Goal: Task Accomplishment & Management: Manage account settings

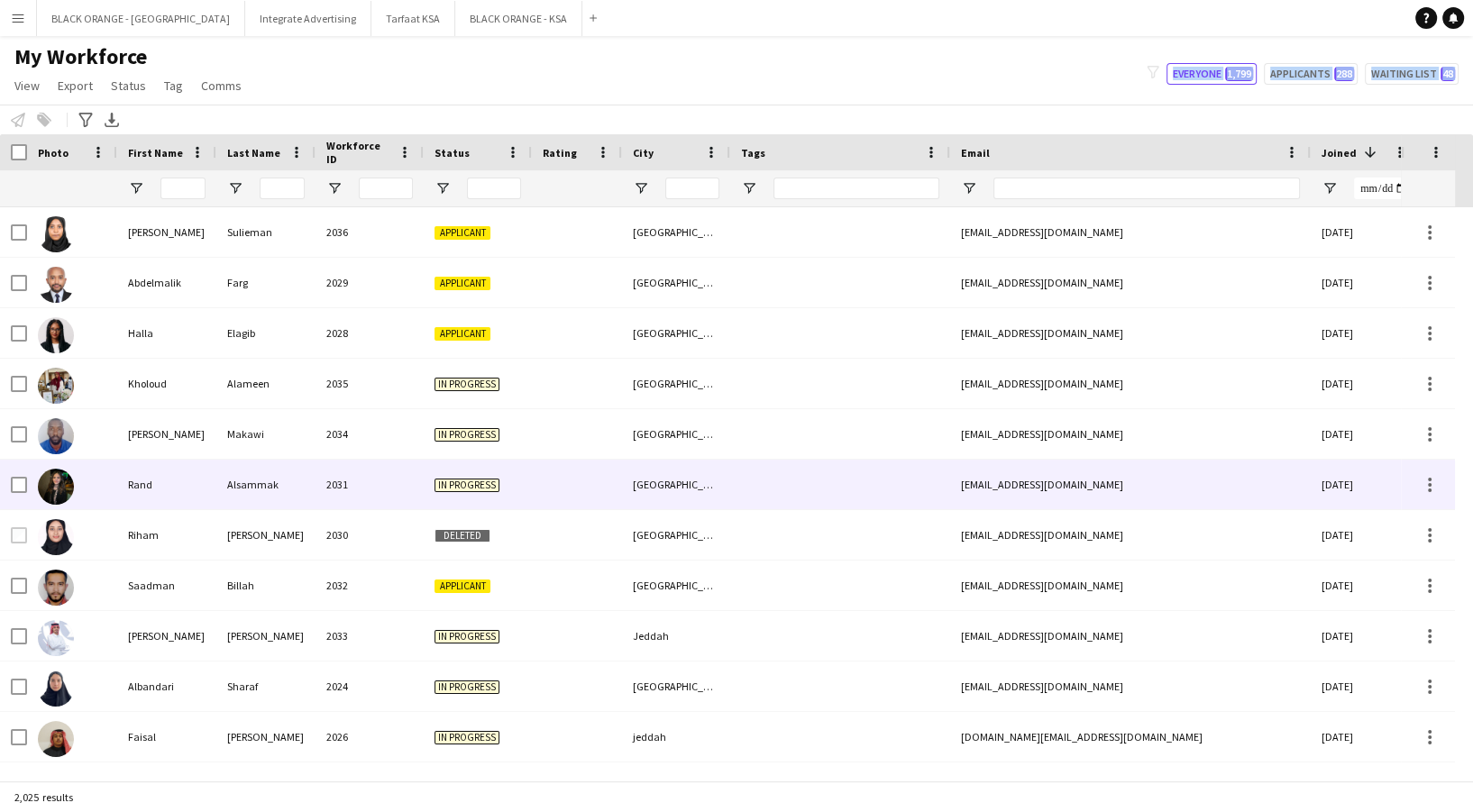
scroll to position [240, 0]
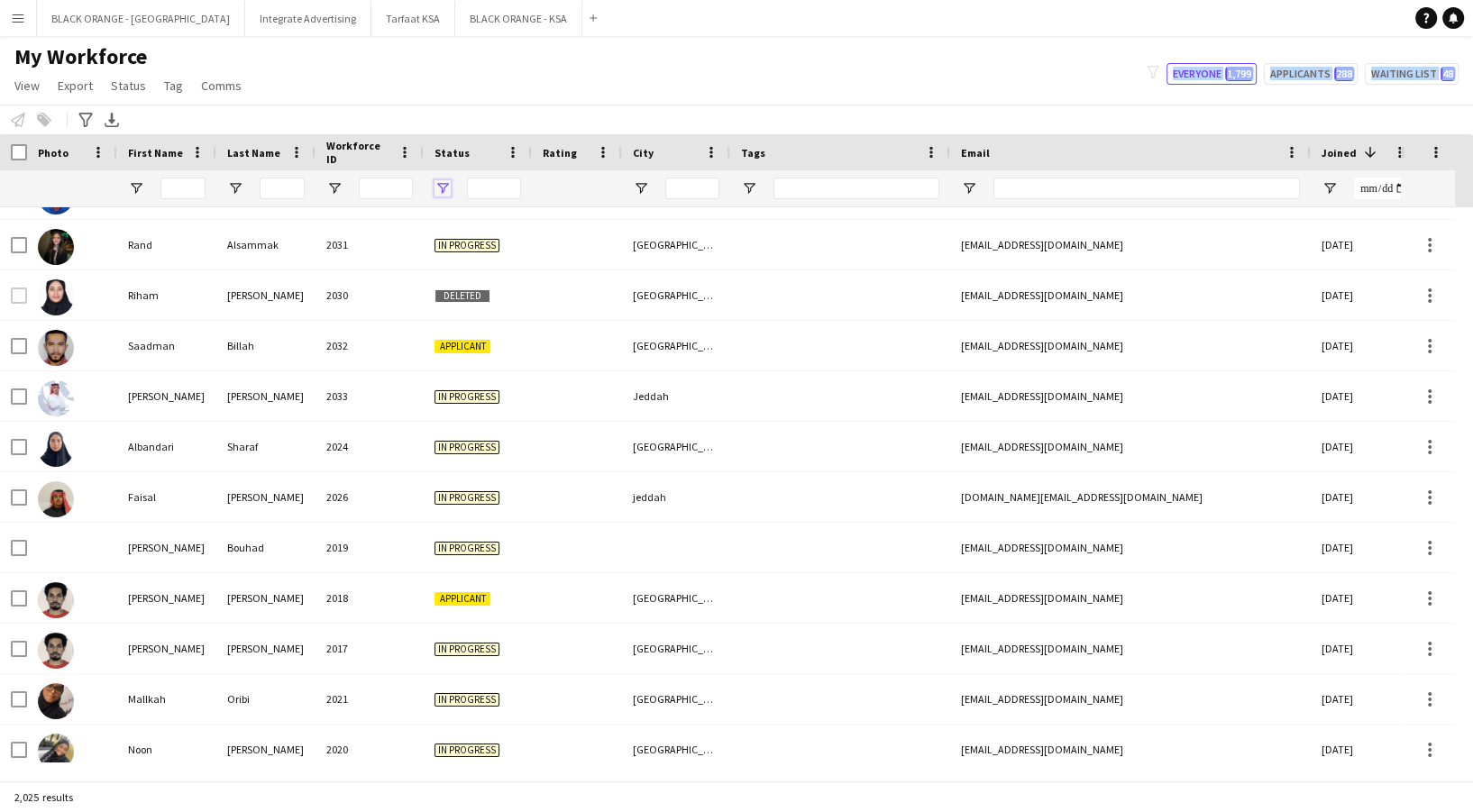
click at [439, 187] on span "Open Filter Menu" at bounding box center [442, 188] width 17 height 17
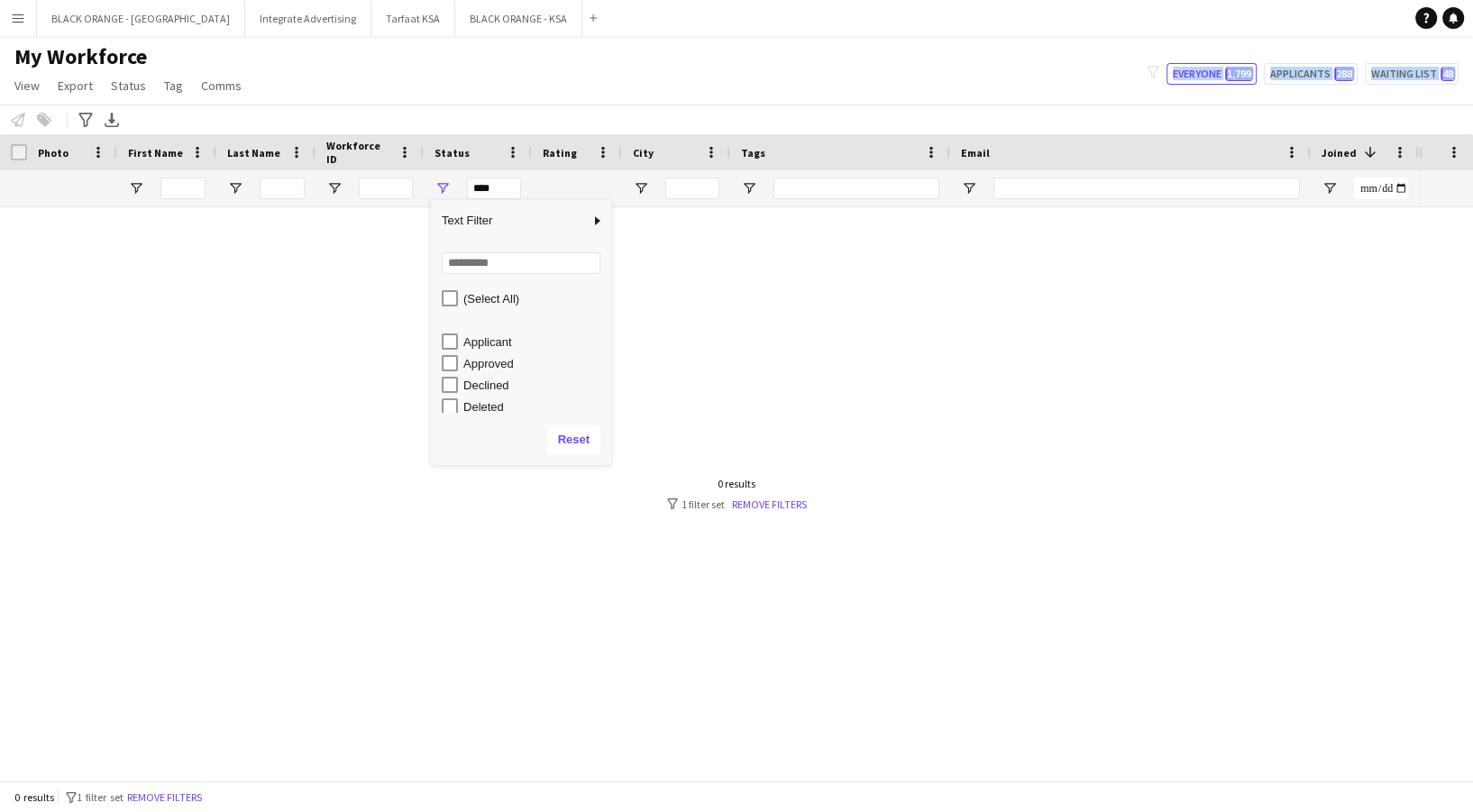
scroll to position [114, 0]
type input "**********"
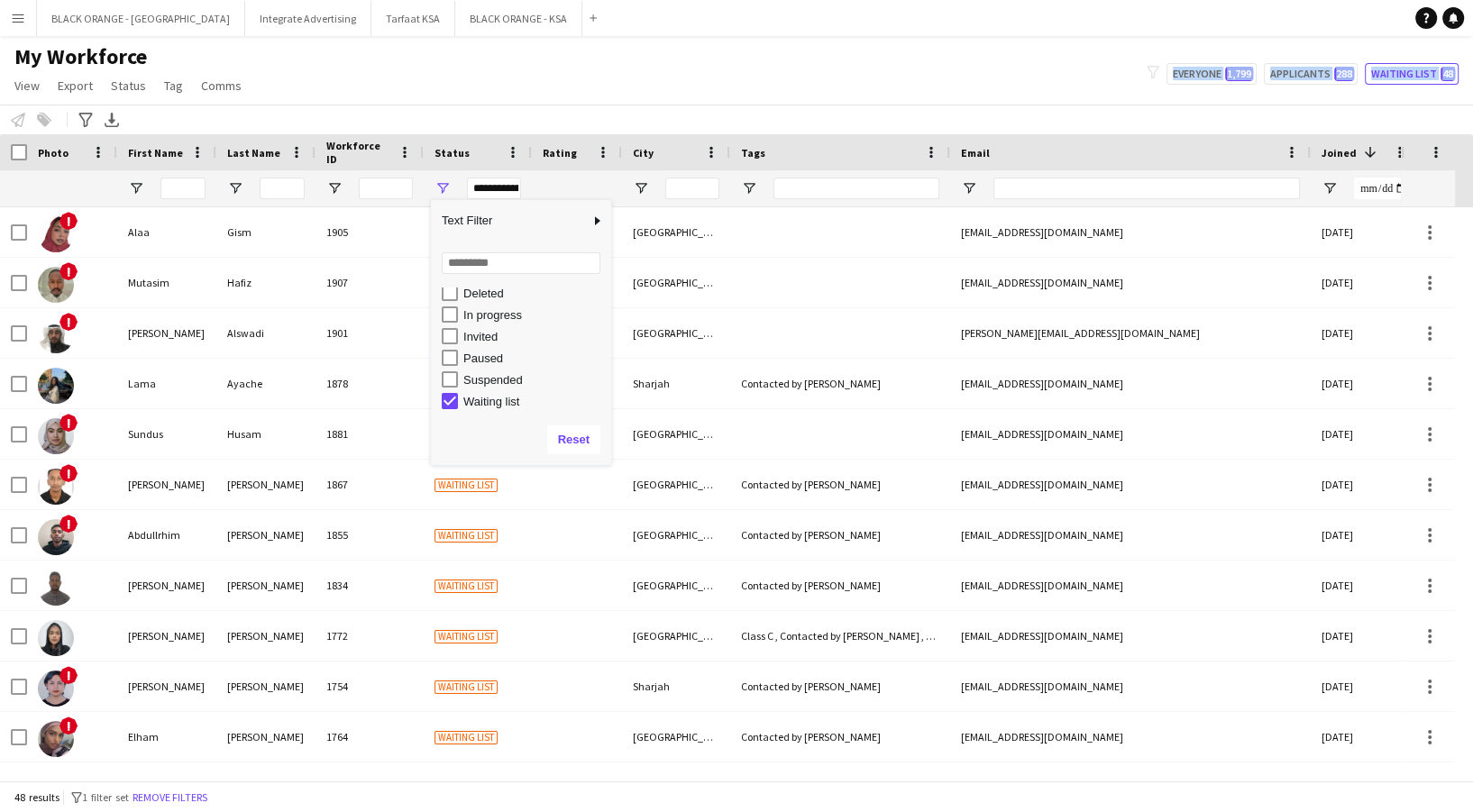
click at [388, 96] on div "My Workforce View Views Default view New view Update view Delete view Edit name…" at bounding box center [736, 74] width 1473 height 61
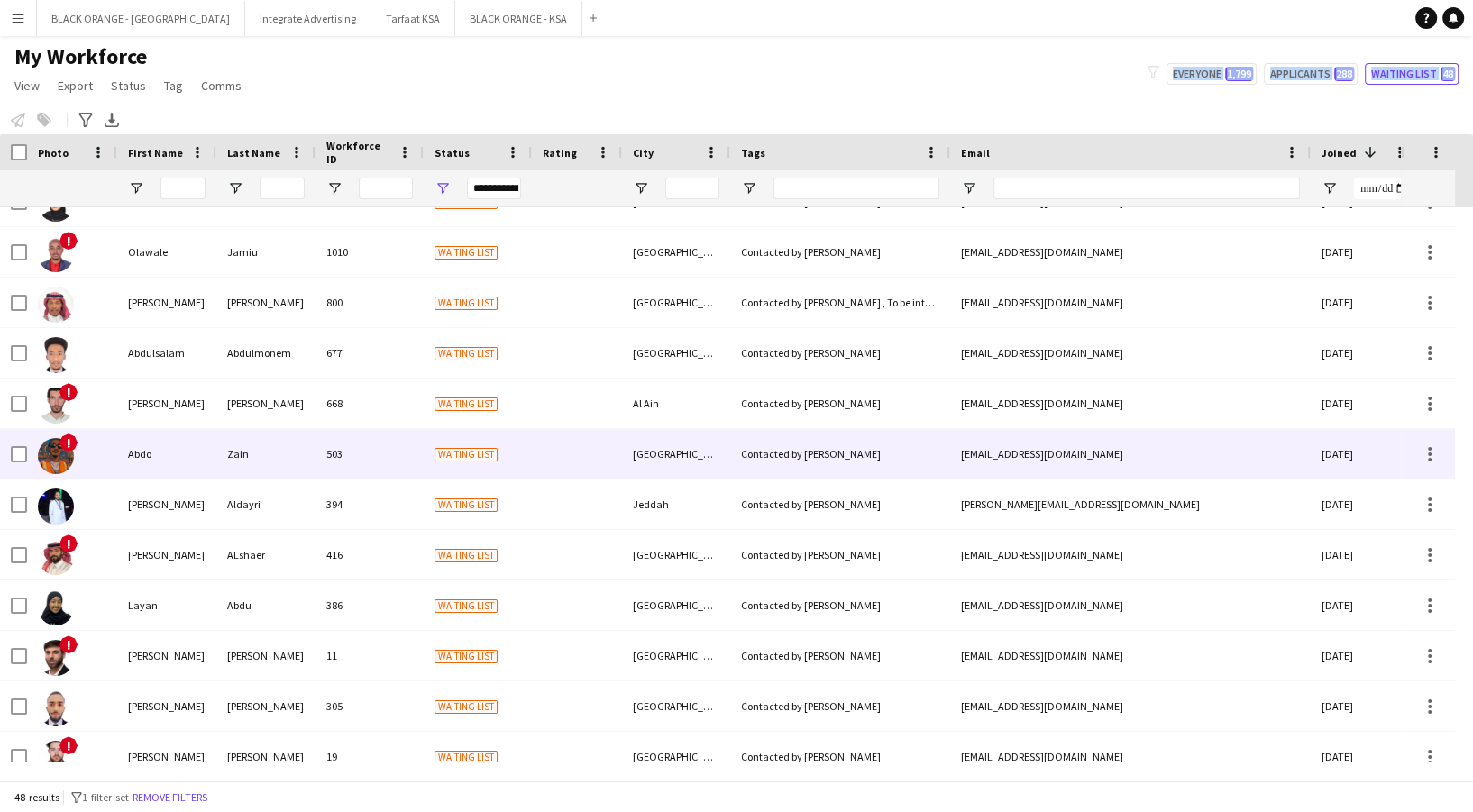
scroll to position [0, 0]
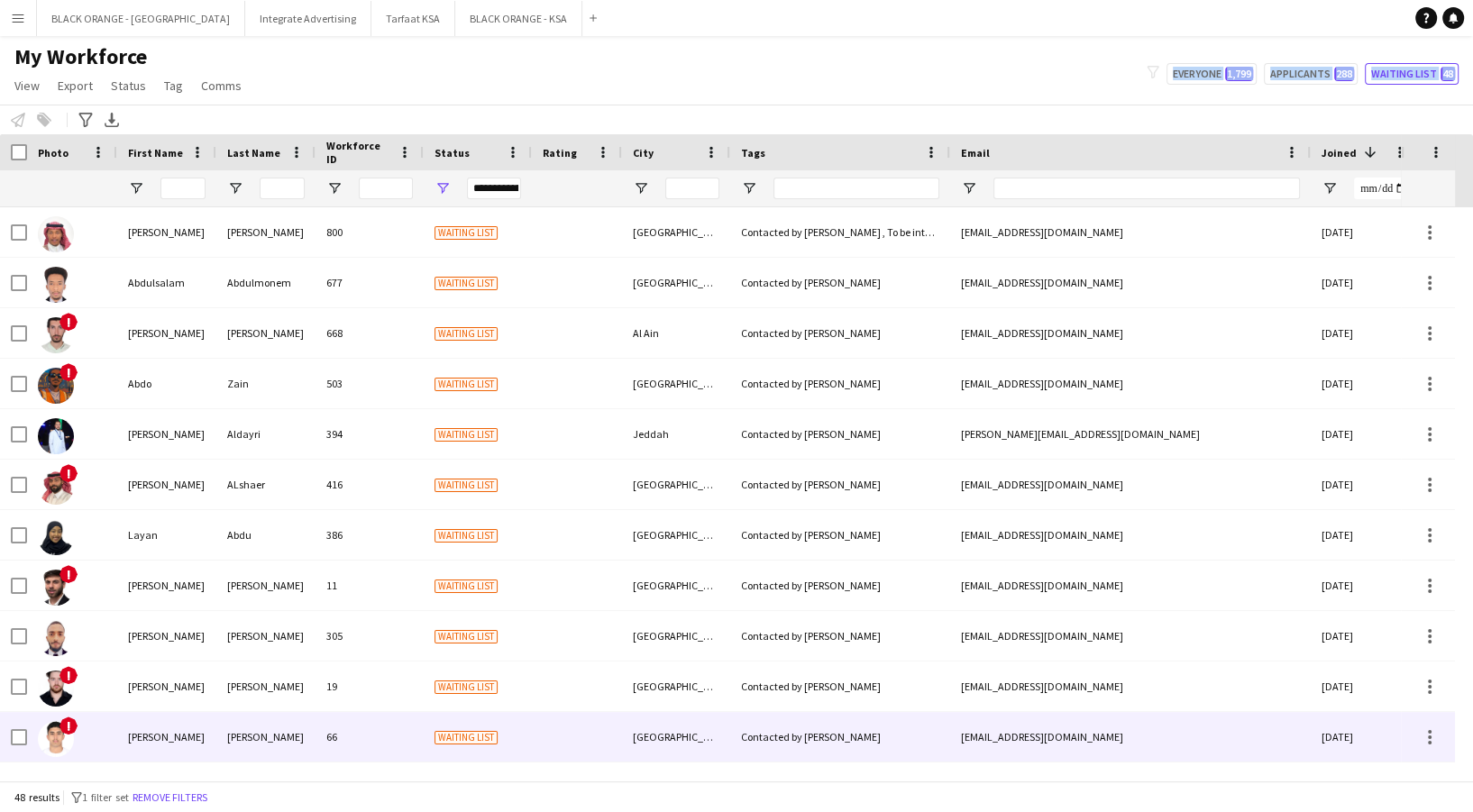
click at [328, 721] on div "66" at bounding box center [369, 736] width 108 height 50
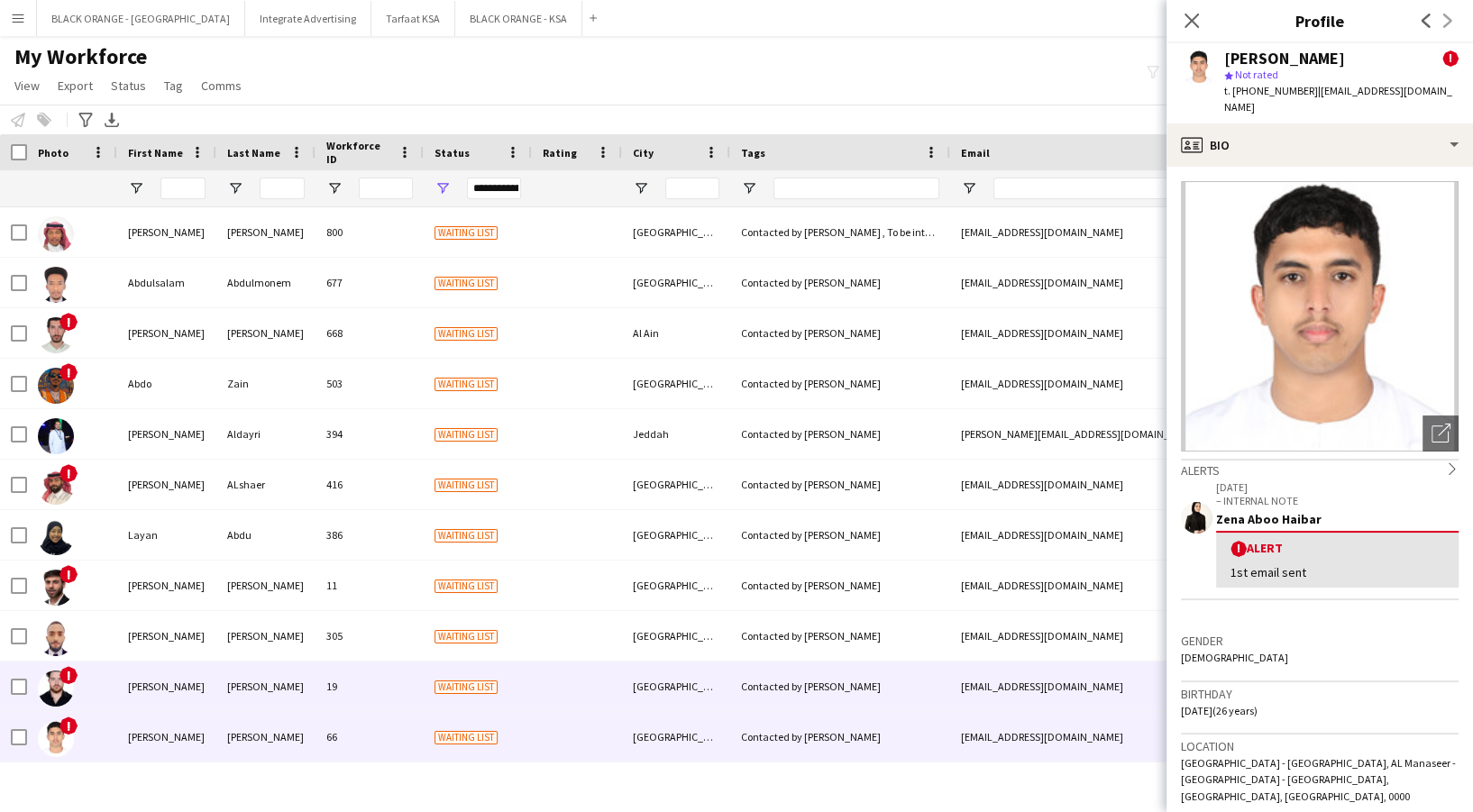
click at [334, 674] on div "19" at bounding box center [369, 686] width 108 height 50
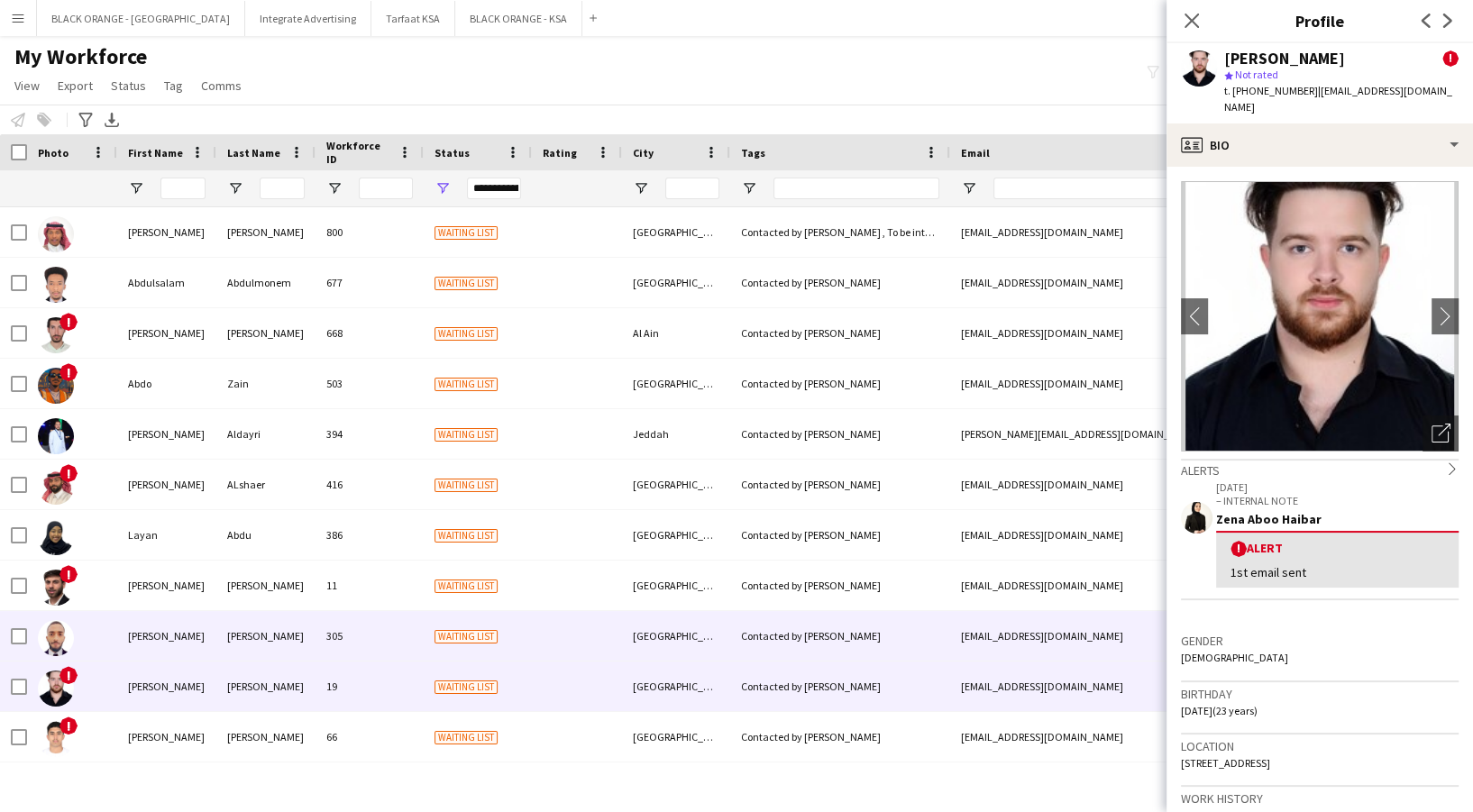
click at [322, 631] on div "305" at bounding box center [369, 635] width 108 height 50
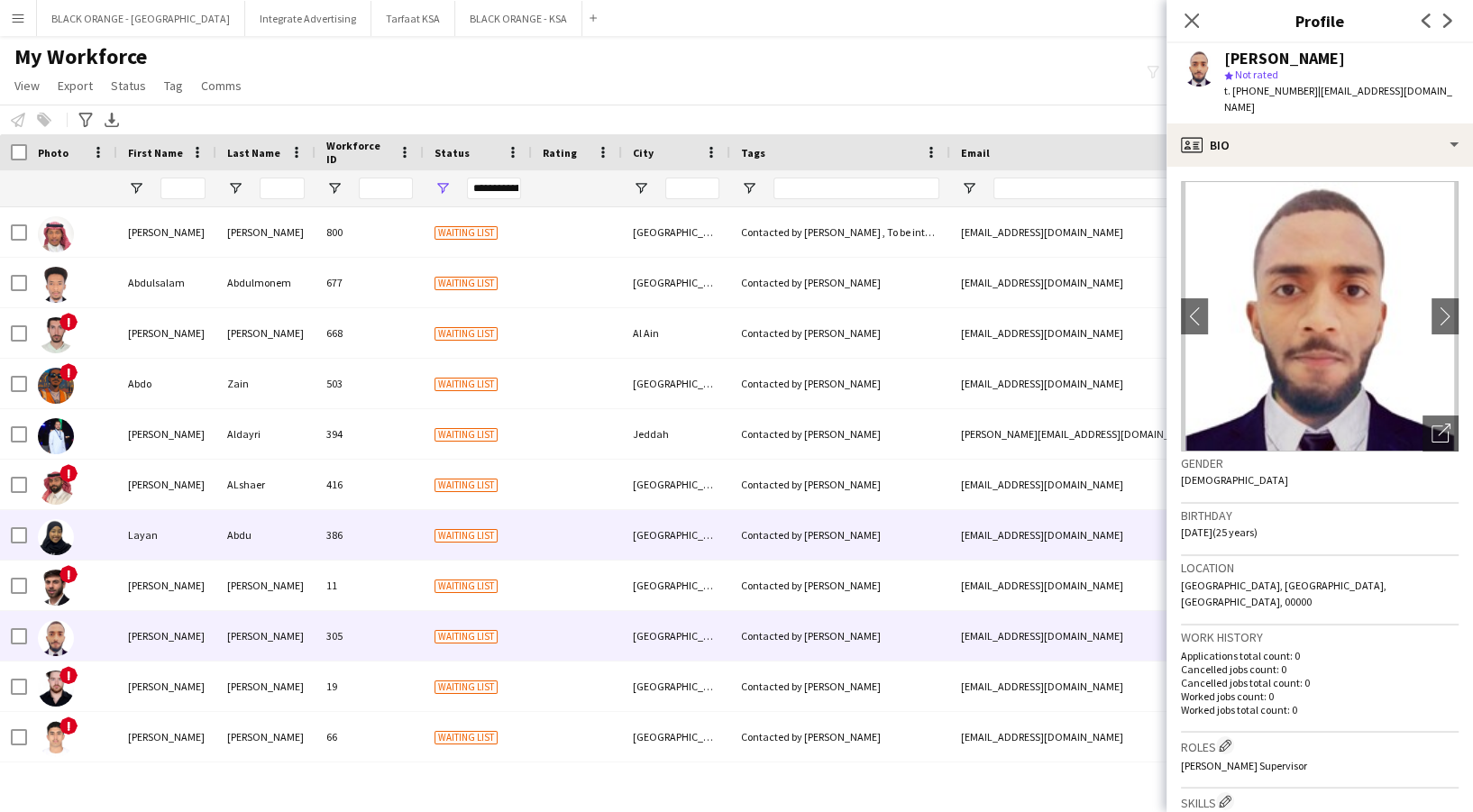
click at [268, 569] on div "[PERSON_NAME]" at bounding box center [266, 585] width 99 height 50
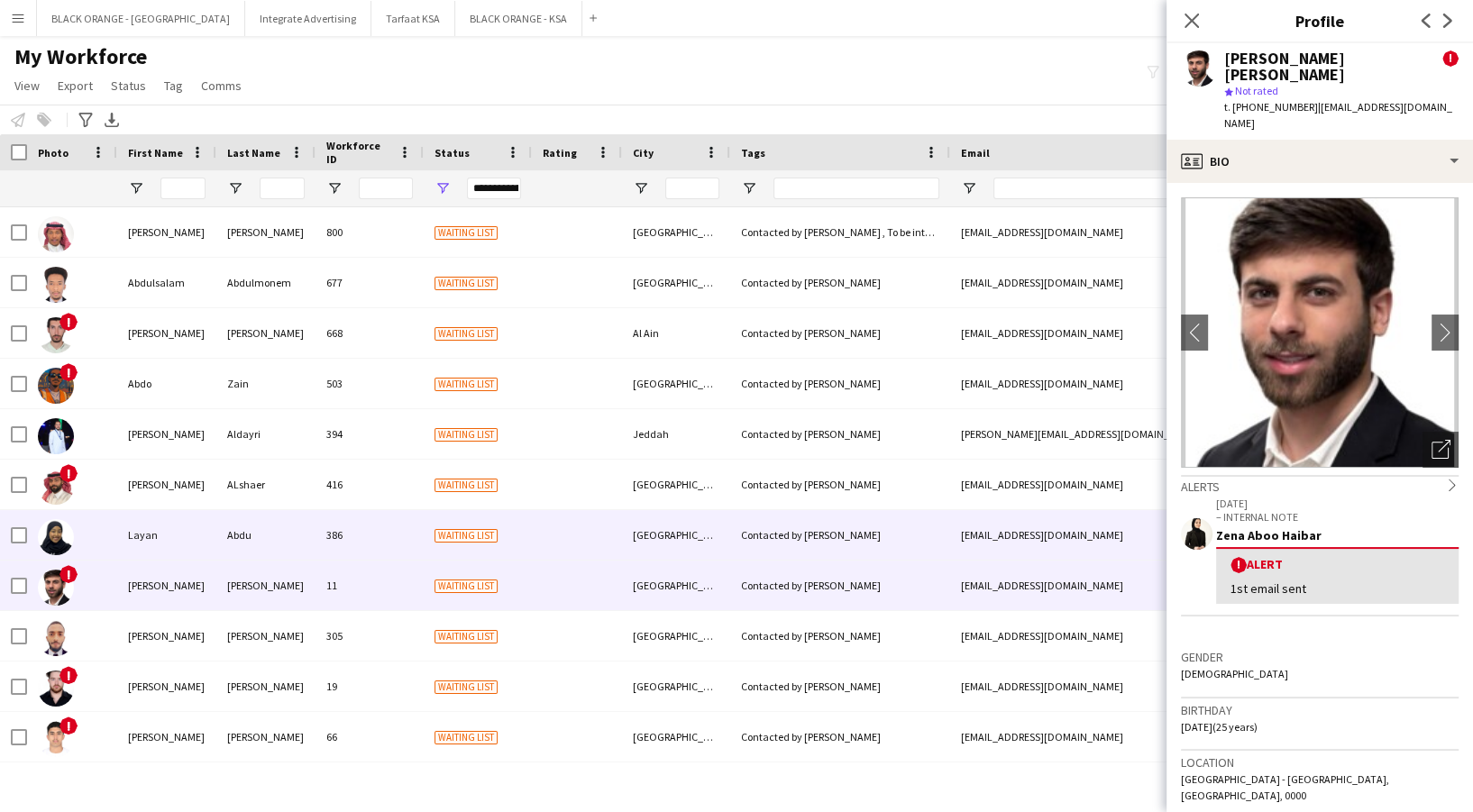
click at [266, 545] on div "Abdu" at bounding box center [266, 534] width 99 height 50
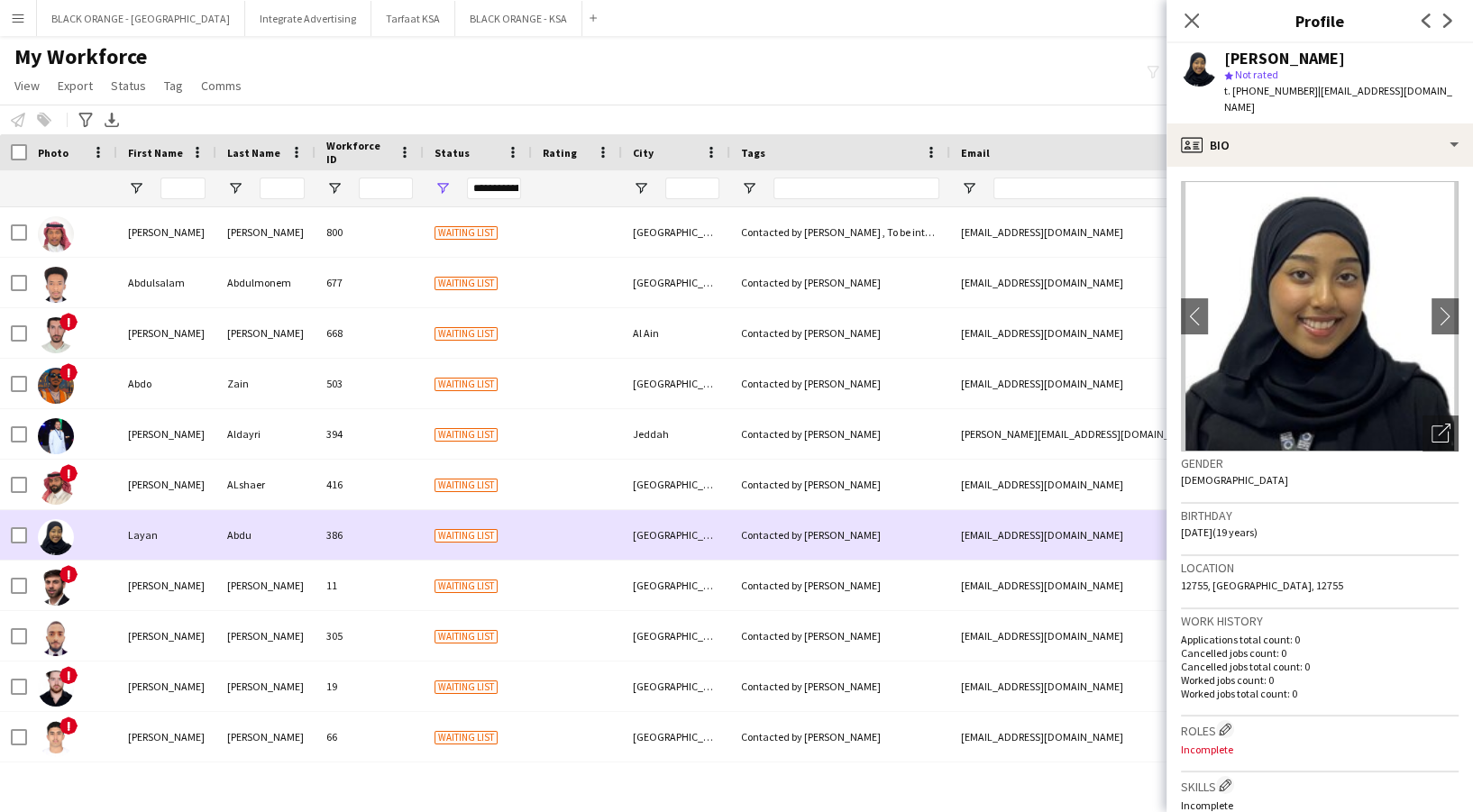
click at [257, 493] on div "ALshaer" at bounding box center [266, 484] width 99 height 50
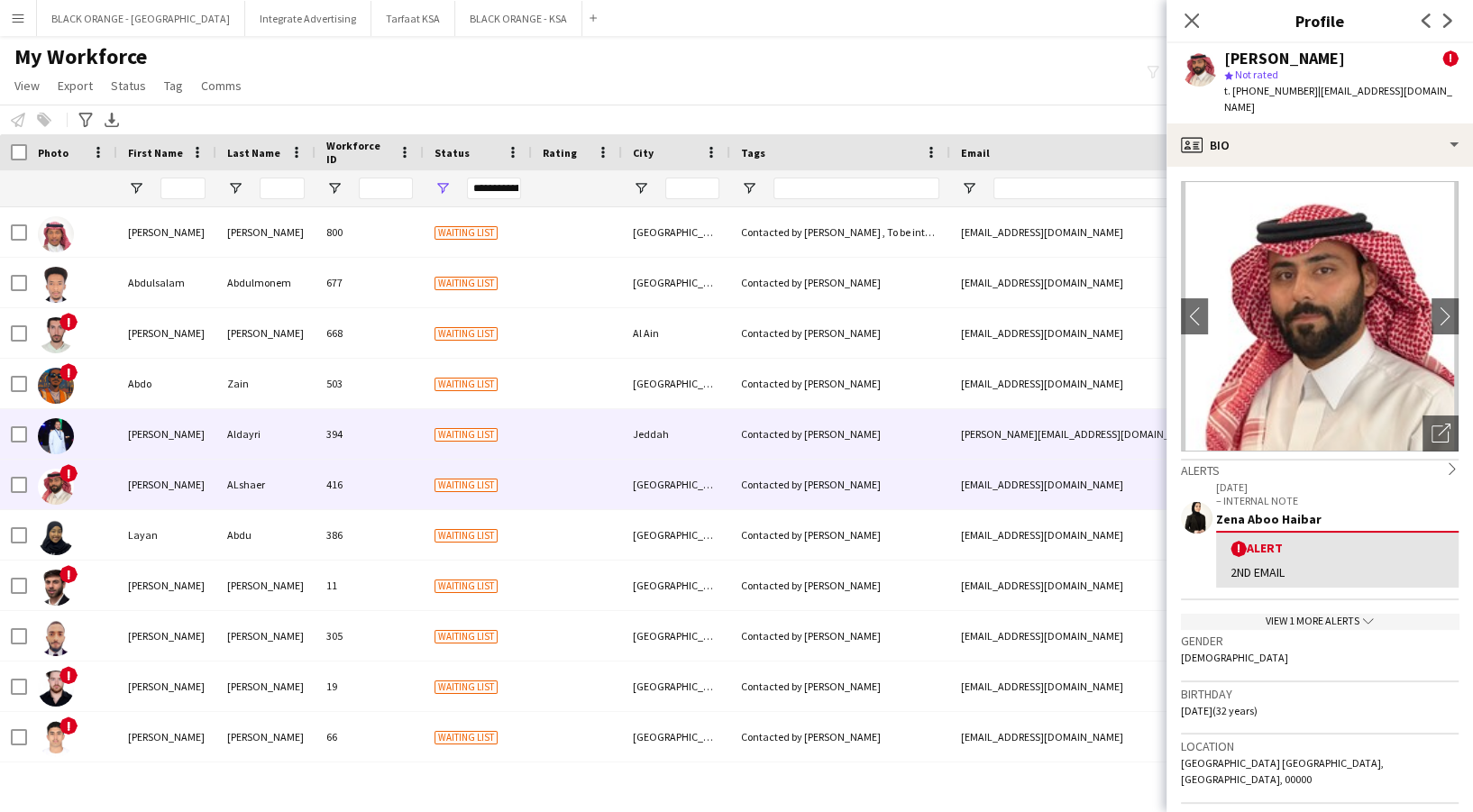
click at [394, 431] on div "394" at bounding box center [369, 433] width 108 height 50
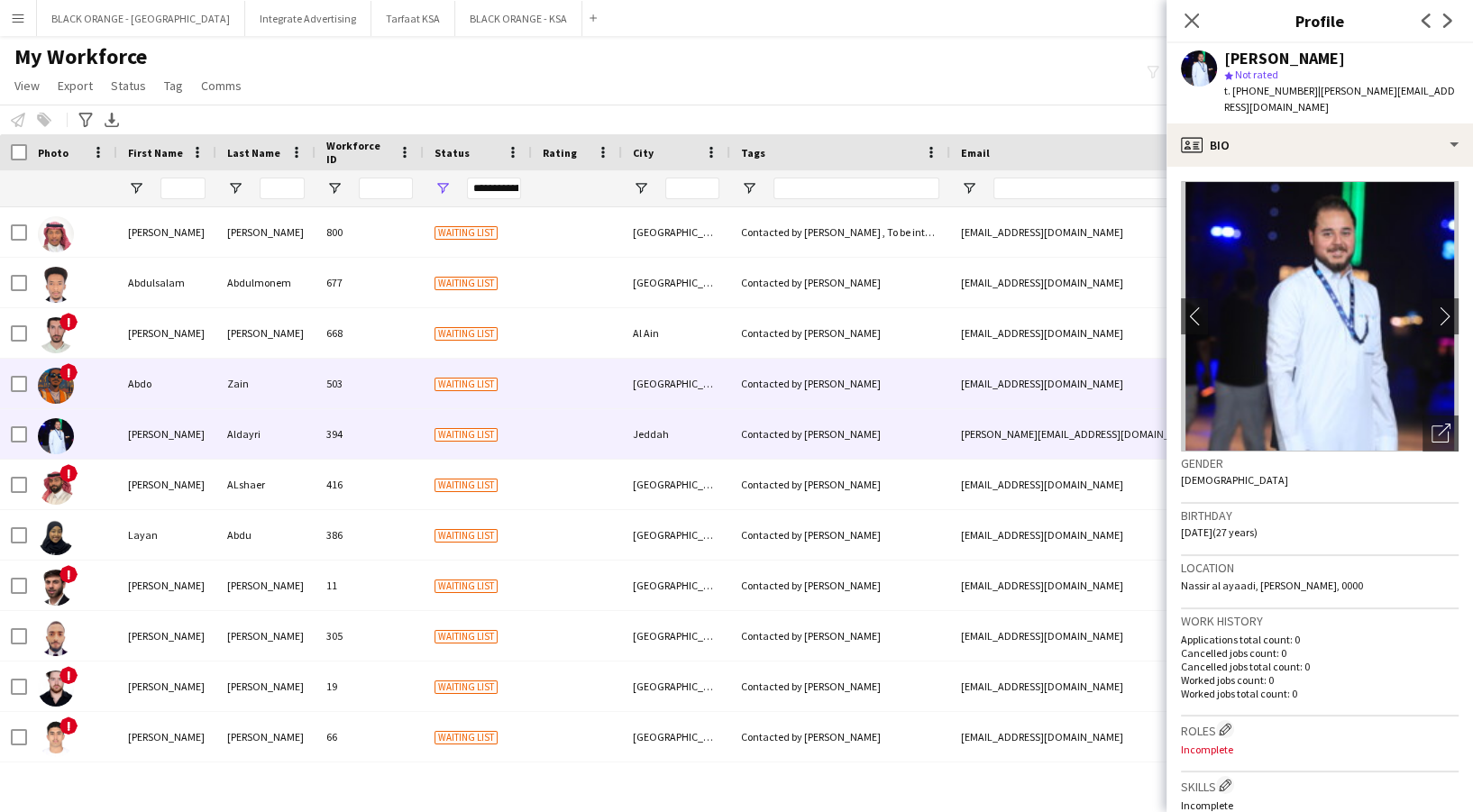
click at [325, 394] on div "503" at bounding box center [369, 383] width 108 height 50
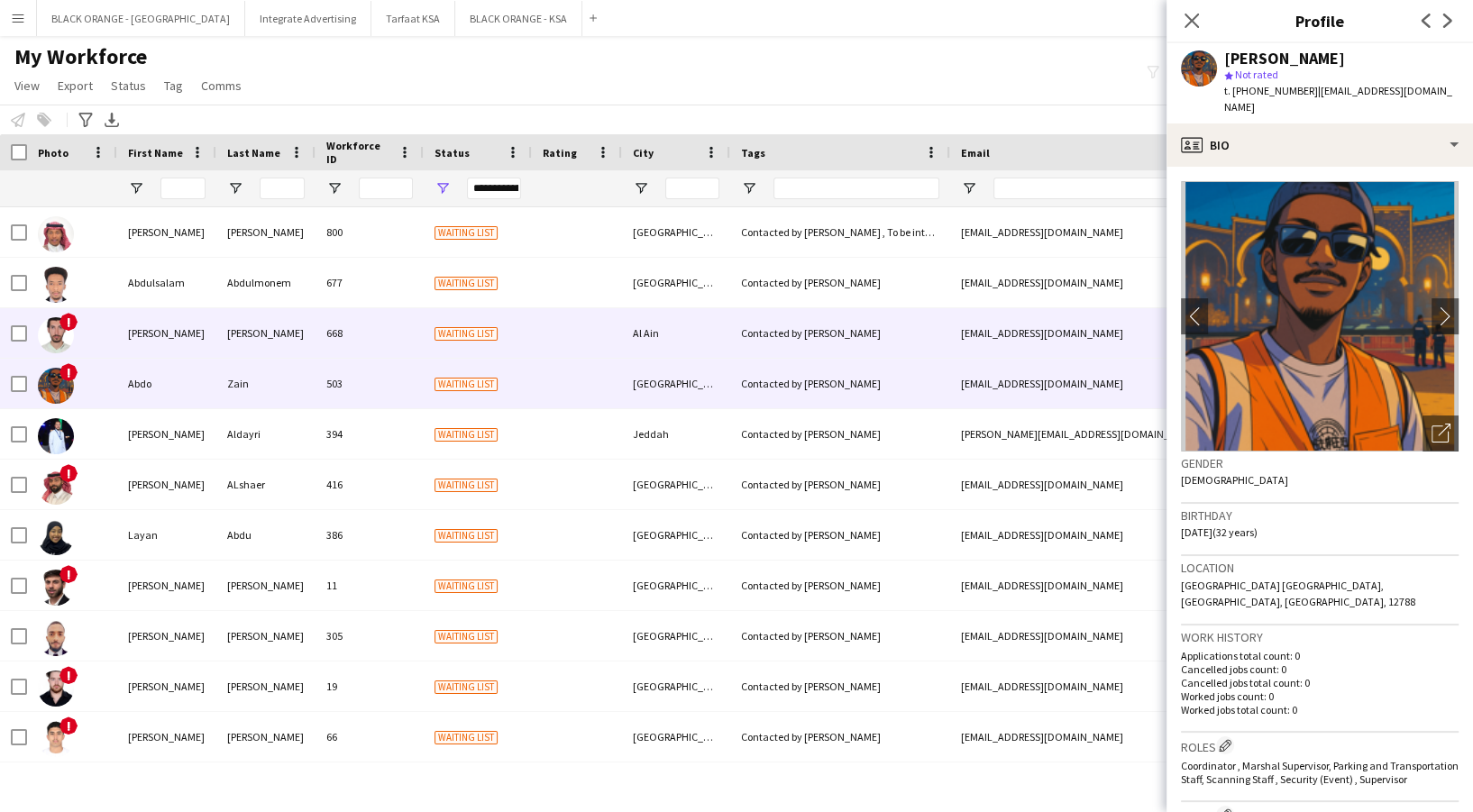
click at [291, 335] on div "[PERSON_NAME]" at bounding box center [266, 332] width 99 height 50
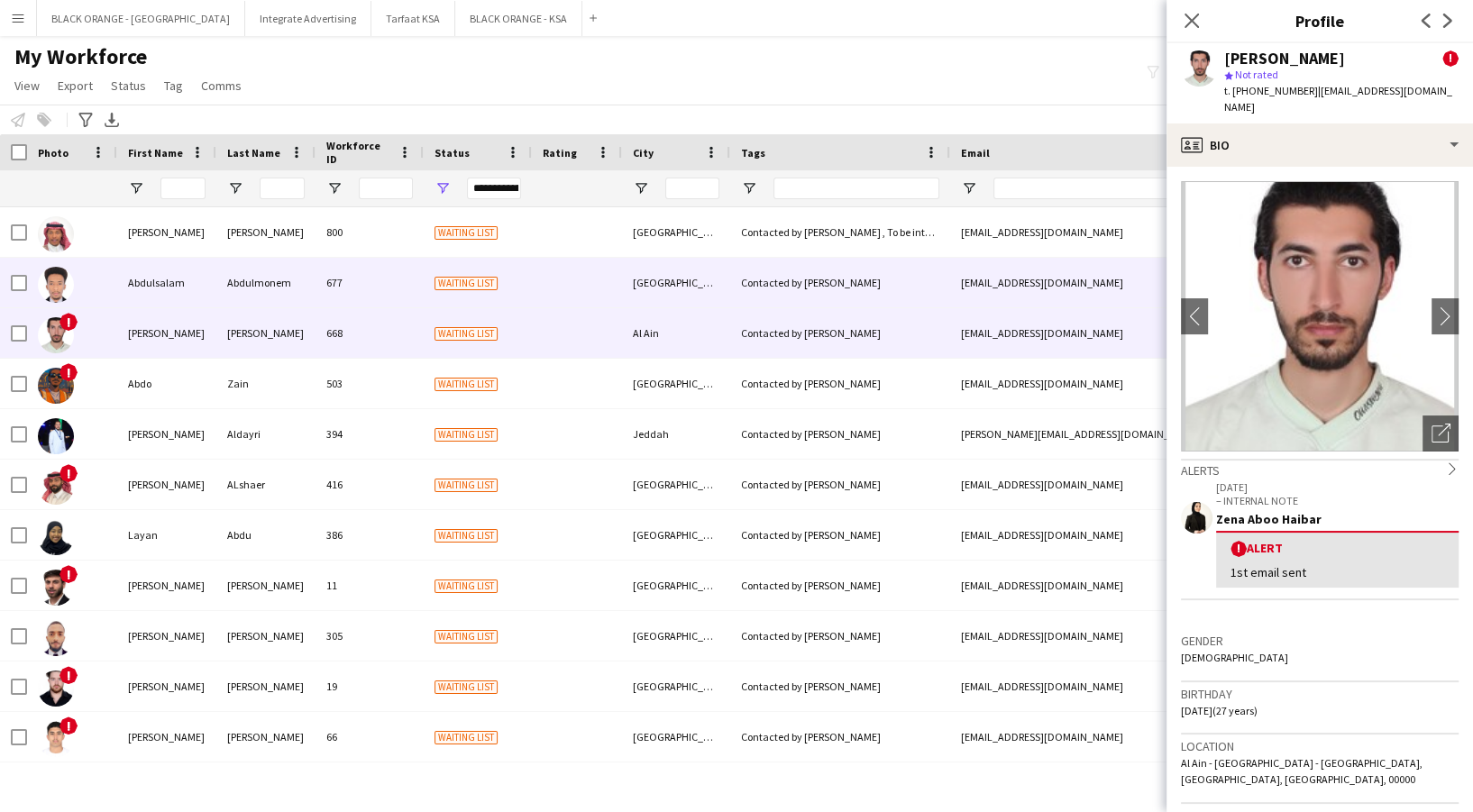
click at [269, 272] on div "Abdulmonem" at bounding box center [266, 282] width 99 height 50
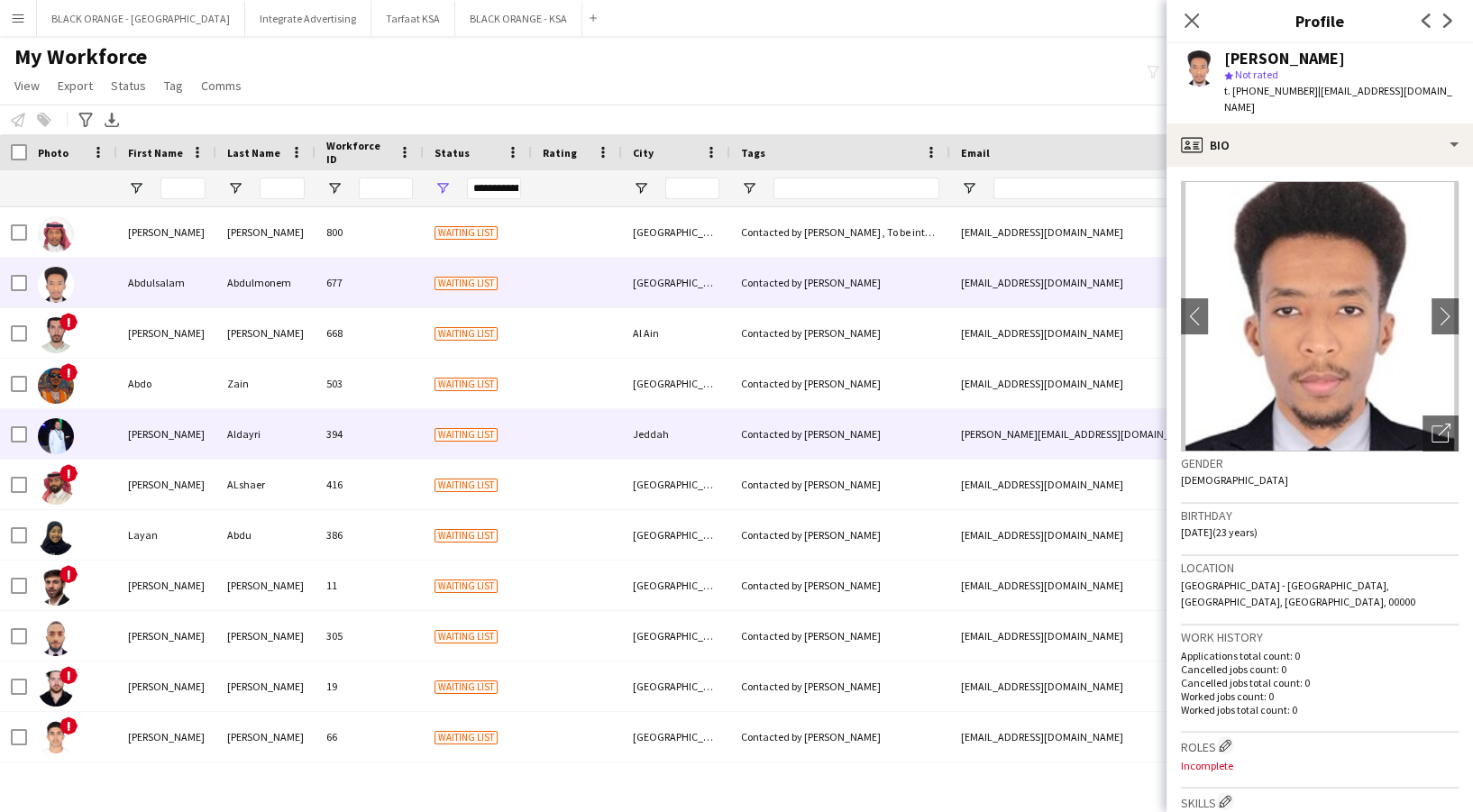
scroll to position [1627, 0]
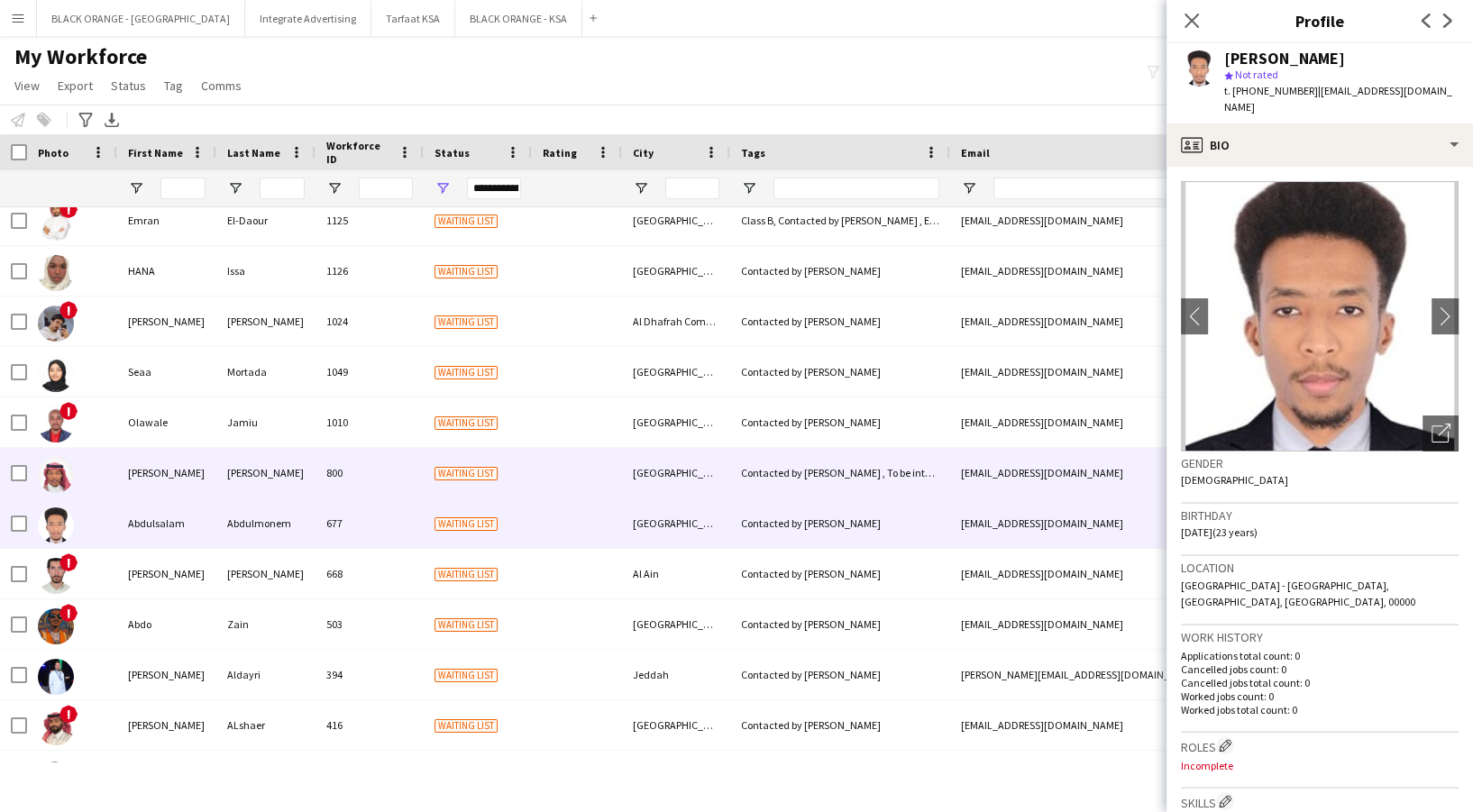
click at [265, 475] on div "[PERSON_NAME]" at bounding box center [266, 472] width 99 height 50
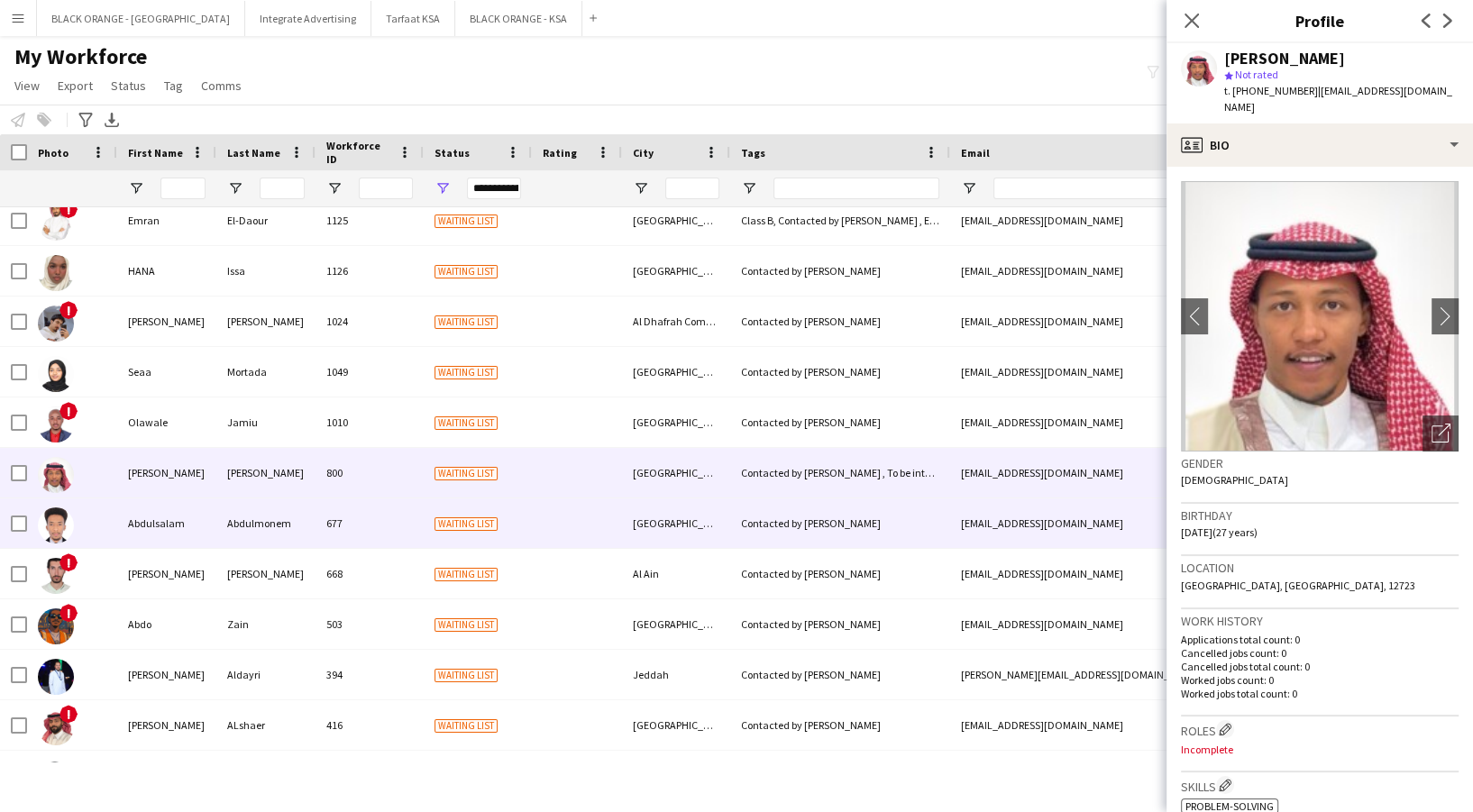
click at [279, 527] on div "Abdulmonem" at bounding box center [266, 523] width 99 height 50
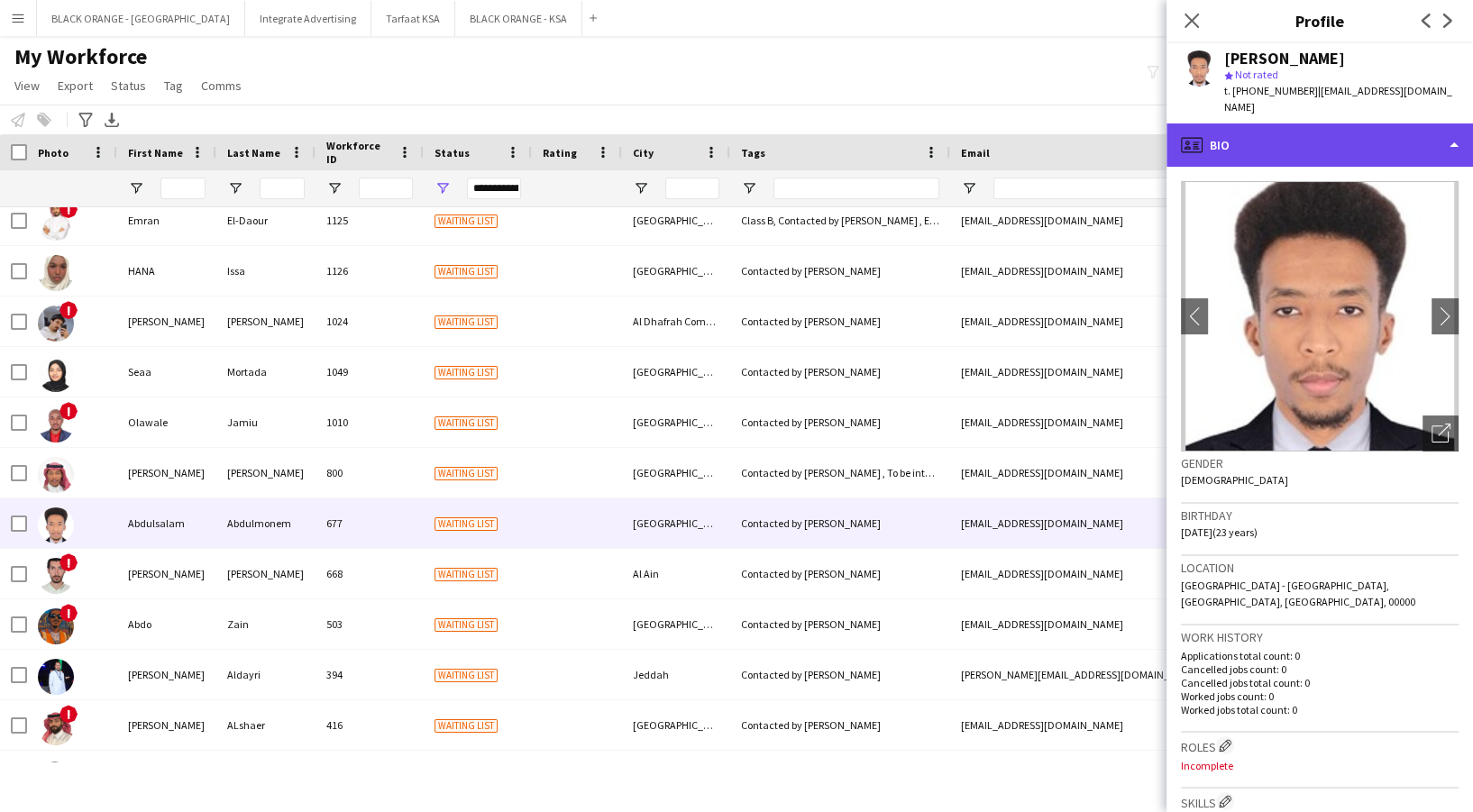
click at [1333, 150] on div "profile Bio" at bounding box center [1319, 145] width 306 height 44
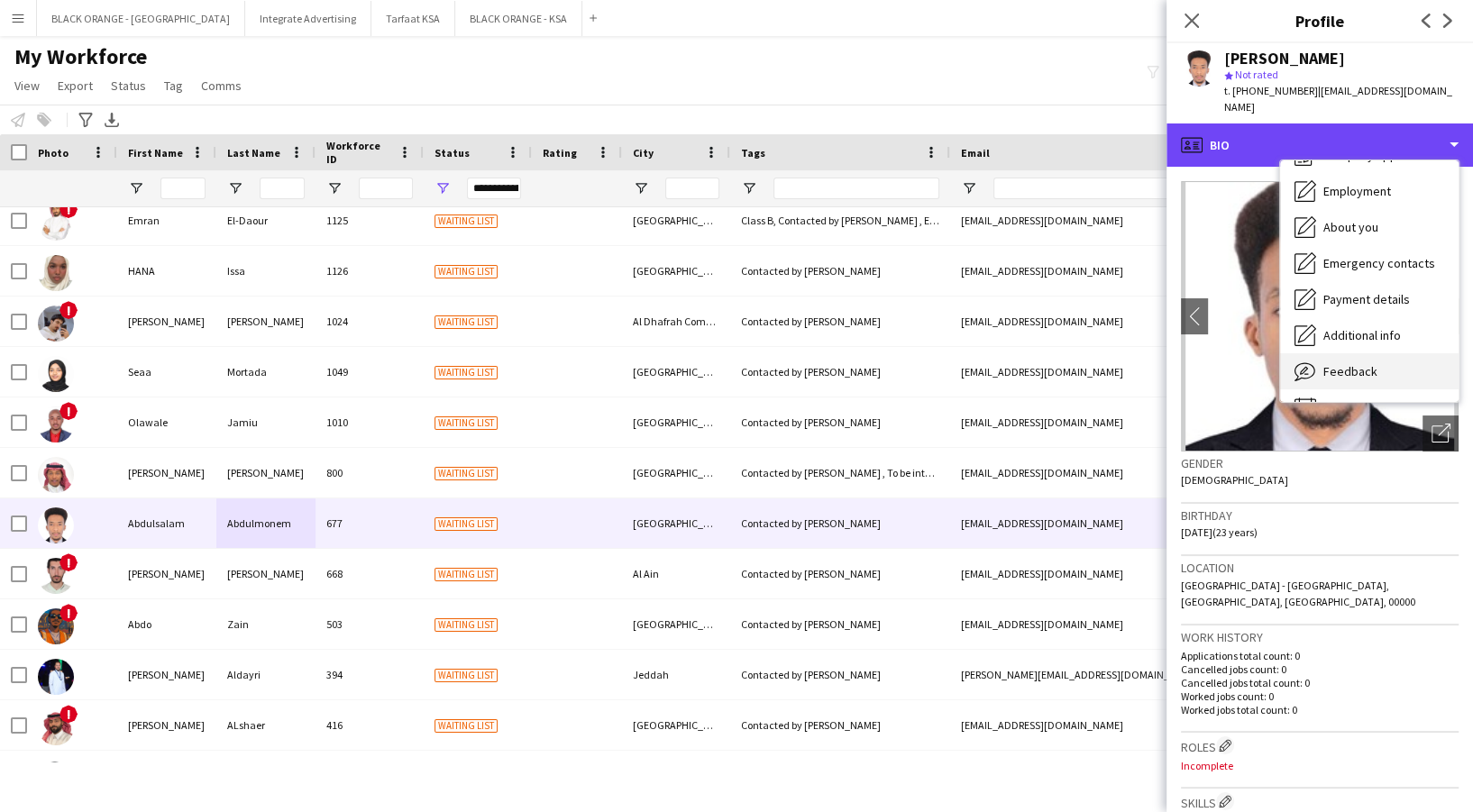
scroll to position [96, 0]
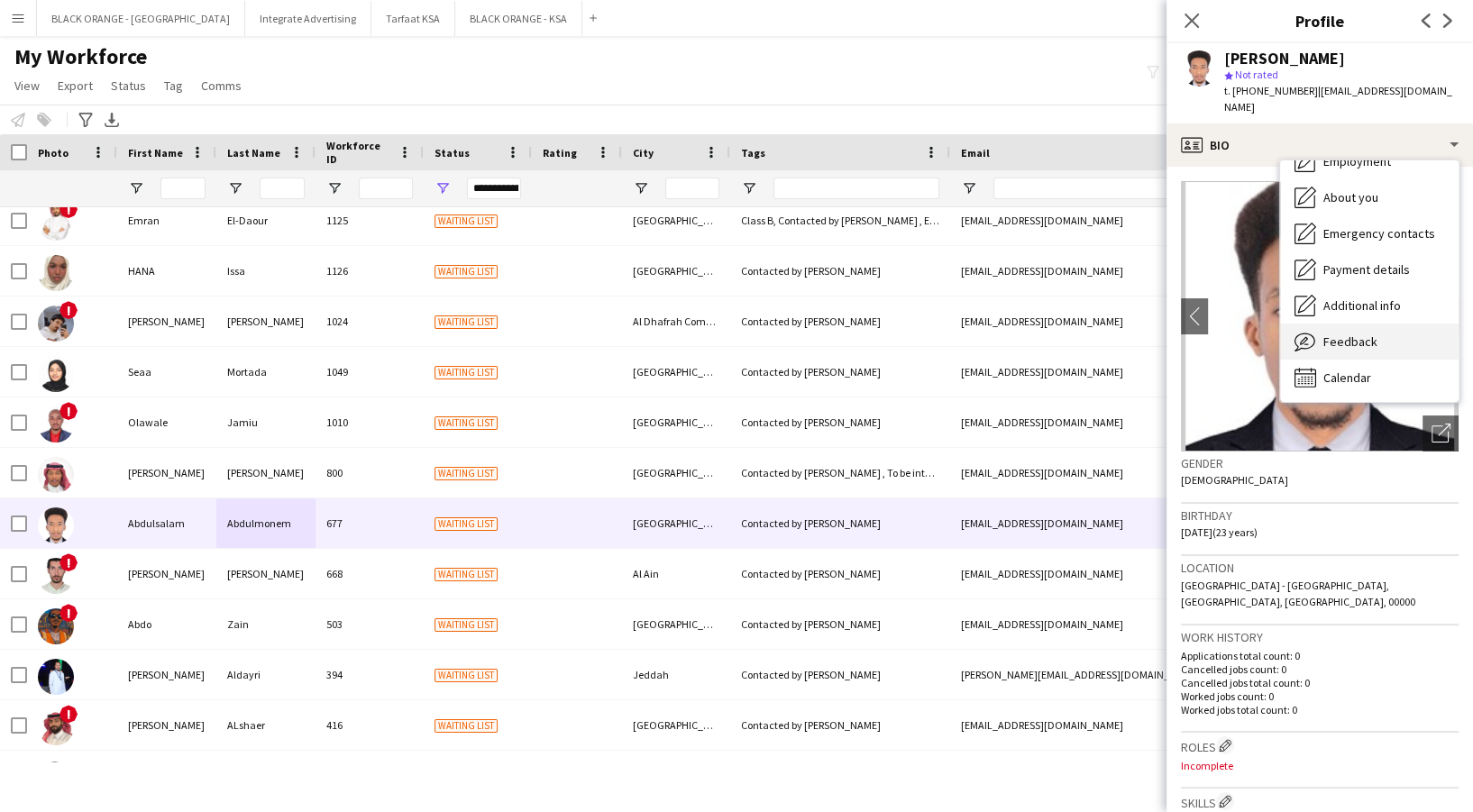
click at [1366, 336] on span "Feedback" at bounding box center [1351, 341] width 54 height 17
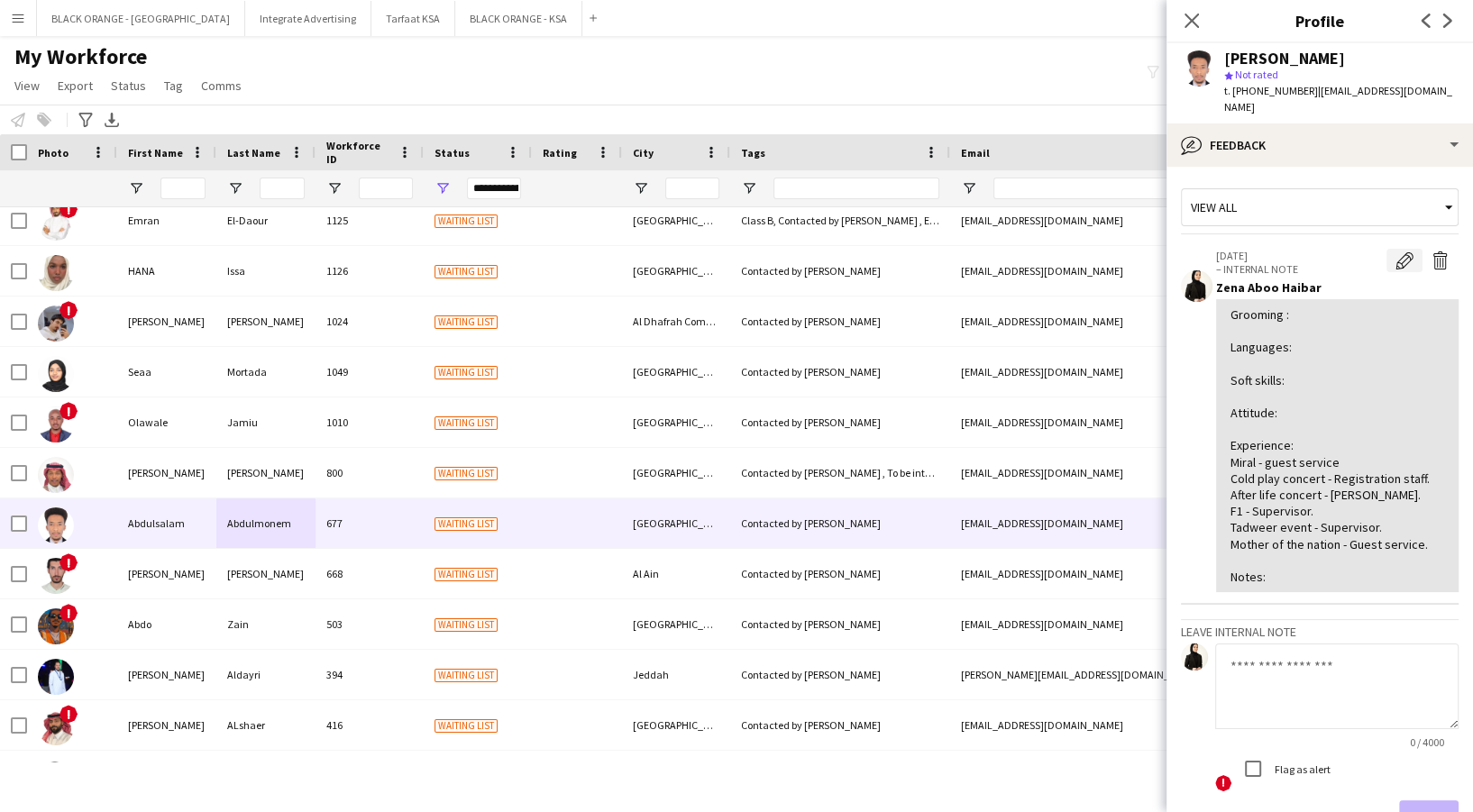
click at [1387, 258] on button "Edit internal note" at bounding box center [1404, 260] width 36 height 23
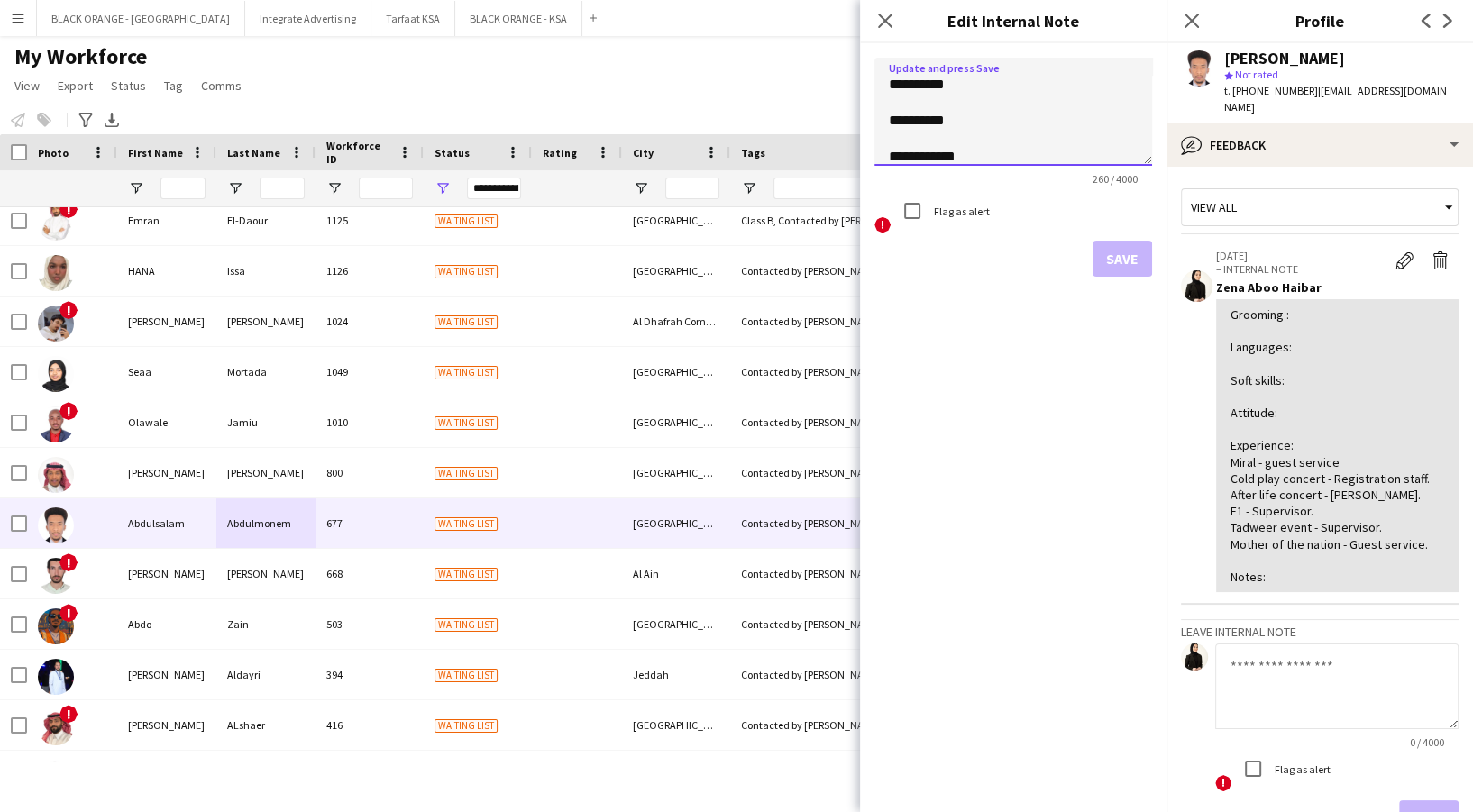
click at [994, 80] on textarea "**********" at bounding box center [1013, 111] width 278 height 108
click at [976, 128] on textarea "**********" at bounding box center [1013, 111] width 278 height 108
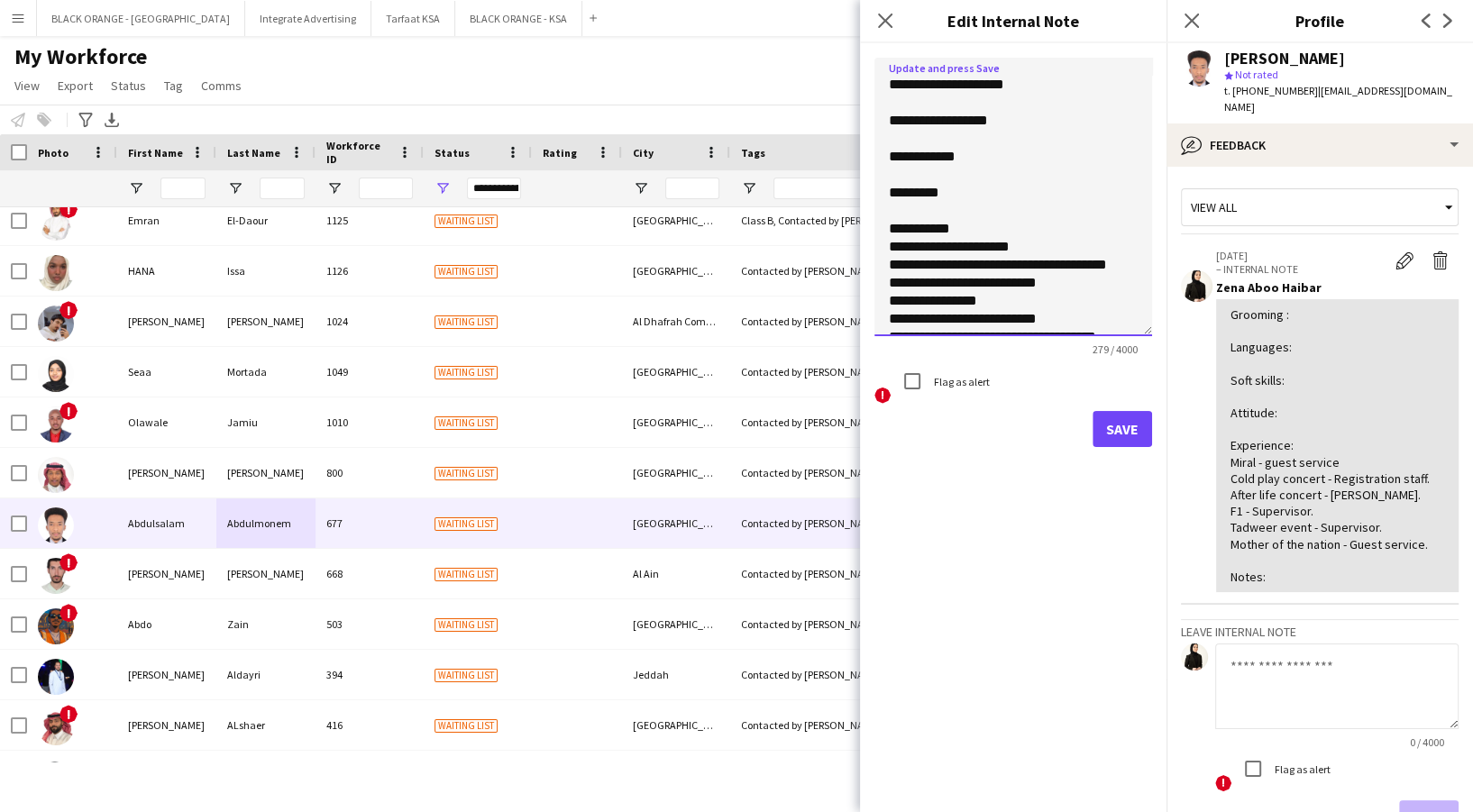
drag, startPoint x: 1145, startPoint y: 161, endPoint x: 1151, endPoint y: 340, distance: 179.1
click at [1151, 336] on textarea "**********" at bounding box center [1013, 196] width 278 height 279
click at [985, 156] on textarea "**********" at bounding box center [1013, 201] width 278 height 288
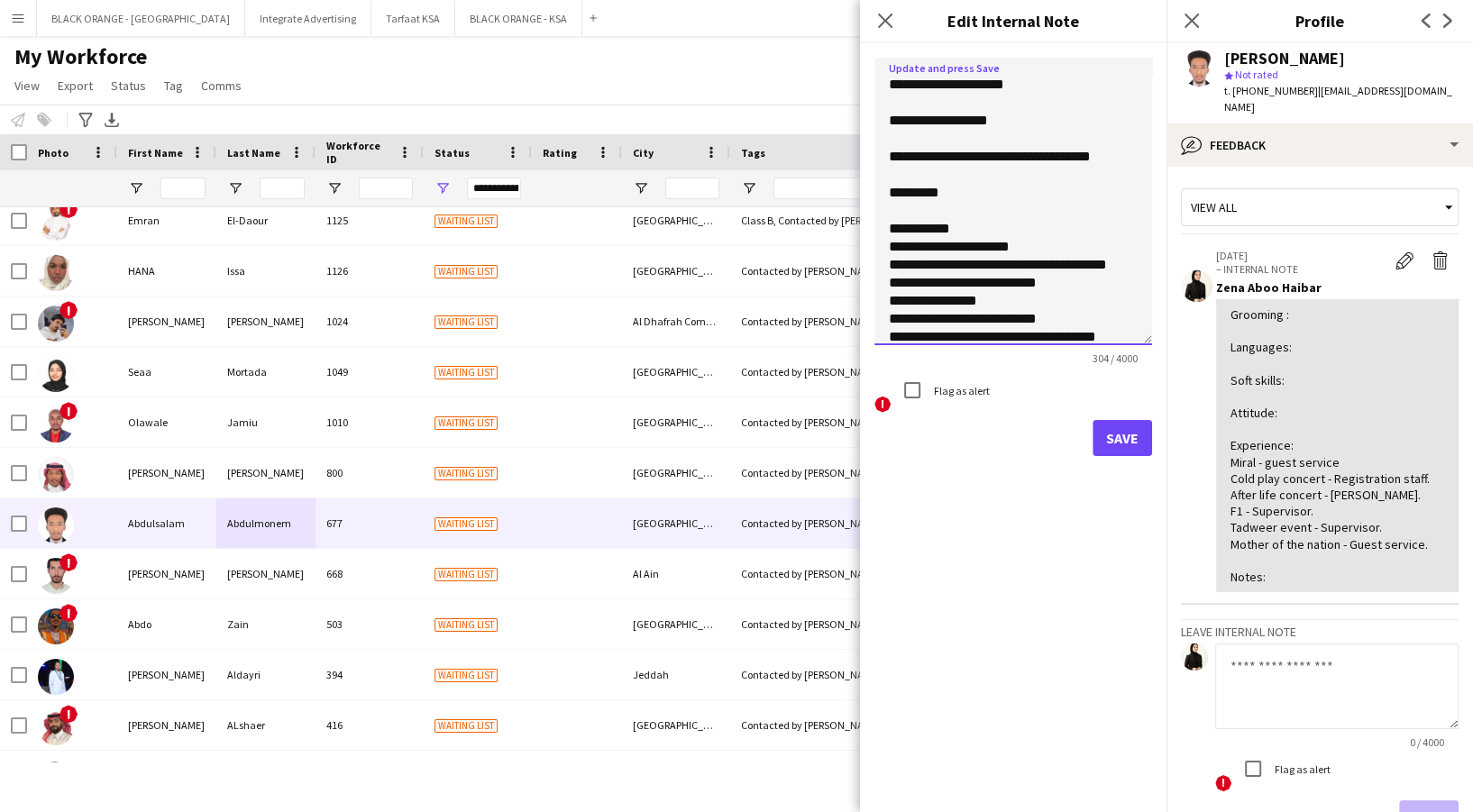
click at [993, 195] on textarea "**********" at bounding box center [1013, 201] width 278 height 288
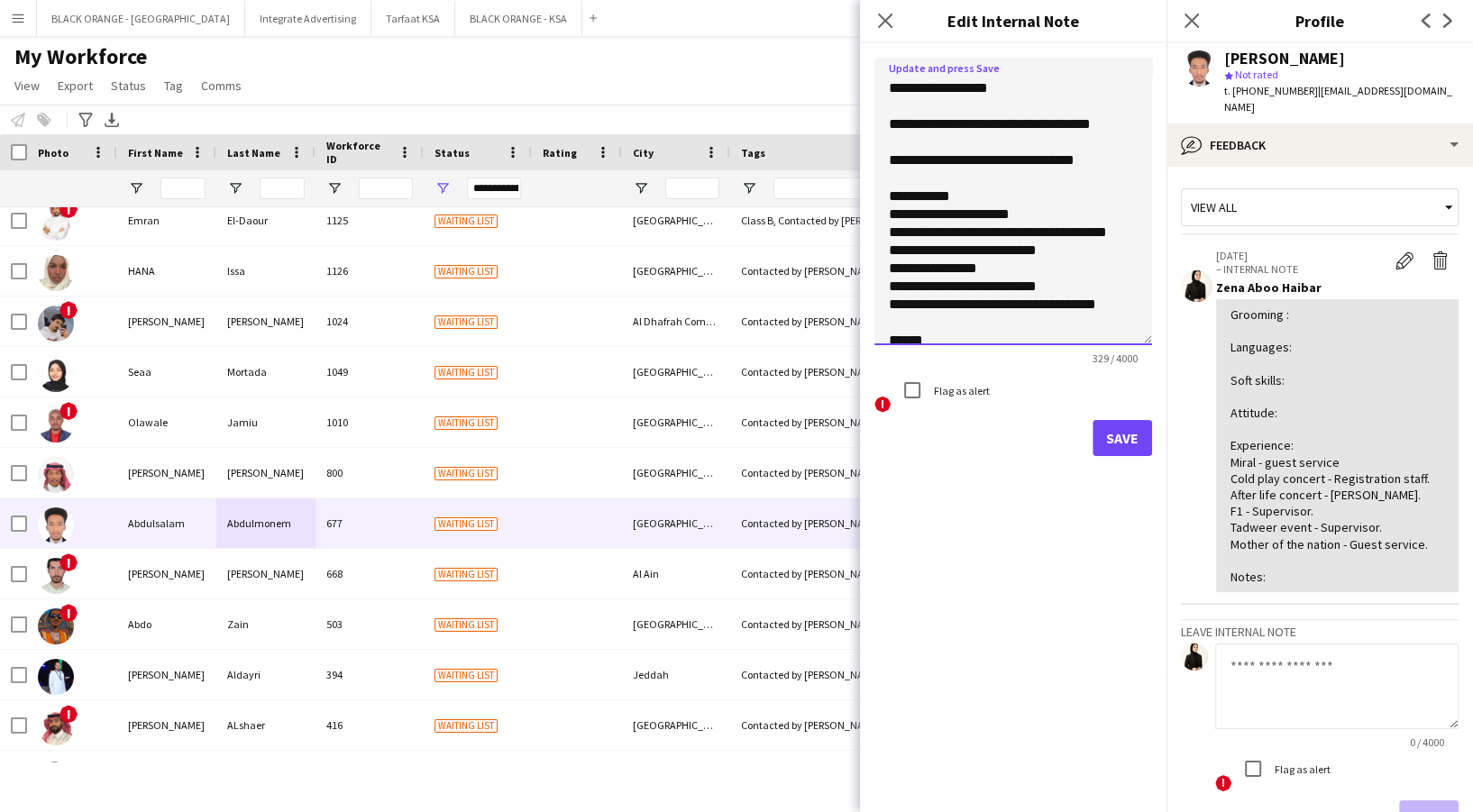
scroll to position [45, 0]
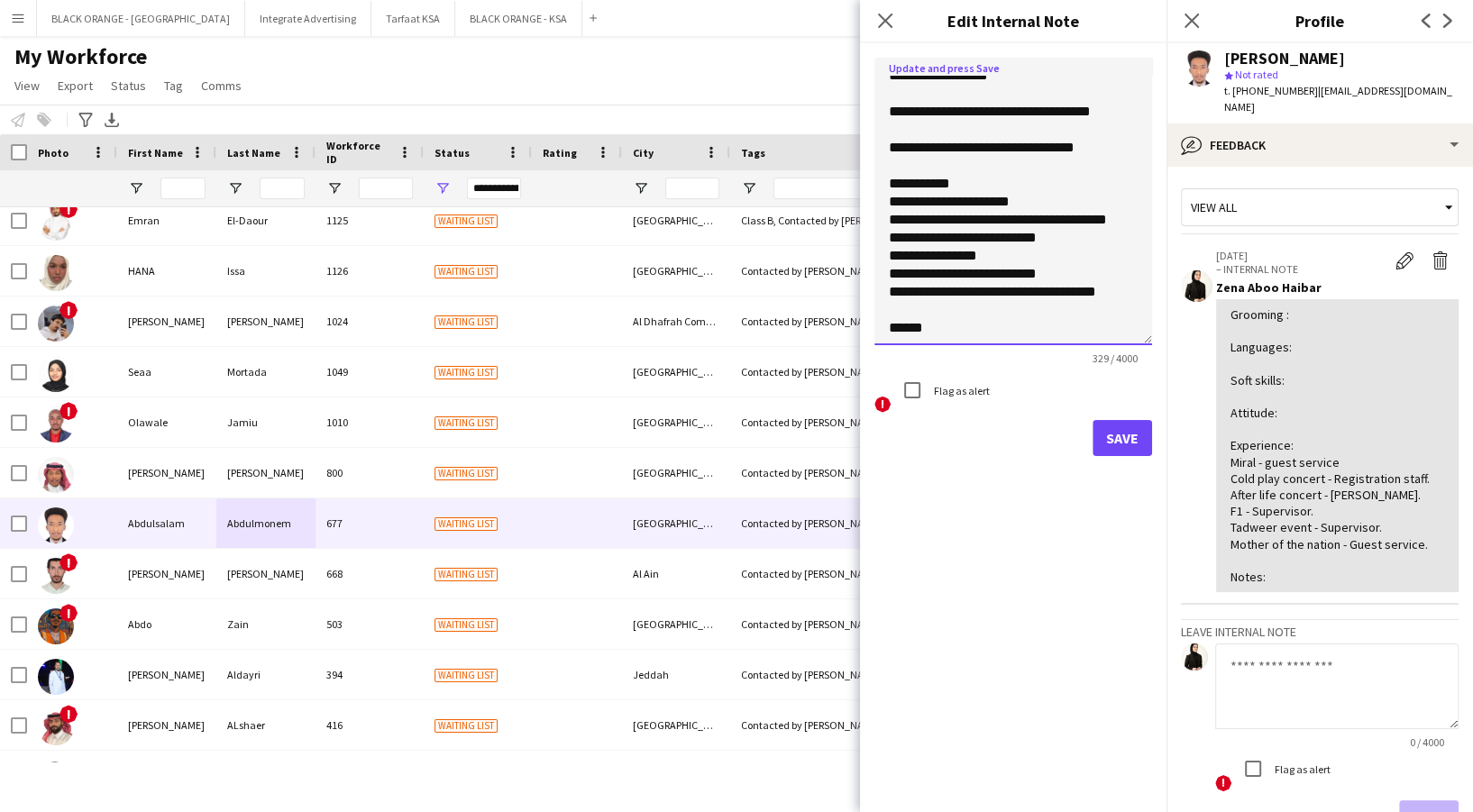
type textarea "**********"
click at [1108, 440] on button "Save" at bounding box center [1122, 437] width 59 height 36
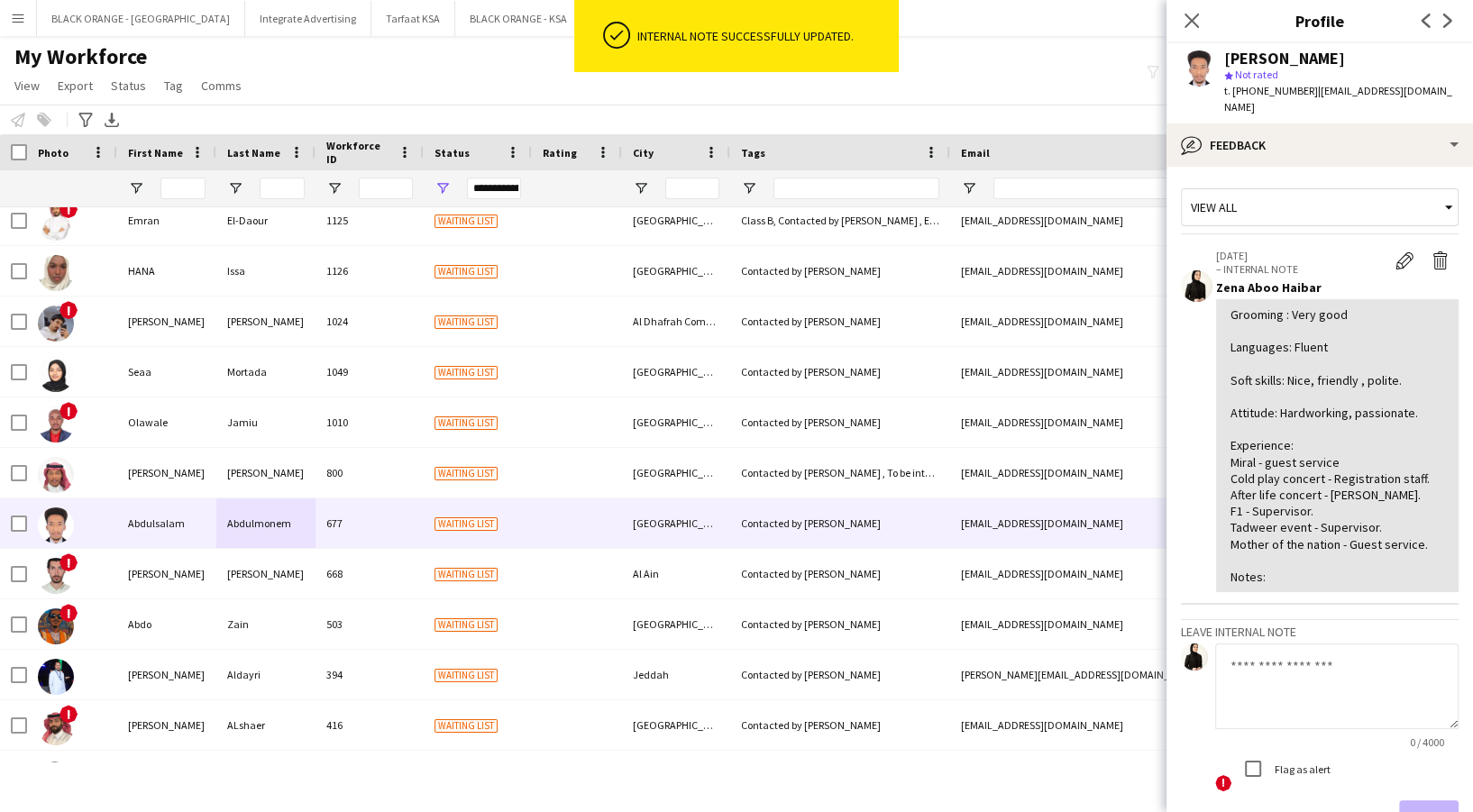
scroll to position [125, 0]
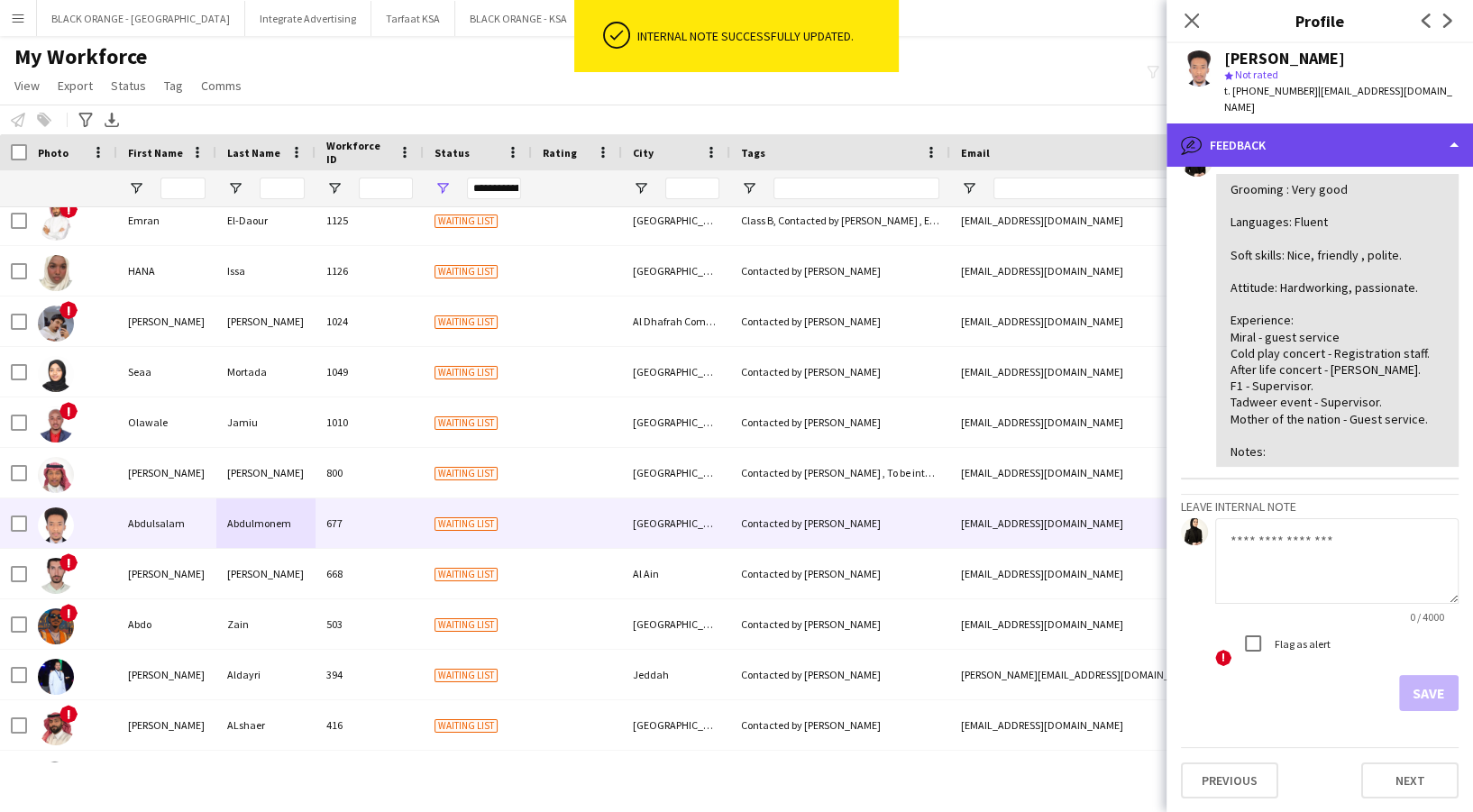
click at [1281, 146] on div "bubble-pencil Feedback" at bounding box center [1319, 145] width 306 height 44
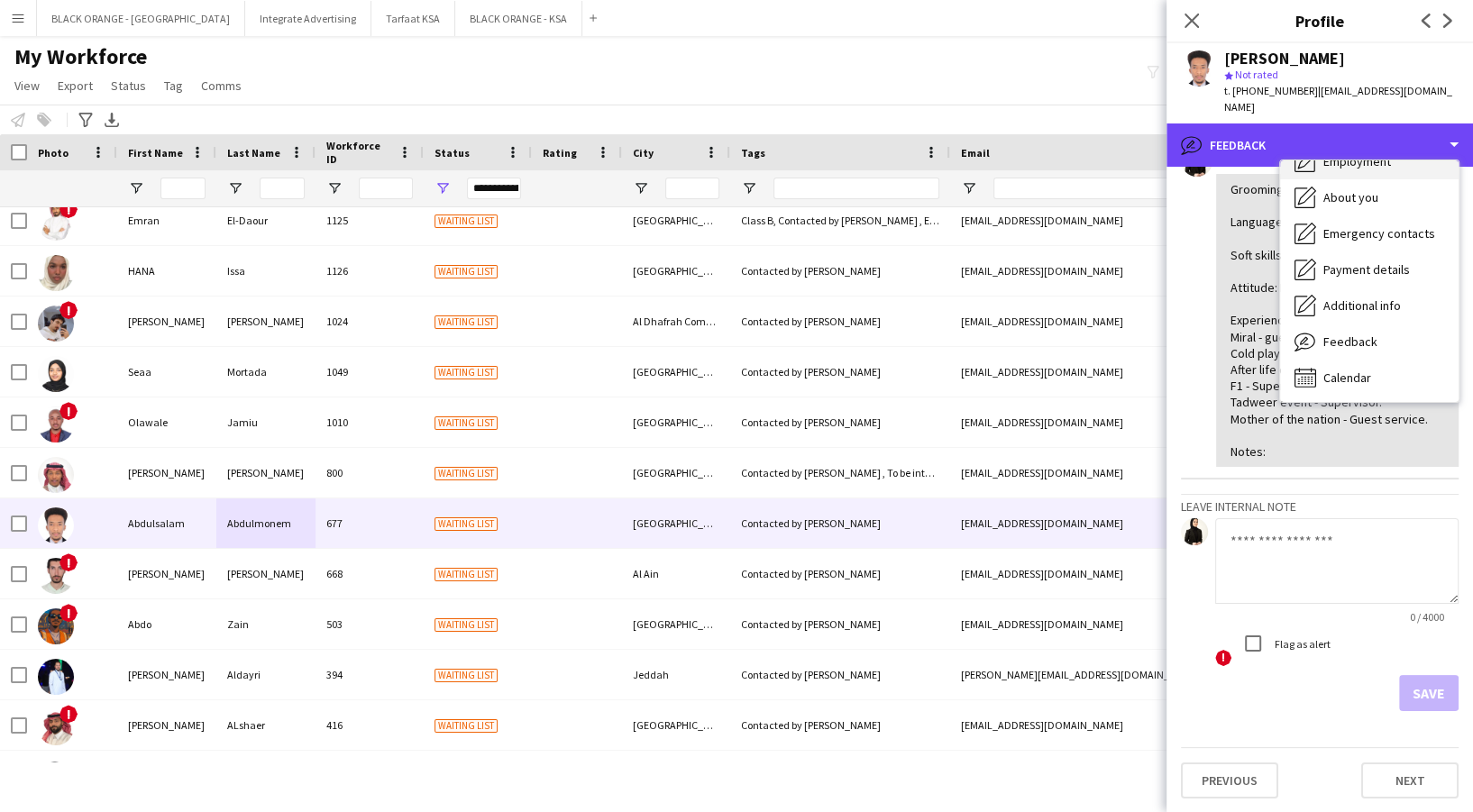
scroll to position [0, 0]
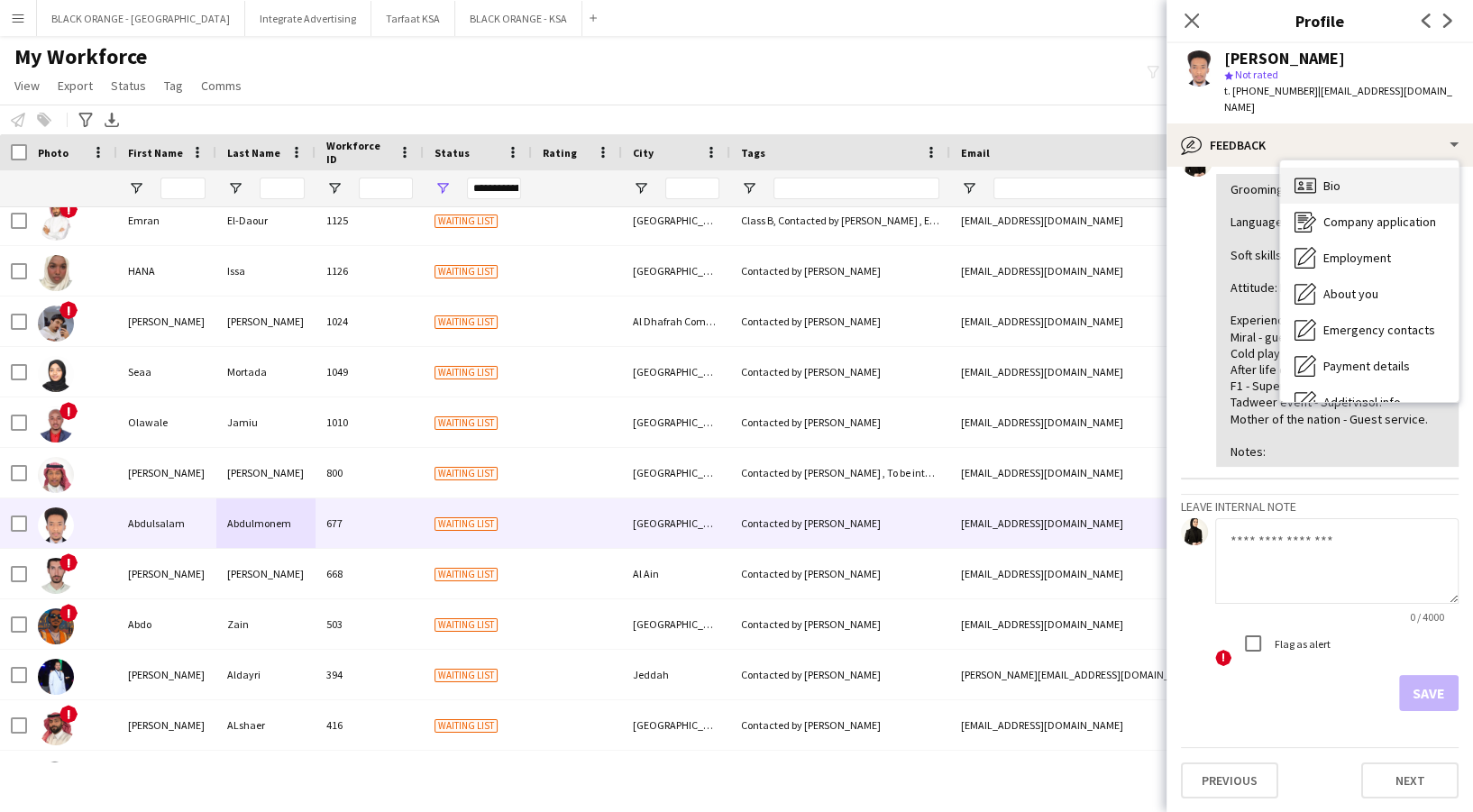
click at [1357, 169] on div "Bio Bio" at bounding box center [1370, 186] width 179 height 36
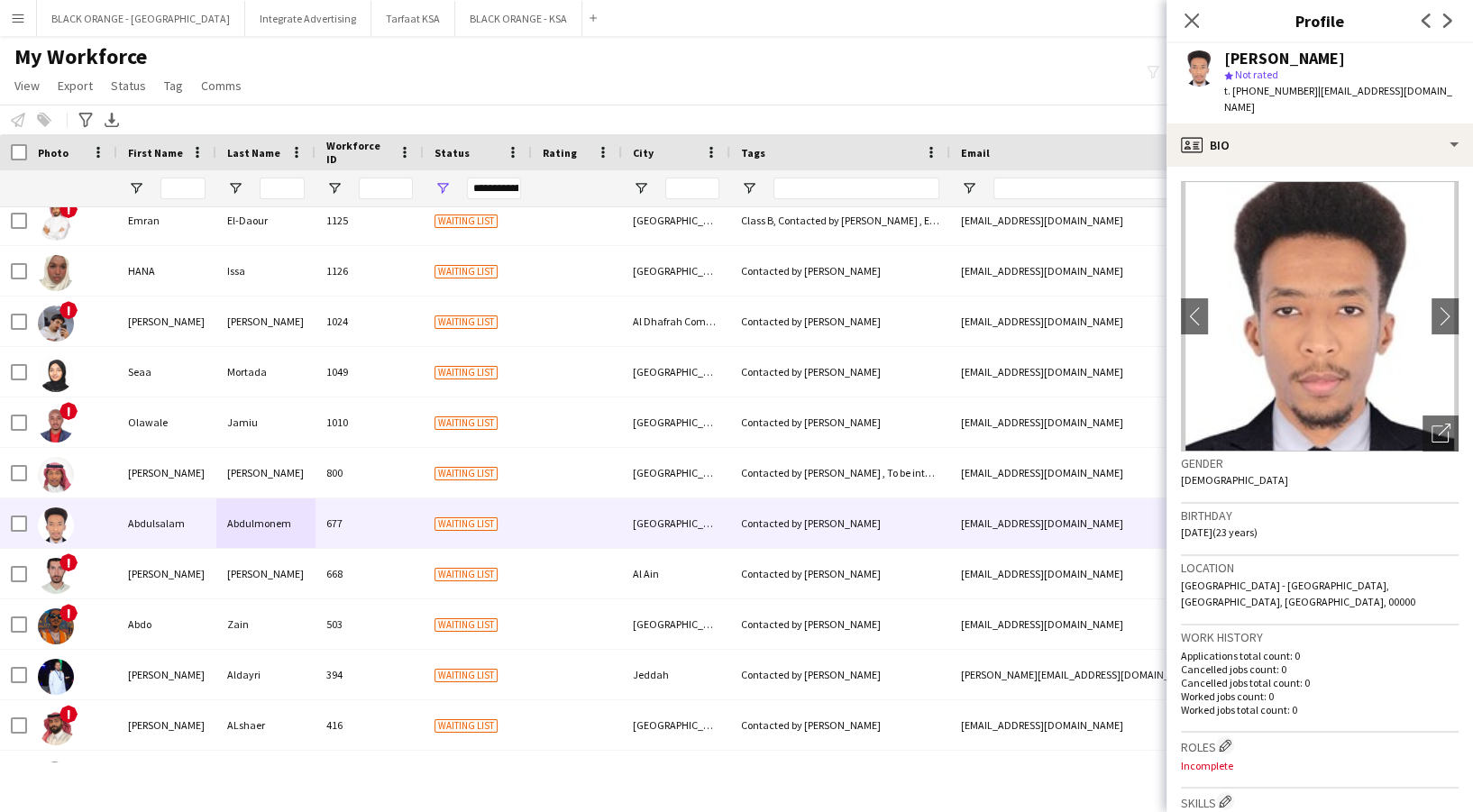
scroll to position [360, 0]
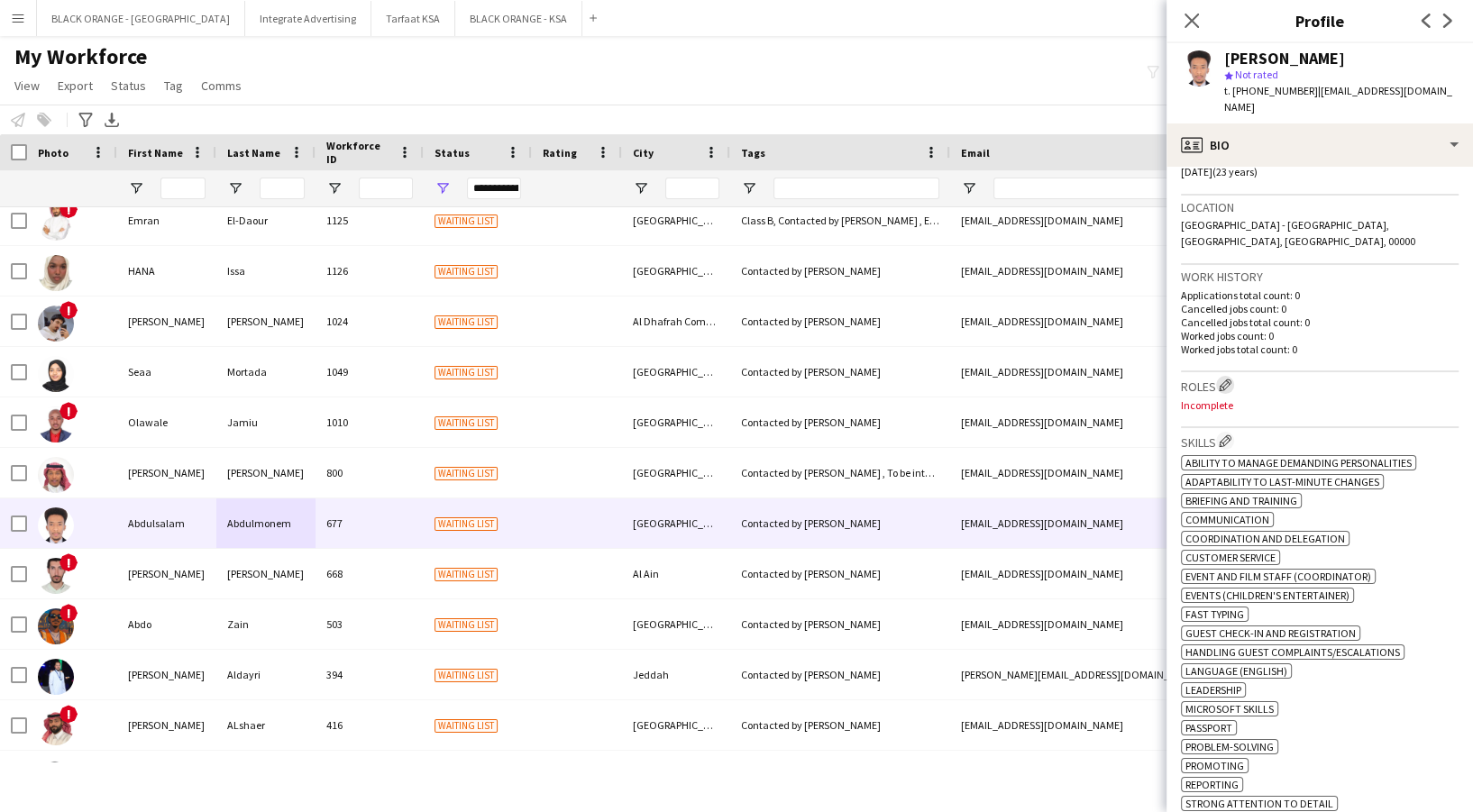
click at [1222, 387] on app-icon "Edit crew company roles" at bounding box center [1224, 385] width 13 height 13
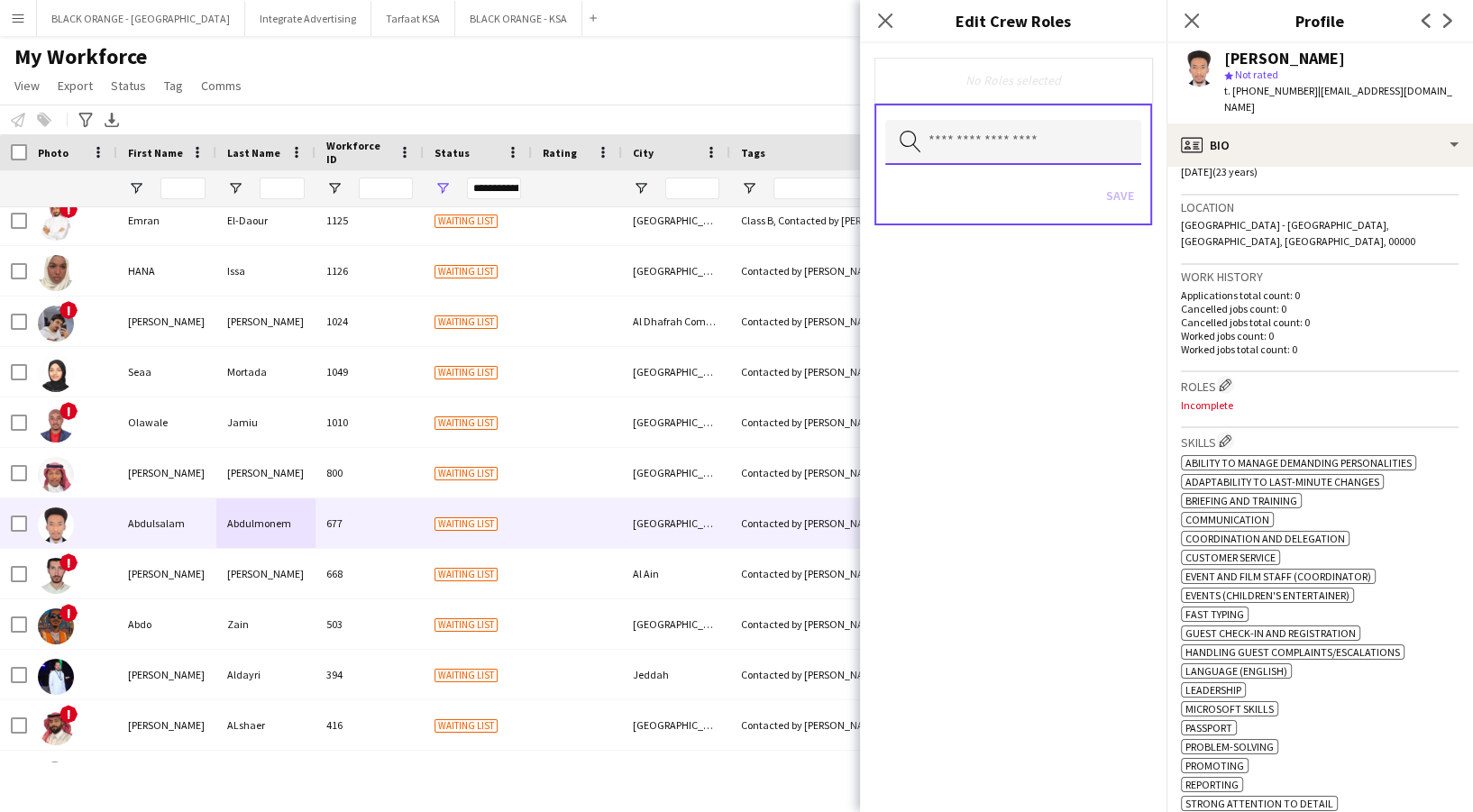
click at [1034, 134] on input "text" at bounding box center [1013, 142] width 257 height 45
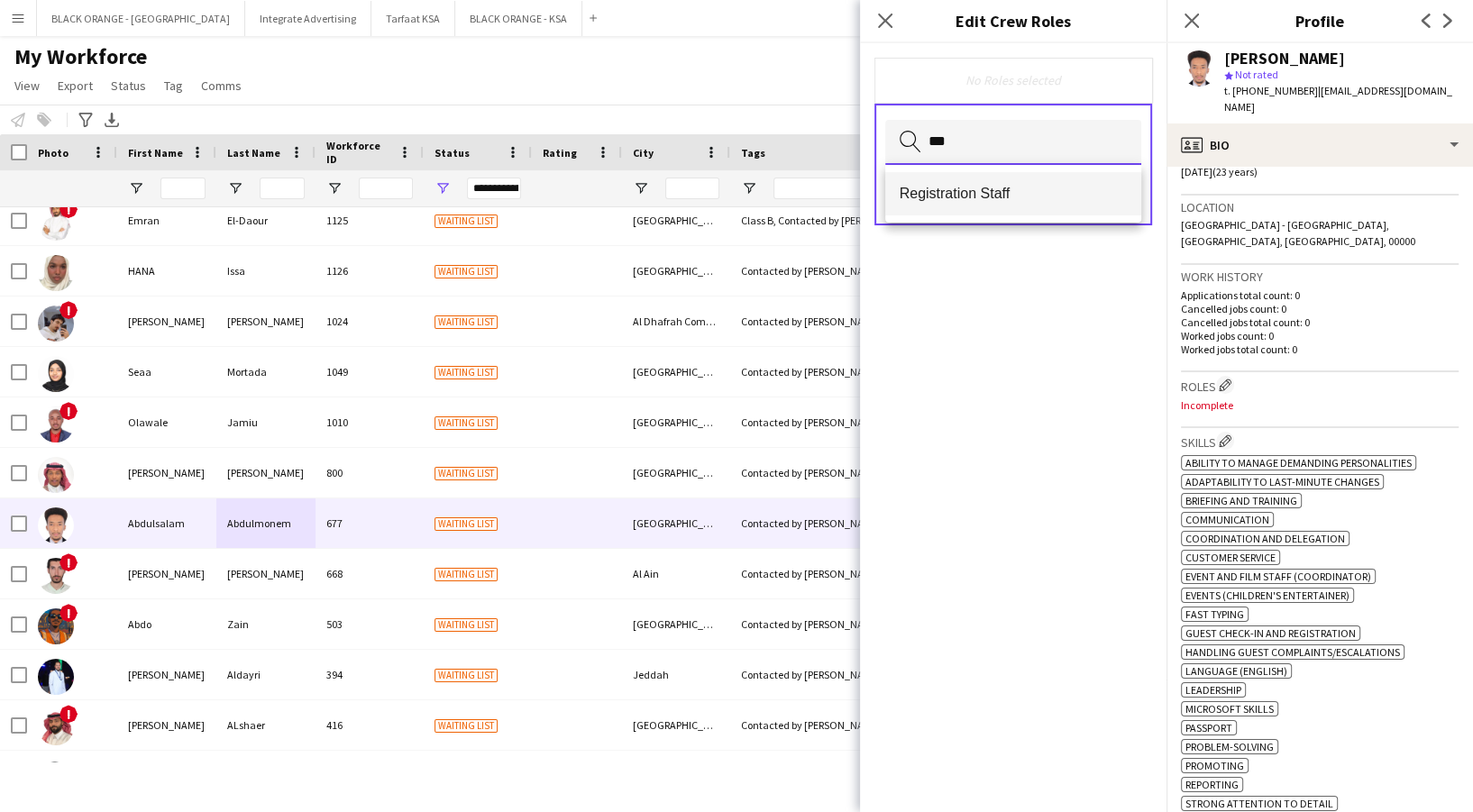
type input "***"
click at [994, 181] on mat-option "Registration Staff" at bounding box center [1013, 193] width 257 height 44
type input "**"
click at [934, 193] on span "Scanning Staff" at bounding box center [1013, 195] width 227 height 17
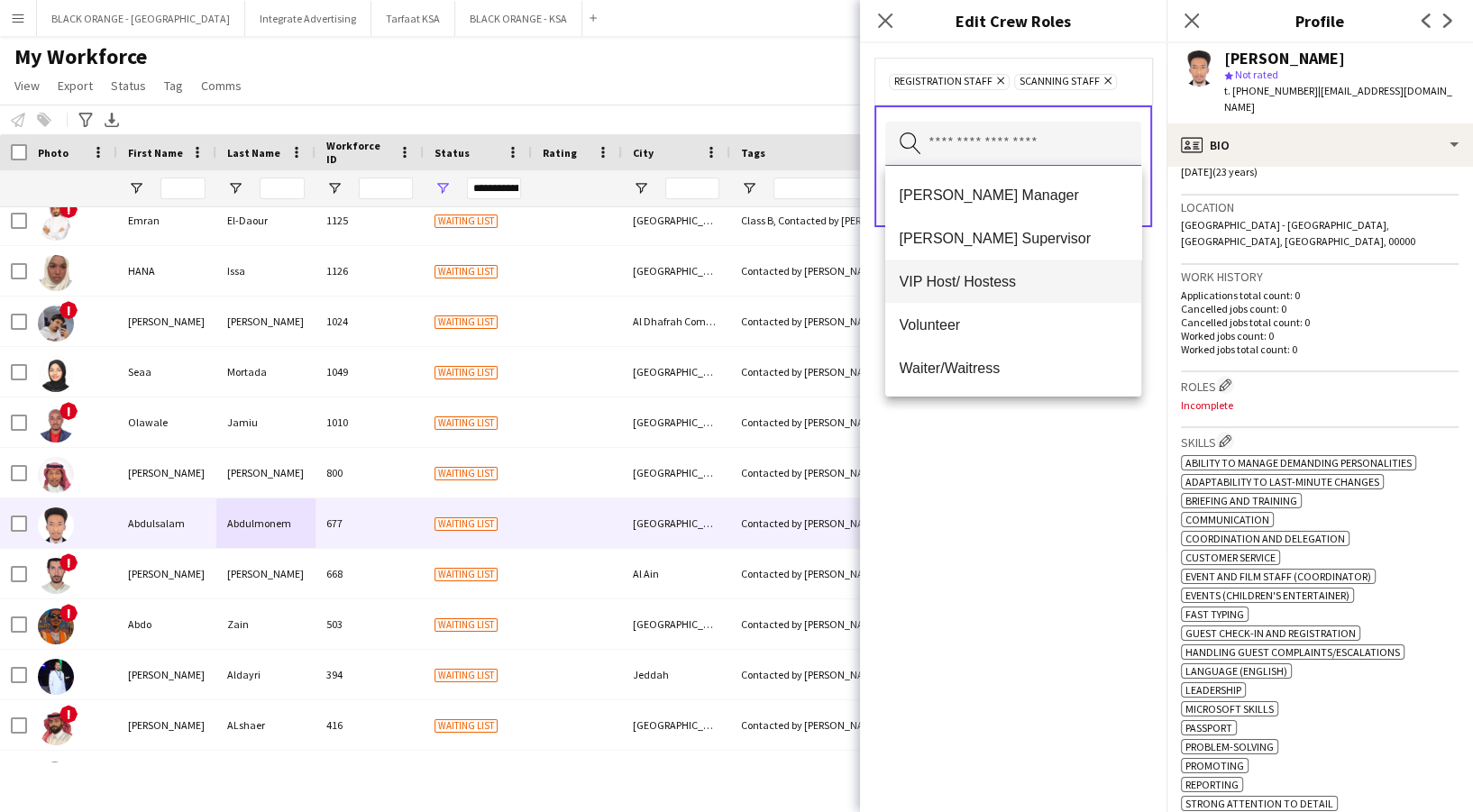
scroll to position [701, 0]
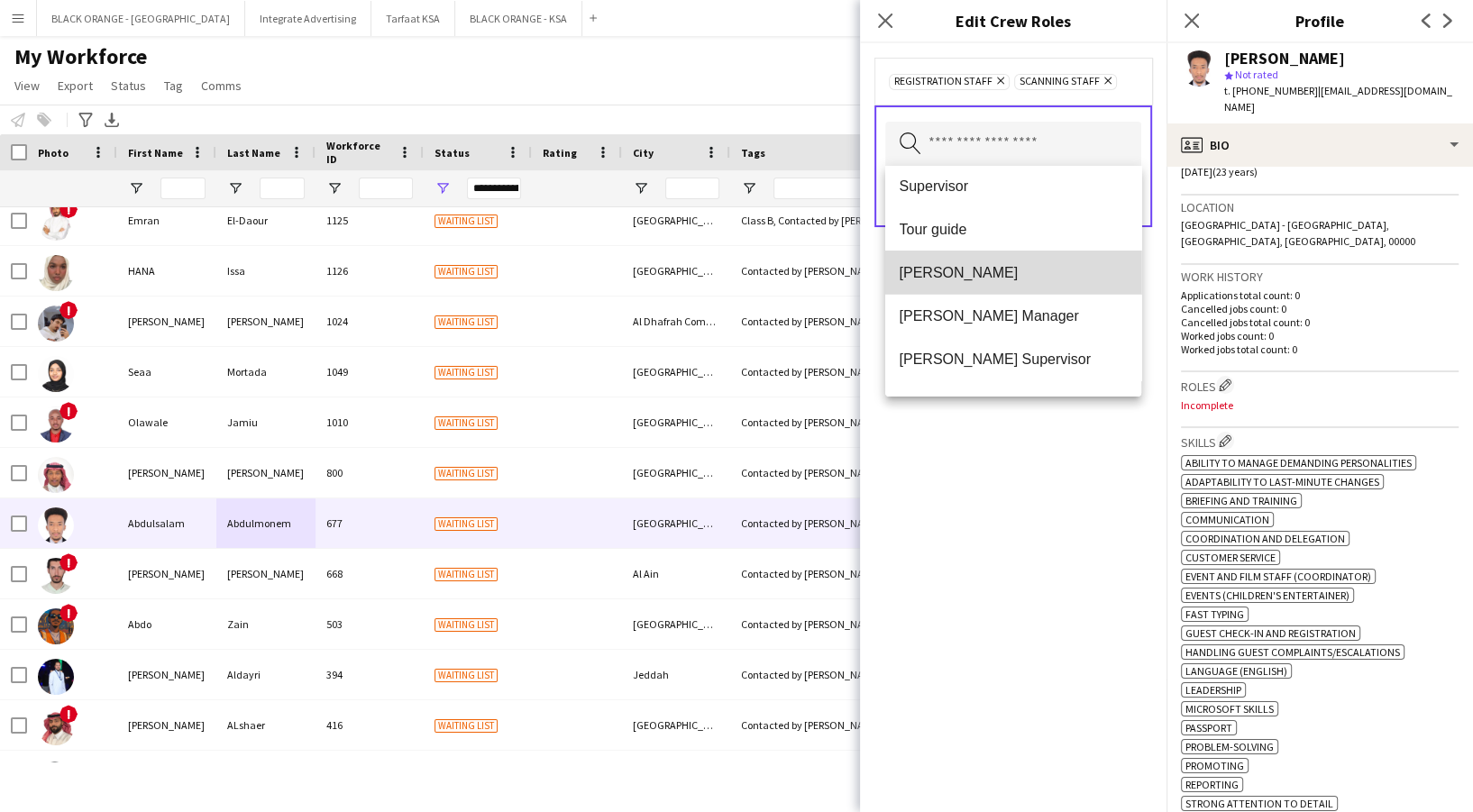
click at [1019, 264] on span "[PERSON_NAME]" at bounding box center [1013, 273] width 227 height 17
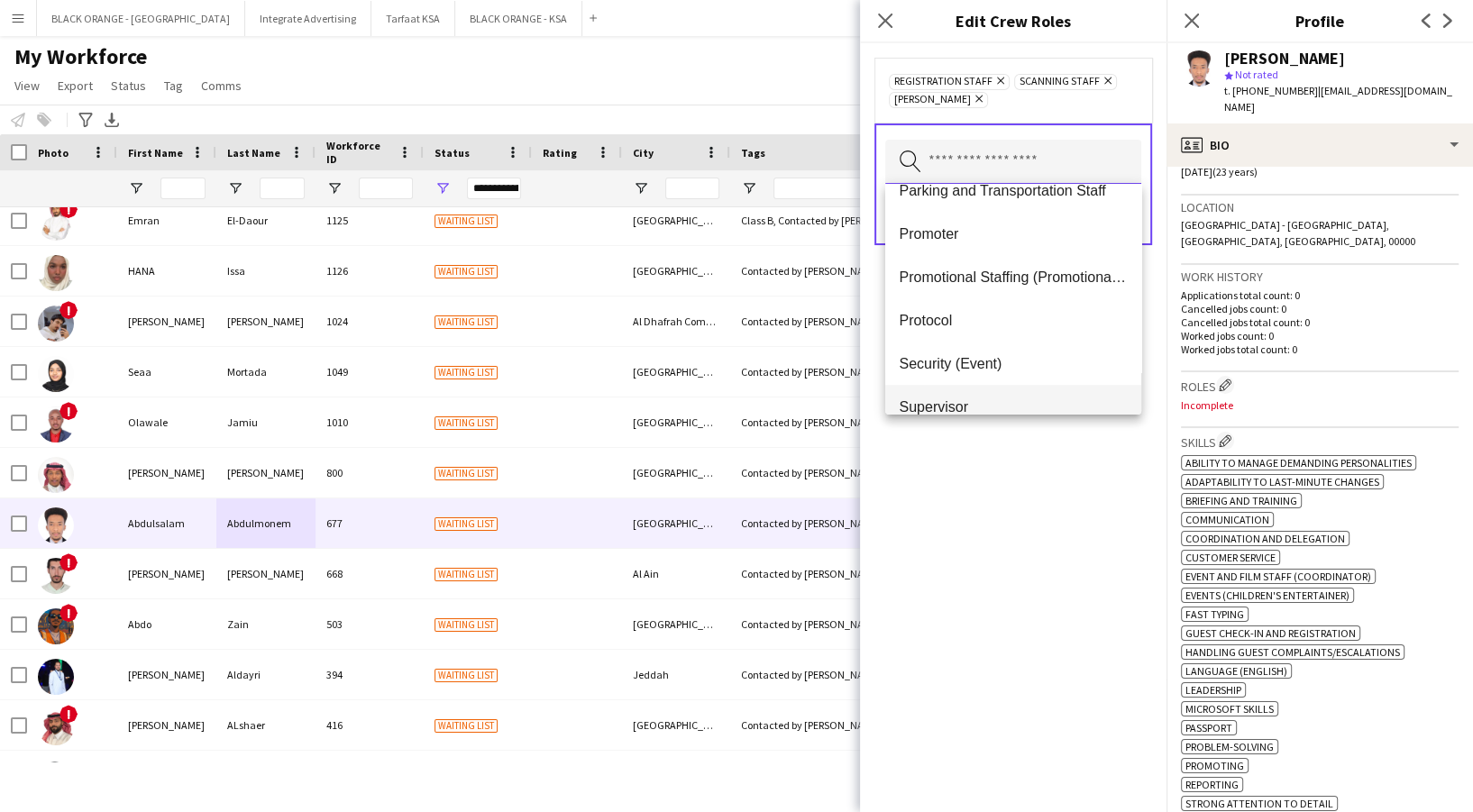
scroll to position [538, 0]
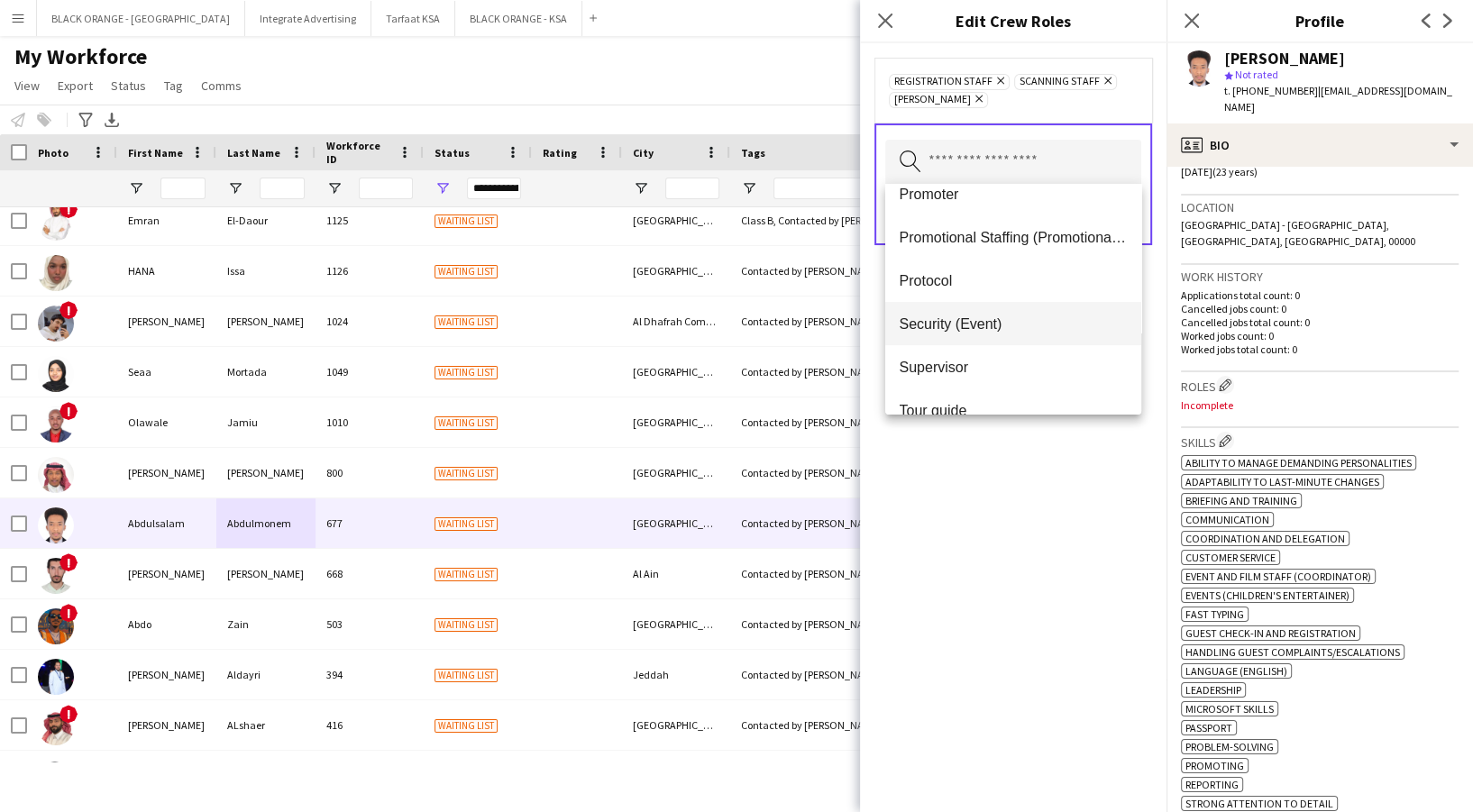
click at [1045, 321] on span "Security (Event)" at bounding box center [1013, 324] width 227 height 17
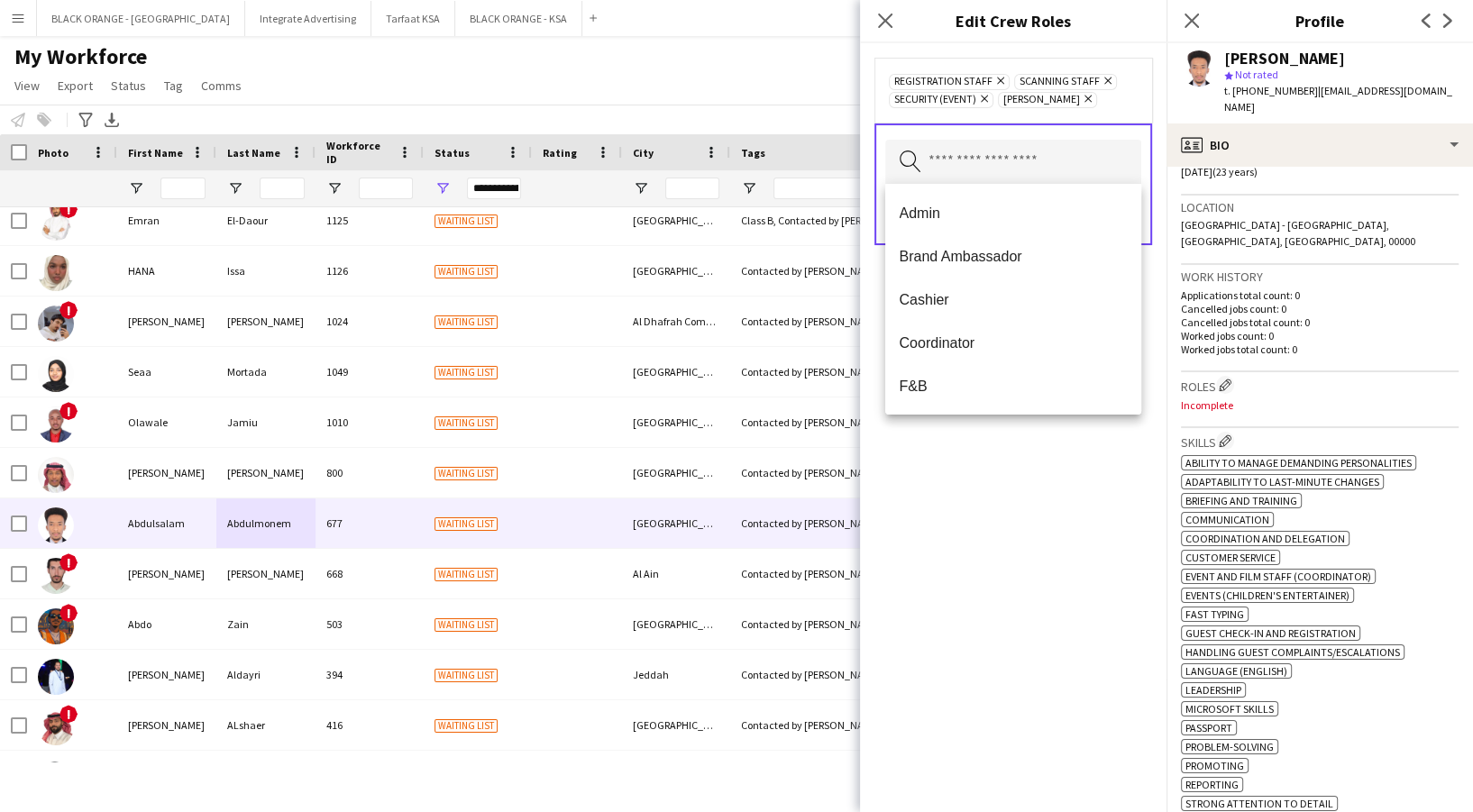
click at [1042, 491] on div "Registration Staff Remove Scanning Staff Remove Security (Event) Remove [PERSON…" at bounding box center [1012, 427] width 306 height 768
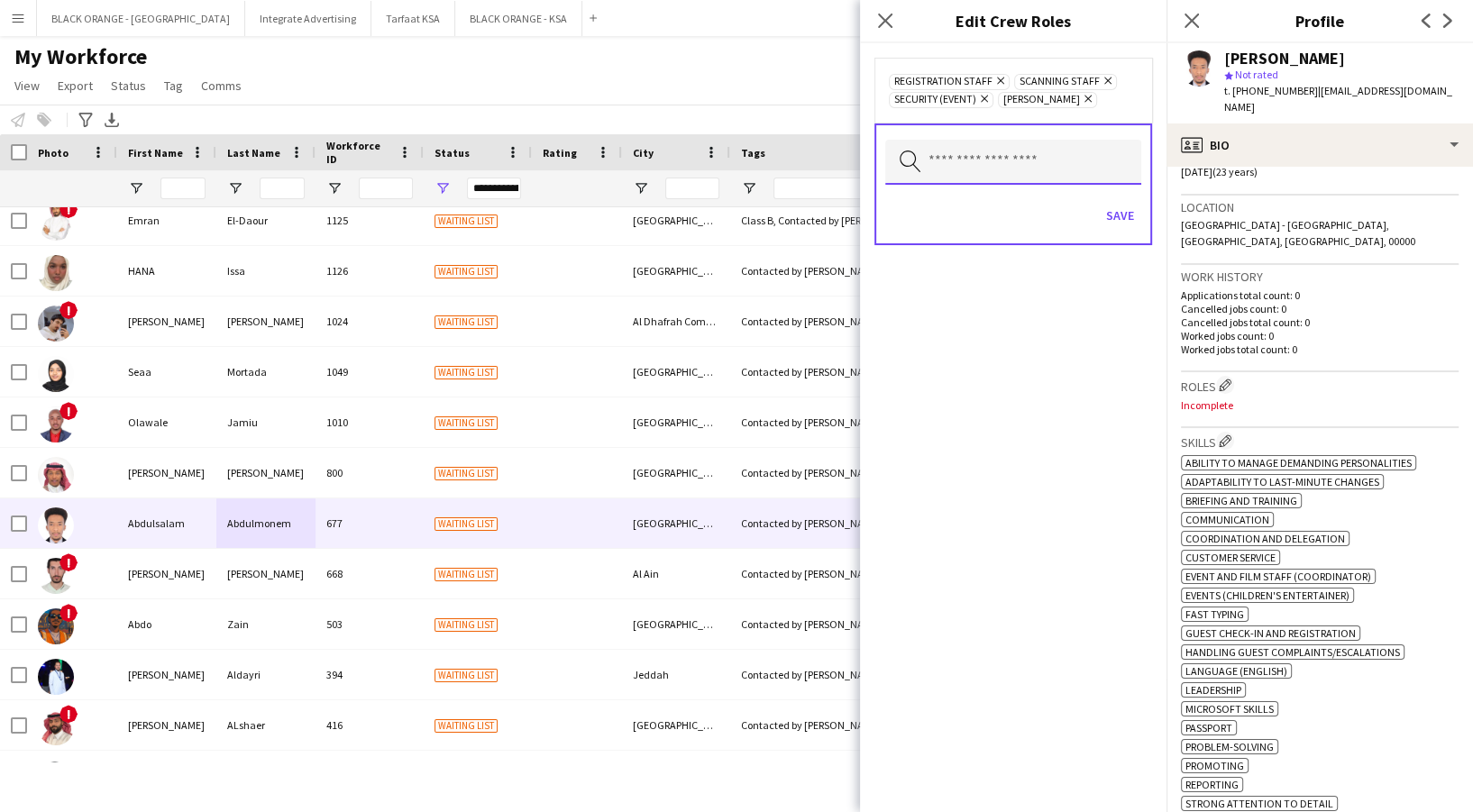
click at [962, 152] on input "text" at bounding box center [1013, 162] width 257 height 45
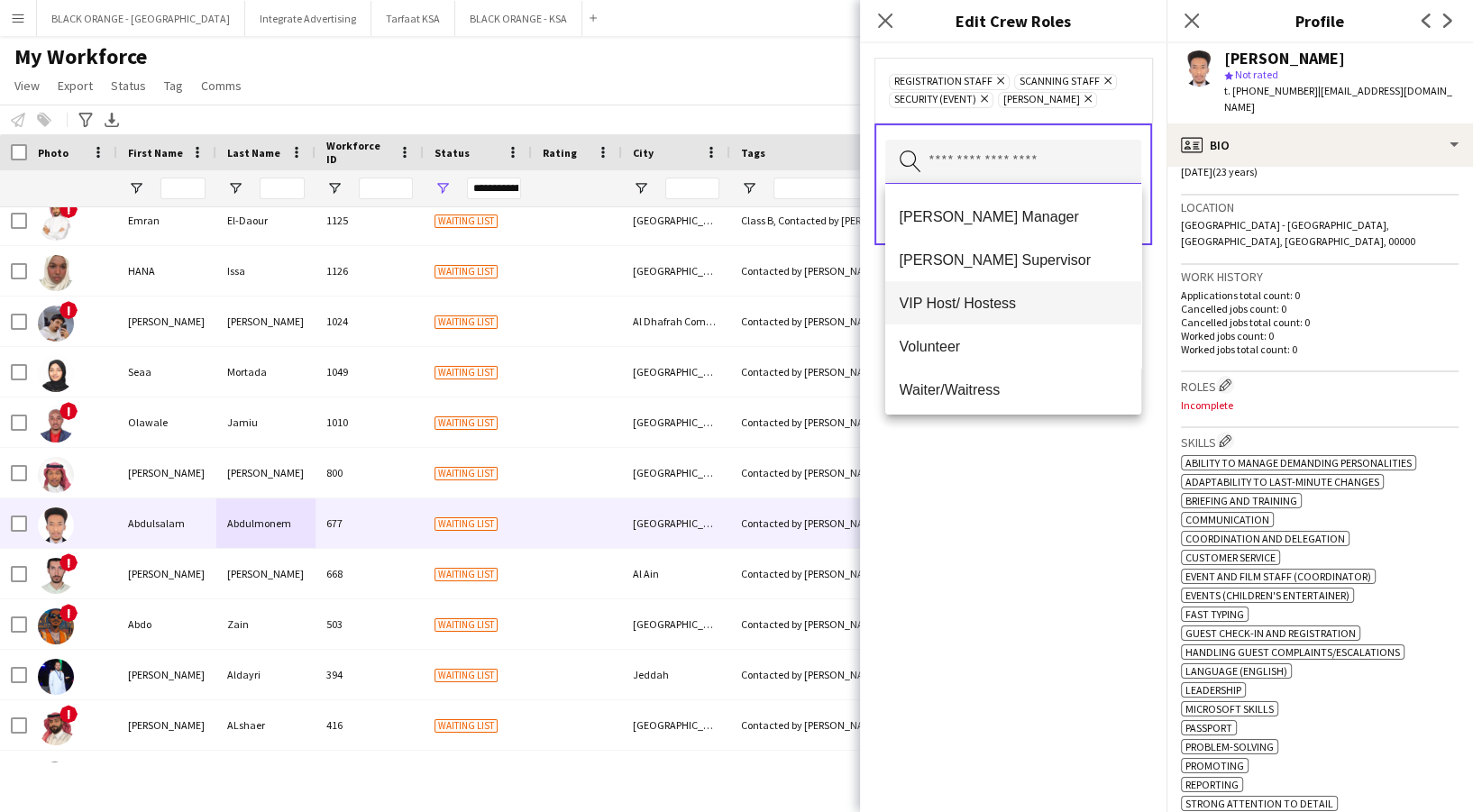
scroll to position [735, 0]
click at [1009, 520] on div "Registration Staff Remove Scanning Staff Remove Security (Event) Remove [PERSON…" at bounding box center [1012, 427] width 306 height 768
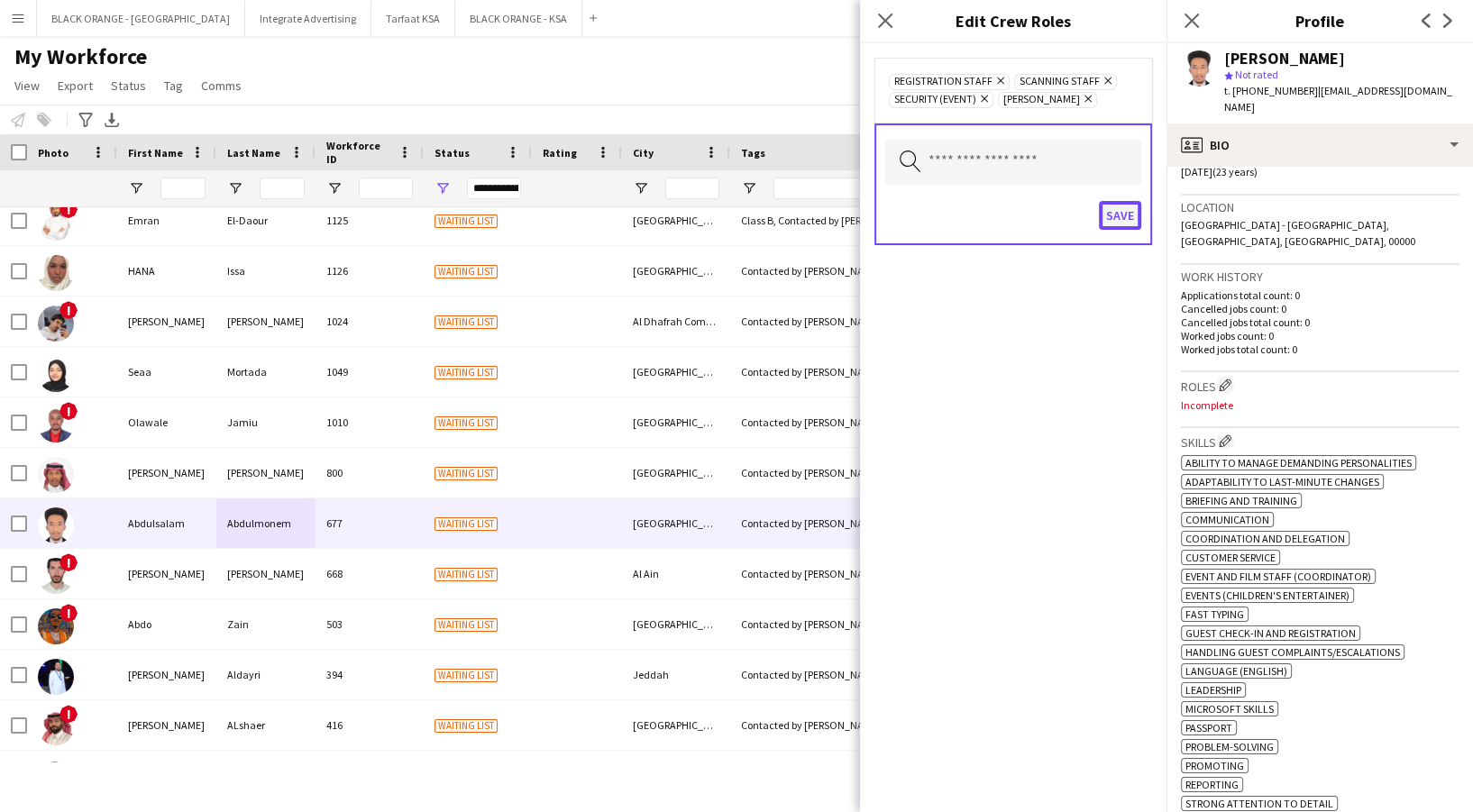
click at [1118, 214] on button "Save" at bounding box center [1120, 216] width 43 height 29
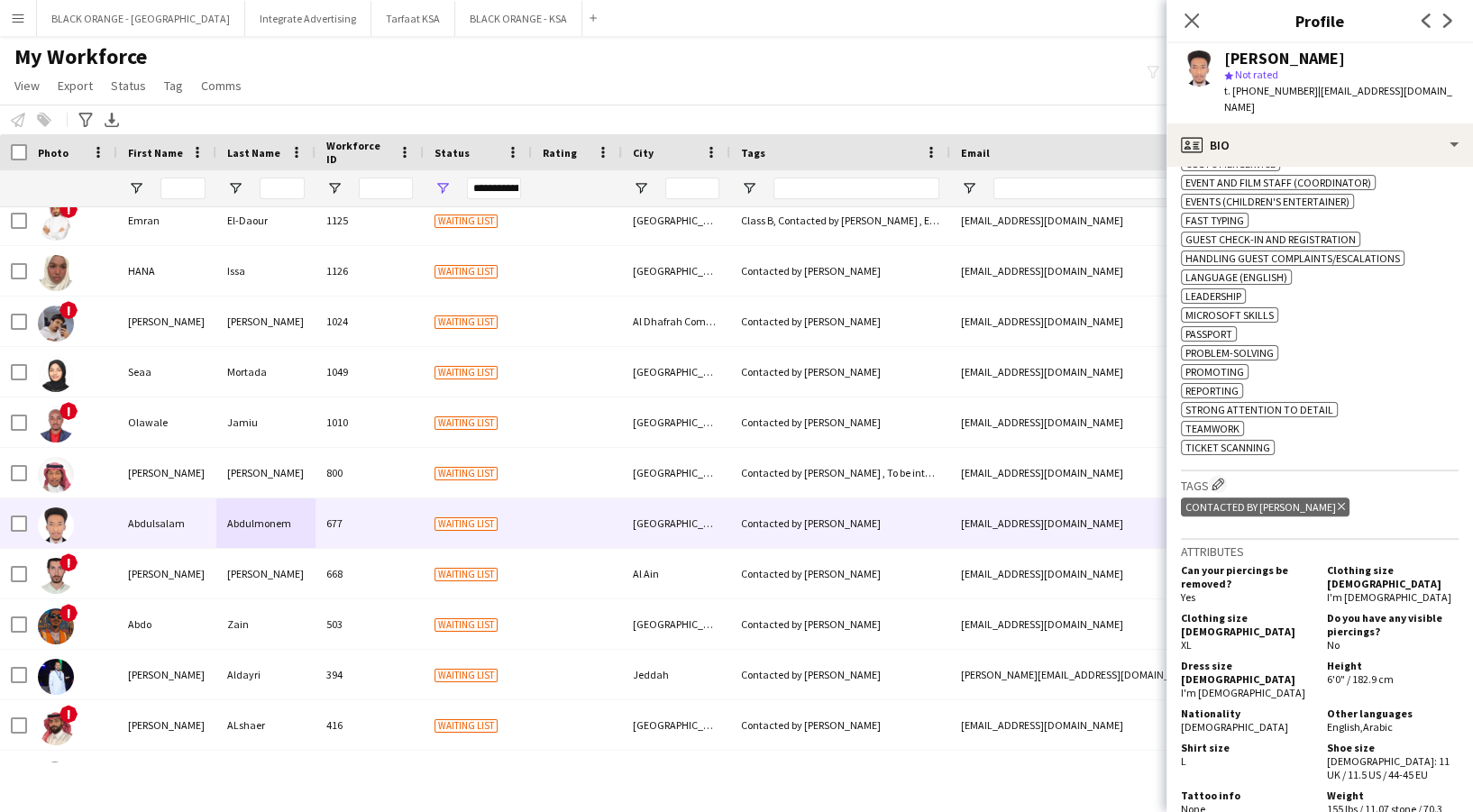
scroll to position [961, 0]
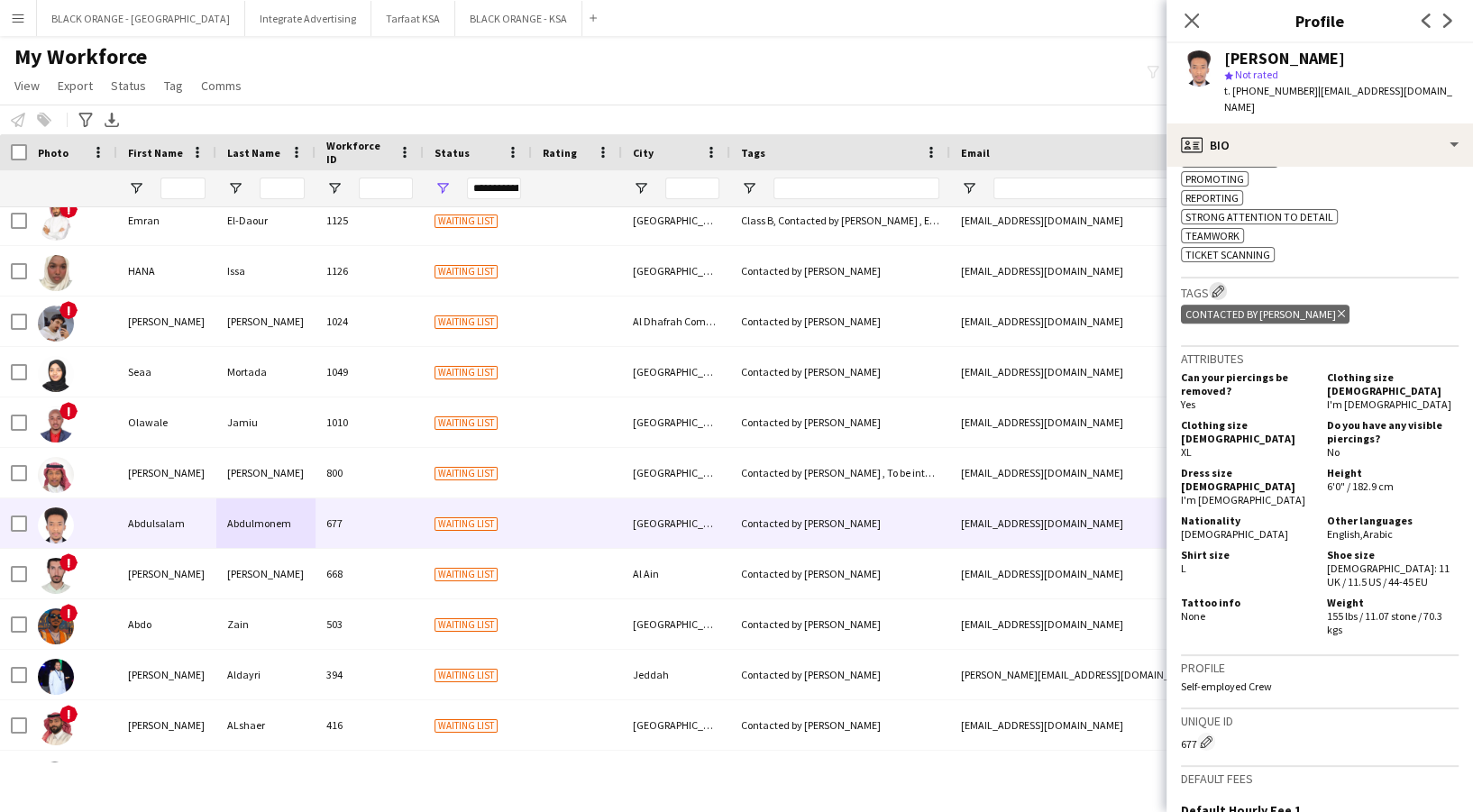
click at [1220, 289] on app-icon "Edit crew company tags" at bounding box center [1217, 290] width 13 height 13
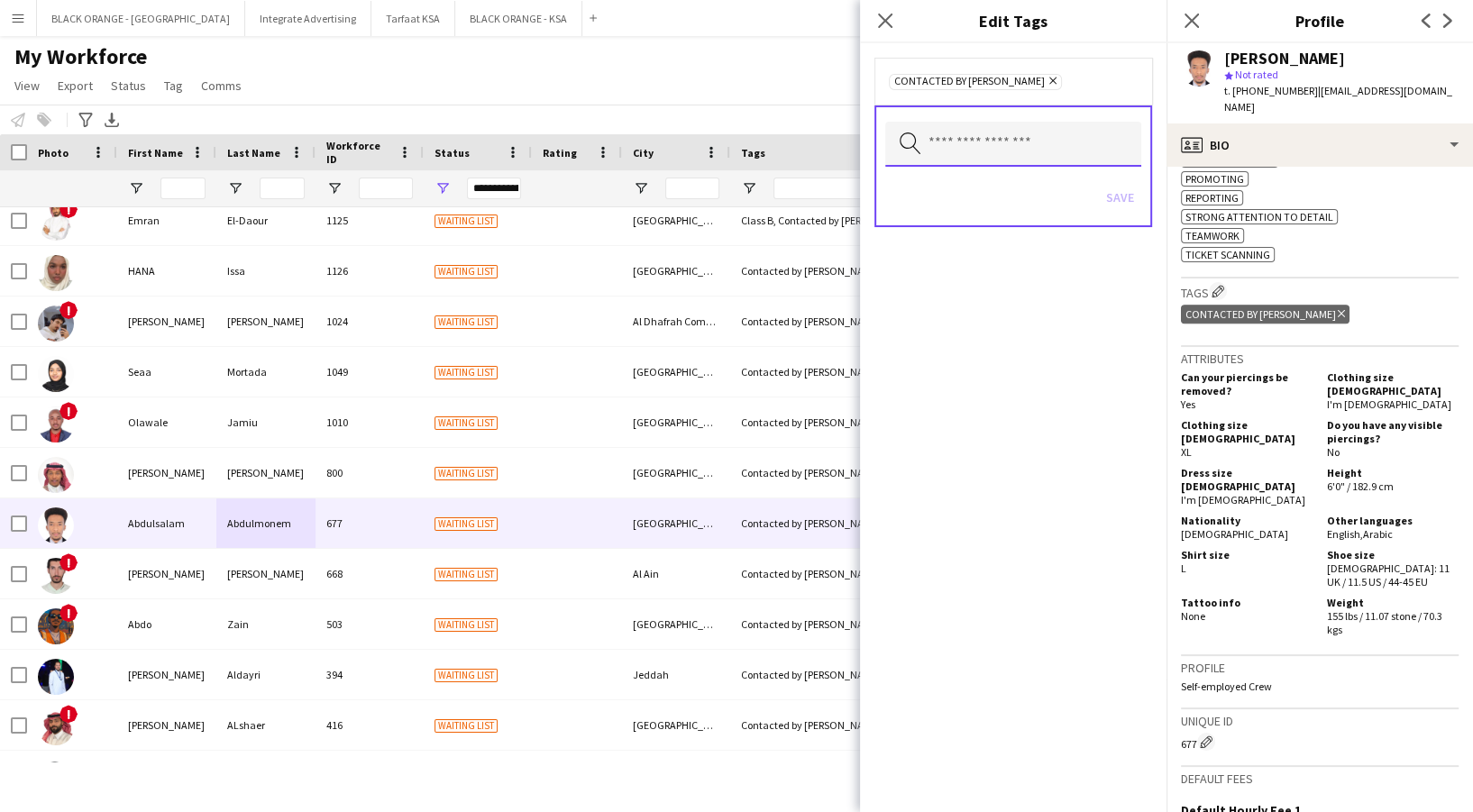
click at [976, 135] on input "text" at bounding box center [1013, 144] width 257 height 45
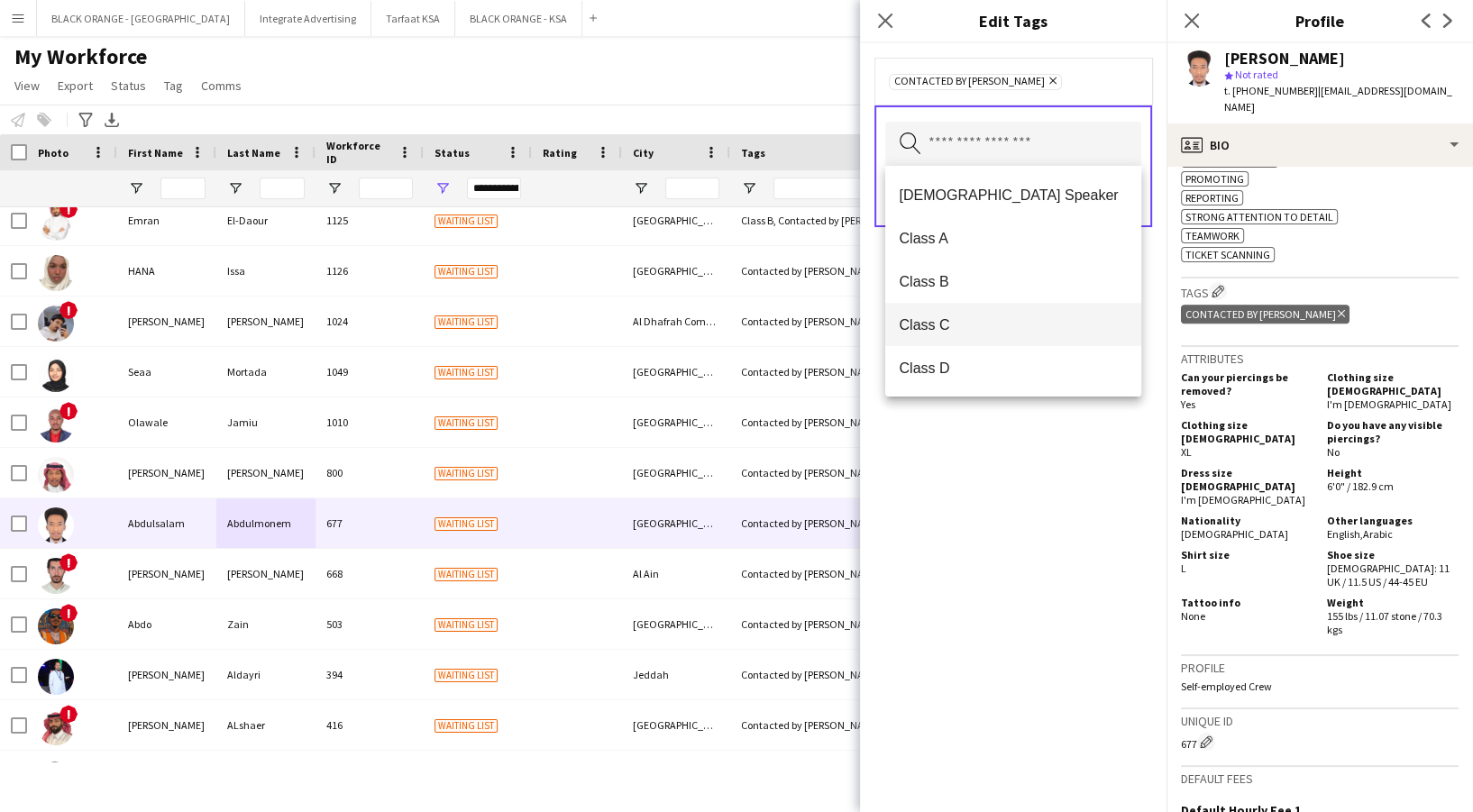
click at [1010, 314] on mat-option "Class C" at bounding box center [1013, 324] width 257 height 44
click at [976, 148] on input "text" at bounding box center [1013, 144] width 257 height 45
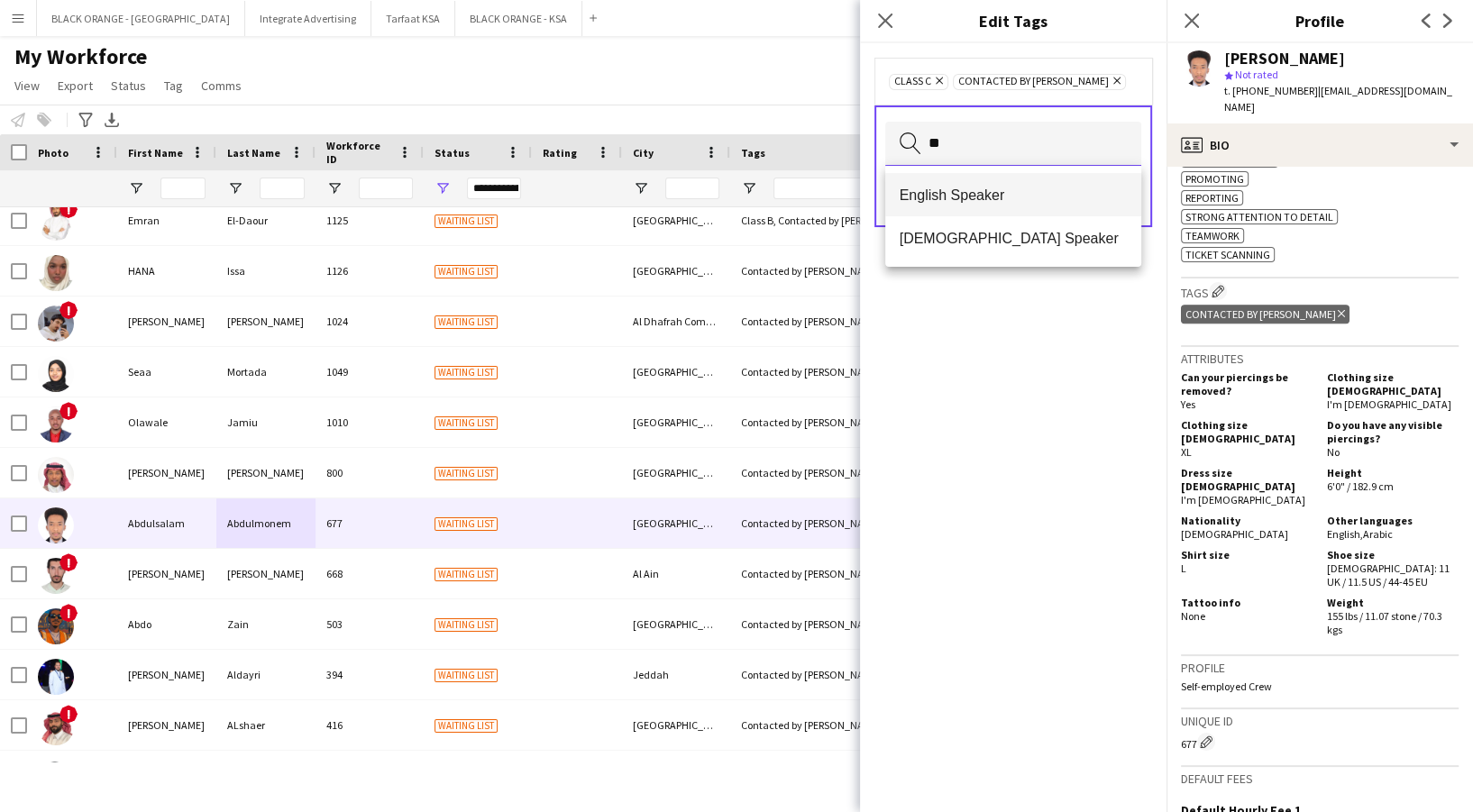
type input "**"
click at [985, 197] on span "English Speaker" at bounding box center [1013, 195] width 227 height 17
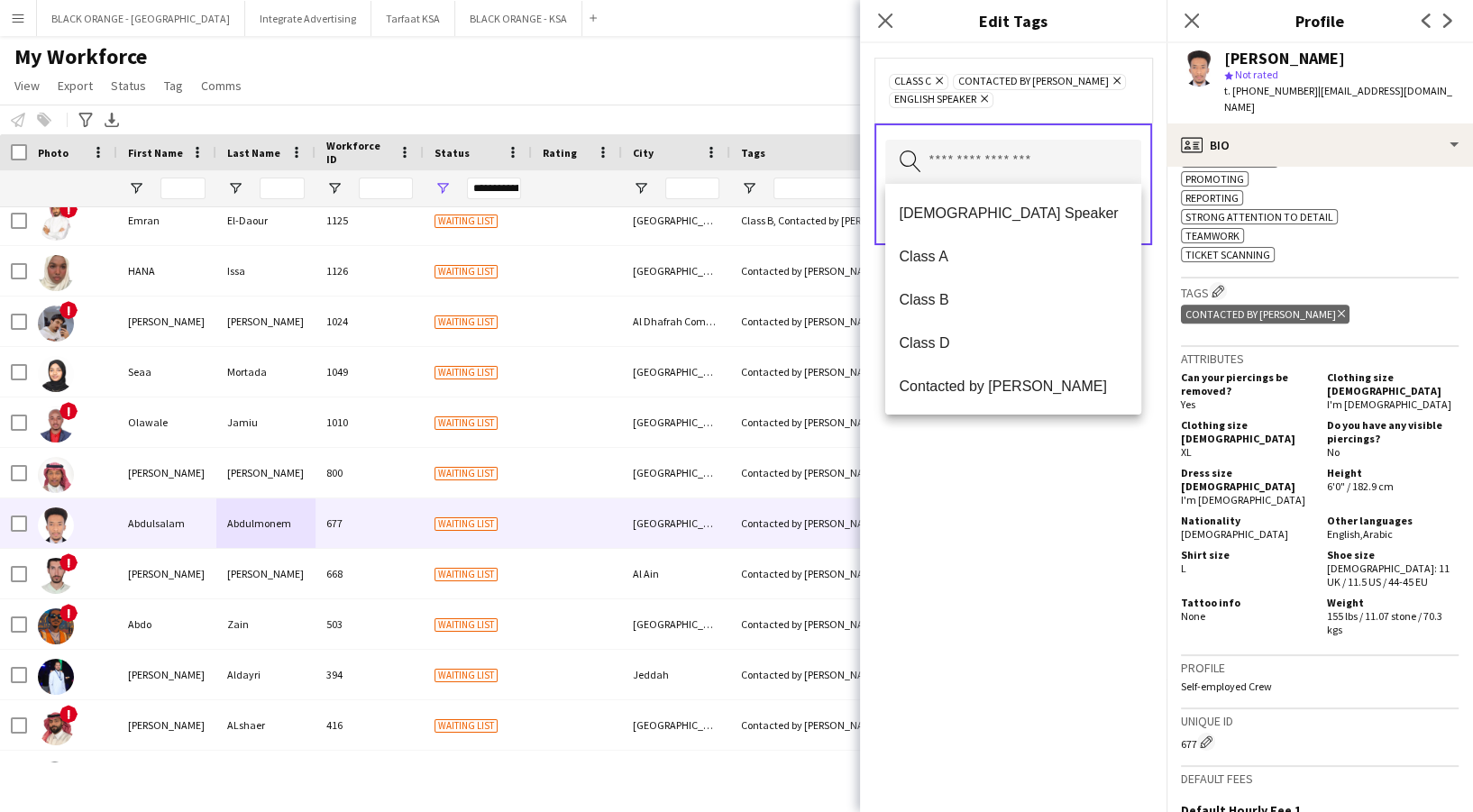
click at [1028, 447] on div "Class C Remove Contacted by Zena Remove English Speaker Remove Search by tag na…" at bounding box center [1012, 427] width 306 height 768
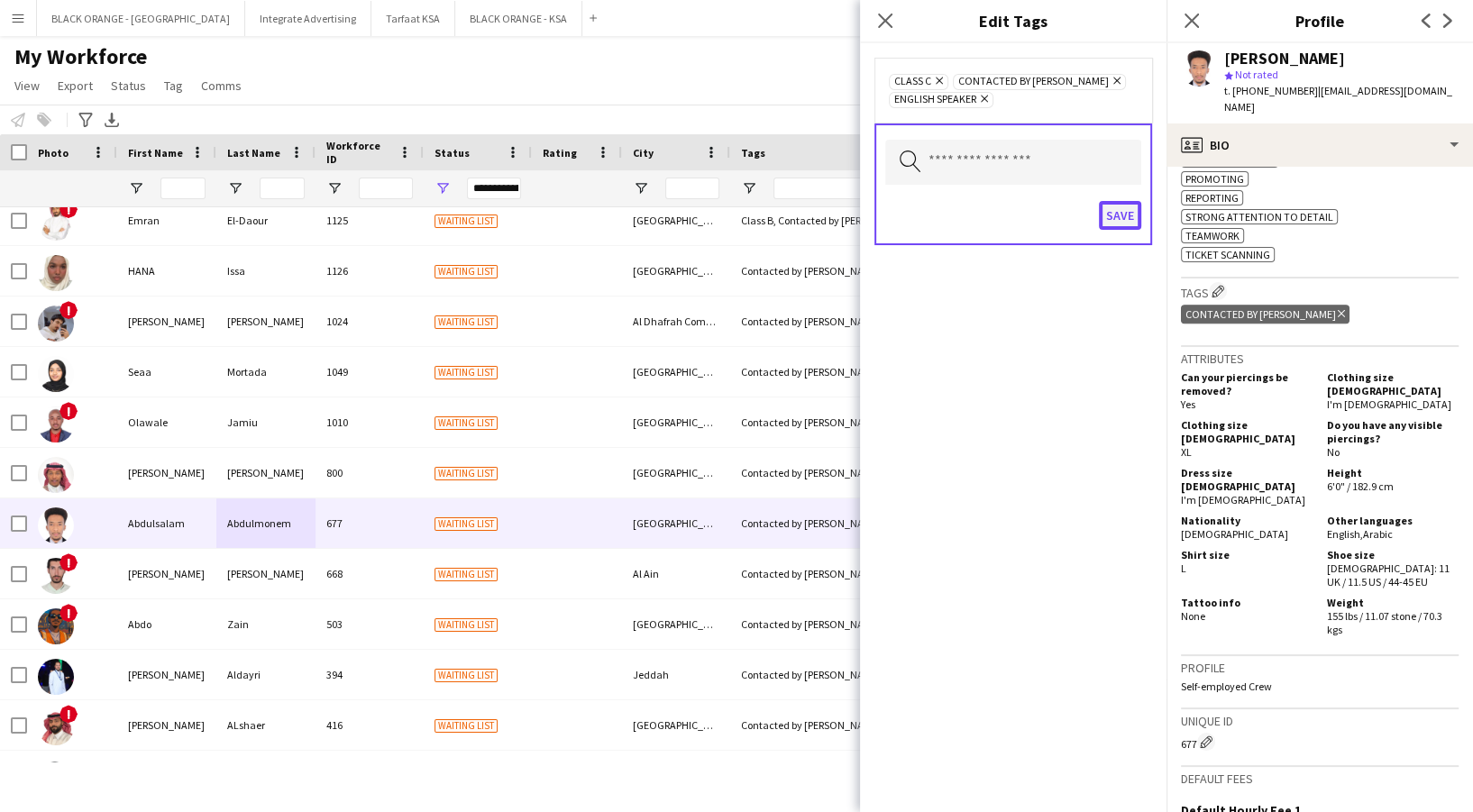
click at [1112, 217] on button "Save" at bounding box center [1120, 216] width 43 height 29
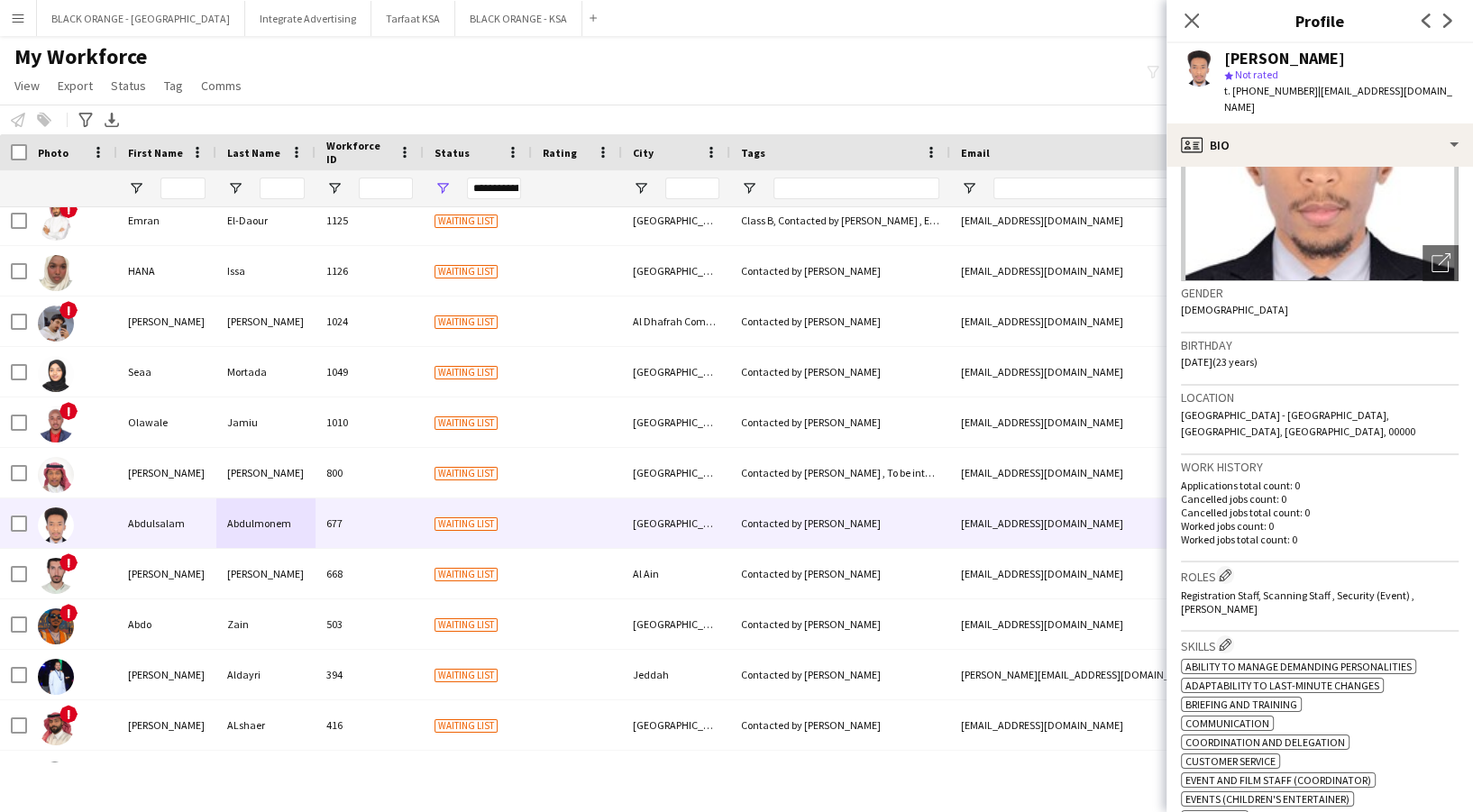
scroll to position [0, 0]
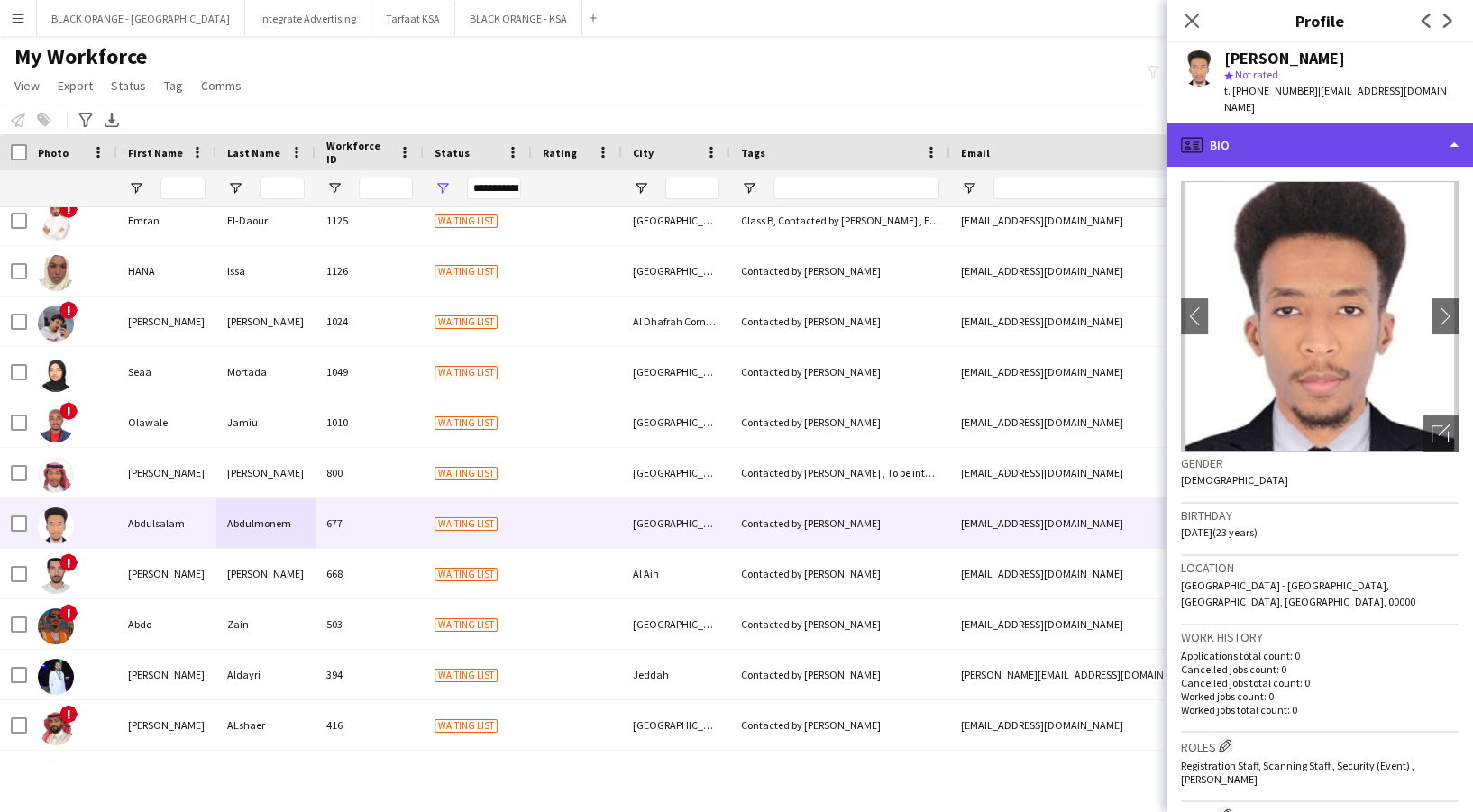
click at [1336, 163] on div "profile Bio" at bounding box center [1319, 145] width 306 height 44
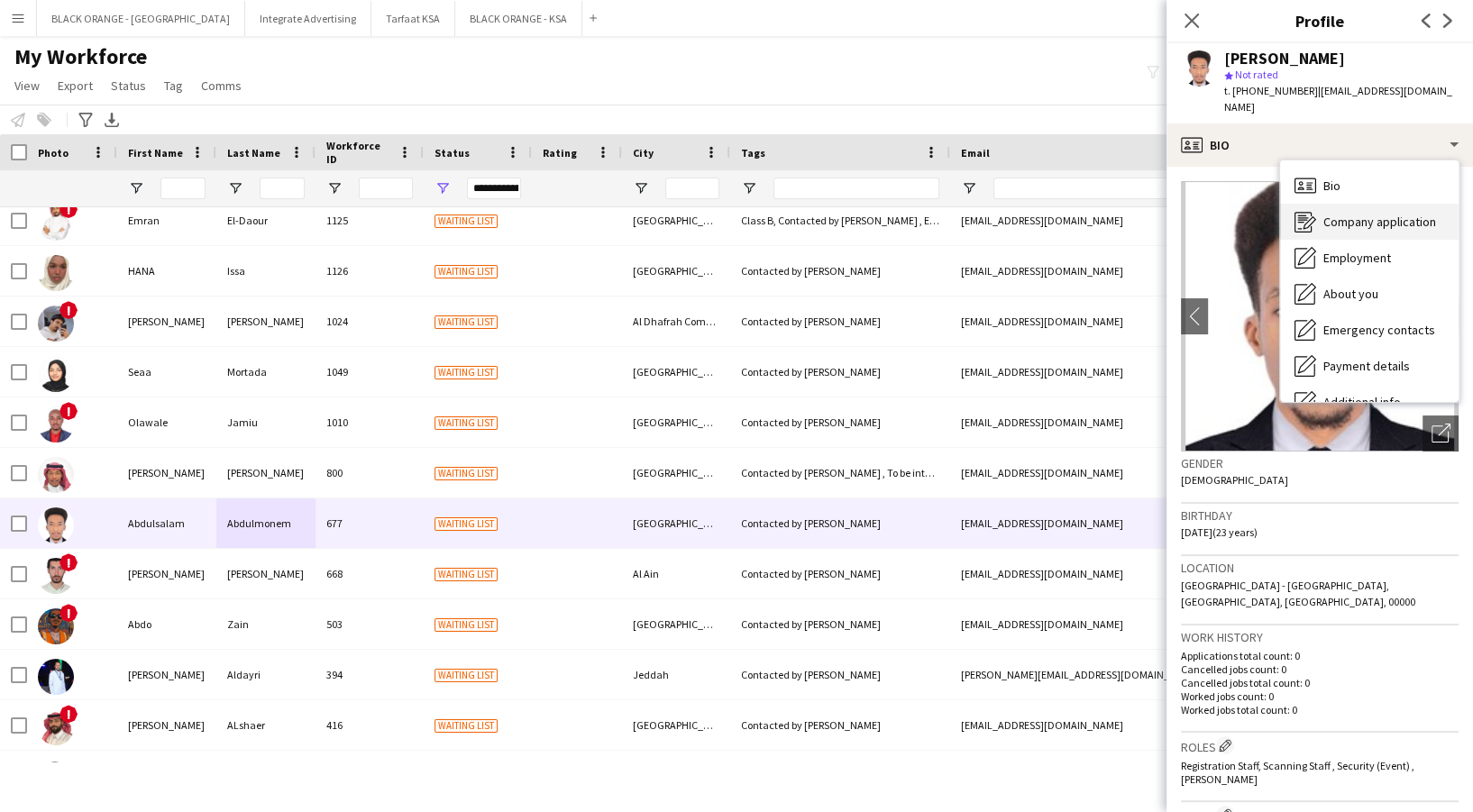
click at [1364, 214] on span "Company application" at bounding box center [1380, 221] width 113 height 17
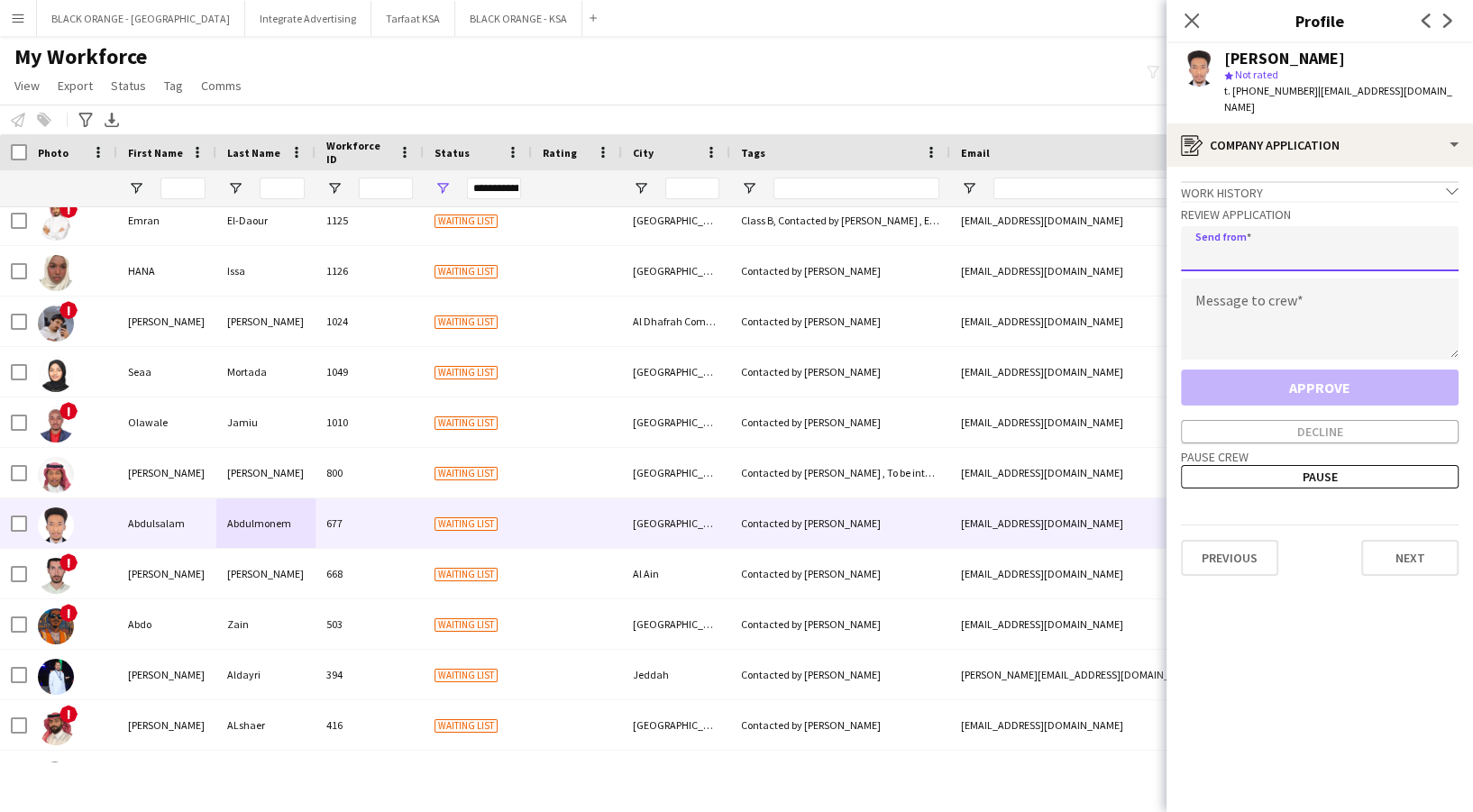
drag, startPoint x: 1344, startPoint y: 251, endPoint x: 1333, endPoint y: 255, distance: 11.7
click at [1343, 251] on input "email" at bounding box center [1319, 249] width 278 height 45
type input "**********"
click at [1289, 288] on textarea at bounding box center [1319, 320] width 278 height 82
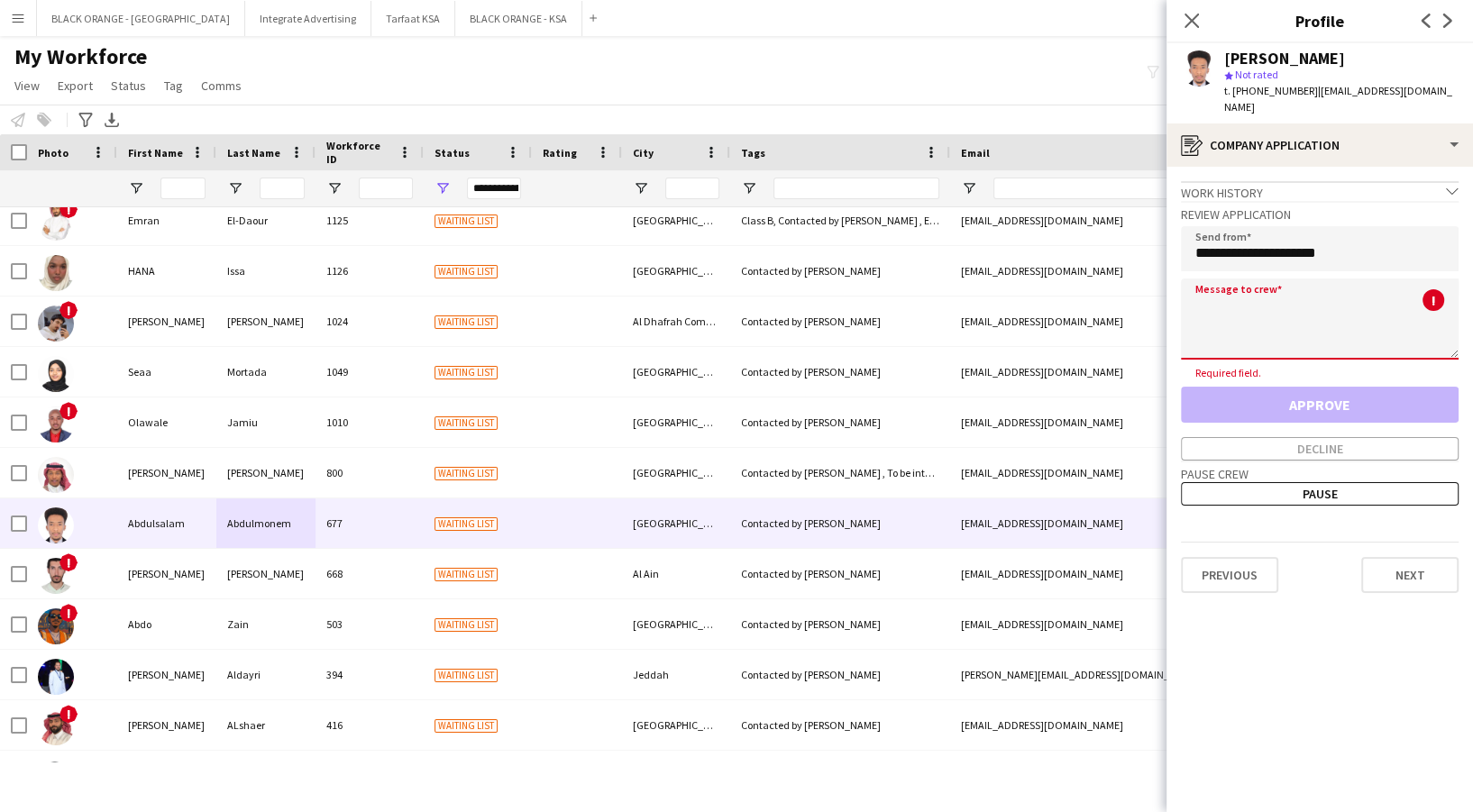
paste textarea "**********"
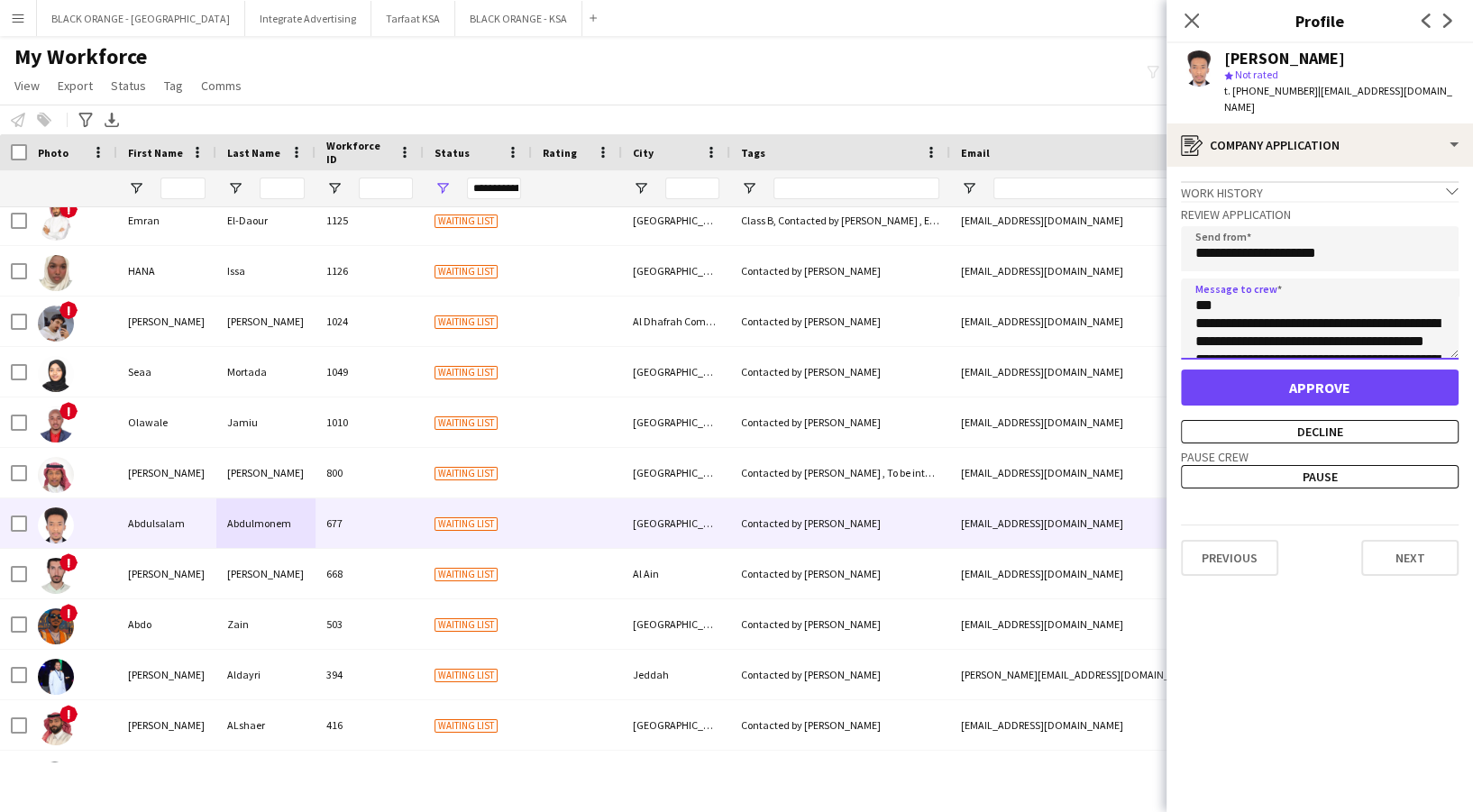
click at [1273, 305] on textarea "**********" at bounding box center [1319, 320] width 278 height 82
type textarea "**********"
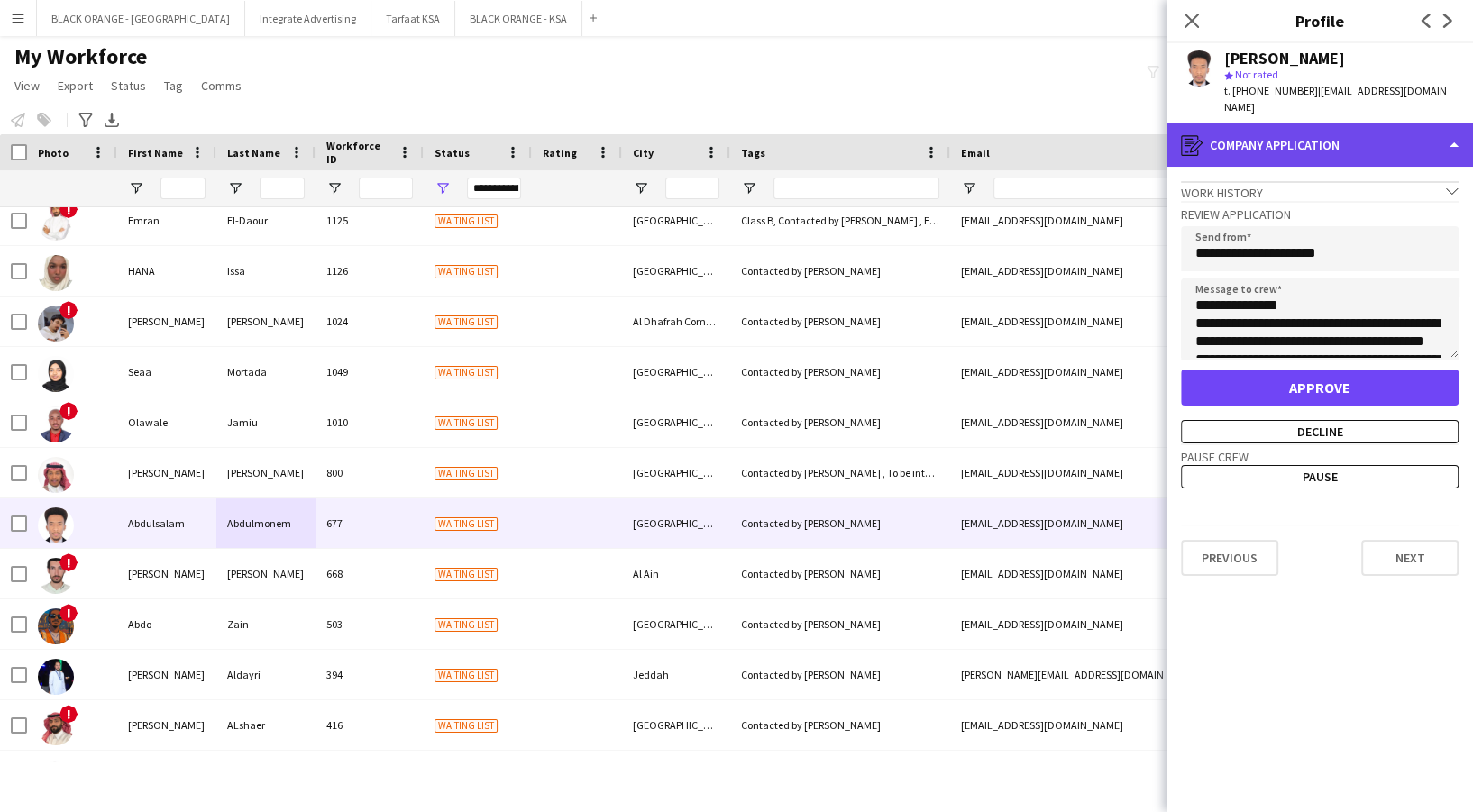
click at [1358, 150] on div "register Company application" at bounding box center [1319, 145] width 306 height 44
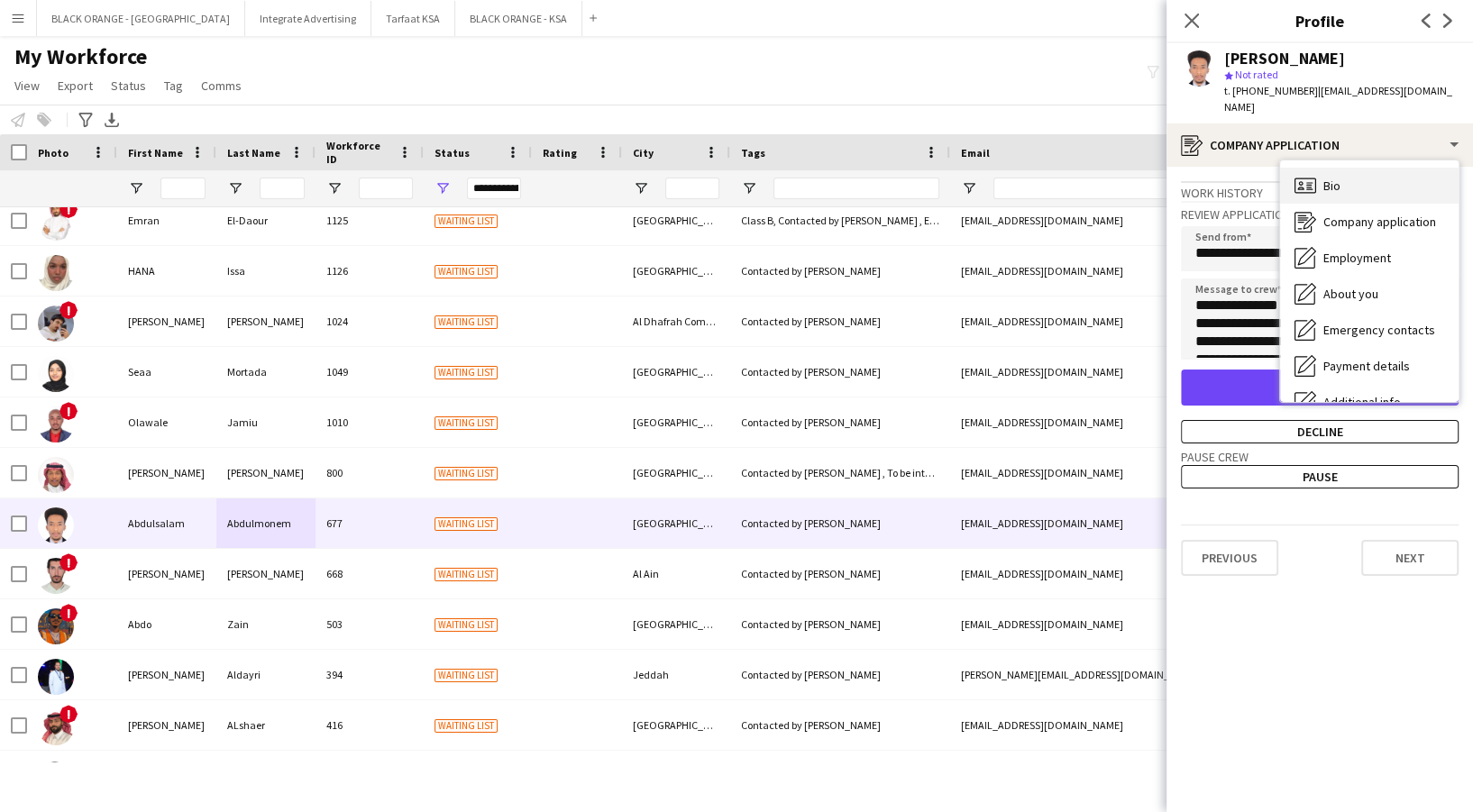
click at [1377, 174] on div "Bio Bio" at bounding box center [1370, 186] width 179 height 36
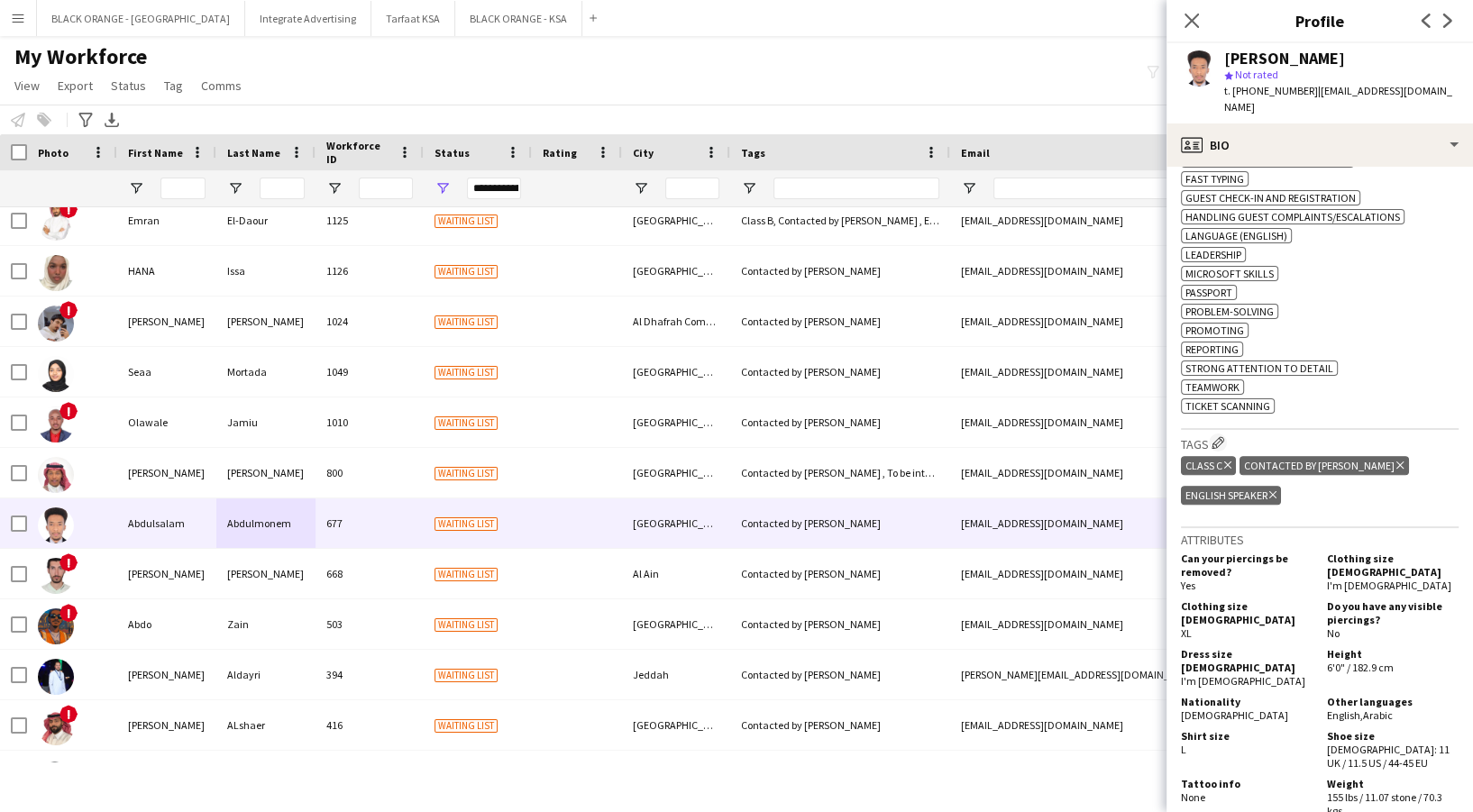
scroll to position [841, 0]
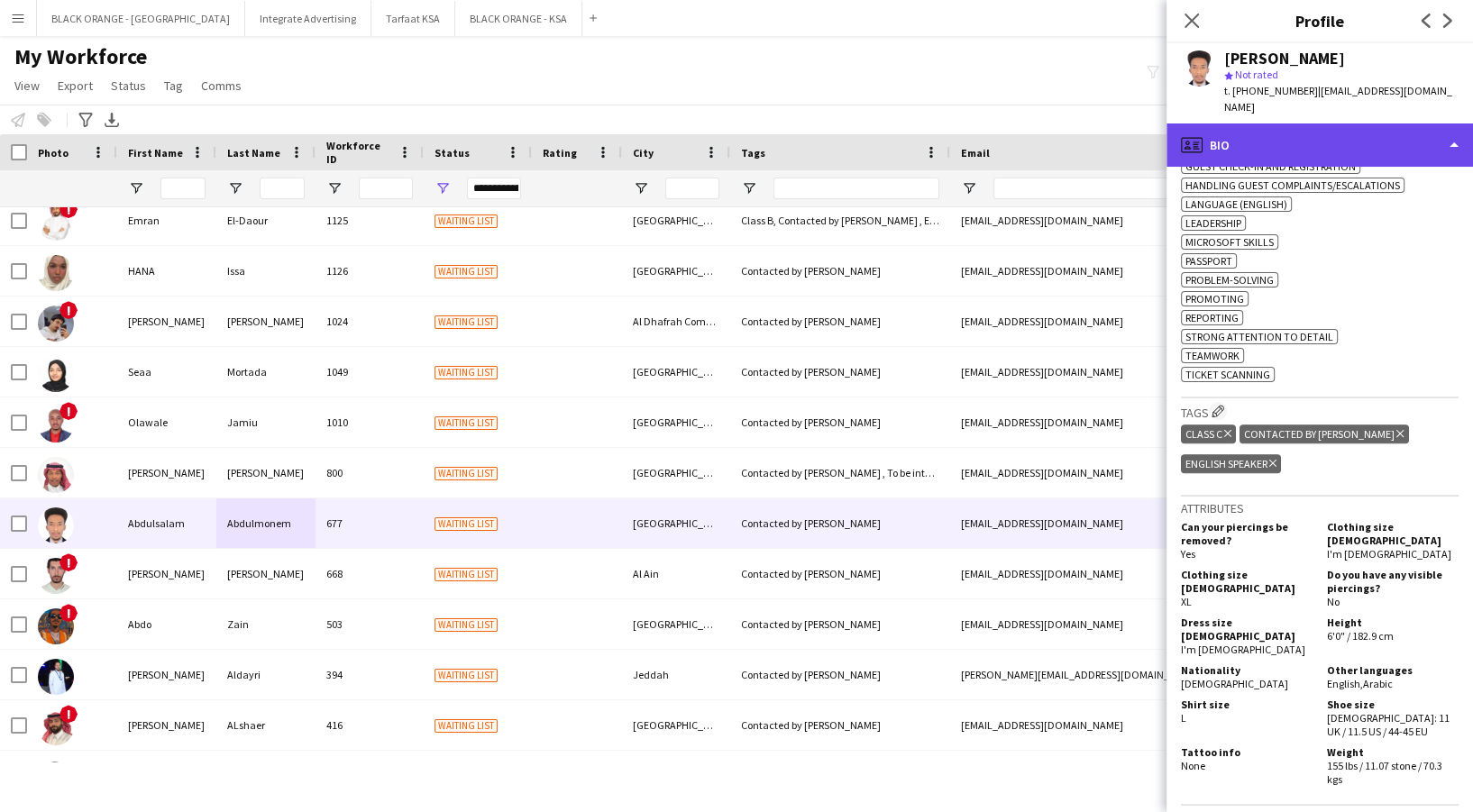
click at [1341, 156] on div "profile Bio" at bounding box center [1319, 145] width 306 height 44
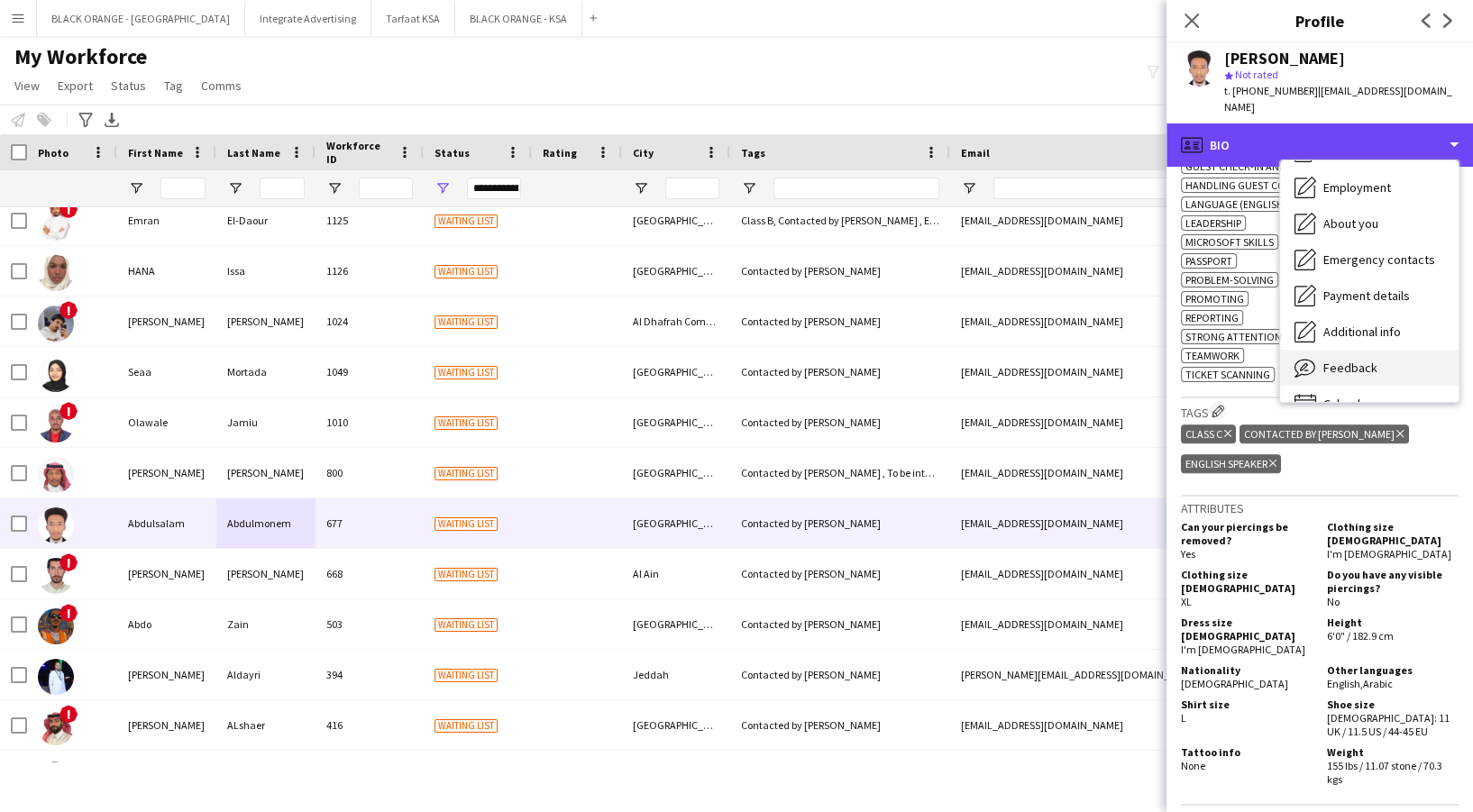
scroll to position [96, 0]
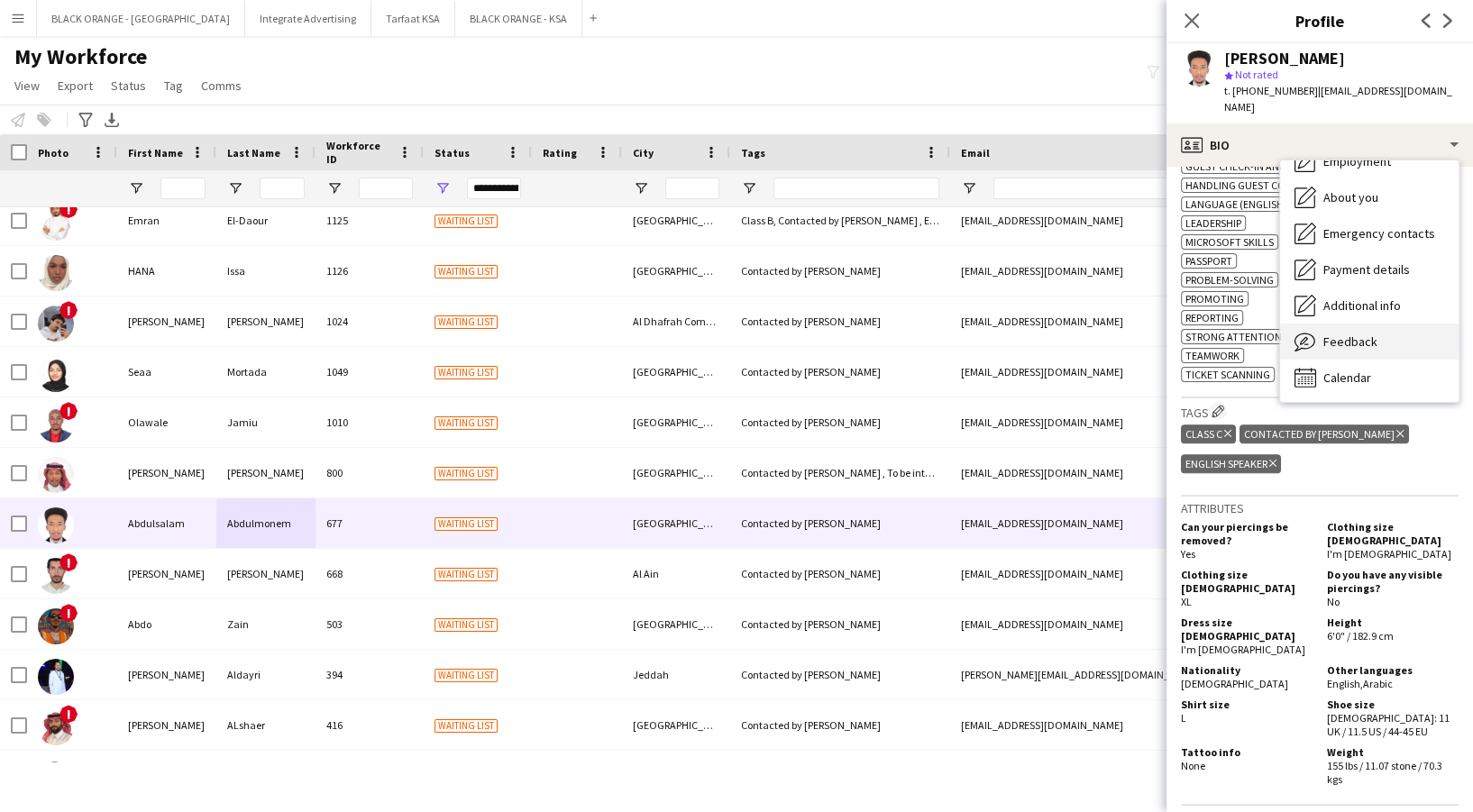
click at [1364, 342] on span "Feedback" at bounding box center [1351, 341] width 54 height 17
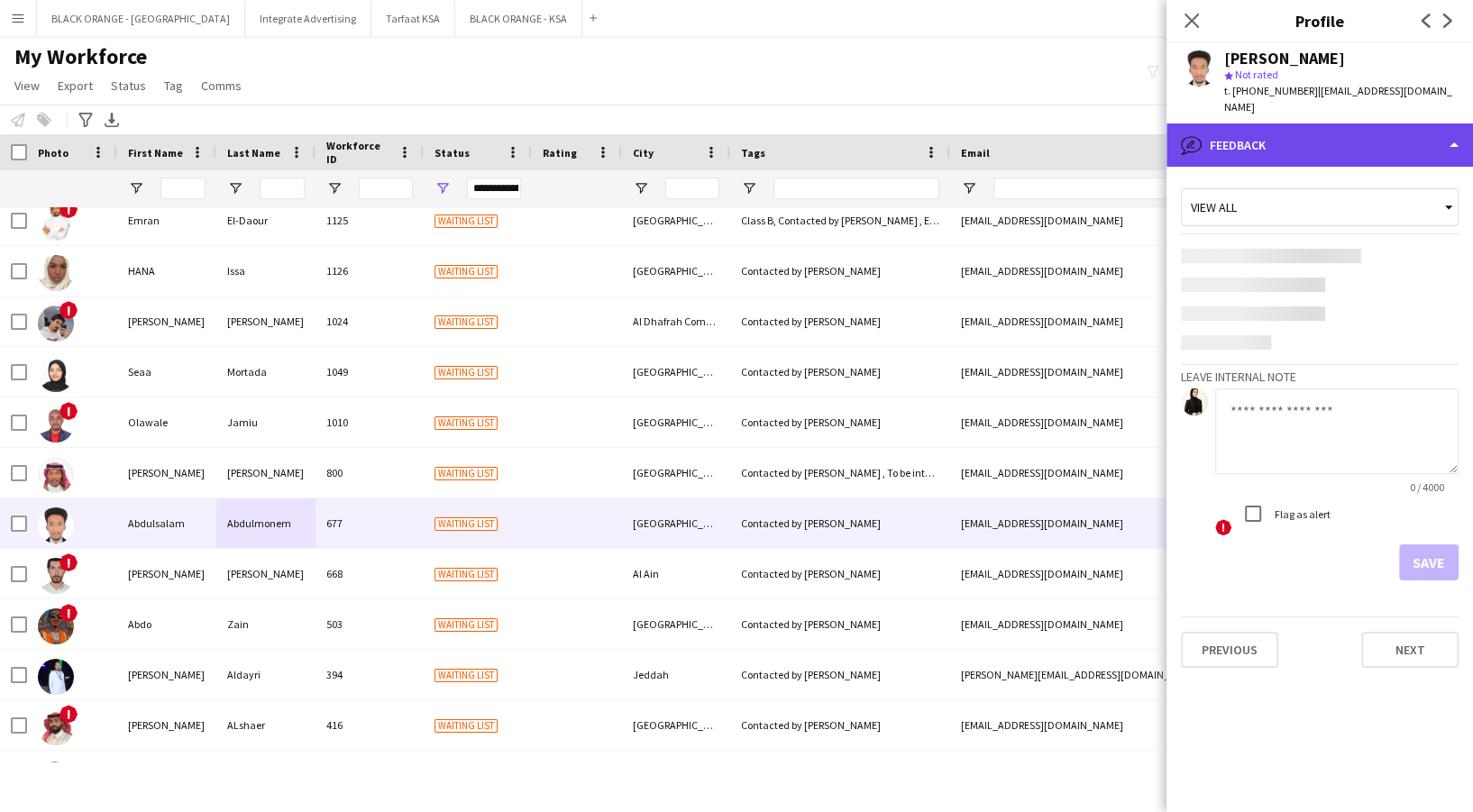
click at [1294, 132] on div "bubble-pencil Feedback" at bounding box center [1319, 145] width 306 height 44
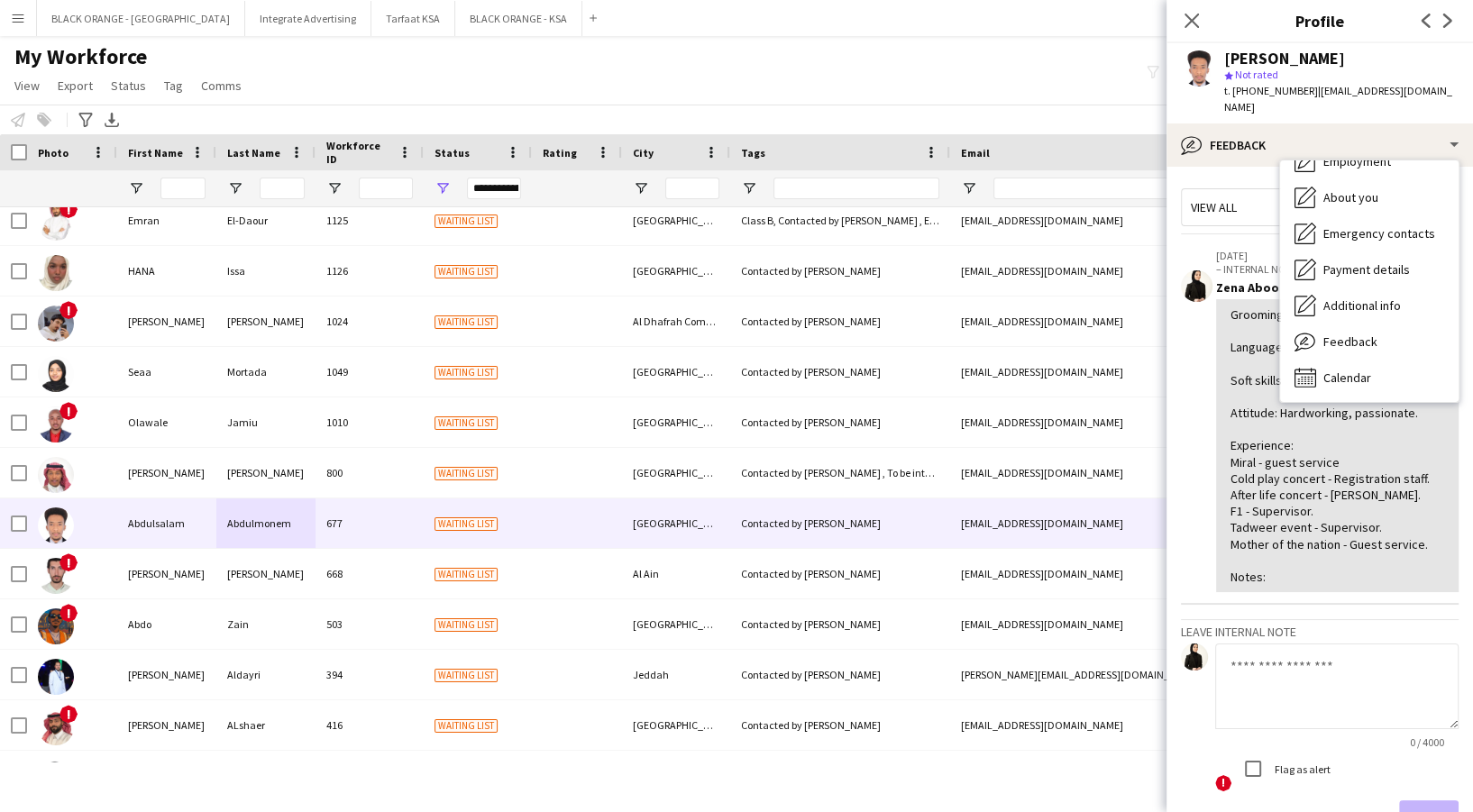
click at [1201, 403] on app-crew-profile-feedback-item "[DATE] – INTERNAL NOTE Edit internal note Delete internal note Zena Aboo Haibar…" at bounding box center [1319, 422] width 278 height 368
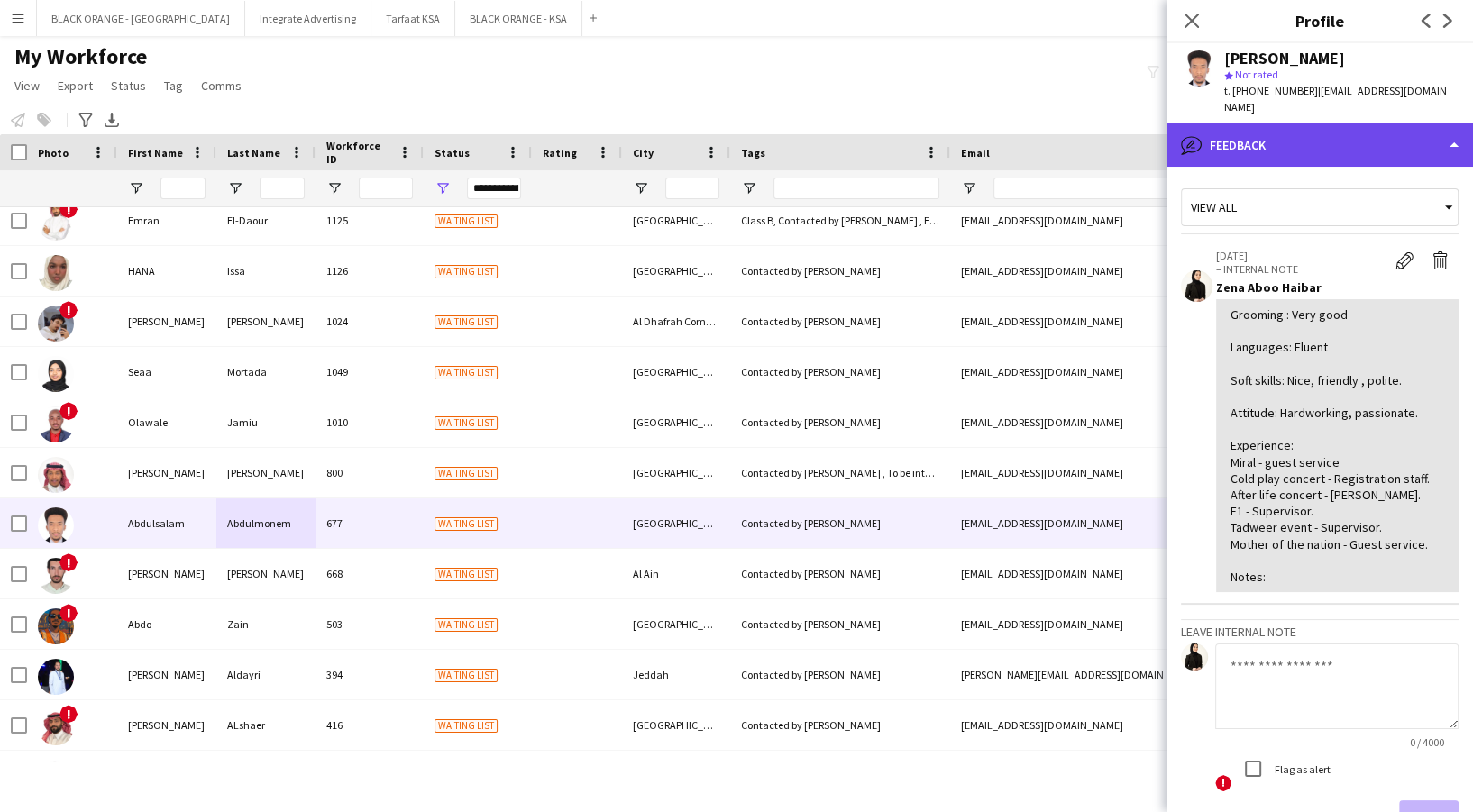
click at [1318, 151] on div "bubble-pencil Feedback" at bounding box center [1319, 145] width 306 height 44
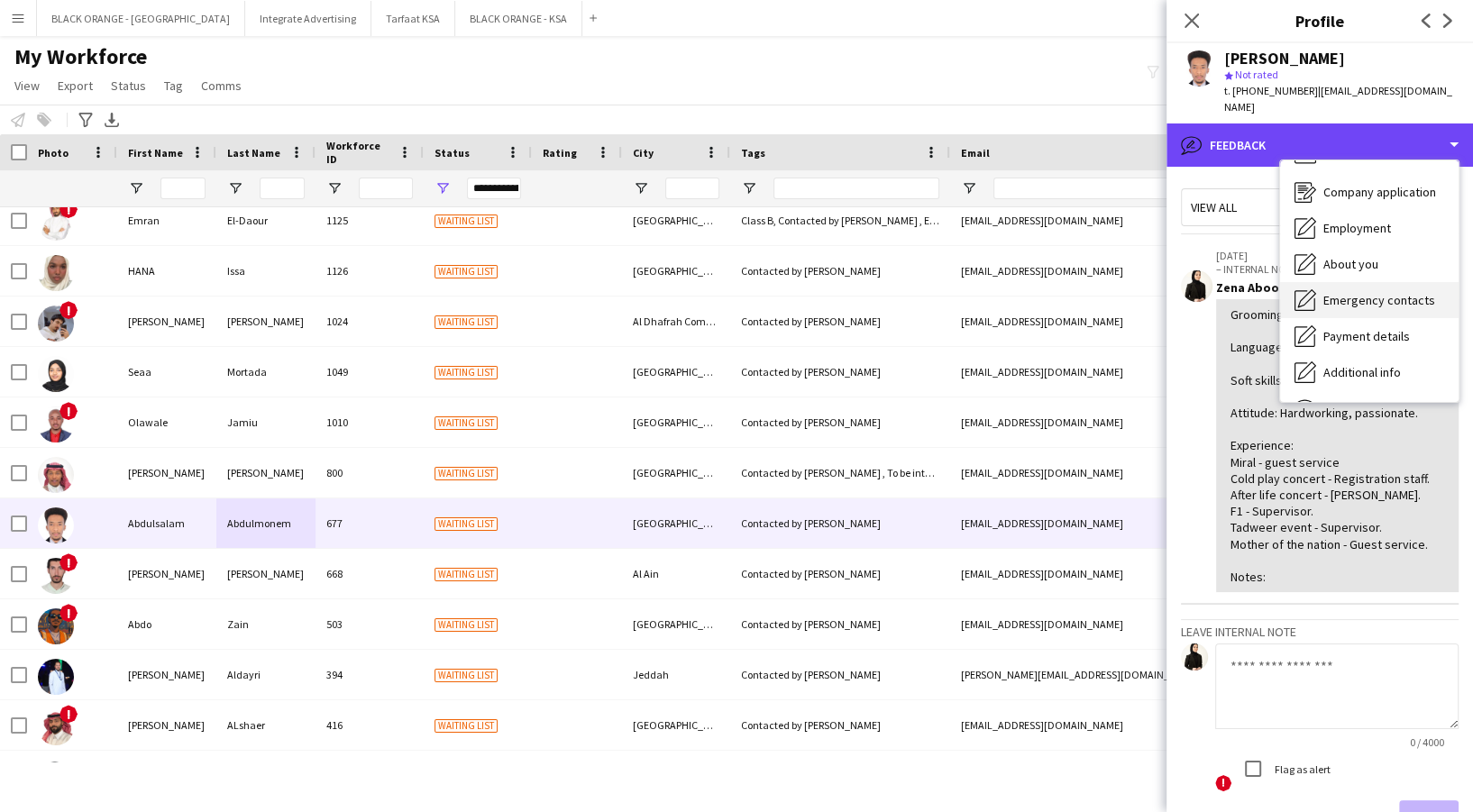
scroll to position [0, 0]
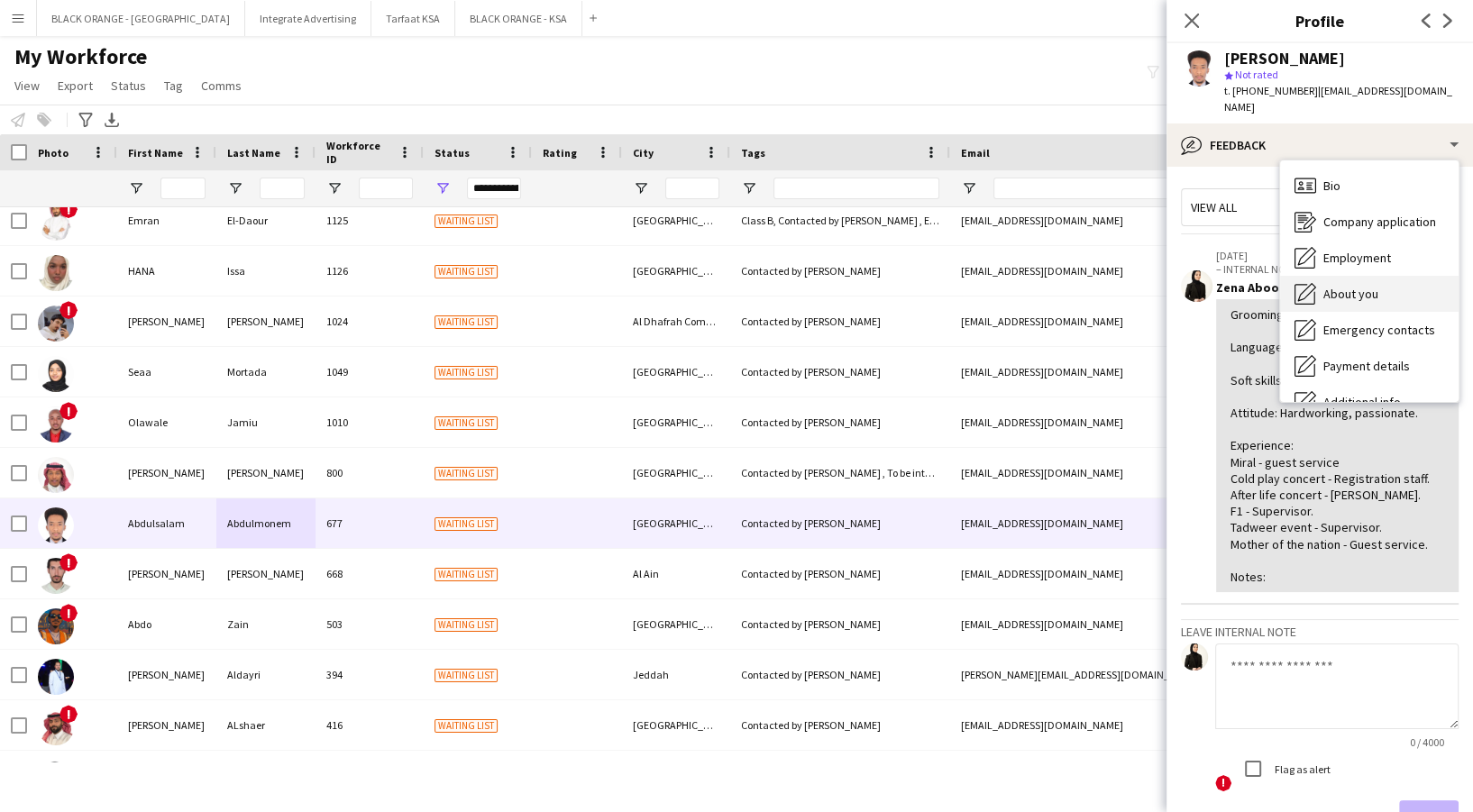
click at [1359, 293] on span "About you" at bounding box center [1351, 293] width 55 height 17
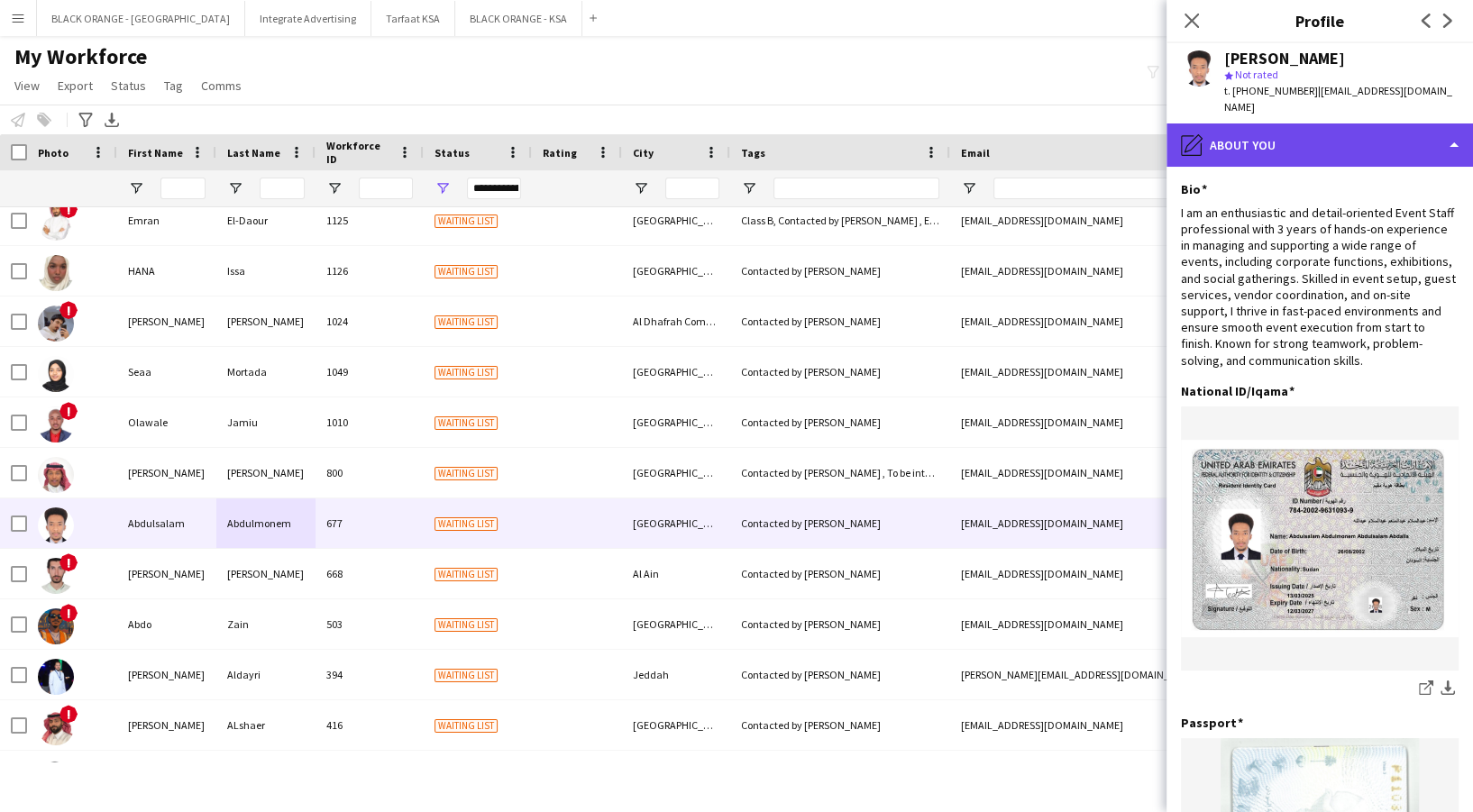
click at [1306, 135] on div "pencil4 About you" at bounding box center [1319, 145] width 306 height 44
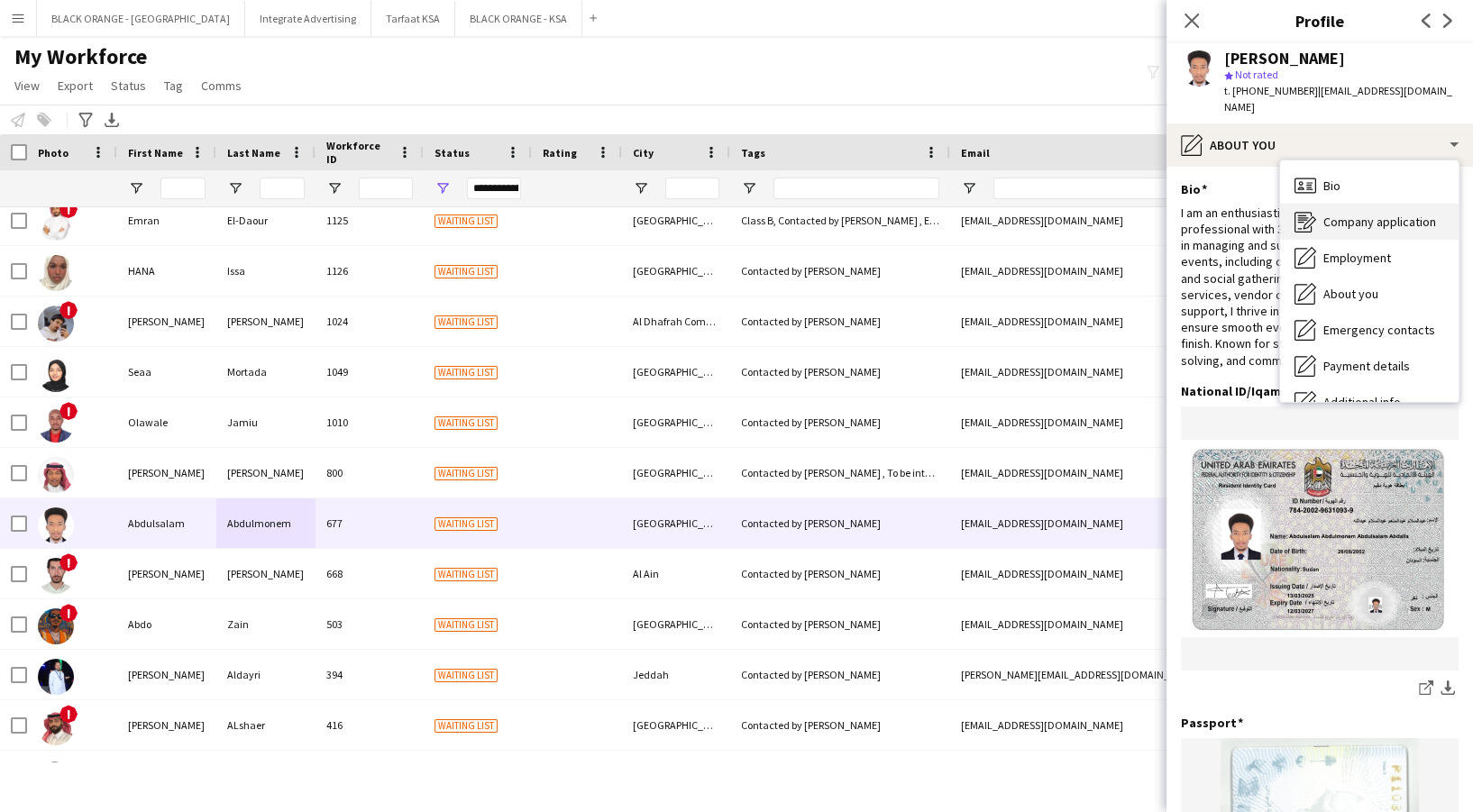
click at [1359, 221] on span "Company application" at bounding box center [1380, 221] width 113 height 17
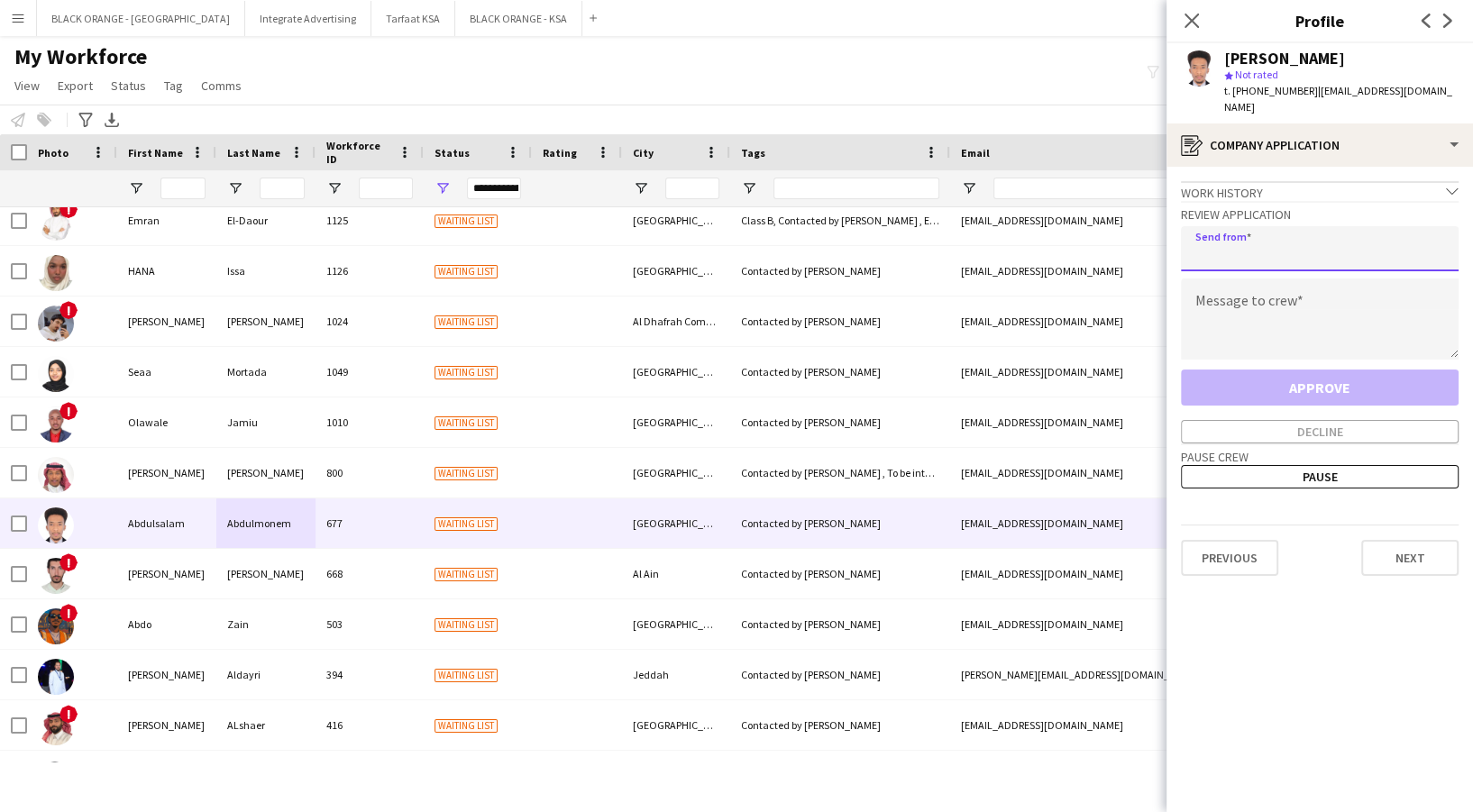
drag, startPoint x: 1306, startPoint y: 254, endPoint x: 1299, endPoint y: 261, distance: 9.9
click at [1306, 254] on input "email" at bounding box center [1319, 249] width 278 height 45
type input "**********"
click at [1249, 330] on textarea at bounding box center [1319, 320] width 278 height 82
paste textarea "**********"
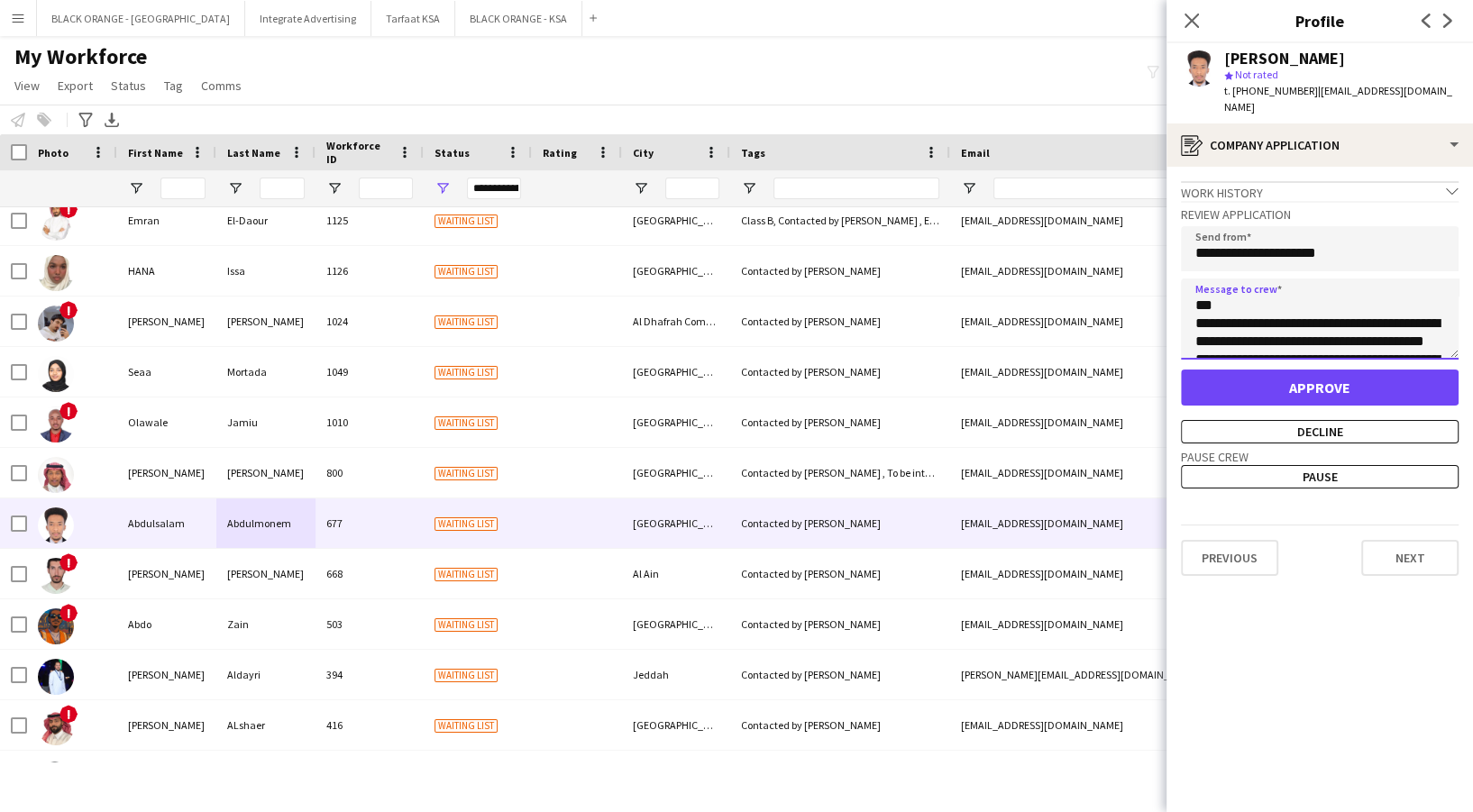
click at [1256, 301] on textarea "**********" at bounding box center [1319, 320] width 278 height 82
type textarea "**********"
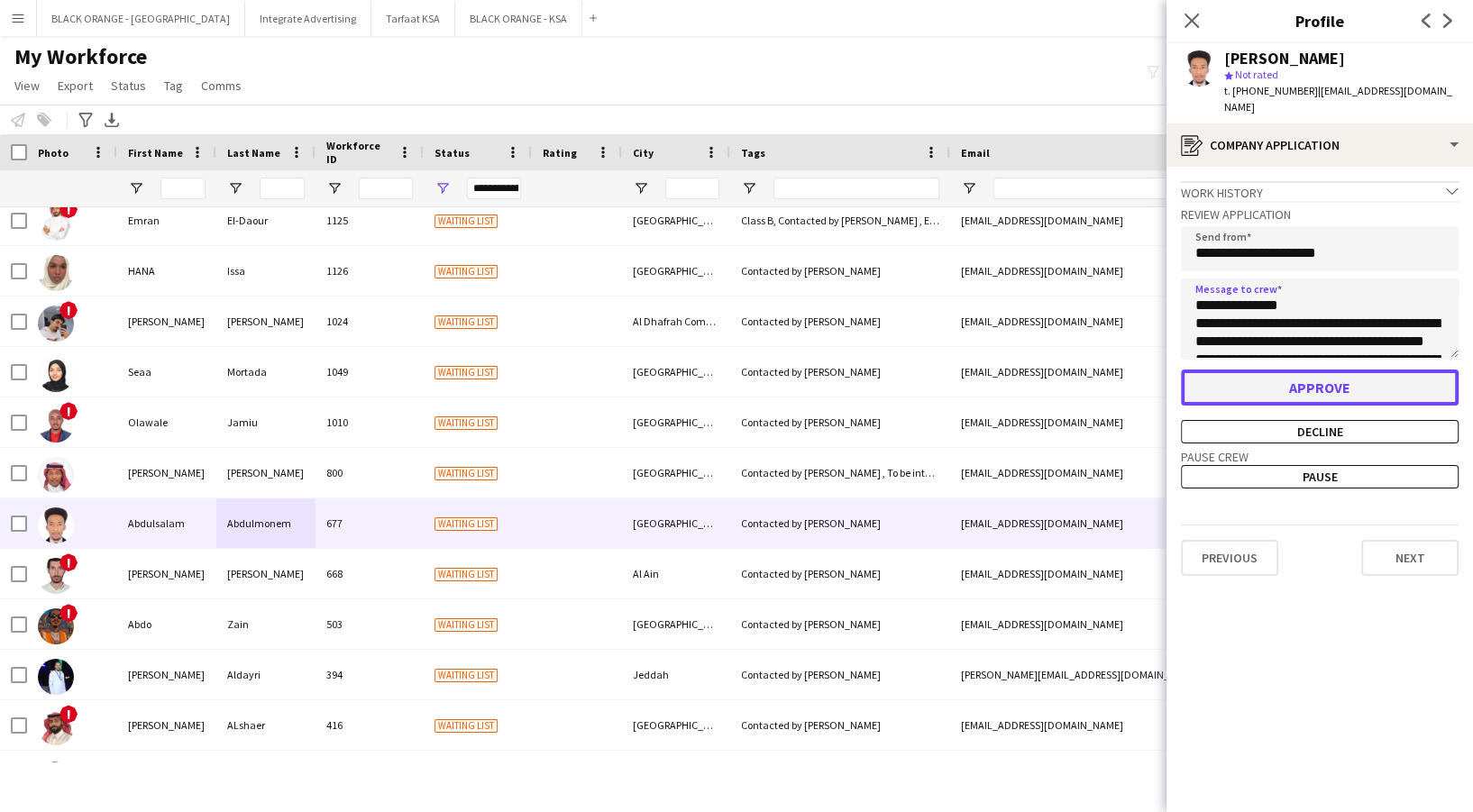
click at [1344, 389] on button "Approve" at bounding box center [1319, 387] width 278 height 36
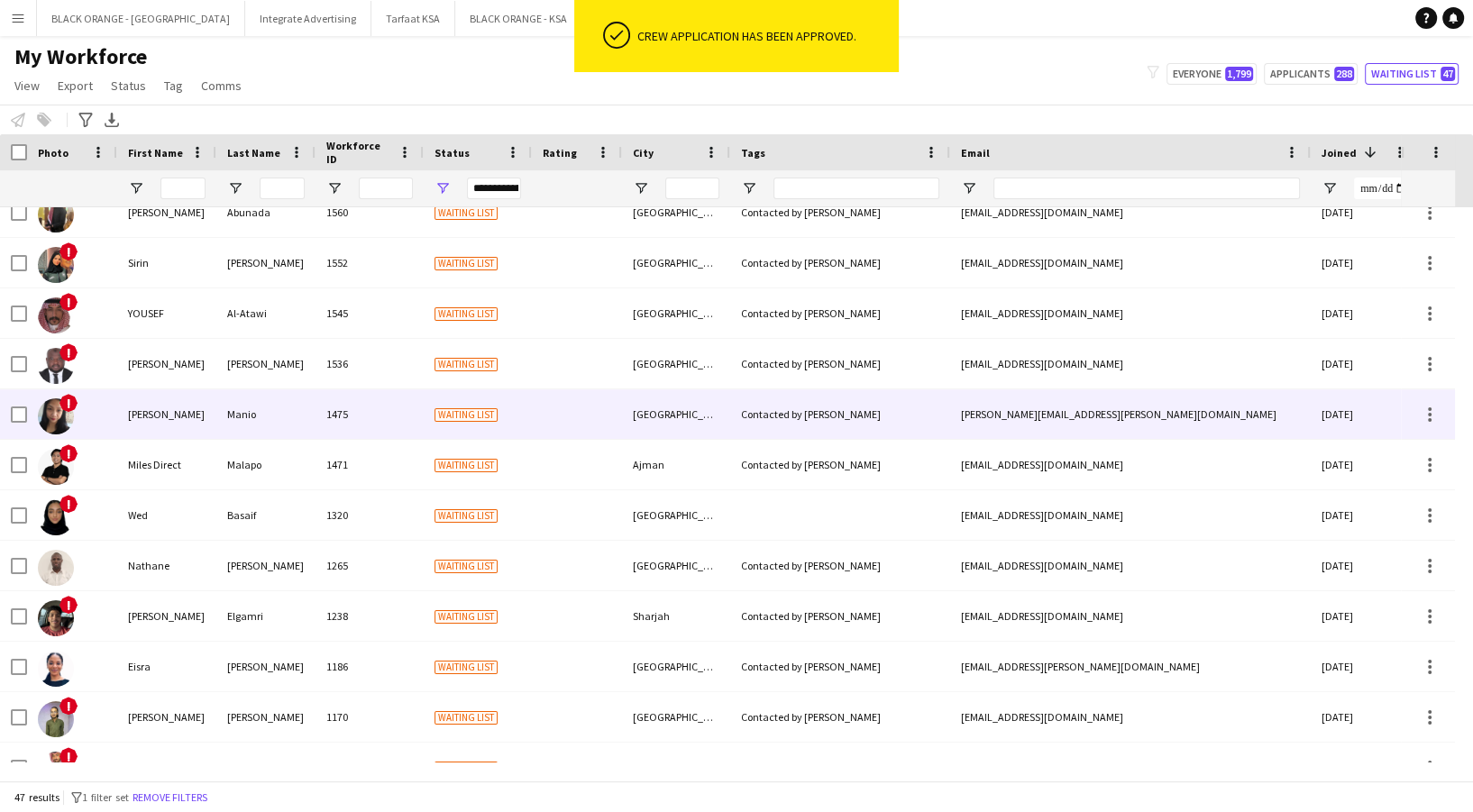
scroll to position [1026, 0]
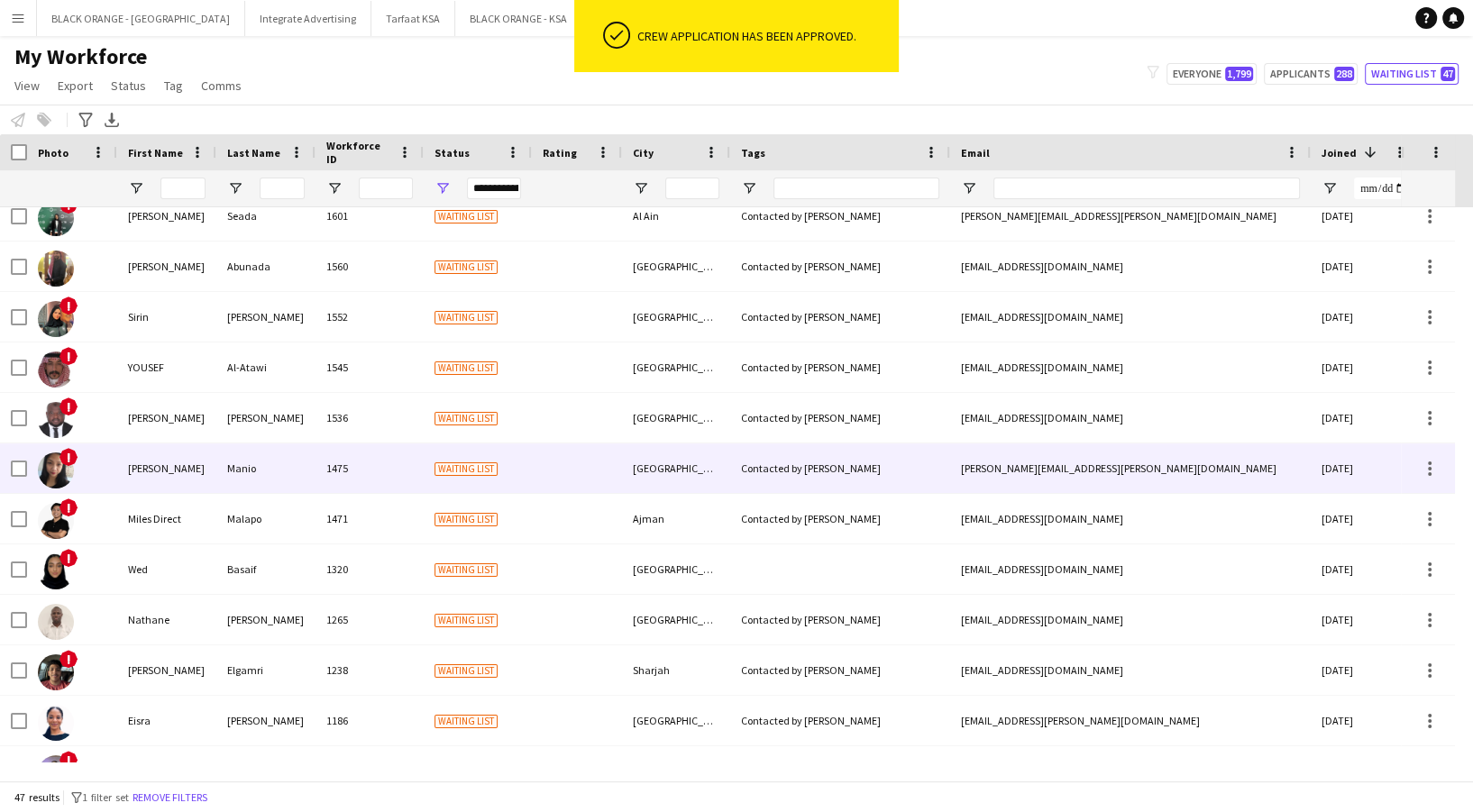
click at [160, 463] on div "[PERSON_NAME]" at bounding box center [167, 468] width 99 height 50
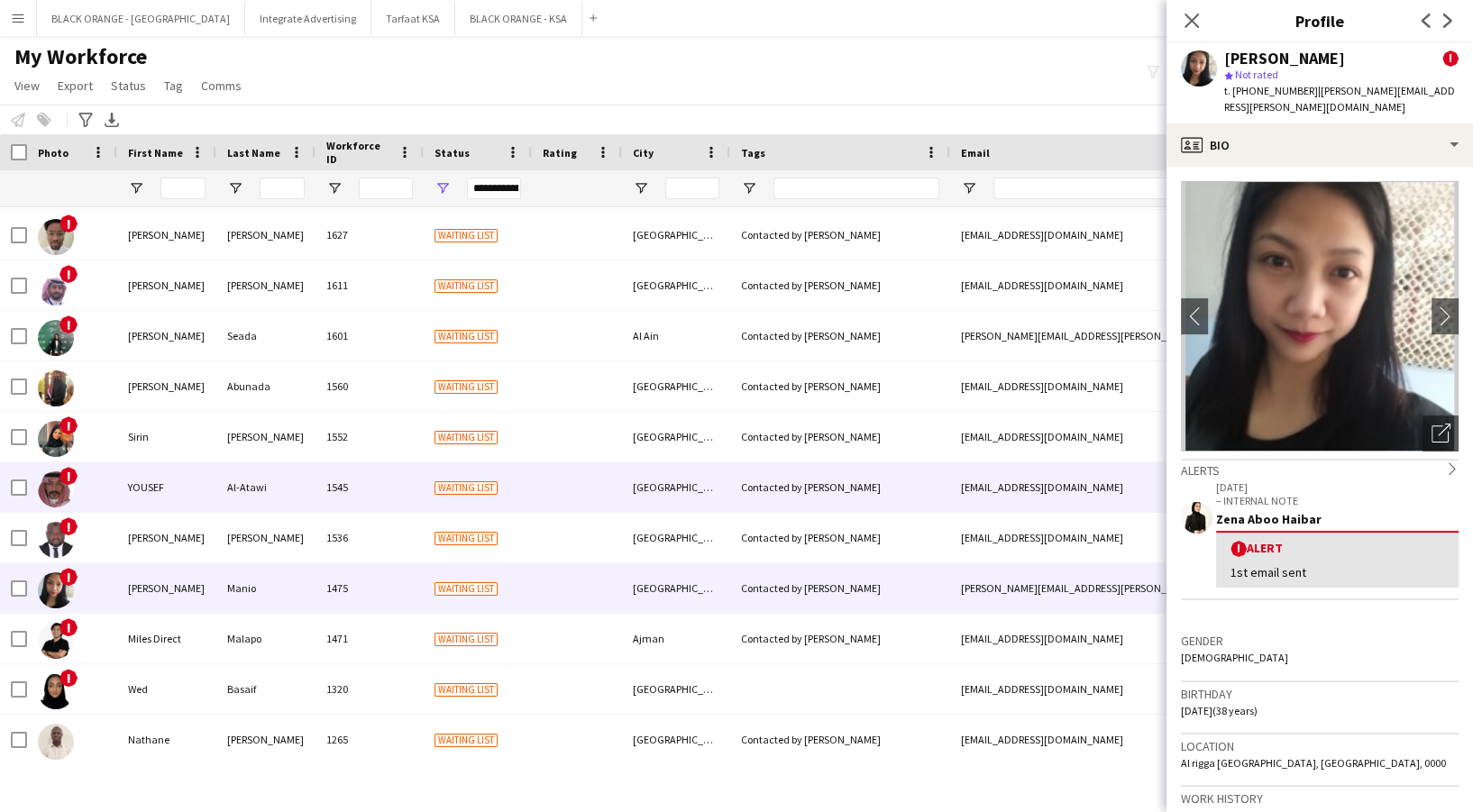
scroll to position [782, 0]
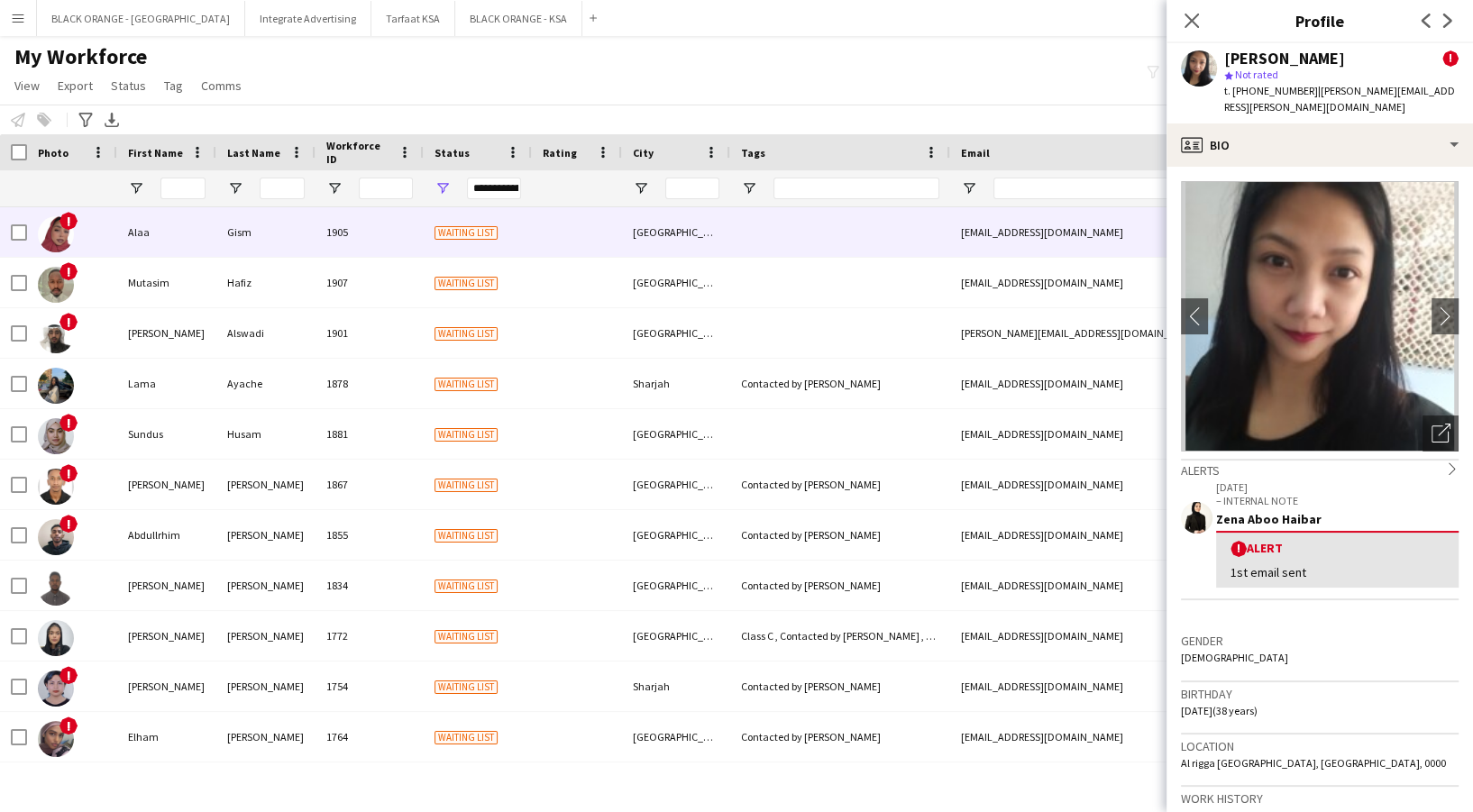
click at [220, 231] on div "Gism" at bounding box center [266, 231] width 99 height 50
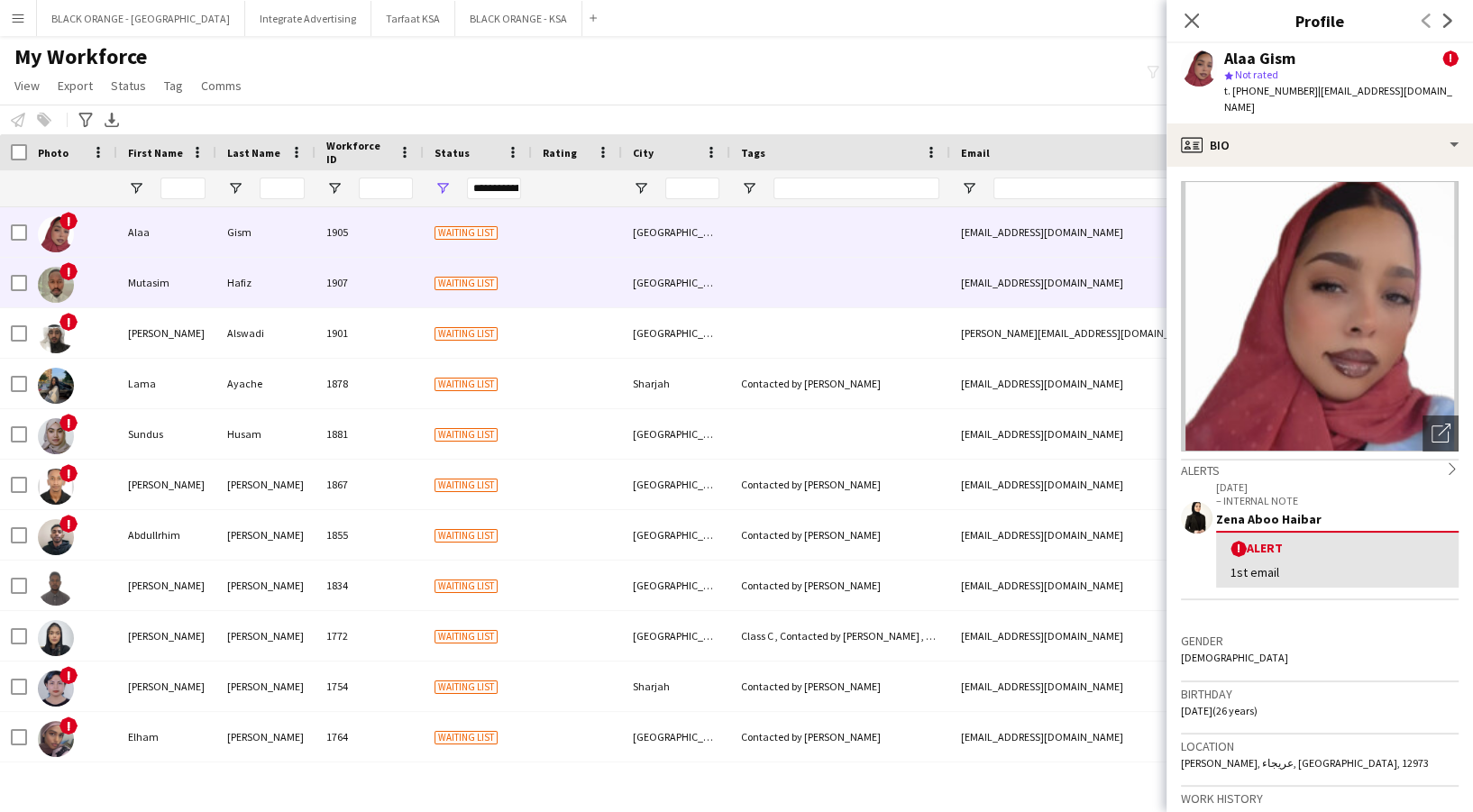
click at [203, 306] on div "Mutasim" at bounding box center [167, 282] width 99 height 50
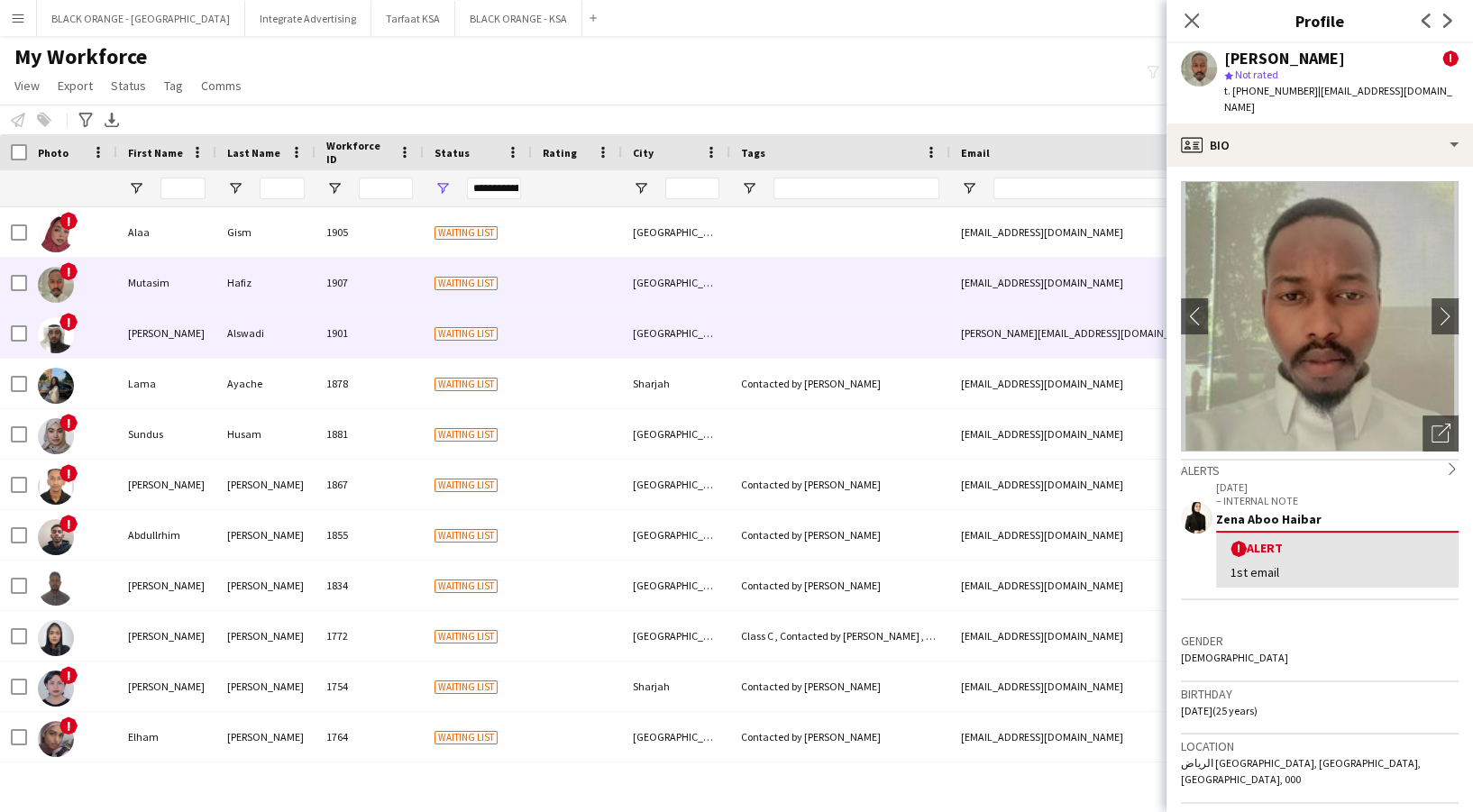
click at [205, 328] on div "[PERSON_NAME]" at bounding box center [167, 332] width 99 height 50
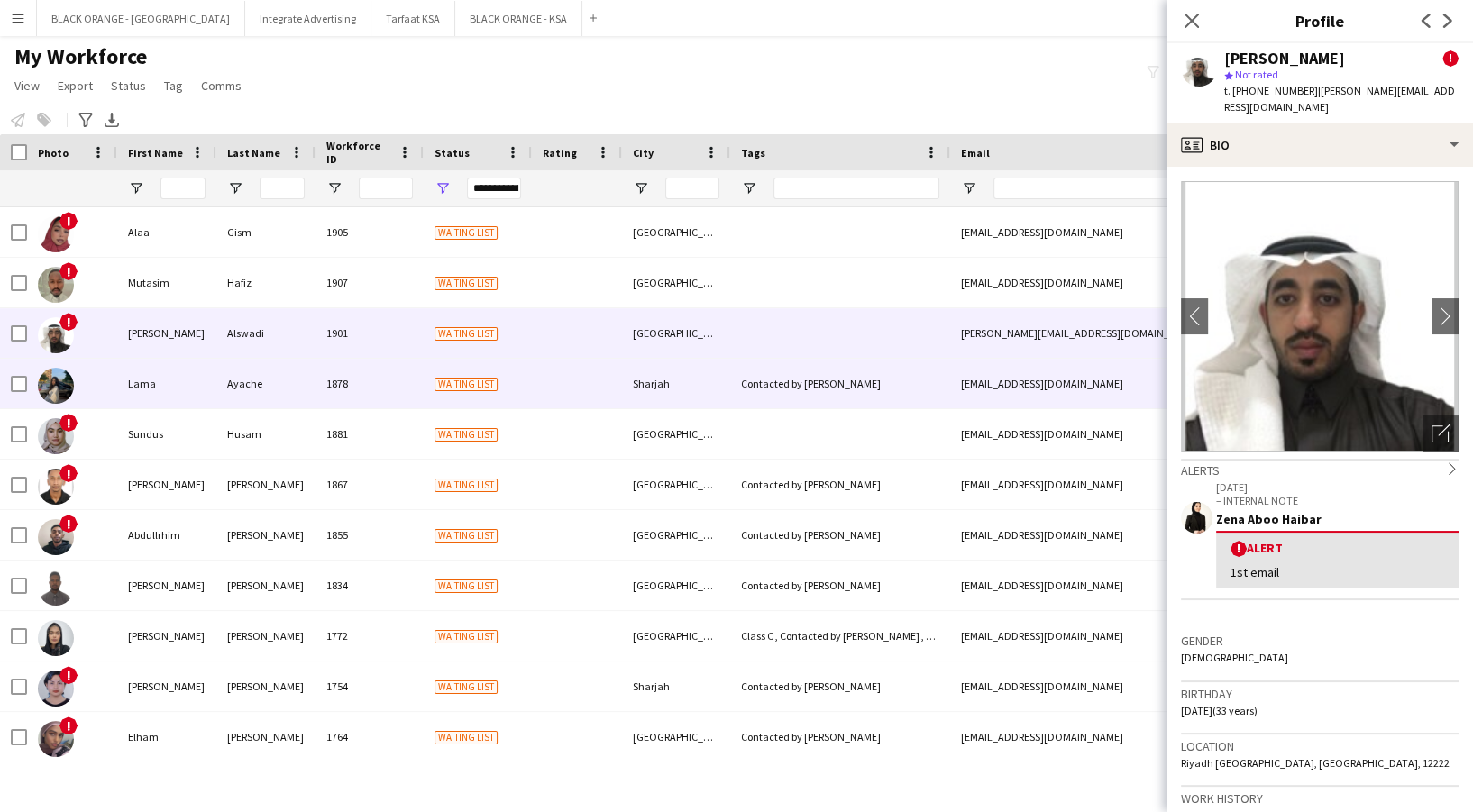
click at [207, 371] on div "Lama" at bounding box center [167, 383] width 99 height 50
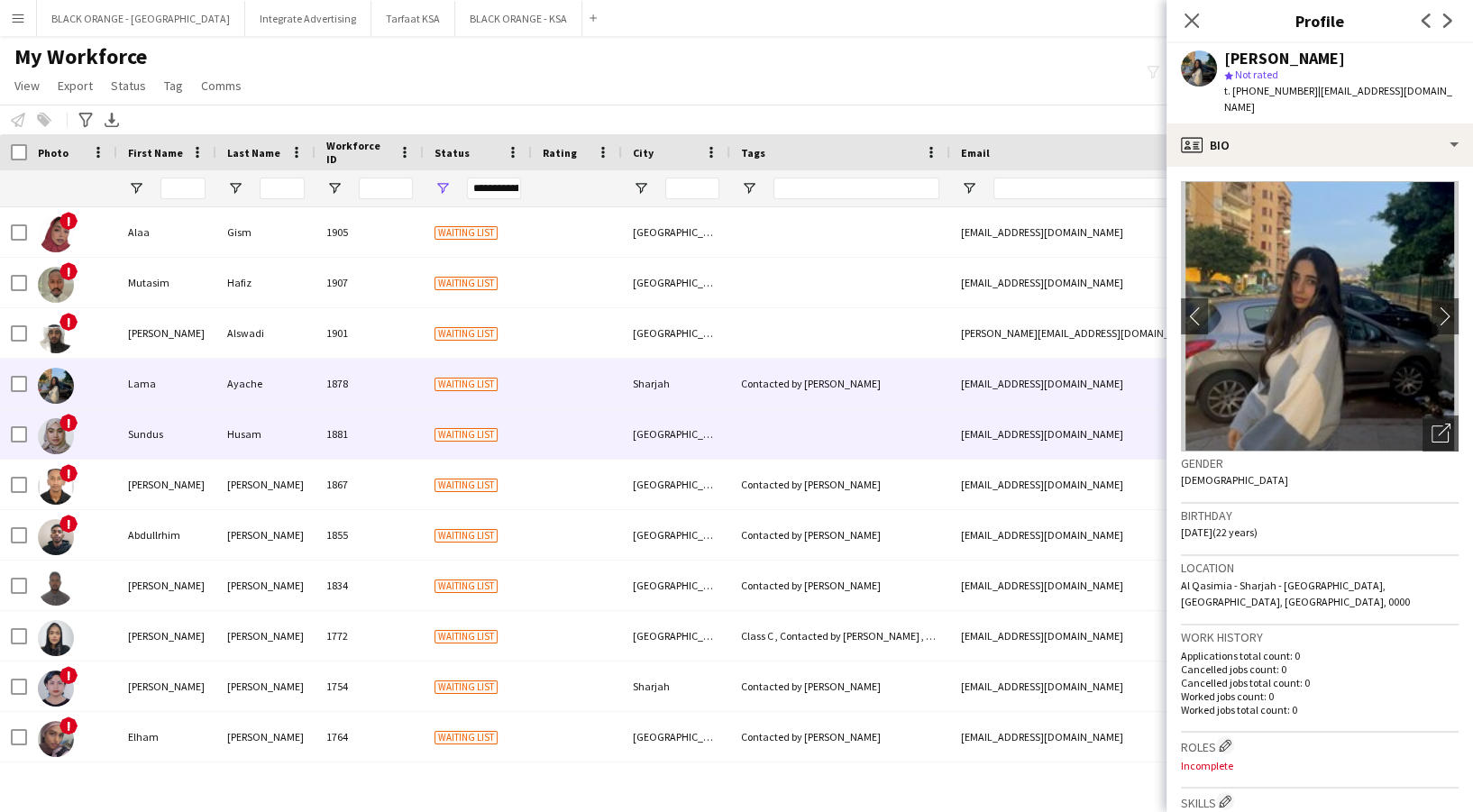
click at [212, 428] on div "Sundus" at bounding box center [167, 433] width 99 height 50
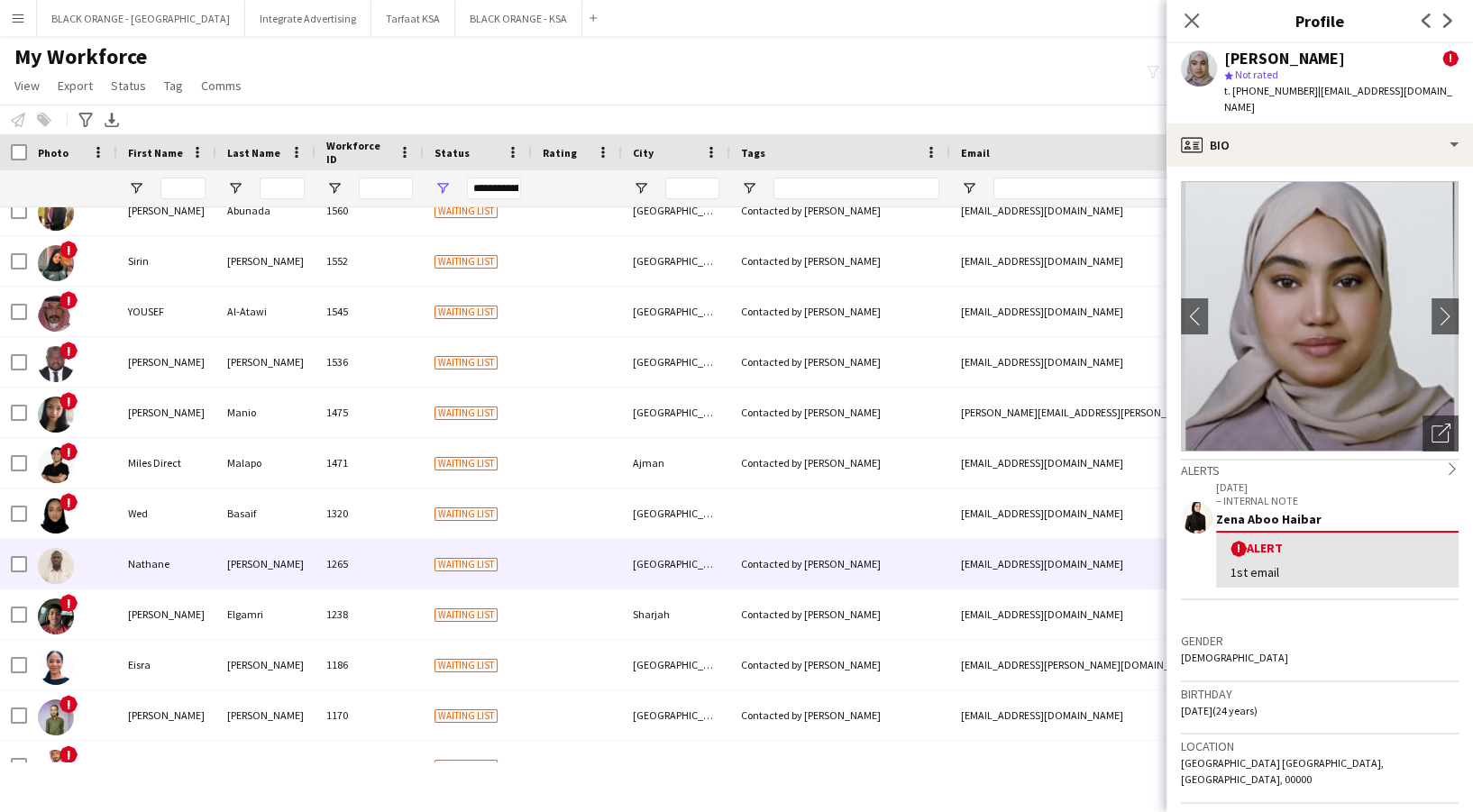
click at [215, 565] on div "Nathane" at bounding box center [167, 563] width 99 height 50
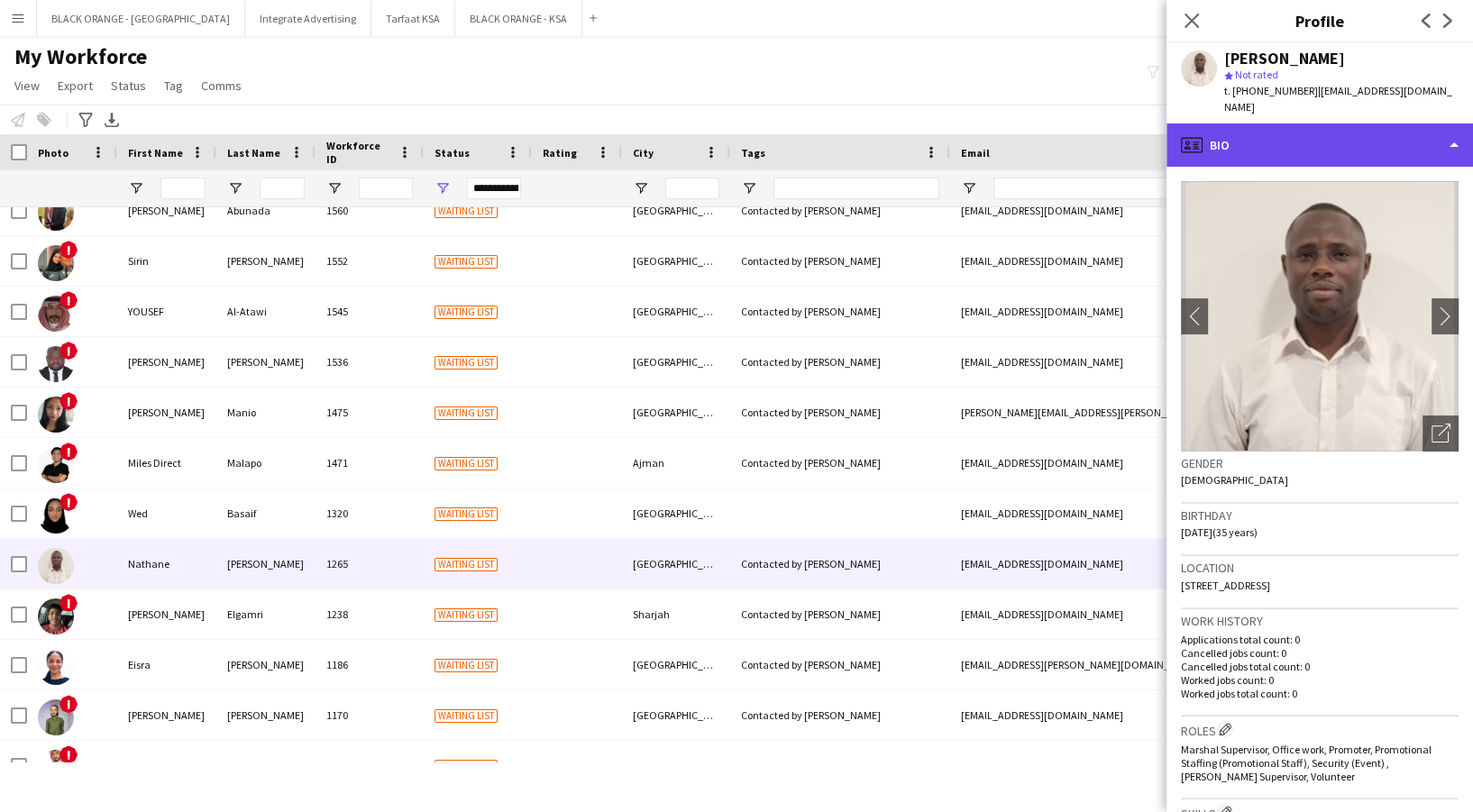
click at [1358, 132] on div "profile Bio" at bounding box center [1319, 145] width 306 height 44
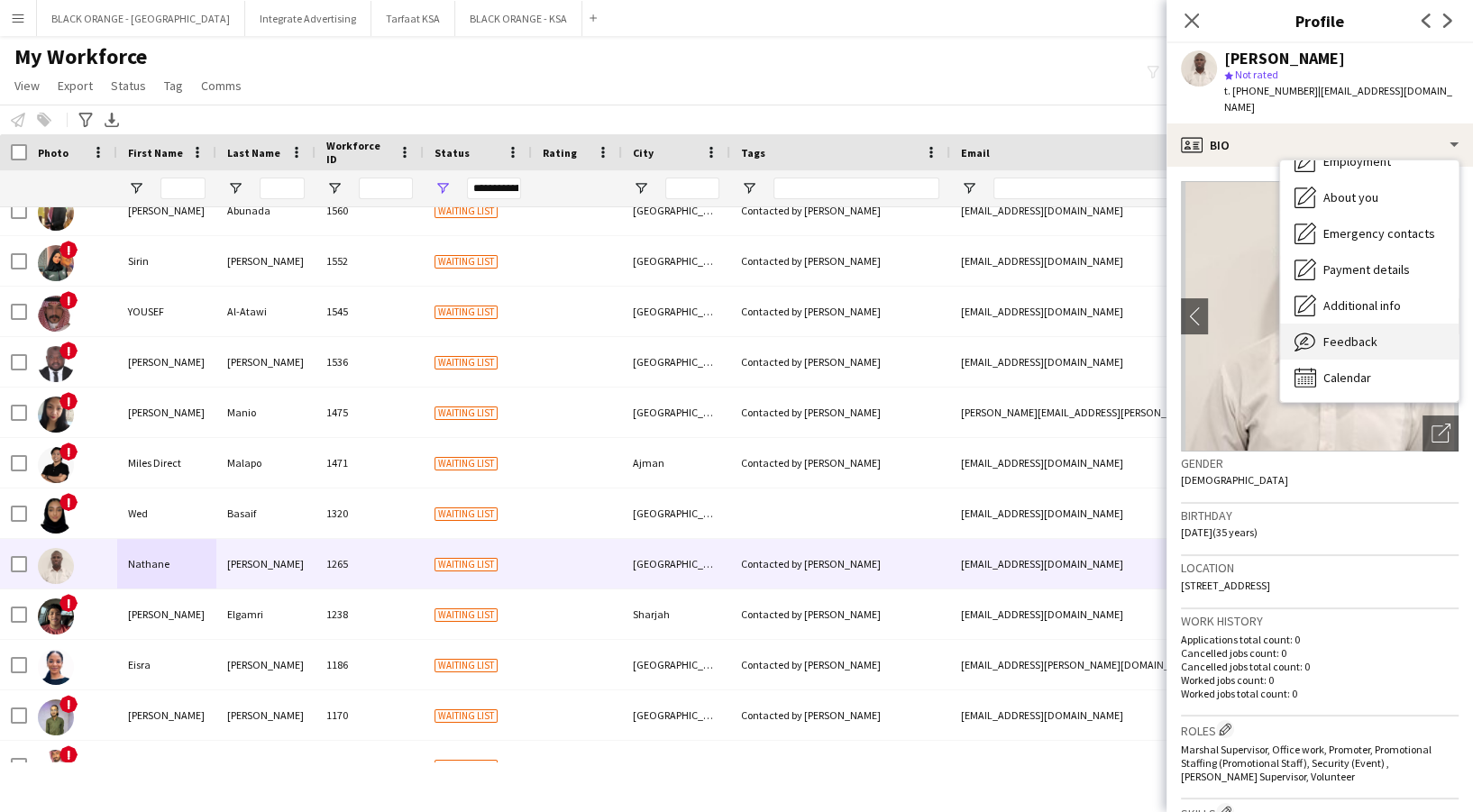
click at [1399, 331] on div "Feedback Feedback" at bounding box center [1370, 341] width 179 height 36
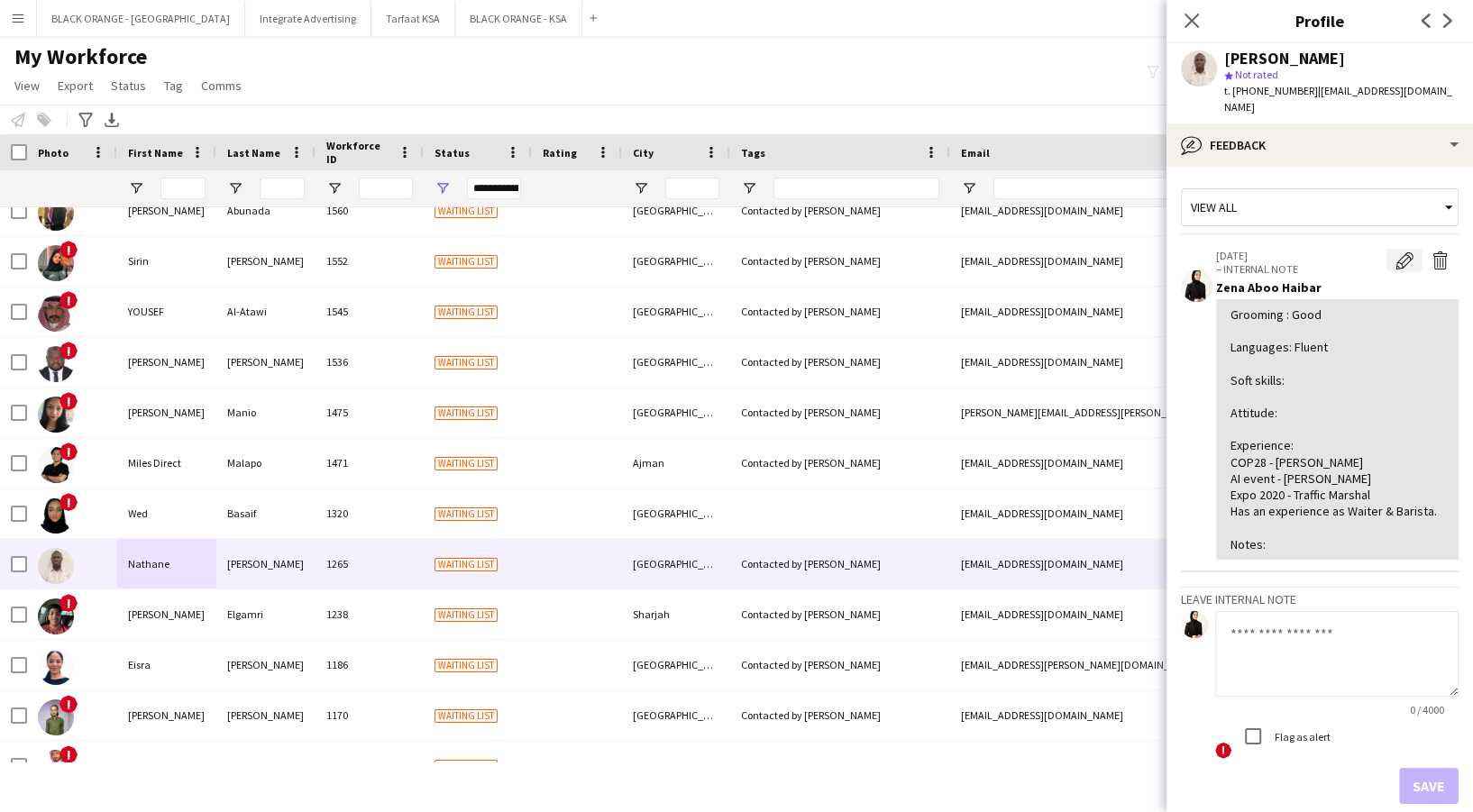
click at [1395, 252] on app-icon "Edit internal note" at bounding box center [1404, 260] width 18 height 18
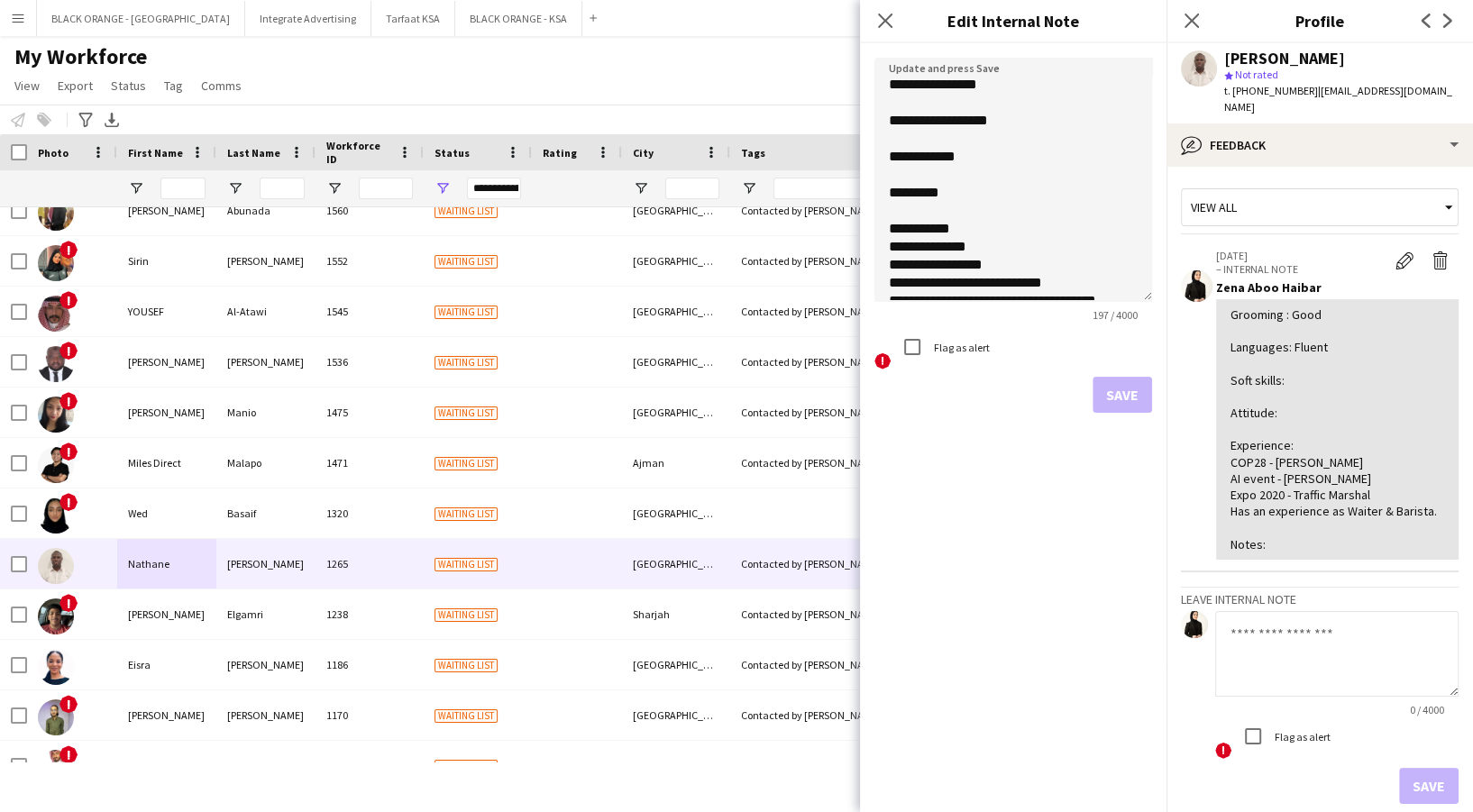
drag, startPoint x: 1136, startPoint y: 155, endPoint x: 1184, endPoint y: 376, distance: 226.2
click at [1184, 376] on body "Menu Boards Boards Boards All jobs Status Workforce Workforce My Workforce Recr…" at bounding box center [736, 406] width 1473 height 812
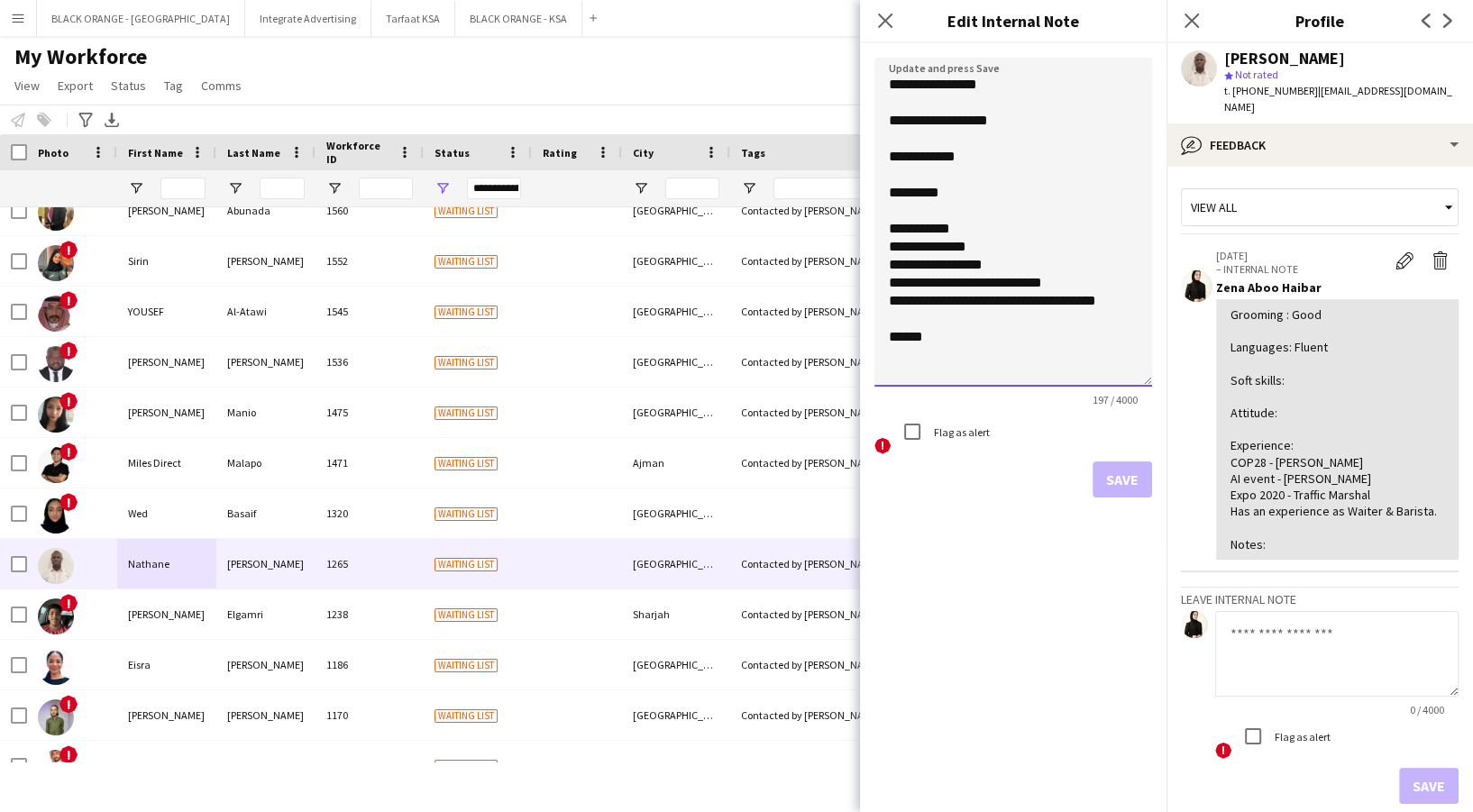
click at [981, 152] on textarea "**********" at bounding box center [1013, 221] width 278 height 329
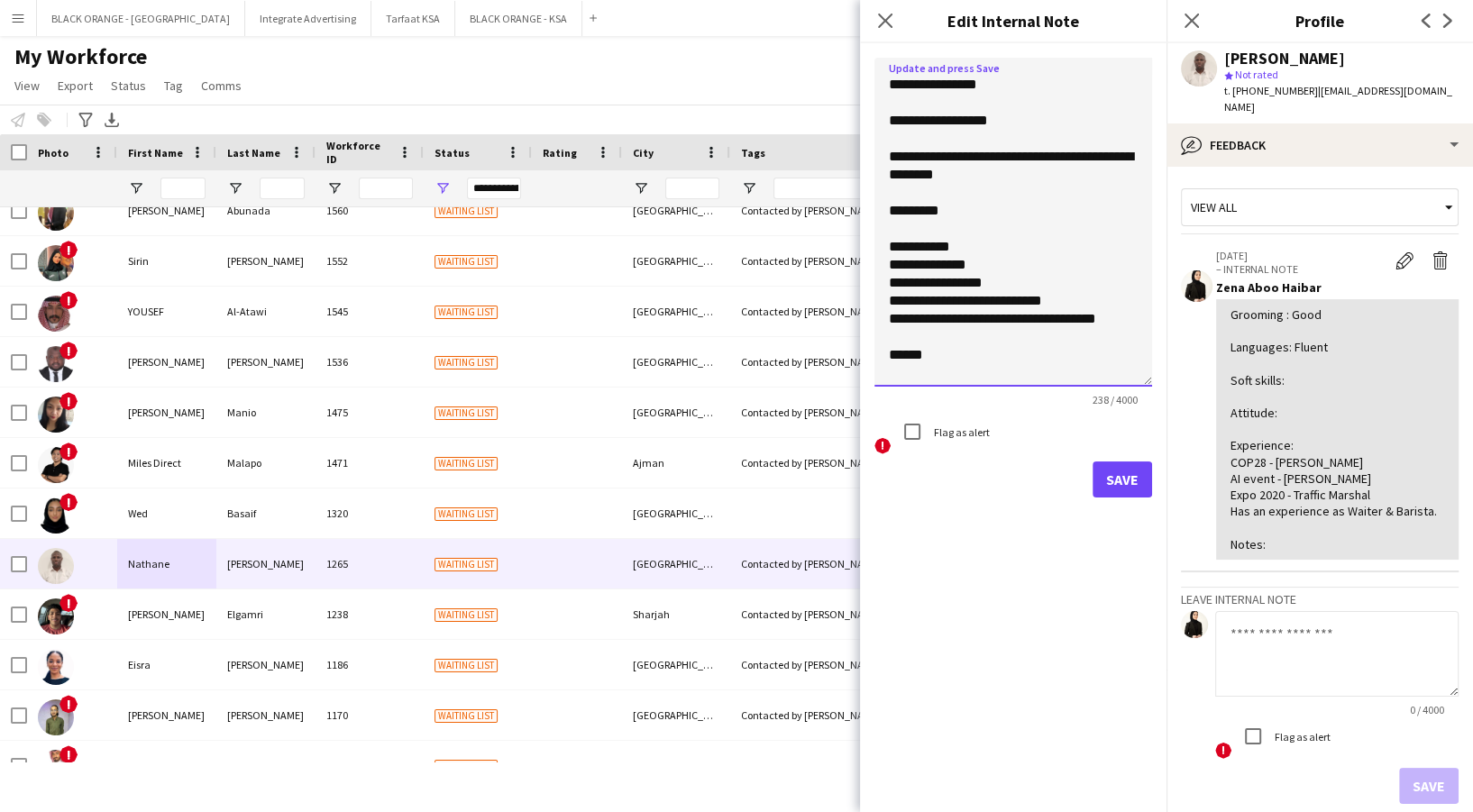
click at [949, 184] on textarea "**********" at bounding box center [1013, 221] width 278 height 329
click at [943, 181] on textarea "**********" at bounding box center [1013, 221] width 278 height 329
click at [984, 218] on textarea "**********" at bounding box center [1013, 221] width 278 height 329
type textarea "**********"
click at [1138, 458] on form "**********" at bounding box center [1012, 278] width 306 height 468
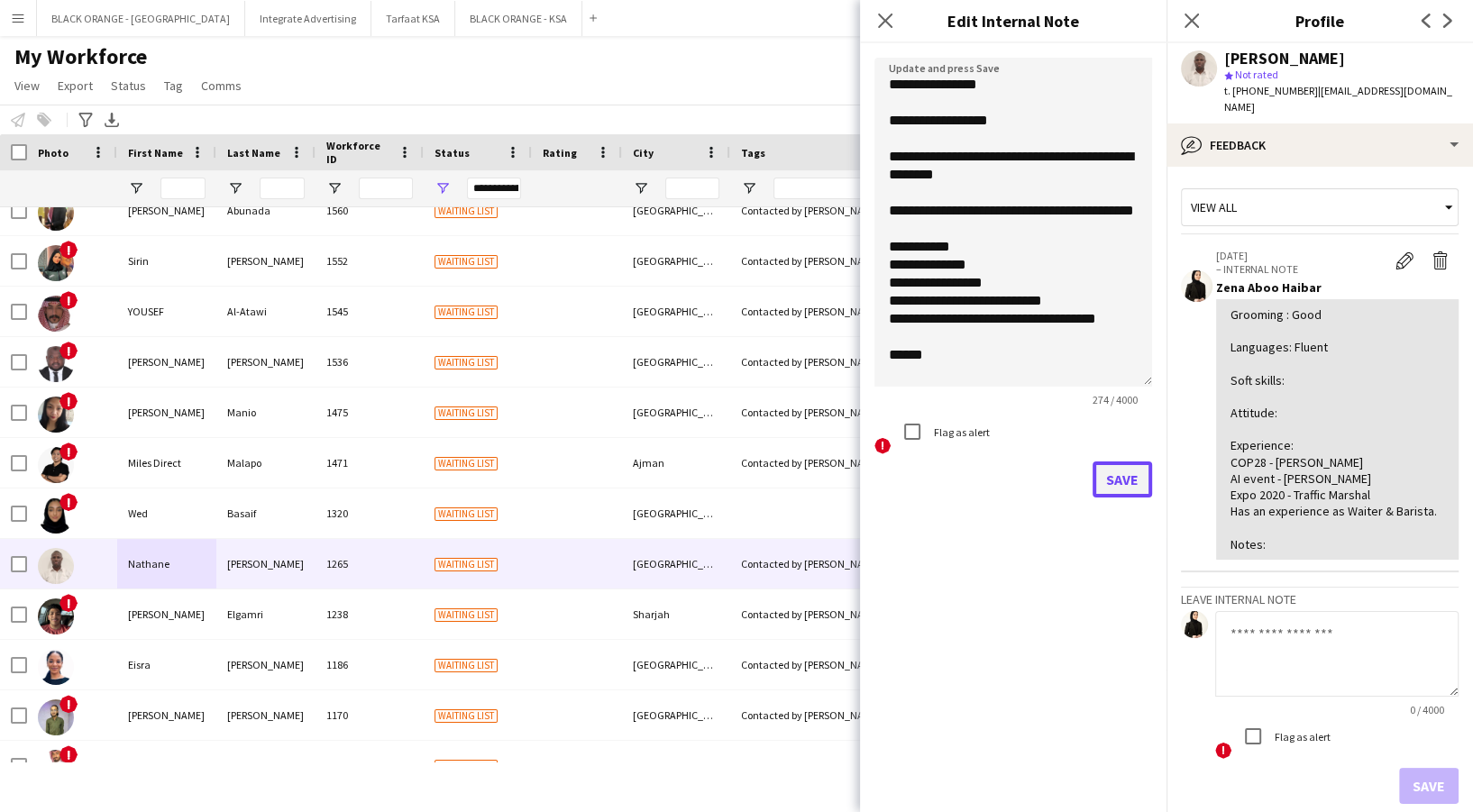
click at [1136, 480] on button "Save" at bounding box center [1122, 479] width 59 height 36
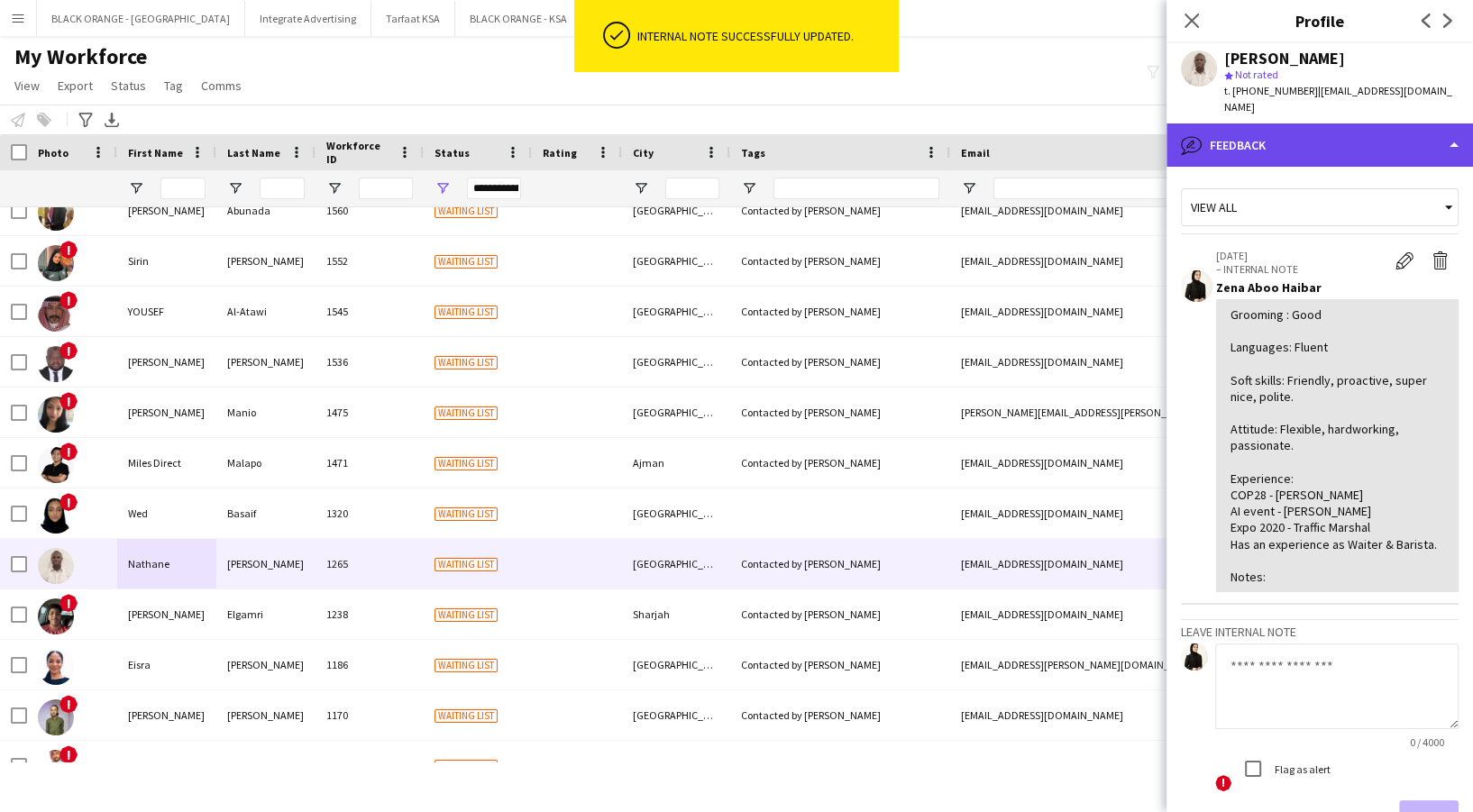
click at [1341, 140] on div "bubble-pencil Feedback" at bounding box center [1319, 145] width 306 height 44
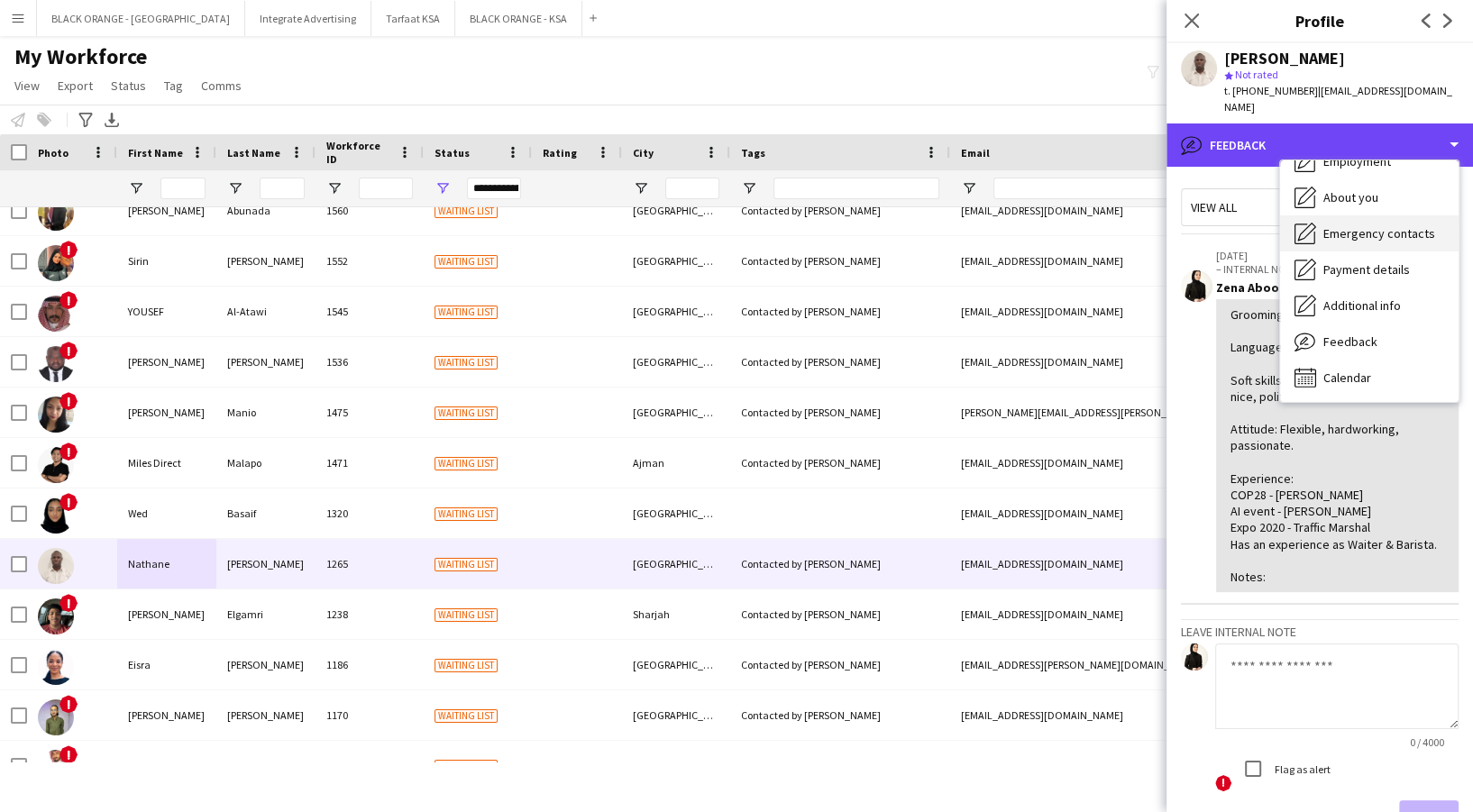
scroll to position [0, 0]
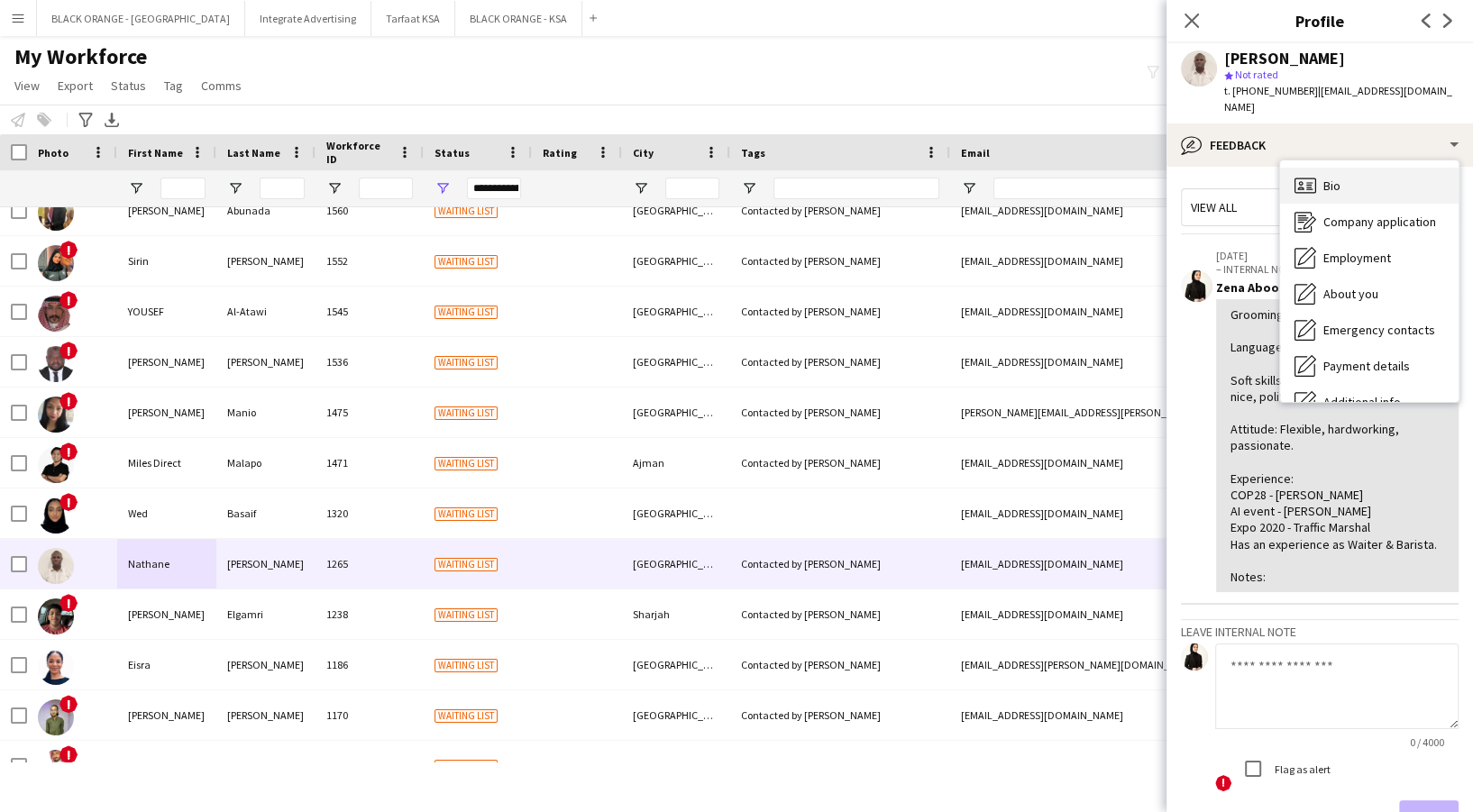
click at [1359, 173] on div "Bio Bio" at bounding box center [1370, 186] width 179 height 36
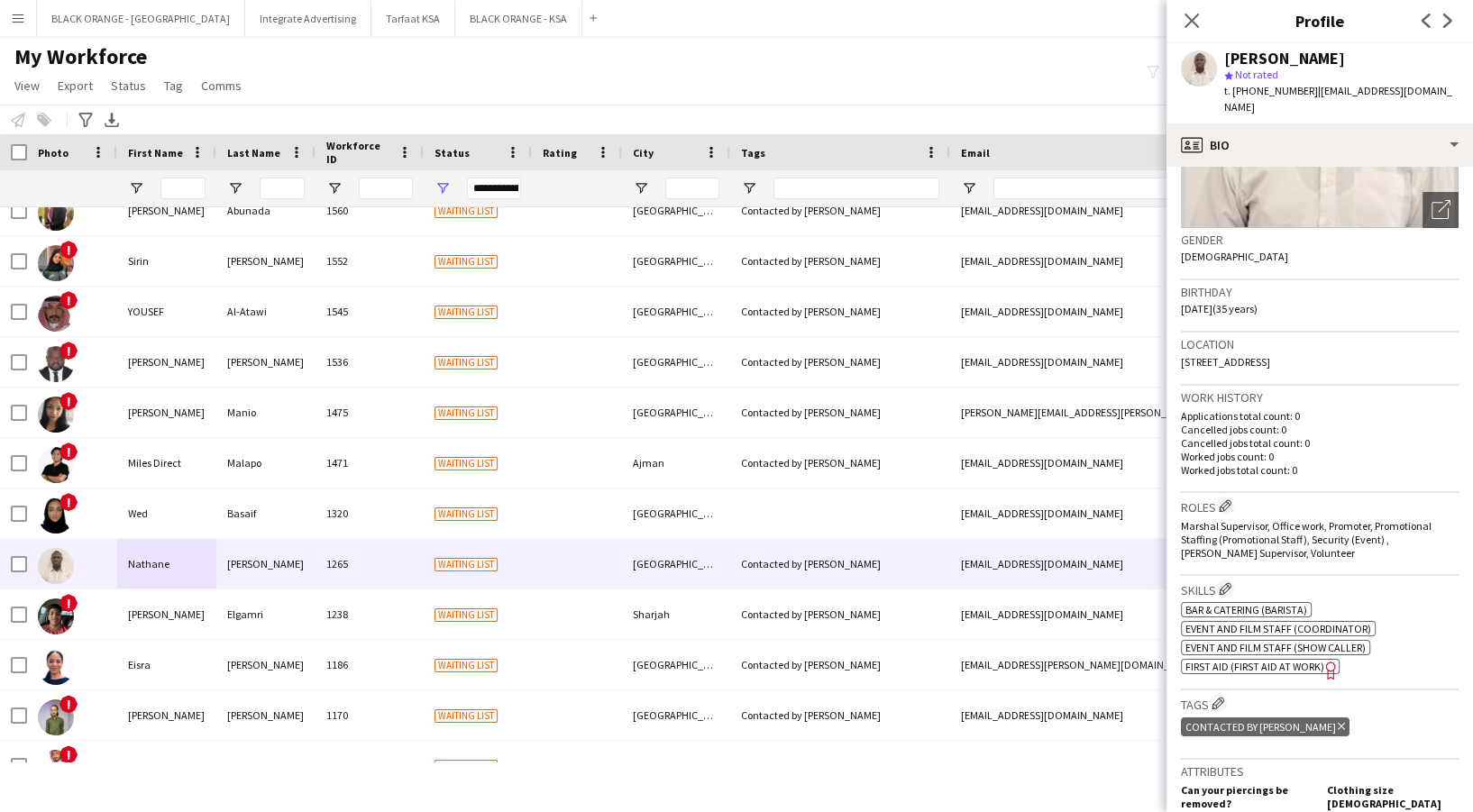
scroll to position [360, 0]
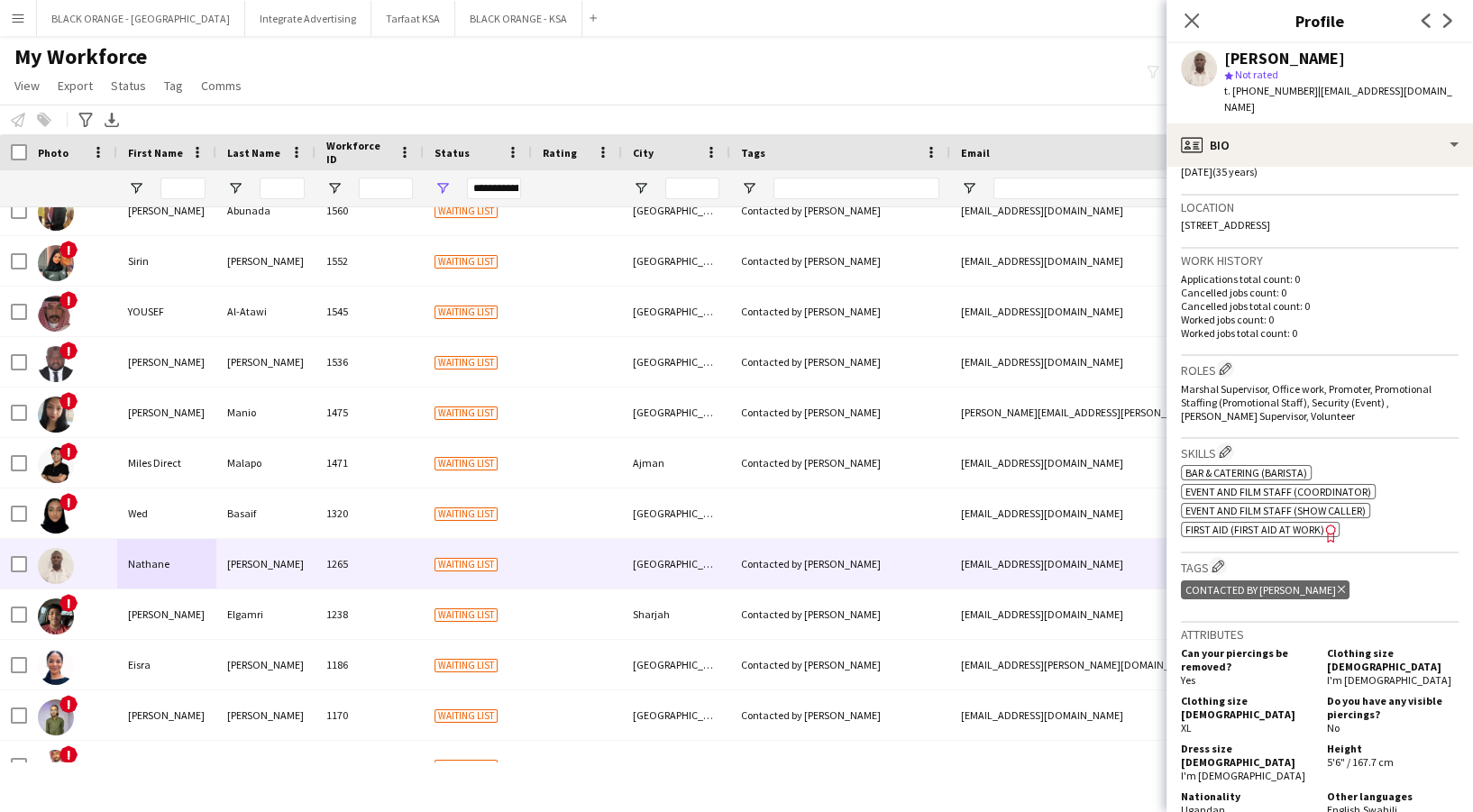
click at [1234, 359] on button "Edit crew company roles" at bounding box center [1225, 368] width 18 height 18
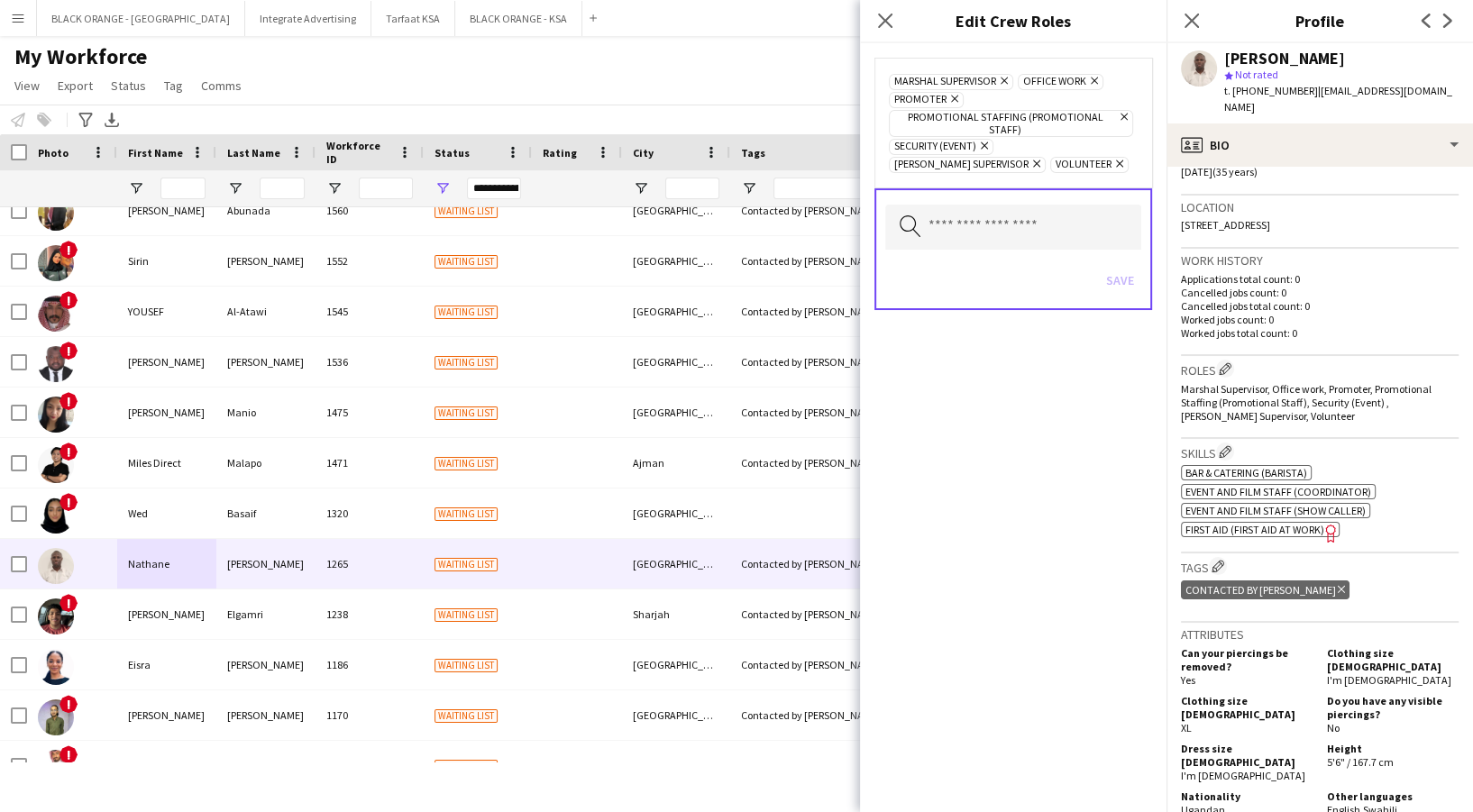
click at [1000, 75] on icon "Remove" at bounding box center [1002, 81] width 12 height 12
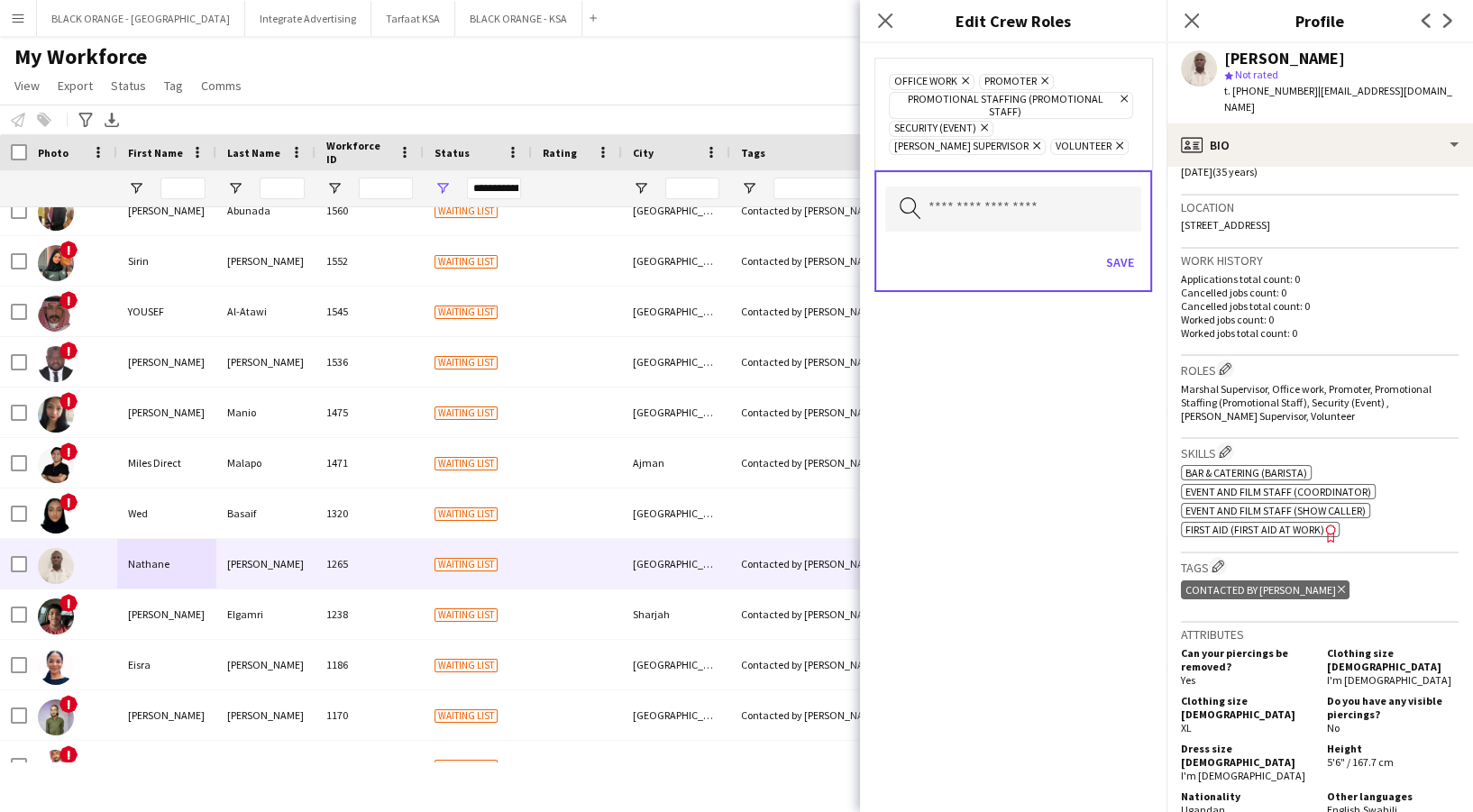
click at [1043, 79] on icon "Remove" at bounding box center [1043, 81] width 12 height 12
click at [959, 80] on icon "Remove" at bounding box center [963, 81] width 12 height 12
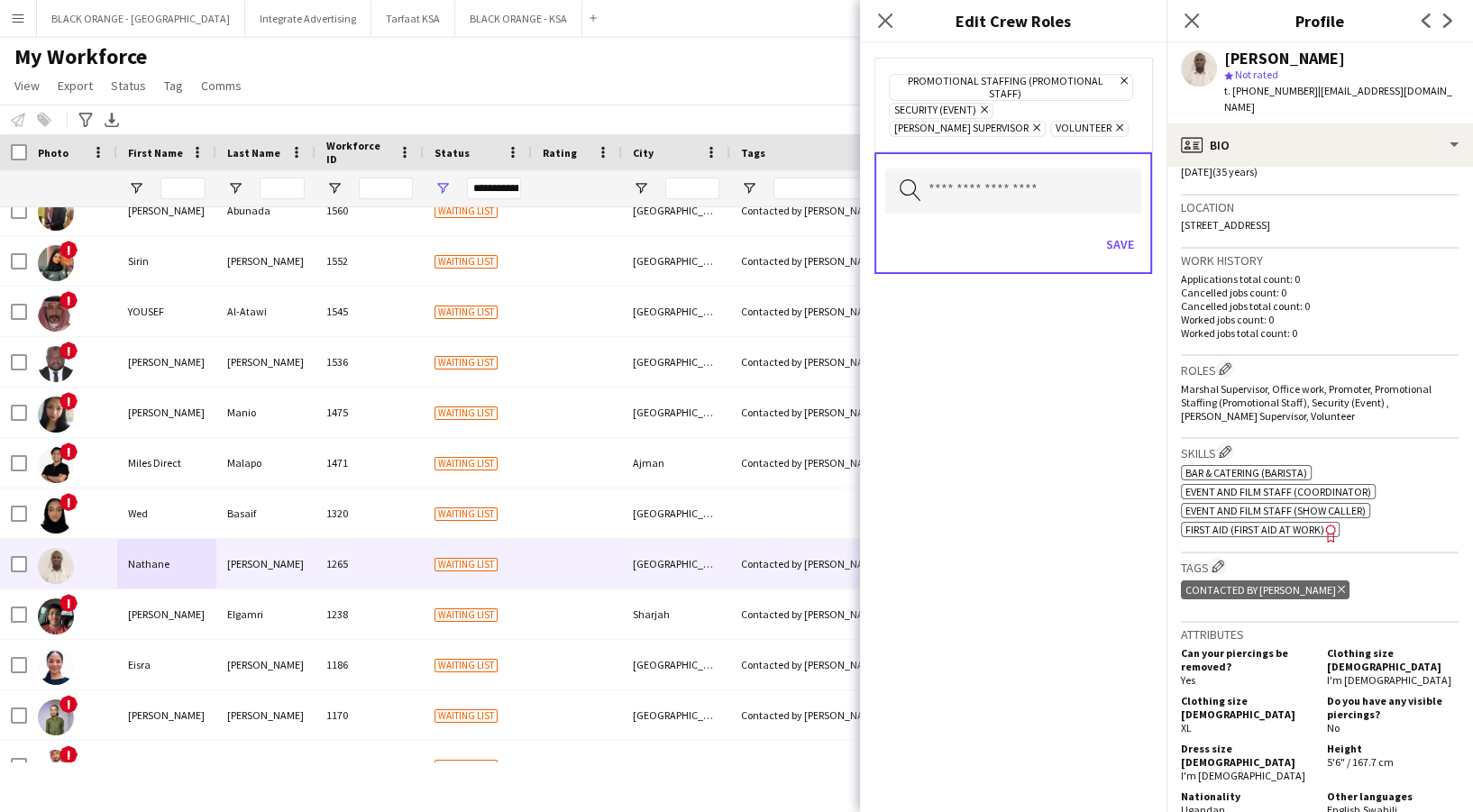
click at [1045, 120] on span "[PERSON_NAME] Supervisor Remove" at bounding box center [967, 128] width 156 height 17
click at [1041, 124] on icon at bounding box center [1036, 127] width 7 height 7
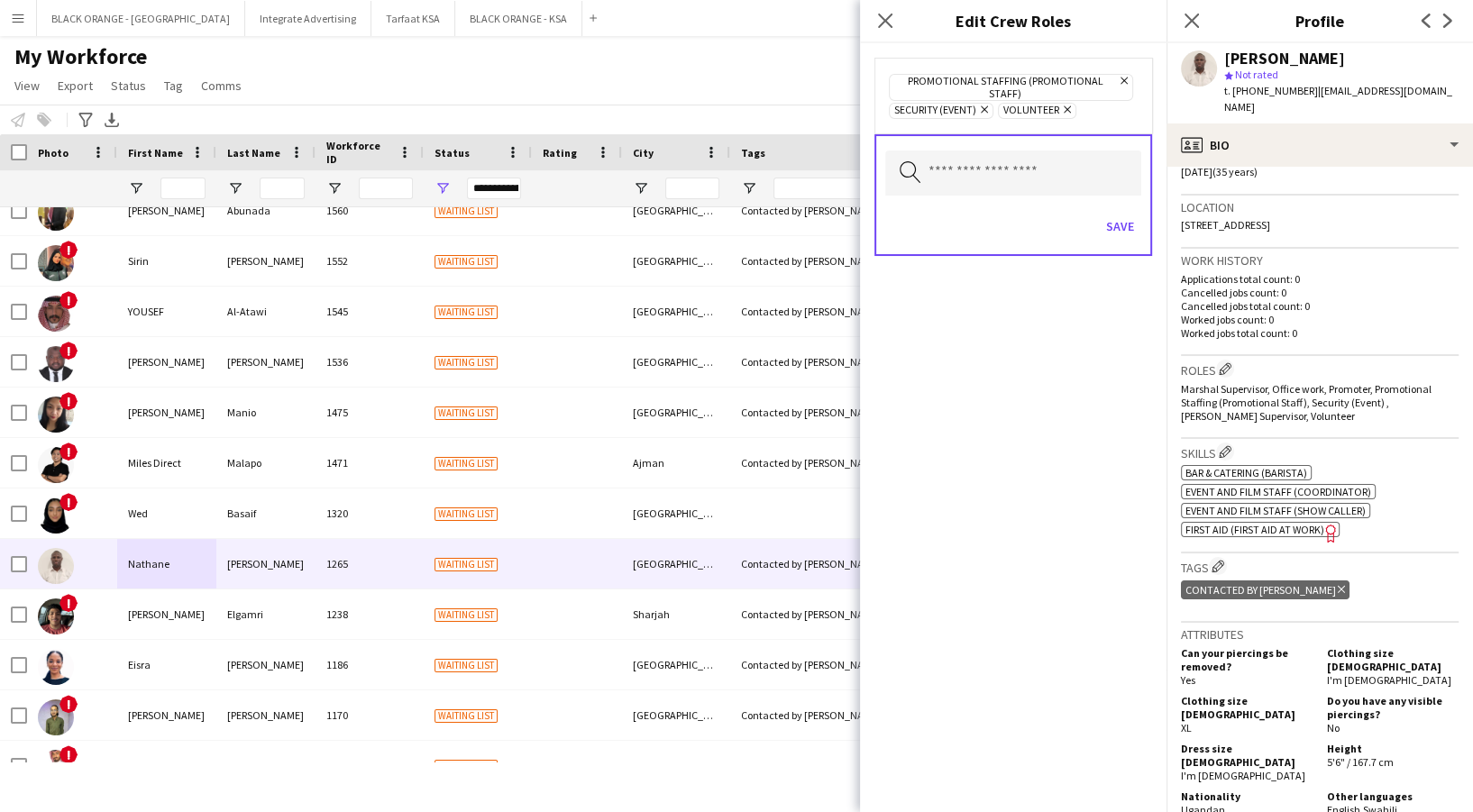
click at [985, 104] on icon "Remove" at bounding box center [982, 110] width 12 height 12
click at [1117, 77] on icon "Remove" at bounding box center [1122, 81] width 12 height 12
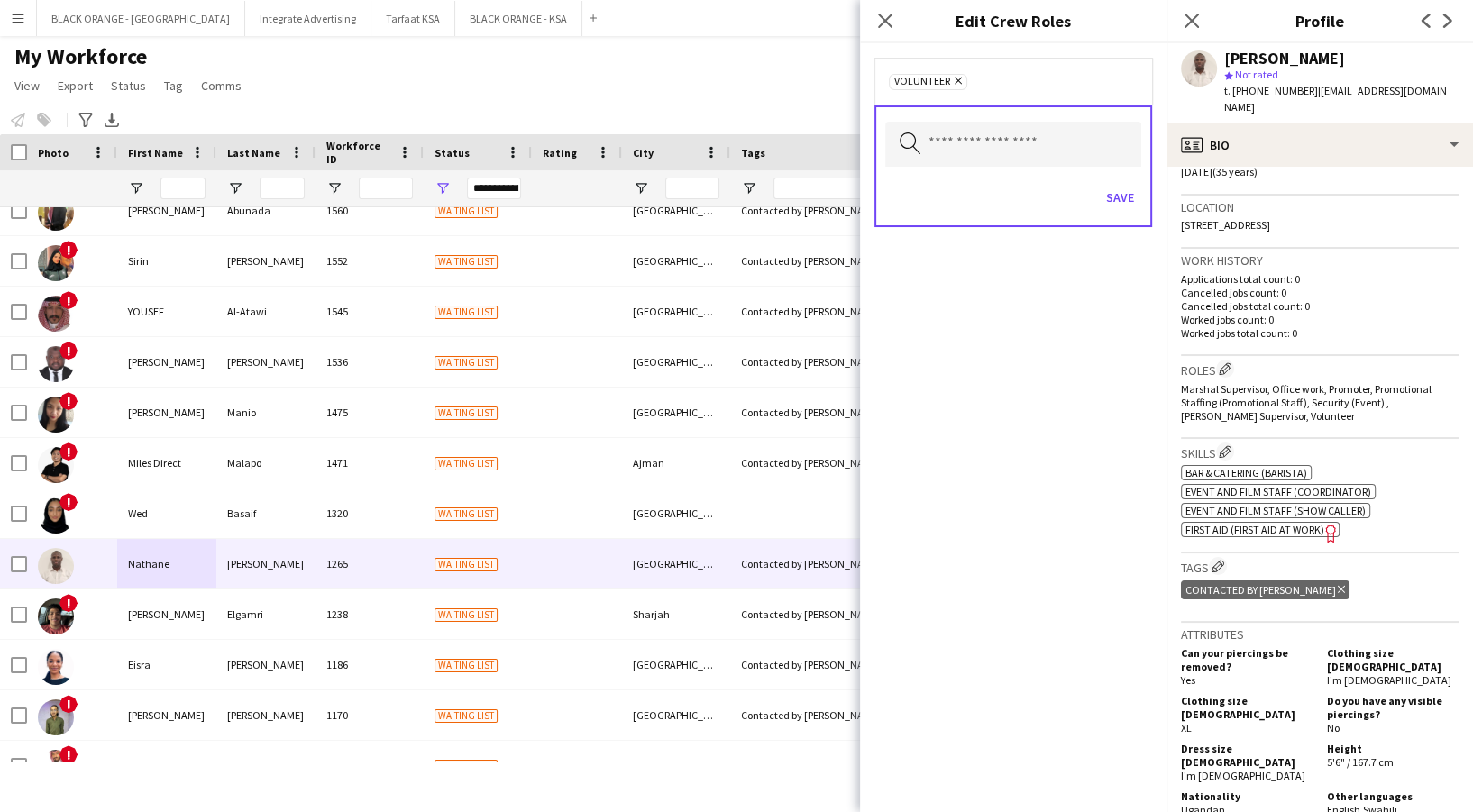
click at [956, 80] on icon "Remove" at bounding box center [956, 81] width 12 height 12
click at [952, 146] on input "text" at bounding box center [1013, 142] width 257 height 45
type input "*"
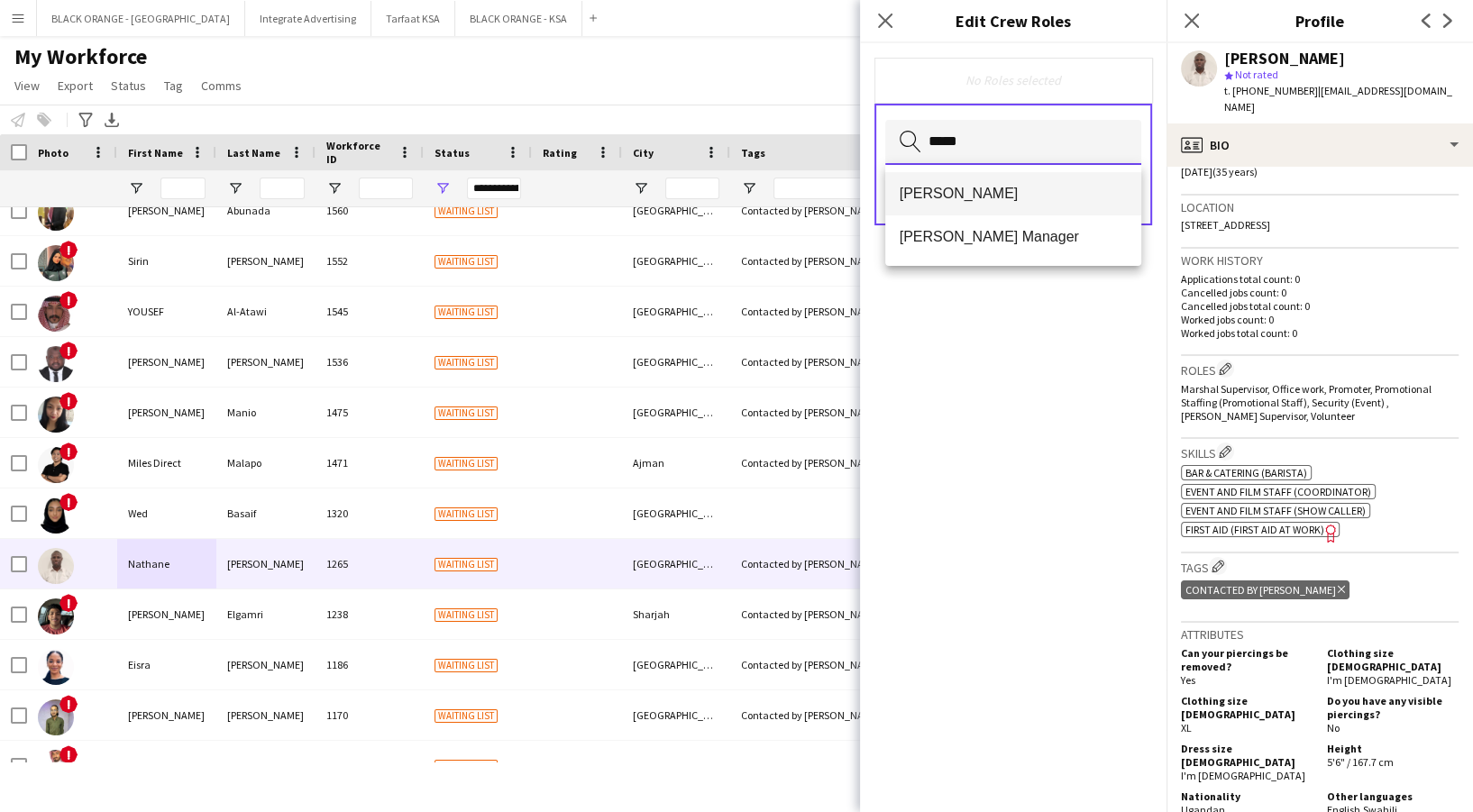
type input "*****"
click at [963, 196] on span "[PERSON_NAME]" at bounding box center [1013, 193] width 227 height 17
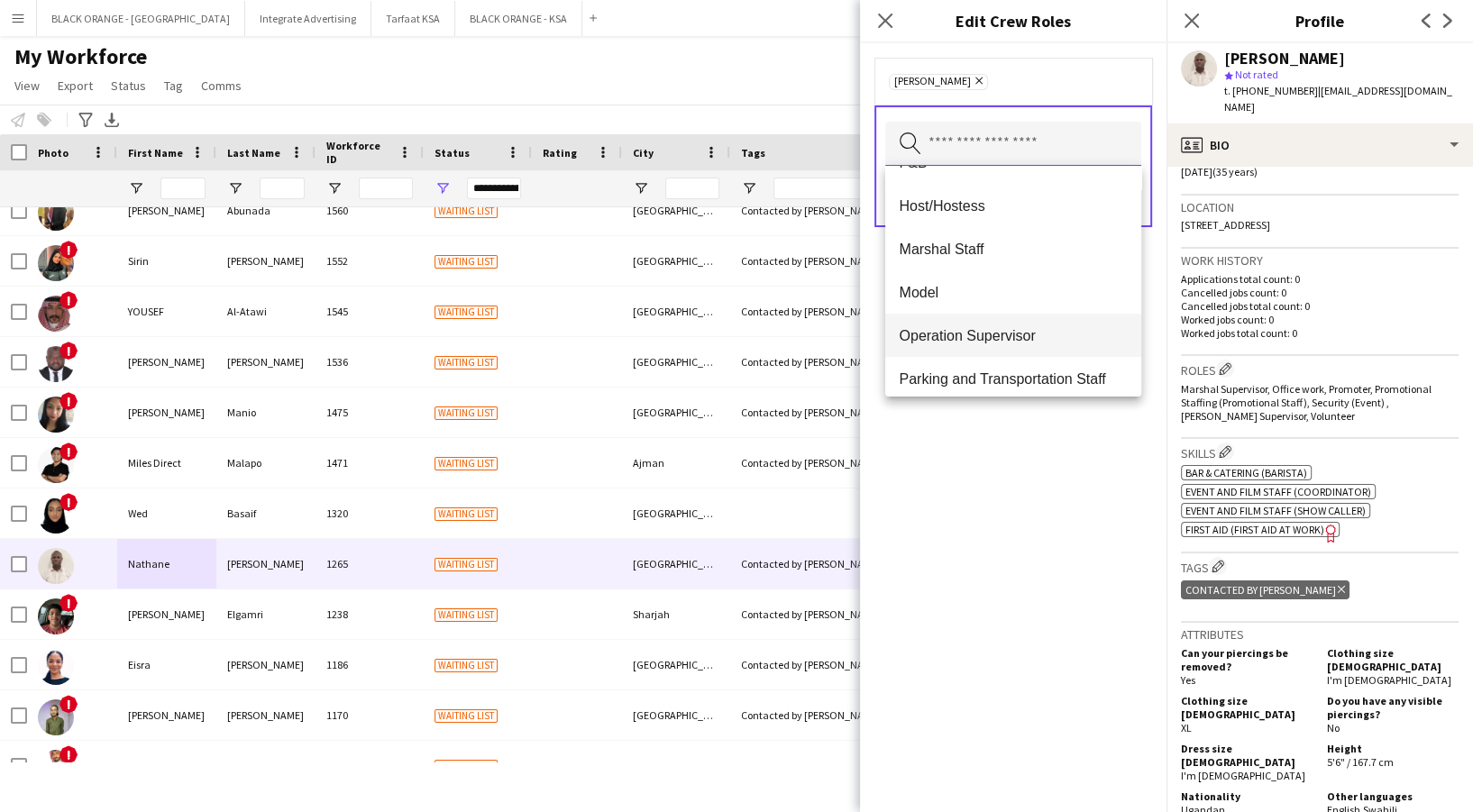
scroll to position [240, 0]
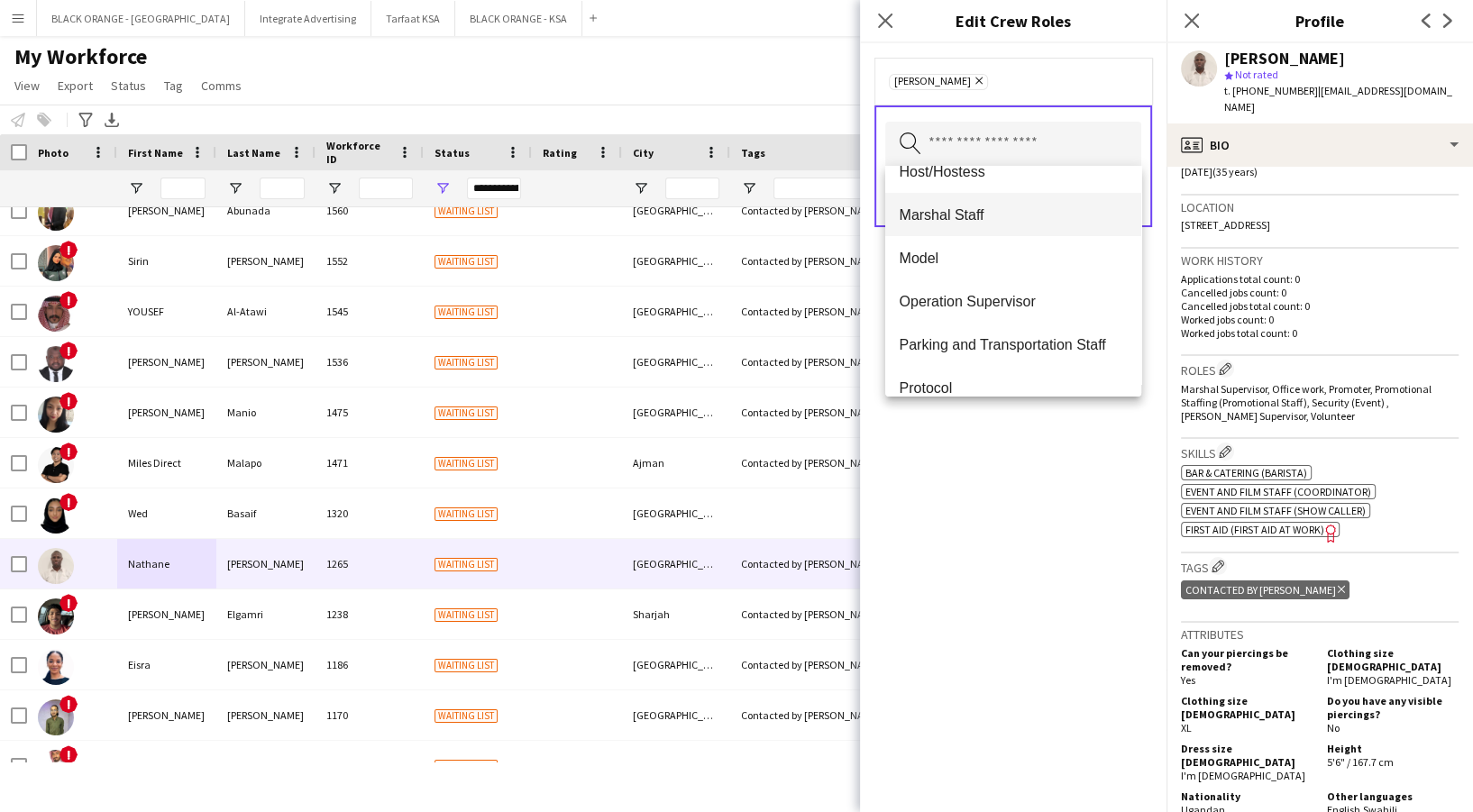
click at [1013, 223] on mat-option "Marshal Staff" at bounding box center [1013, 215] width 257 height 44
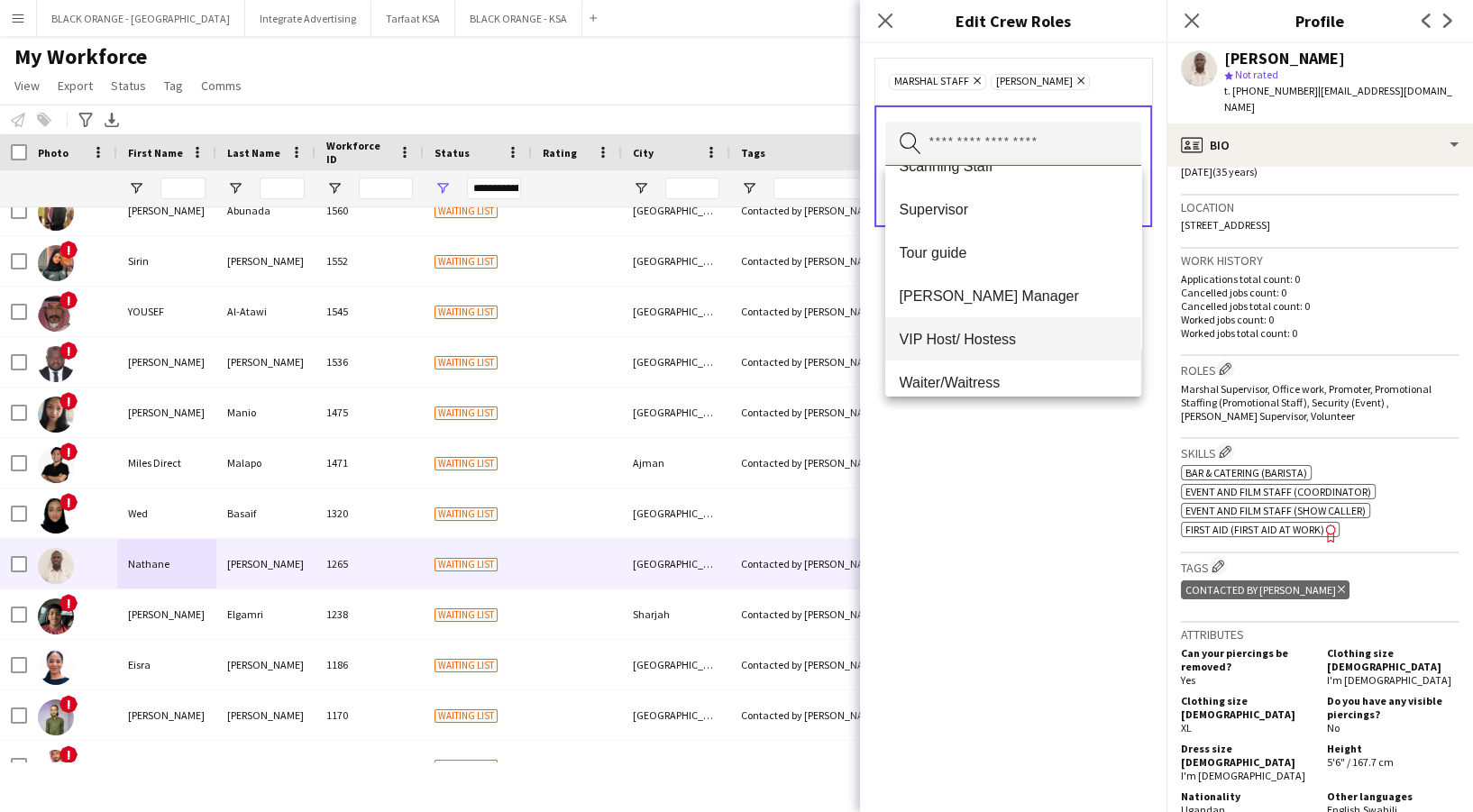
scroll to position [519, 0]
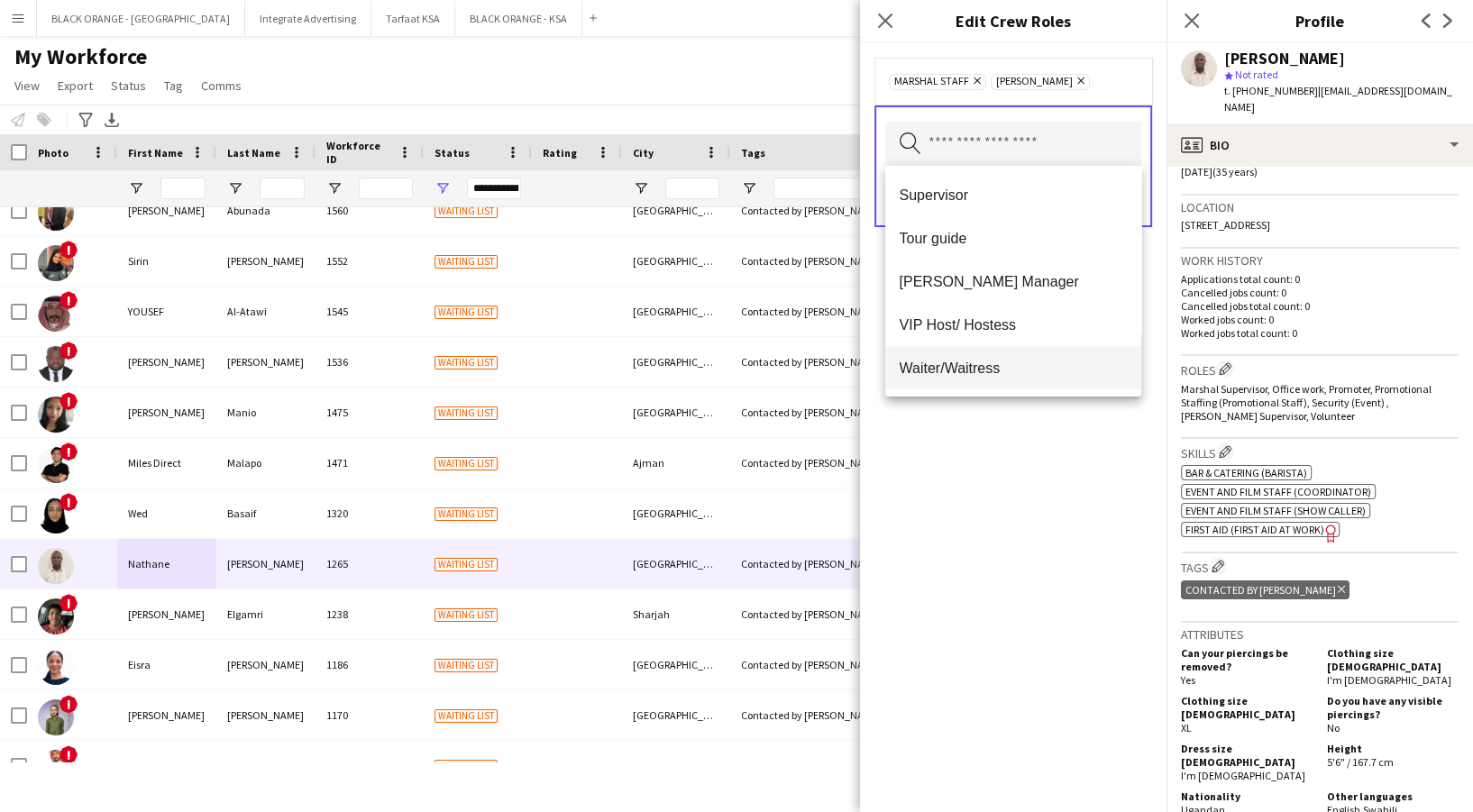
click at [966, 378] on mat-option "Waiter/Waitress" at bounding box center [1013, 367] width 257 height 44
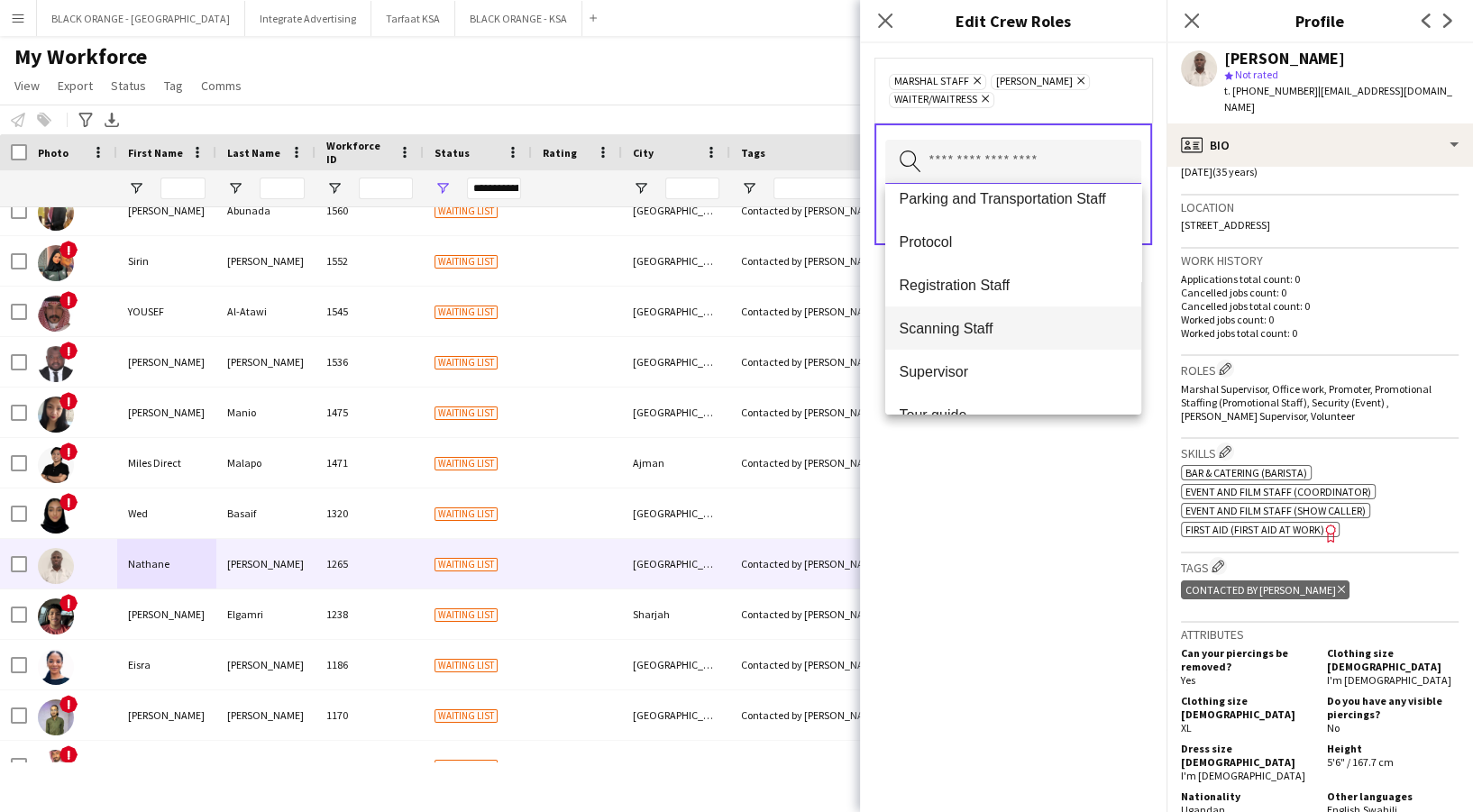
scroll to position [476, 0]
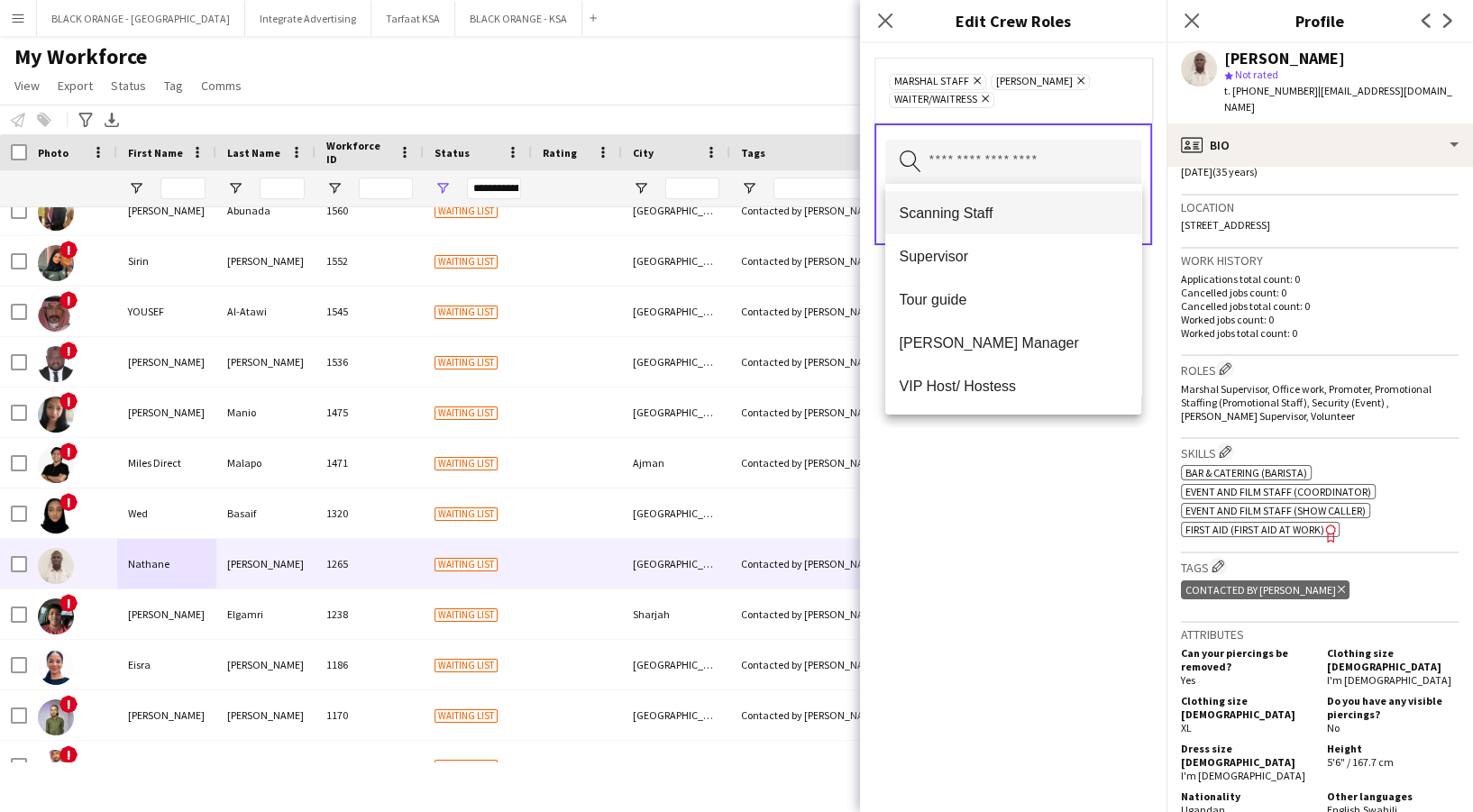
click at [981, 200] on mat-option "Scanning Staff" at bounding box center [1013, 213] width 257 height 44
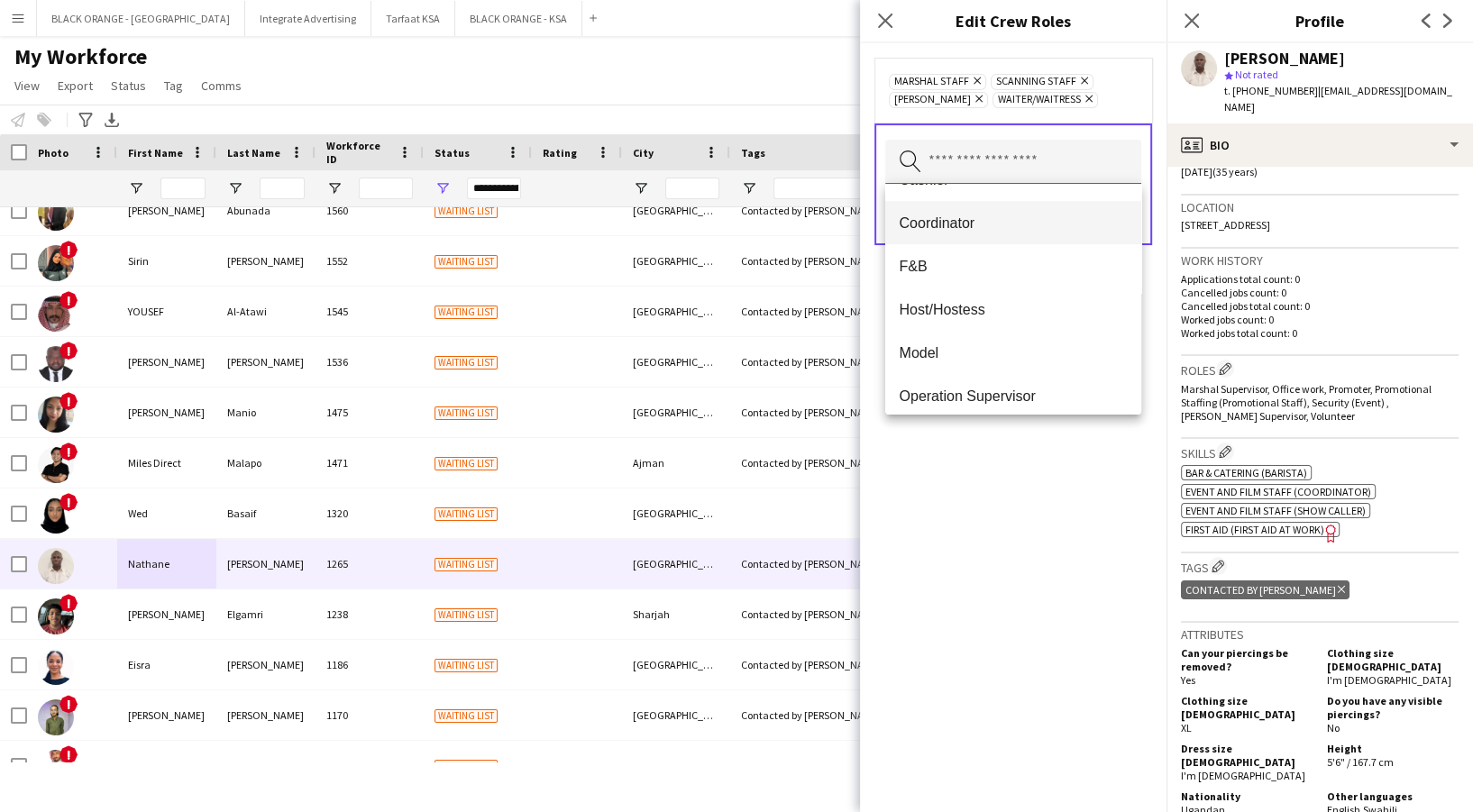
scroll to position [432, 0]
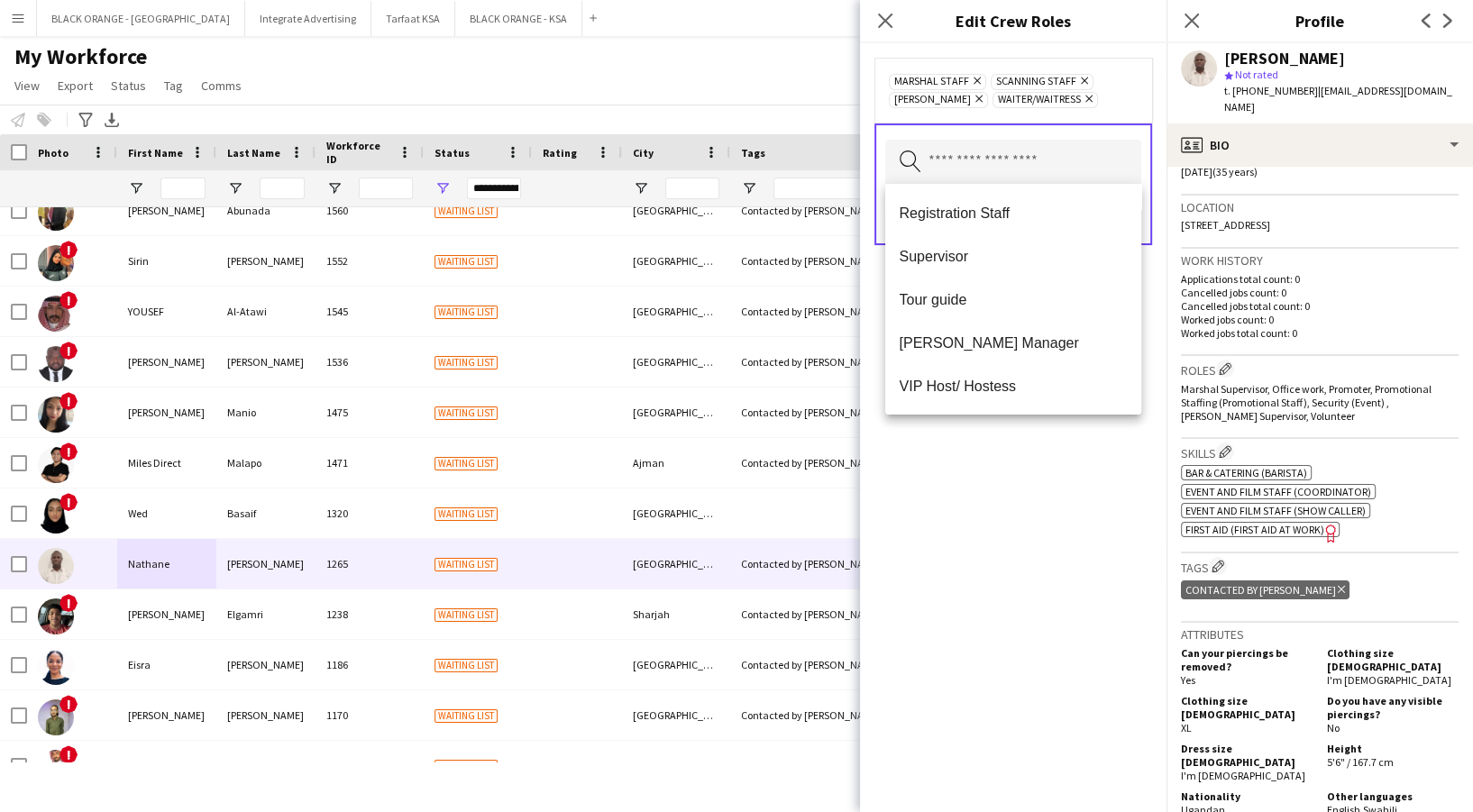
click at [1006, 451] on div "Marshal Staff Remove Scanning Staff Remove [PERSON_NAME] Remove Waiter/Waitress…" at bounding box center [1012, 427] width 306 height 768
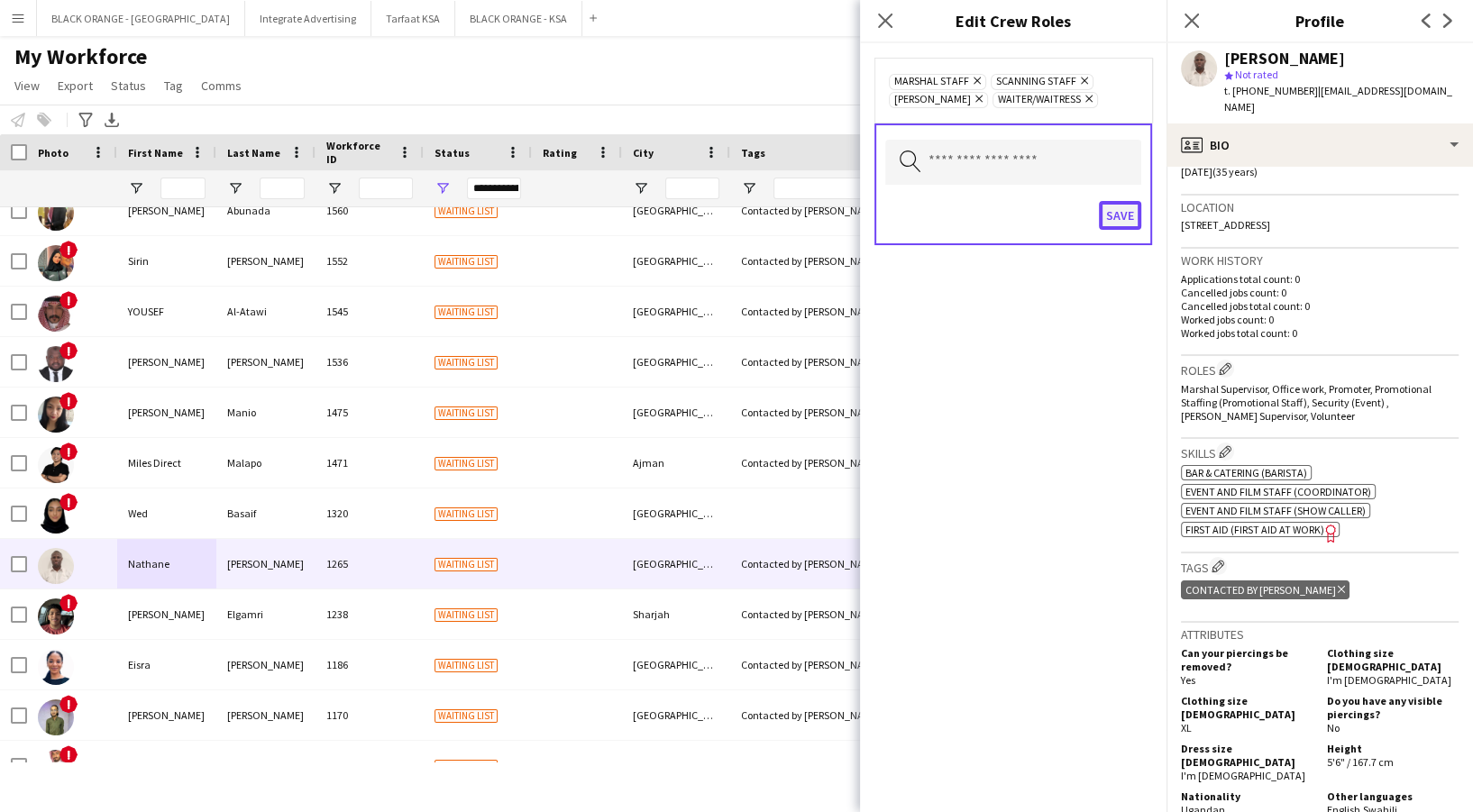
click at [1131, 223] on button "Save" at bounding box center [1120, 216] width 43 height 29
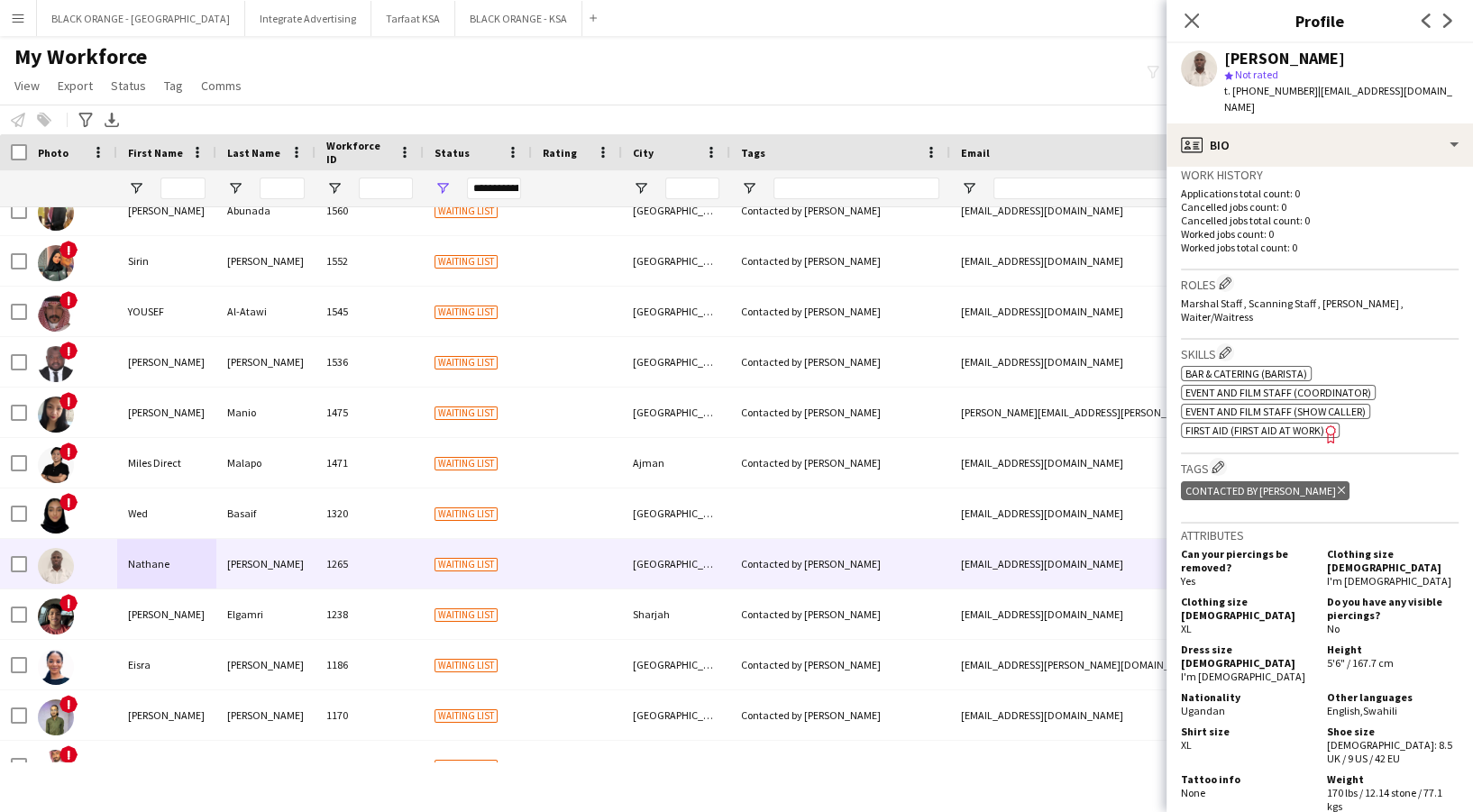
scroll to position [481, 0]
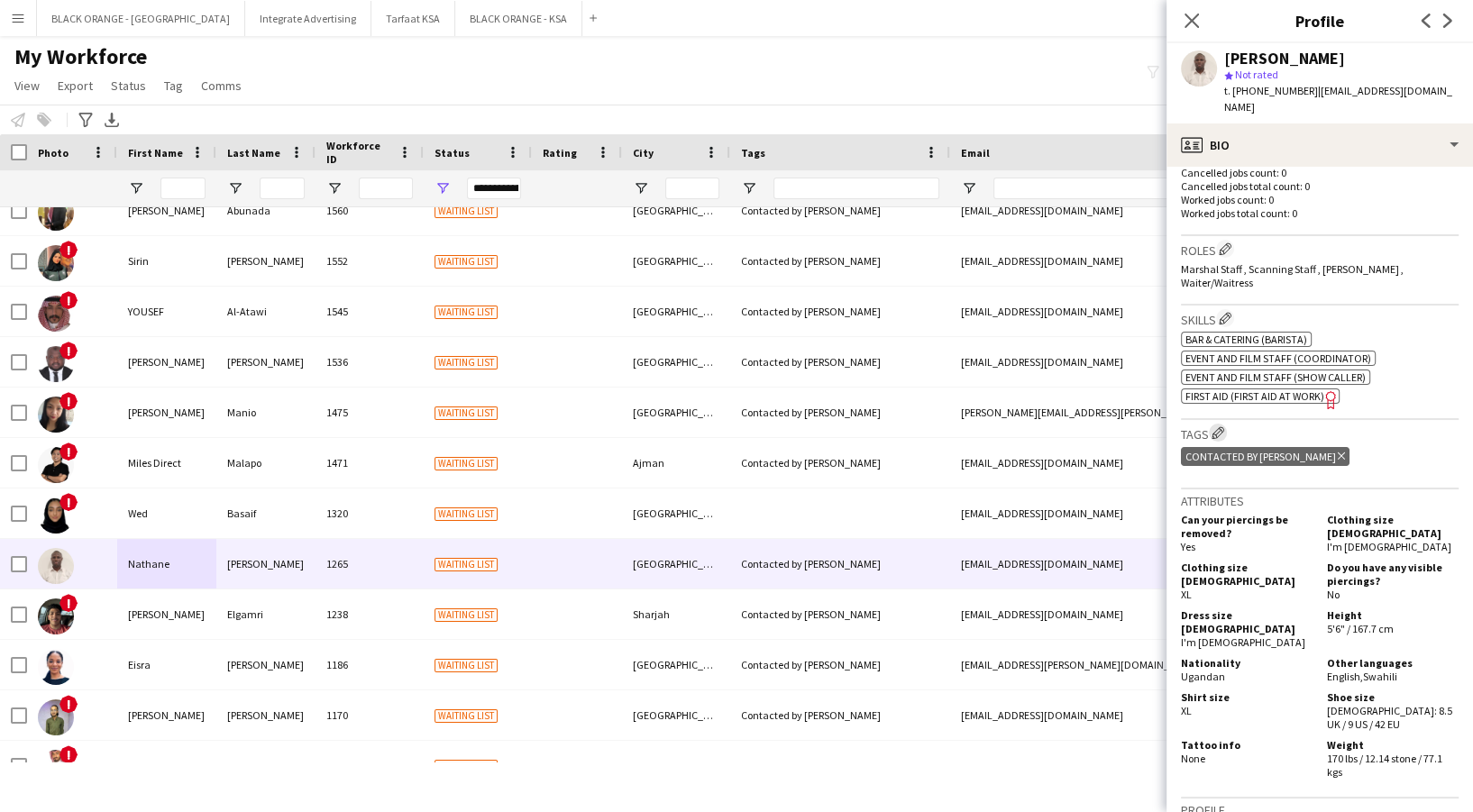
click at [1224, 426] on app-icon "Edit crew company tags" at bounding box center [1217, 432] width 13 height 13
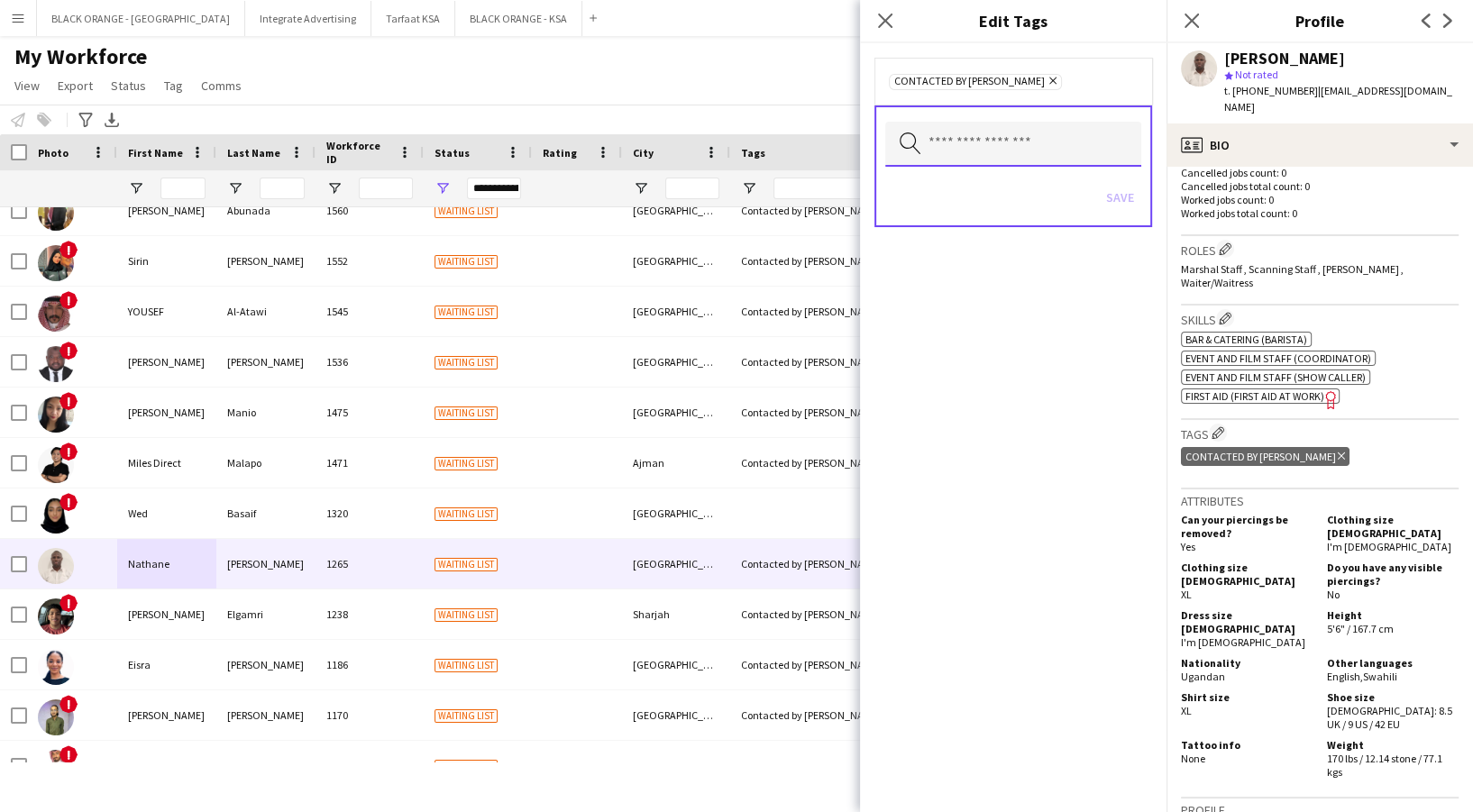
click at [996, 130] on input "text" at bounding box center [1013, 144] width 257 height 45
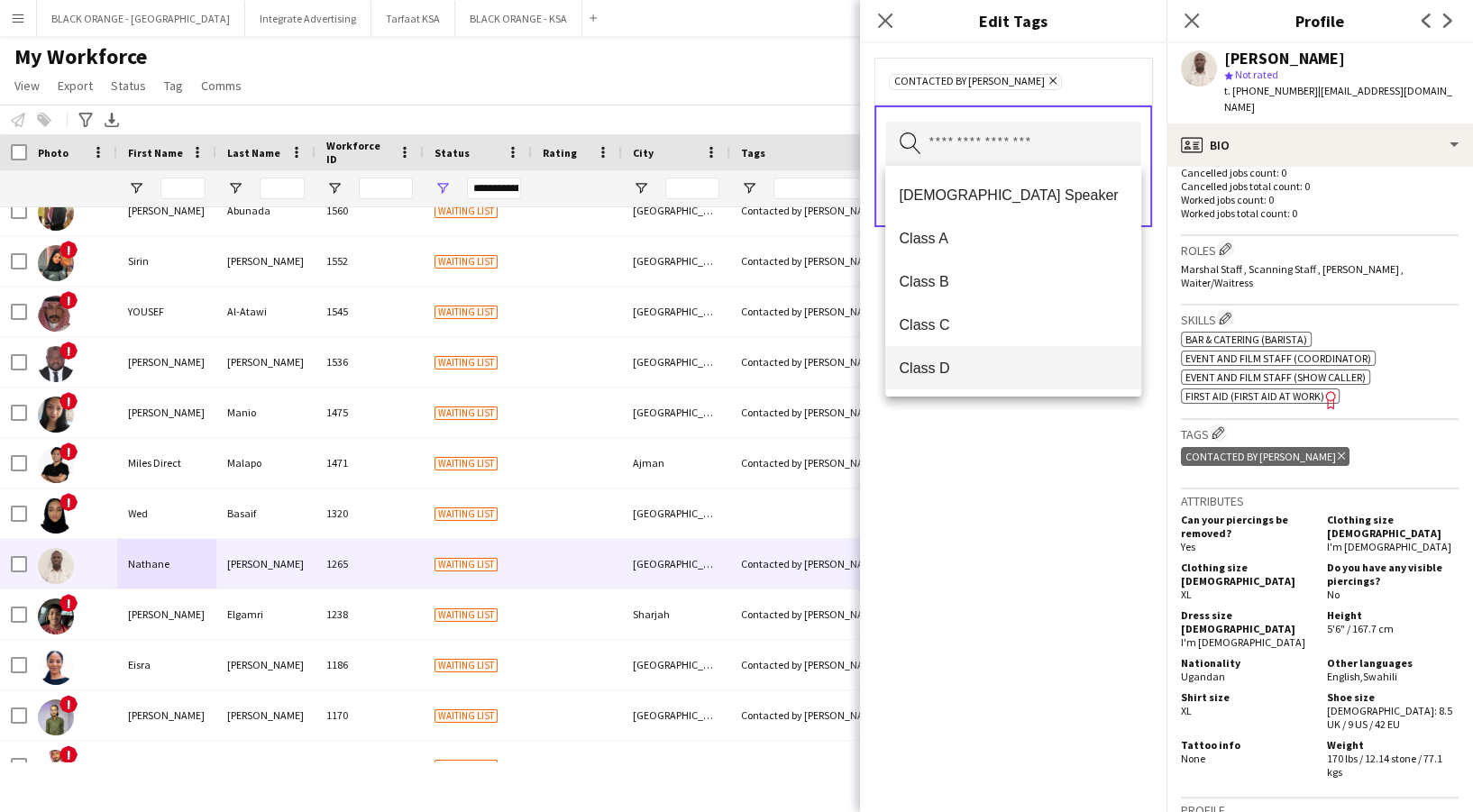
click at [1015, 356] on mat-option "Class D" at bounding box center [1013, 367] width 257 height 44
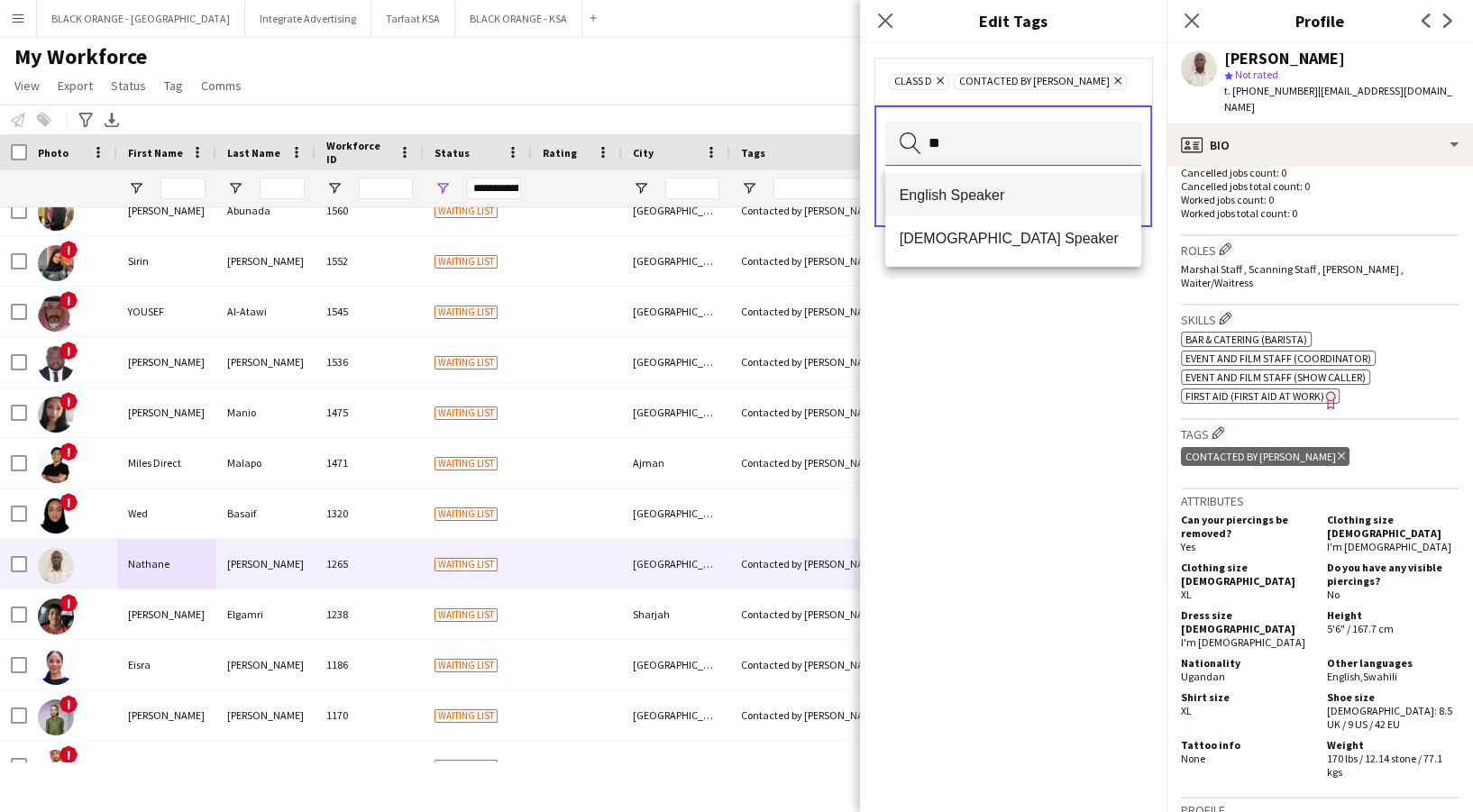
type input "**"
click at [983, 193] on span "English Speaker" at bounding box center [1013, 195] width 227 height 17
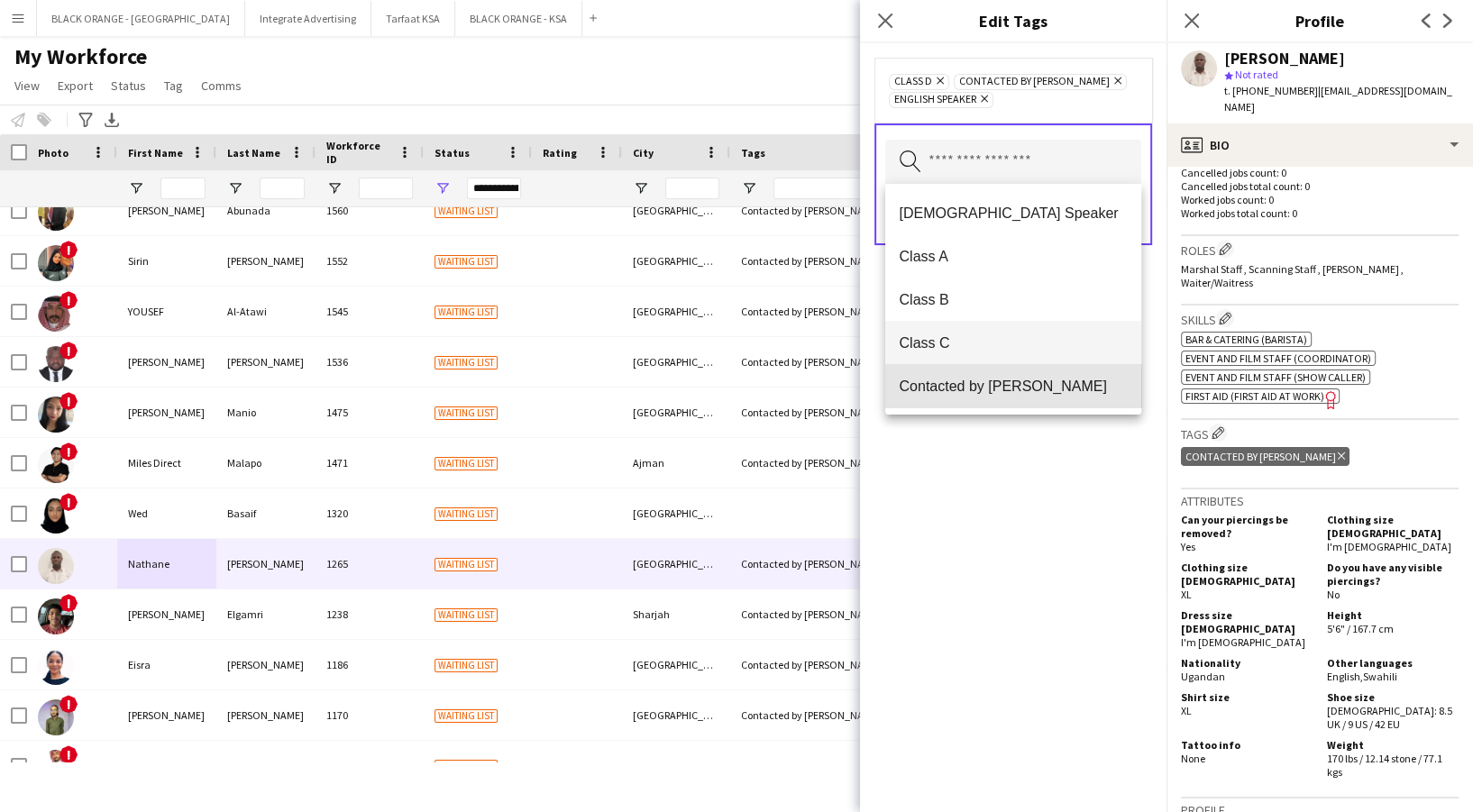
drag, startPoint x: 1043, startPoint y: 404, endPoint x: 1071, endPoint y: 346, distance: 64.4
click at [1043, 404] on mat-option "Contacted by [PERSON_NAME]" at bounding box center [1013, 386] width 257 height 44
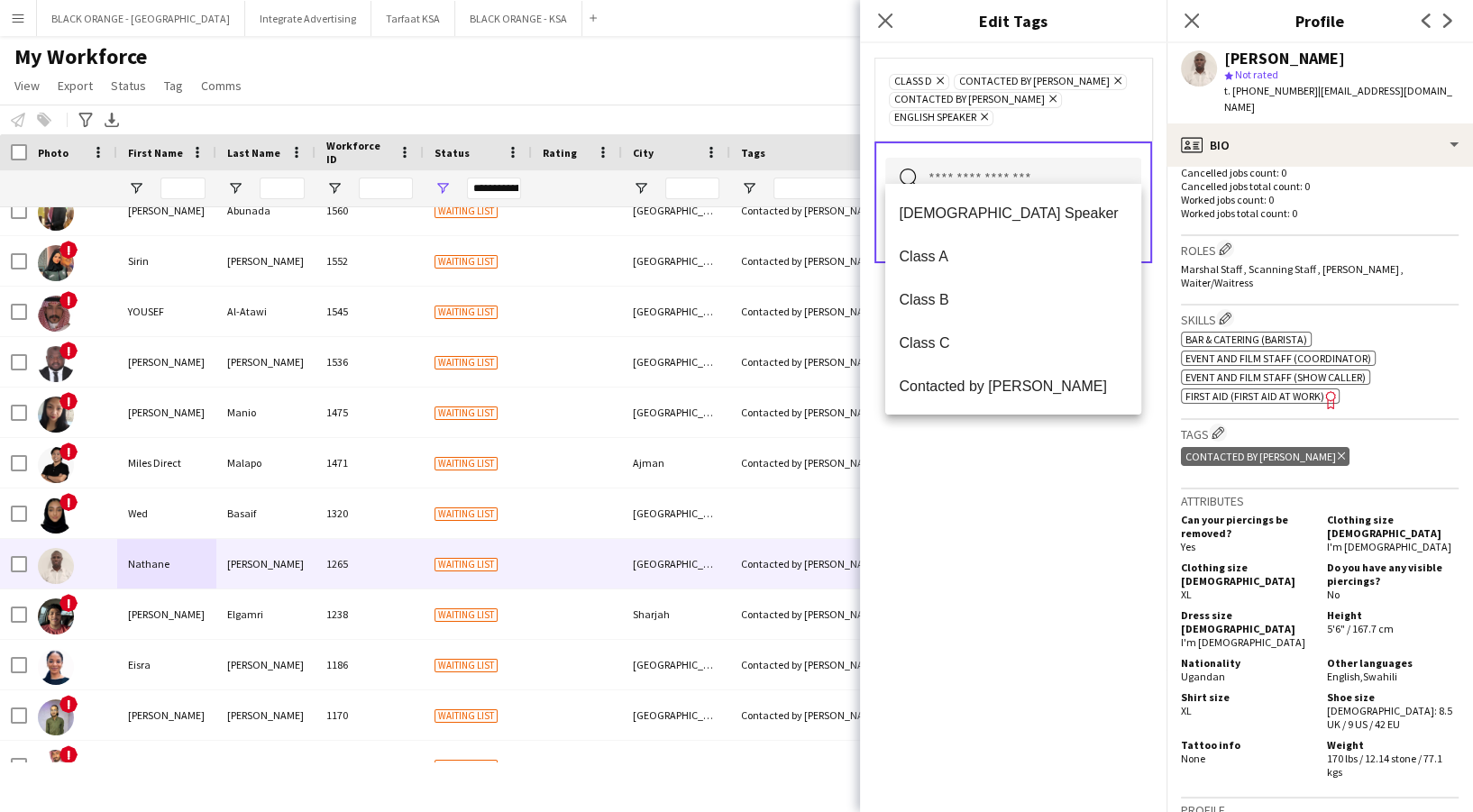
click at [1099, 493] on div "Class D Remove Contacted by Bashayr Remove Contacted by Zena Remove English Spe…" at bounding box center [1012, 427] width 306 height 768
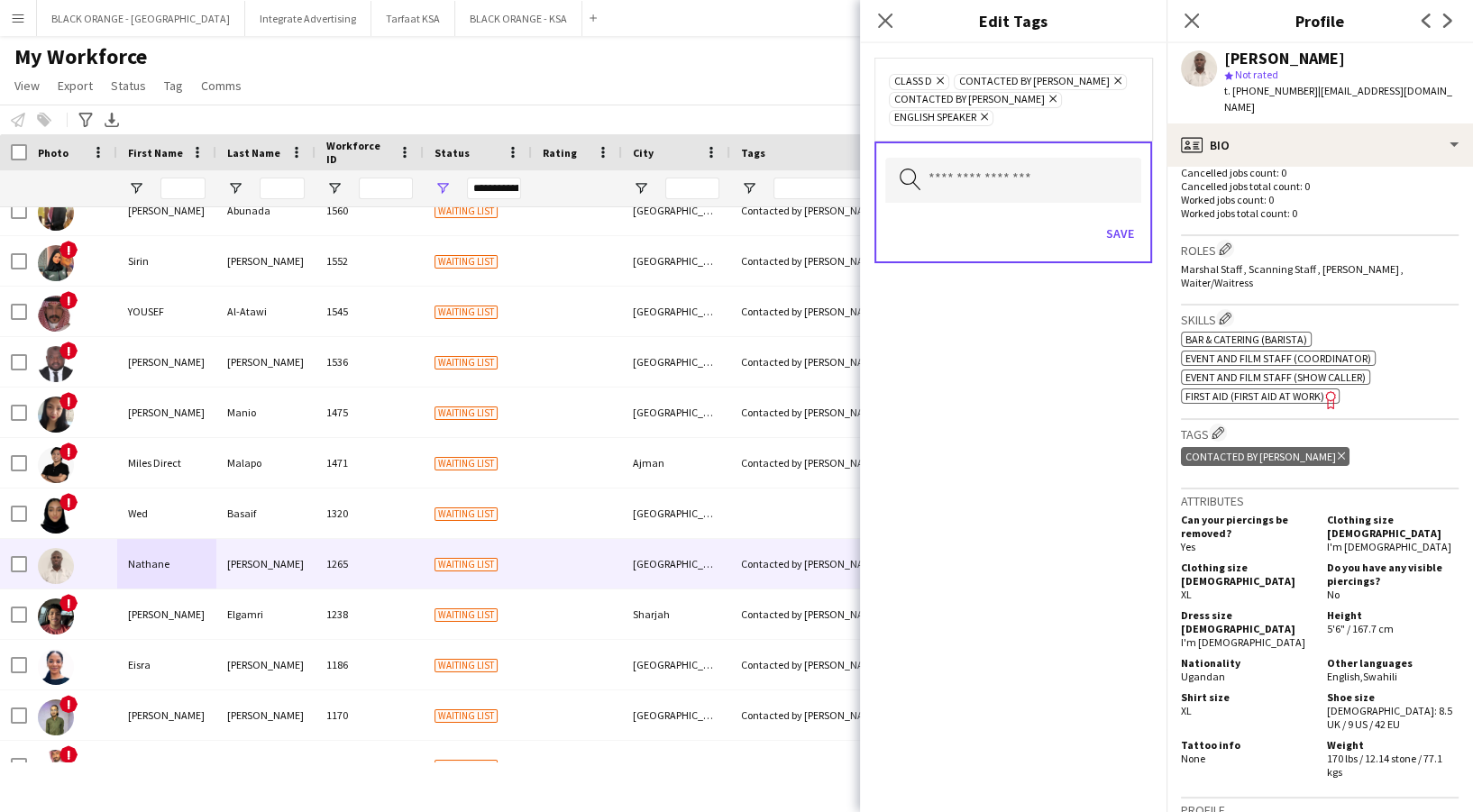
click at [1110, 78] on icon "Remove" at bounding box center [1115, 81] width 12 height 12
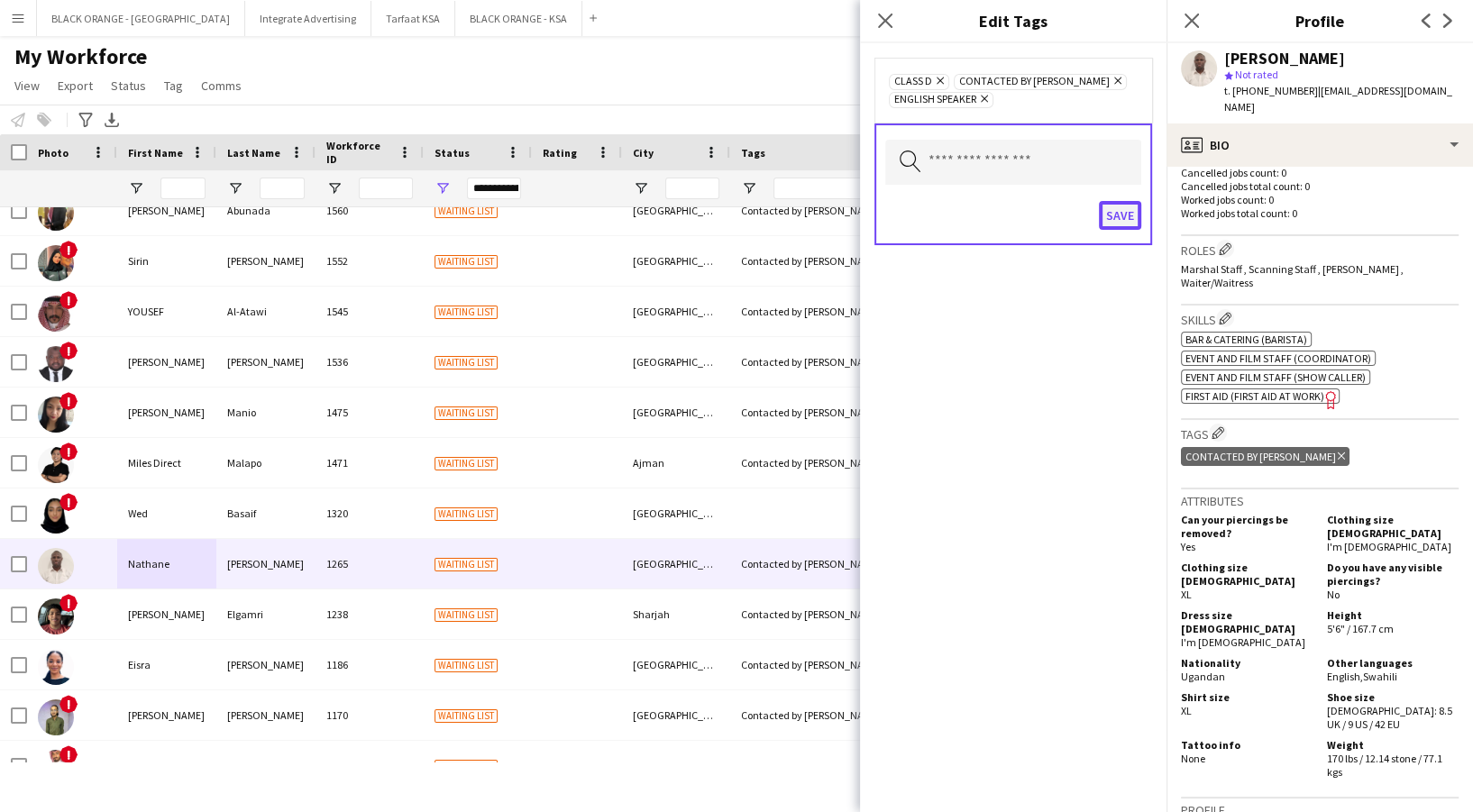
click at [1120, 217] on button "Save" at bounding box center [1120, 216] width 43 height 29
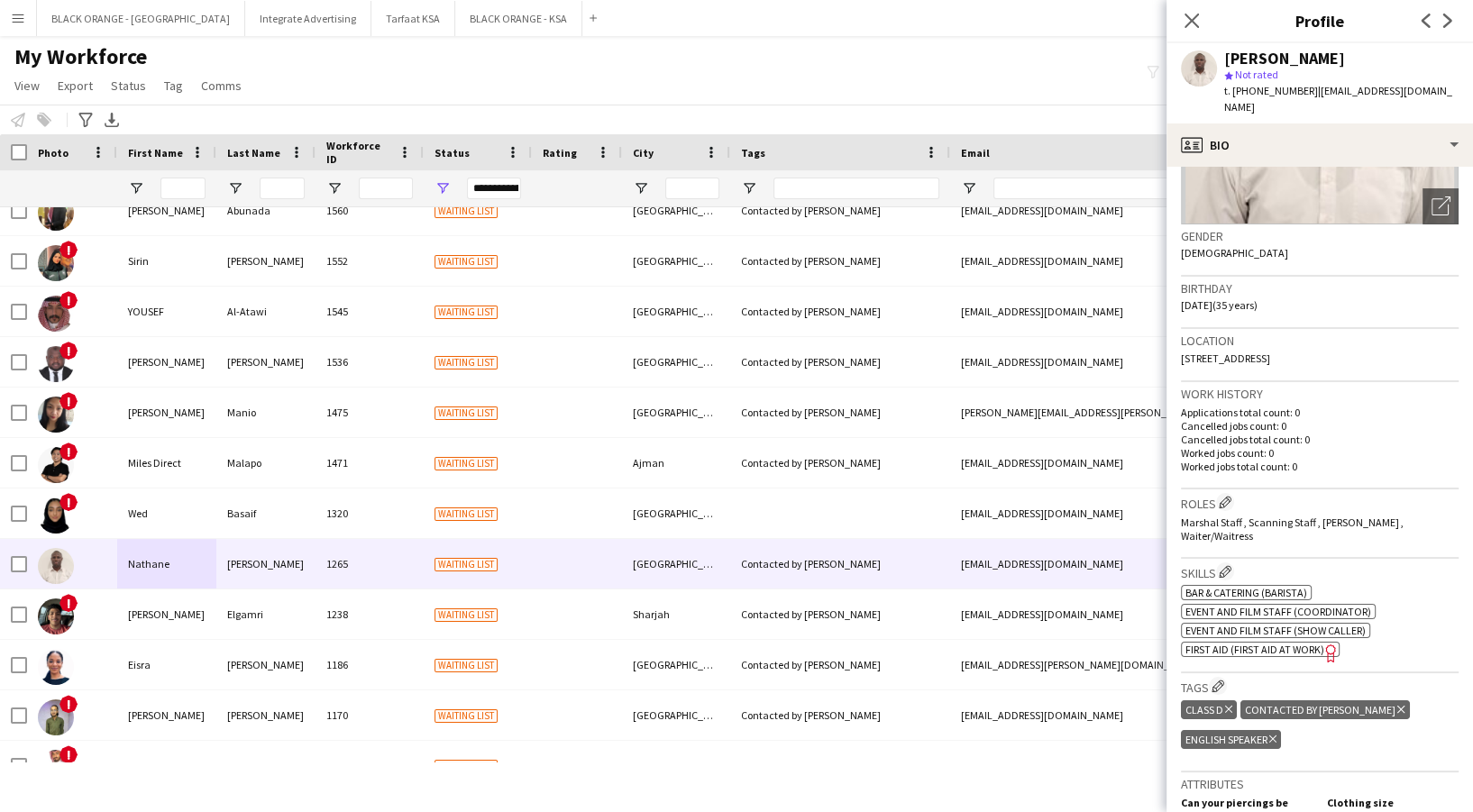
scroll to position [360, 0]
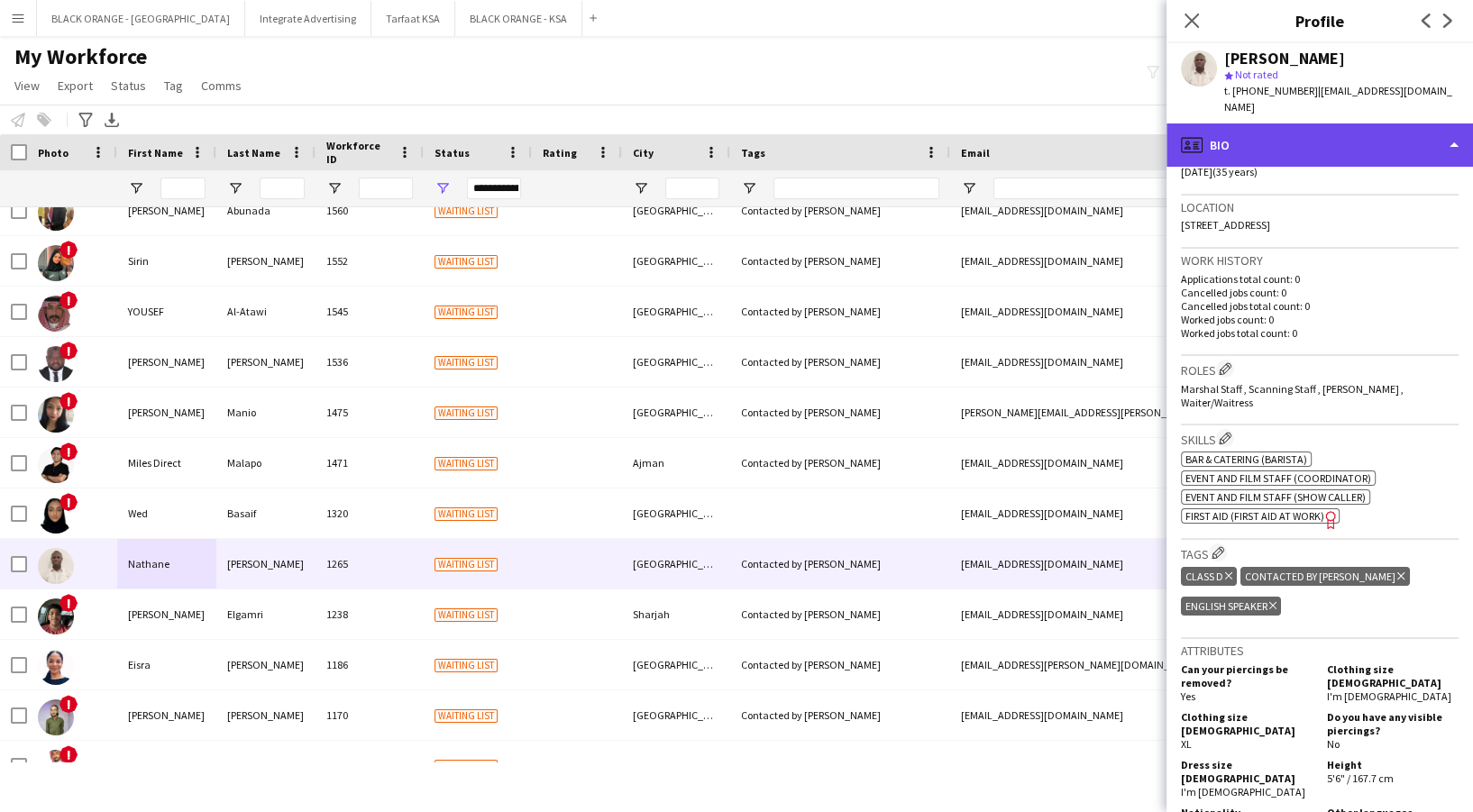
click at [1270, 130] on div "profile Bio" at bounding box center [1319, 145] width 306 height 44
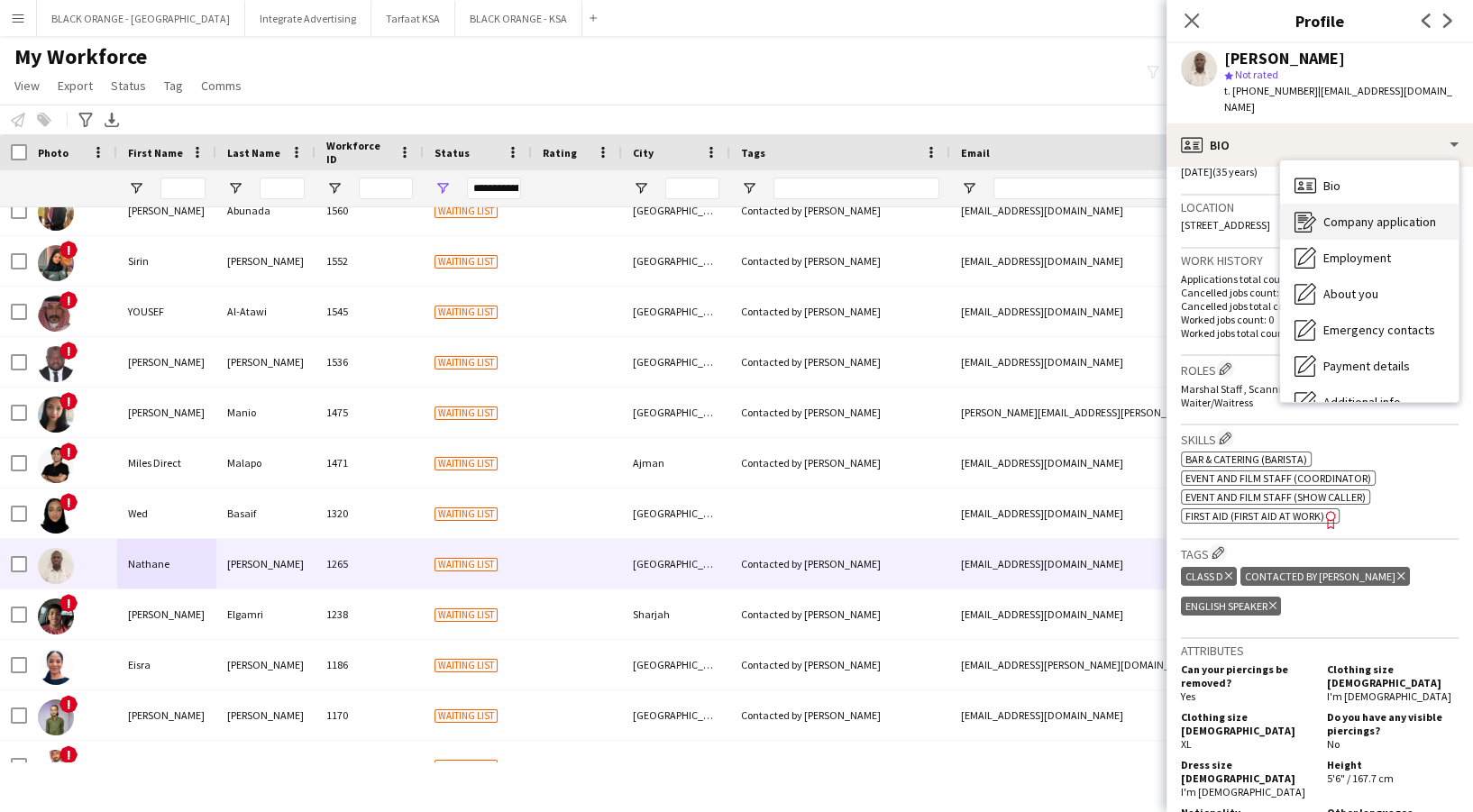
click at [1342, 214] on span "Company application" at bounding box center [1380, 221] width 113 height 17
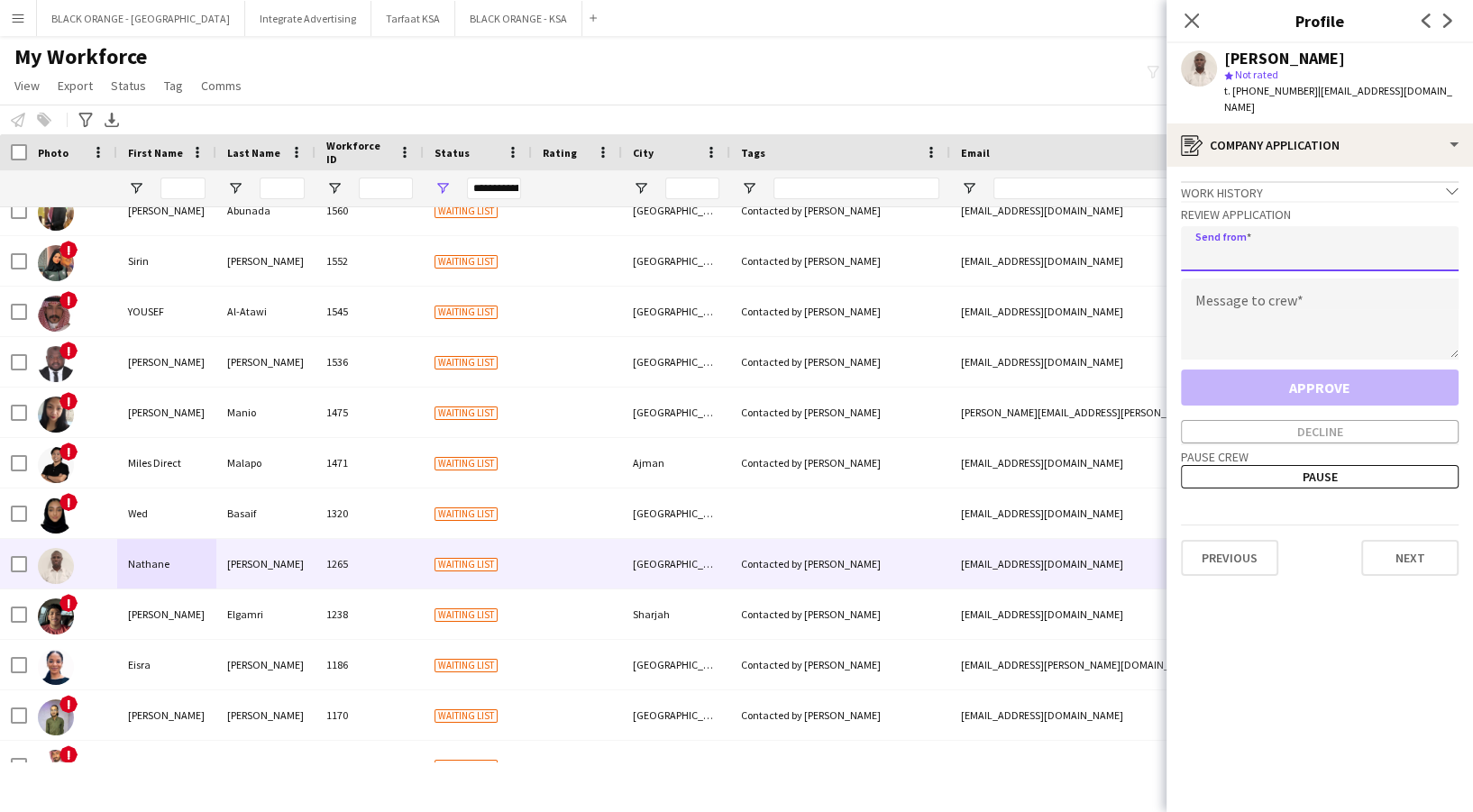
click at [1321, 238] on input "email" at bounding box center [1319, 249] width 278 height 45
type input "**********"
click at [1293, 287] on textarea at bounding box center [1319, 320] width 278 height 82
paste textarea "**********"
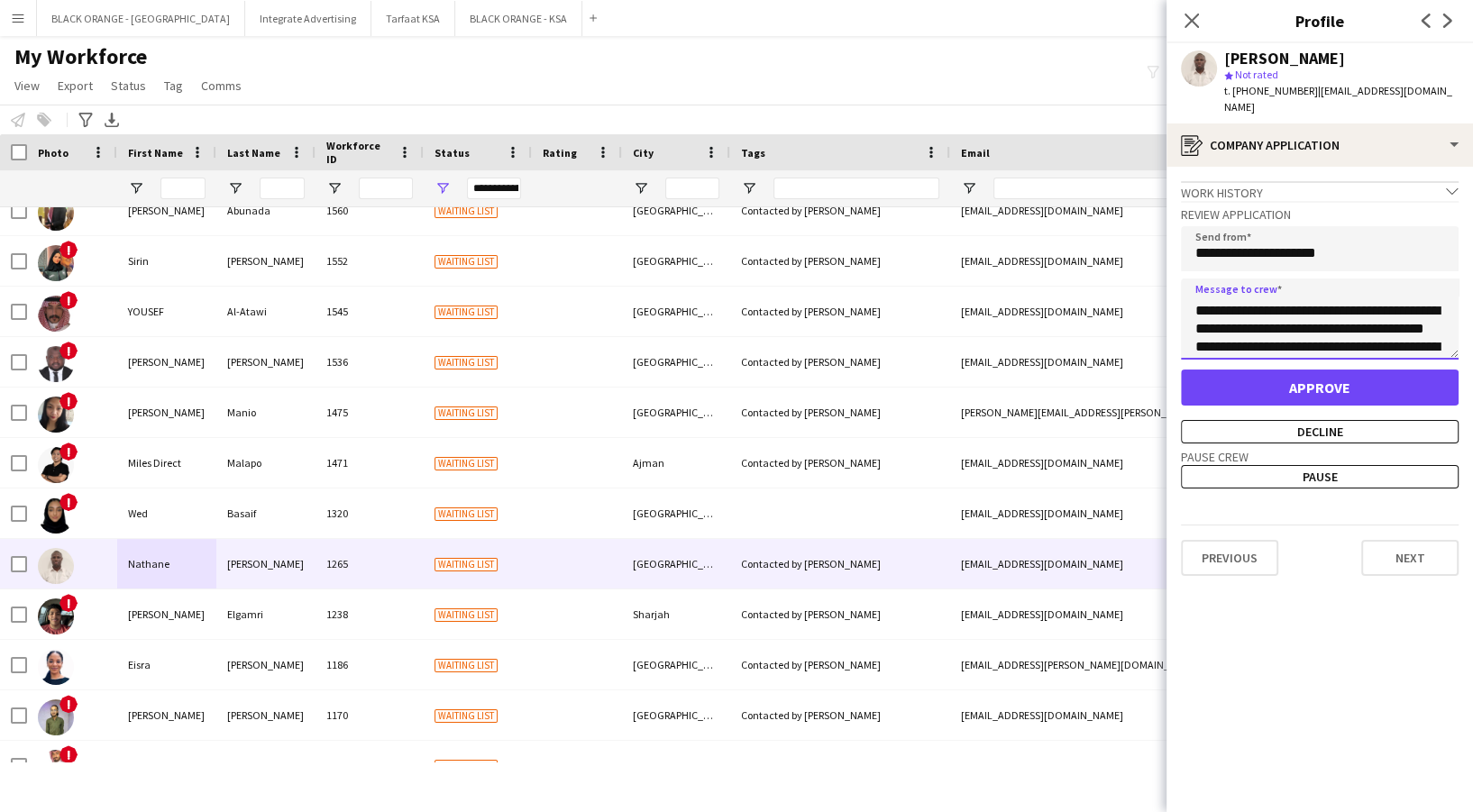
scroll to position [0, 0]
click at [1300, 295] on textarea "**********" at bounding box center [1319, 320] width 278 height 82
type textarea "**********"
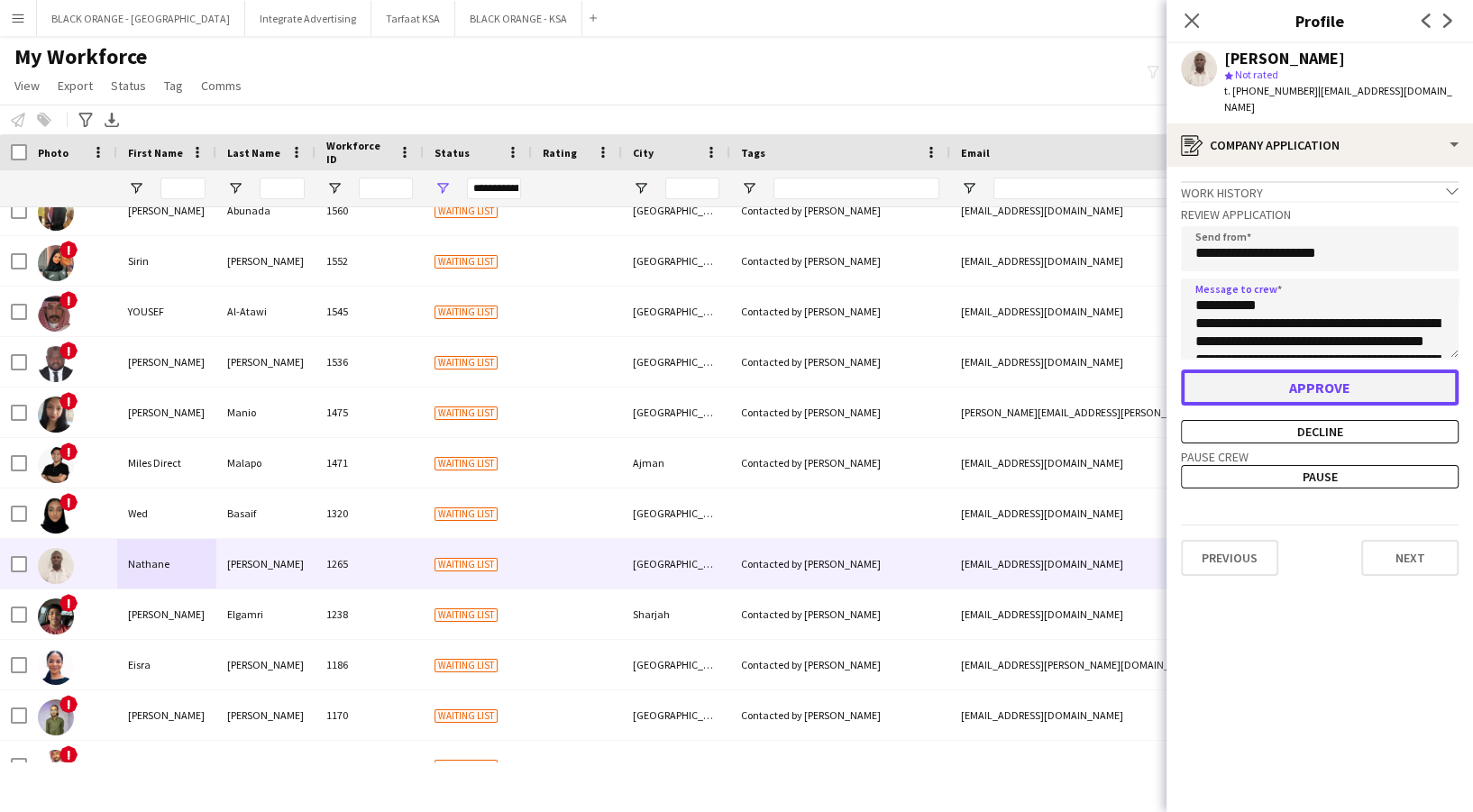
click at [1331, 369] on button "Approve" at bounding box center [1319, 387] width 278 height 36
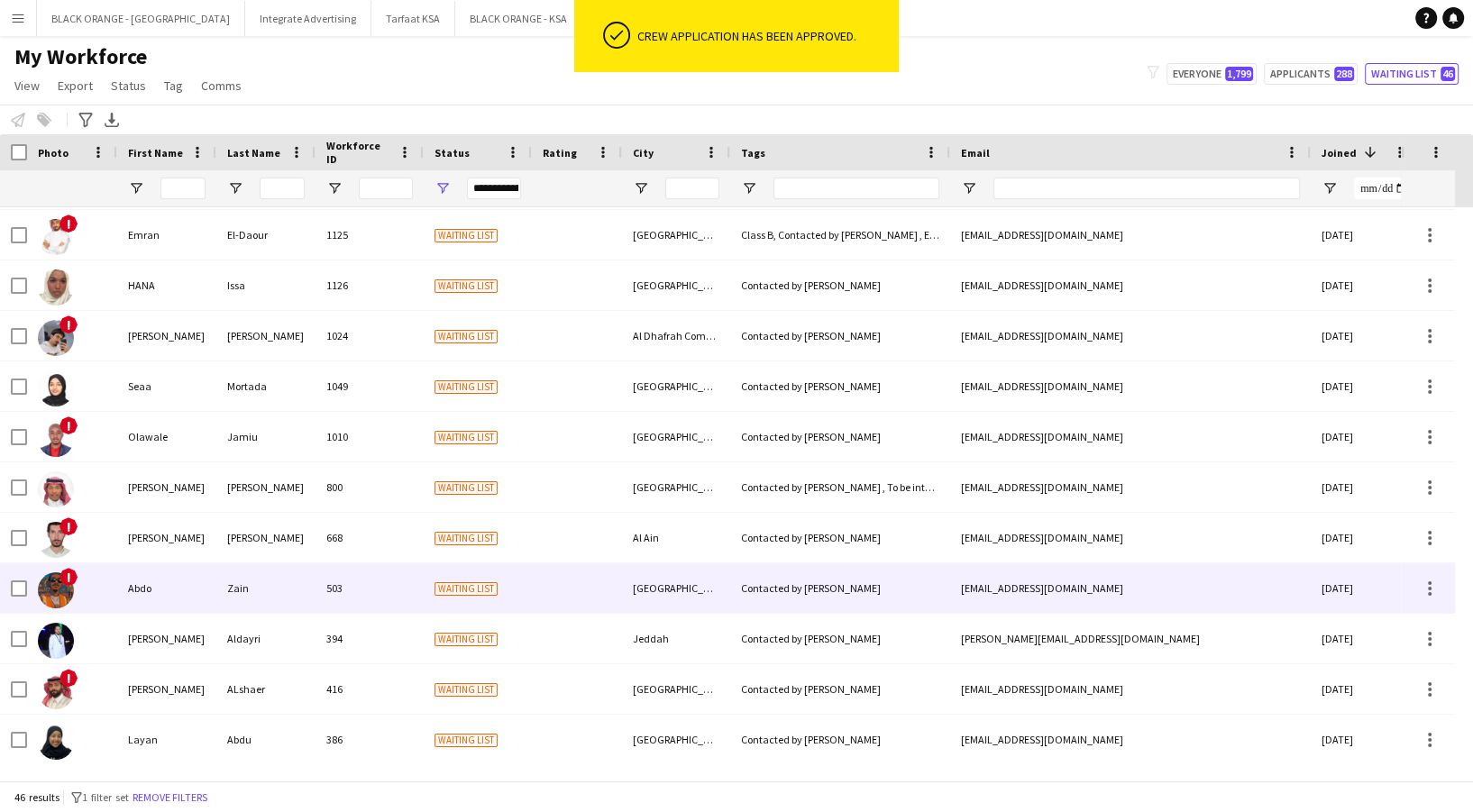
scroll to position [1321, 0]
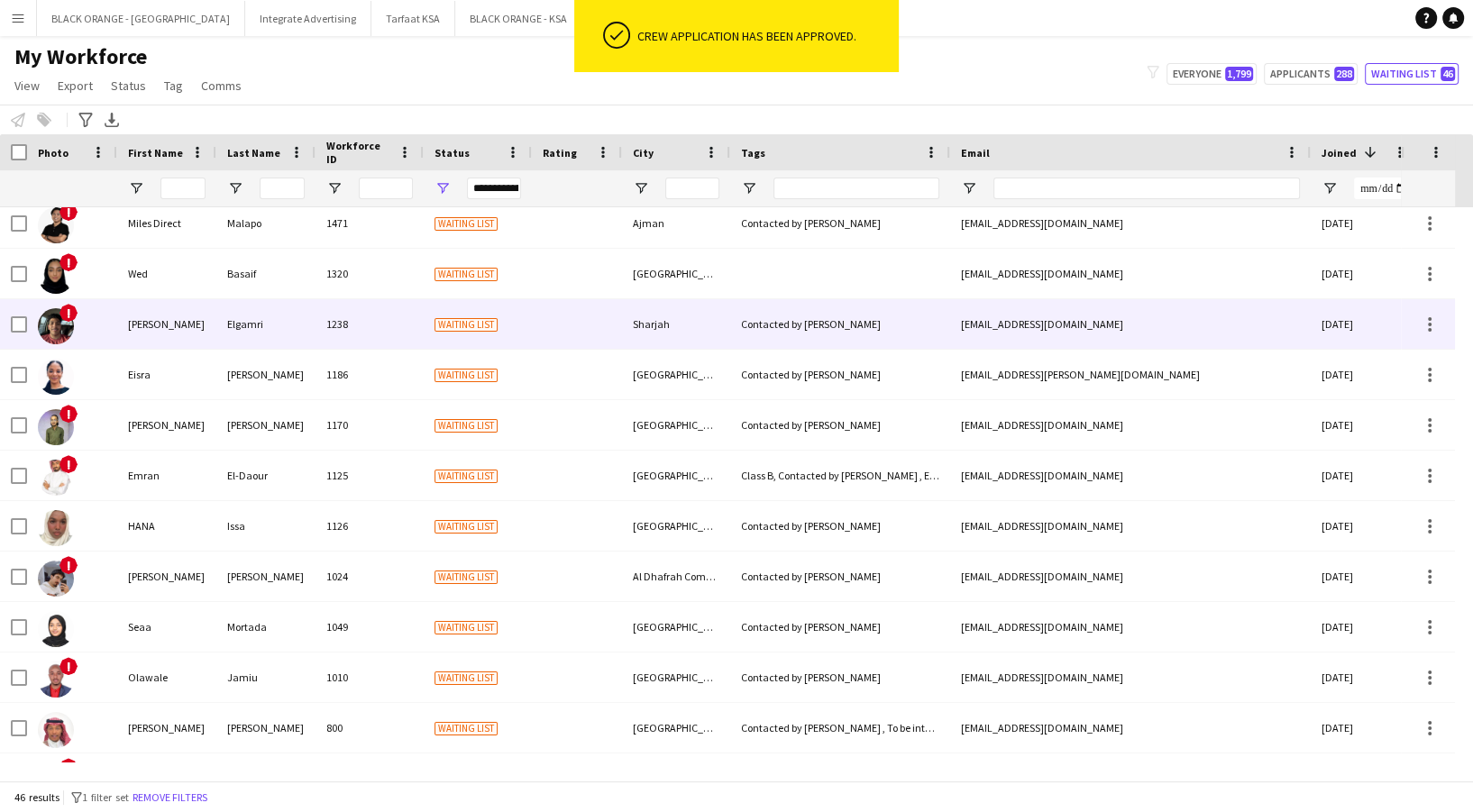
click at [143, 339] on div "[PERSON_NAME]" at bounding box center [167, 323] width 99 height 50
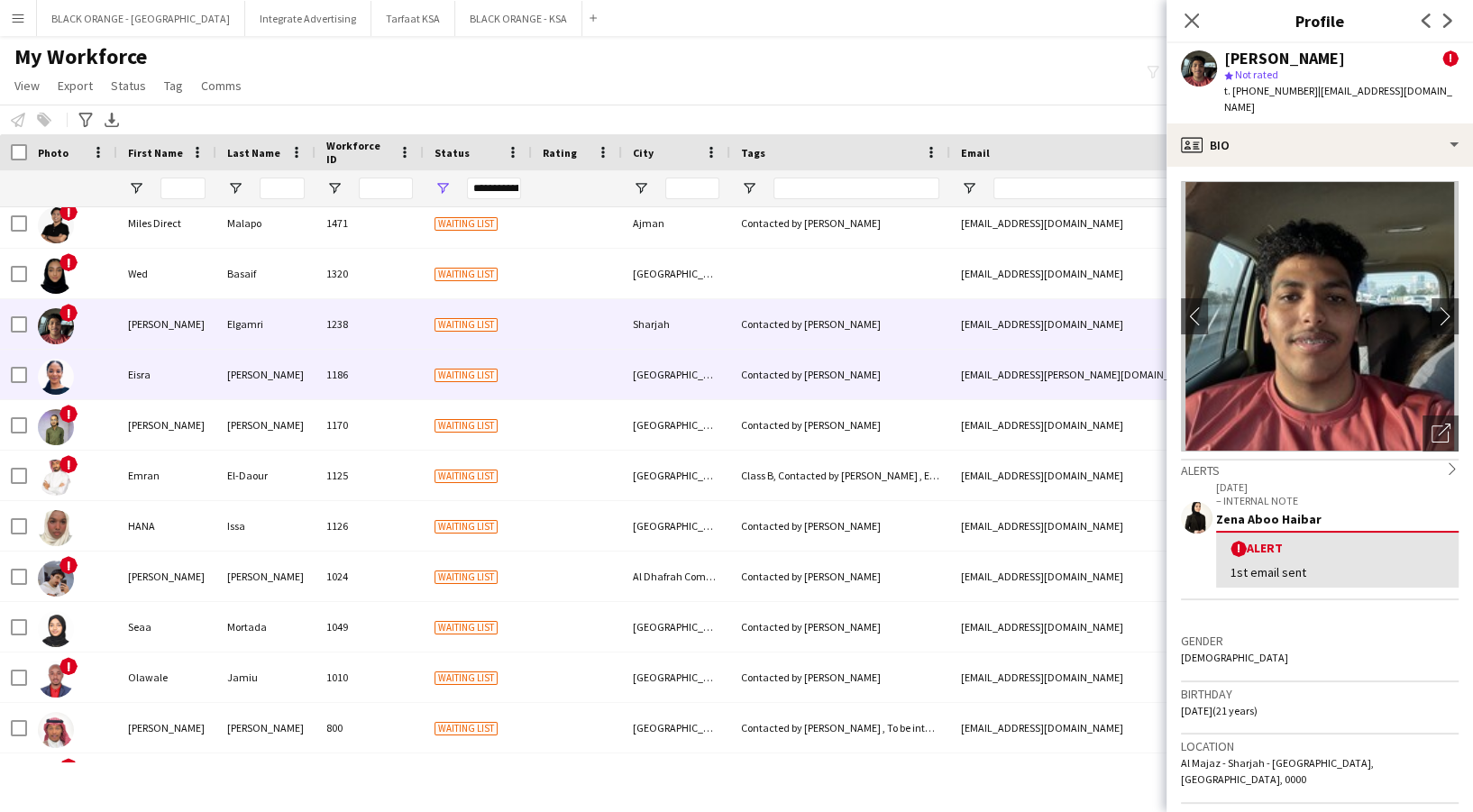
click at [184, 389] on div "Eisra" at bounding box center [167, 374] width 99 height 50
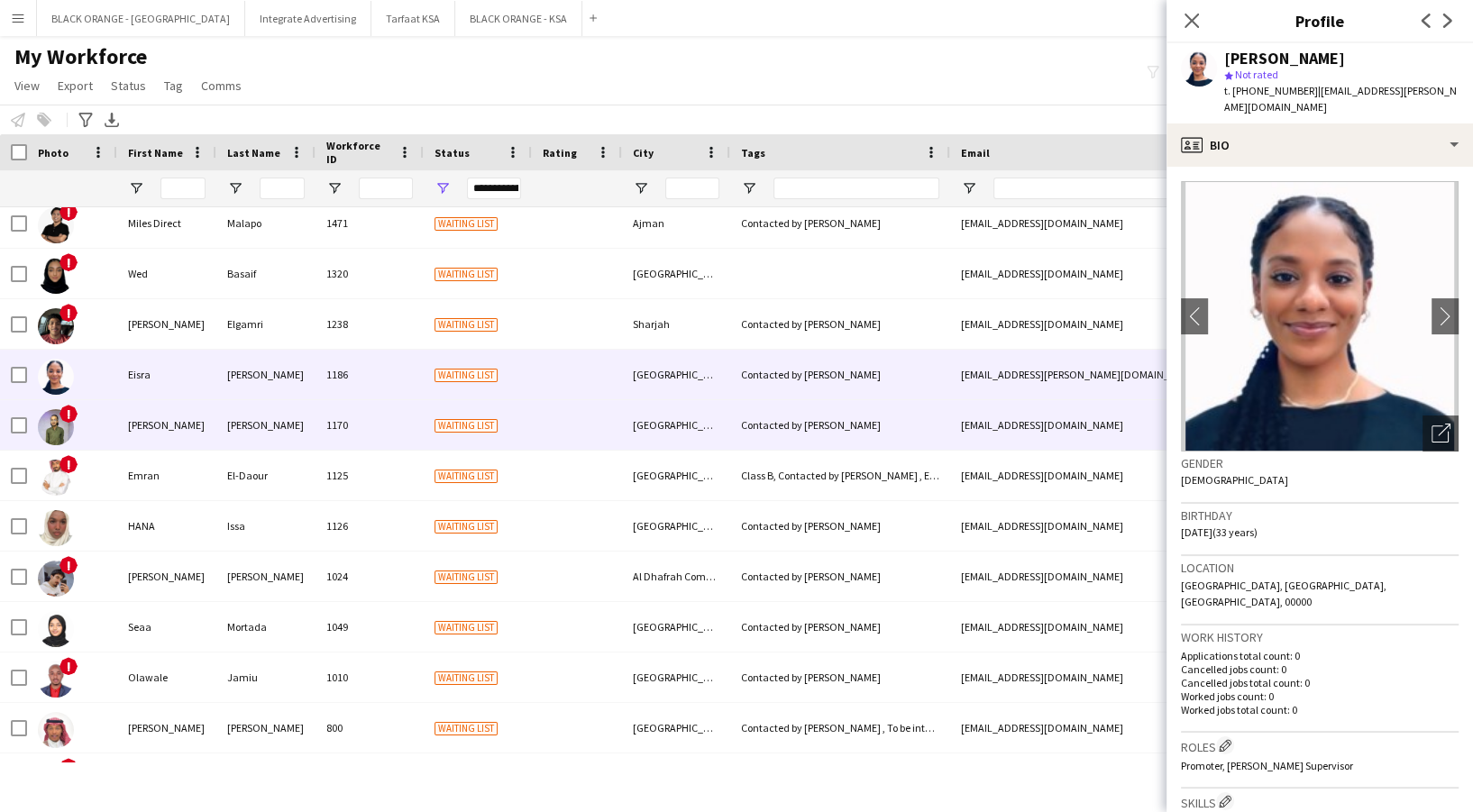
click at [181, 427] on div "[PERSON_NAME]" at bounding box center [167, 424] width 99 height 50
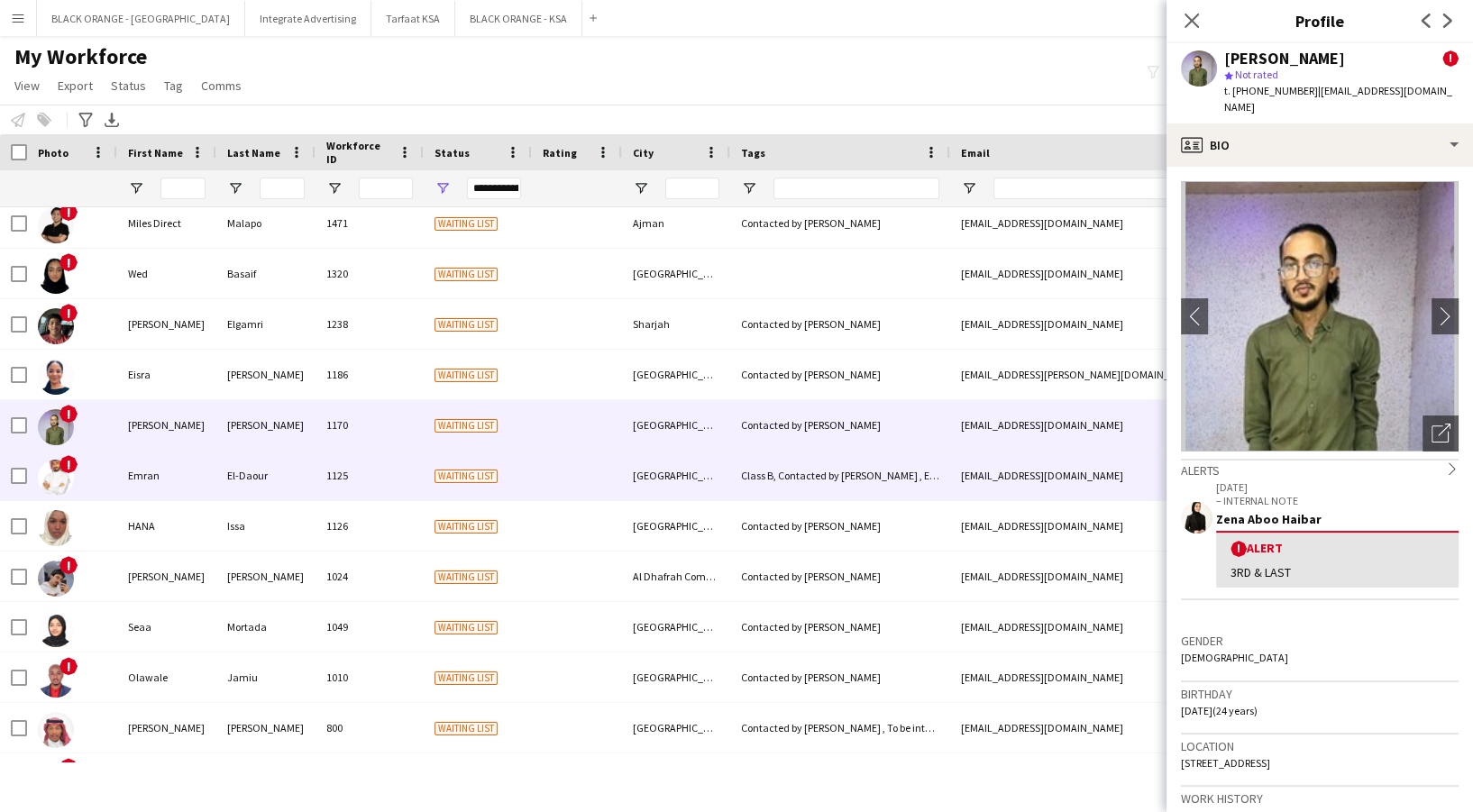
click at [208, 487] on div "Emran" at bounding box center [167, 475] width 99 height 50
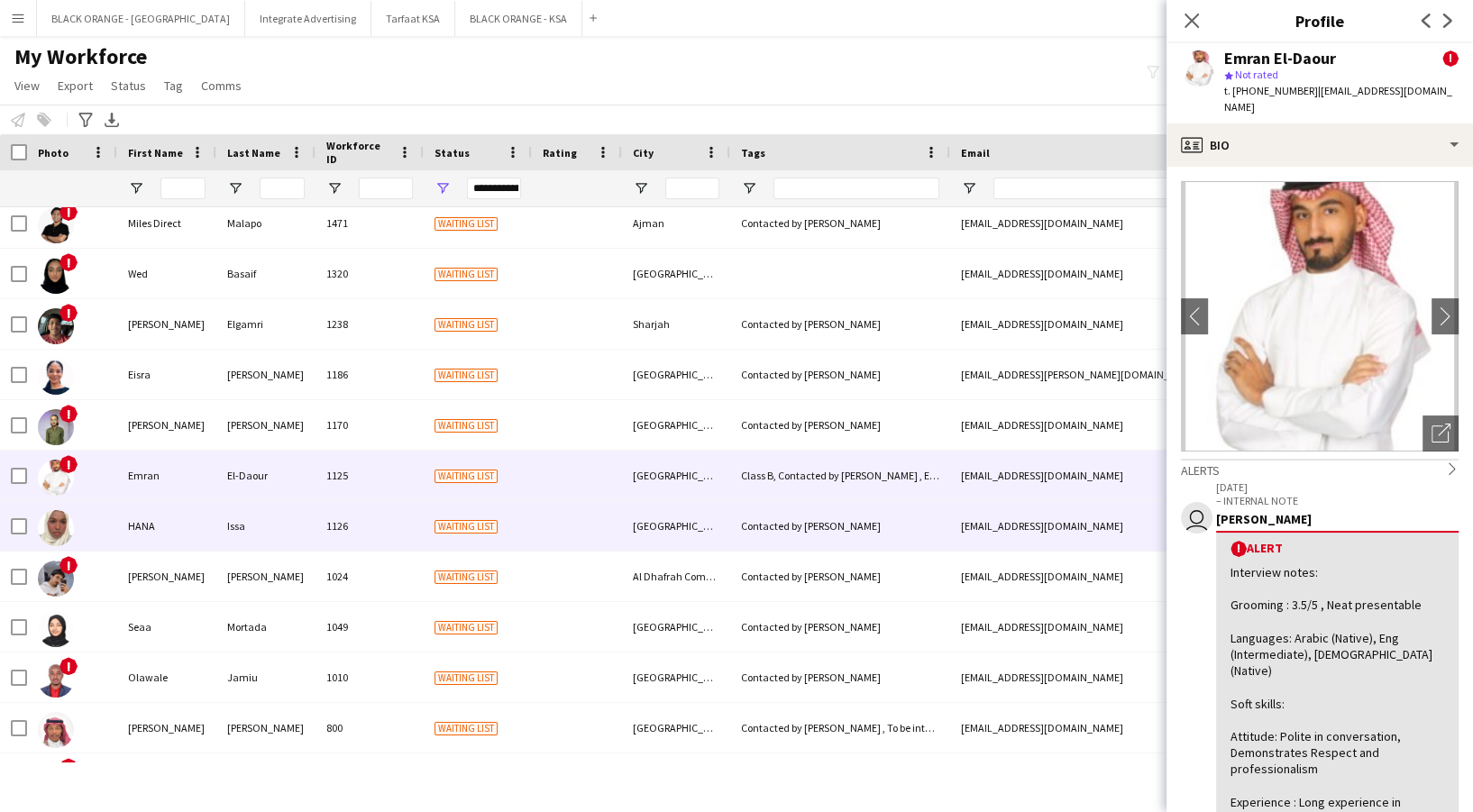
click at [198, 525] on div "HANA" at bounding box center [167, 525] width 99 height 50
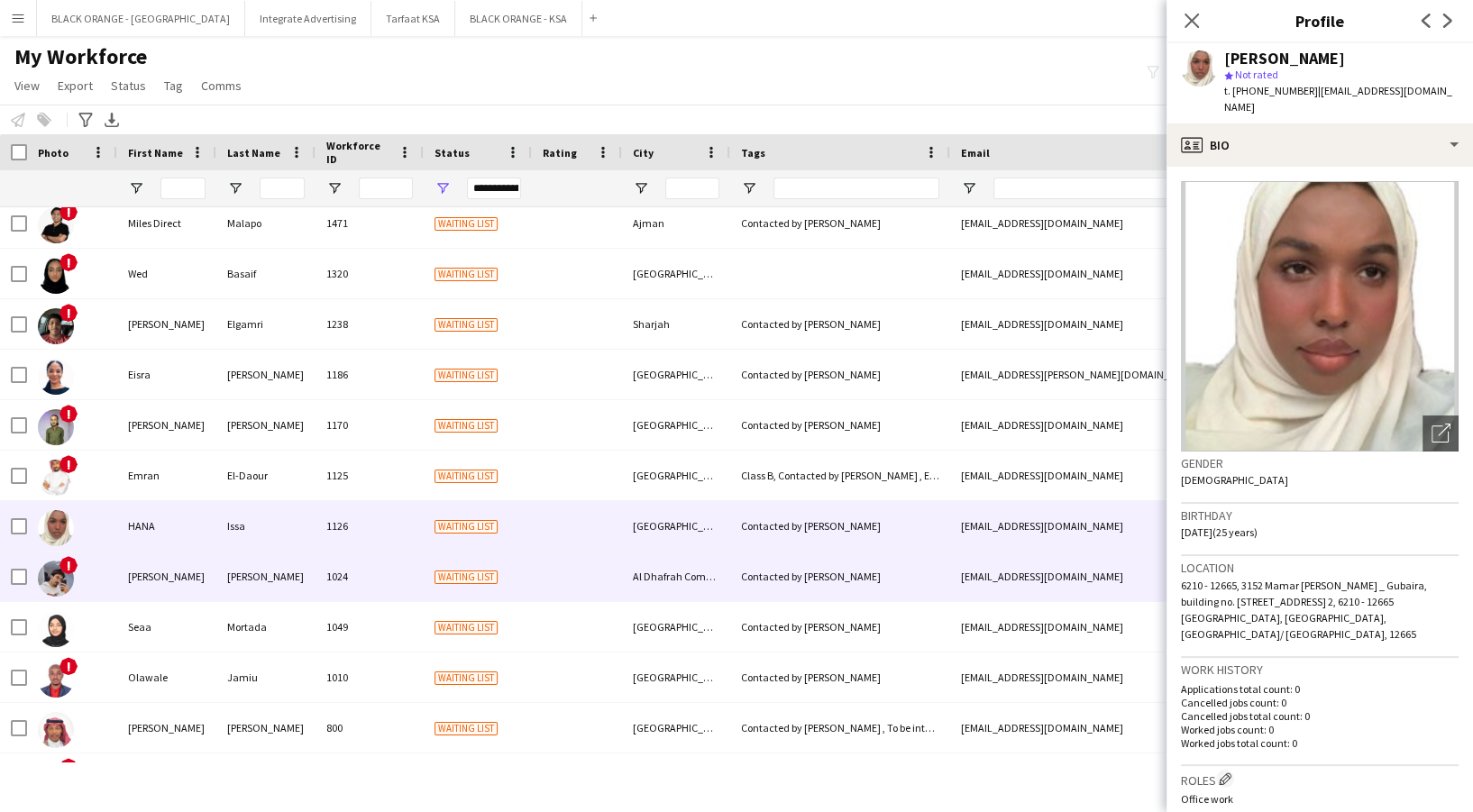
click at [235, 580] on div "[PERSON_NAME]" at bounding box center [266, 576] width 99 height 50
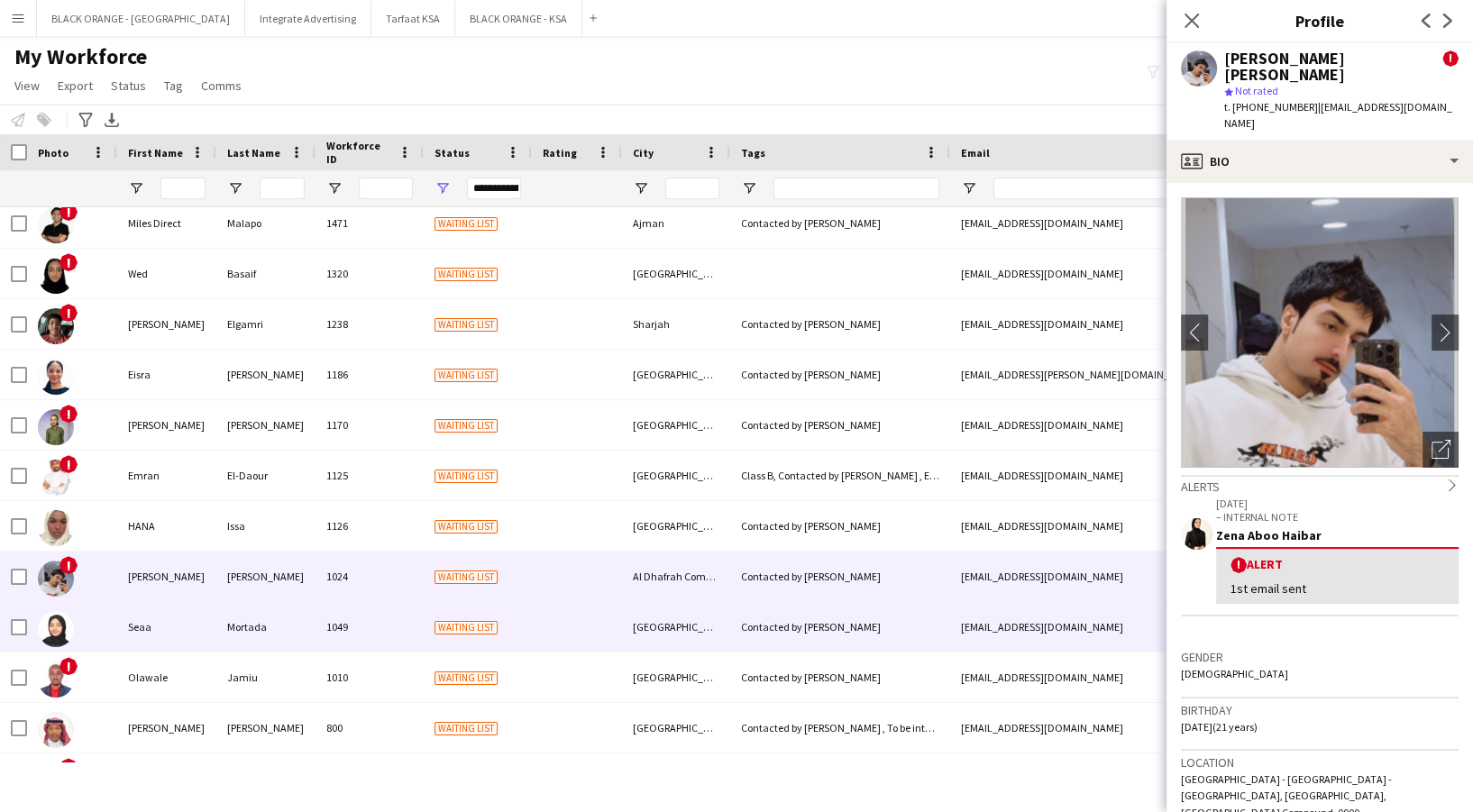
click at [234, 643] on div "Mortada" at bounding box center [266, 626] width 99 height 50
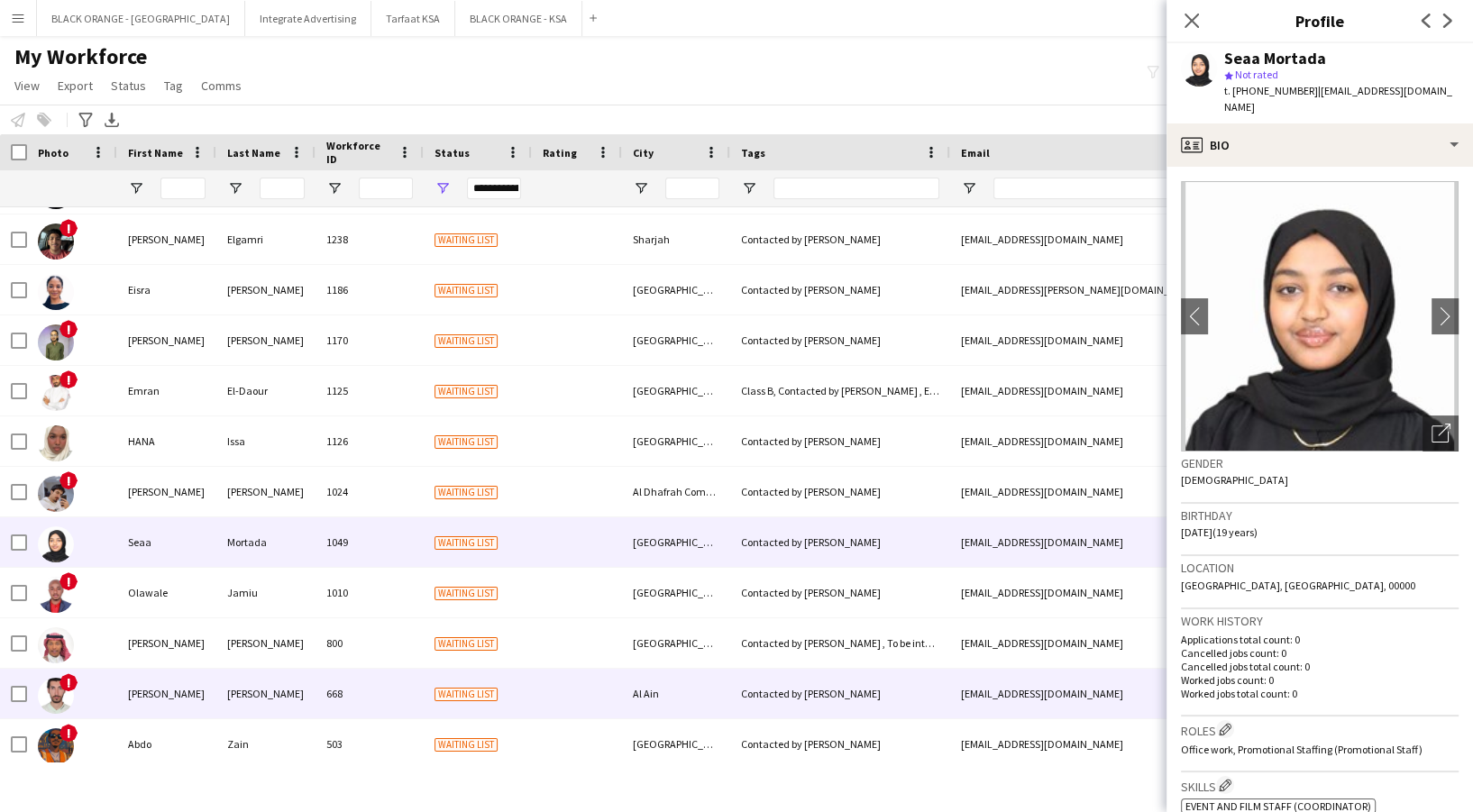
scroll to position [1442, 0]
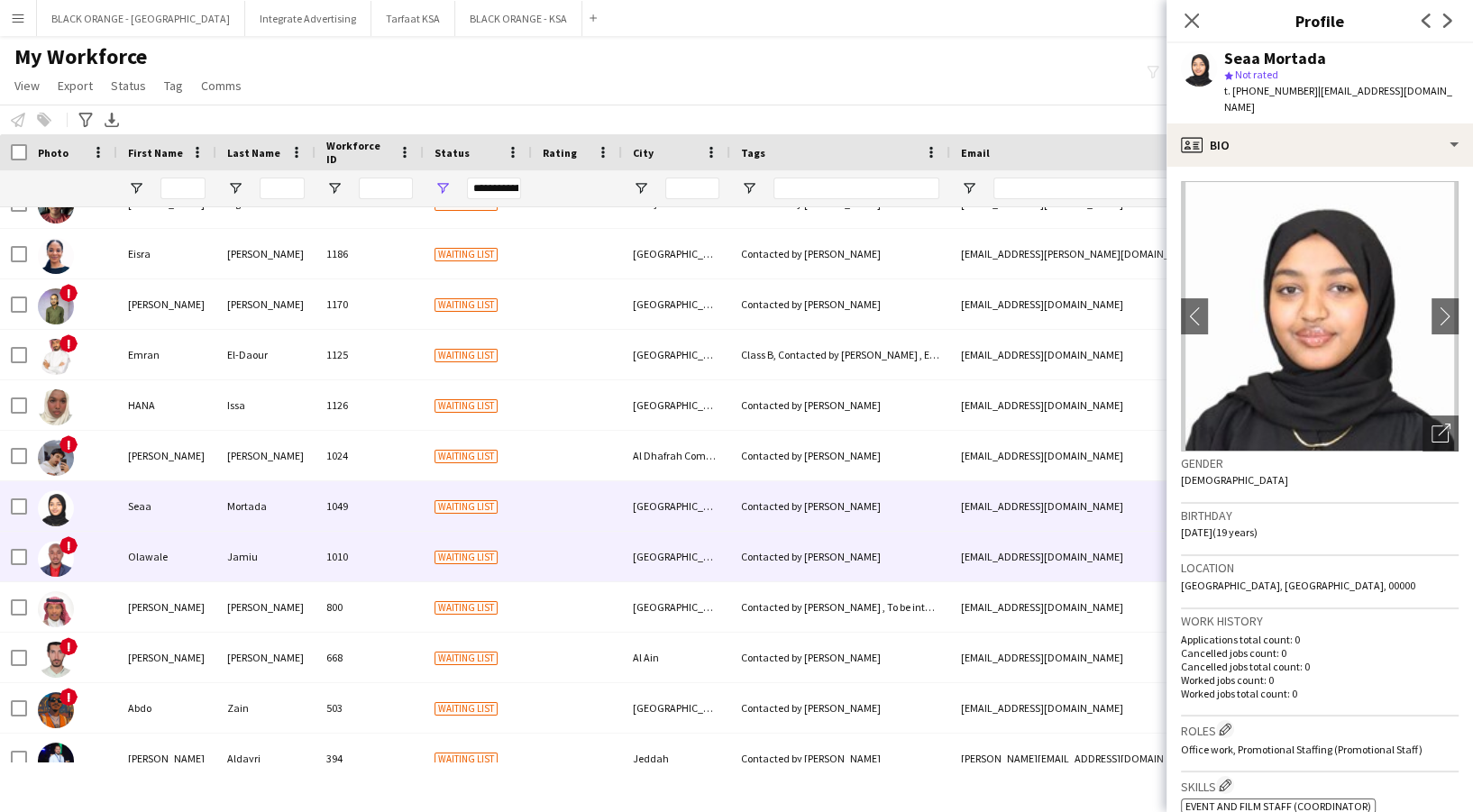
click at [234, 571] on div "Jamiu" at bounding box center [266, 556] width 99 height 50
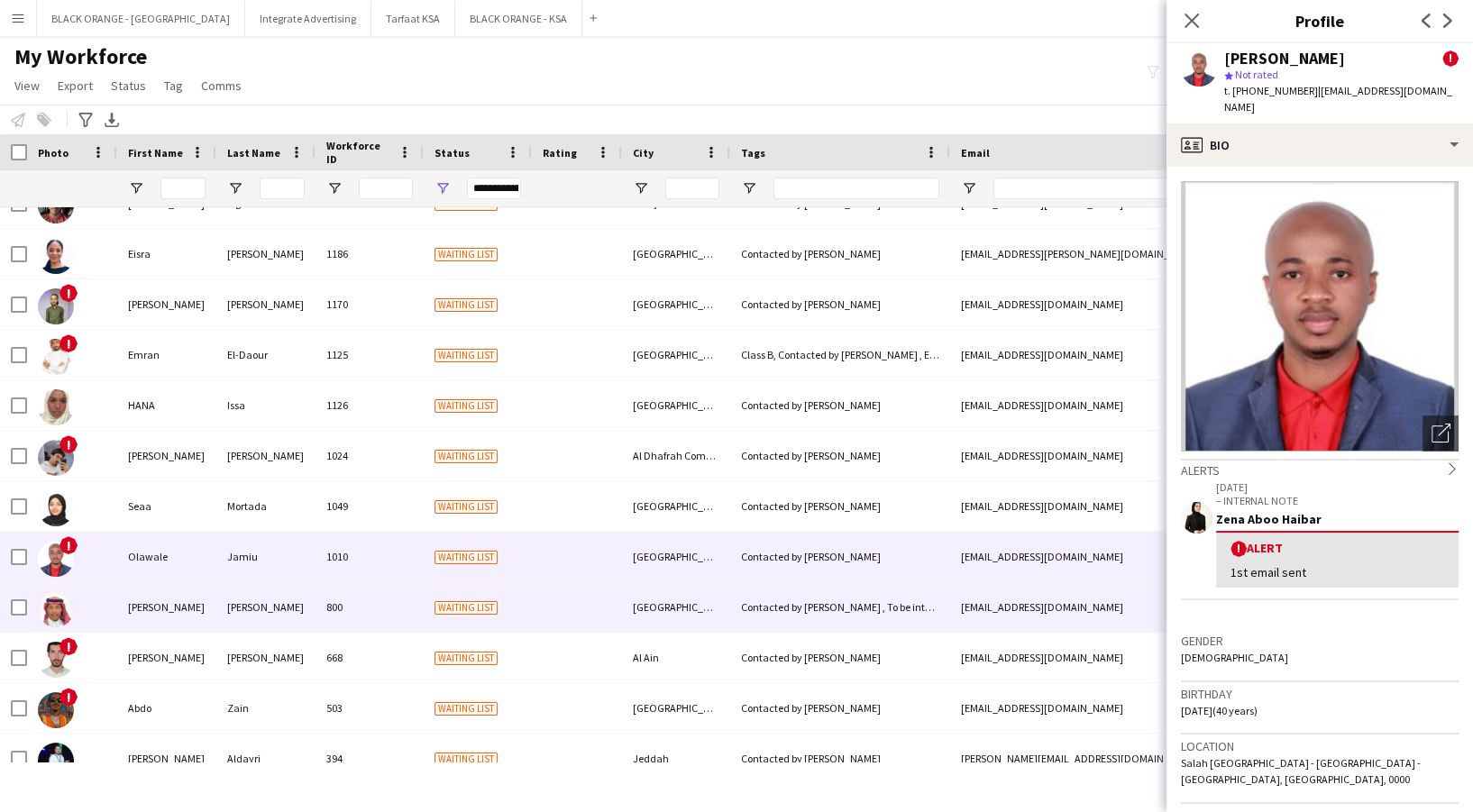
click at [171, 598] on div "[PERSON_NAME]" at bounding box center [167, 606] width 99 height 50
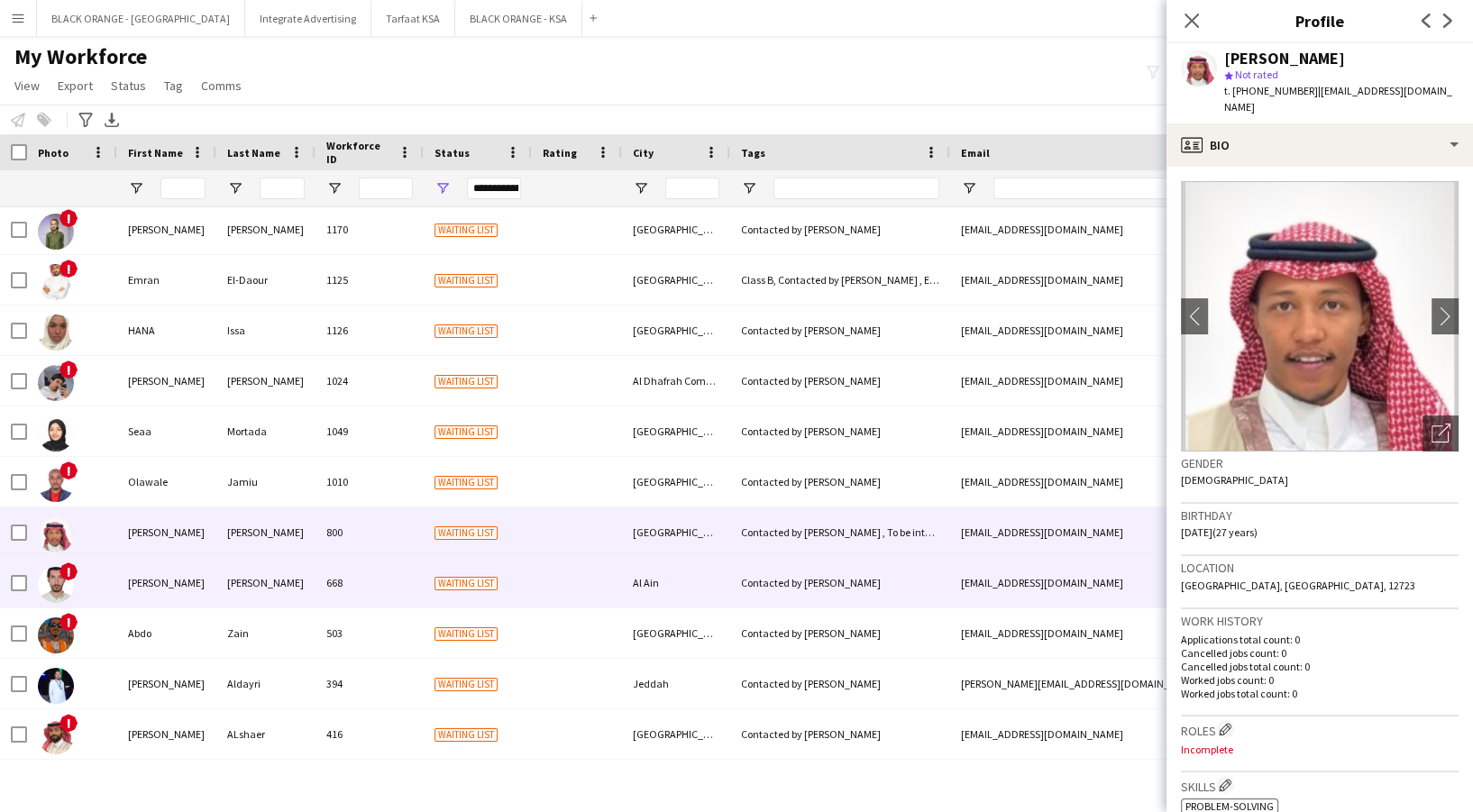
scroll to position [1562, 0]
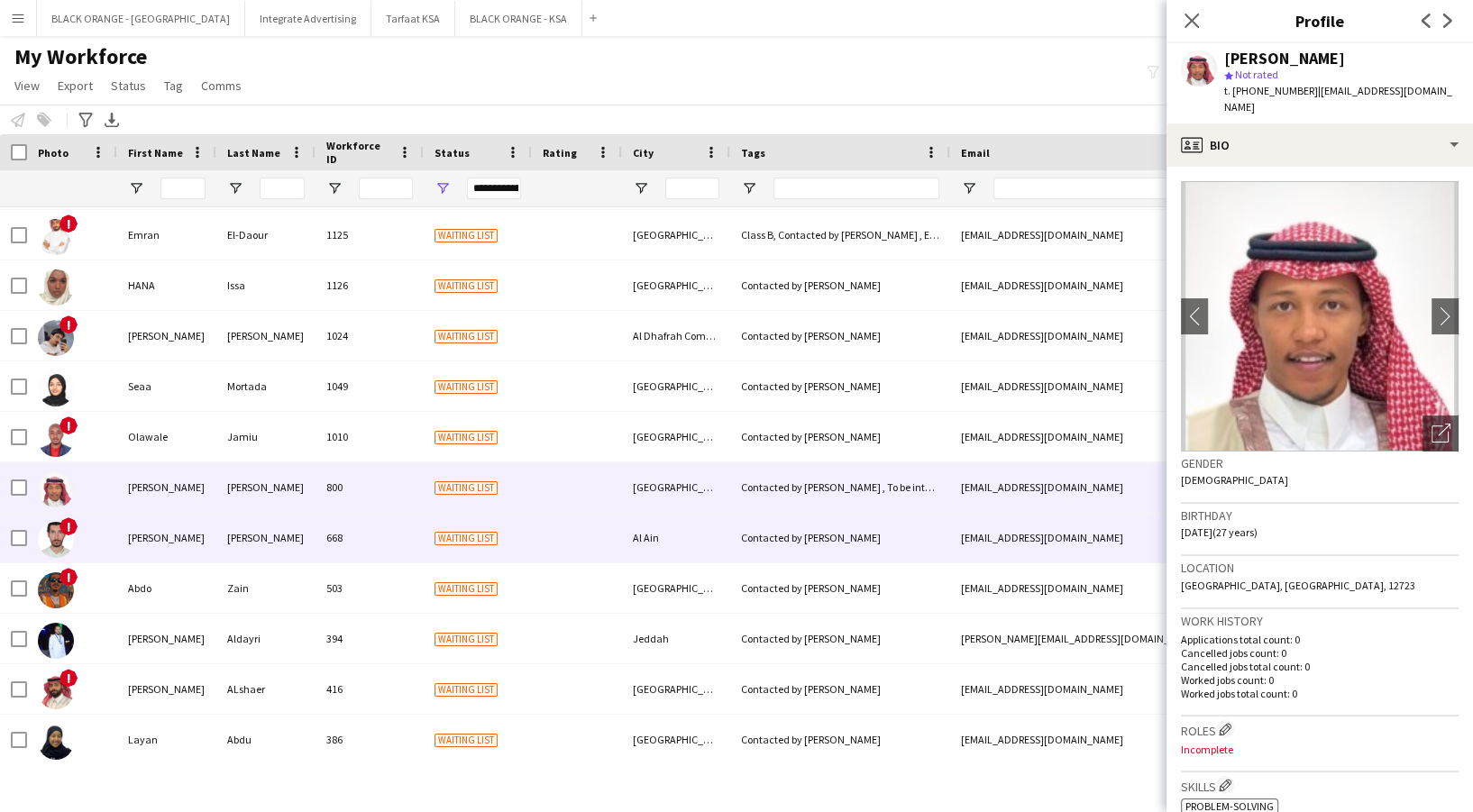
click at [150, 529] on div "[PERSON_NAME]" at bounding box center [167, 537] width 99 height 50
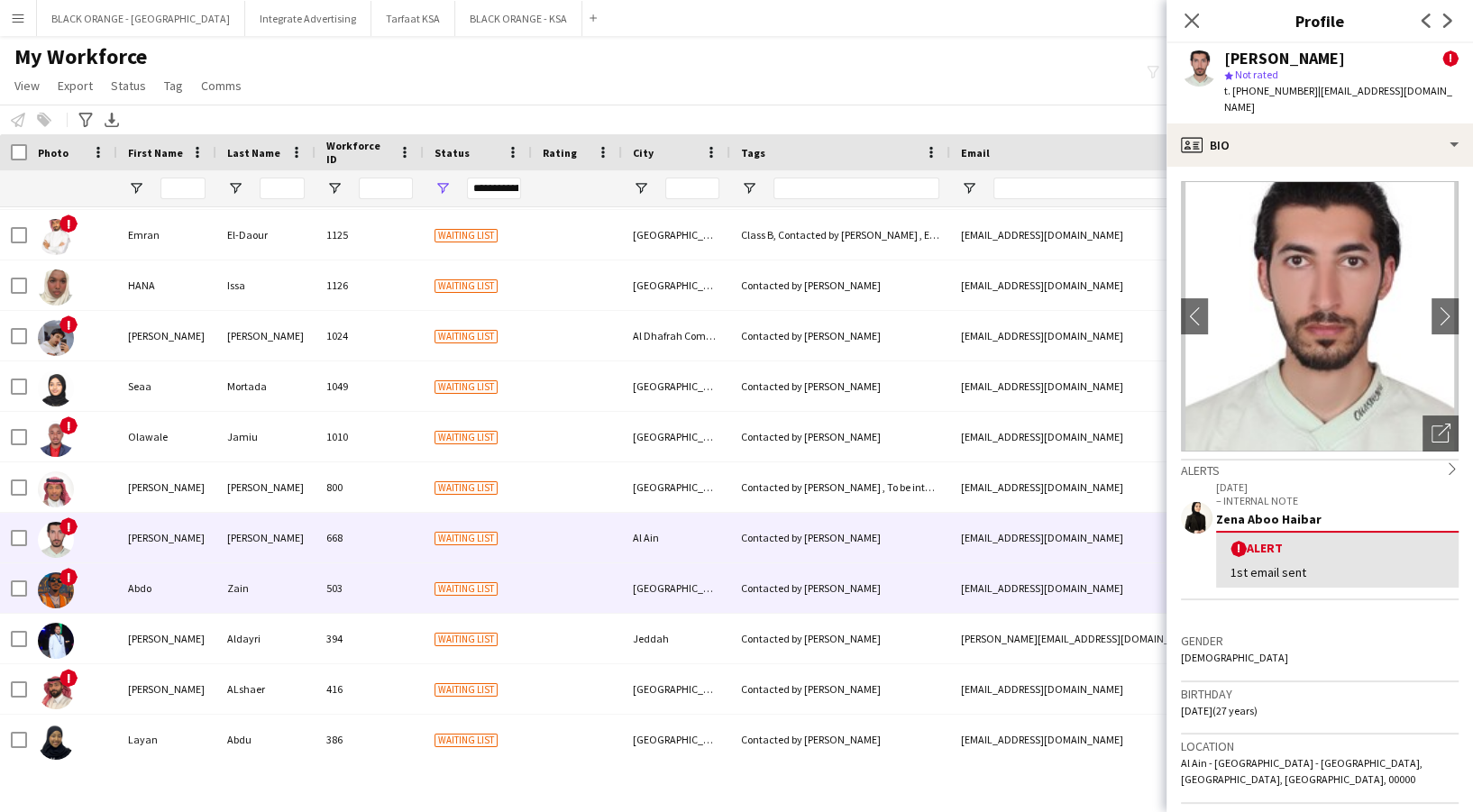
click at [164, 592] on div "Abdo" at bounding box center [167, 588] width 99 height 50
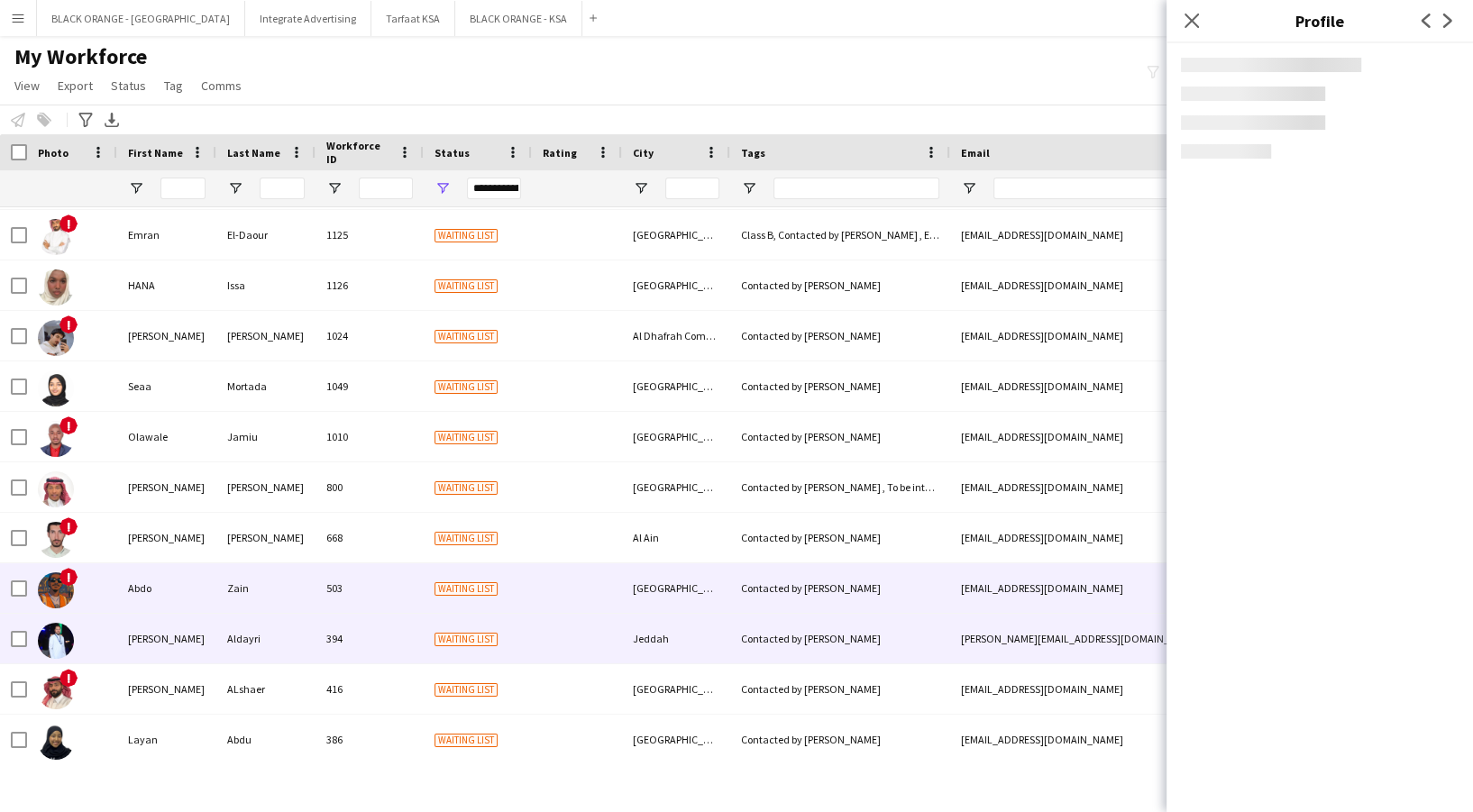
click at [188, 642] on div "[PERSON_NAME]" at bounding box center [167, 638] width 99 height 50
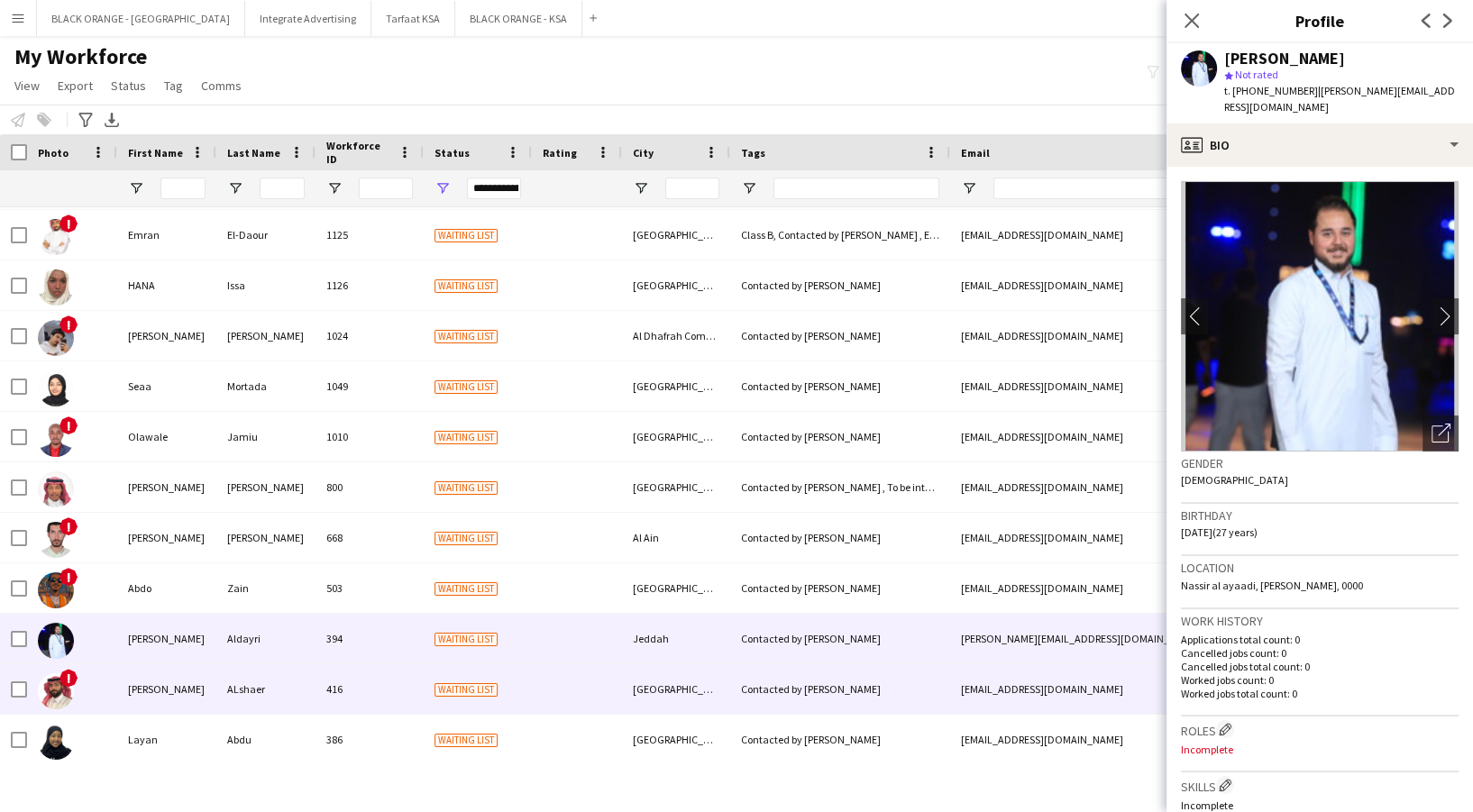
click at [207, 678] on div "[PERSON_NAME]" at bounding box center [167, 689] width 99 height 50
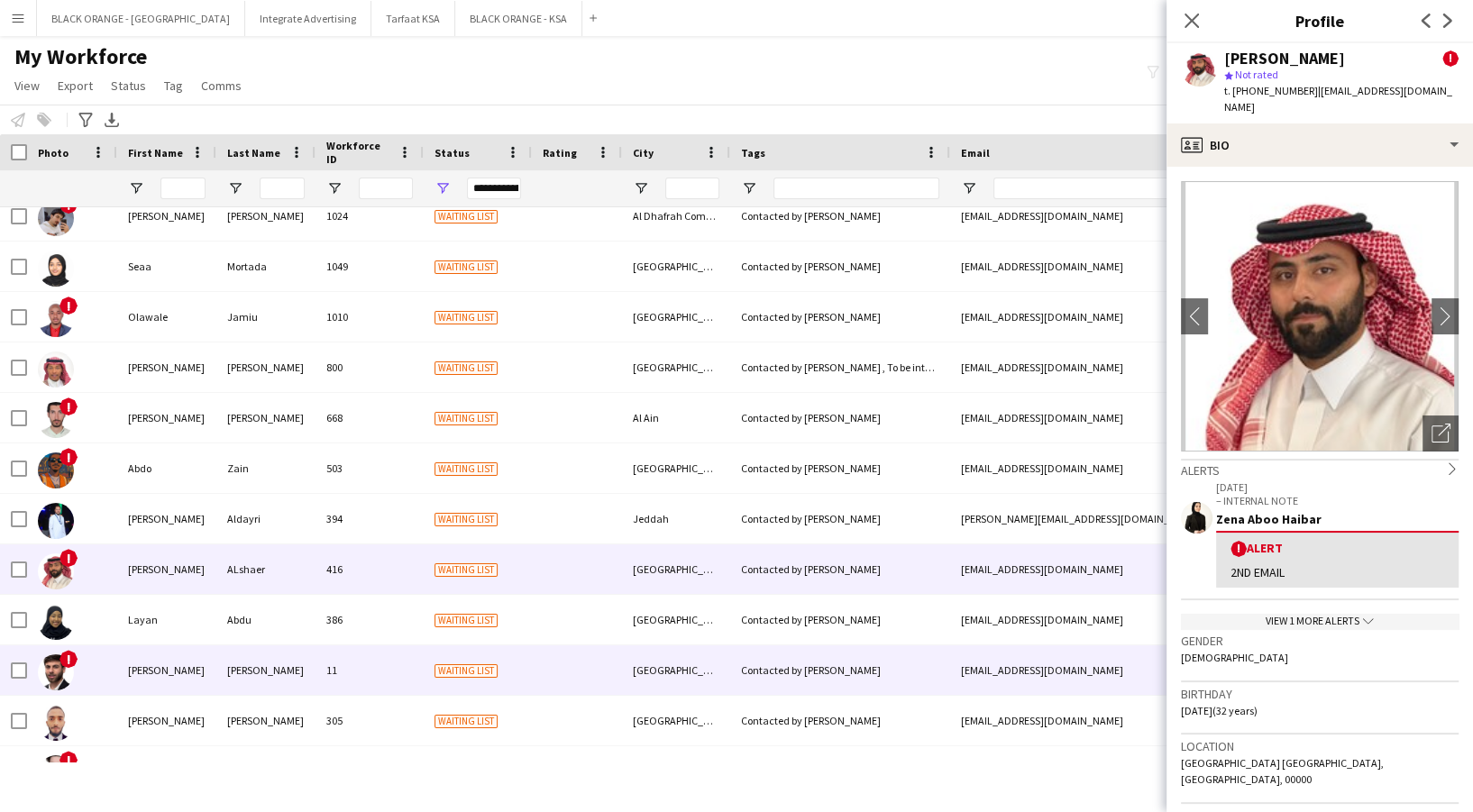
scroll to position [1681, 0]
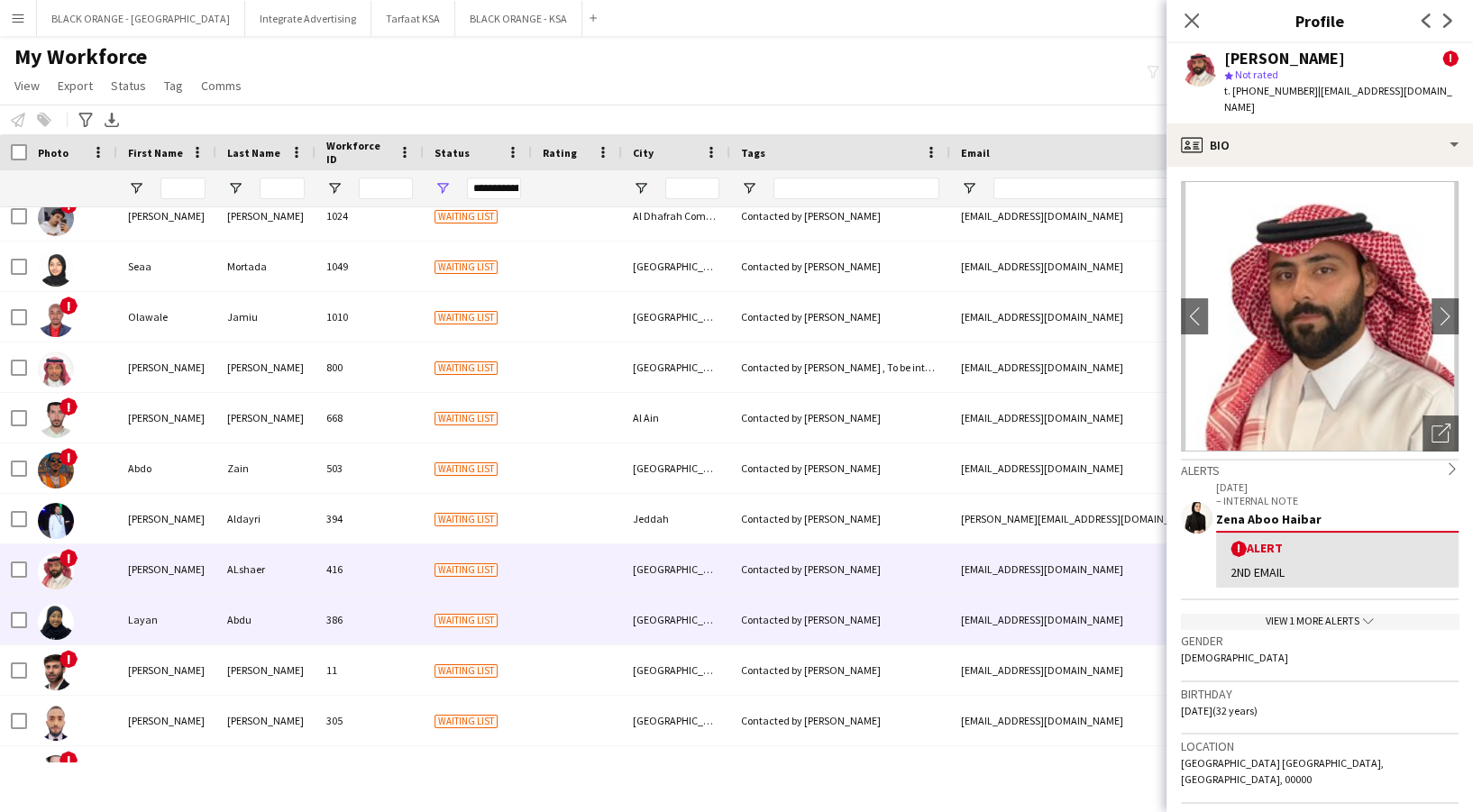
click at [278, 612] on div "Abdu" at bounding box center [266, 619] width 99 height 50
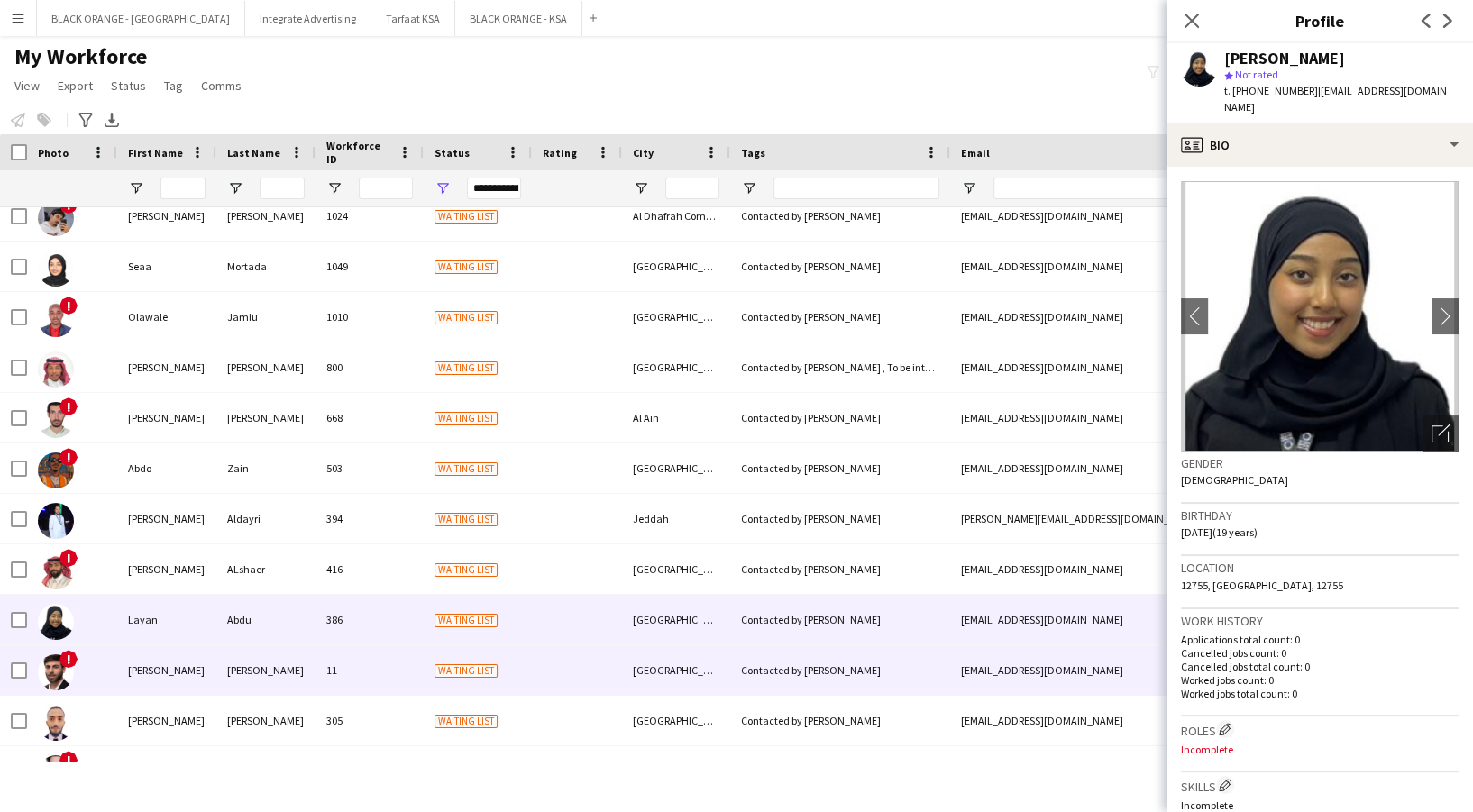
click at [305, 660] on div "[PERSON_NAME]" at bounding box center [266, 669] width 99 height 50
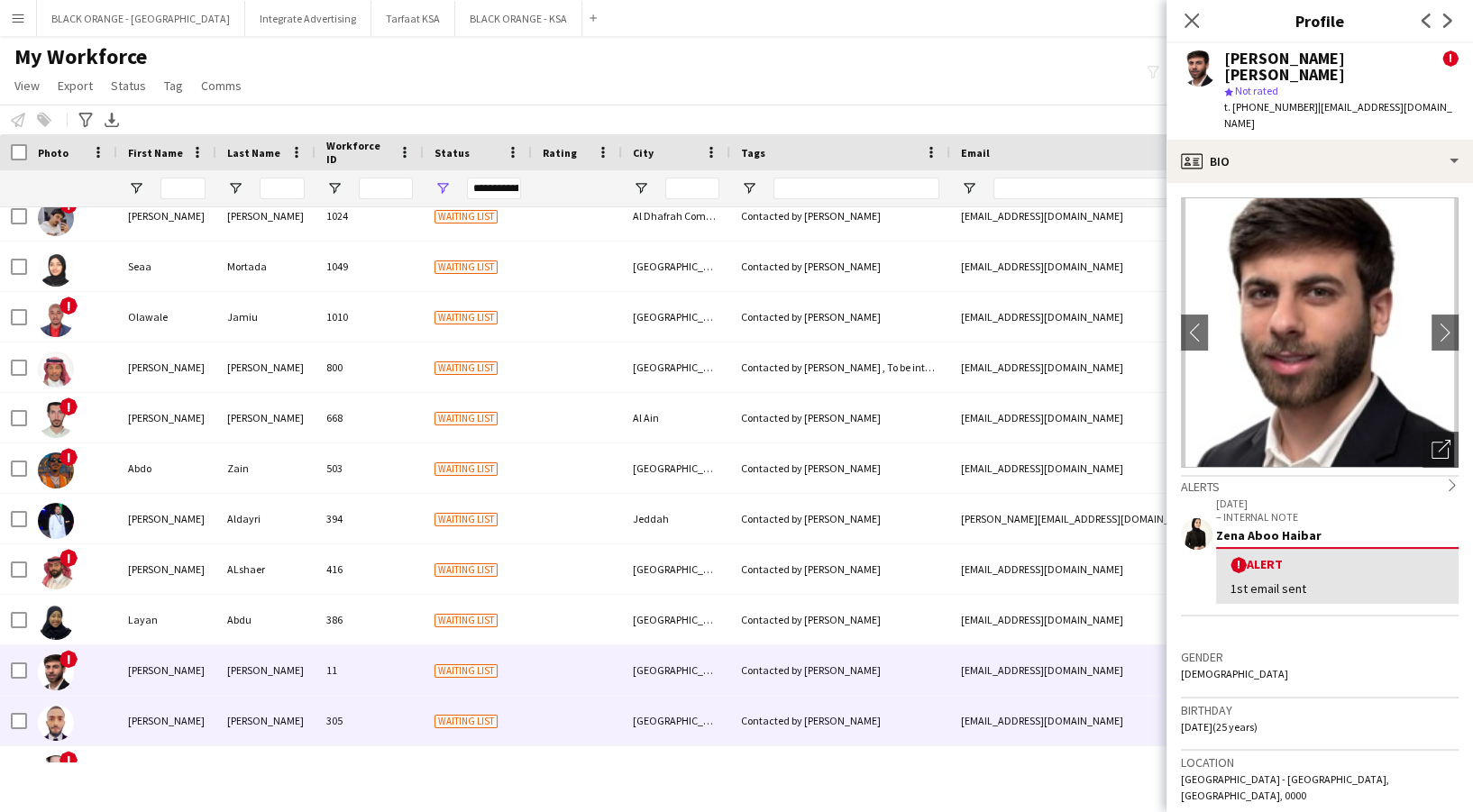
scroll to position [1767, 0]
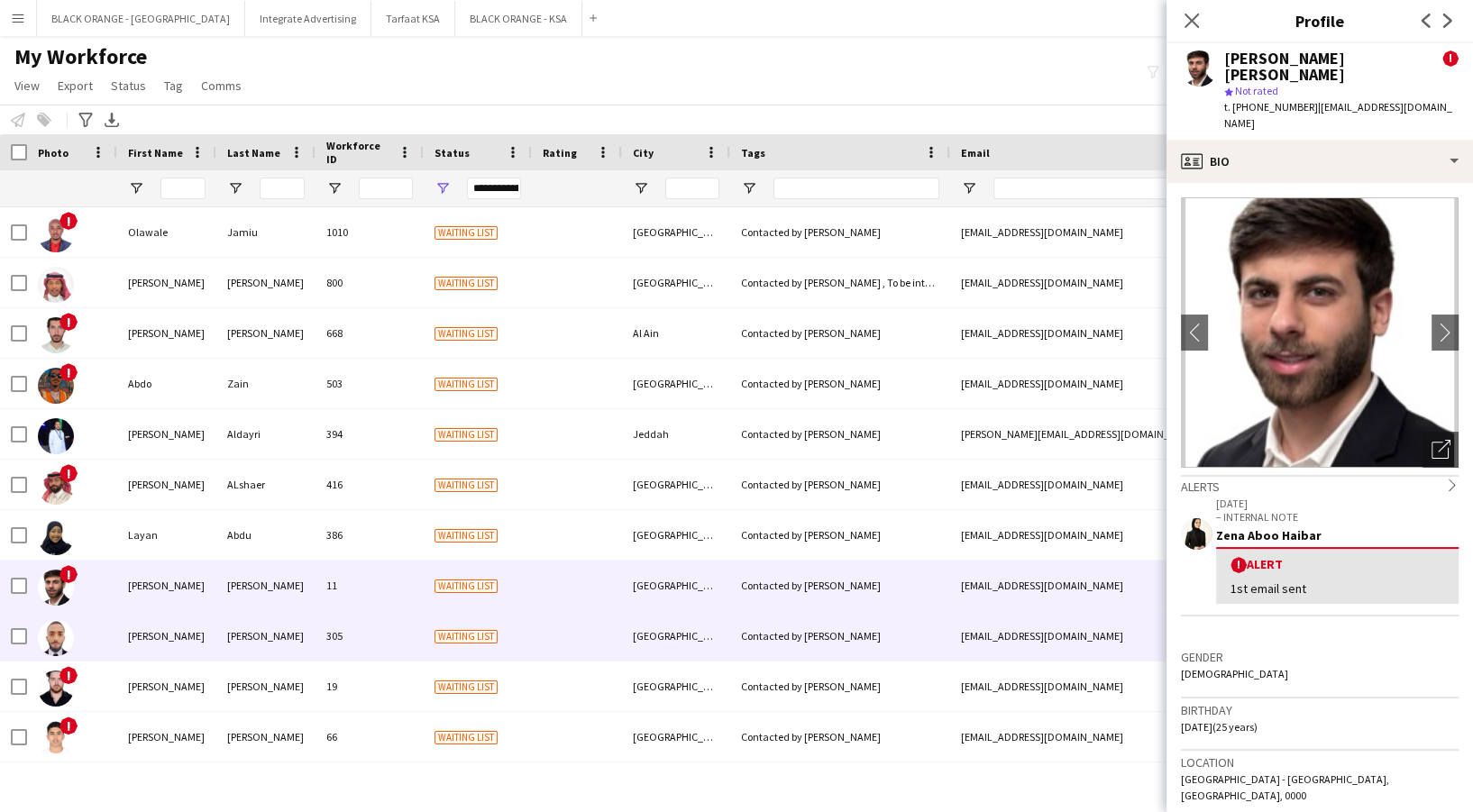
click at [306, 647] on div "[PERSON_NAME]" at bounding box center [266, 635] width 99 height 50
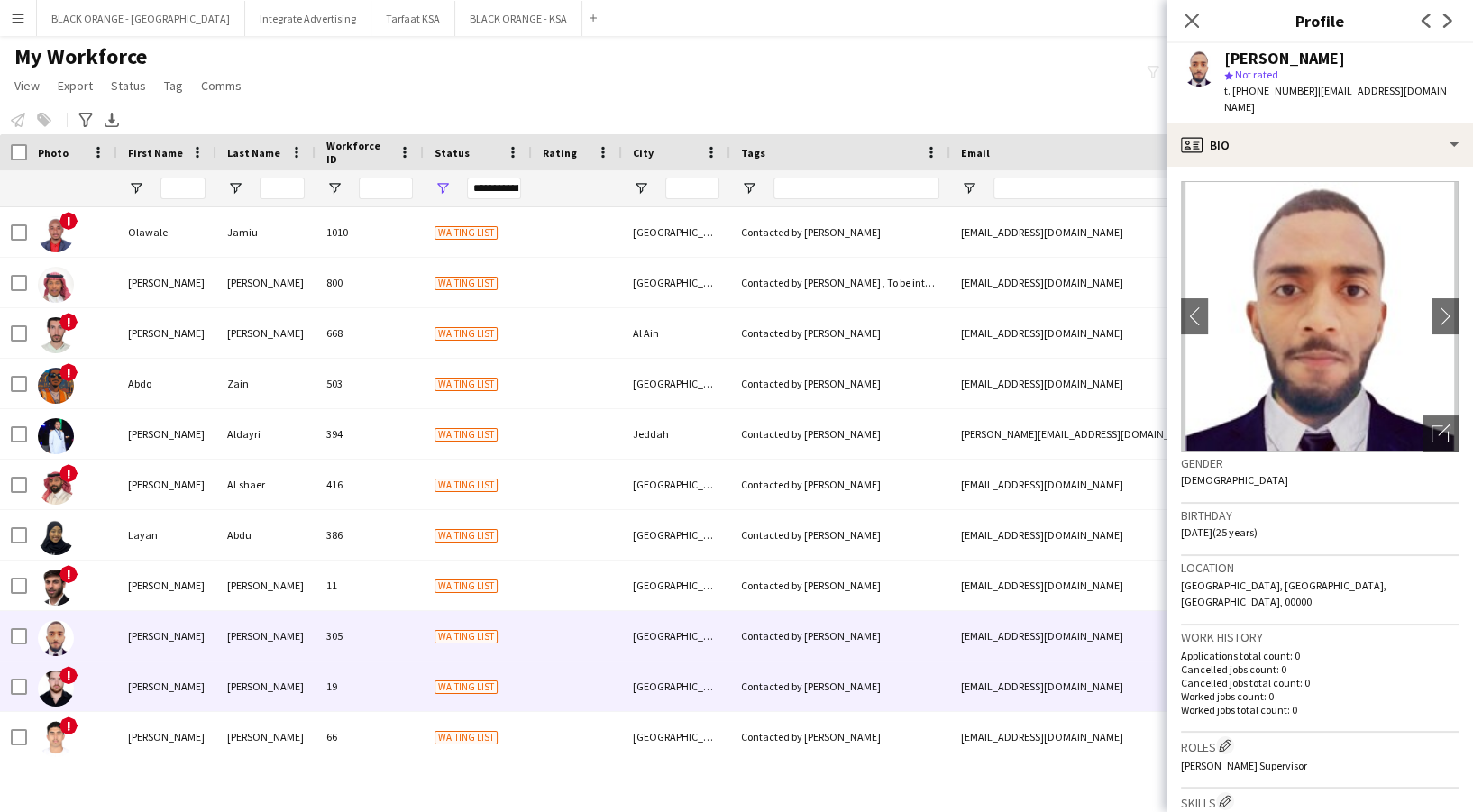
click at [312, 681] on div "[PERSON_NAME]" at bounding box center [266, 686] width 99 height 50
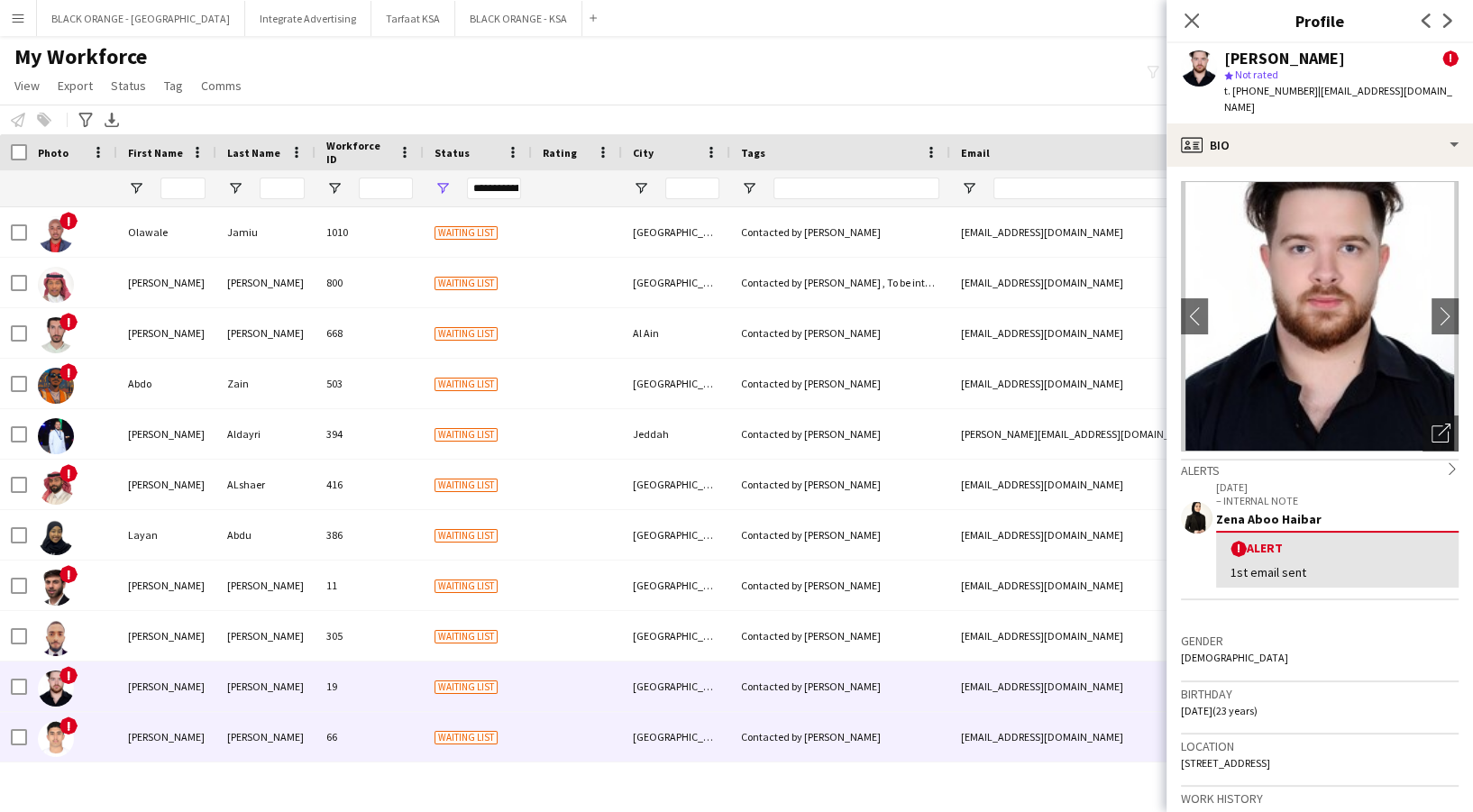
click at [256, 734] on div "[PERSON_NAME]" at bounding box center [266, 736] width 99 height 50
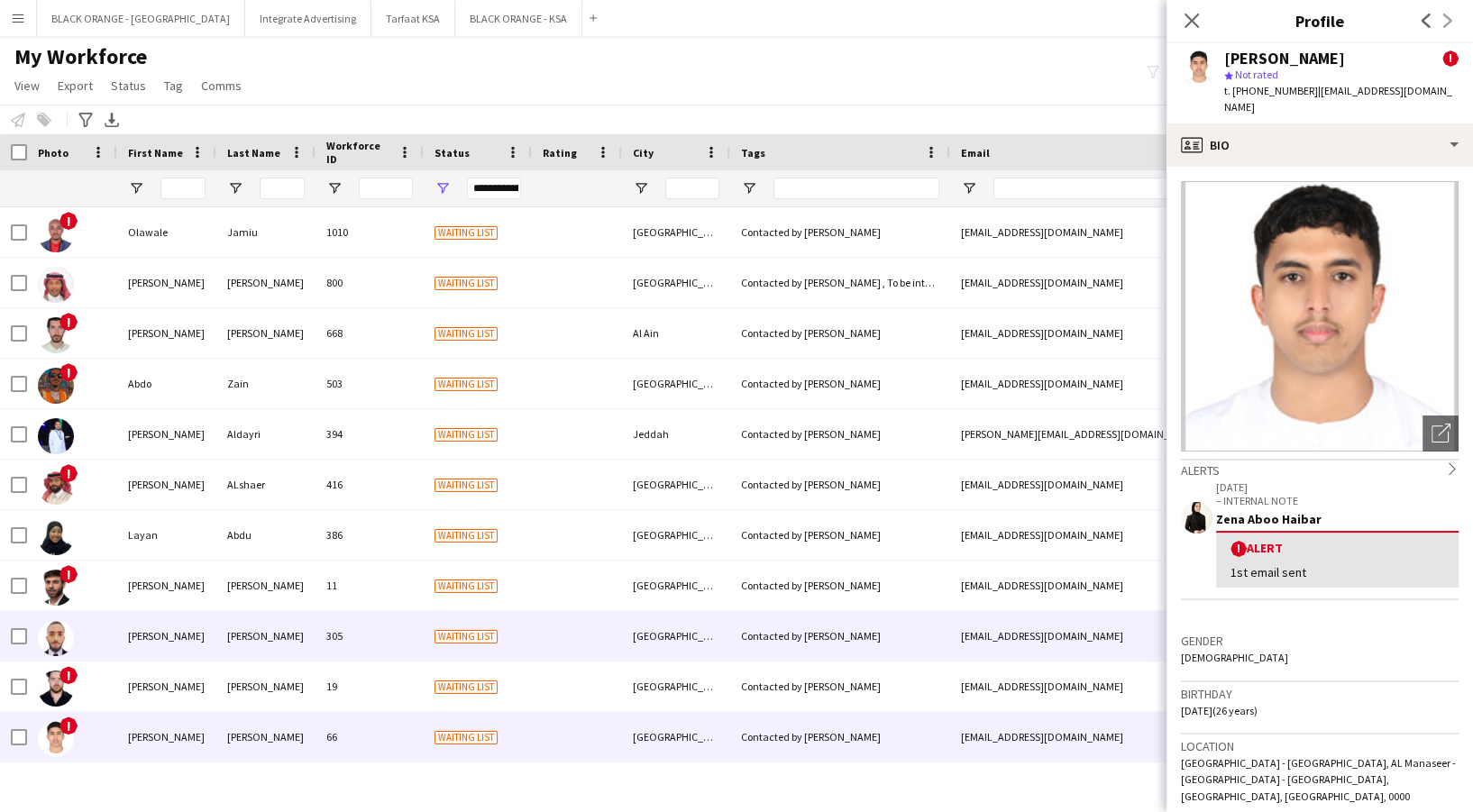
click at [298, 645] on div "[PERSON_NAME]" at bounding box center [266, 635] width 99 height 50
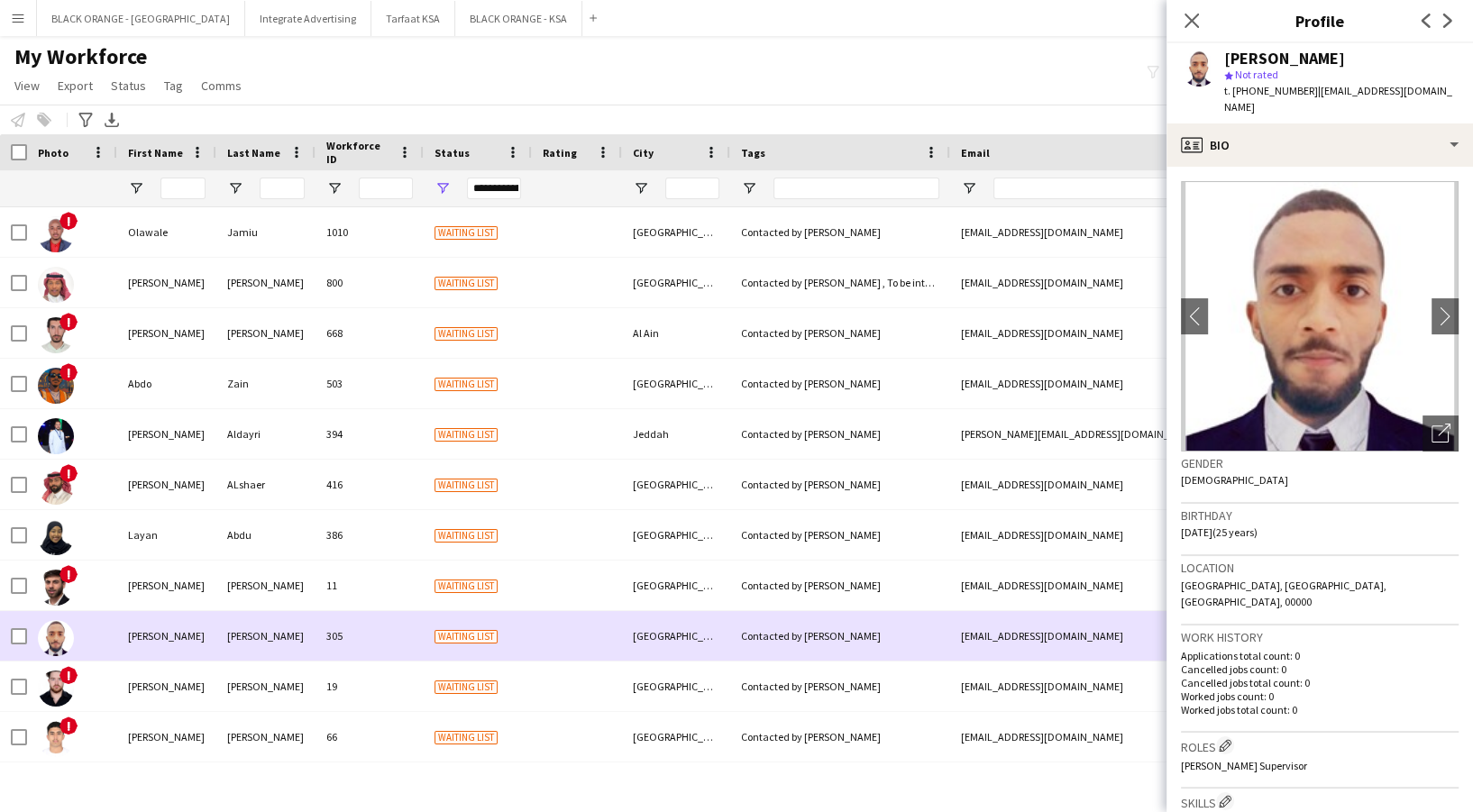
click at [270, 611] on div "[PERSON_NAME]" at bounding box center [266, 635] width 99 height 50
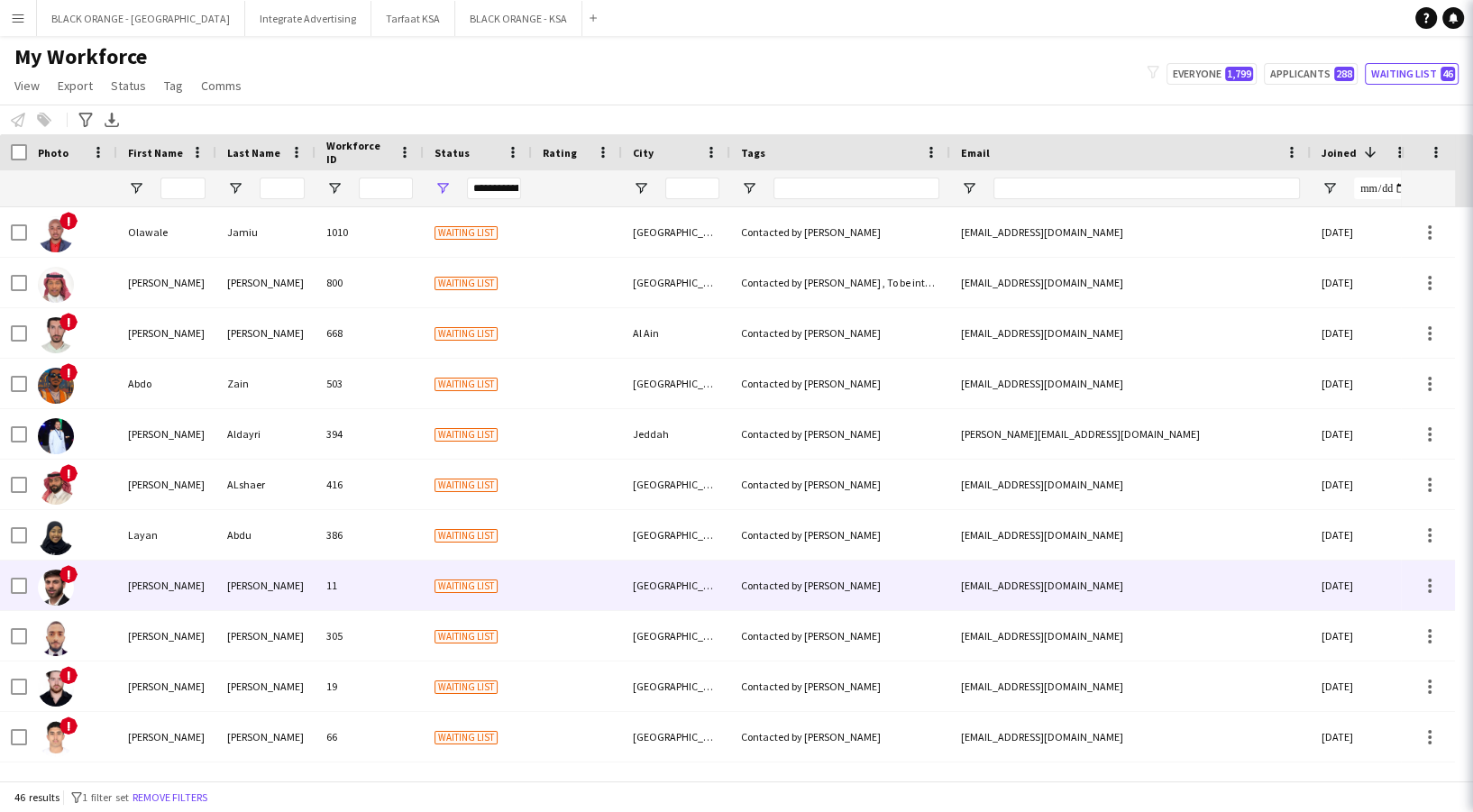
click at [271, 589] on div "[PERSON_NAME]" at bounding box center [266, 585] width 99 height 50
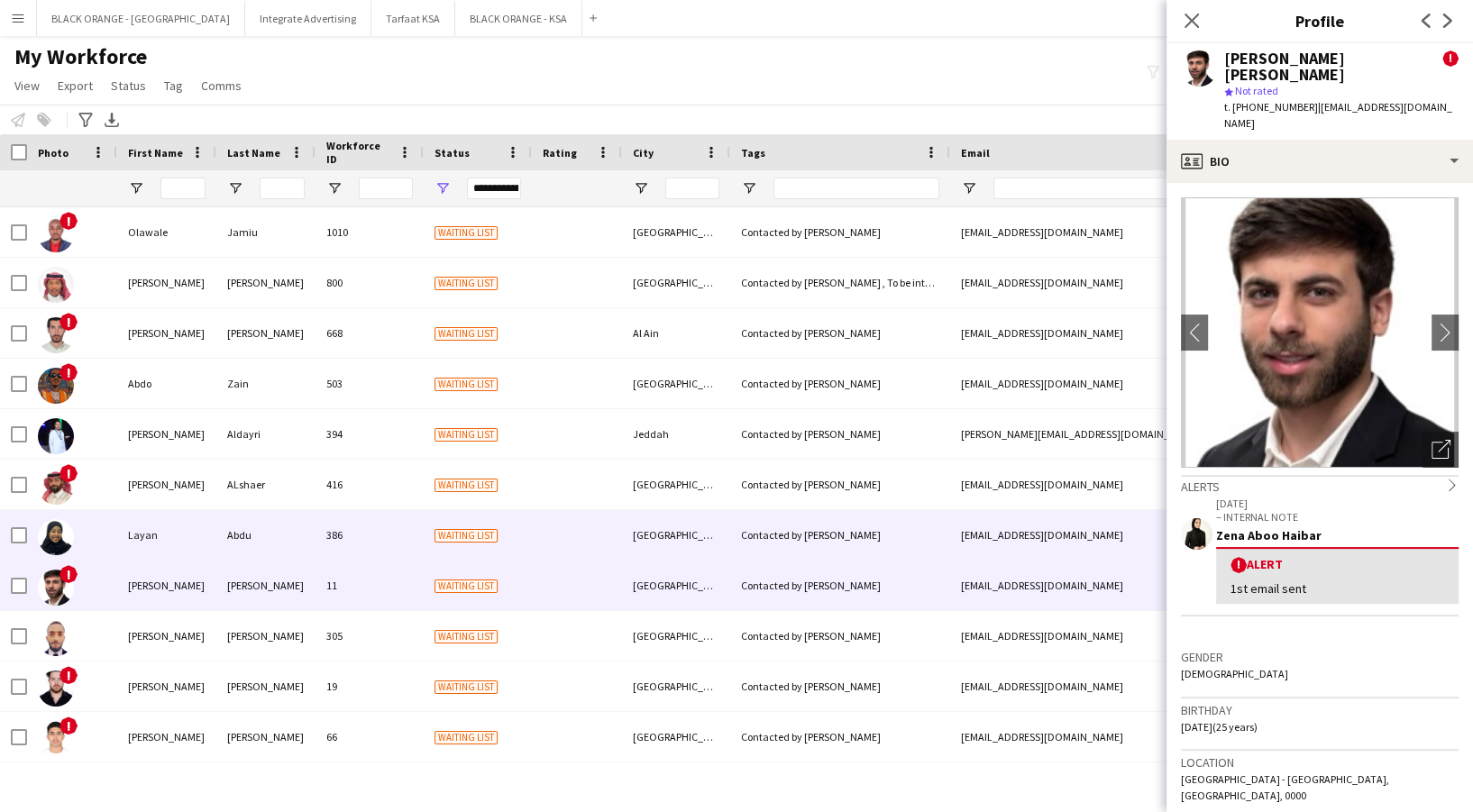
click at [265, 533] on div "Abdu" at bounding box center [266, 534] width 99 height 50
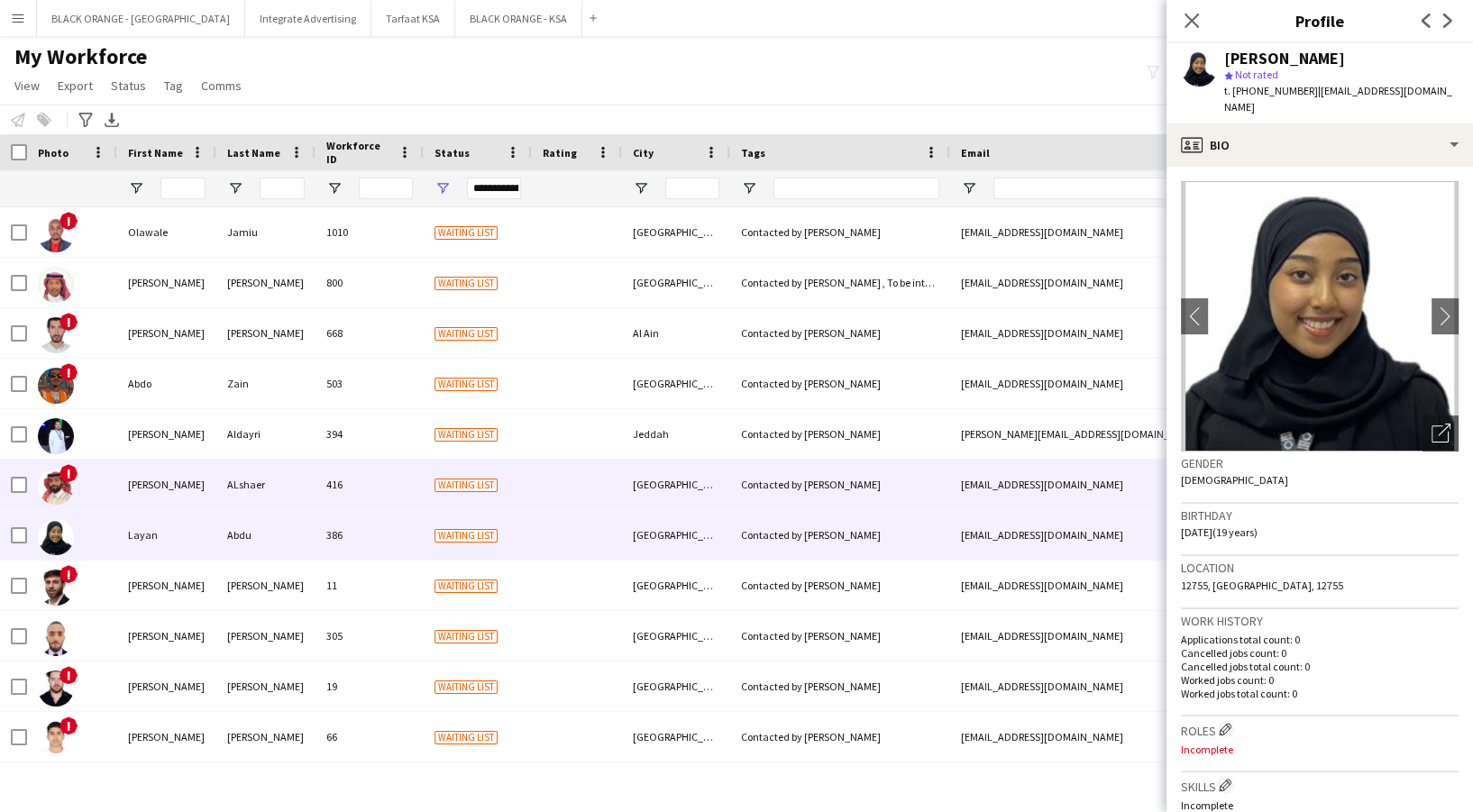
click at [275, 474] on div "ALshaer" at bounding box center [266, 484] width 99 height 50
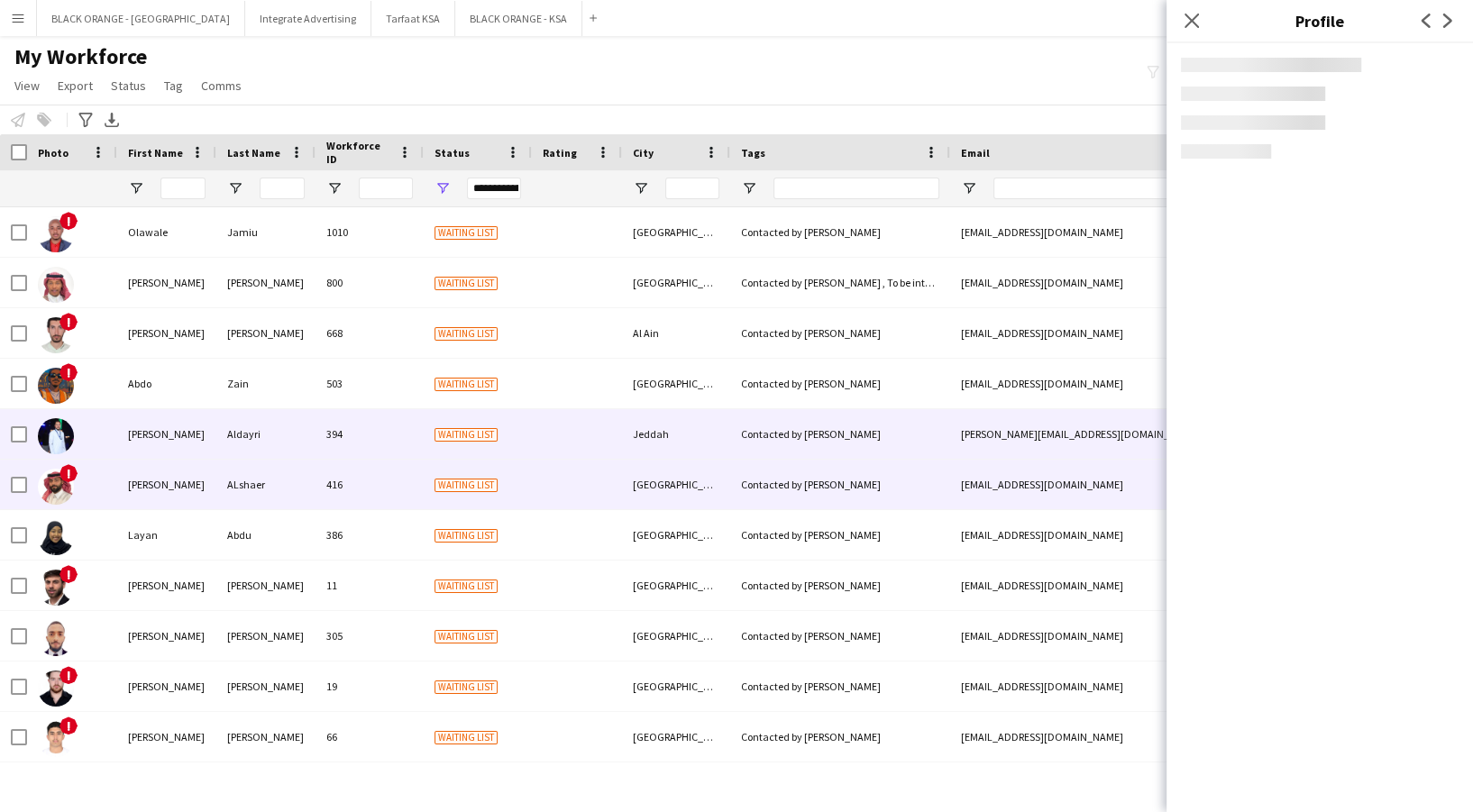
click at [273, 439] on div "Aldayri" at bounding box center [266, 433] width 99 height 50
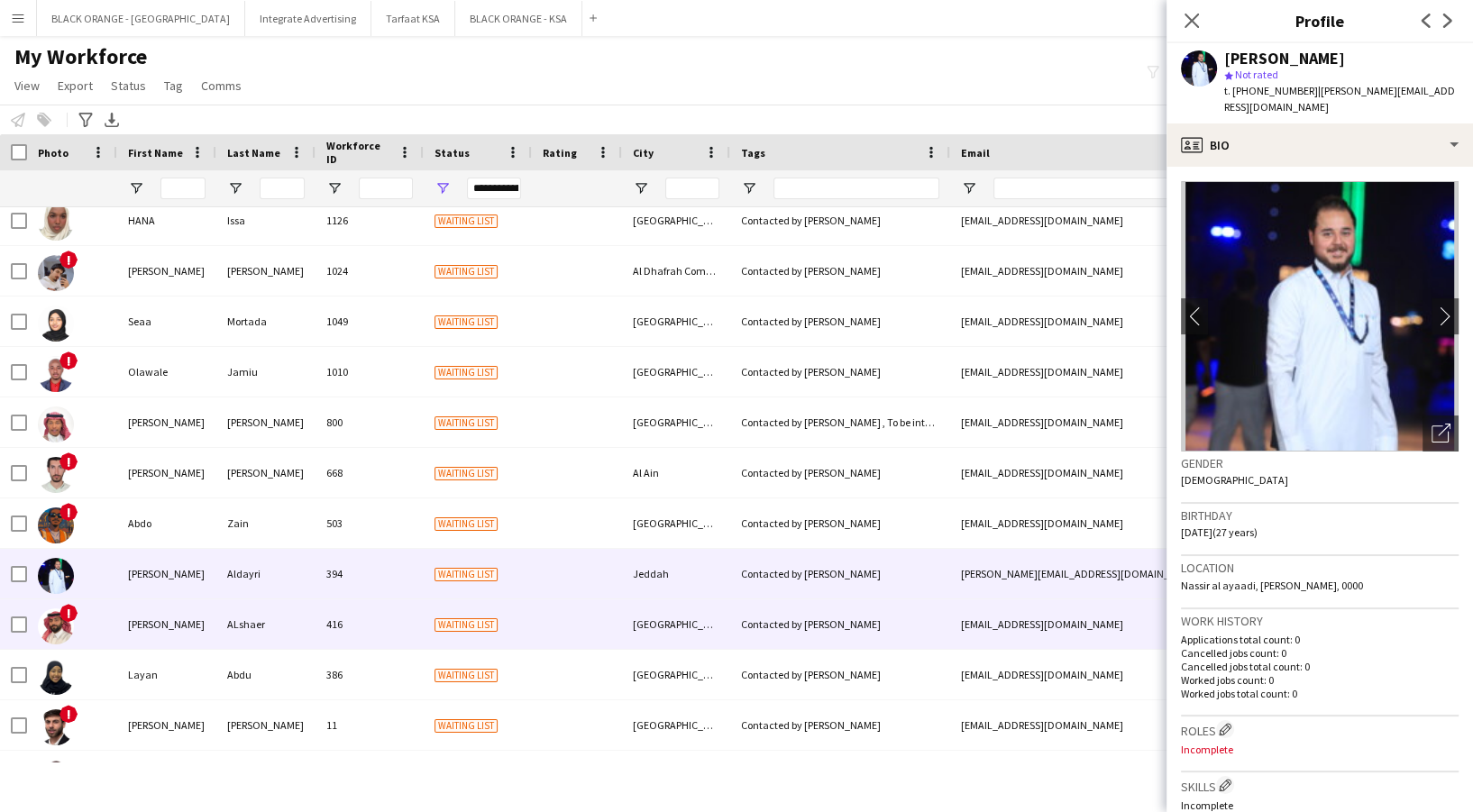
scroll to position [1526, 0]
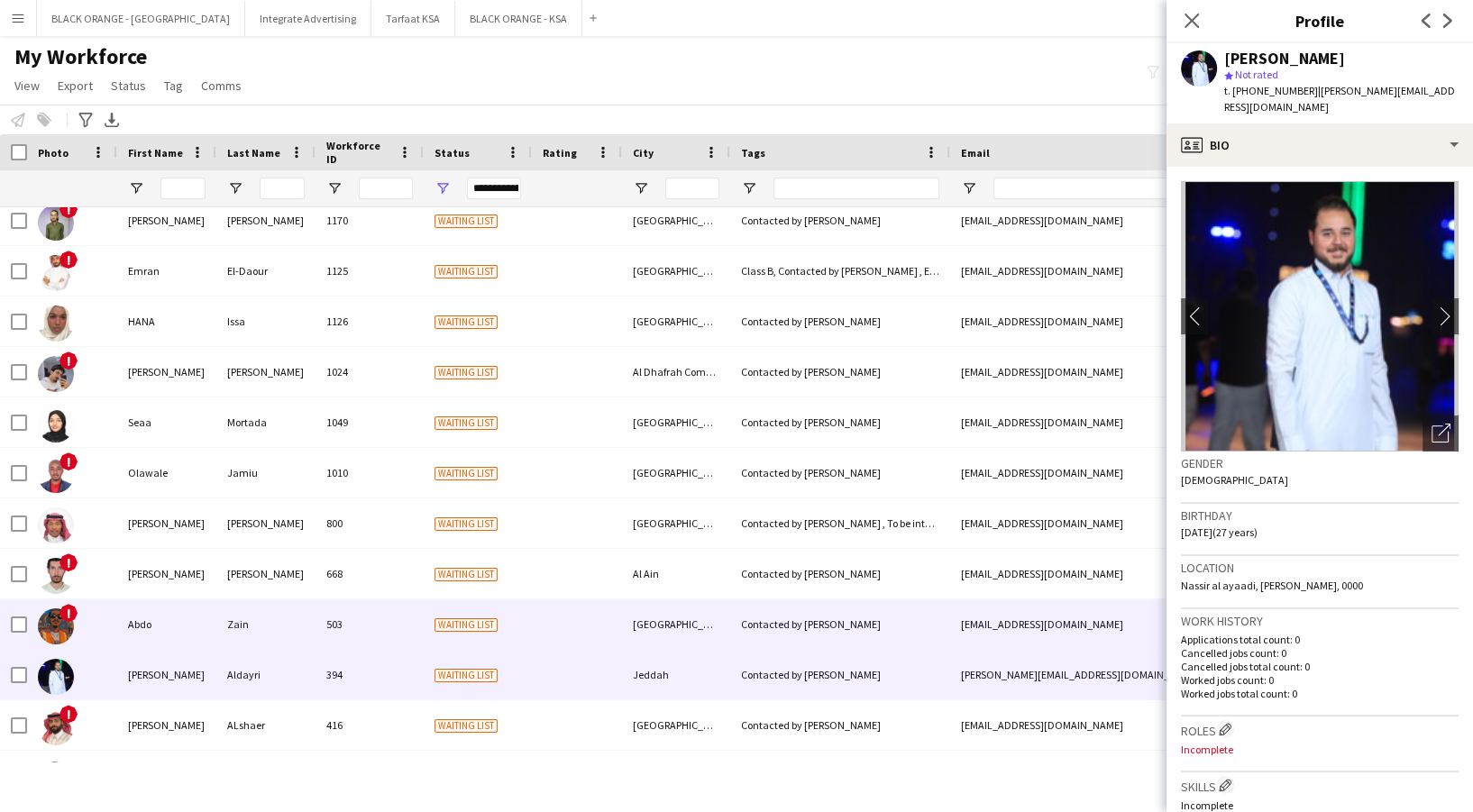
click at [277, 619] on div "Zain" at bounding box center [266, 624] width 99 height 50
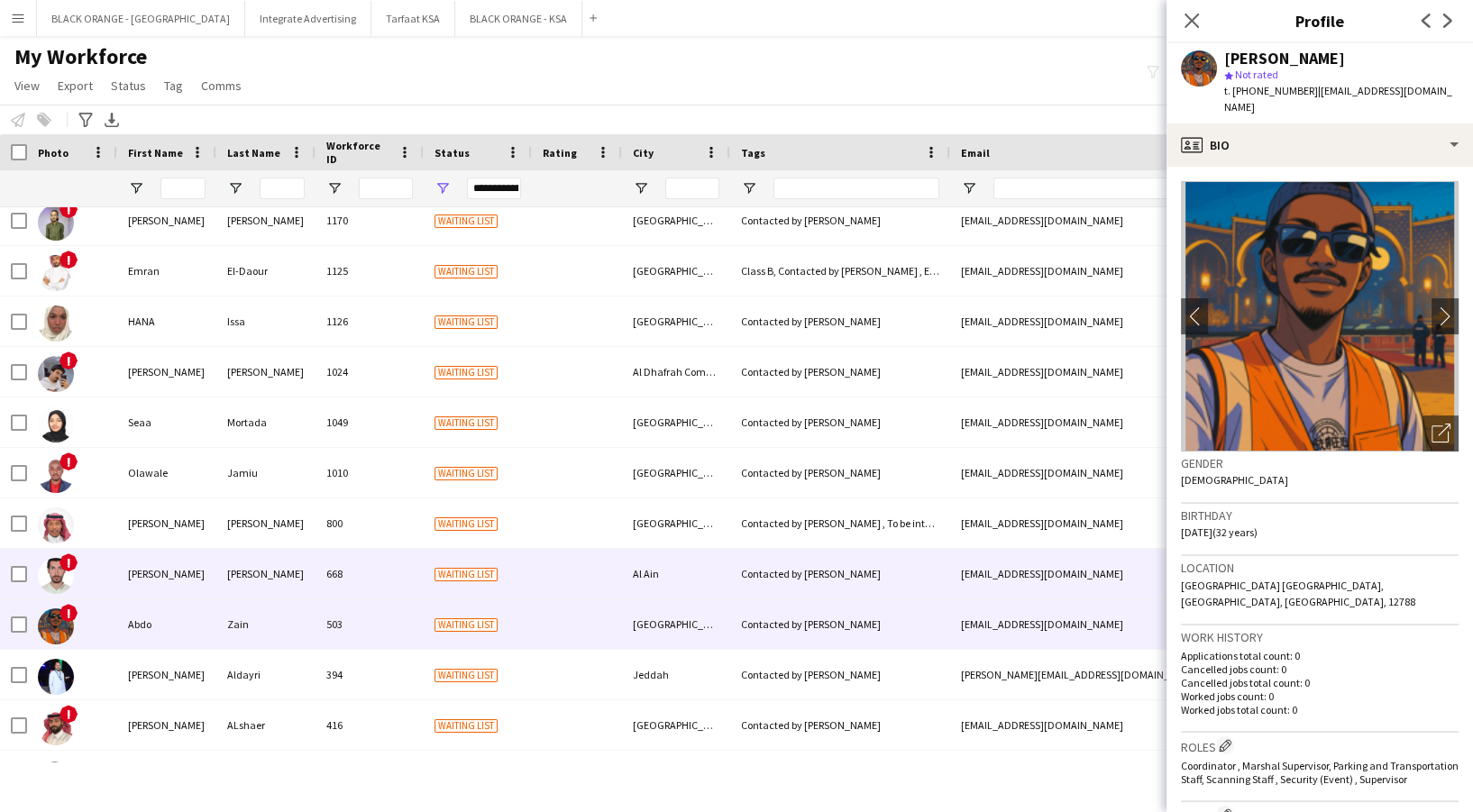
click at [270, 571] on div "[PERSON_NAME]" at bounding box center [266, 573] width 99 height 50
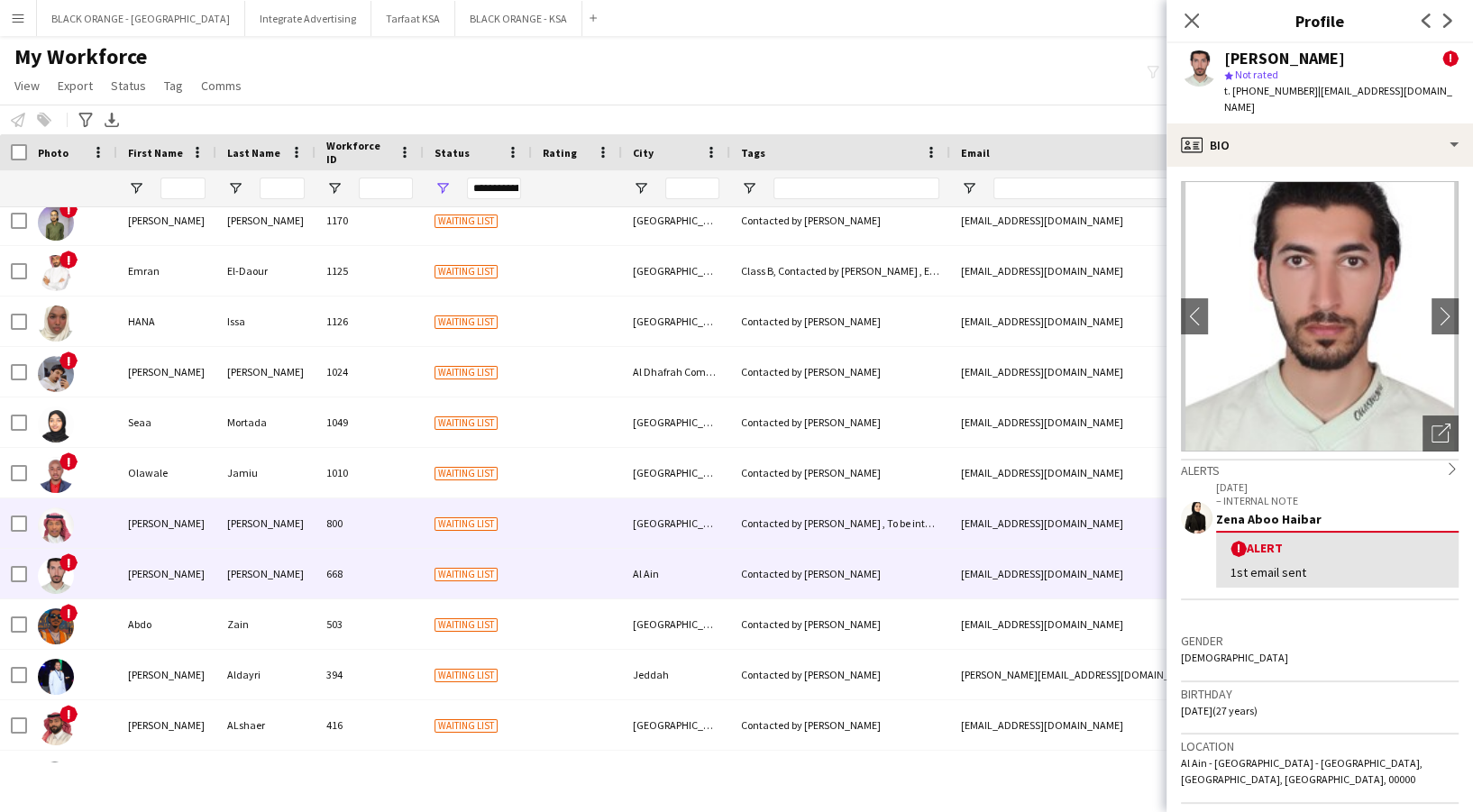
click at [269, 505] on div "[PERSON_NAME]" at bounding box center [266, 523] width 99 height 50
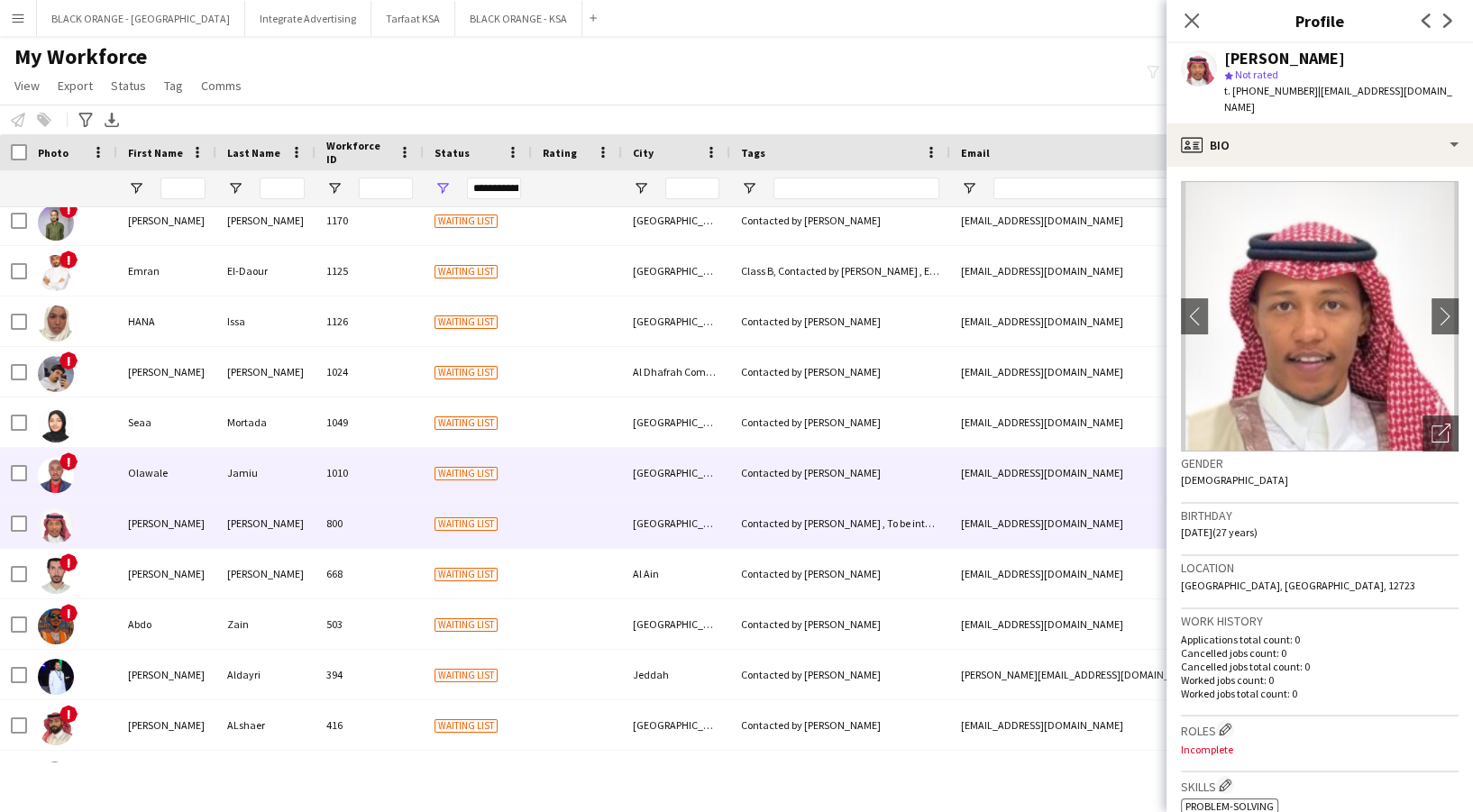
click at [255, 463] on div "Jamiu" at bounding box center [266, 472] width 99 height 50
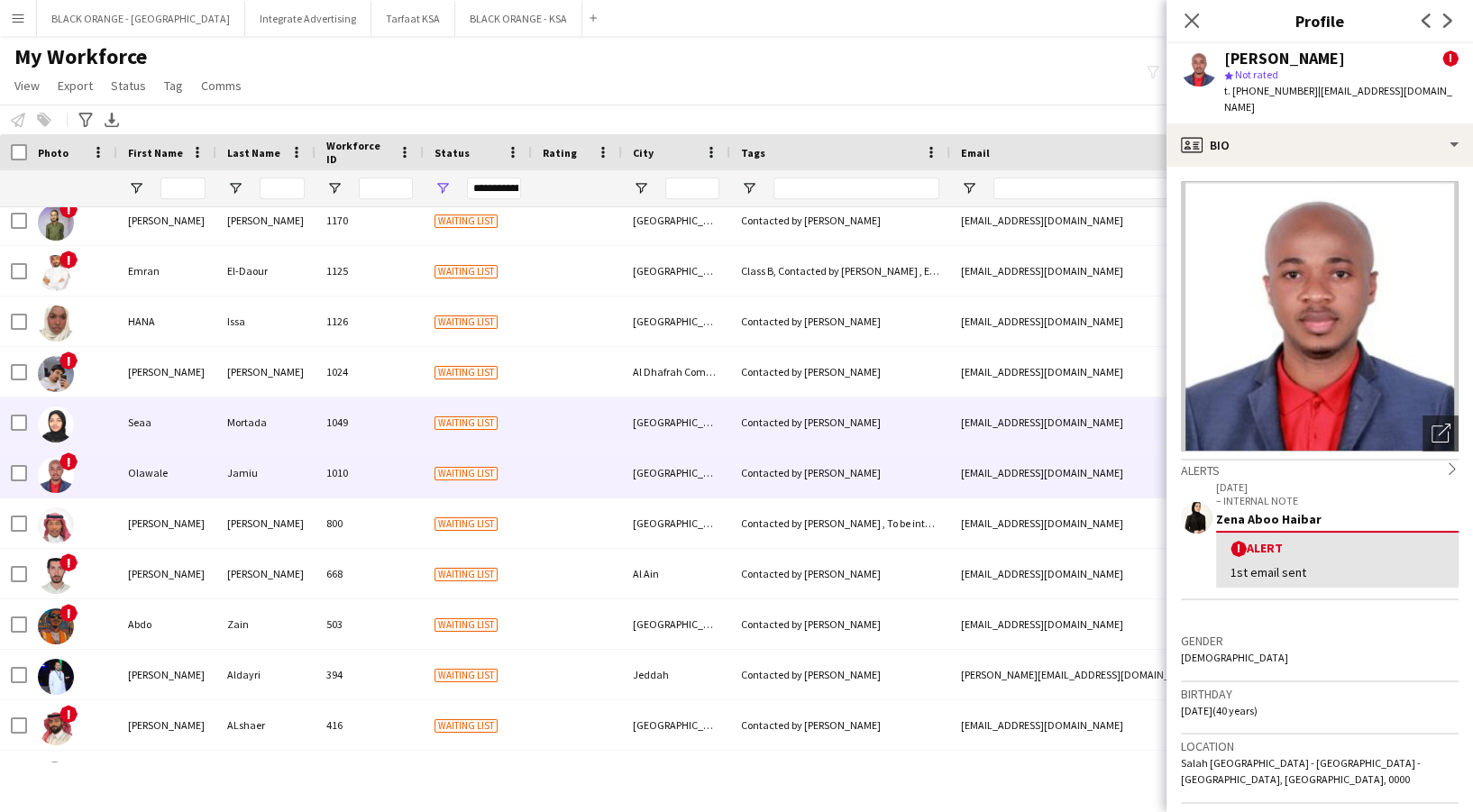
click at [250, 415] on div "Mortada" at bounding box center [266, 422] width 99 height 50
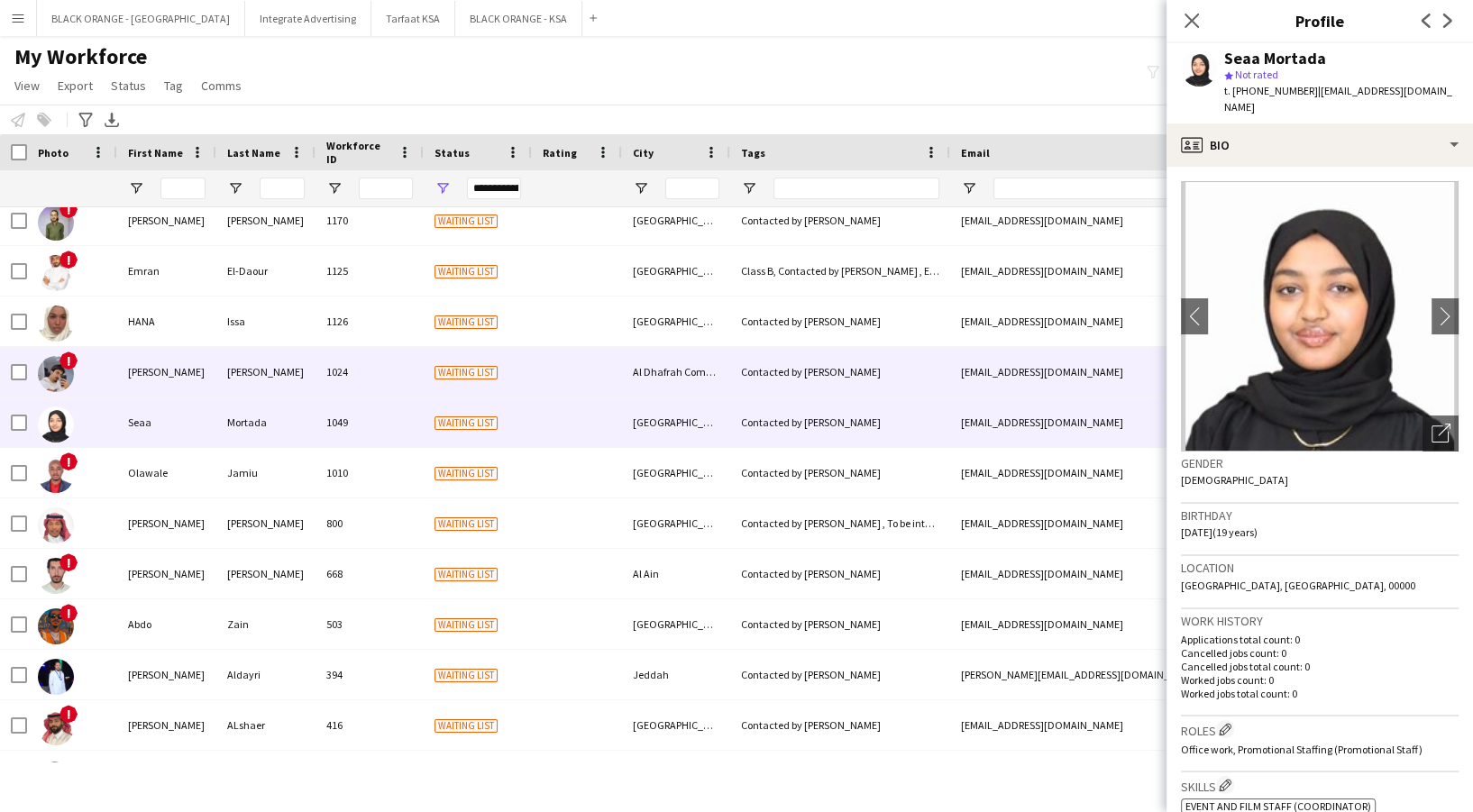
click at [257, 364] on div "[PERSON_NAME]" at bounding box center [266, 371] width 99 height 50
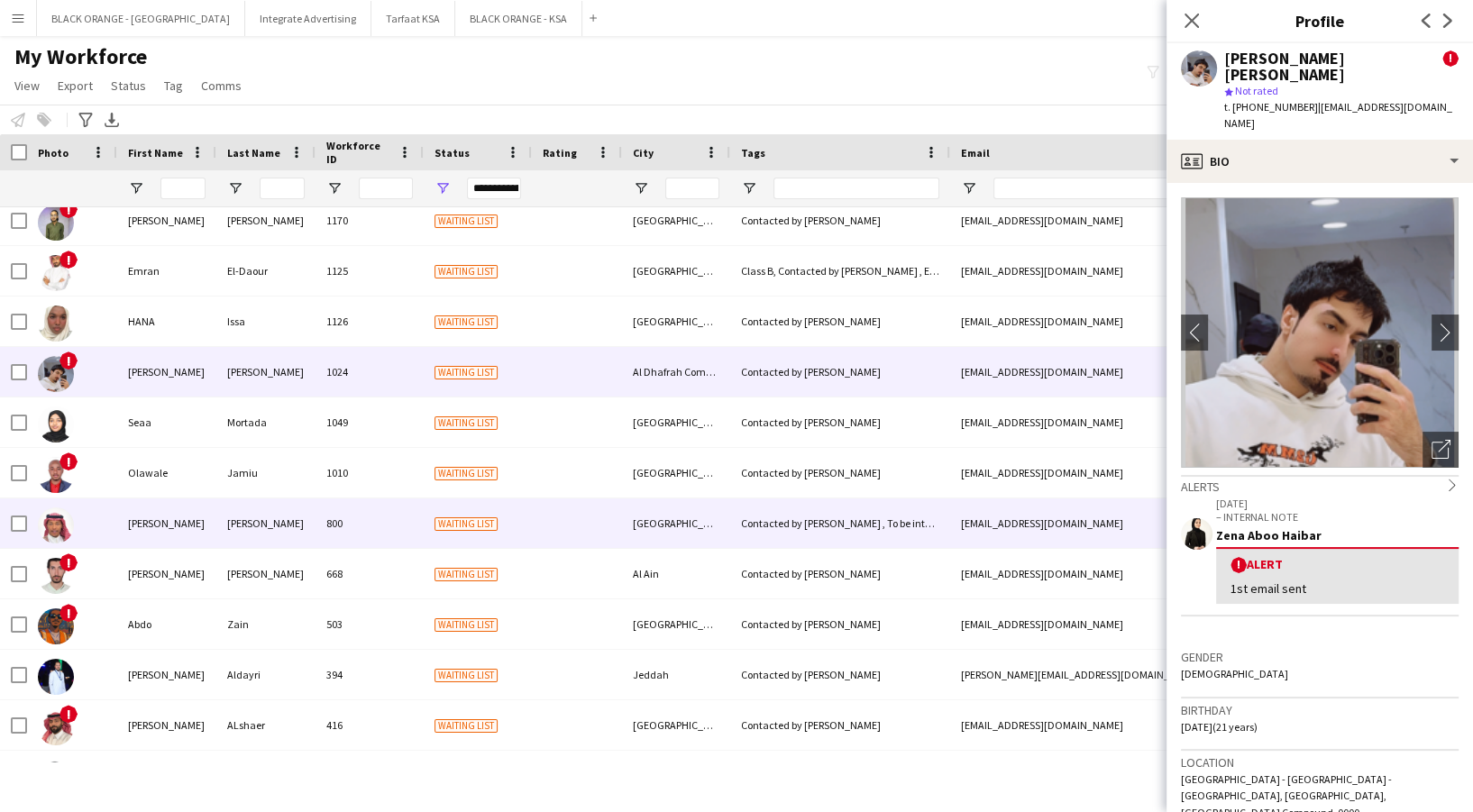
scroll to position [1285, 0]
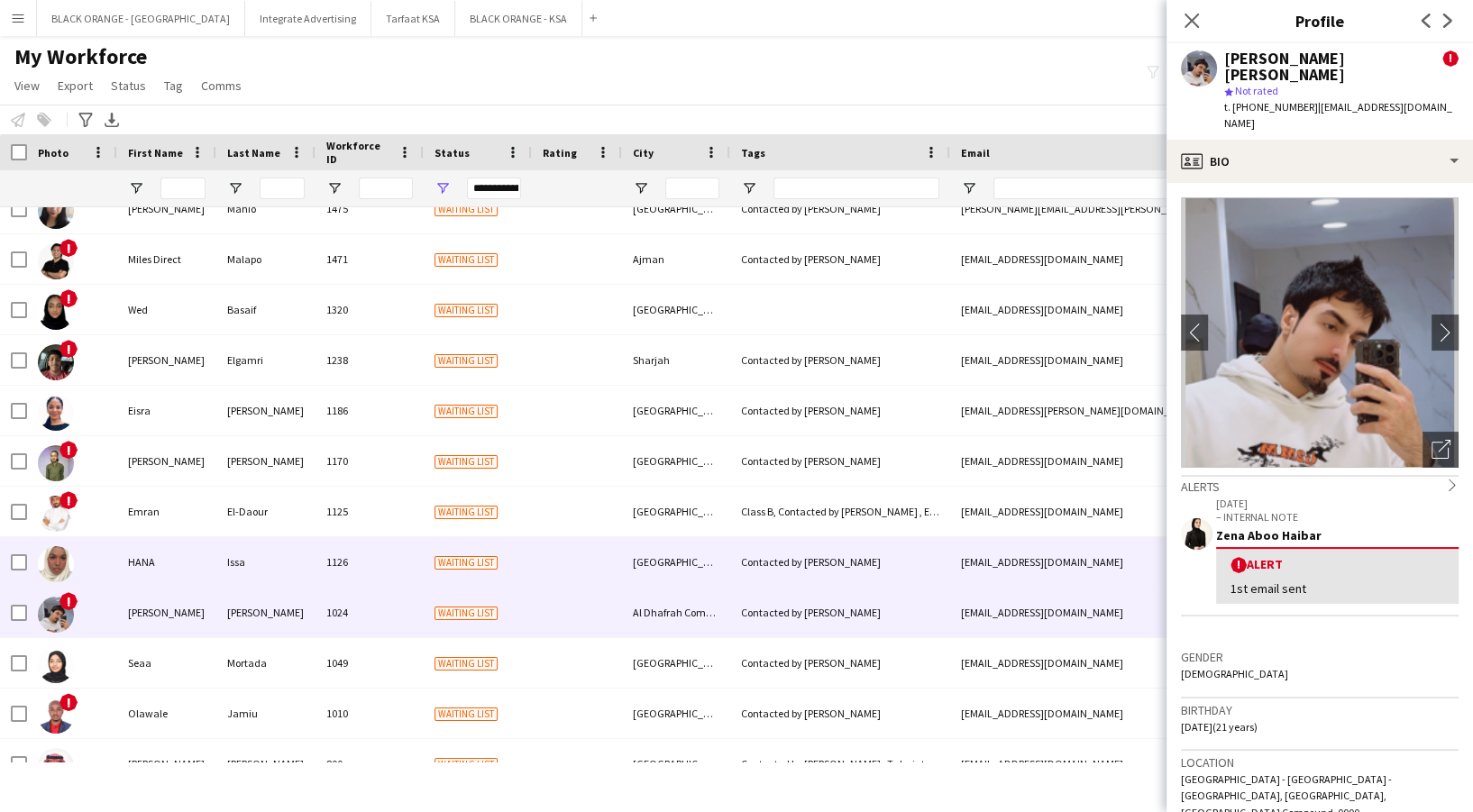
click at [274, 563] on div "Issa" at bounding box center [266, 561] width 99 height 50
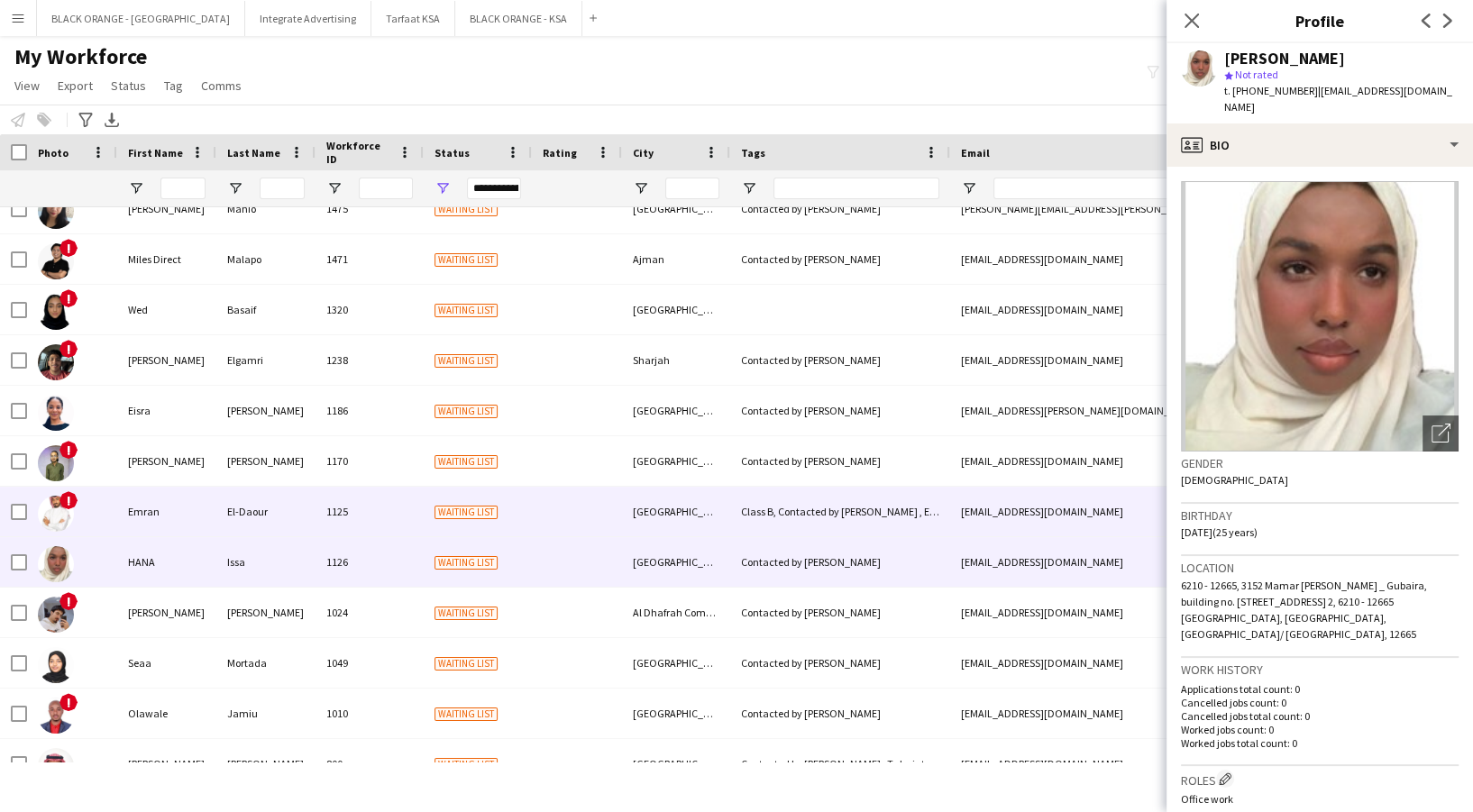
drag, startPoint x: 256, startPoint y: 521, endPoint x: 254, endPoint y: 512, distance: 9.2
click at [256, 520] on div "El-Daour" at bounding box center [266, 511] width 99 height 50
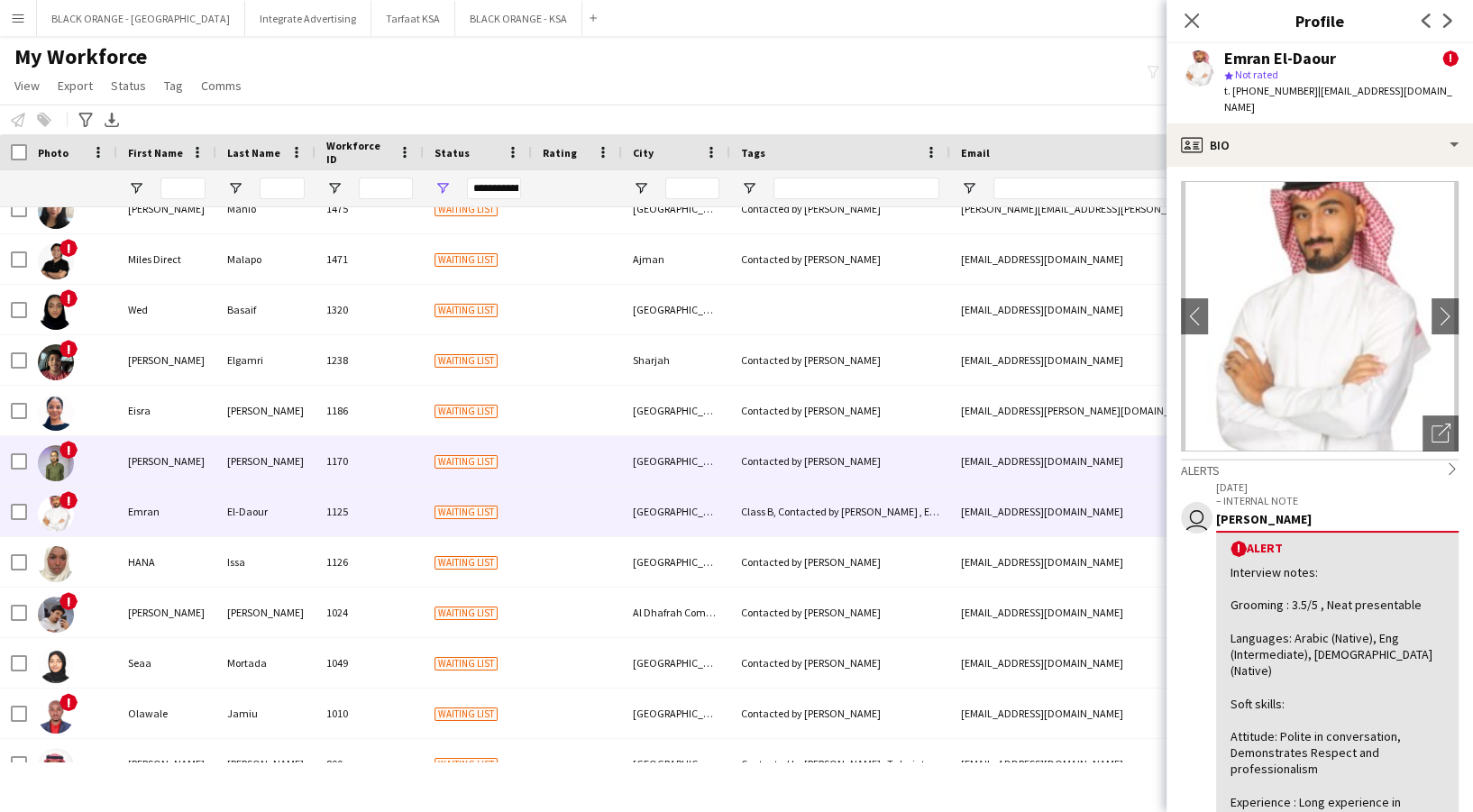
click at [253, 445] on div "[PERSON_NAME]" at bounding box center [266, 460] width 99 height 50
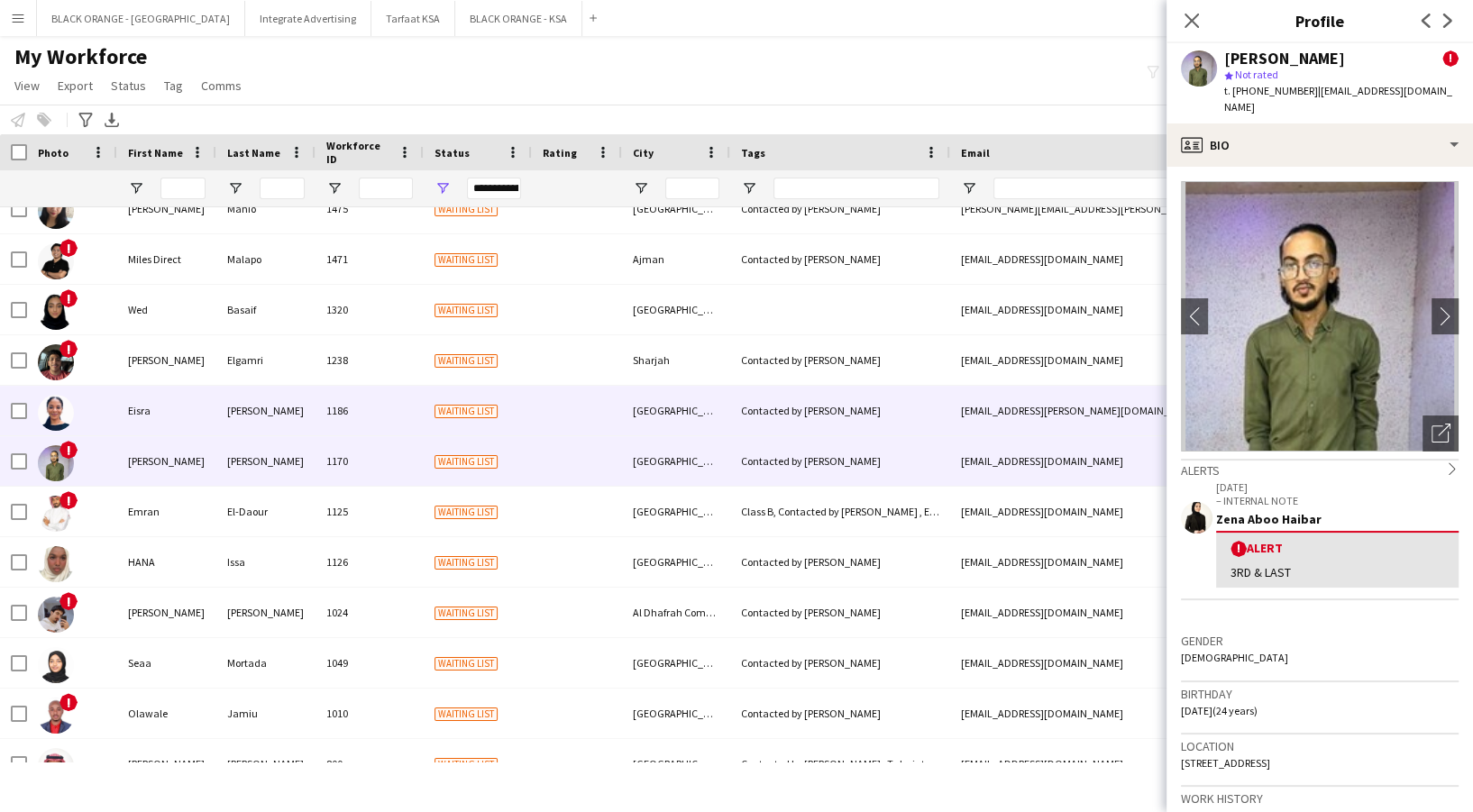
click at [234, 396] on div "[PERSON_NAME]" at bounding box center [266, 410] width 99 height 50
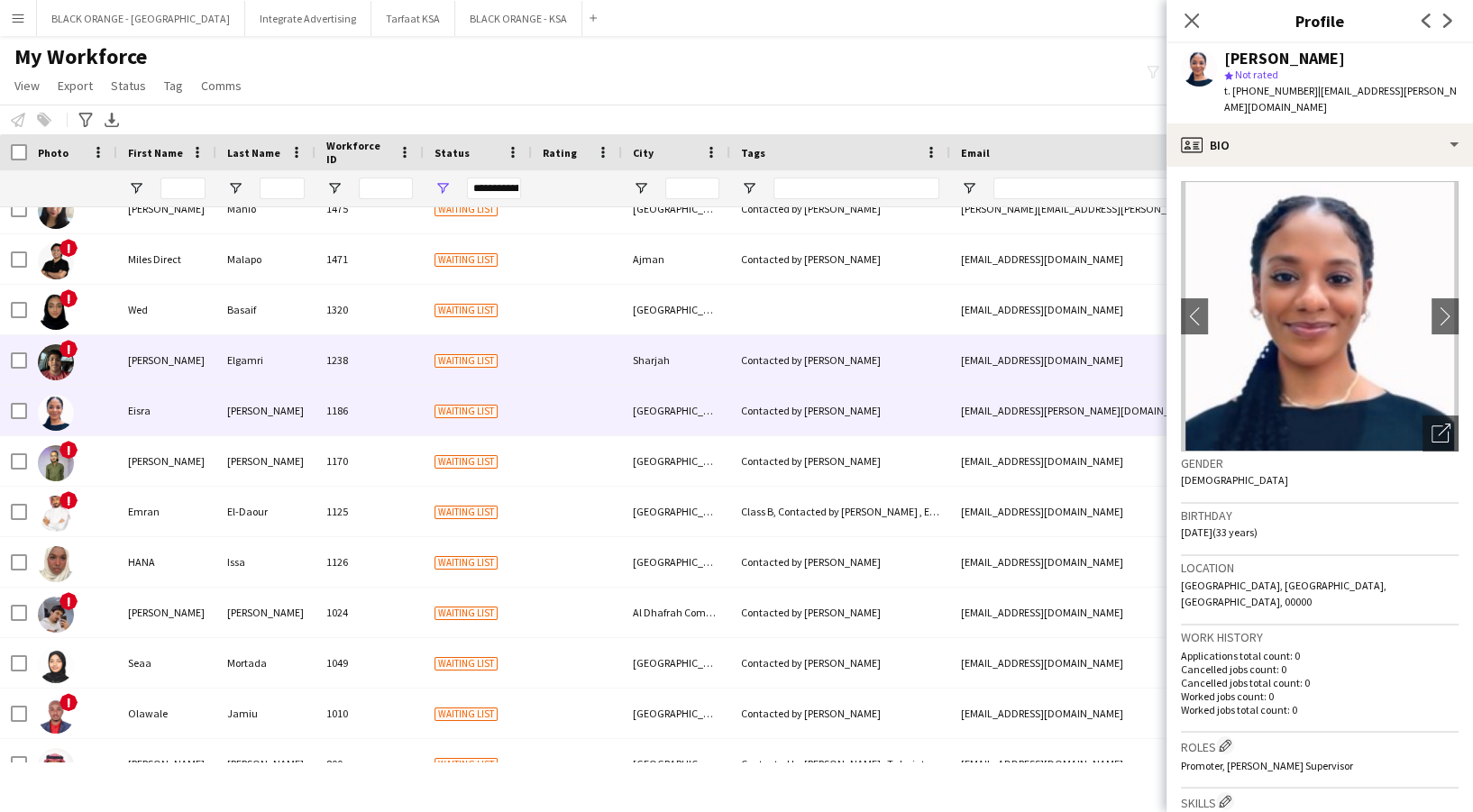
click at [231, 371] on div "Elgamri" at bounding box center [266, 359] width 99 height 50
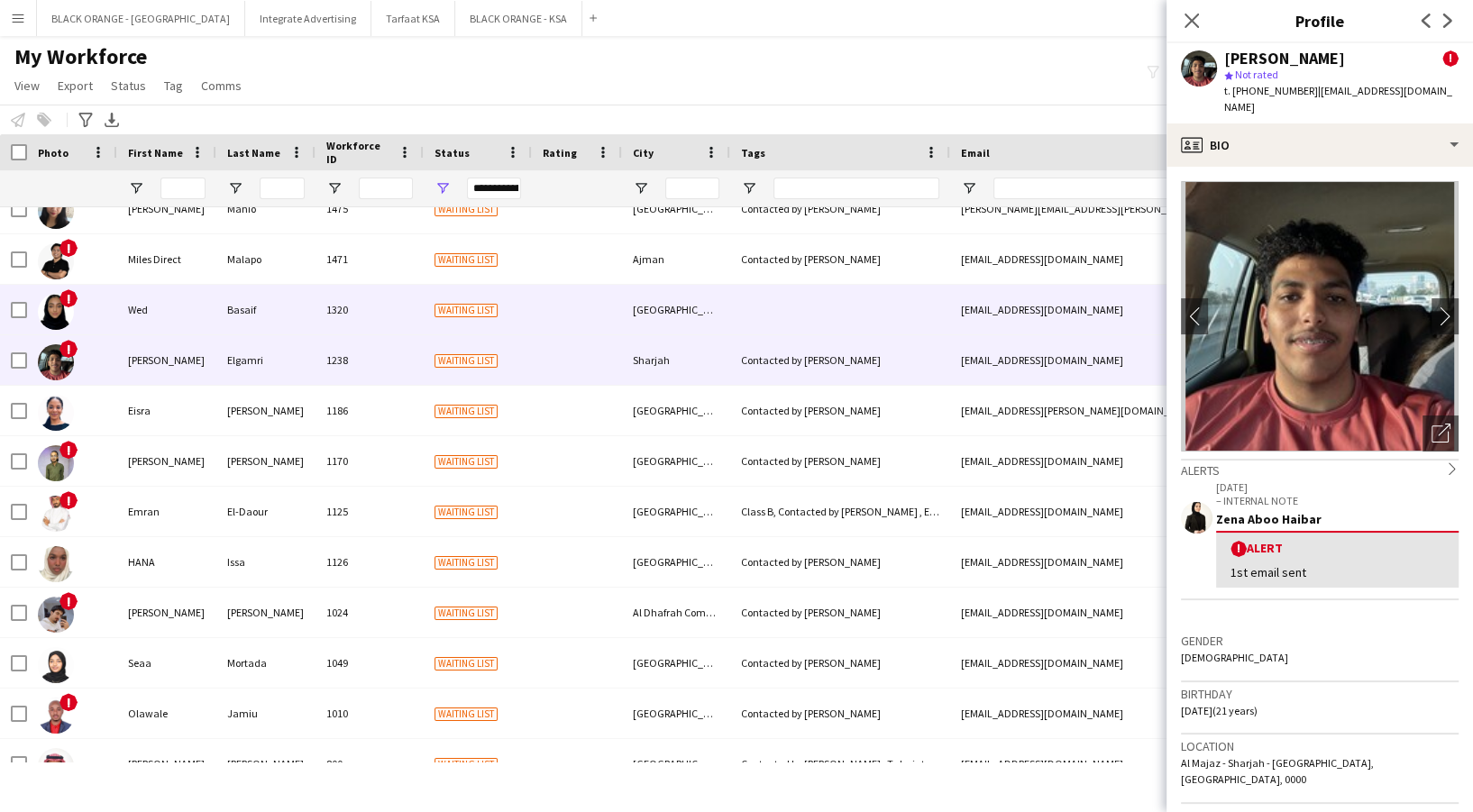
click at [242, 303] on div "Basaif" at bounding box center [266, 309] width 99 height 50
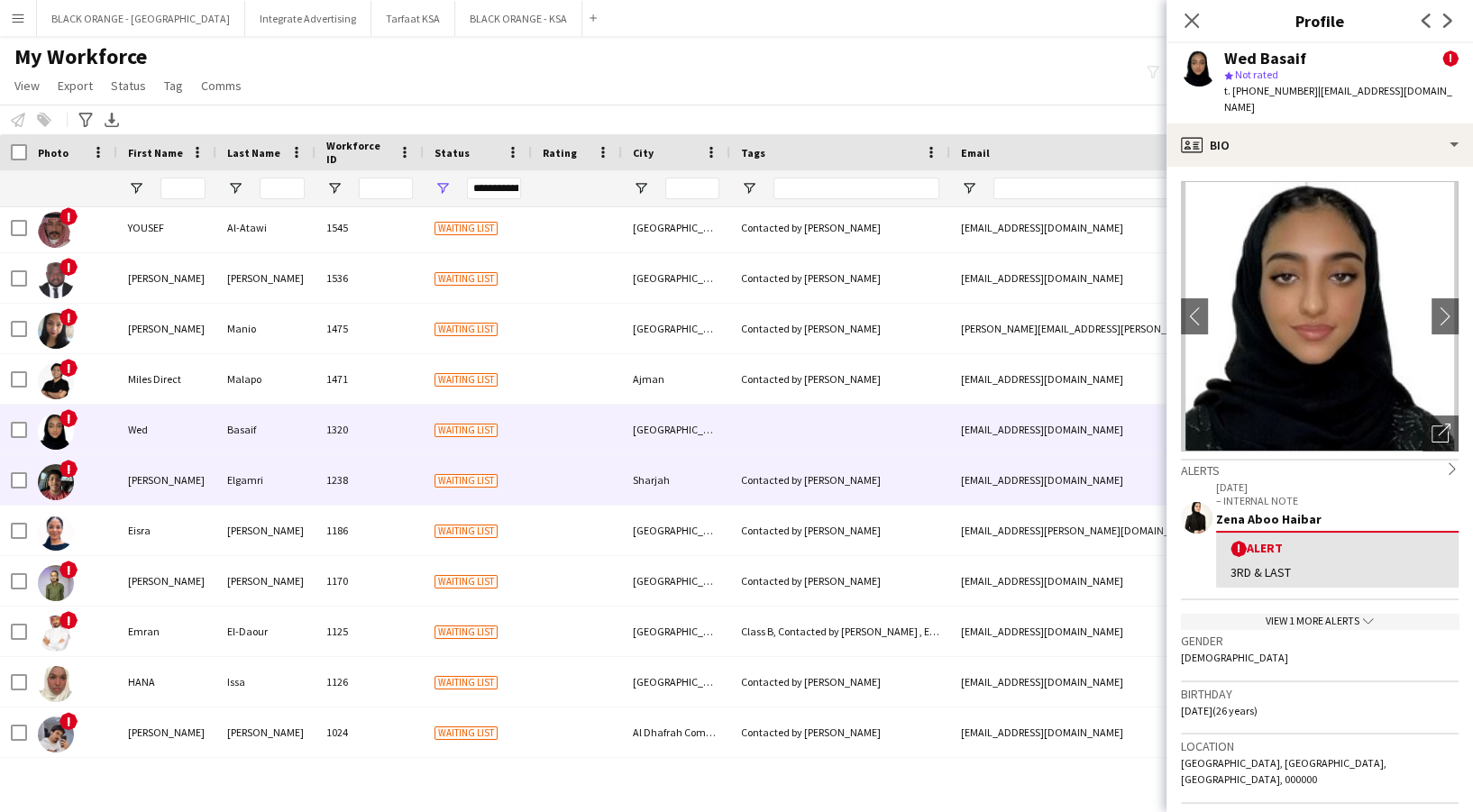
click at [263, 466] on div "Elgamri" at bounding box center [266, 480] width 99 height 50
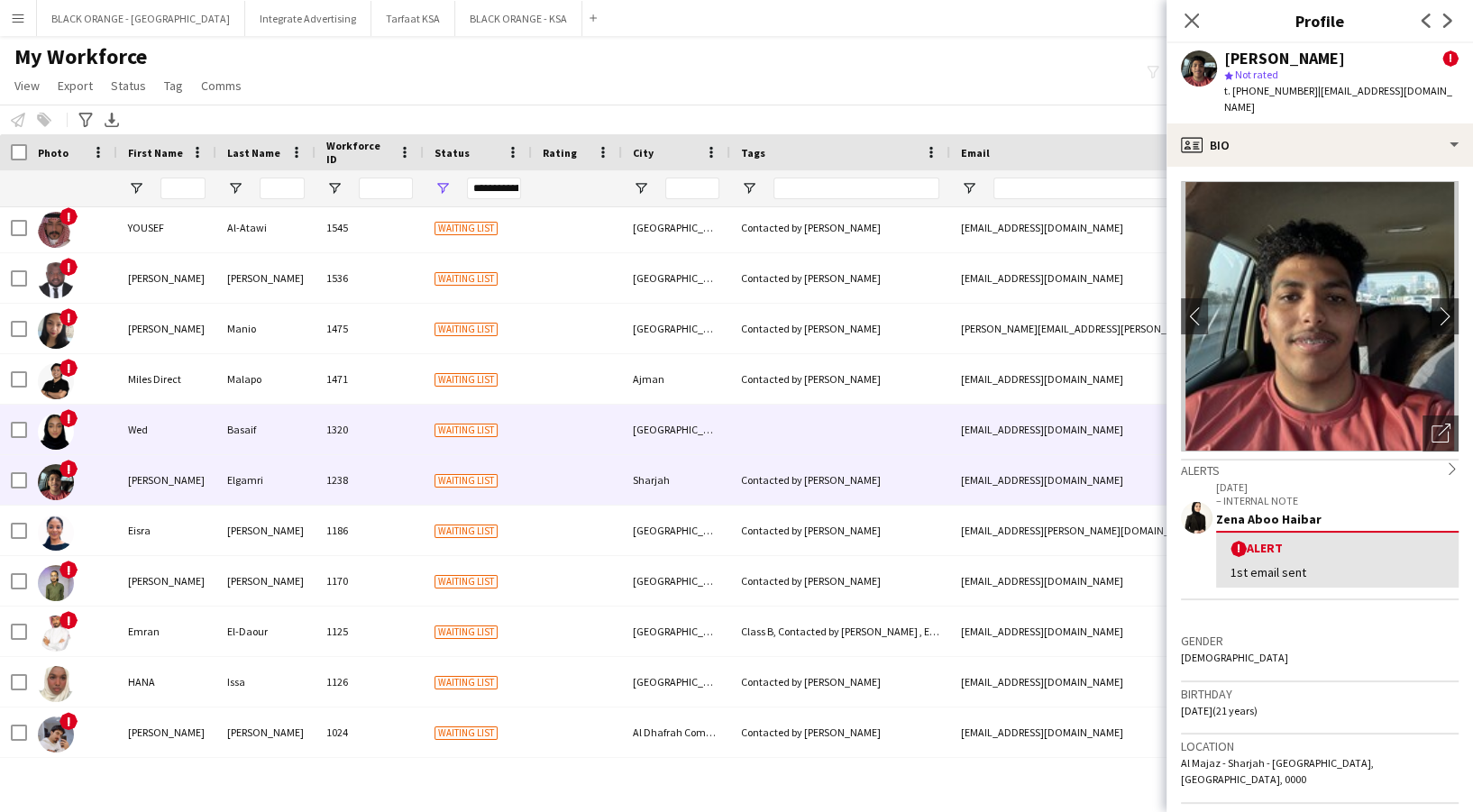
click at [253, 423] on div "Basaif" at bounding box center [266, 429] width 99 height 50
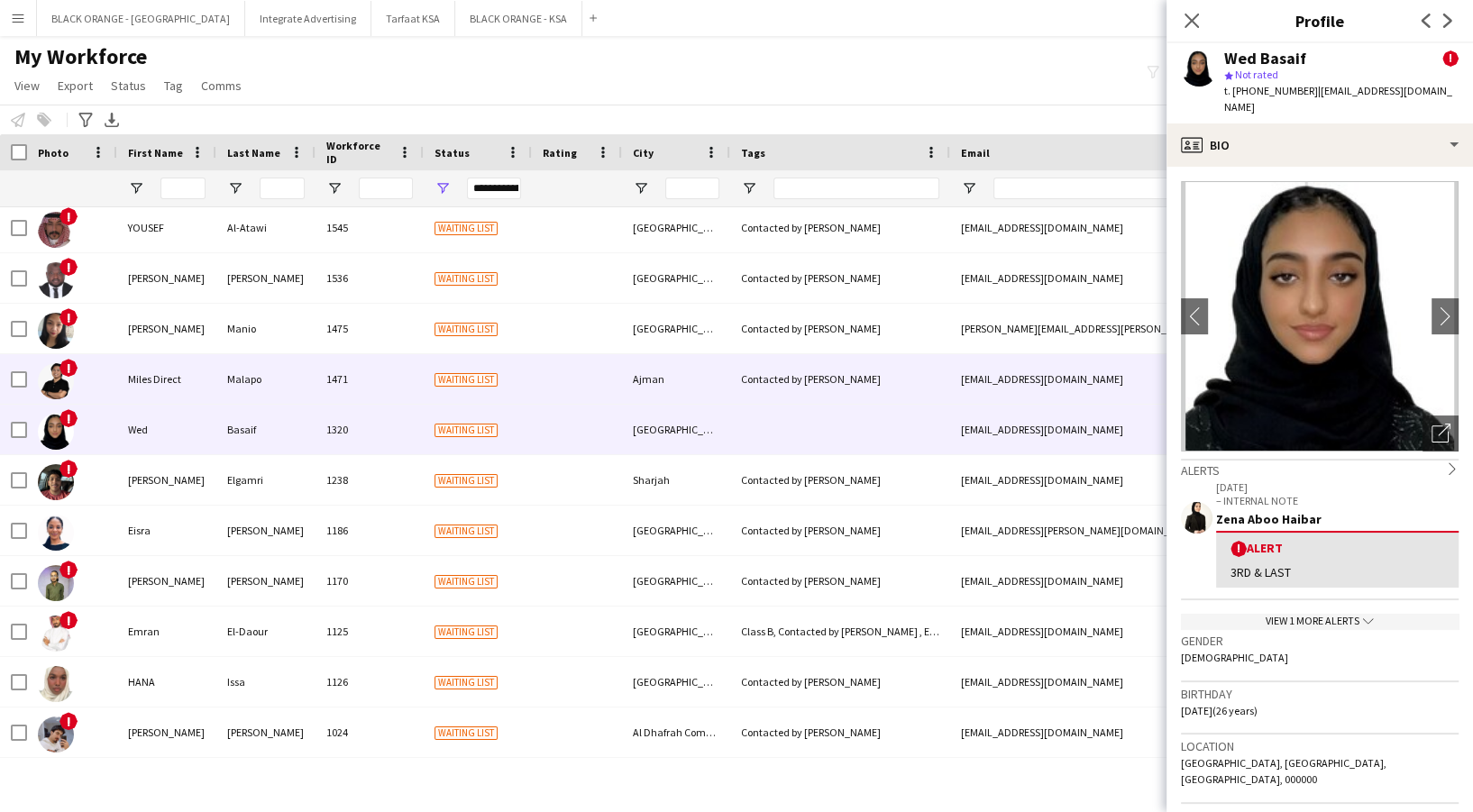
click at [253, 387] on div "Malapo" at bounding box center [266, 379] width 99 height 50
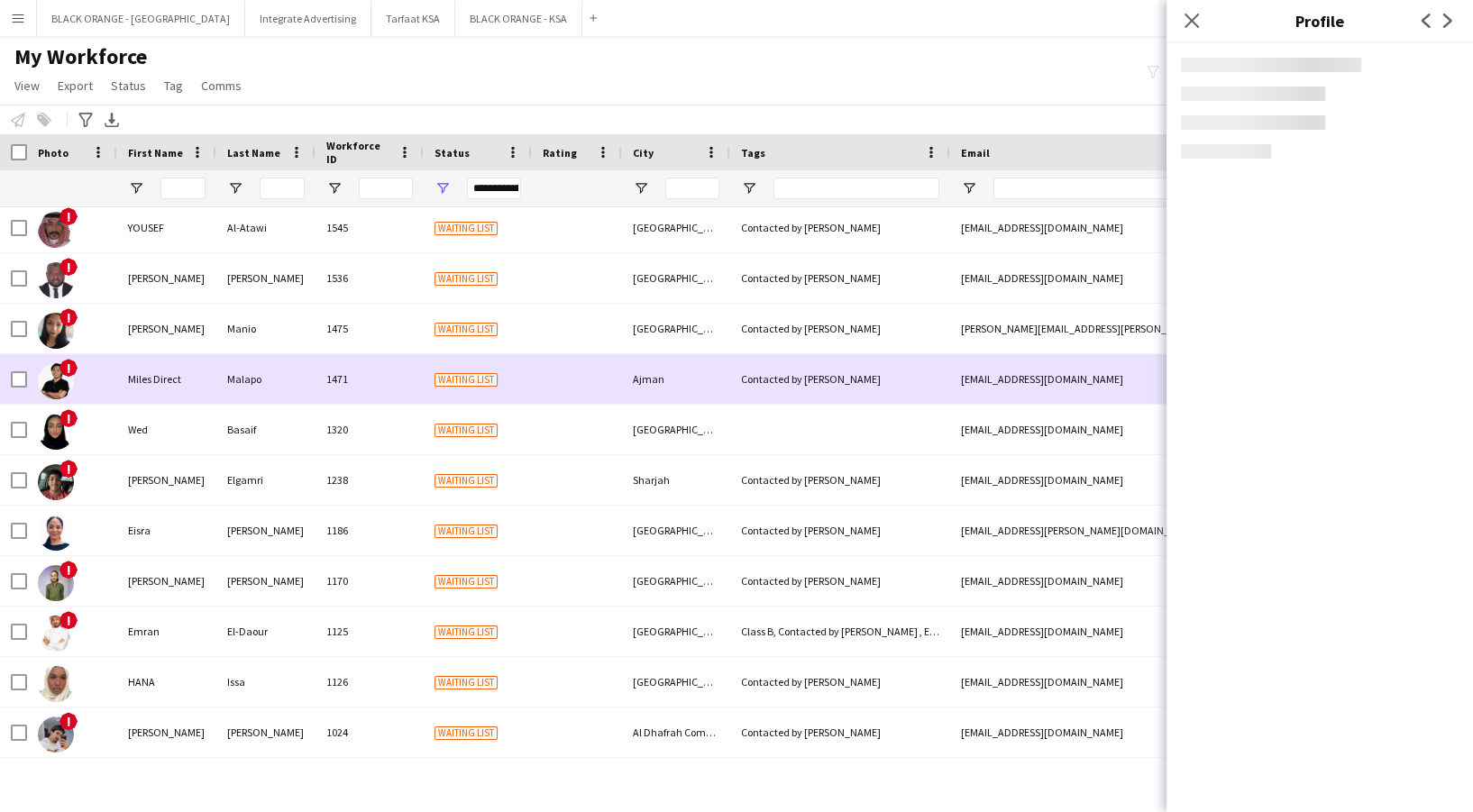
click at [268, 328] on div "Manio" at bounding box center [266, 328] width 99 height 50
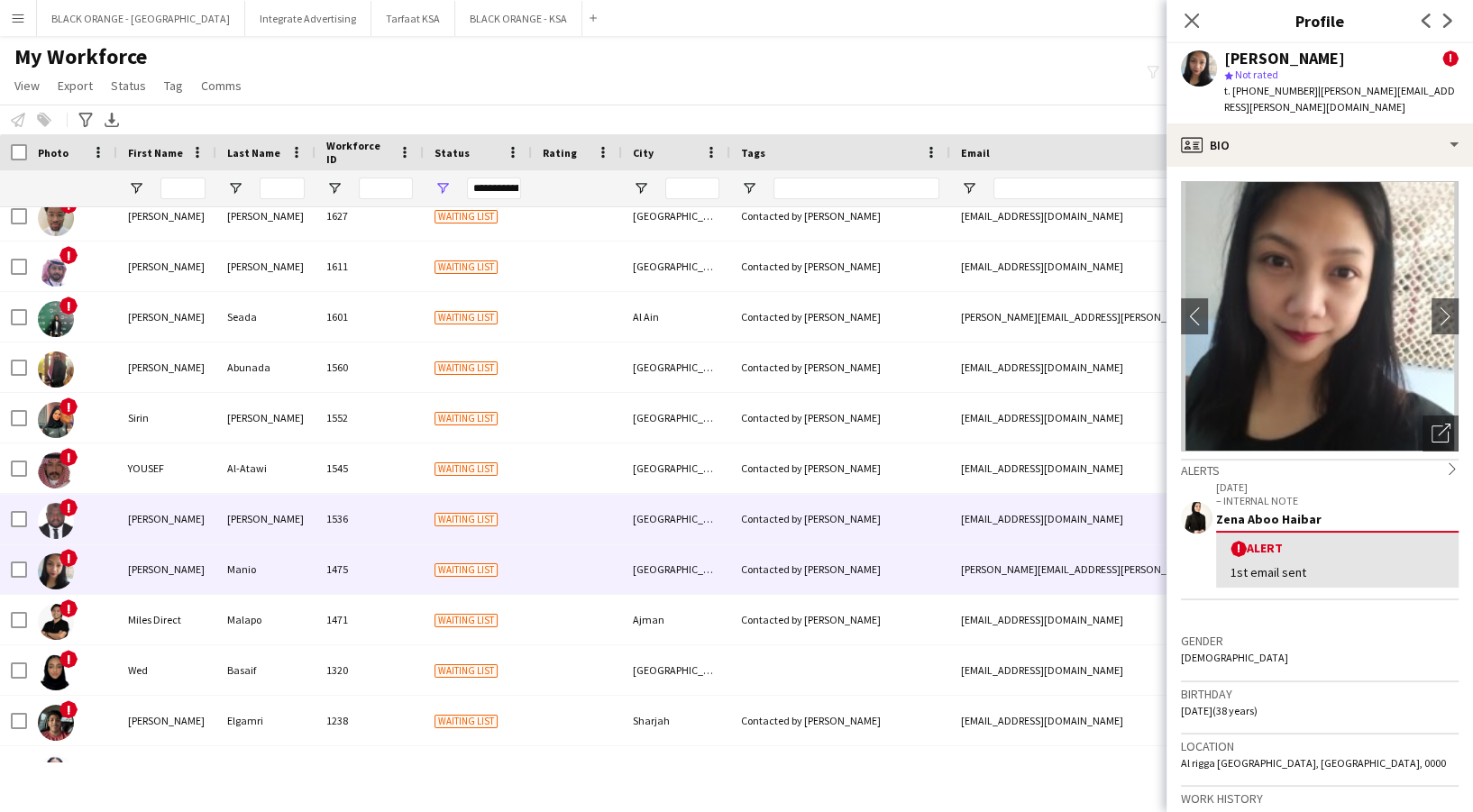
click at [283, 501] on div "[PERSON_NAME]" at bounding box center [266, 518] width 99 height 50
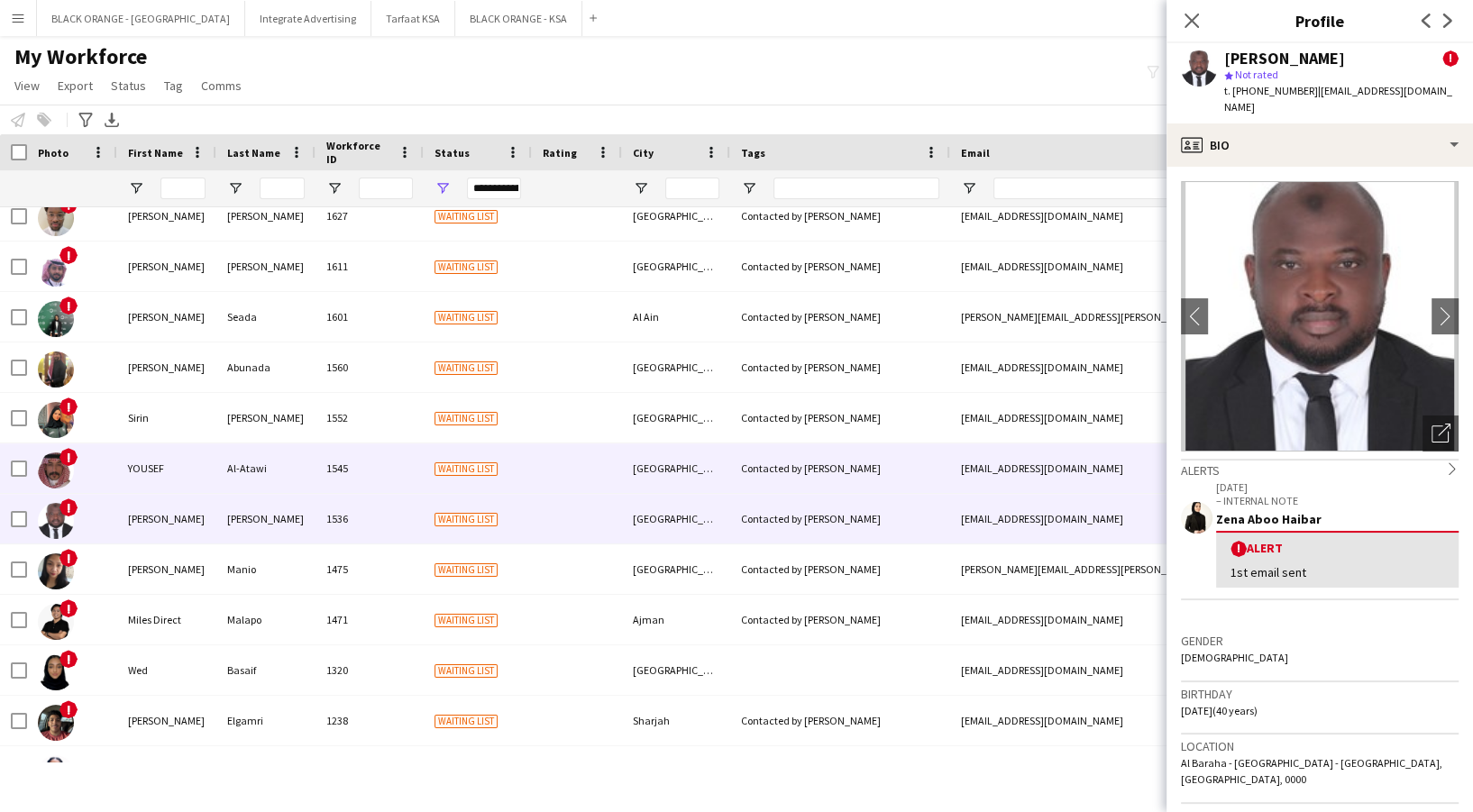
click at [285, 457] on div "Al-Atawi" at bounding box center [266, 468] width 99 height 50
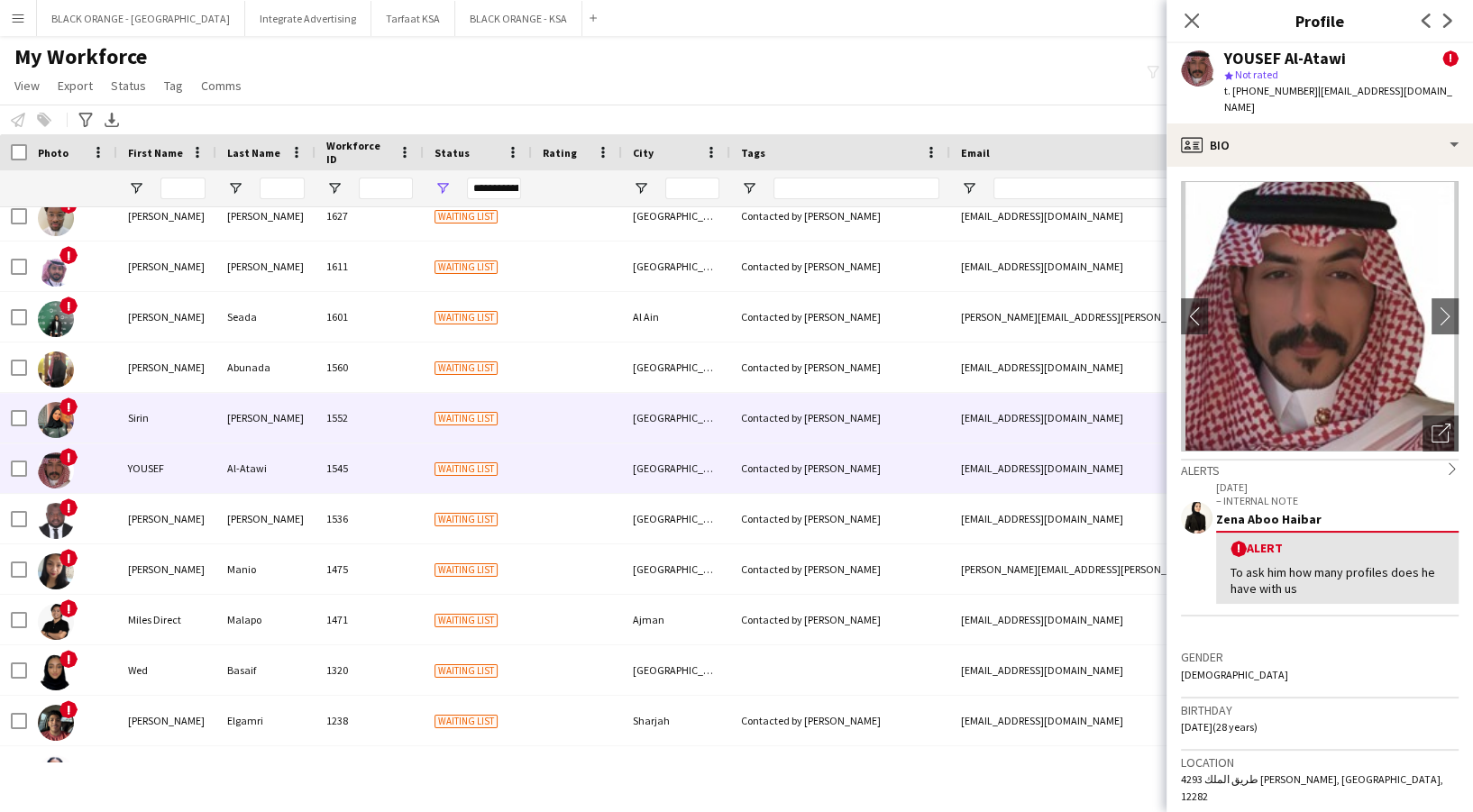
click at [260, 403] on div "[PERSON_NAME]" at bounding box center [266, 418] width 99 height 50
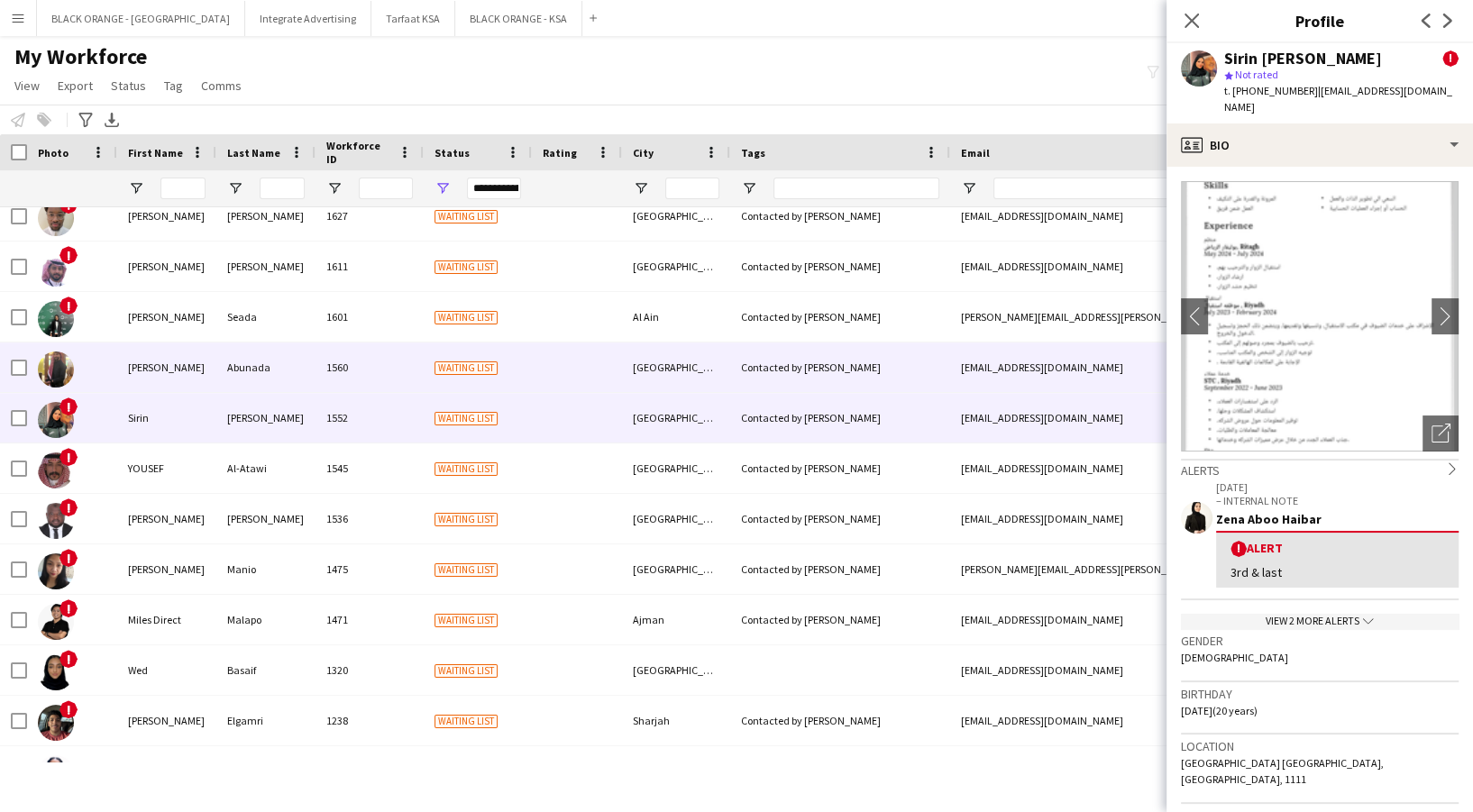
click at [249, 349] on div "Abunada" at bounding box center [266, 367] width 99 height 50
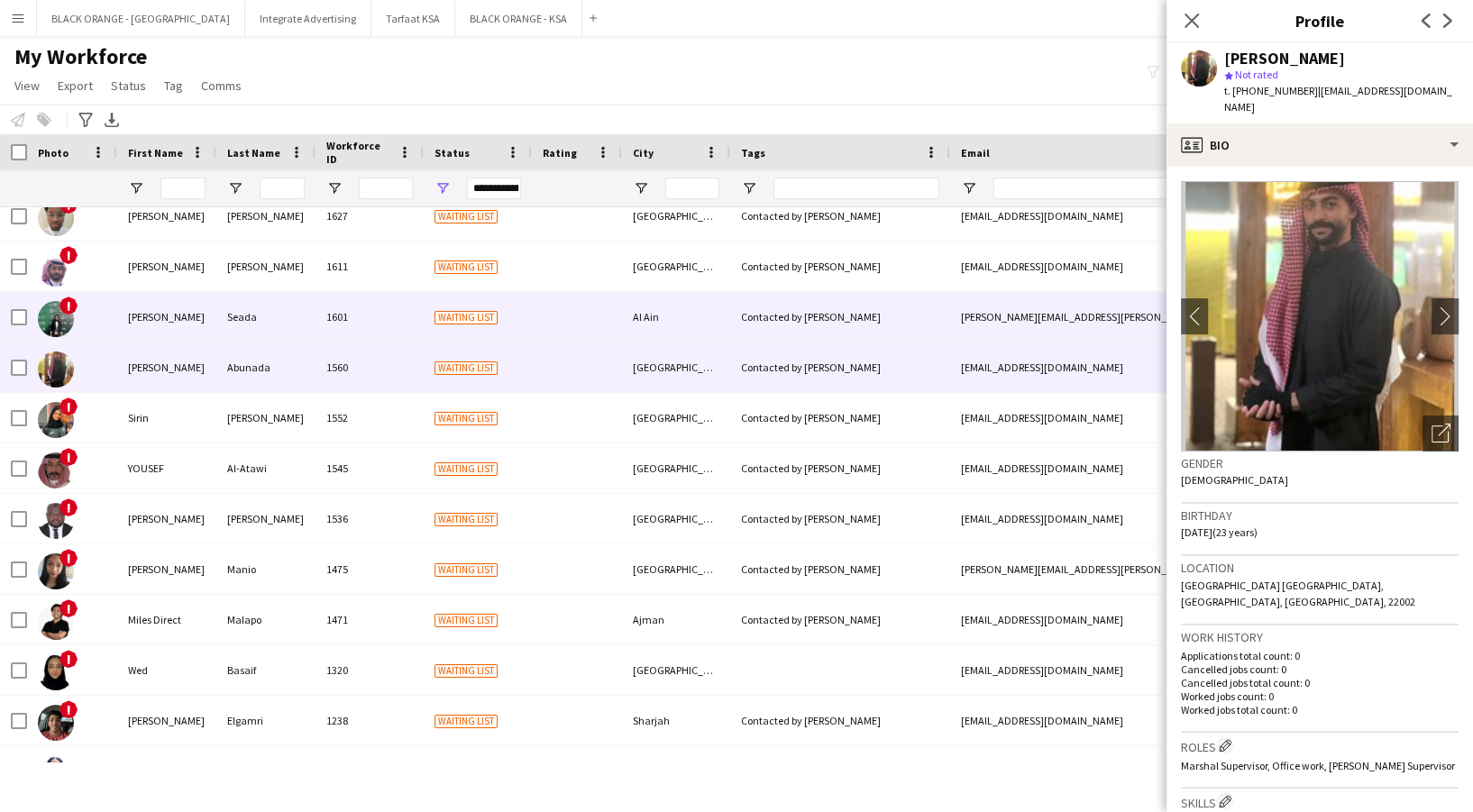
click at [238, 321] on div "Seada" at bounding box center [266, 317] width 99 height 50
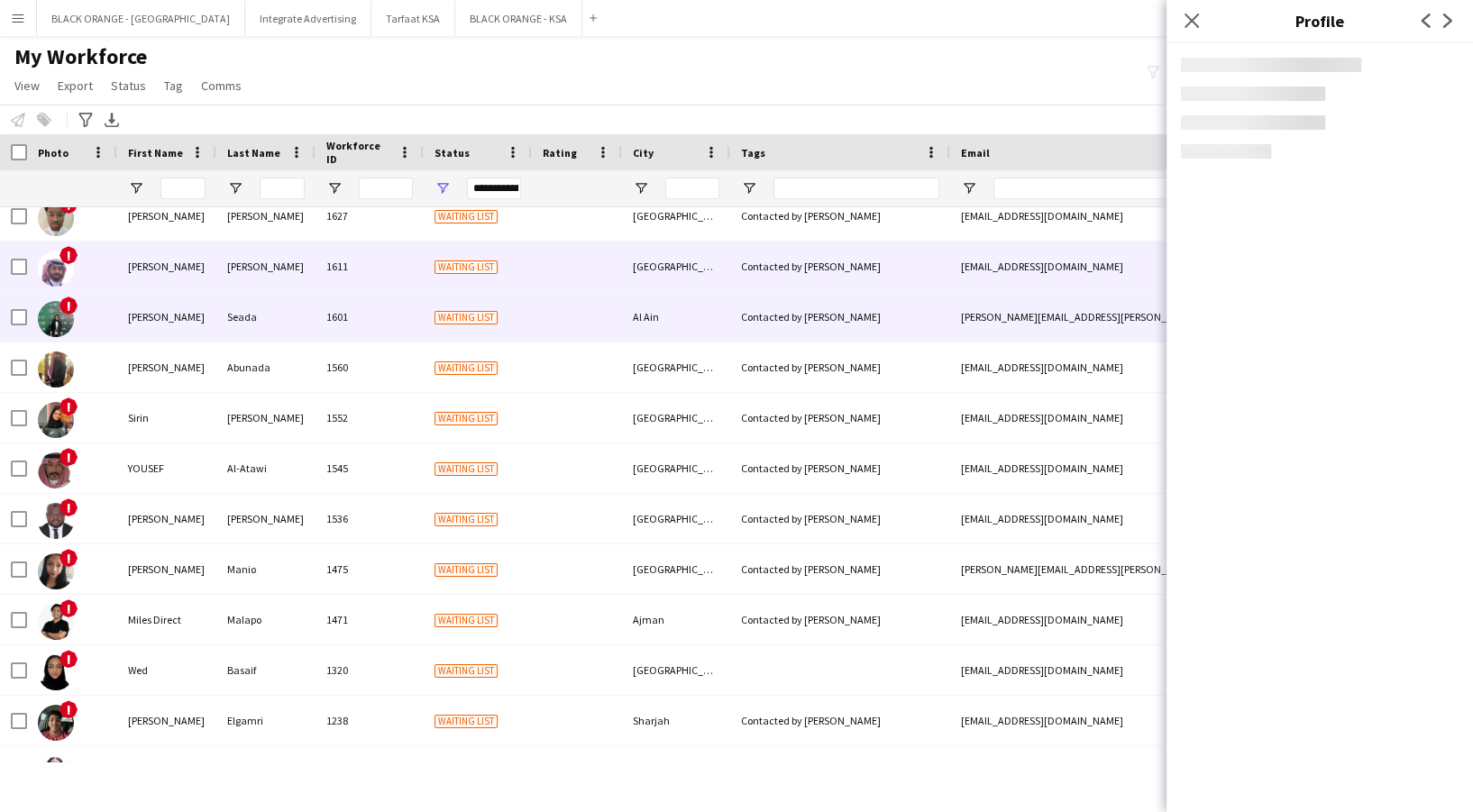
click at [230, 272] on div "[PERSON_NAME]" at bounding box center [266, 266] width 99 height 50
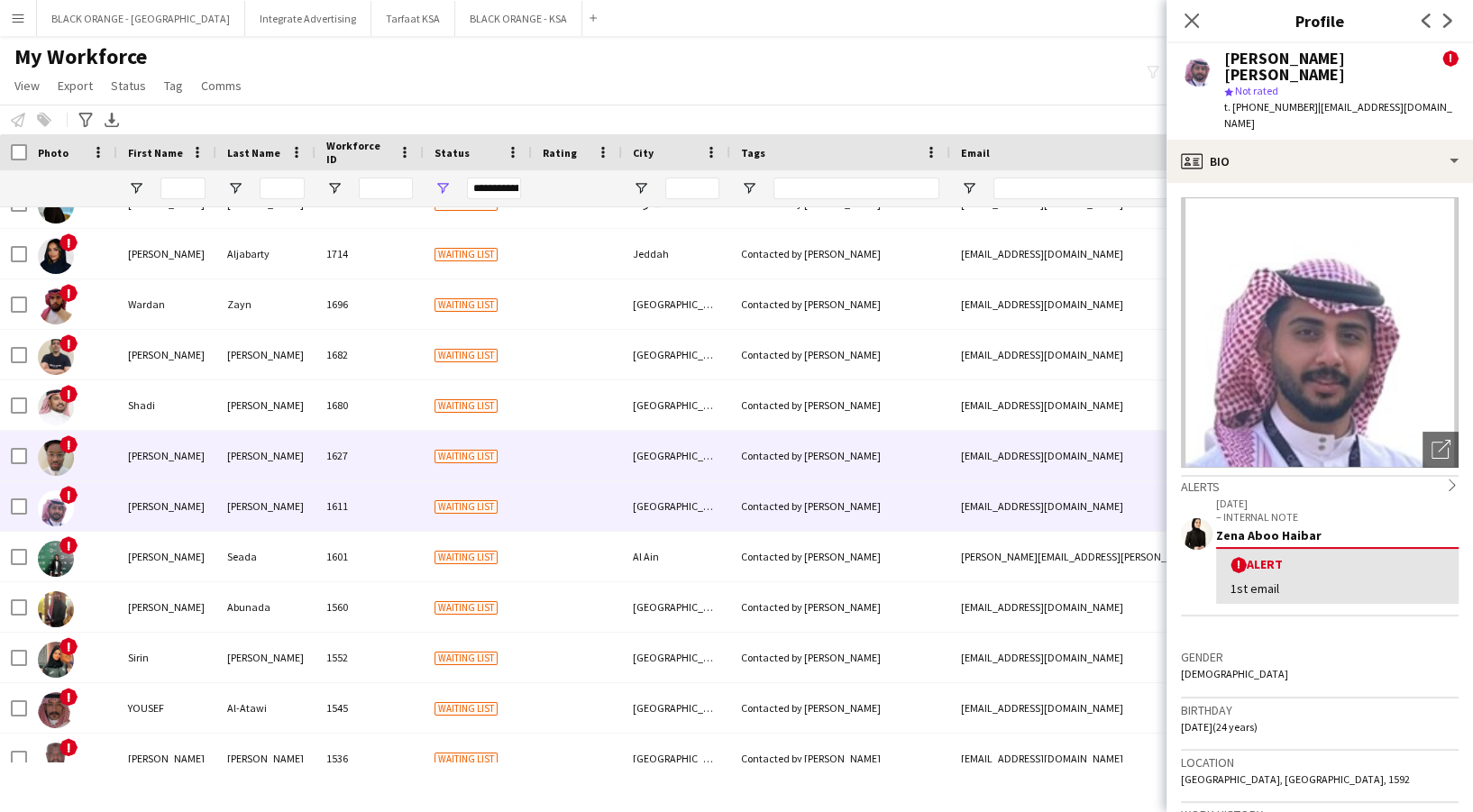
click at [264, 474] on div "[PERSON_NAME]" at bounding box center [266, 456] width 99 height 50
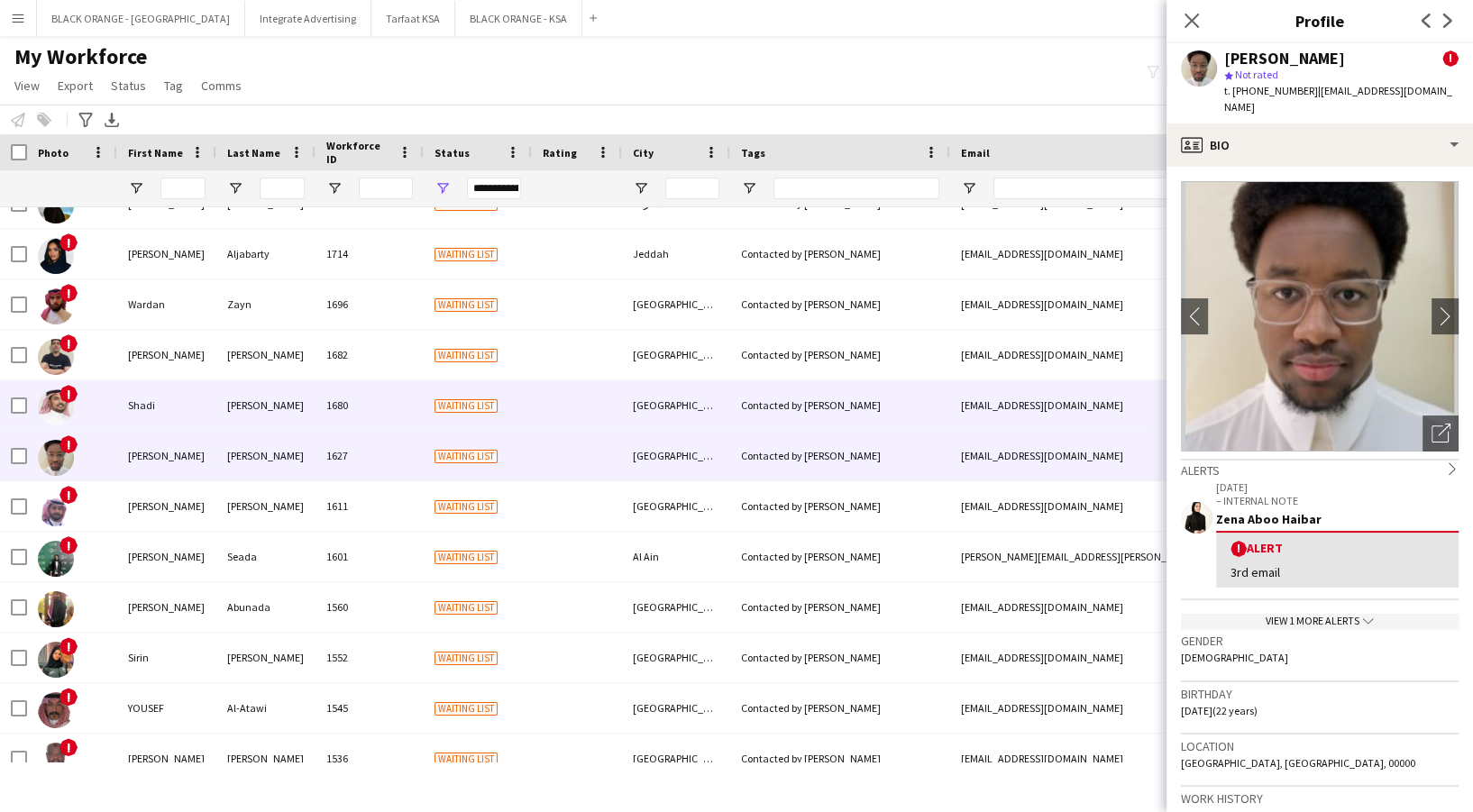
click at [239, 408] on div "[PERSON_NAME]" at bounding box center [266, 405] width 99 height 50
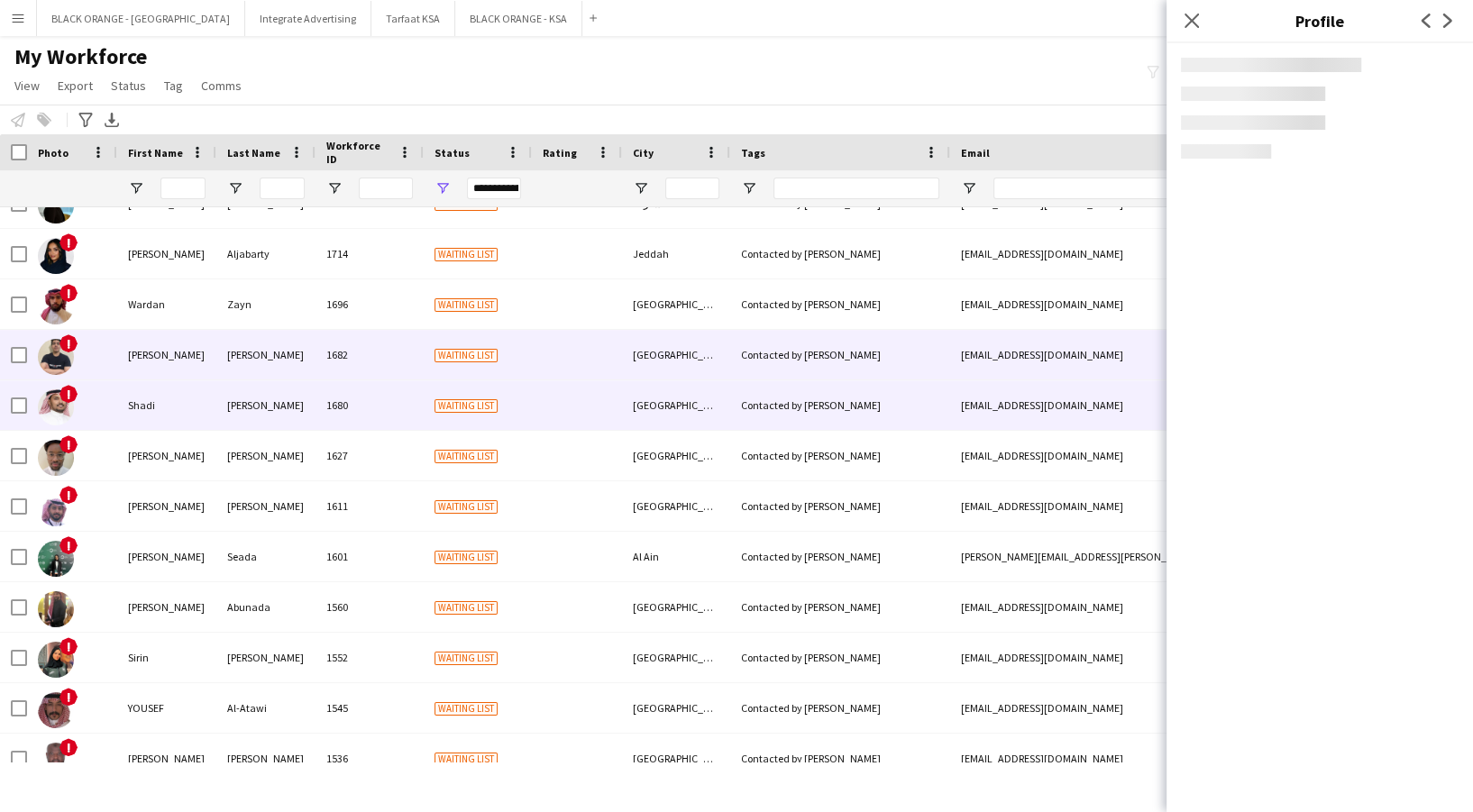
click at [226, 353] on div "[PERSON_NAME]" at bounding box center [266, 355] width 99 height 50
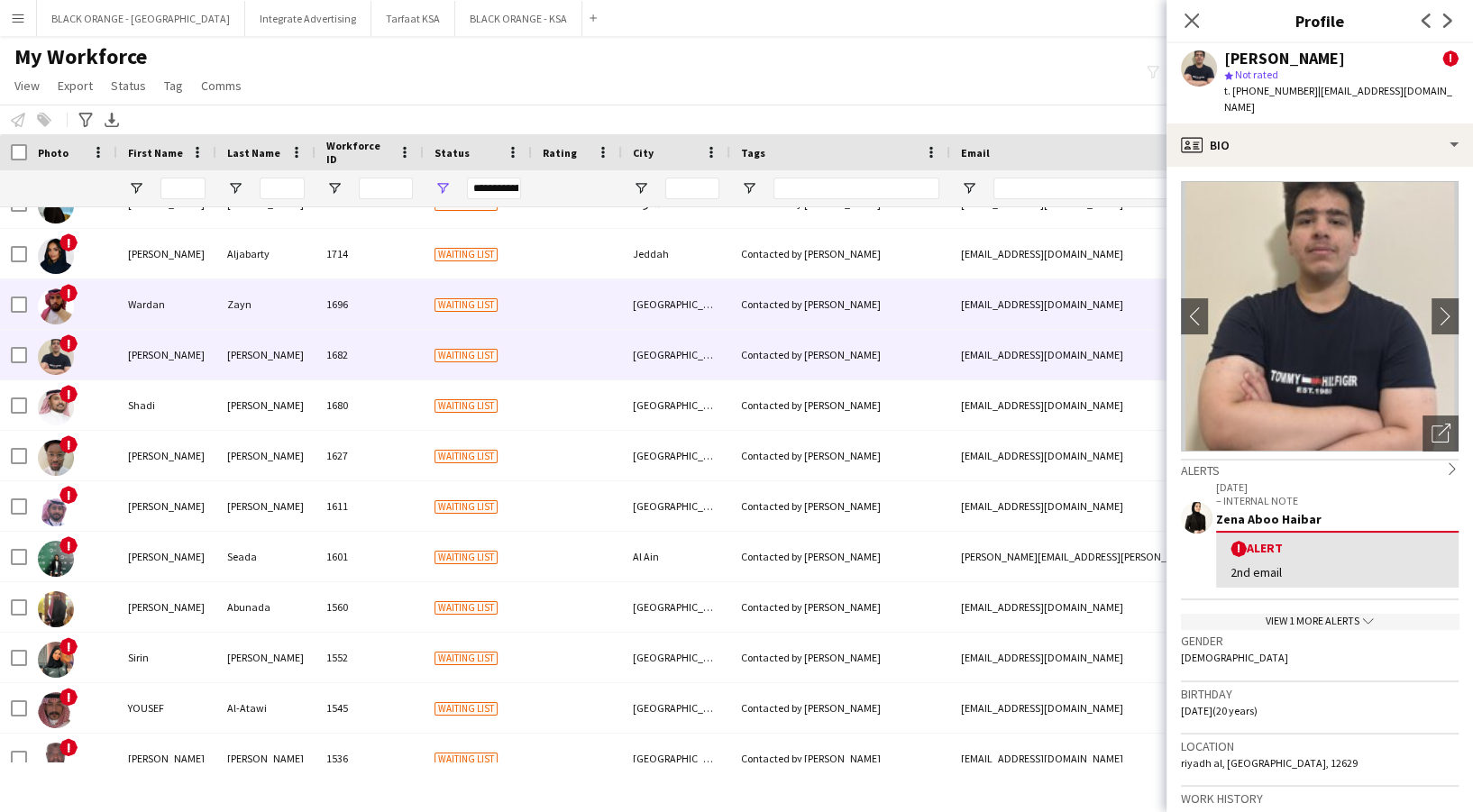
click at [210, 309] on div "Wardan" at bounding box center [167, 304] width 99 height 50
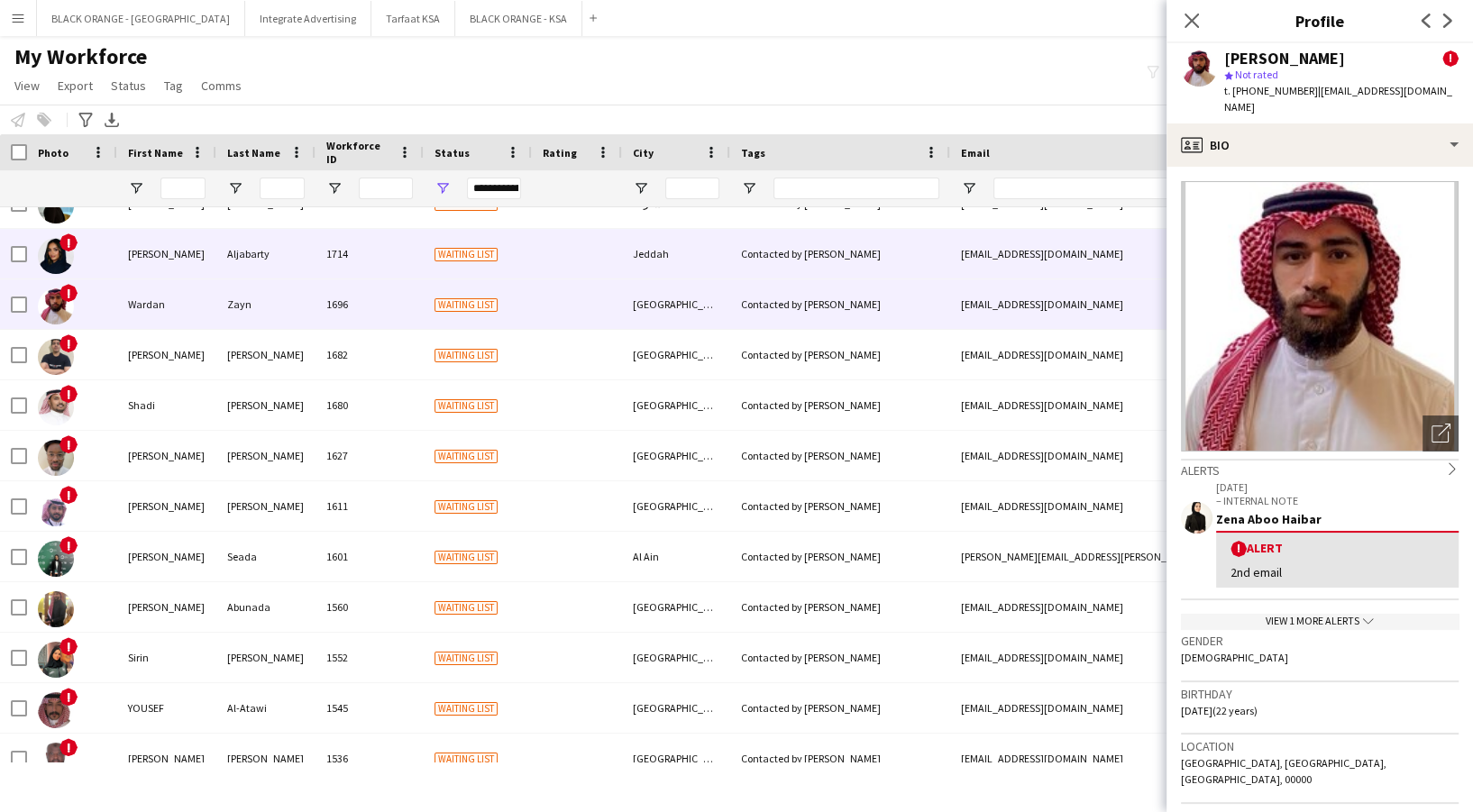
click at [207, 268] on div "[PERSON_NAME]" at bounding box center [167, 254] width 99 height 50
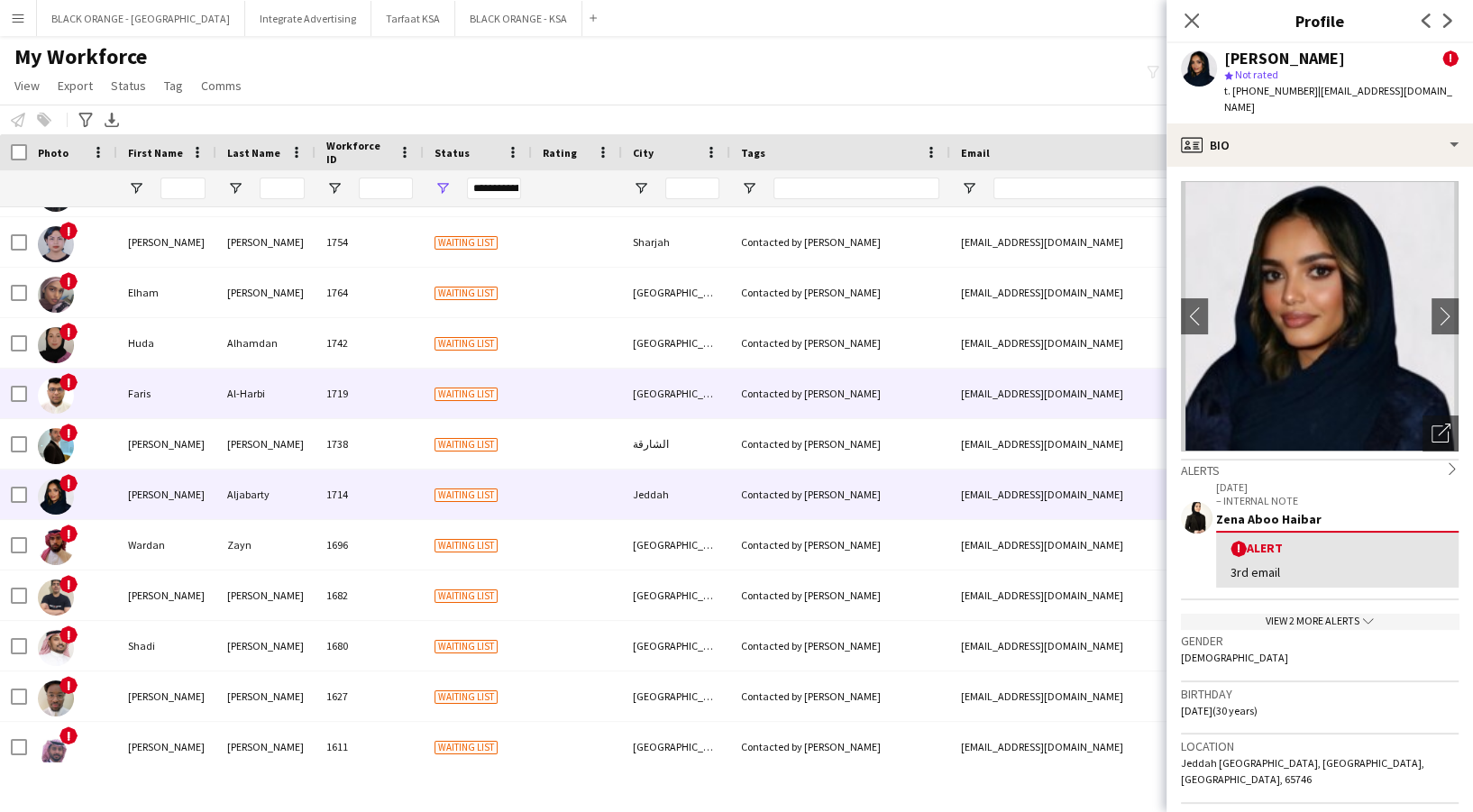
click at [177, 430] on div "[PERSON_NAME]" at bounding box center [167, 443] width 99 height 50
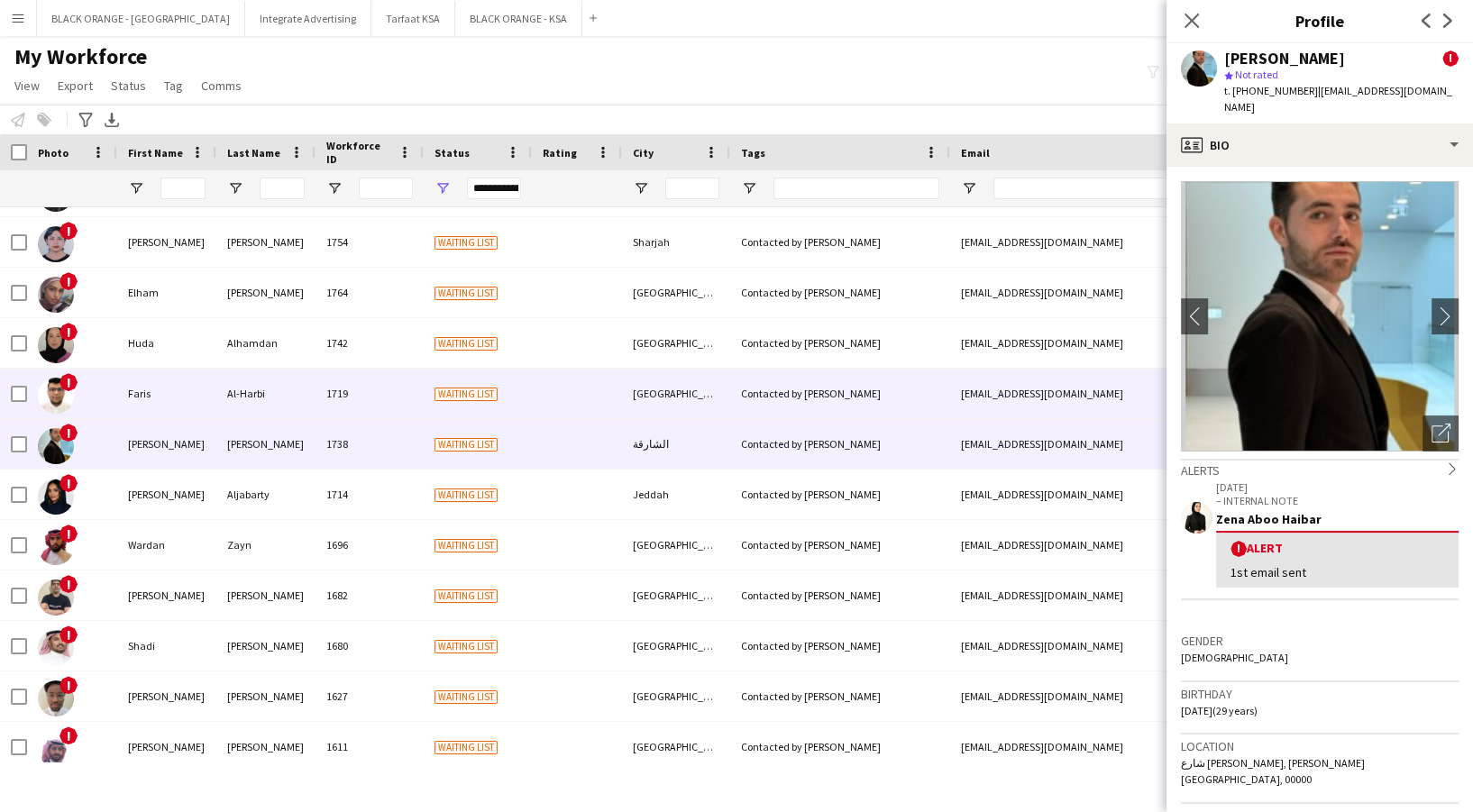
click at [177, 397] on div "Faris" at bounding box center [167, 392] width 99 height 50
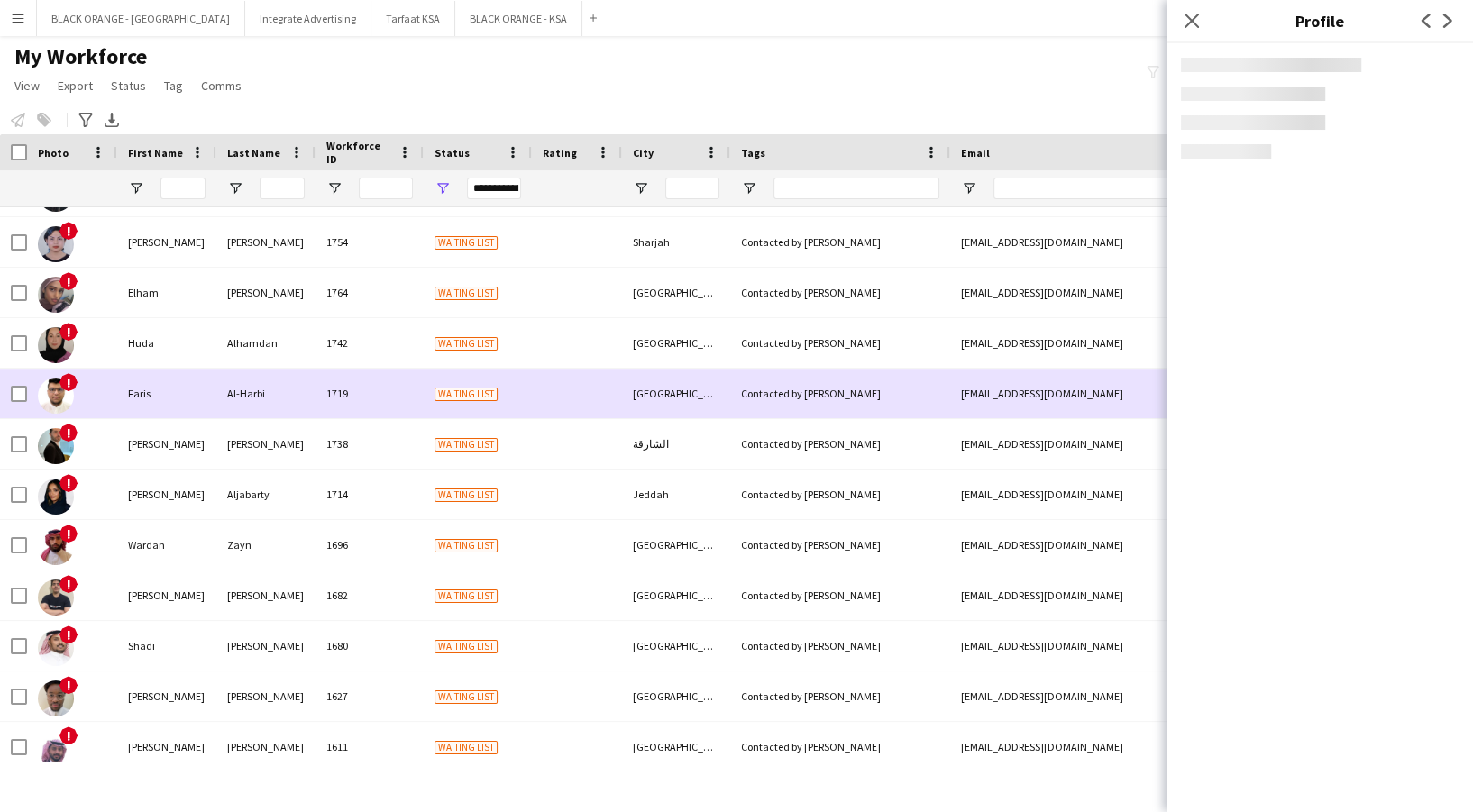
click at [188, 353] on div "Huda" at bounding box center [167, 343] width 99 height 50
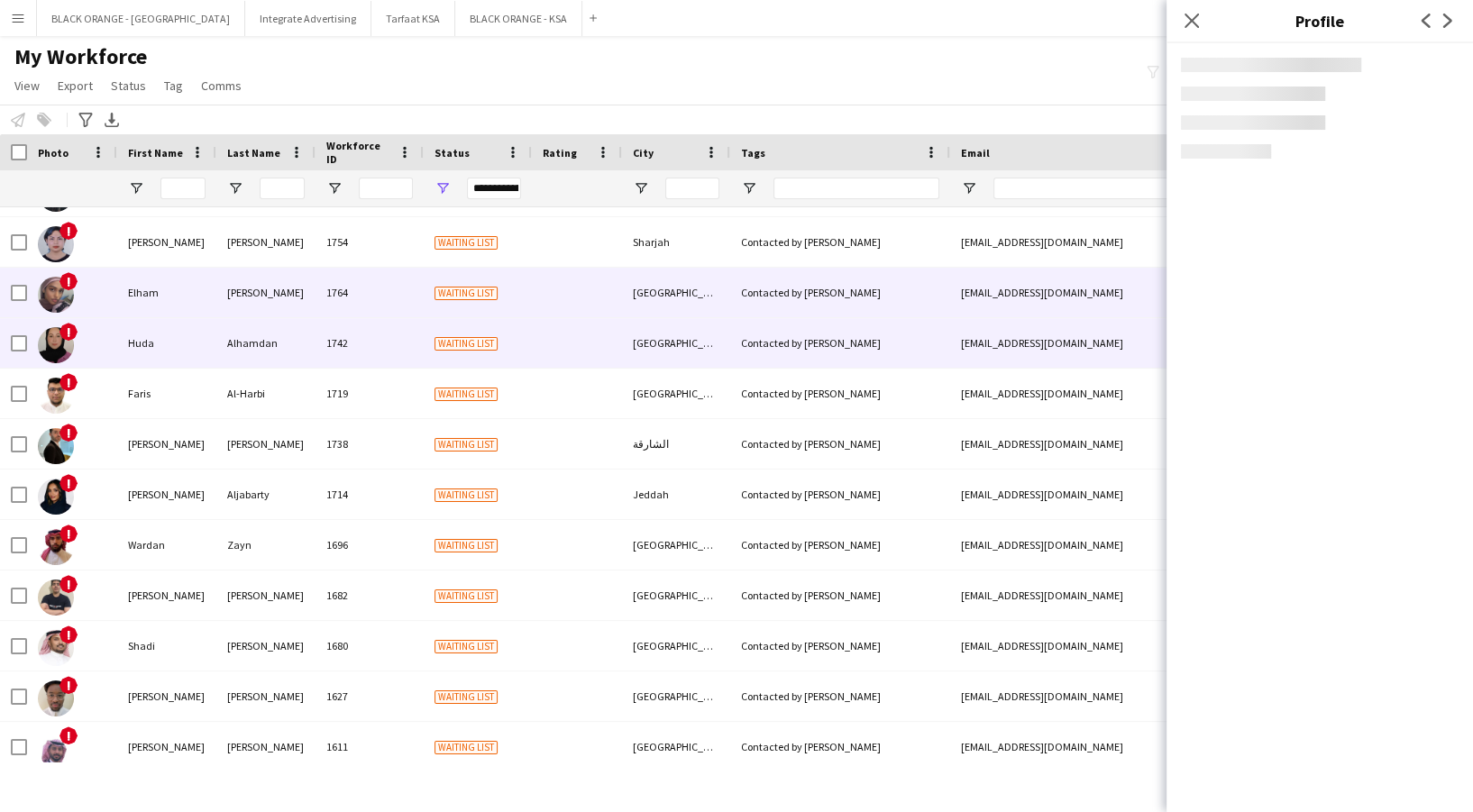
click at [232, 288] on div "[PERSON_NAME]" at bounding box center [266, 292] width 99 height 50
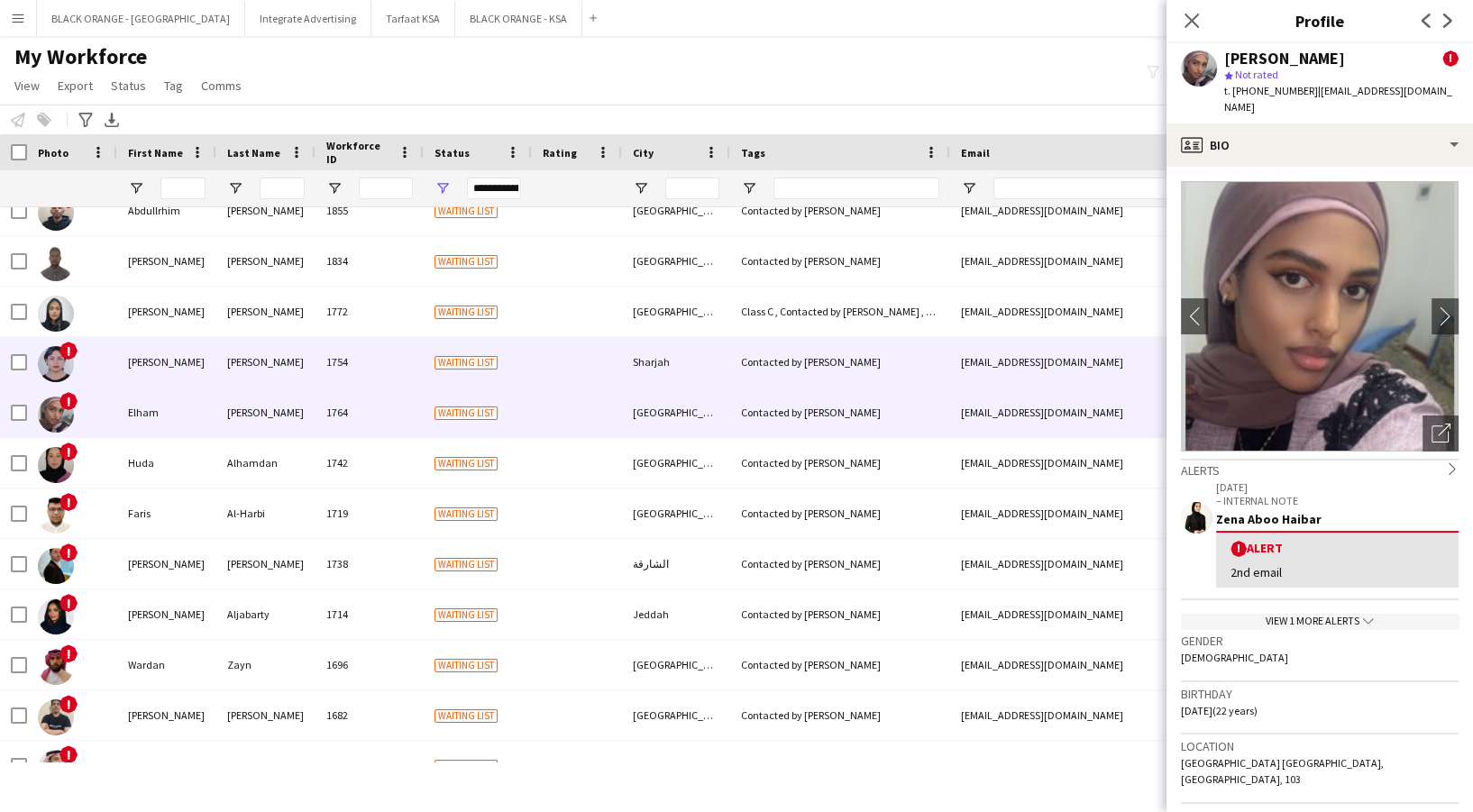
click at [279, 360] on div "[PERSON_NAME]" at bounding box center [266, 361] width 99 height 50
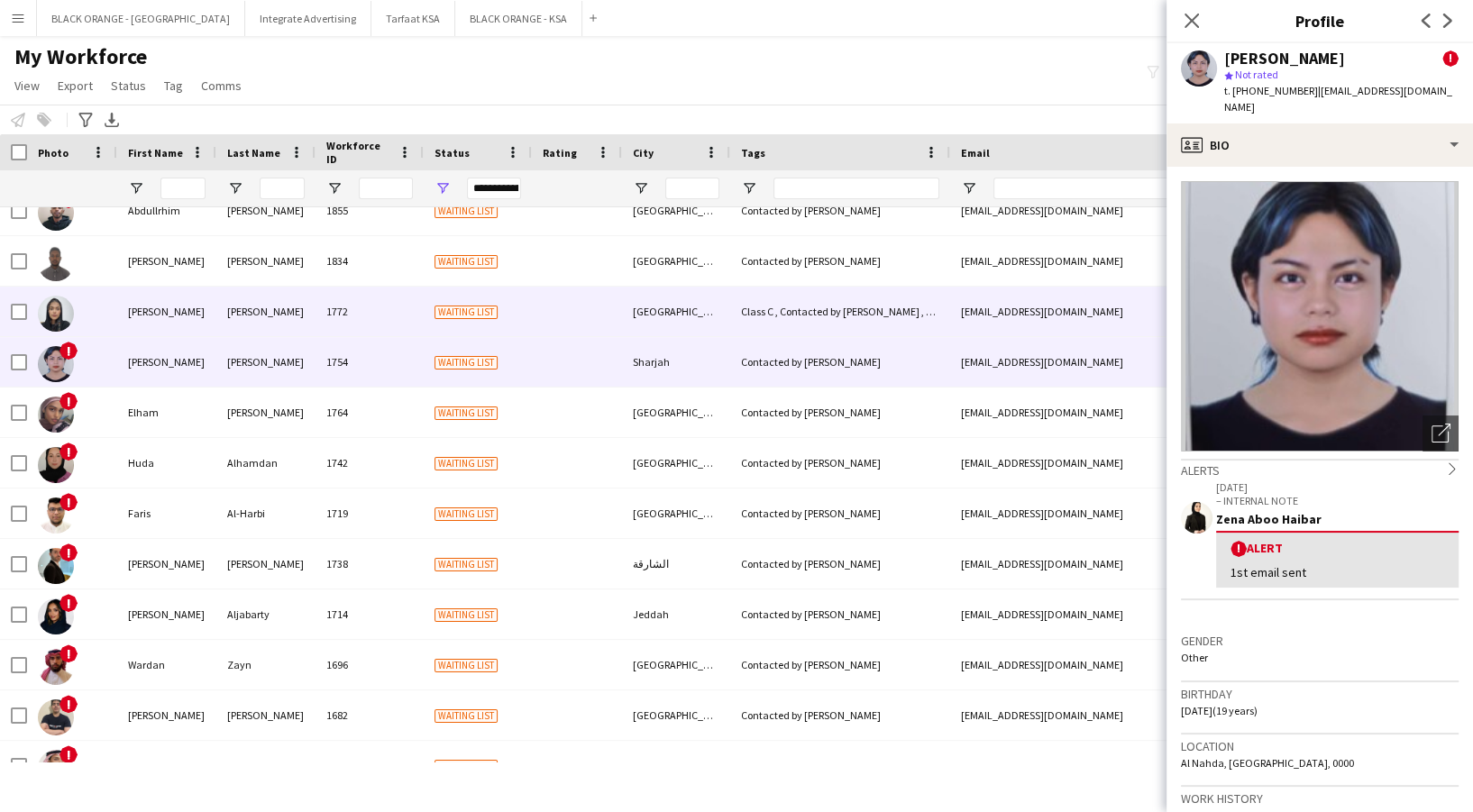
click at [278, 310] on div "[PERSON_NAME]" at bounding box center [266, 311] width 99 height 50
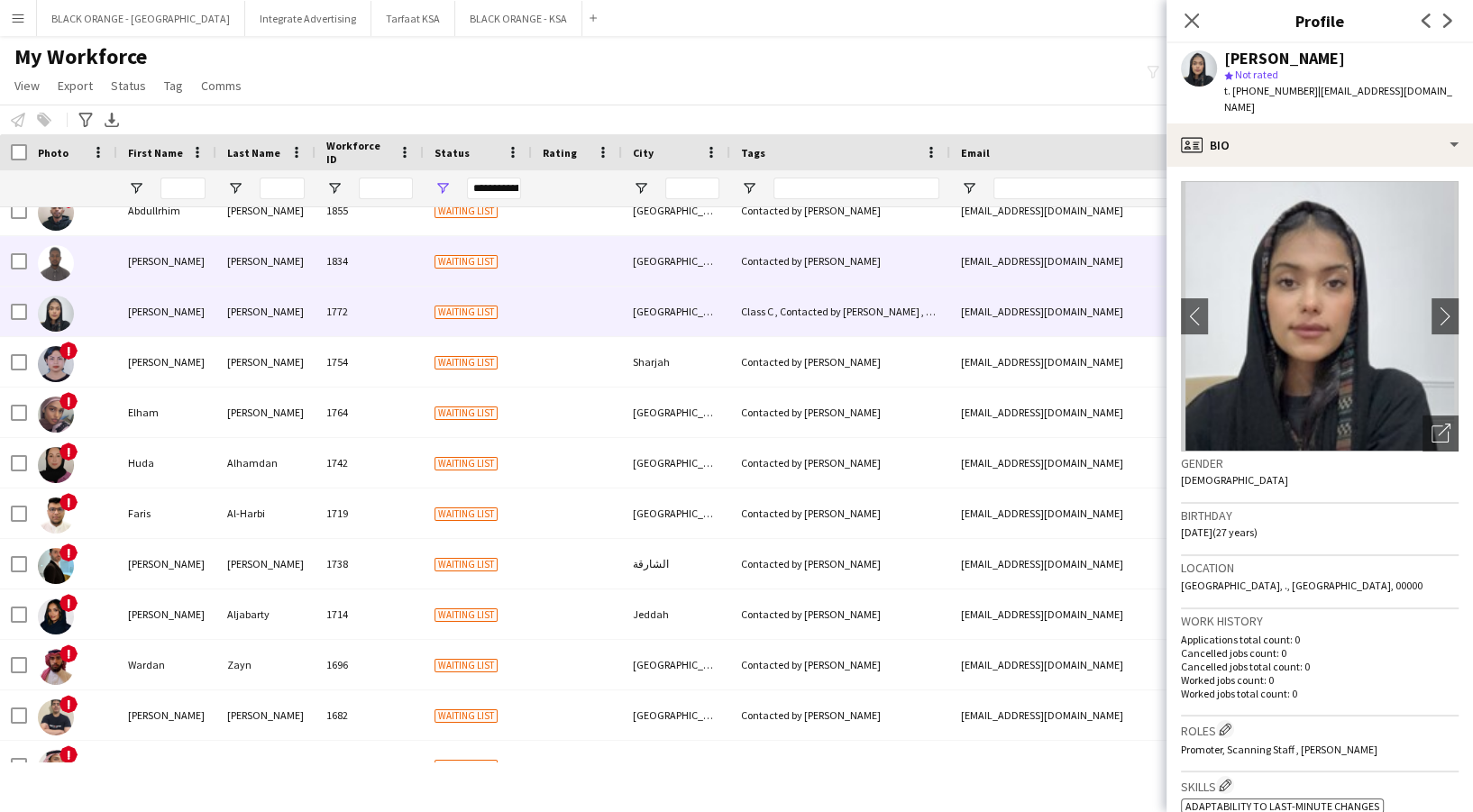
click at [275, 267] on div "[PERSON_NAME]" at bounding box center [266, 260] width 99 height 50
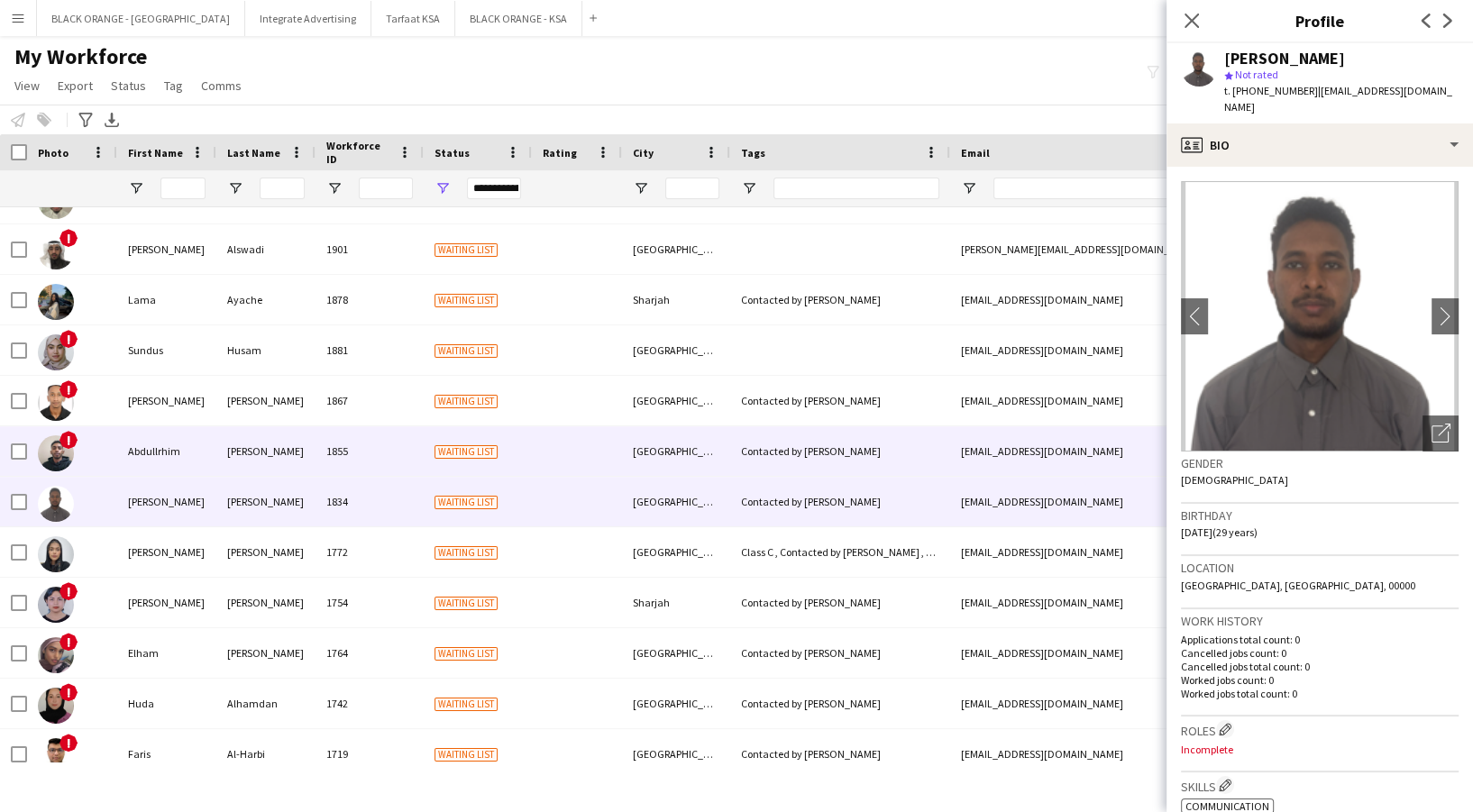
click at [235, 469] on div "[PERSON_NAME]" at bounding box center [266, 451] width 99 height 50
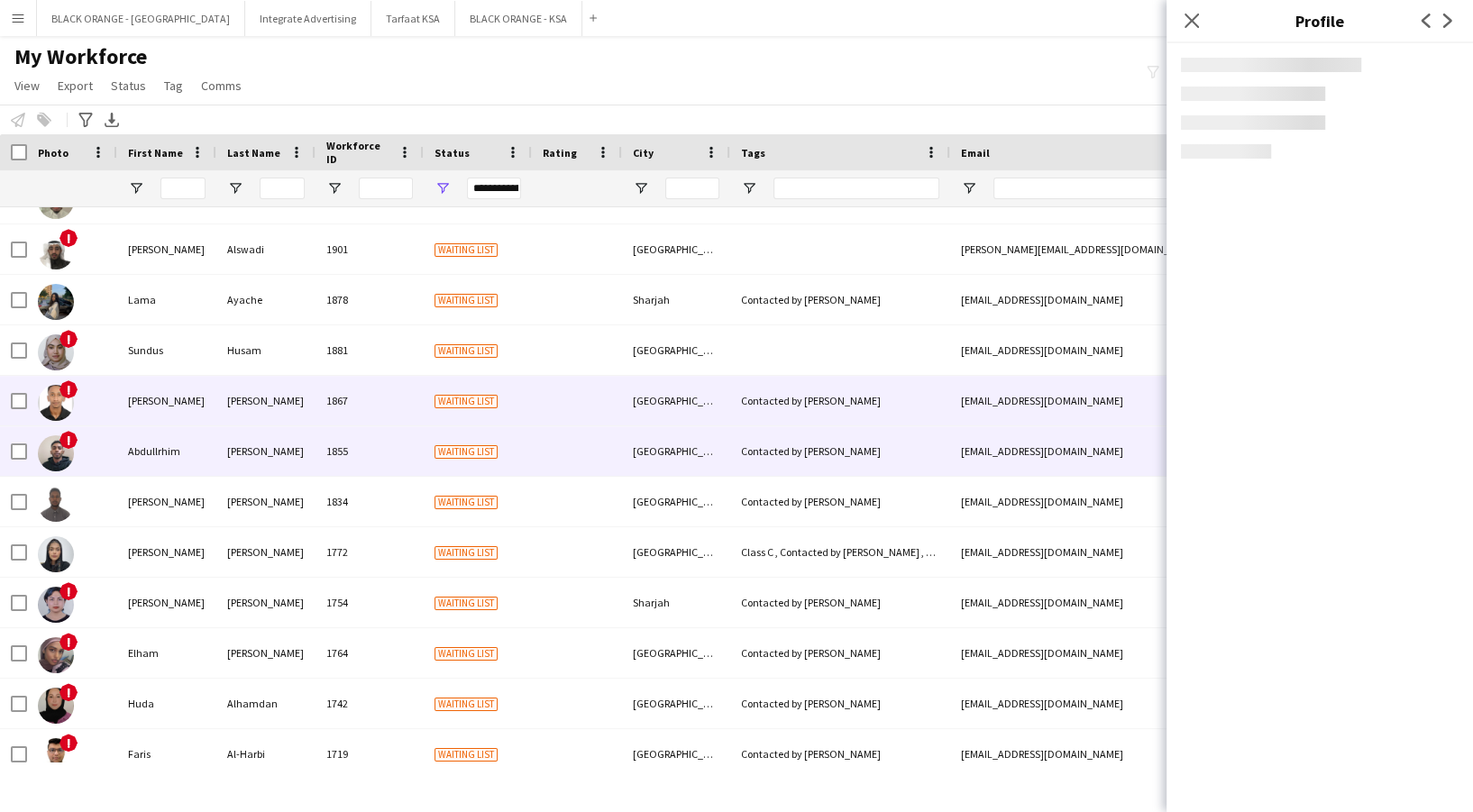
click at [237, 406] on div "[PERSON_NAME]" at bounding box center [266, 400] width 99 height 50
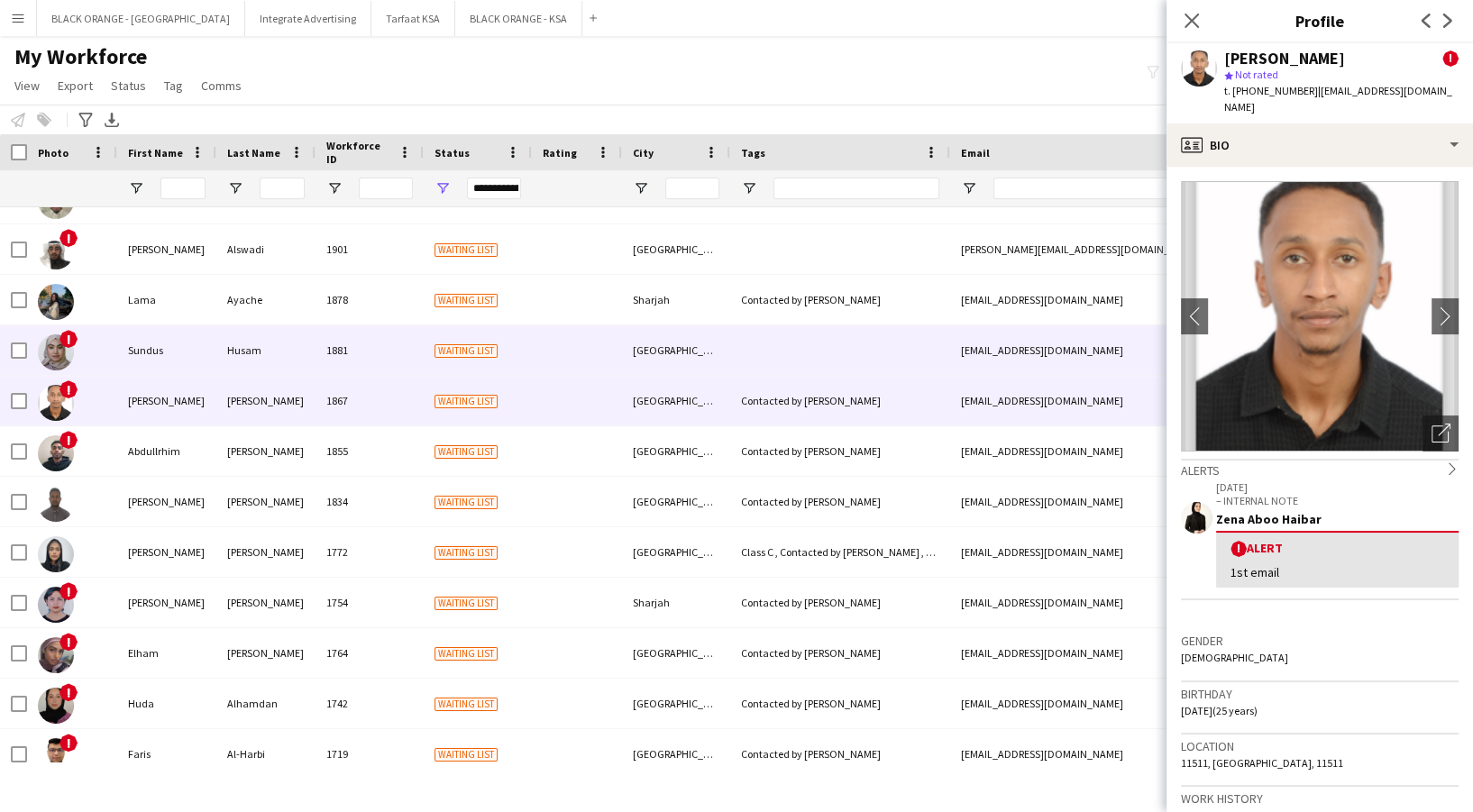
click at [251, 338] on div "Husam" at bounding box center [266, 350] width 99 height 50
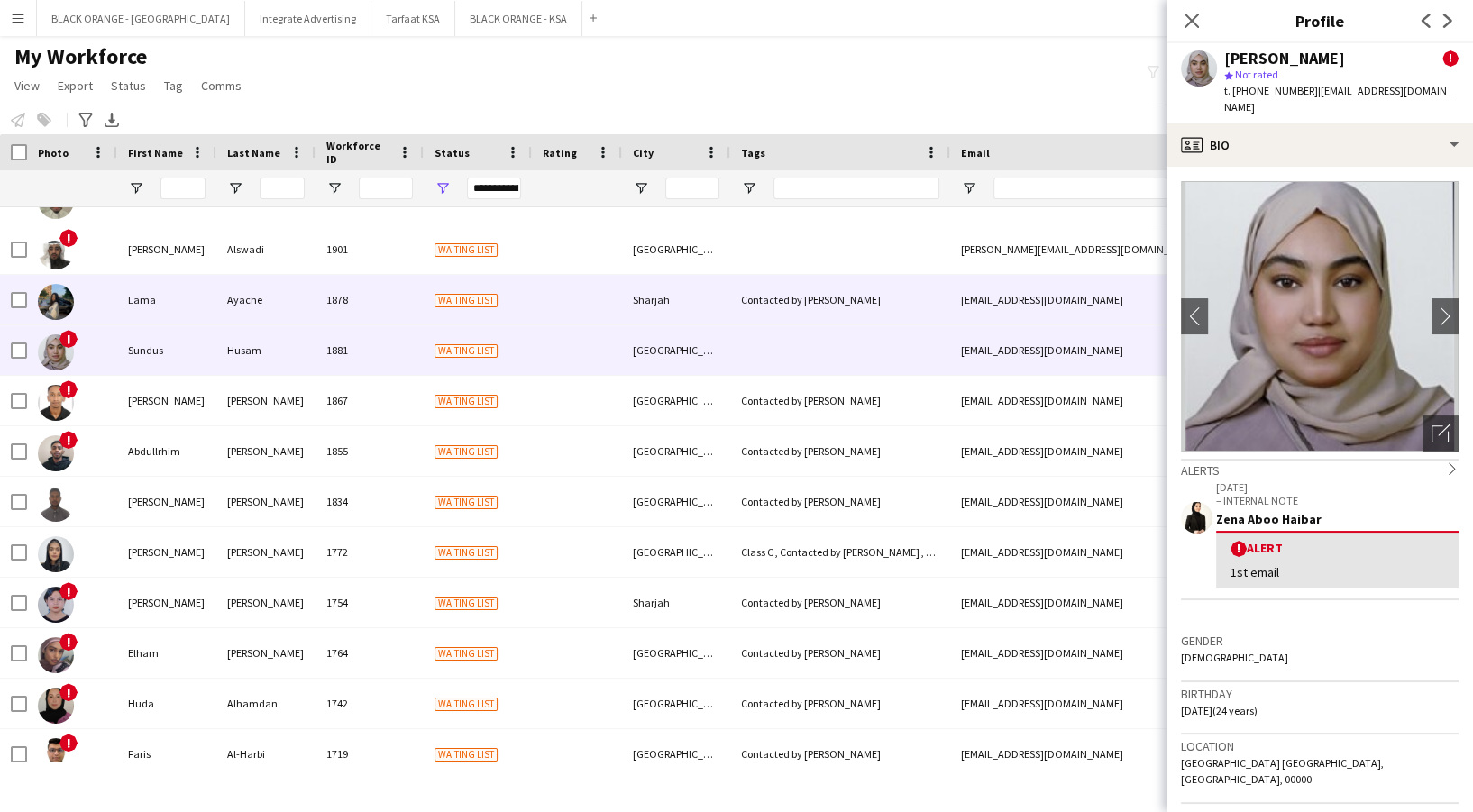
click at [237, 311] on div "Ayache" at bounding box center [266, 299] width 99 height 50
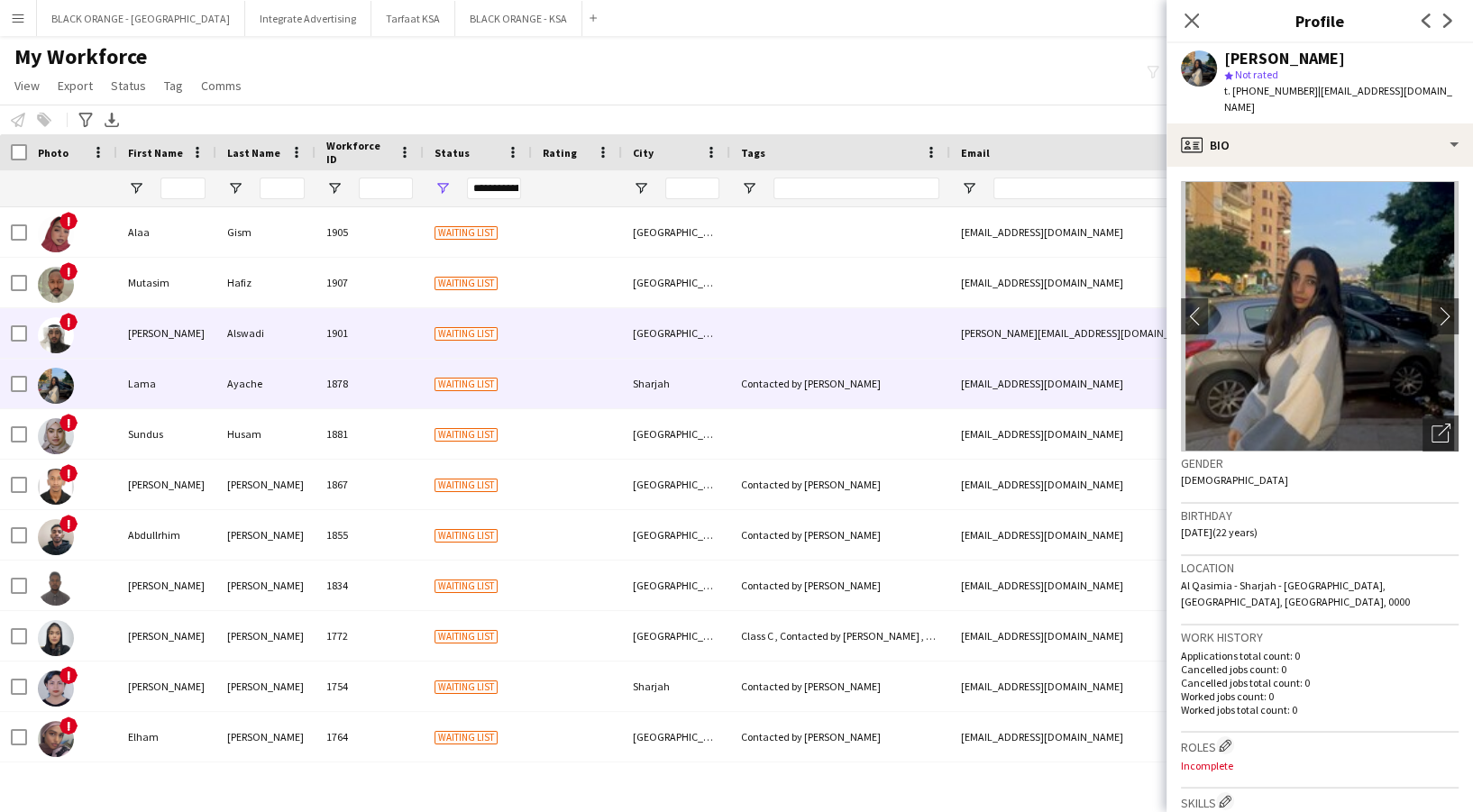
click at [244, 333] on div "Alswadi" at bounding box center [266, 332] width 99 height 50
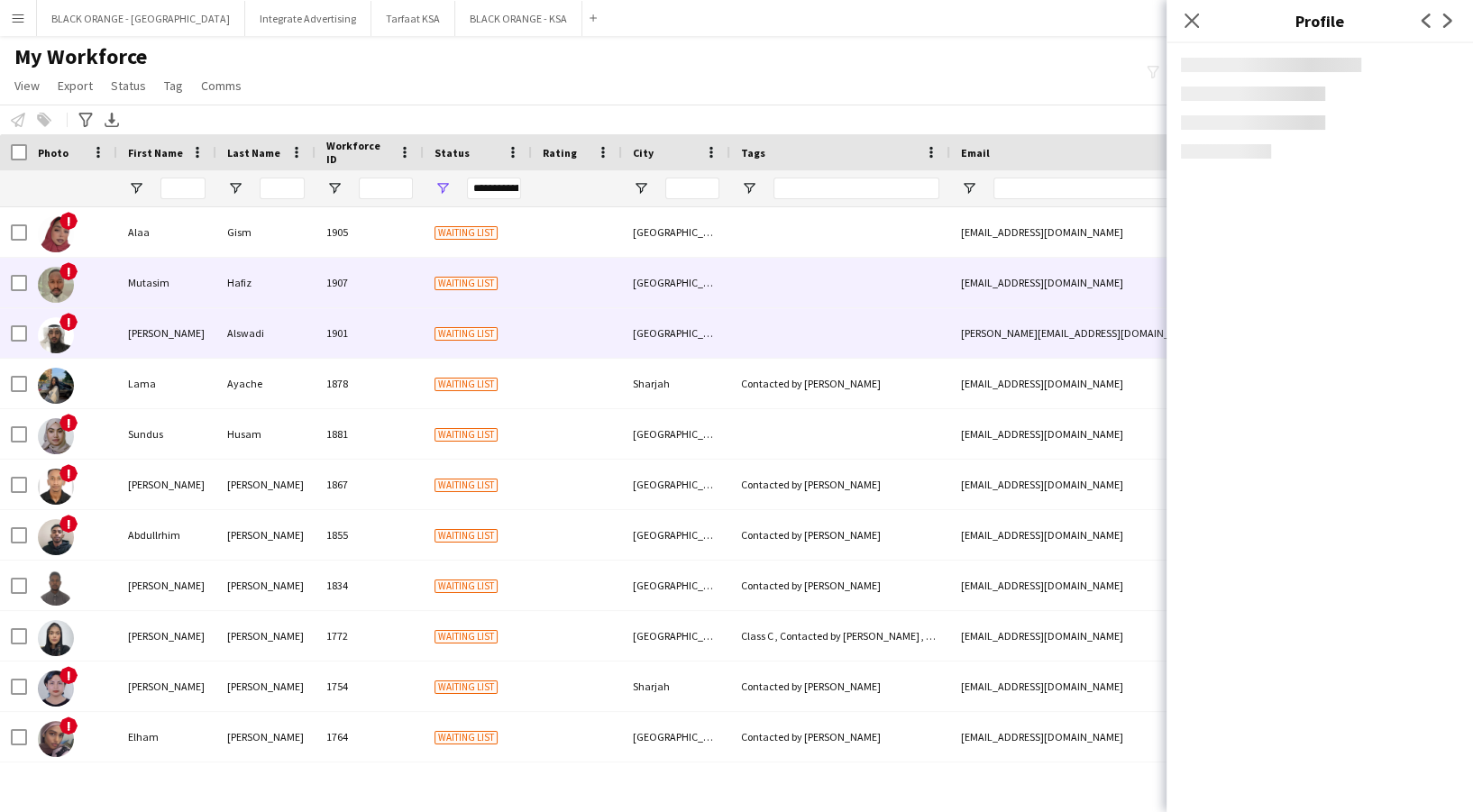
click at [249, 286] on div "Hafiz" at bounding box center [266, 282] width 99 height 50
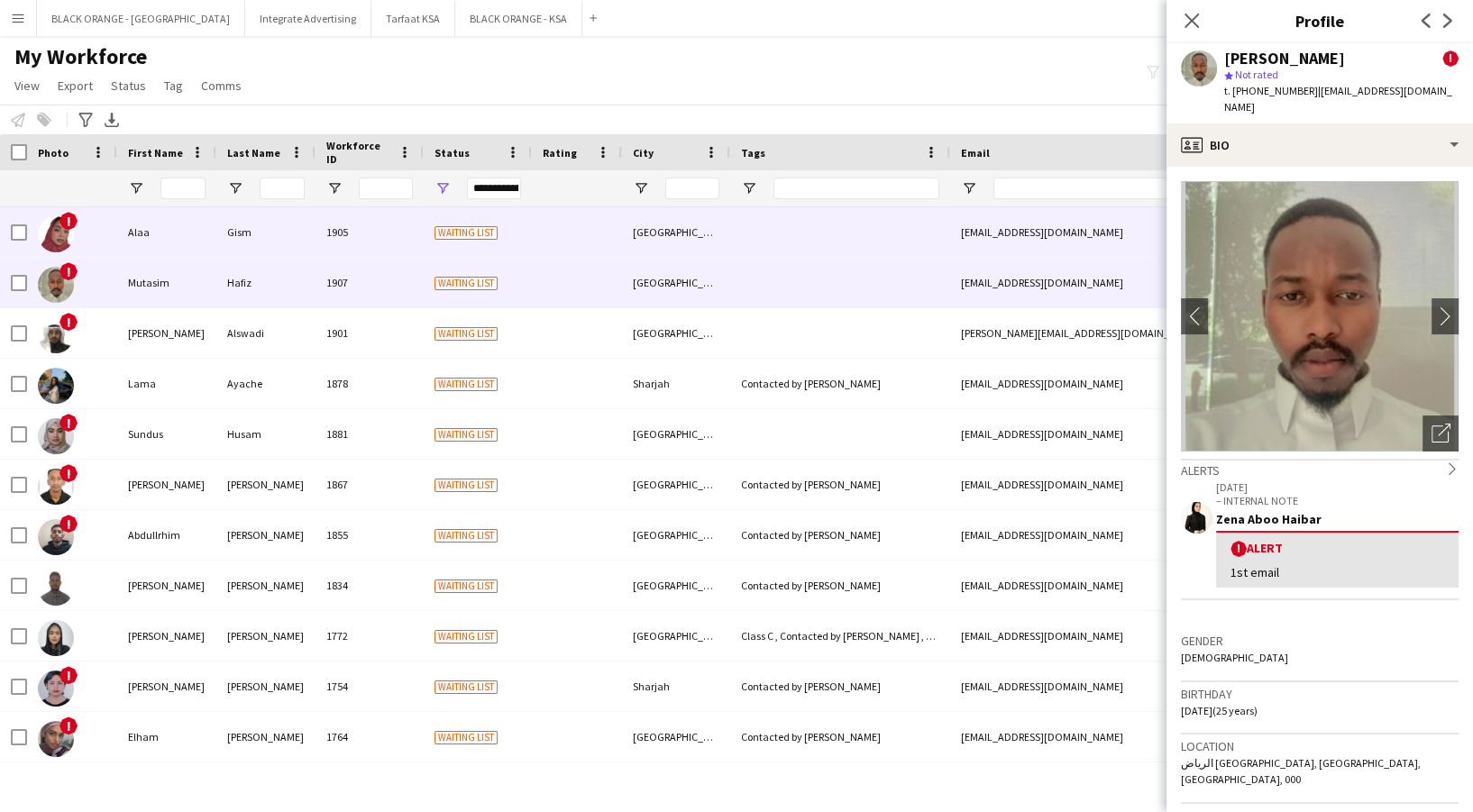
click at [256, 253] on div "Gism" at bounding box center [266, 231] width 99 height 50
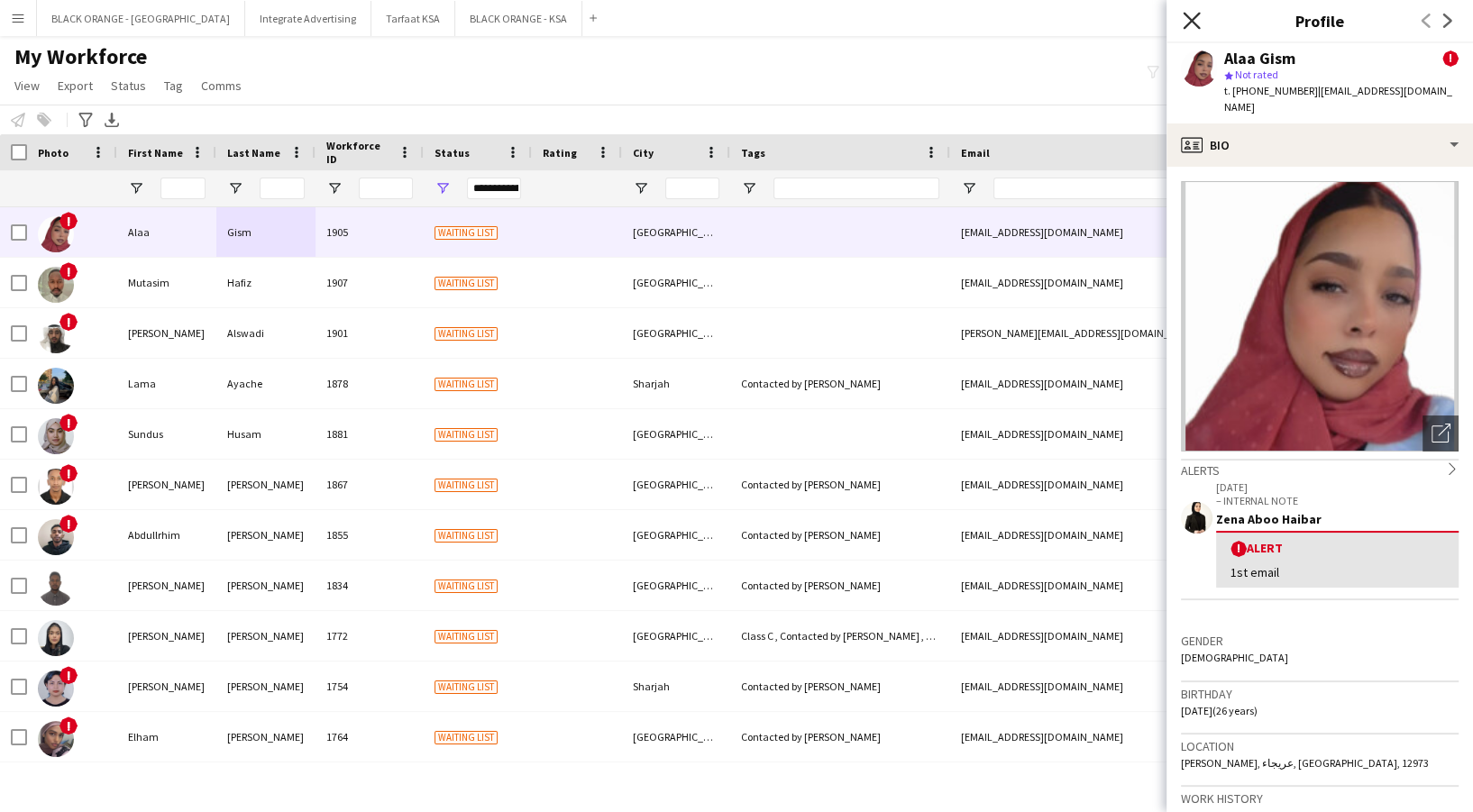
click at [1186, 27] on icon at bounding box center [1191, 20] width 17 height 17
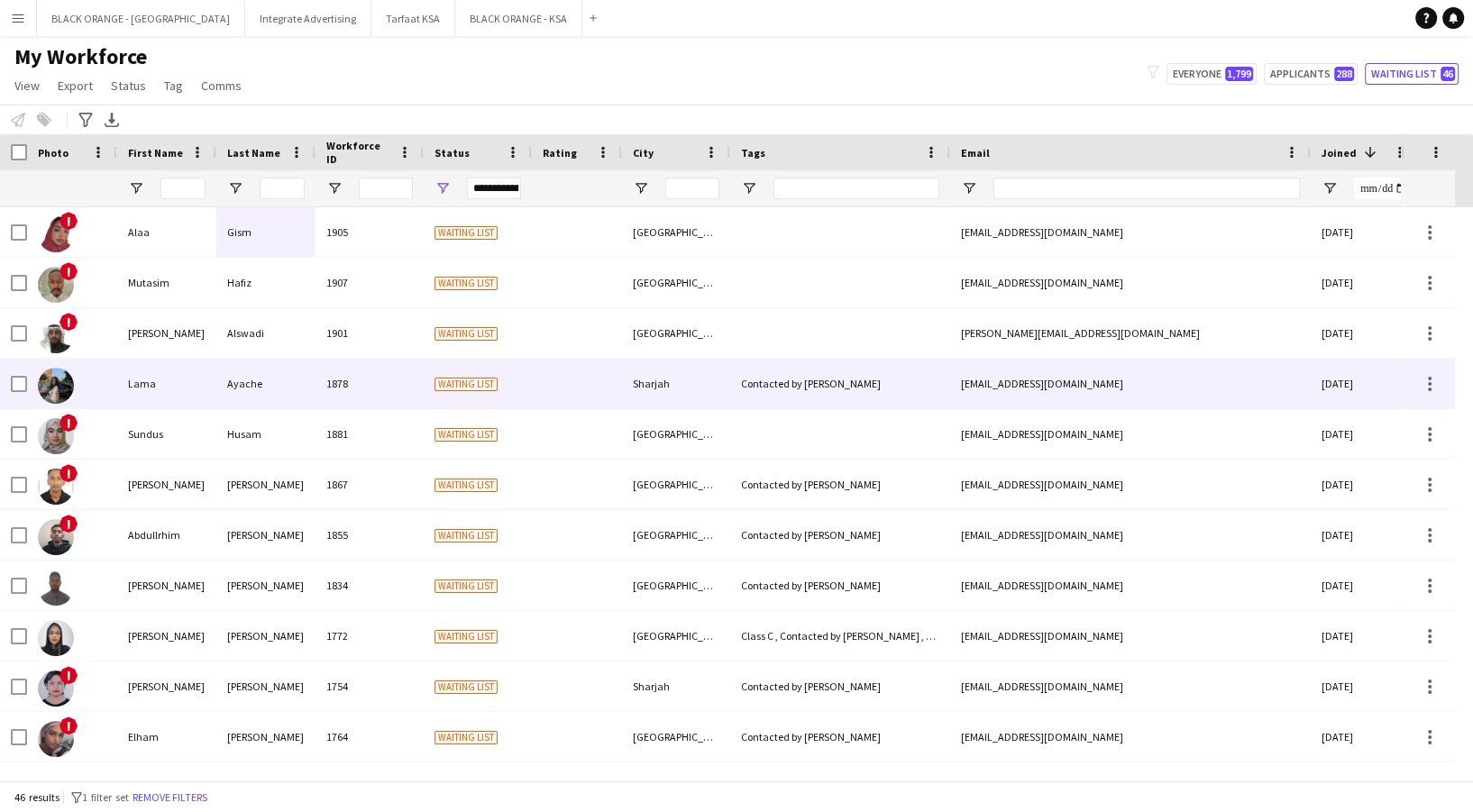
click at [383, 396] on div "1878" at bounding box center [369, 383] width 108 height 50
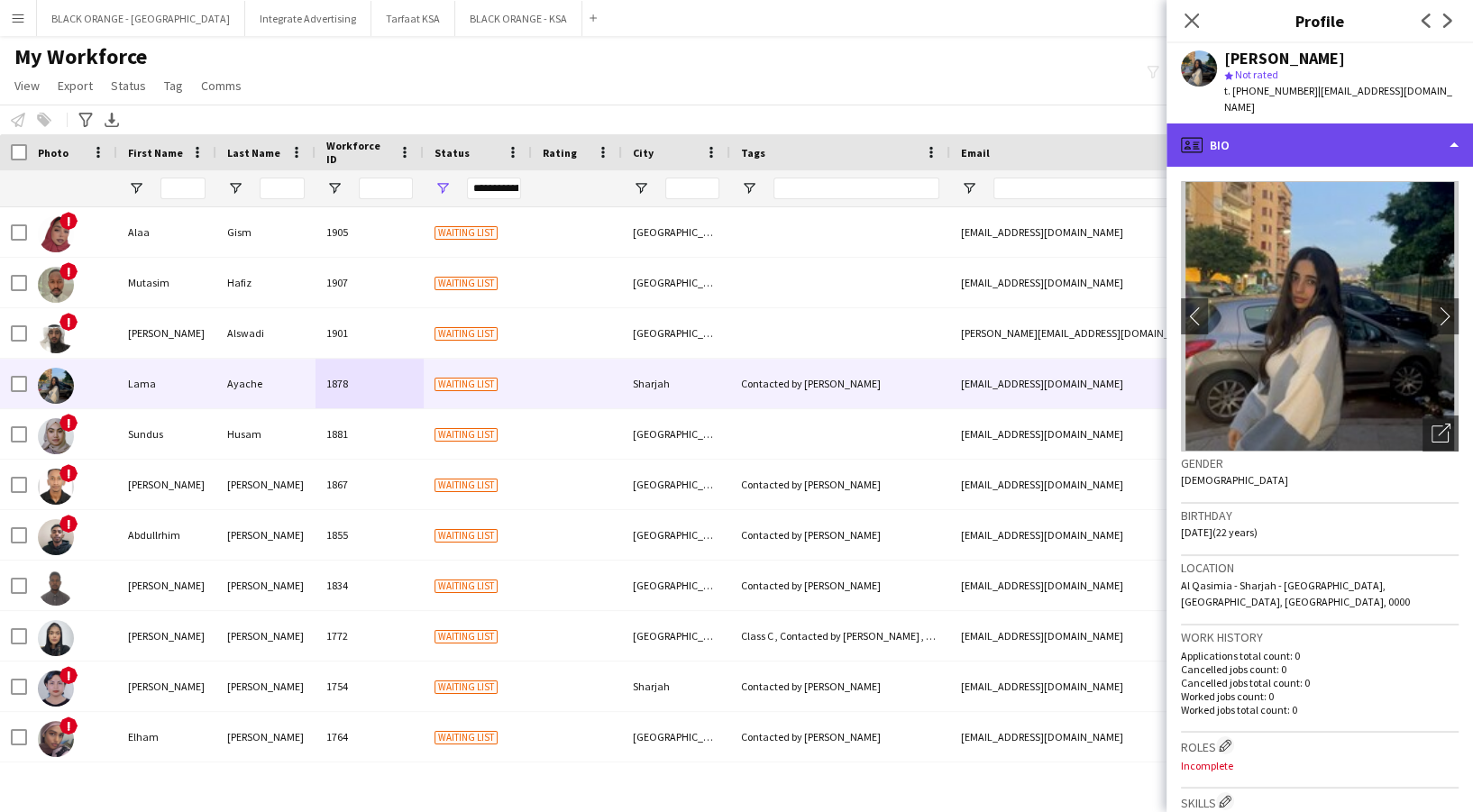
click at [1250, 138] on div "profile Bio" at bounding box center [1319, 145] width 306 height 44
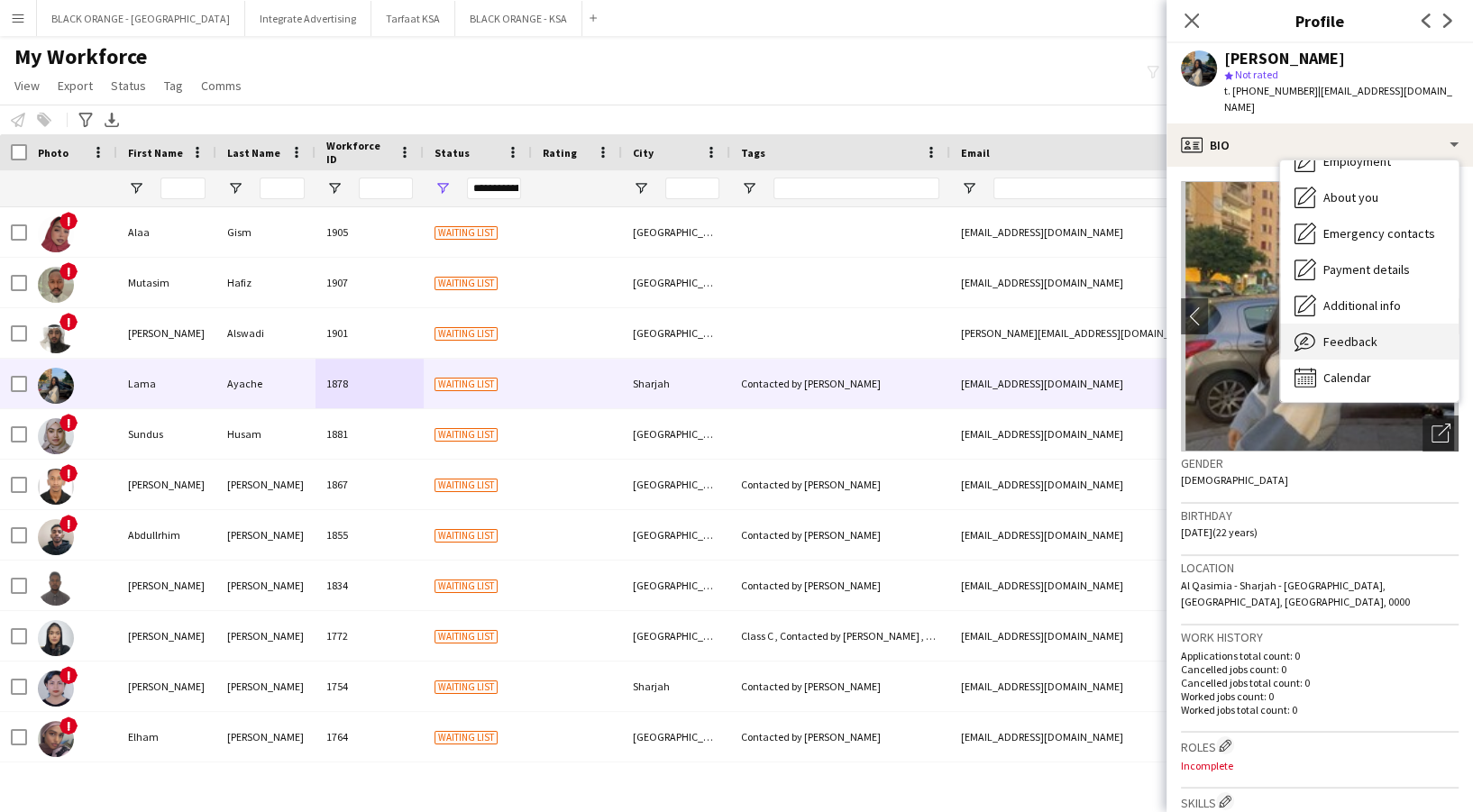
click at [1367, 333] on span "Feedback" at bounding box center [1351, 341] width 54 height 17
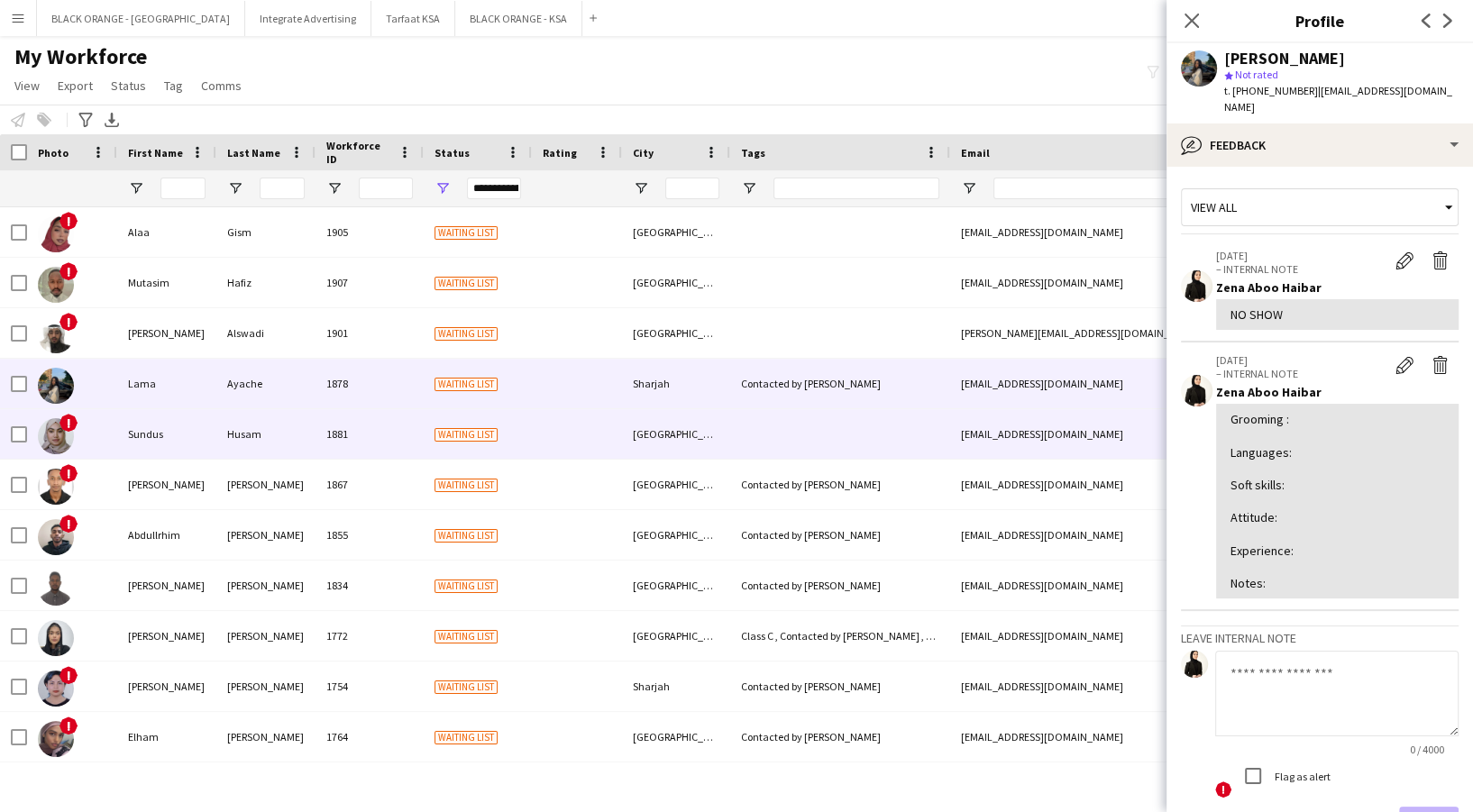
click at [344, 430] on div "1881" at bounding box center [369, 433] width 108 height 50
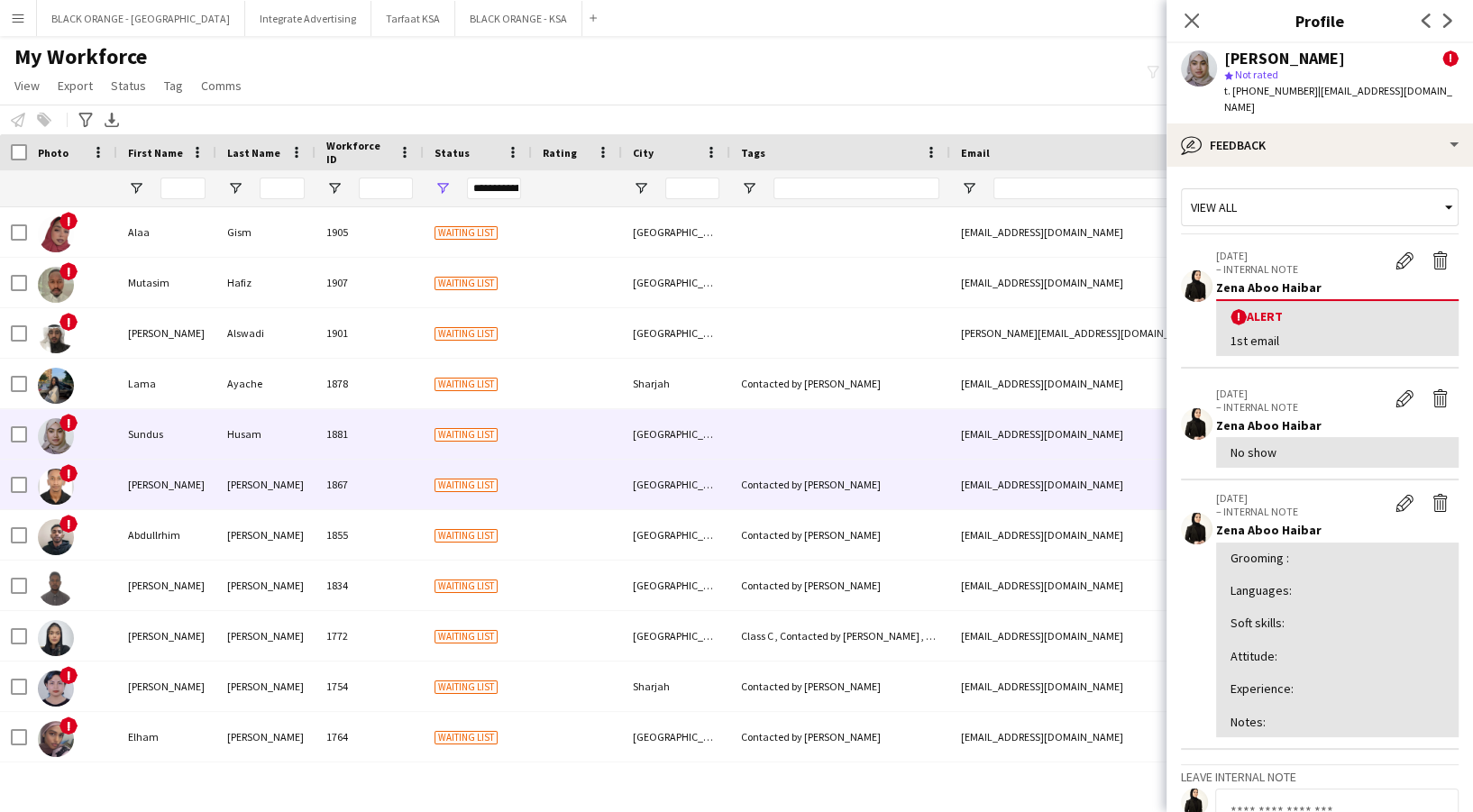
click at [360, 483] on div "1867" at bounding box center [369, 484] width 108 height 50
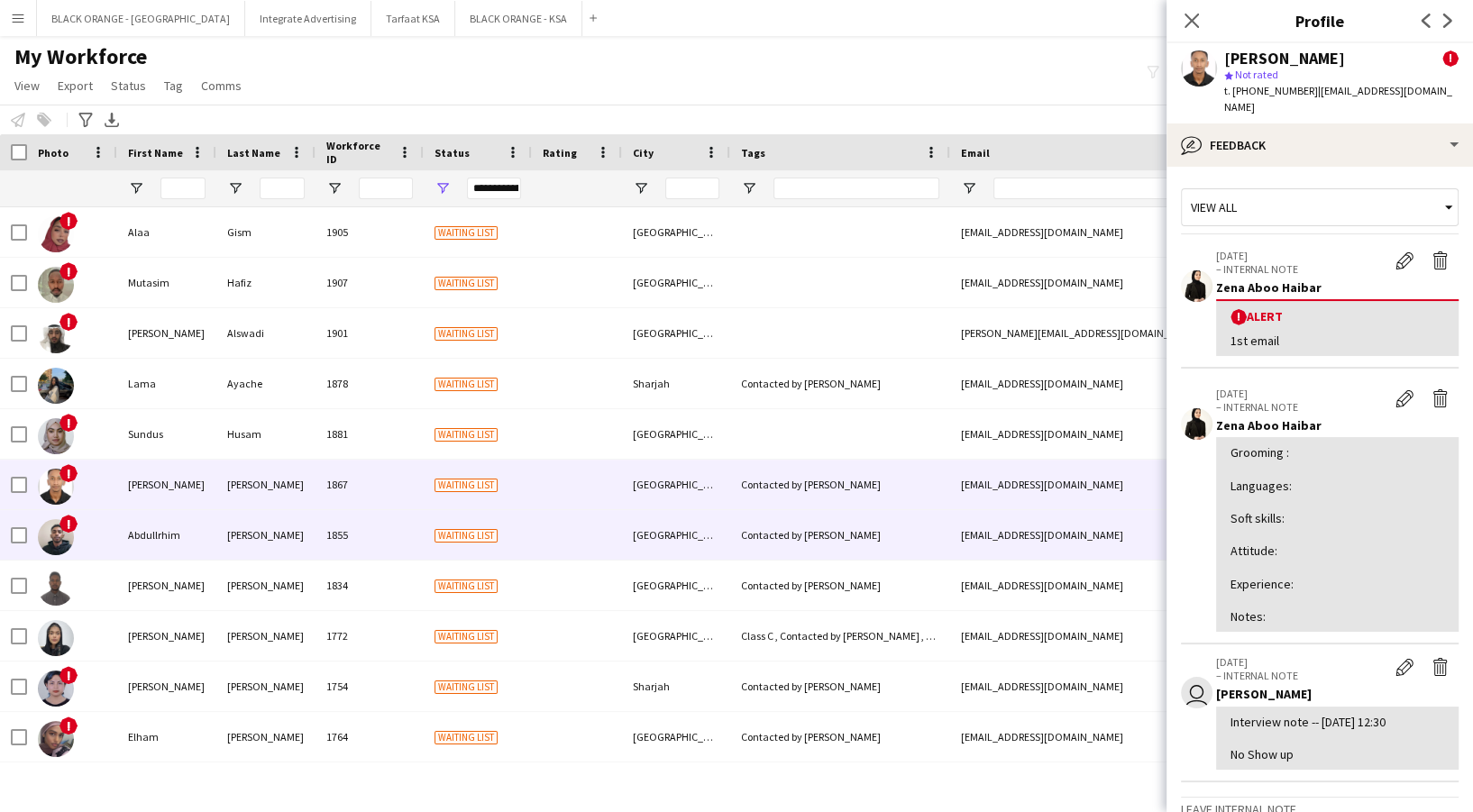
click at [372, 536] on div "1855" at bounding box center [369, 534] width 108 height 50
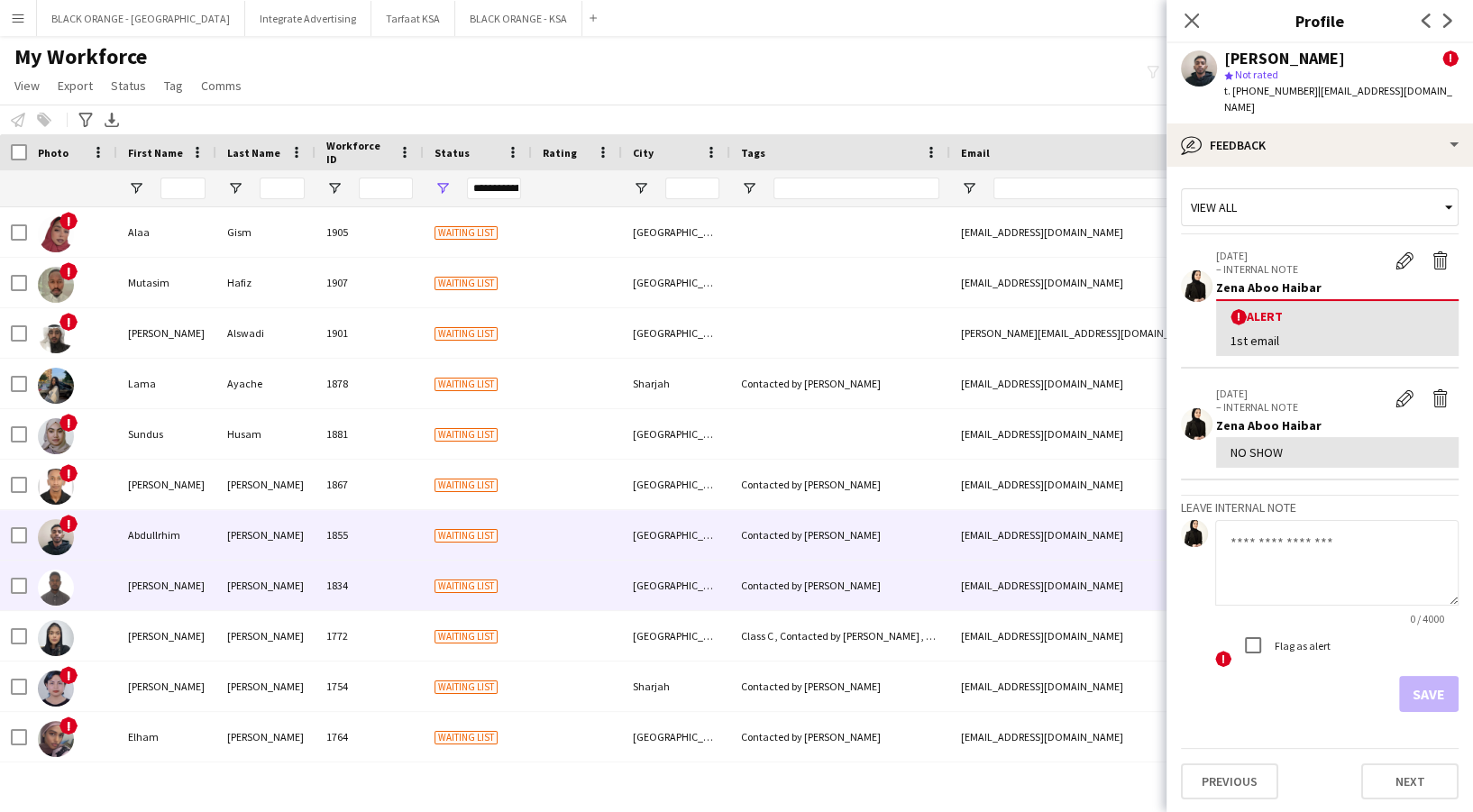
click at [395, 578] on div "1834" at bounding box center [369, 585] width 108 height 50
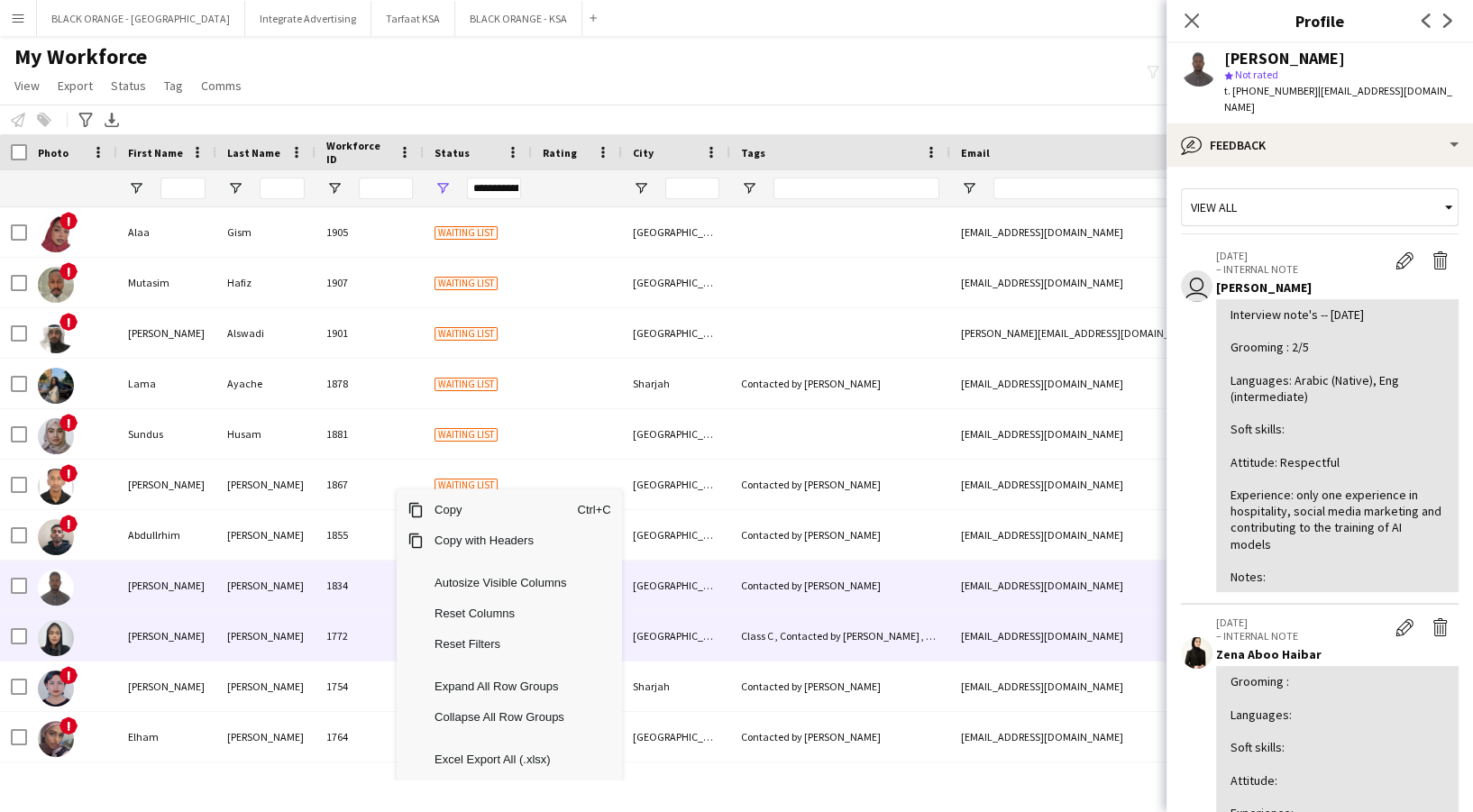
click at [219, 650] on div "[PERSON_NAME]" at bounding box center [266, 635] width 99 height 50
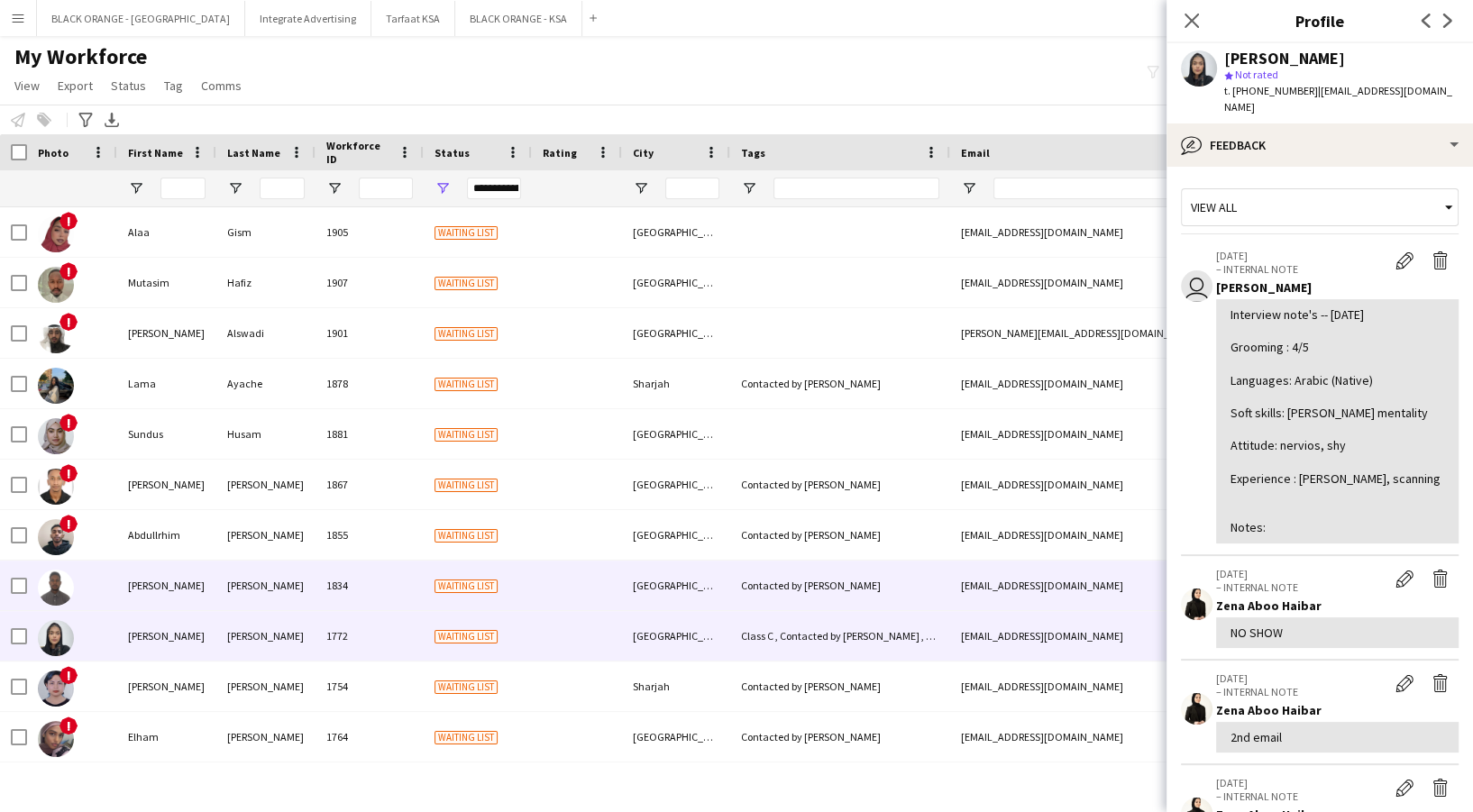
click at [242, 571] on div "[PERSON_NAME]" at bounding box center [266, 585] width 99 height 50
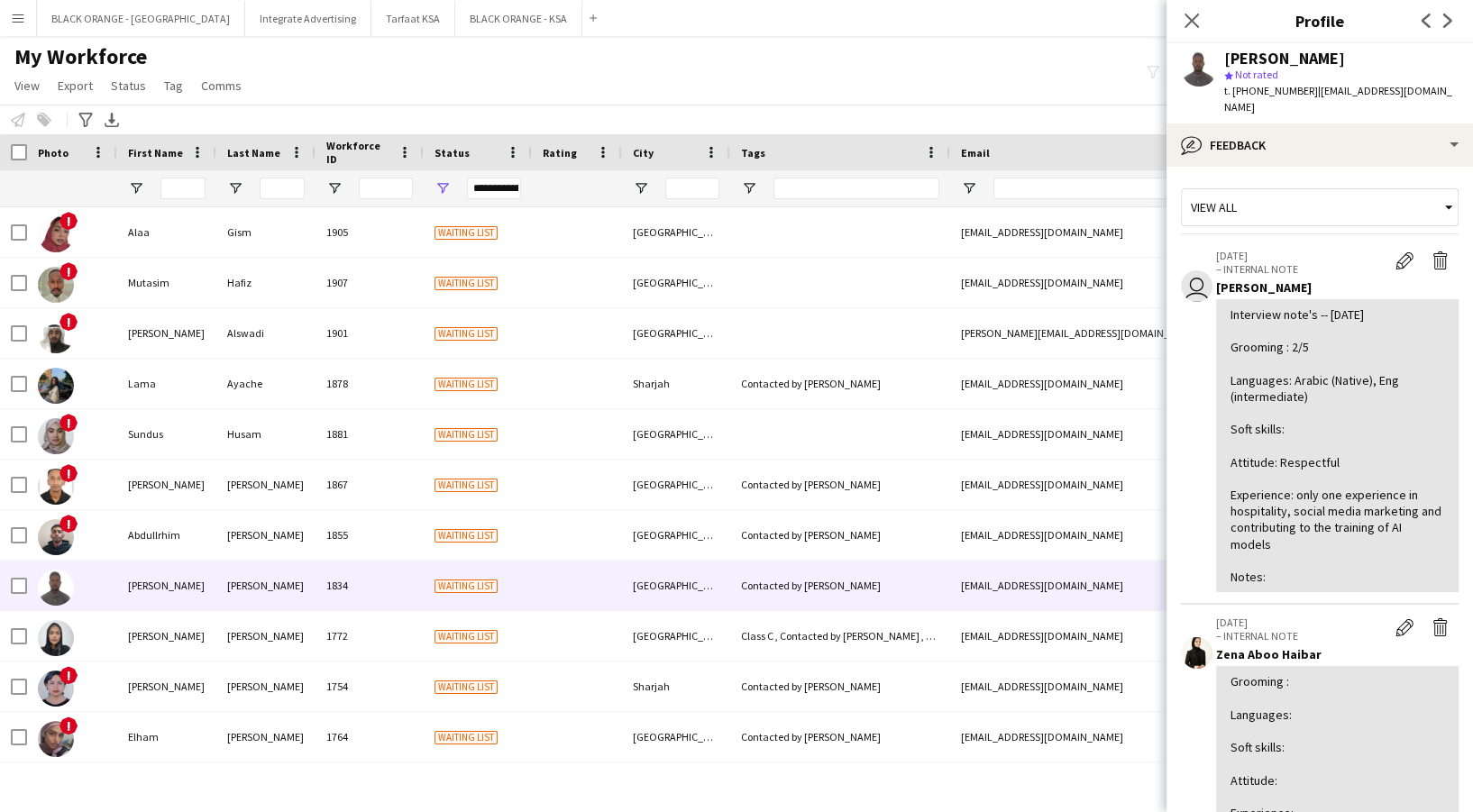
click at [12, 6] on button "Menu" at bounding box center [17, 17] width 36 height 36
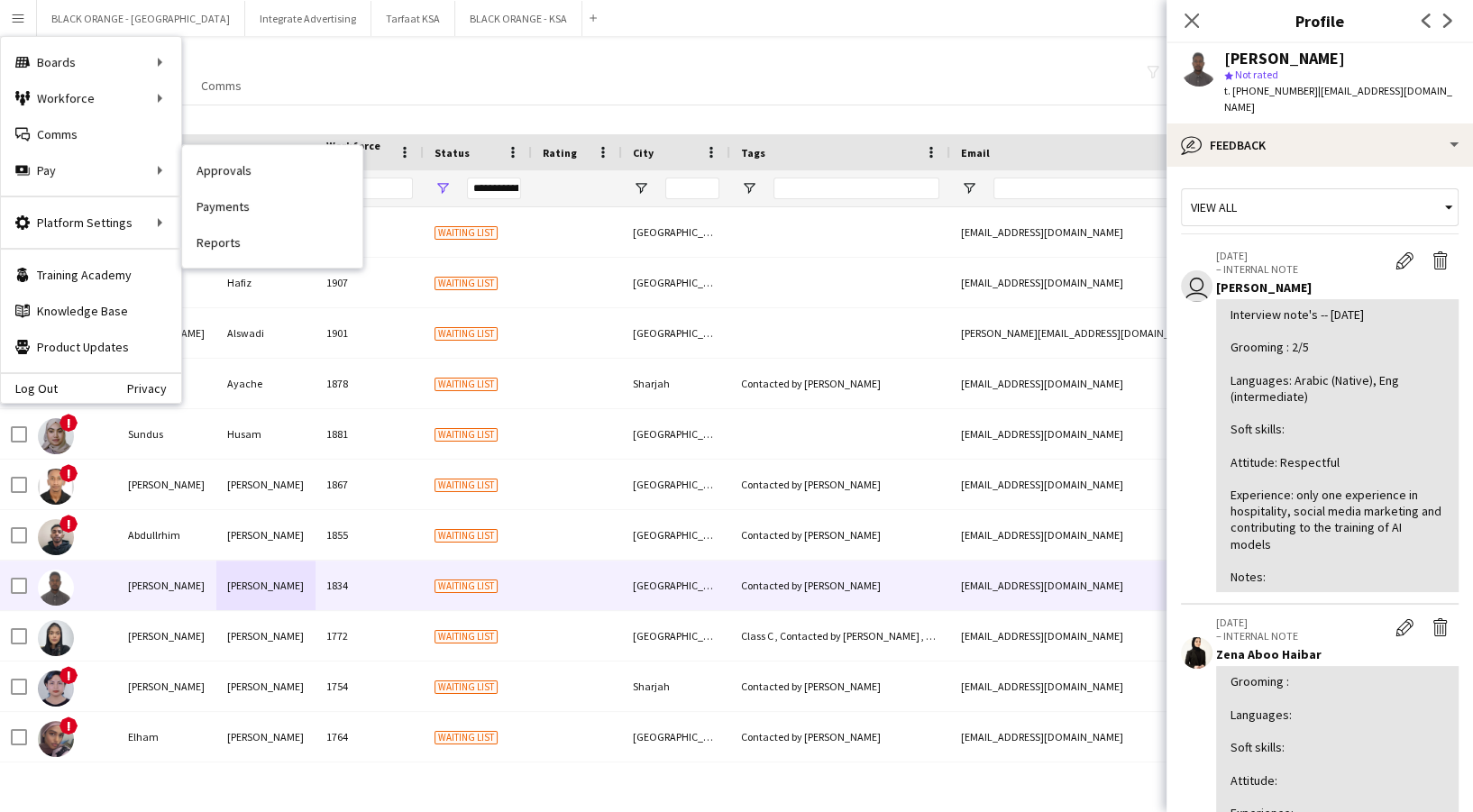
click at [270, 168] on link "Approvals" at bounding box center [272, 170] width 181 height 36
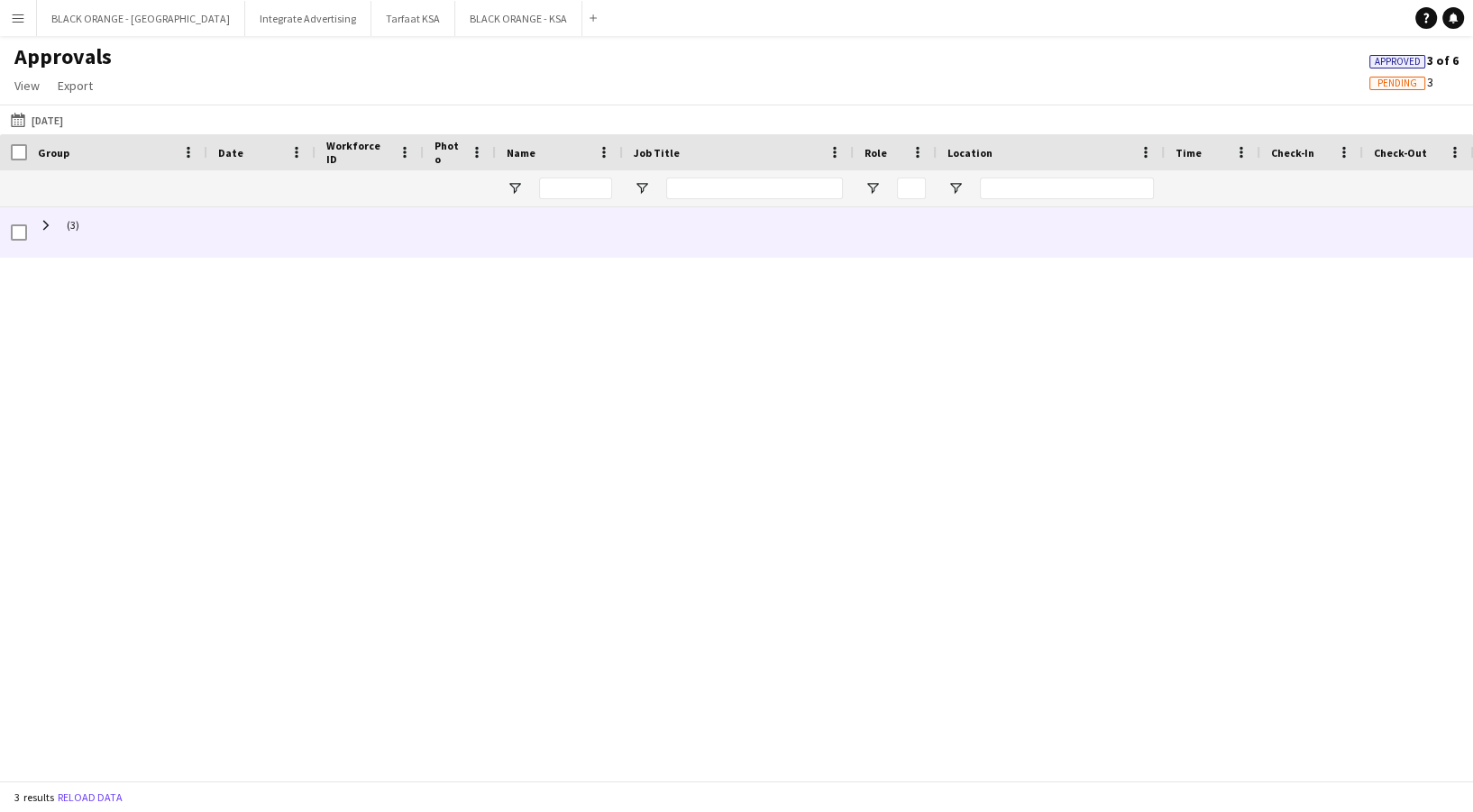
click at [60, 236] on span "(3)" at bounding box center [117, 224] width 158 height 35
click at [47, 217] on span at bounding box center [46, 224] width 17 height 35
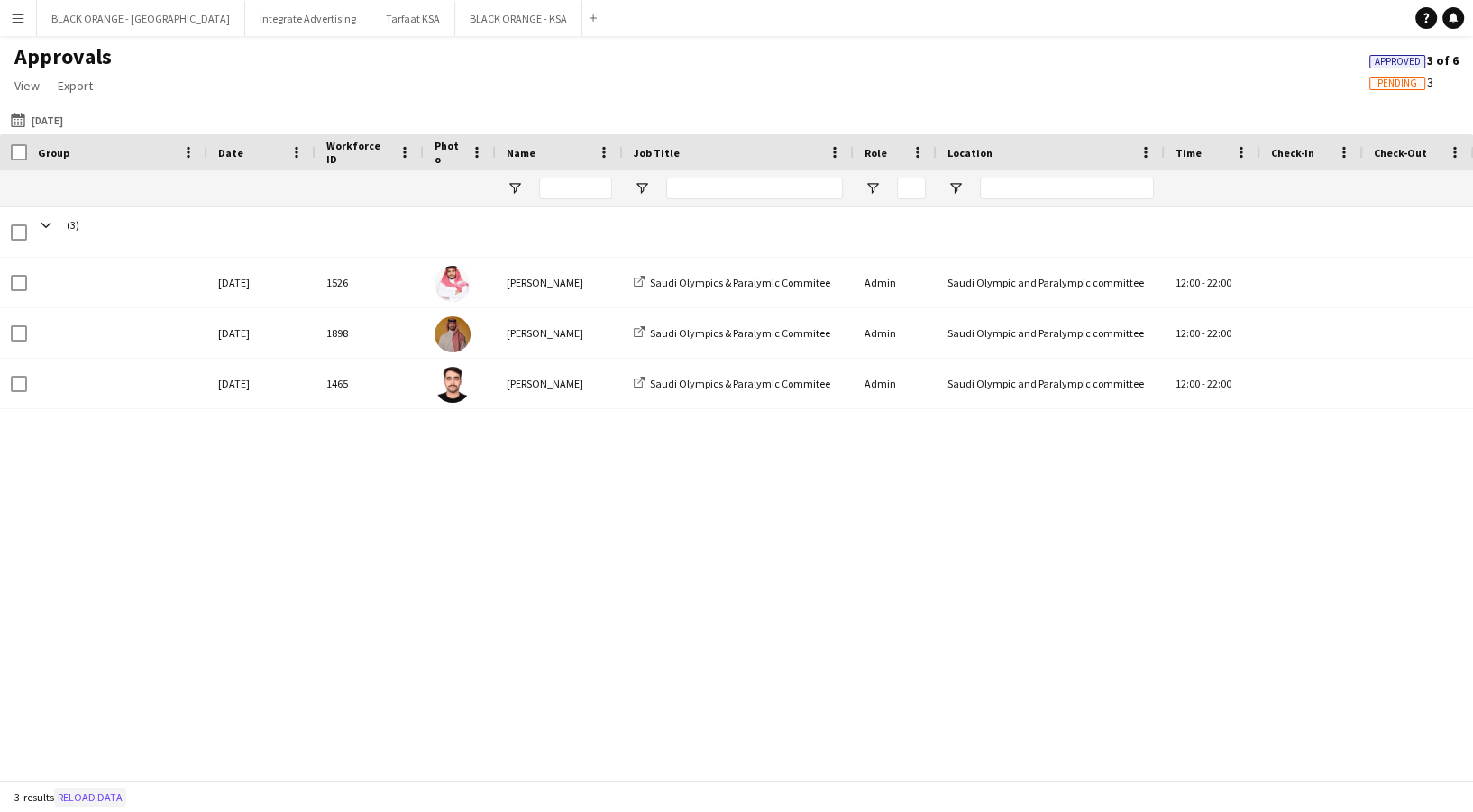
click at [96, 794] on button "Reload data" at bounding box center [90, 797] width 72 height 19
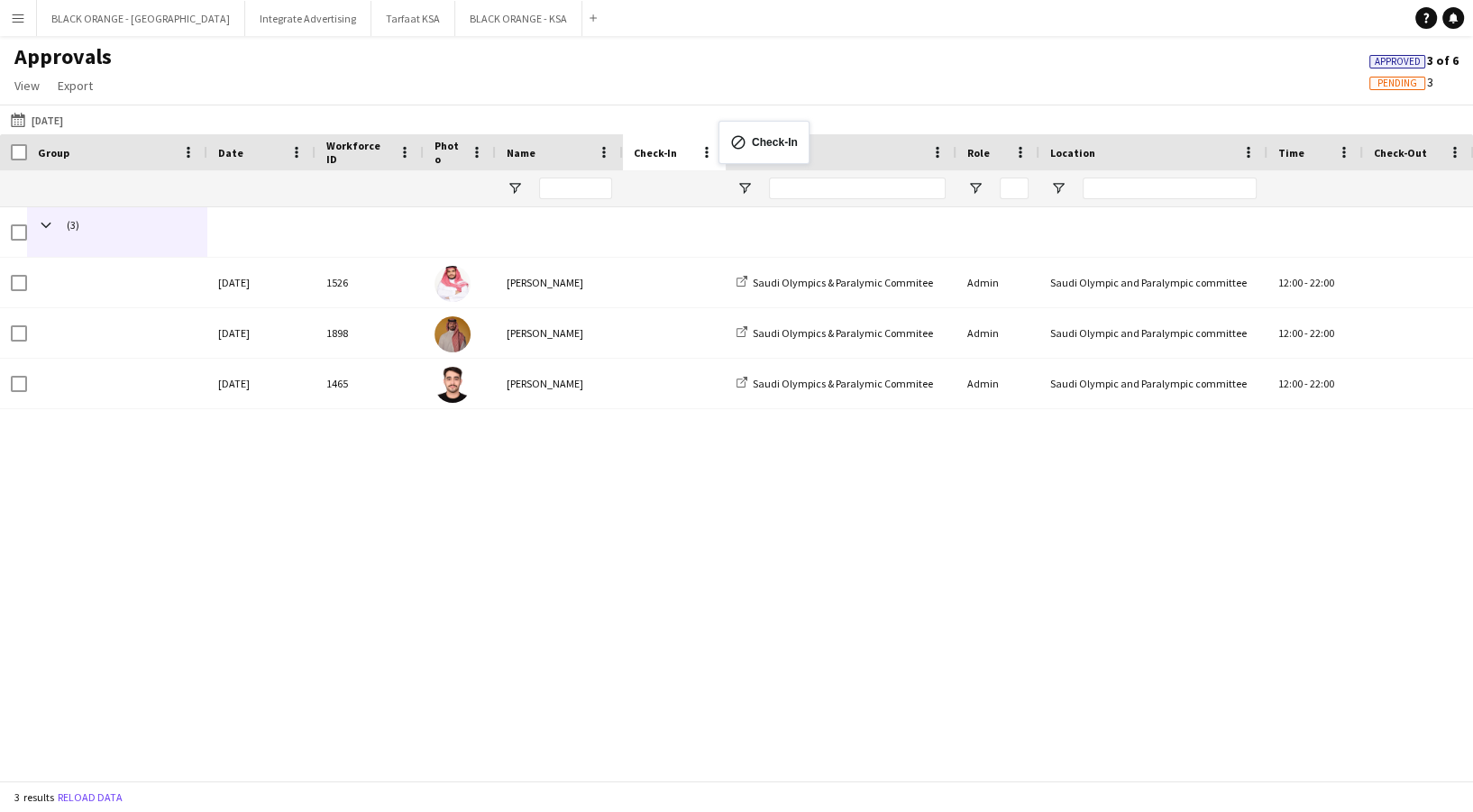
drag, startPoint x: 1293, startPoint y: 144, endPoint x: 728, endPoint y: 131, distance: 565.1
click at [708, 156] on span at bounding box center [706, 152] width 17 height 17
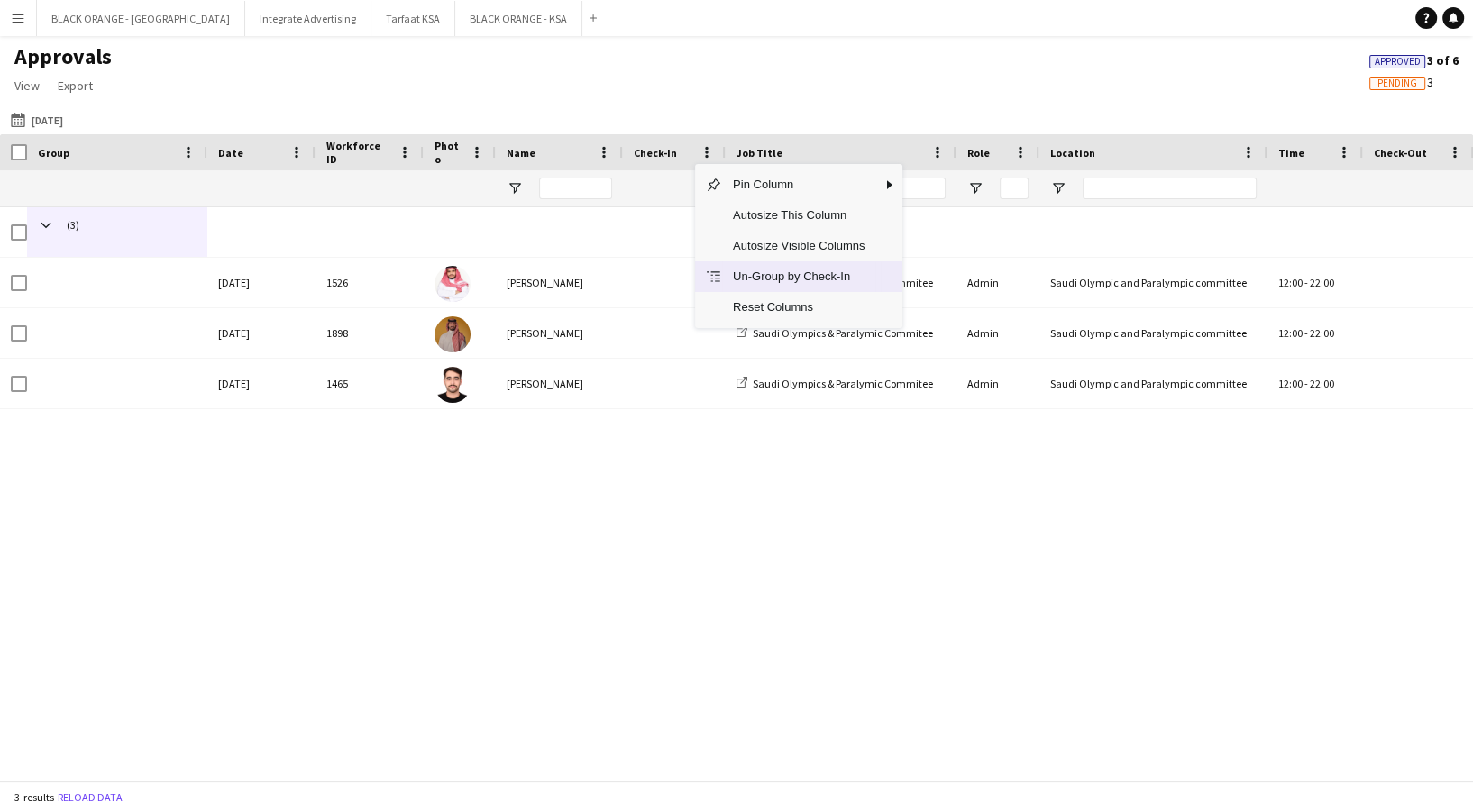
click at [746, 280] on span "Un-Group by Check-In" at bounding box center [799, 277] width 154 height 31
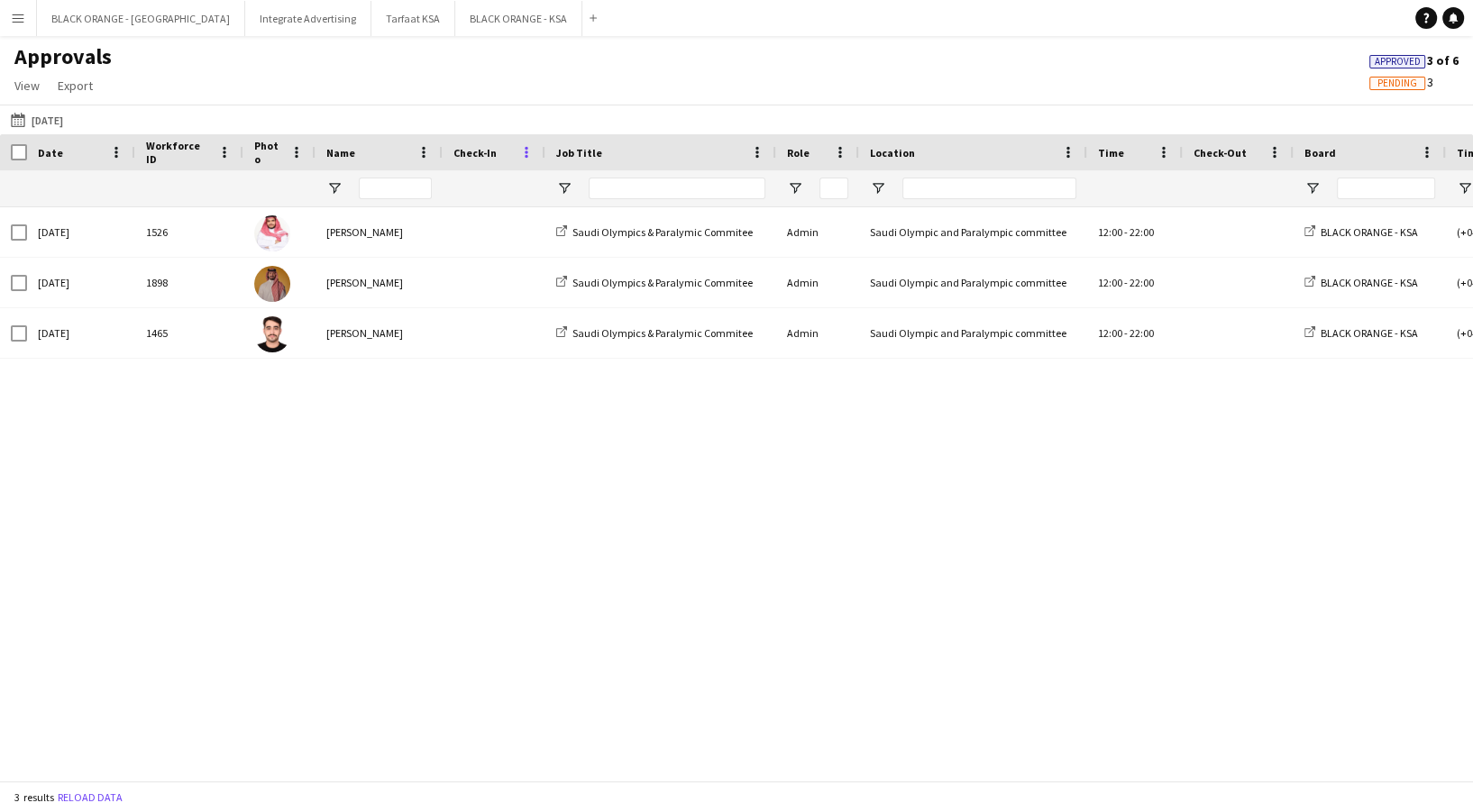
click at [523, 150] on span at bounding box center [527, 152] width 17 height 17
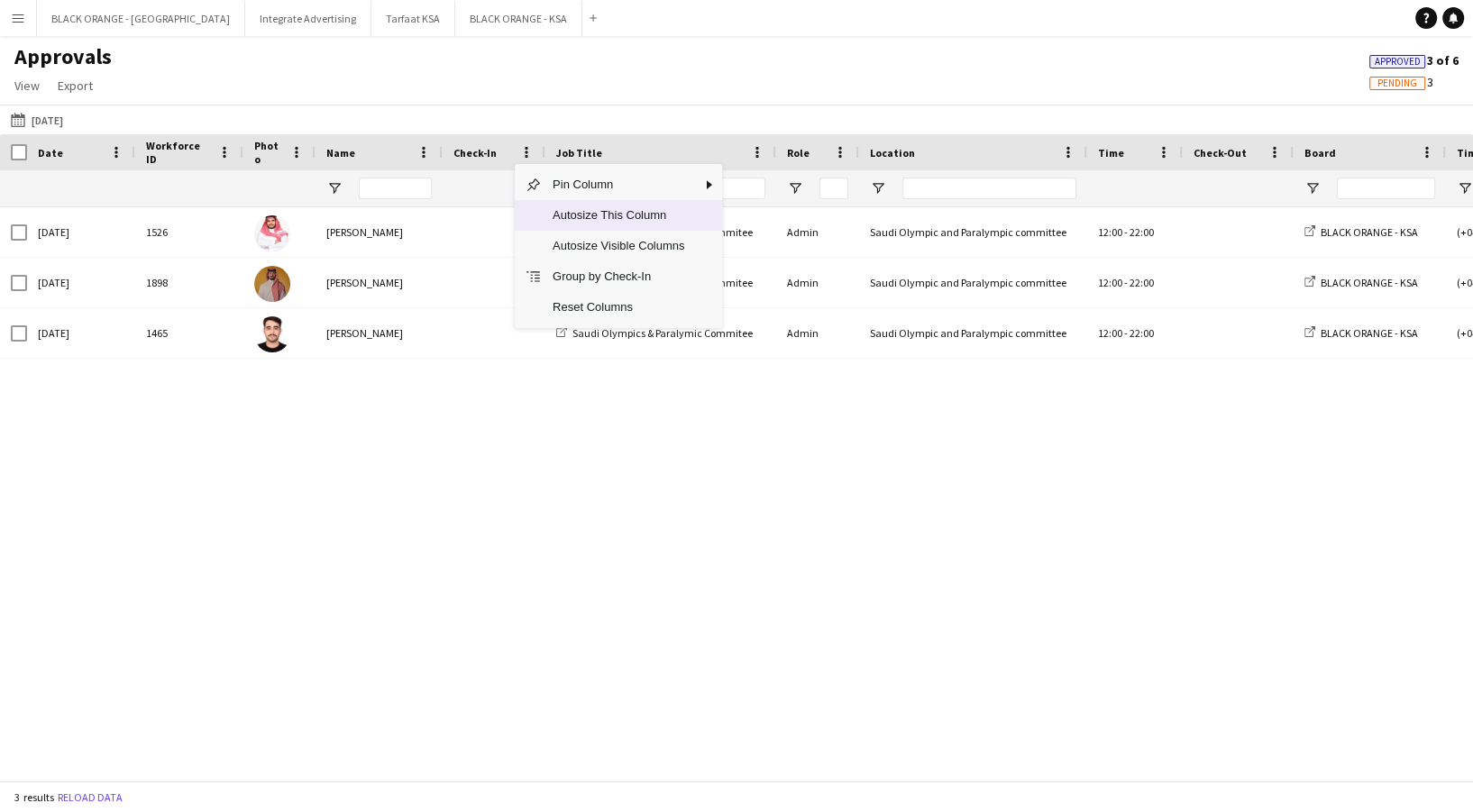
click at [577, 217] on span "Autosize This Column" at bounding box center [619, 216] width 154 height 31
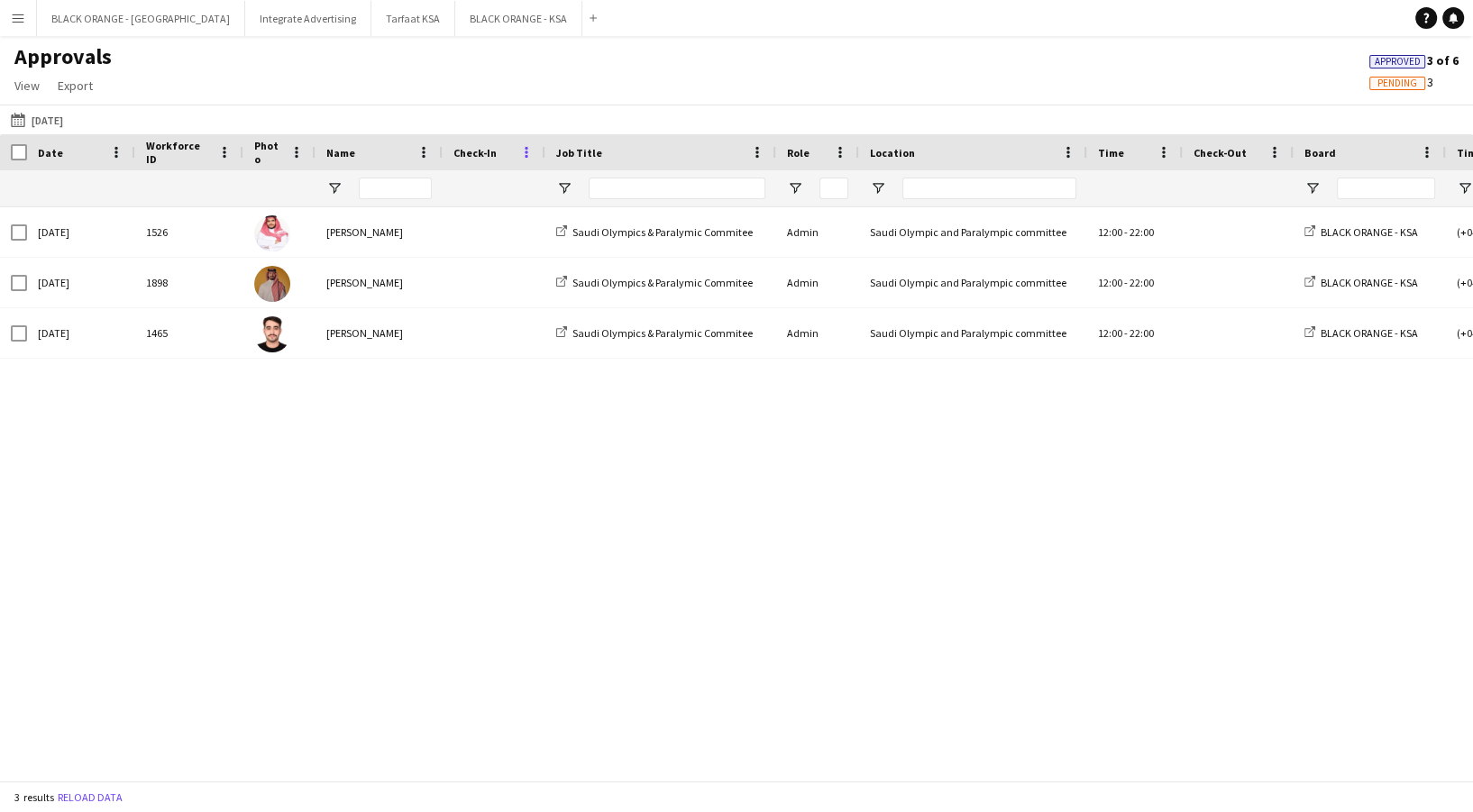
click at [519, 152] on span at bounding box center [527, 152] width 17 height 17
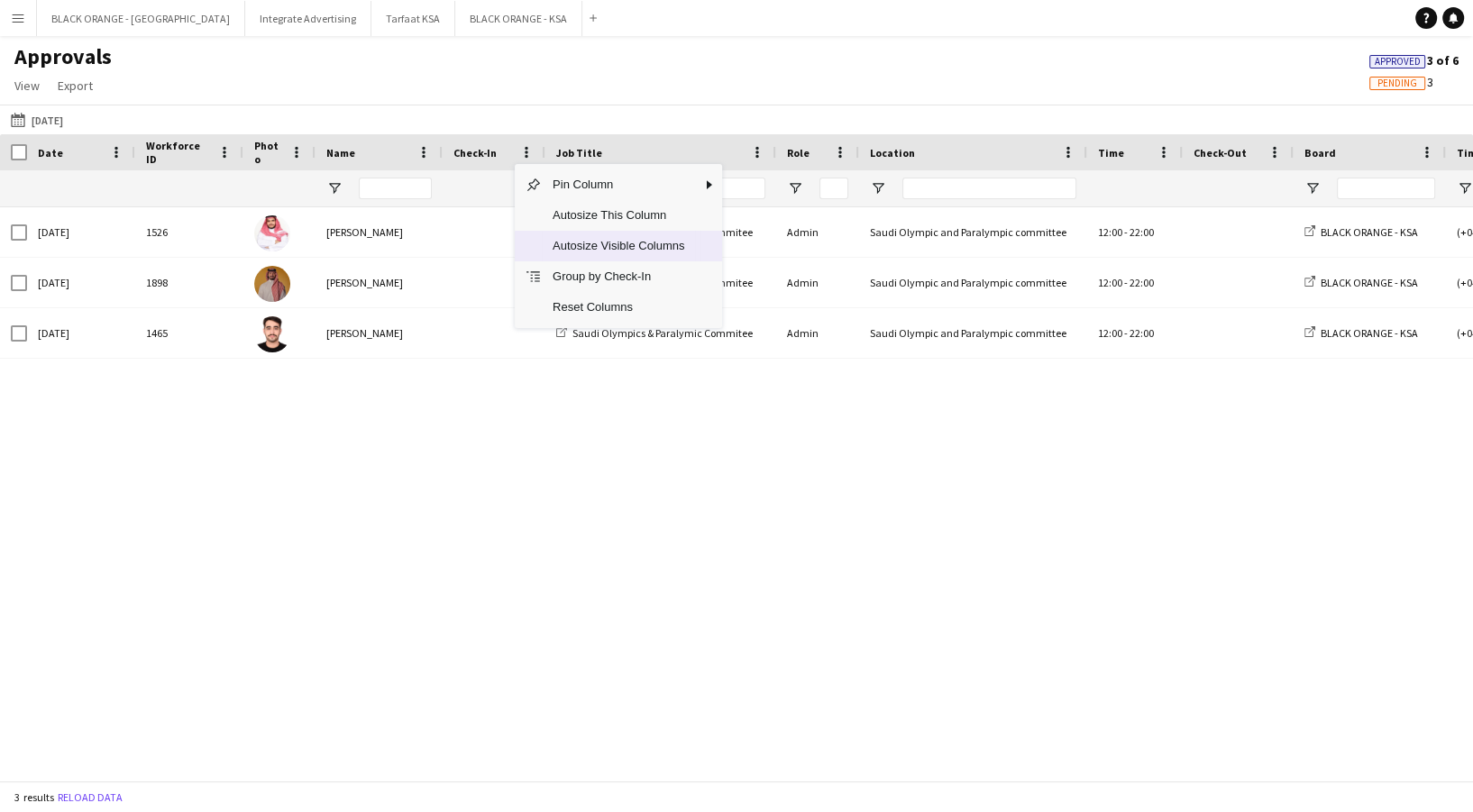
click at [553, 255] on span "Autosize Visible Columns" at bounding box center [619, 247] width 154 height 31
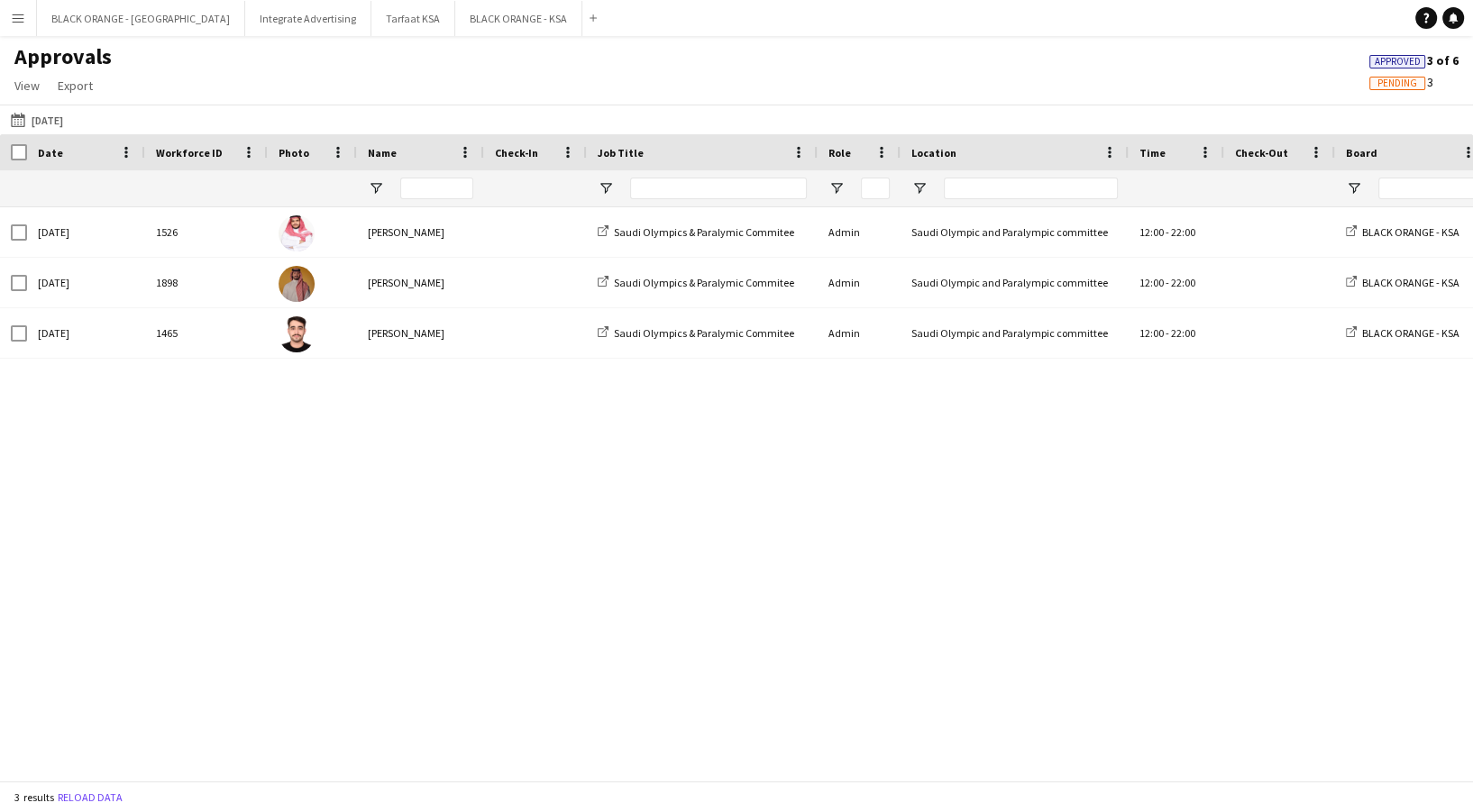
click at [576, 149] on div "Check-In" at bounding box center [535, 152] width 103 height 36
click at [564, 152] on span at bounding box center [567, 152] width 17 height 17
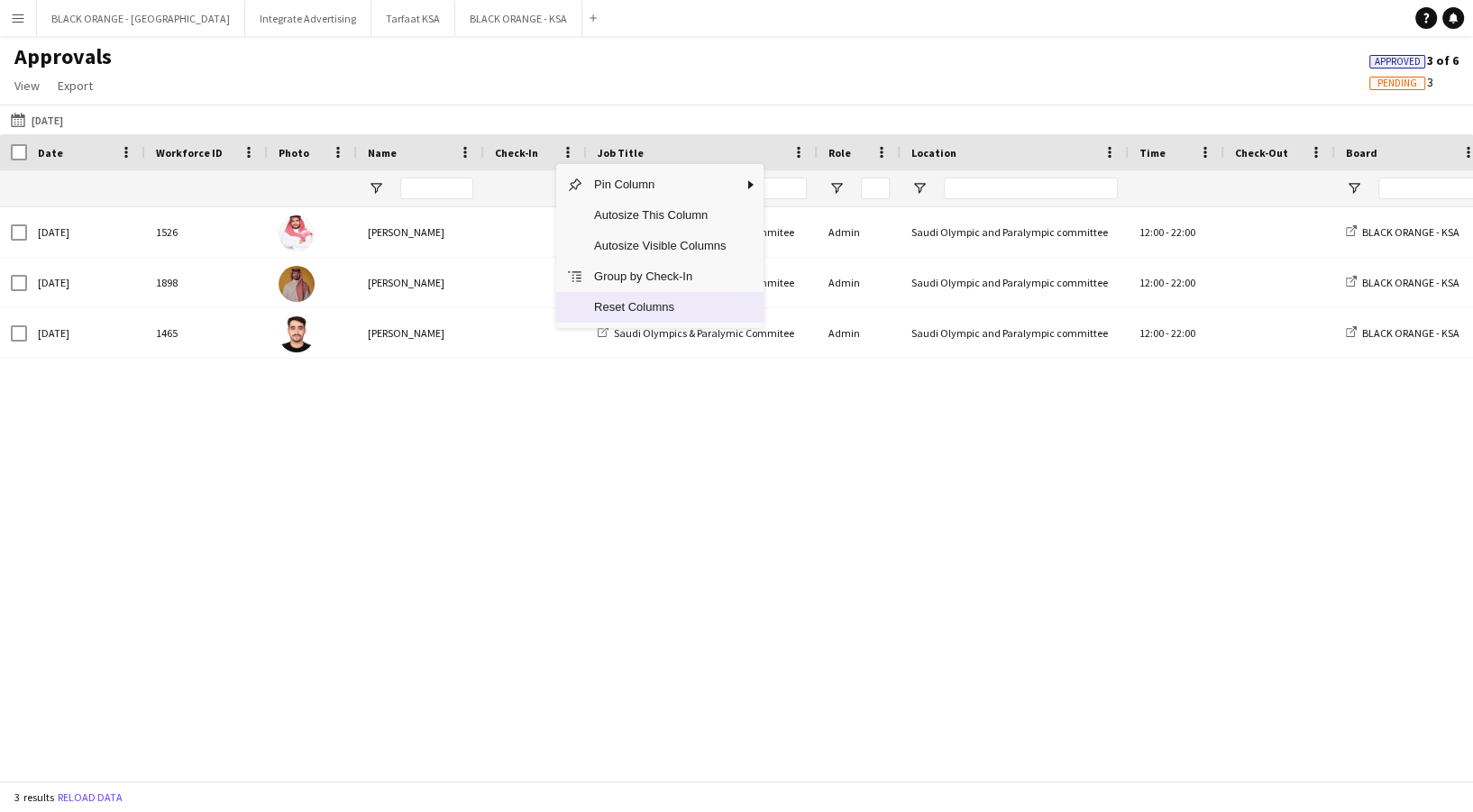
click at [580, 300] on span "Column Menu" at bounding box center [569, 308] width 27 height 31
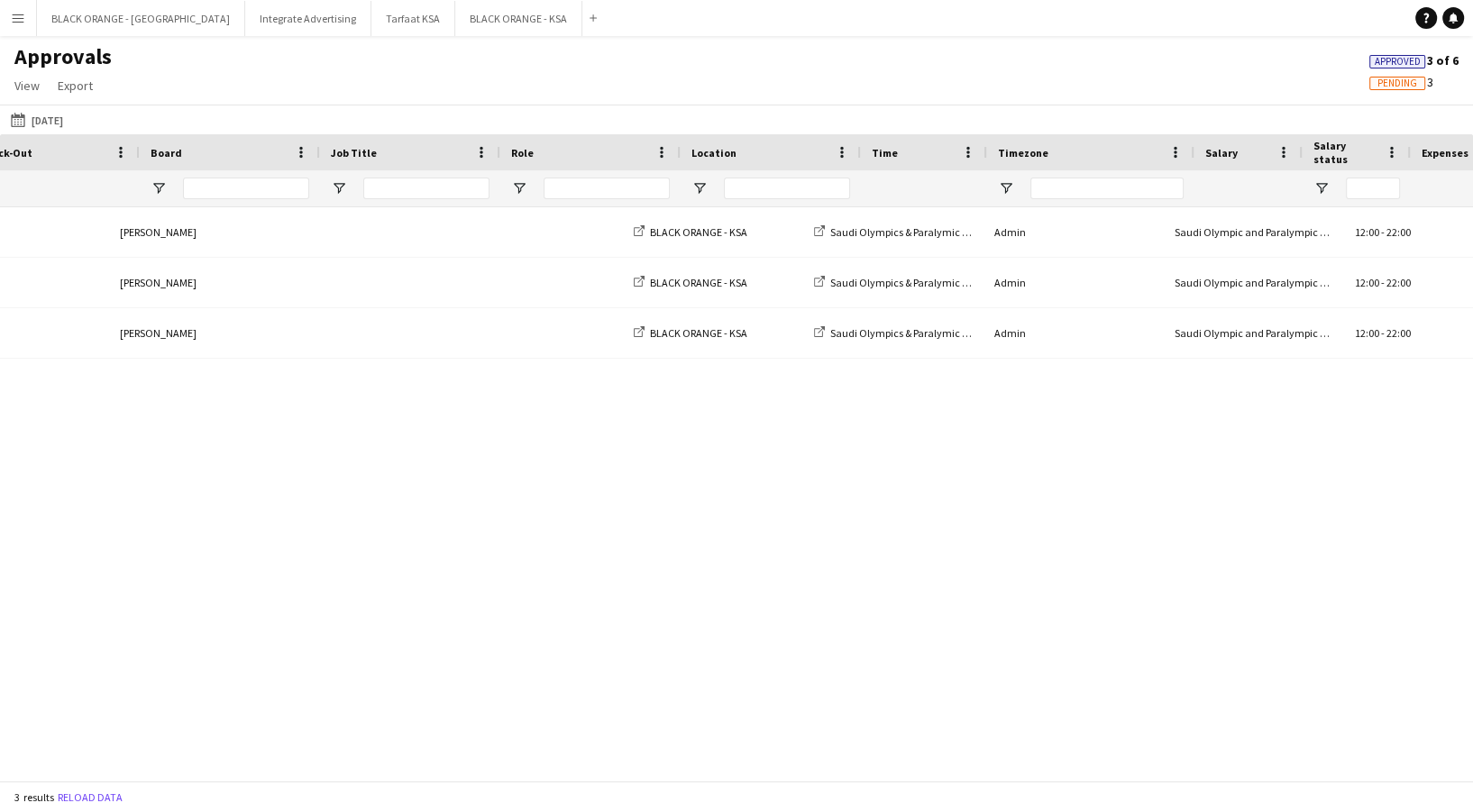
scroll to position [0, 690]
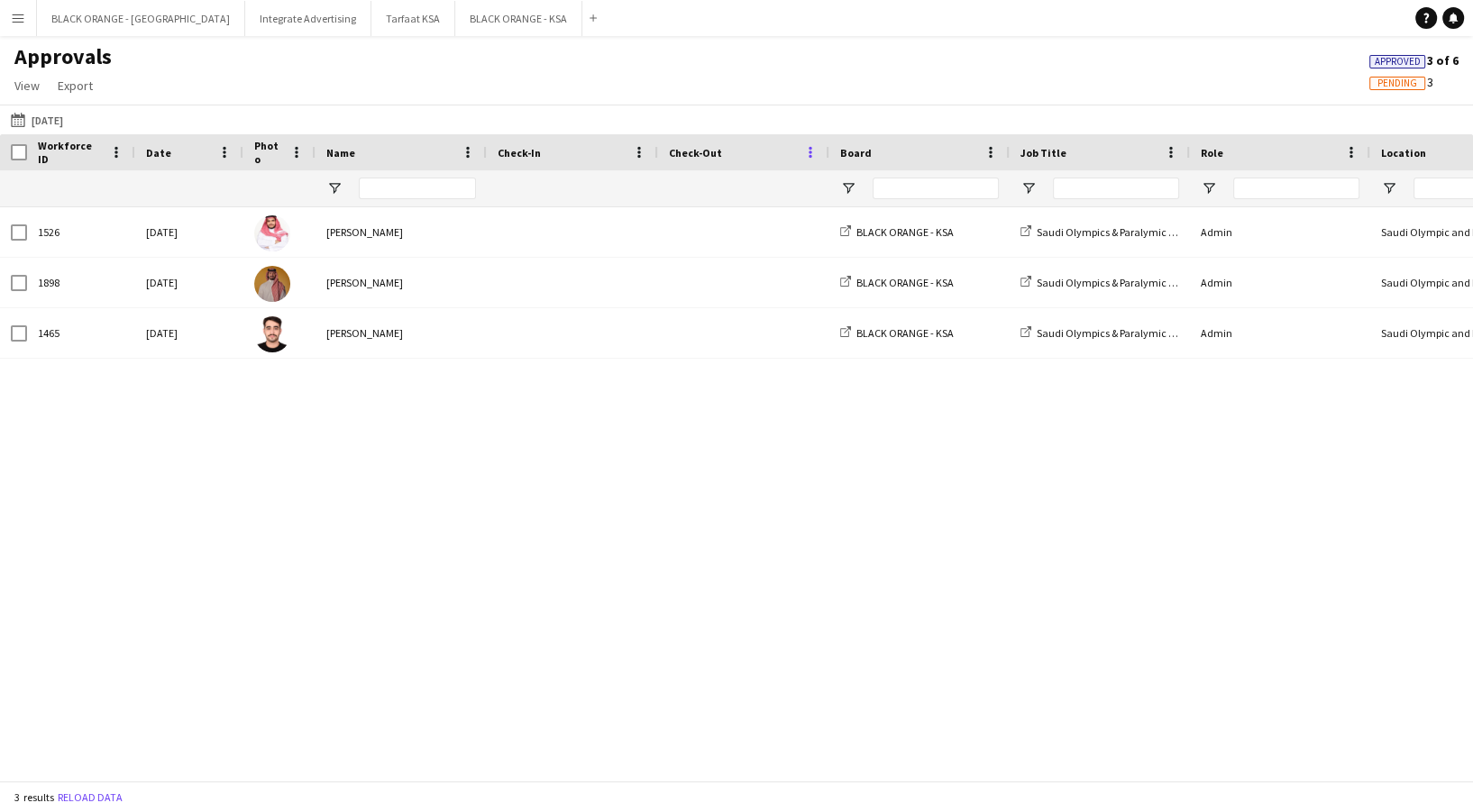
click at [811, 153] on span at bounding box center [810, 152] width 17 height 17
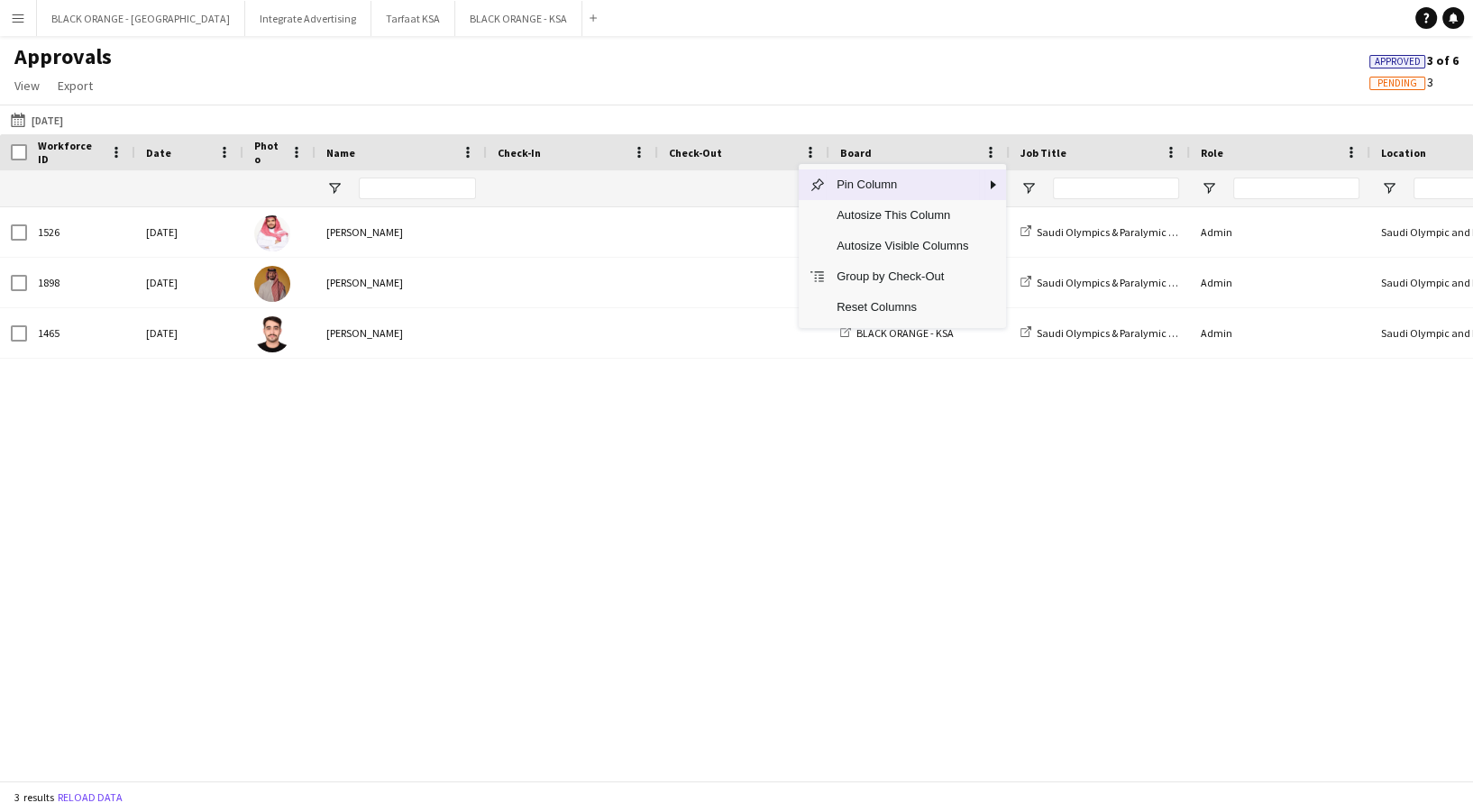
drag, startPoint x: 732, startPoint y: 733, endPoint x: 739, endPoint y: 721, distance: 13.9
click at [735, 727] on div "12:00 - 22:00 Saudi Olympic and Paralympic committee Admin Saudi Olympics & Par…" at bounding box center [736, 485] width 1473 height 556
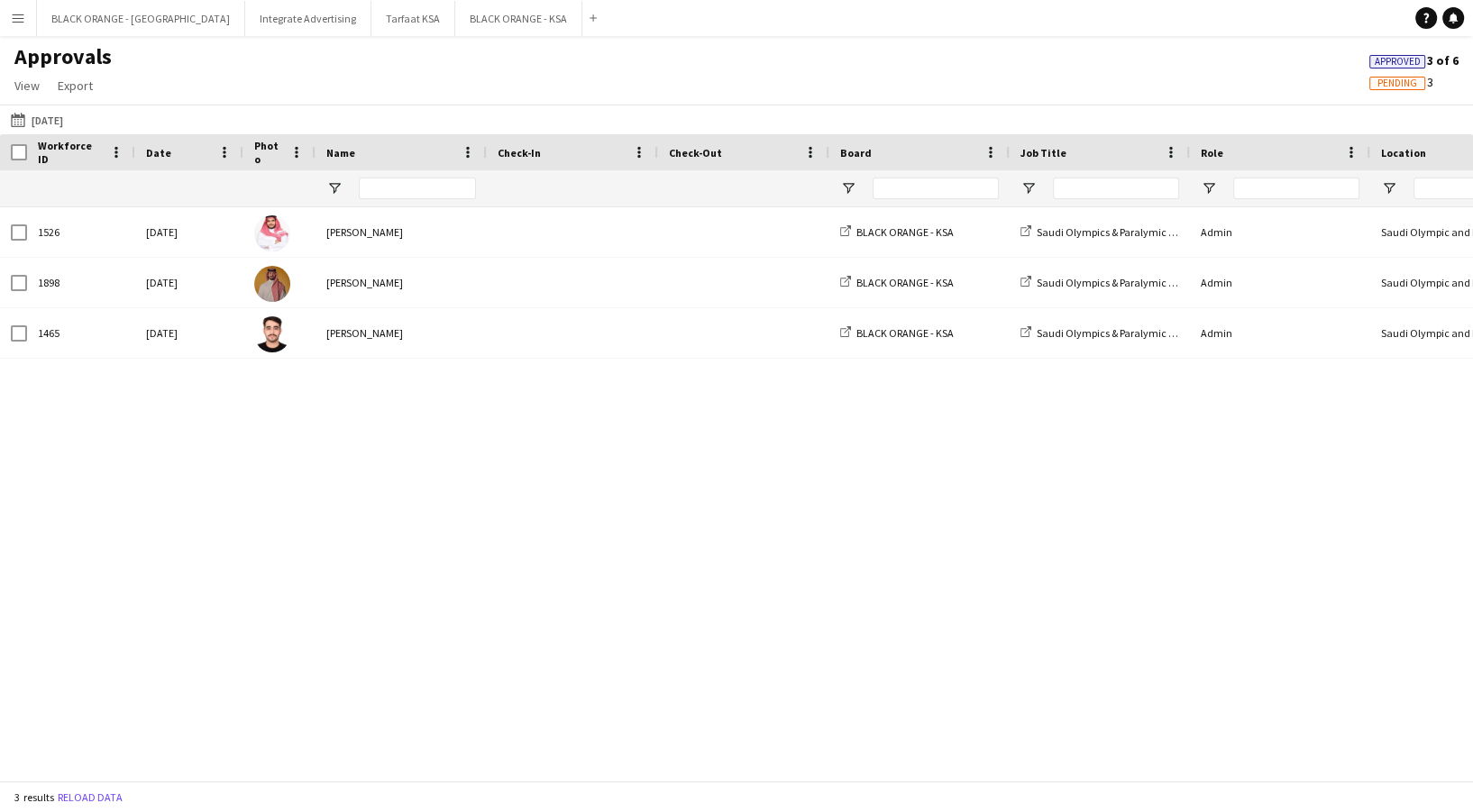
click at [32, 21] on button "Menu" at bounding box center [17, 17] width 36 height 36
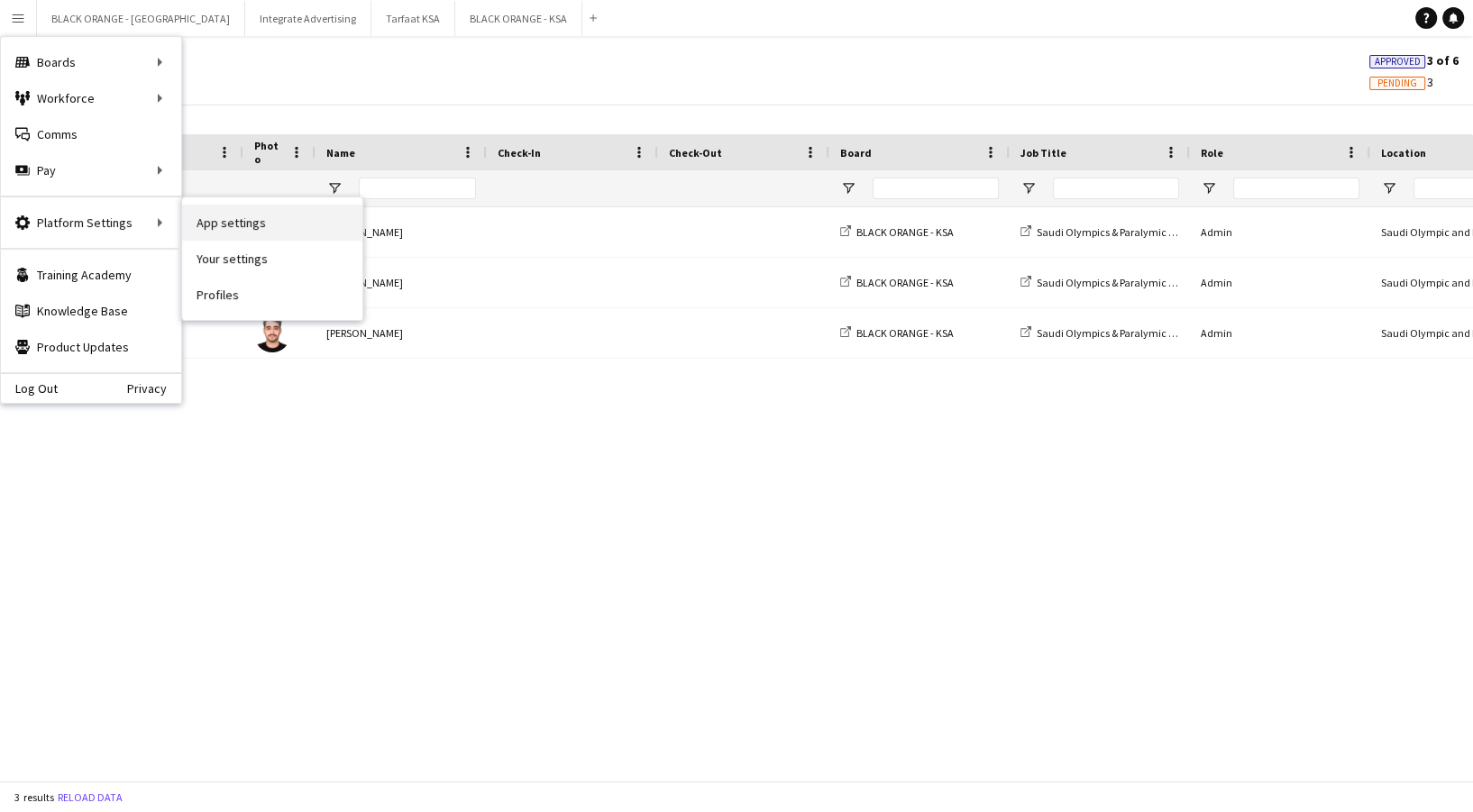
click at [234, 223] on link "App settings" at bounding box center [272, 222] width 181 height 36
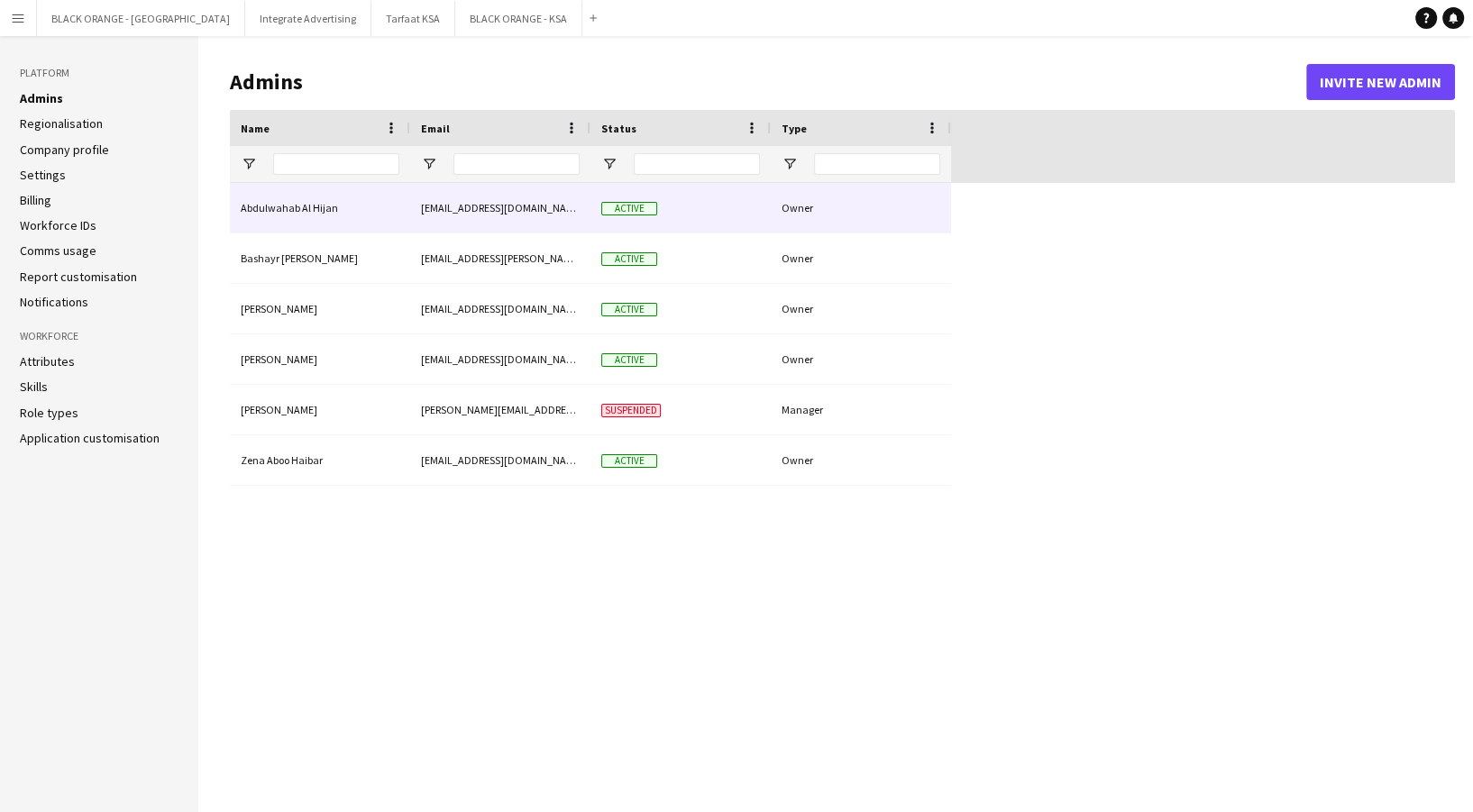
type input "**********"
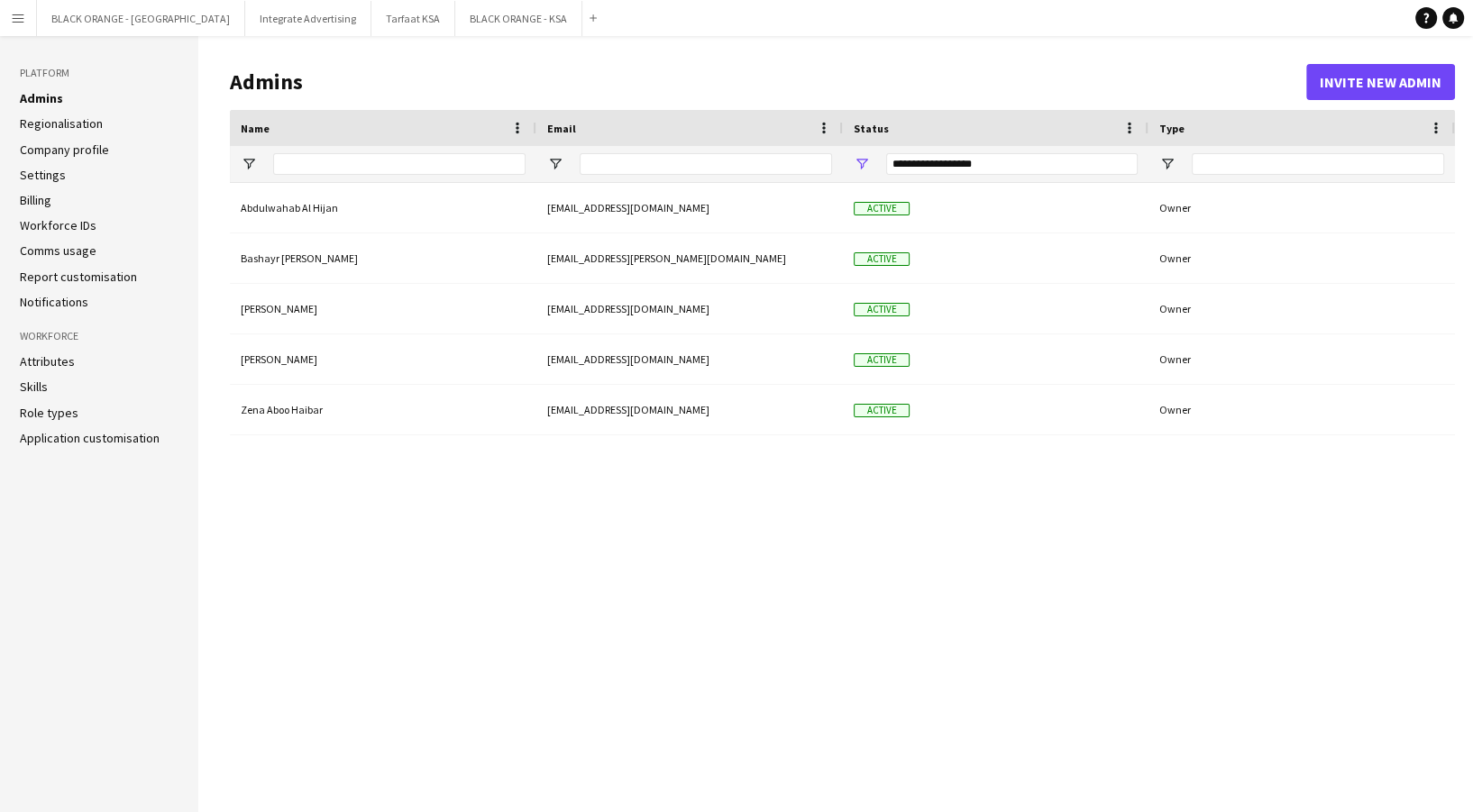
click at [48, 169] on link "Settings" at bounding box center [42, 175] width 46 height 17
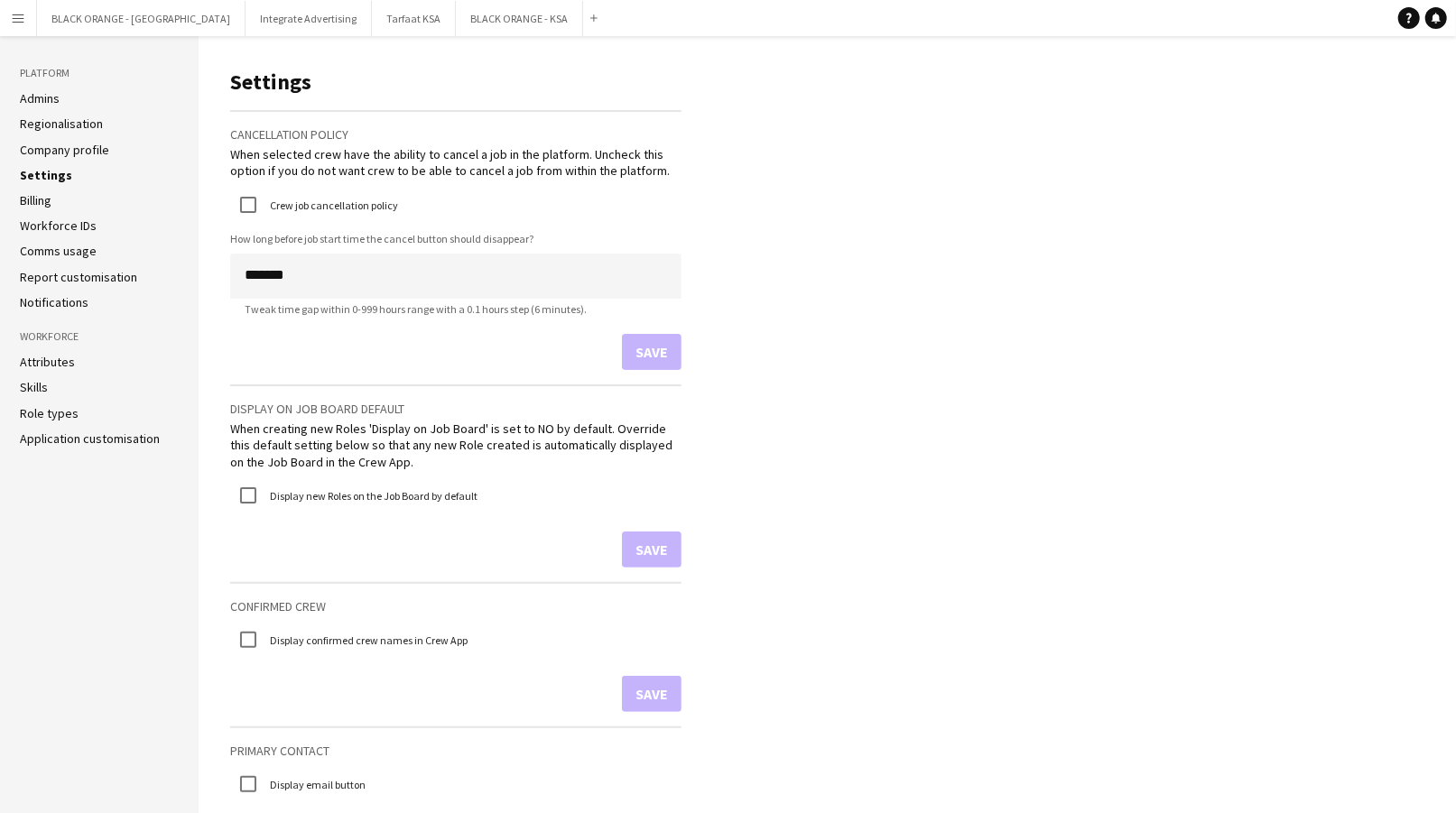
click at [43, 98] on link "Admins" at bounding box center [39, 98] width 40 height 17
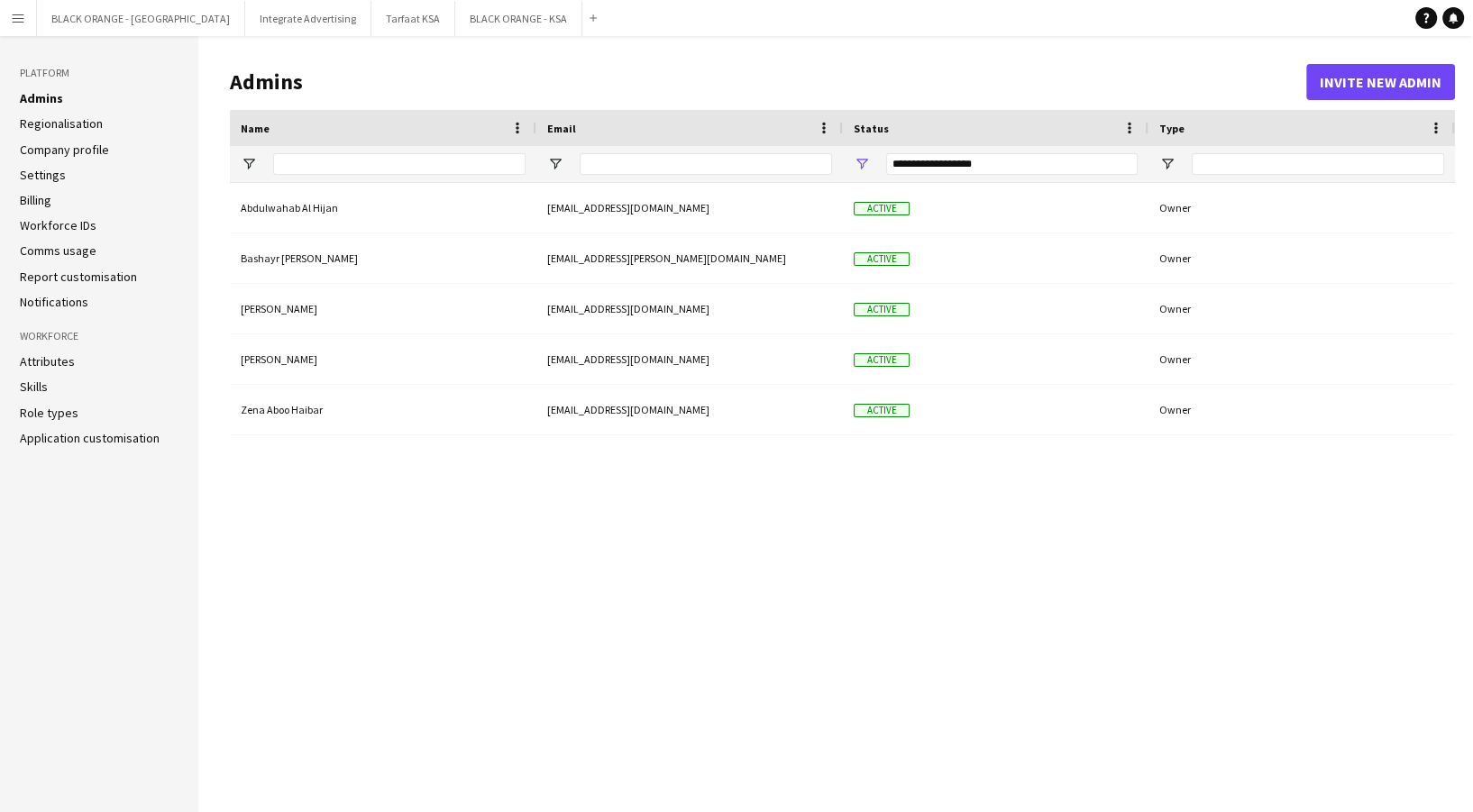
click at [56, 356] on link "Attributes" at bounding box center [47, 361] width 55 height 17
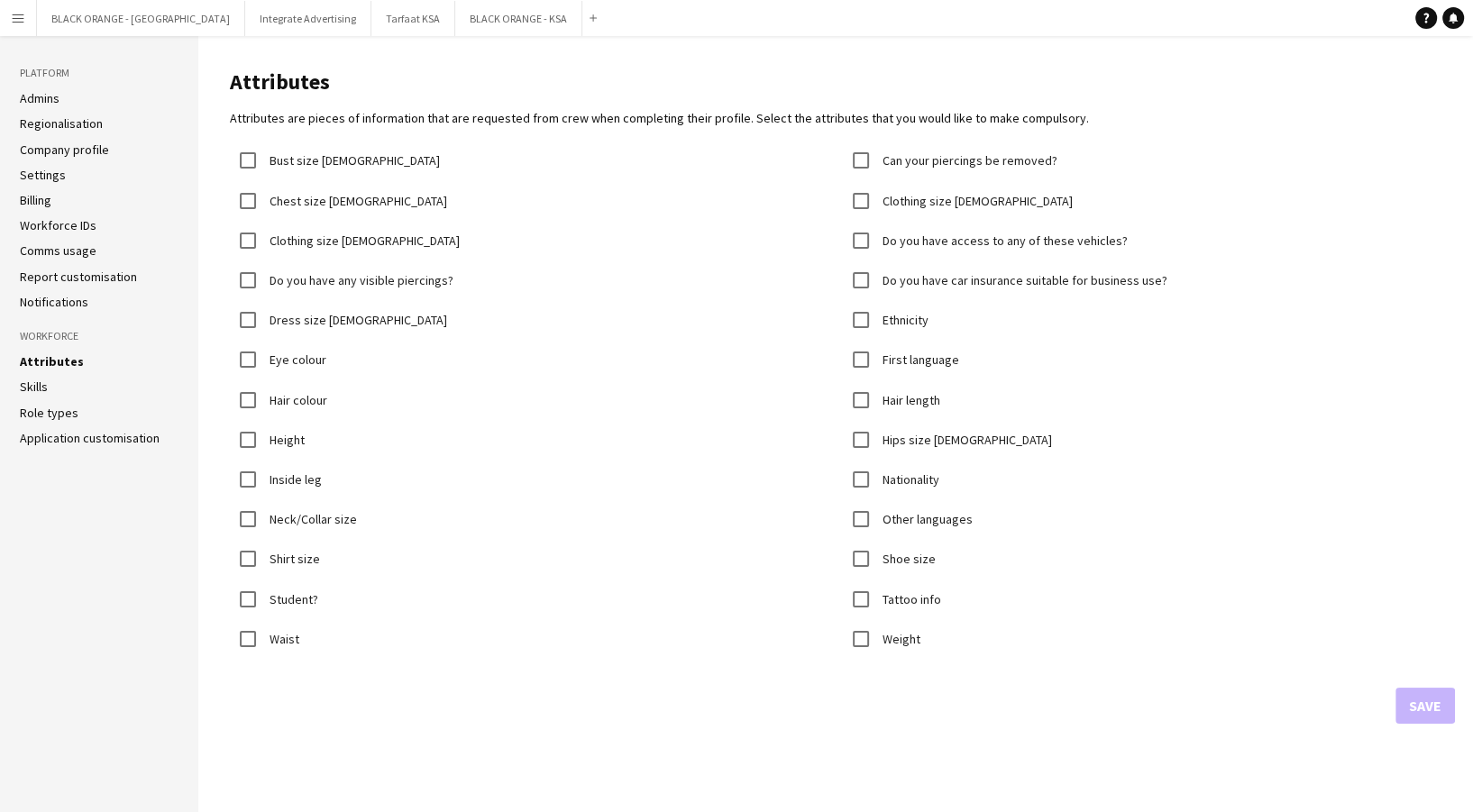
click at [47, 407] on link "Role types" at bounding box center [49, 413] width 58 height 17
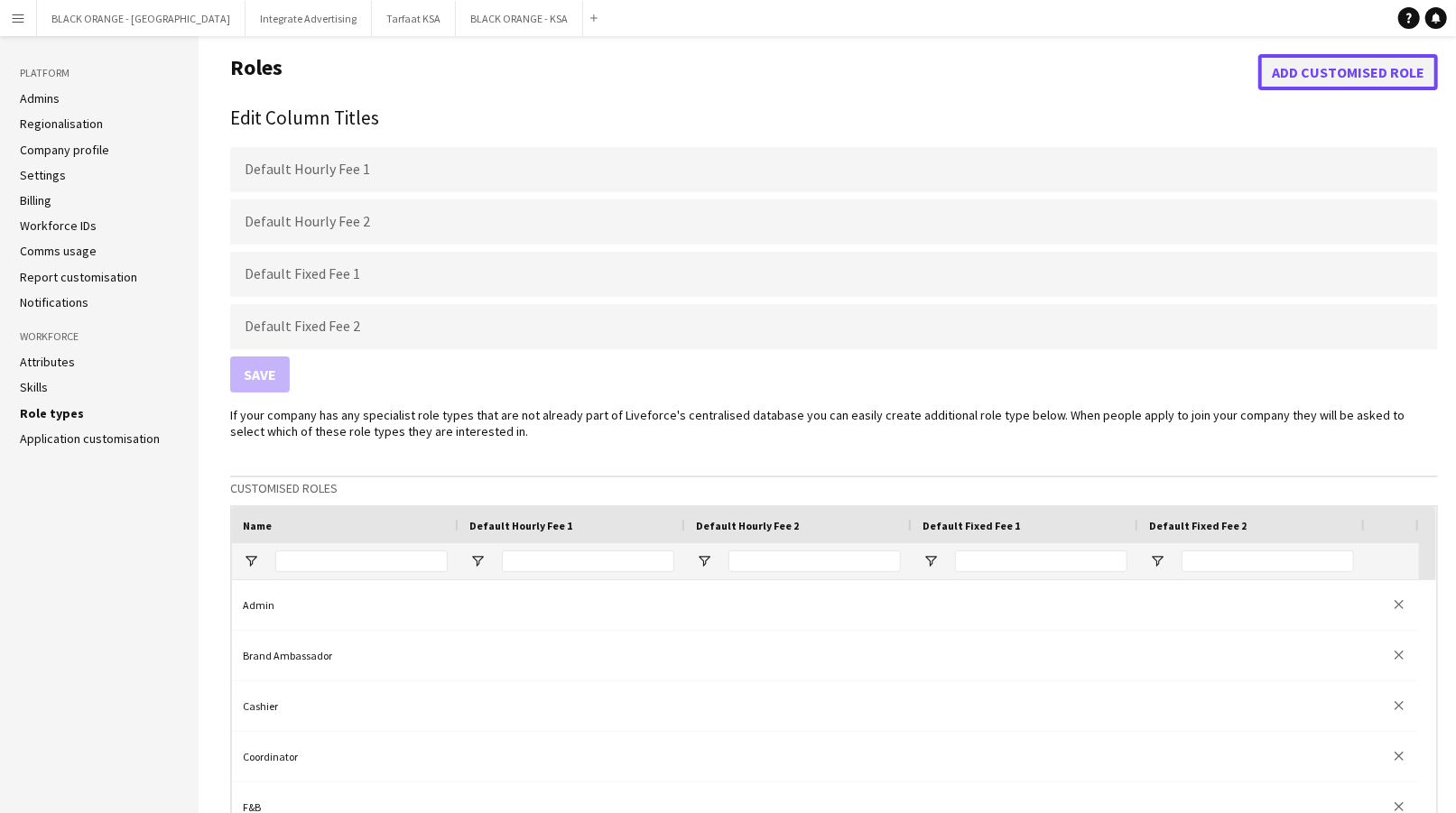
click at [1348, 75] on button "Add customised role" at bounding box center [1347, 72] width 180 height 36
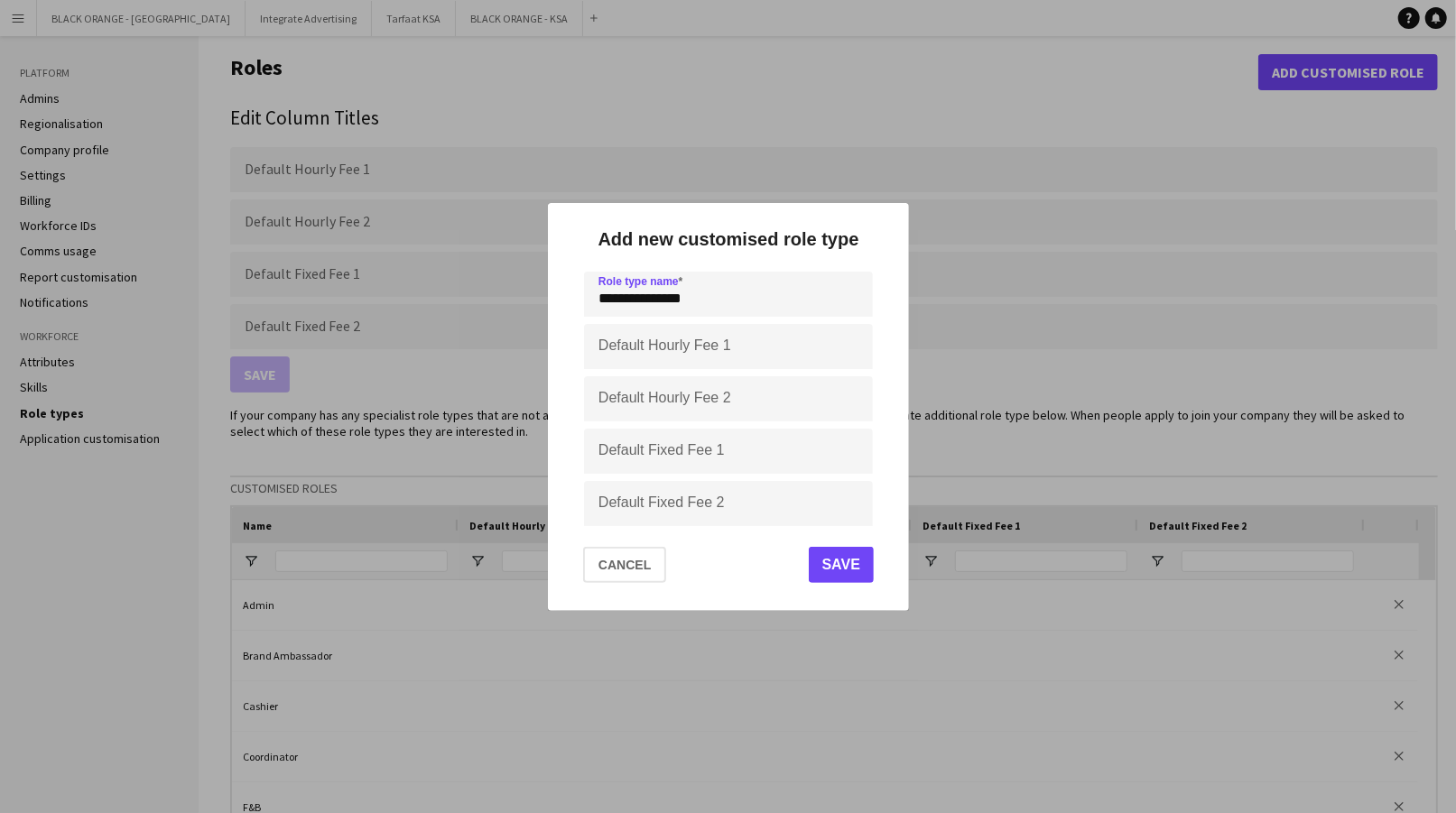
type input "**********"
click at [836, 570] on button "Save" at bounding box center [839, 564] width 65 height 36
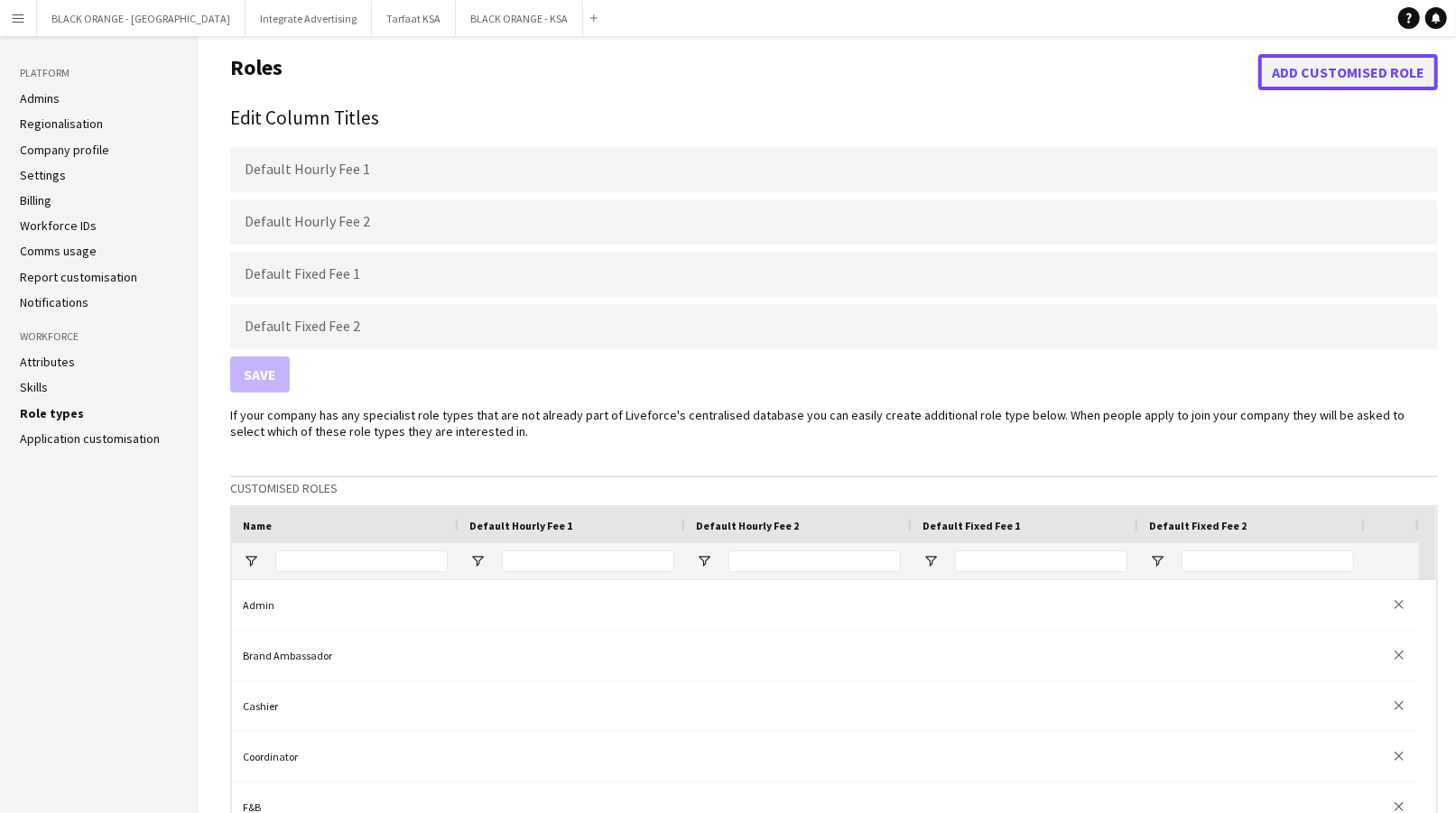
click at [1322, 66] on button "Add customised role" at bounding box center [1347, 72] width 180 height 36
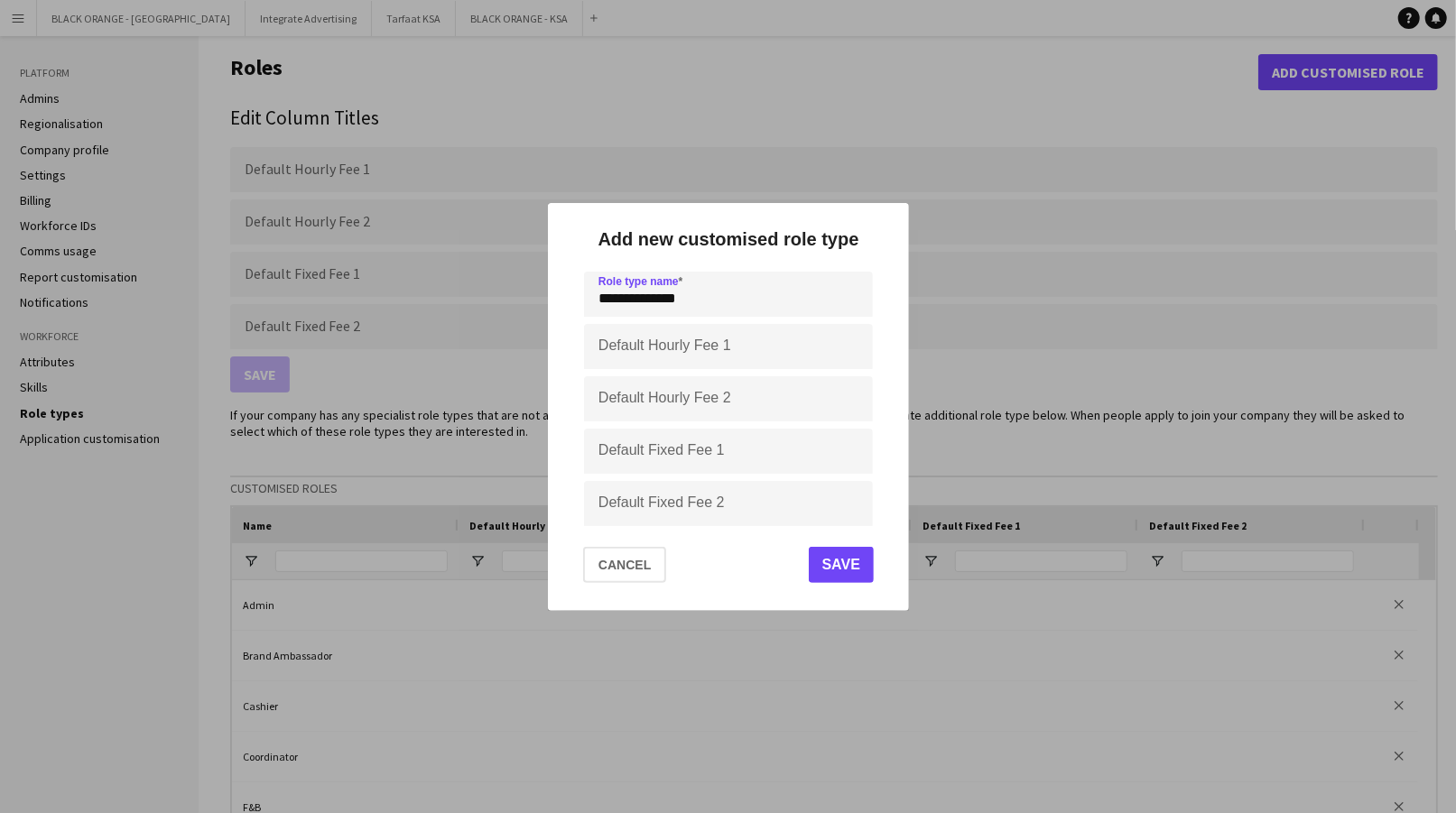
type input "**********"
click at [851, 568] on button "Save" at bounding box center [839, 564] width 65 height 36
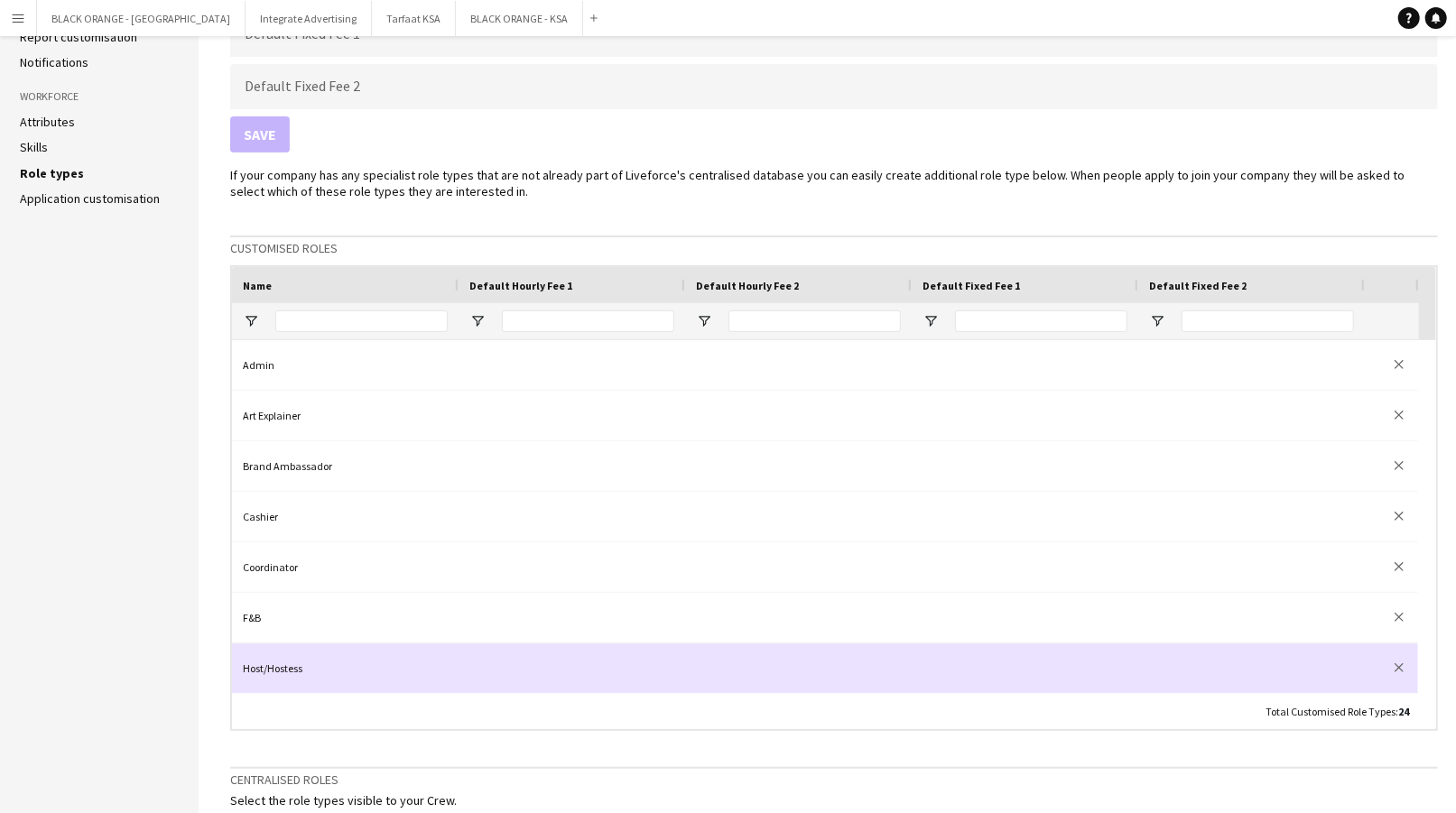
scroll to position [93, 0]
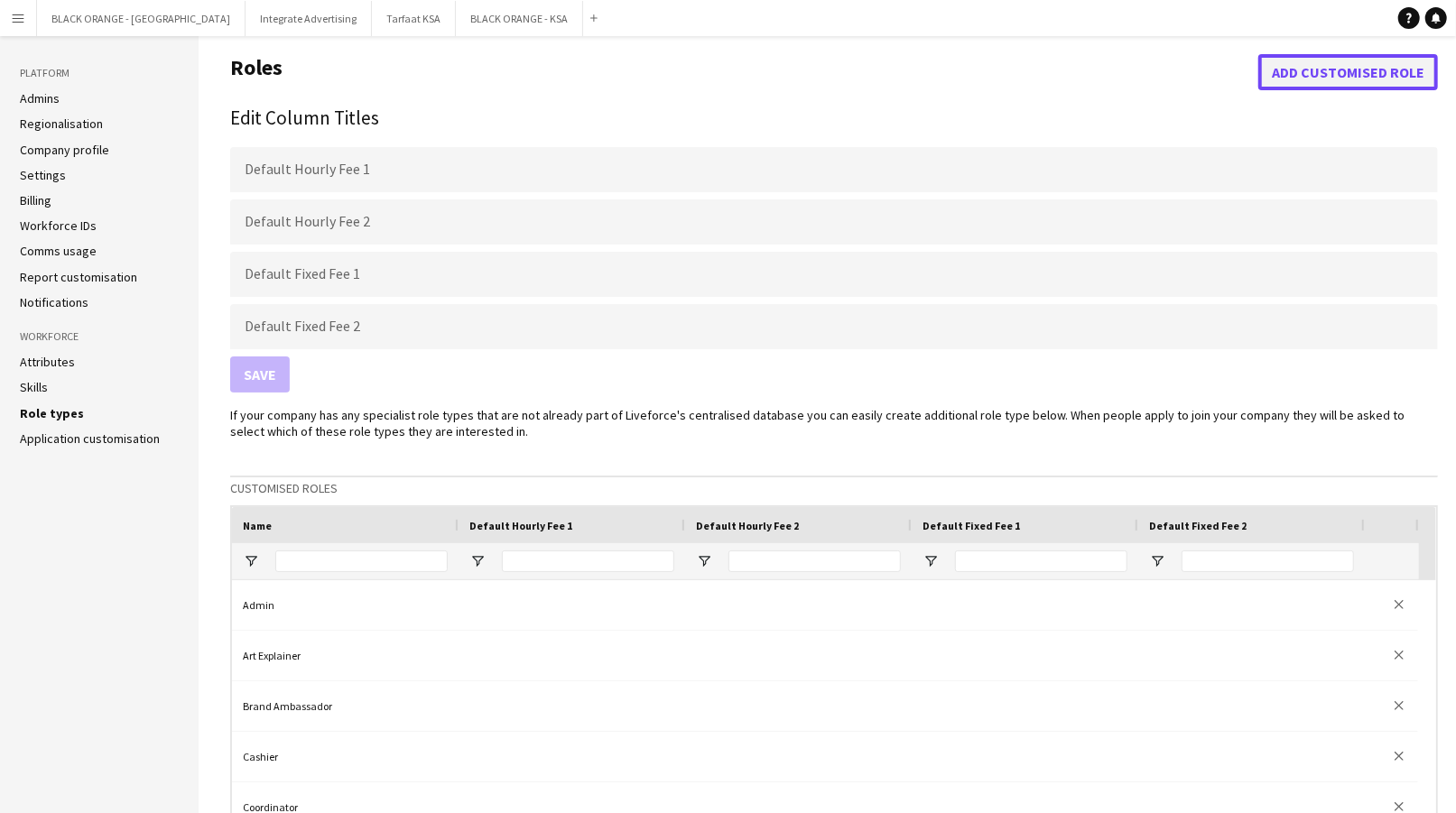
click at [1329, 62] on button "Add customised role" at bounding box center [1347, 72] width 180 height 36
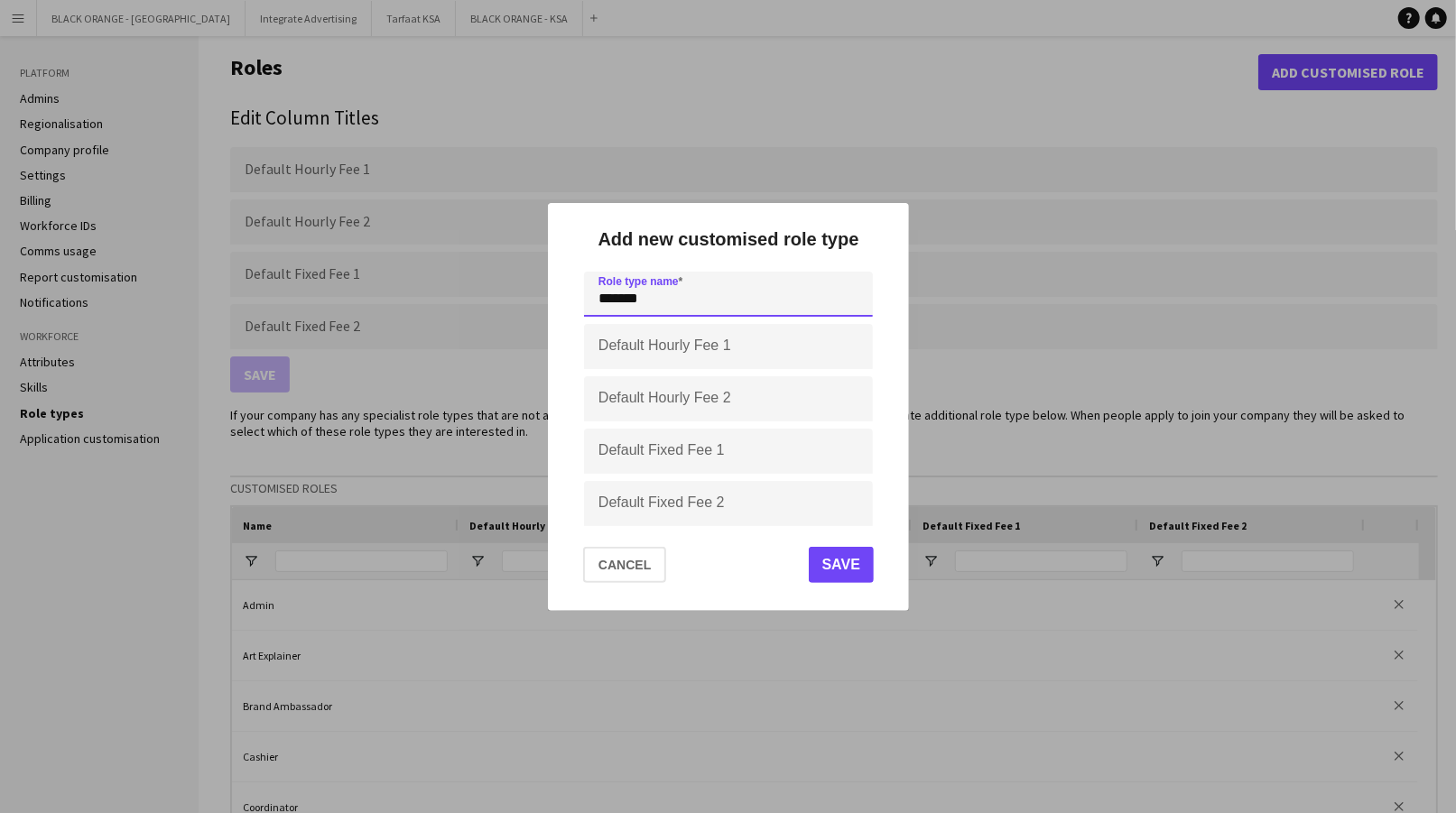
type input "******"
click at [841, 558] on button "Save" at bounding box center [839, 564] width 65 height 36
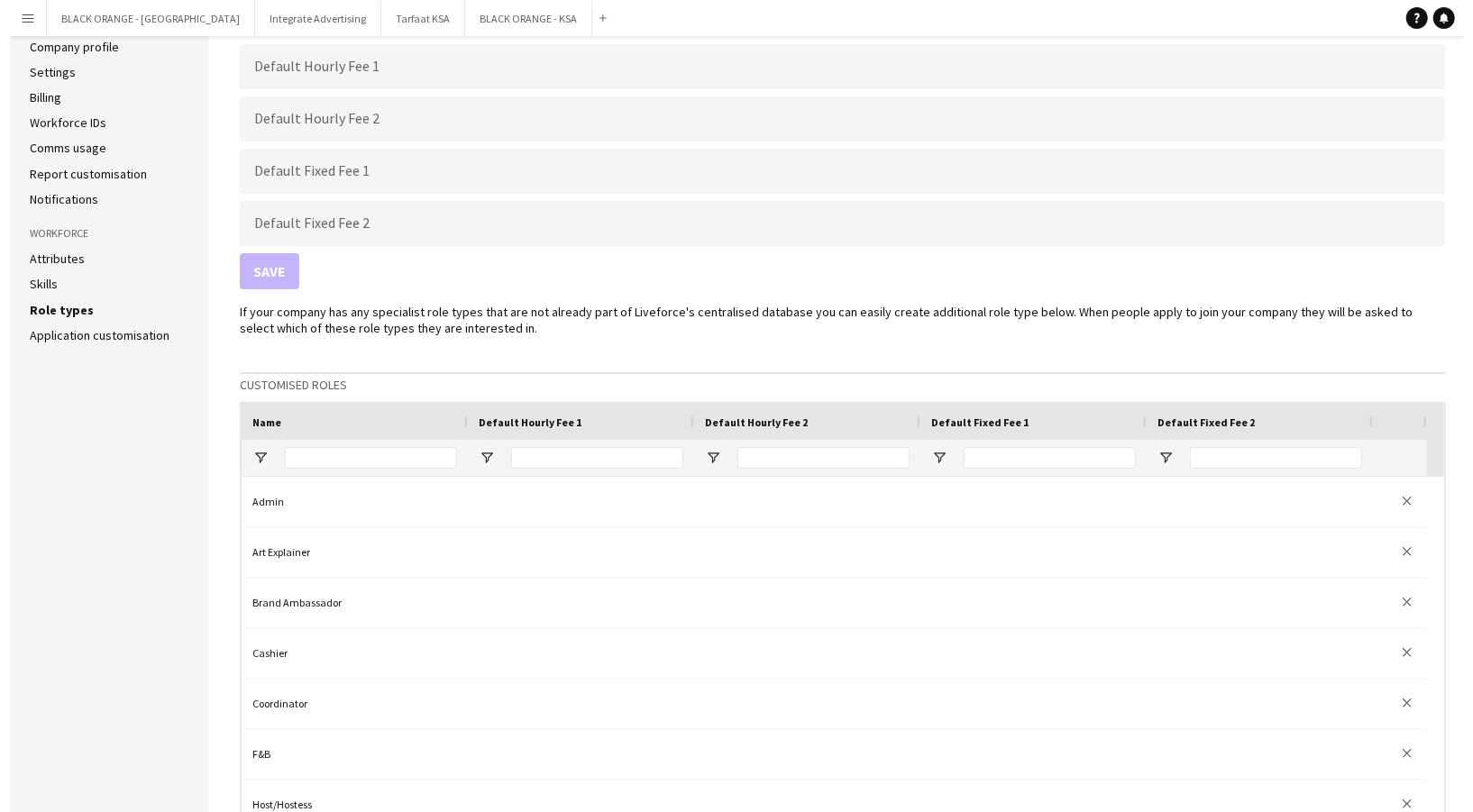
scroll to position [0, 0]
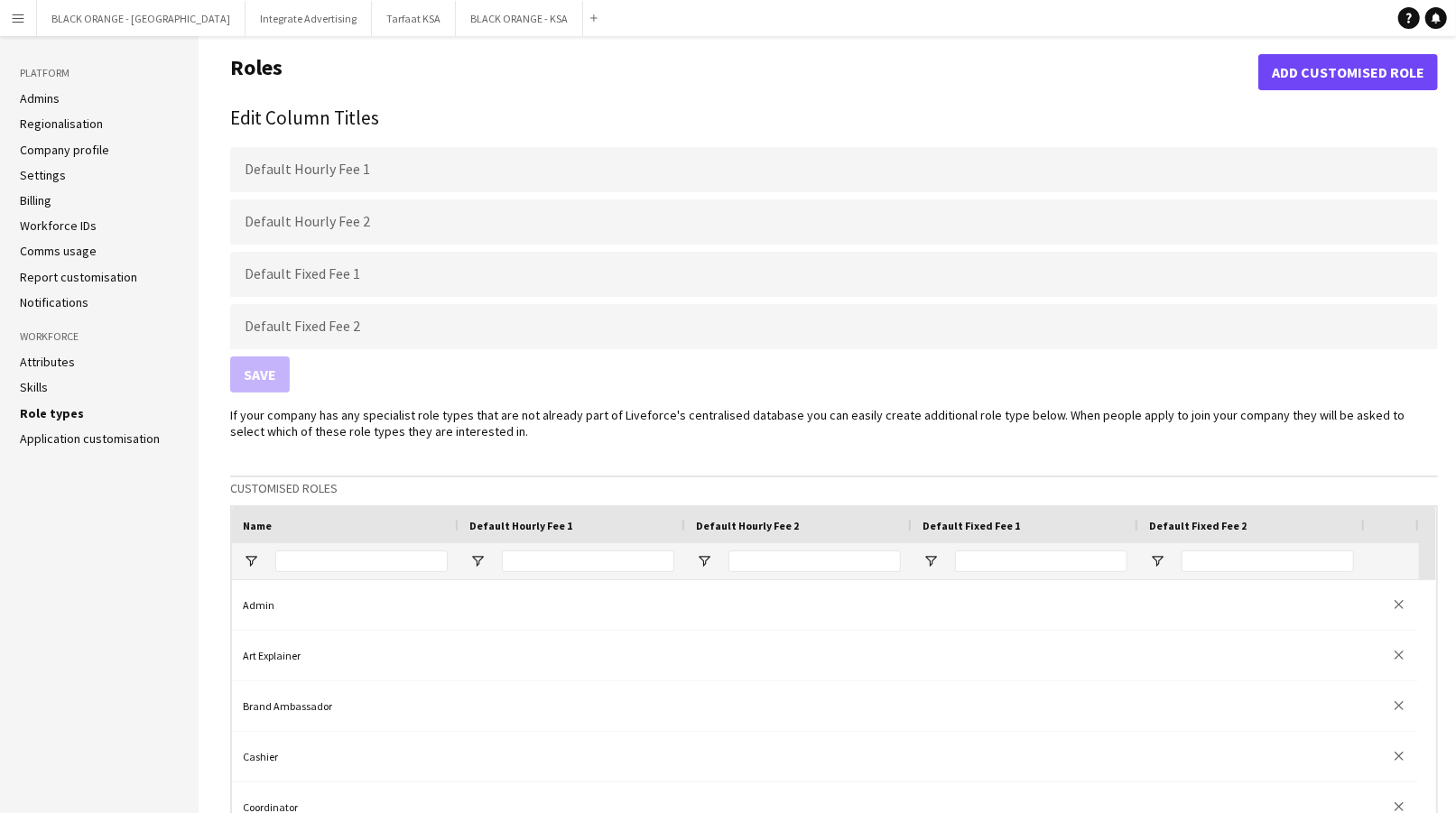
click at [34, 379] on link "Skills" at bounding box center [33, 387] width 28 height 17
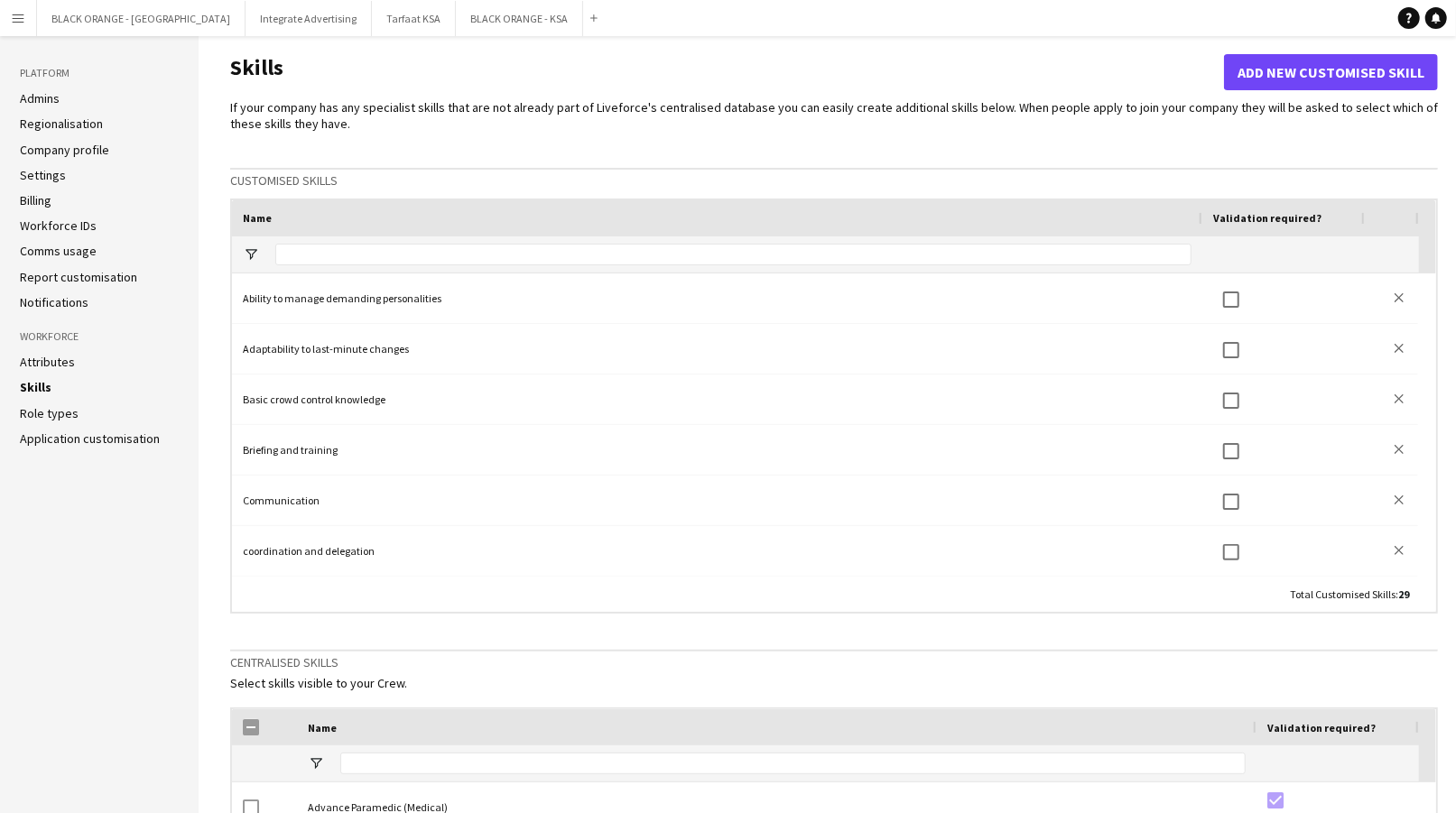
click at [53, 360] on link "Attributes" at bounding box center [47, 362] width 55 height 17
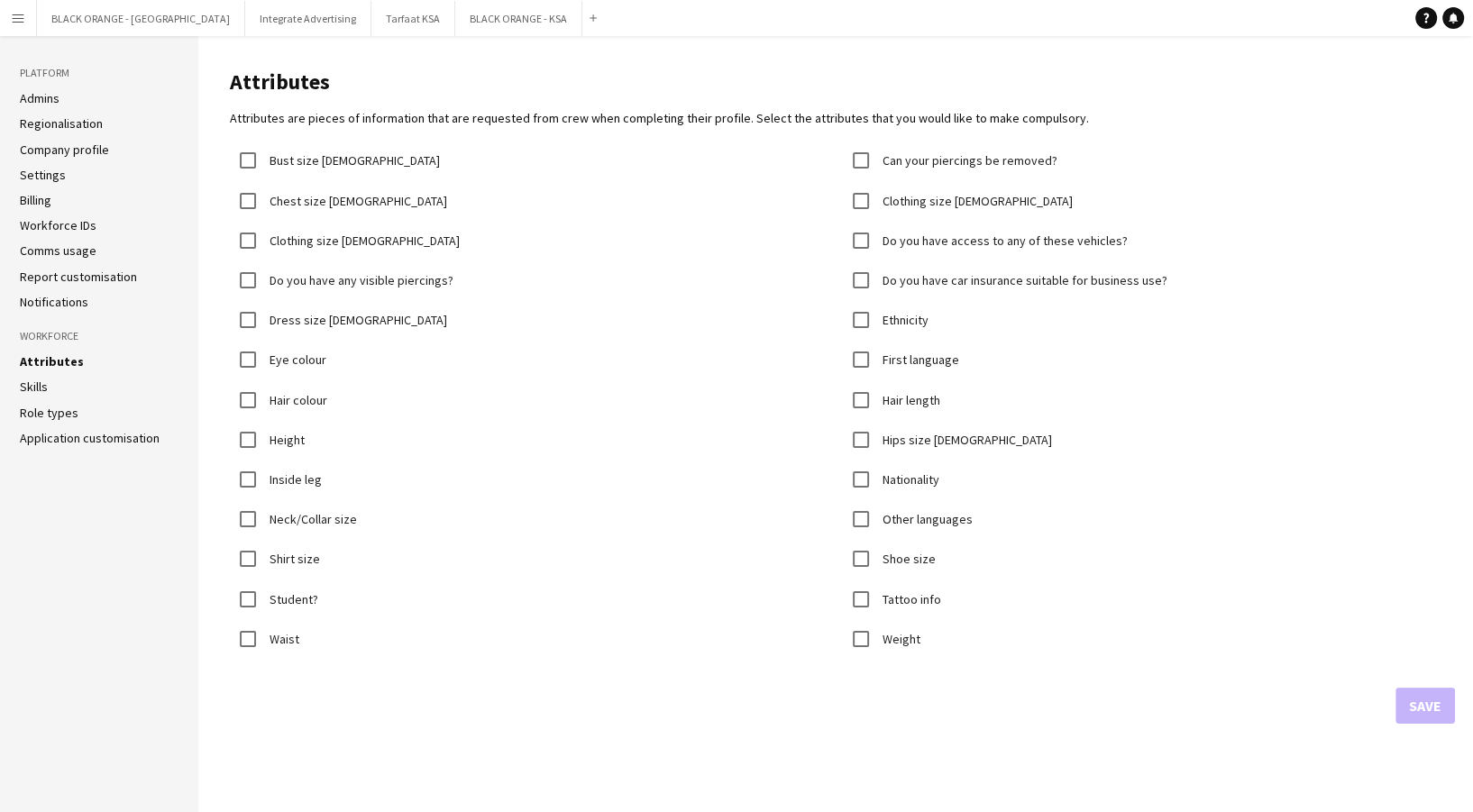
click at [40, 389] on link "Skills" at bounding box center [33, 387] width 28 height 17
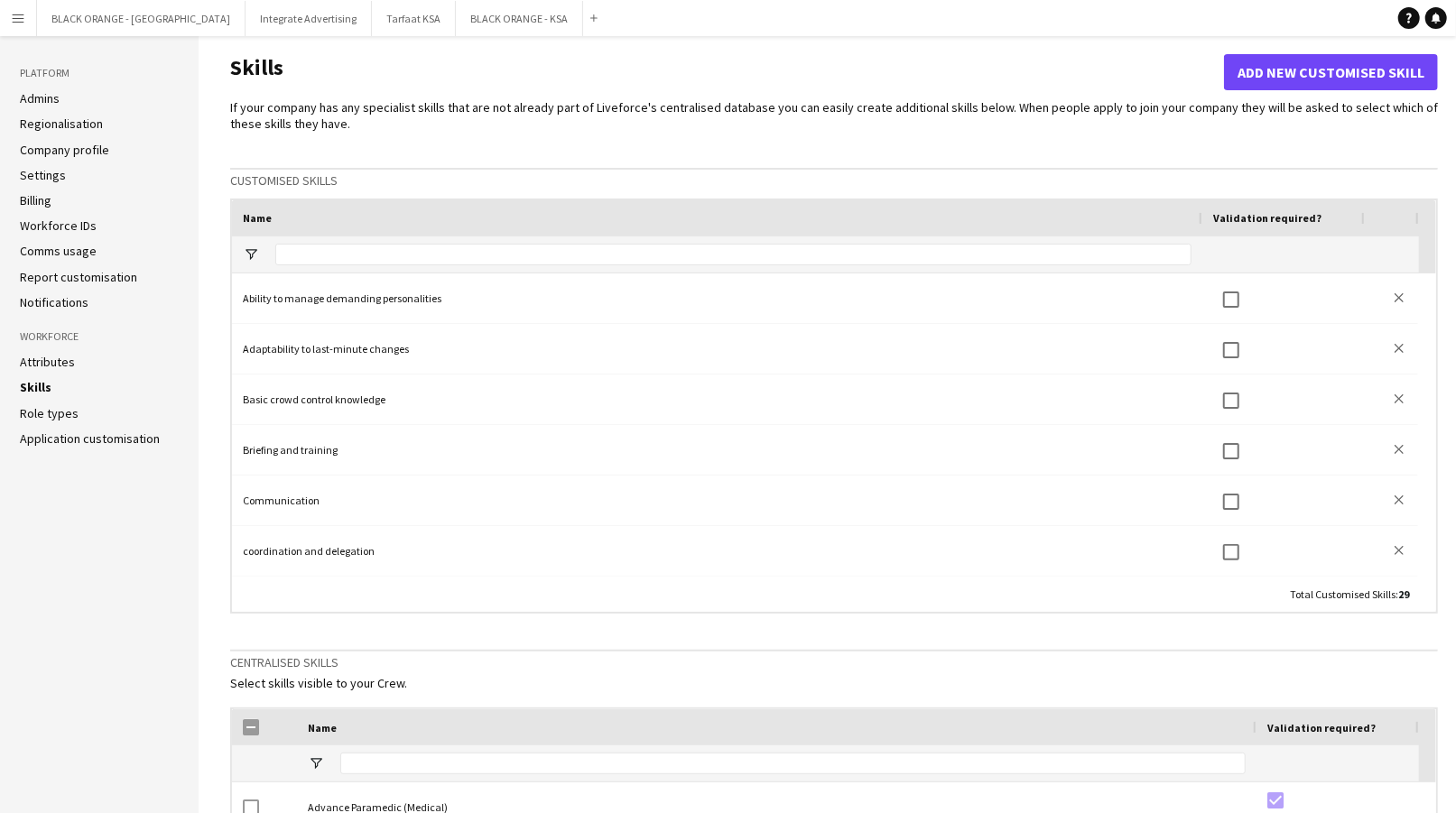
click at [48, 354] on link "Attributes" at bounding box center [47, 362] width 55 height 17
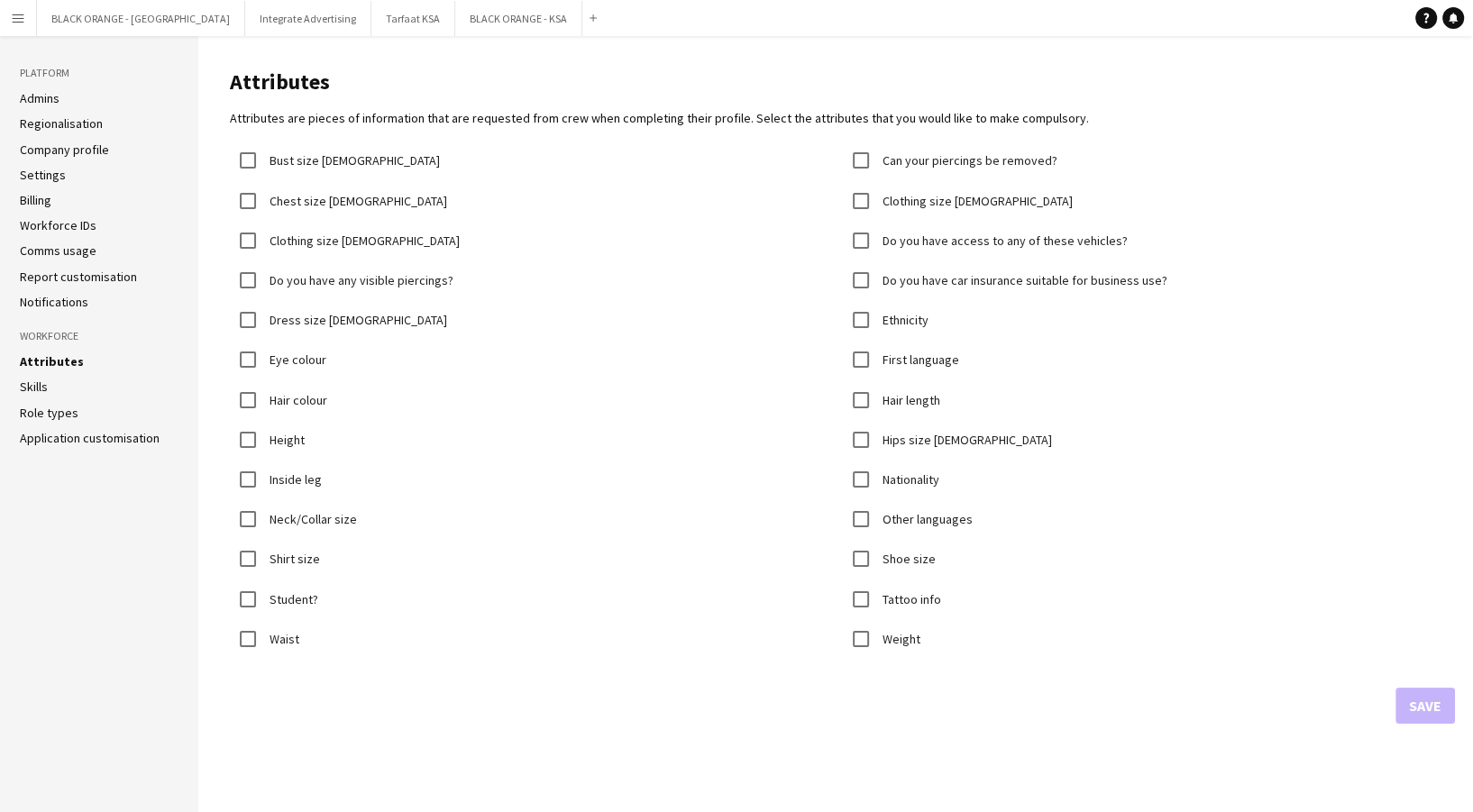
click at [54, 332] on h3 "Workforce" at bounding box center [98, 336] width 158 height 17
click at [56, 298] on link "Notifications" at bounding box center [53, 301] width 69 height 17
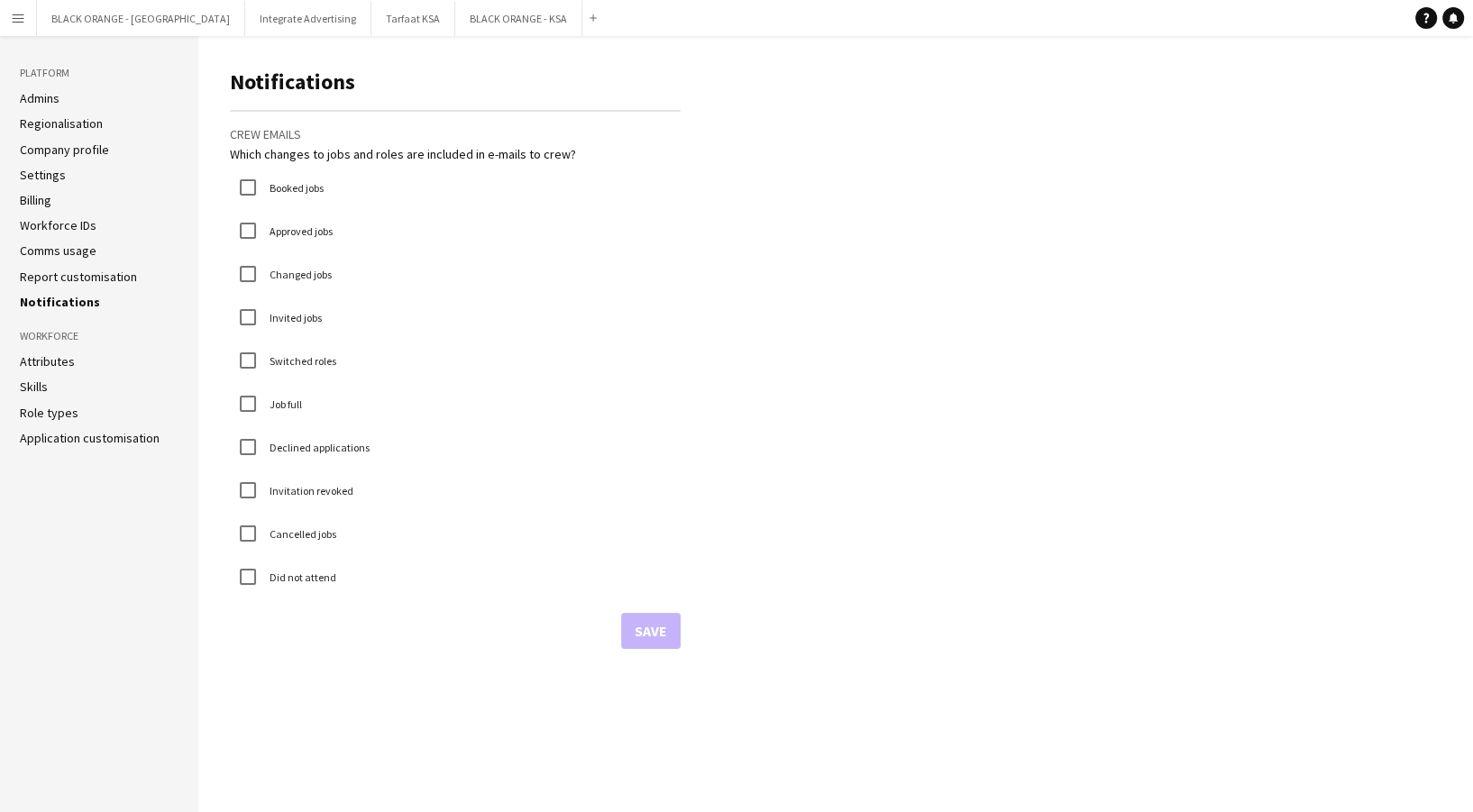
click at [63, 269] on link "Report customisation" at bounding box center [78, 277] width 118 height 17
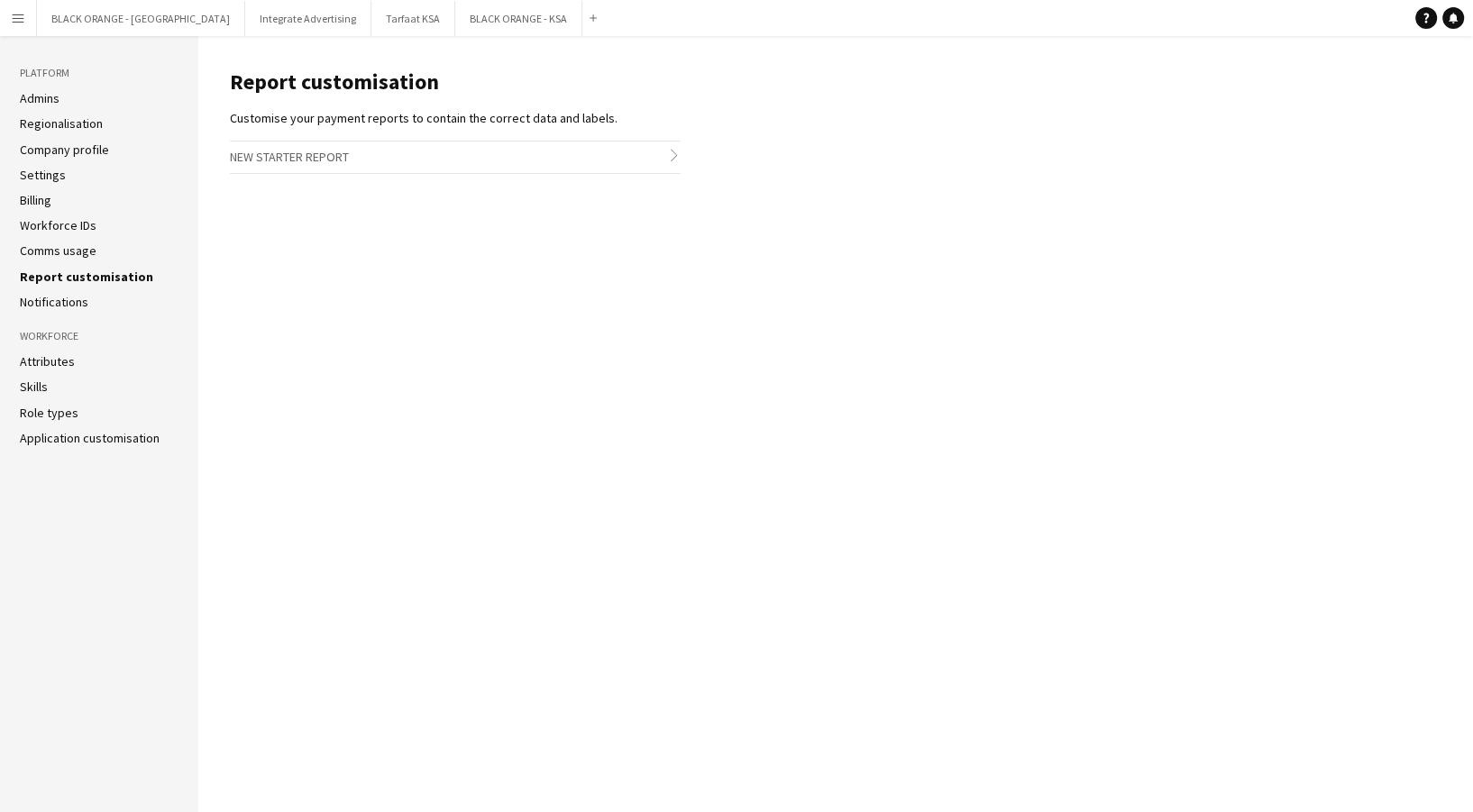
click at [64, 248] on link "Comms usage" at bounding box center [57, 251] width 77 height 17
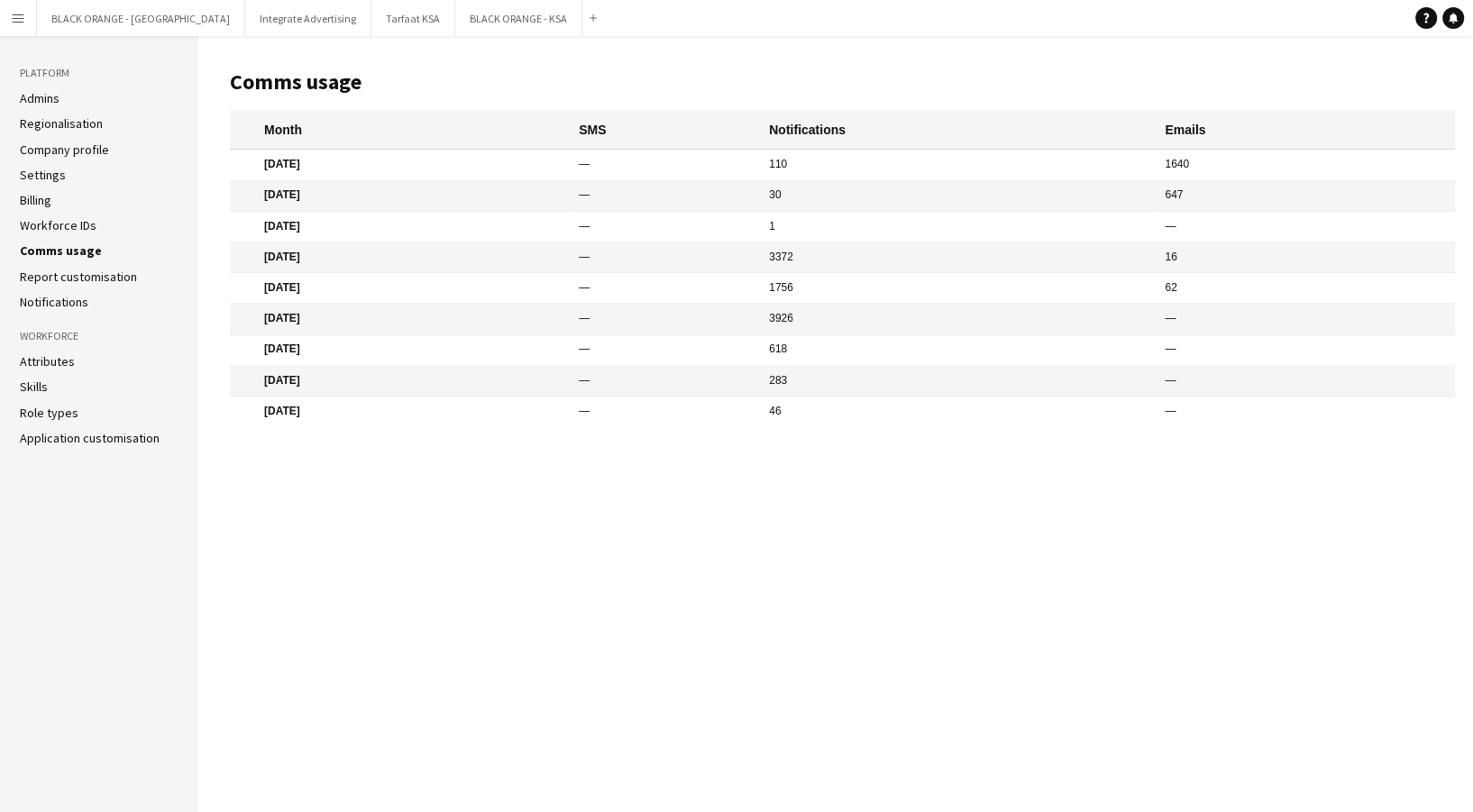
click at [83, 221] on link "Workforce IDs" at bounding box center [57, 225] width 77 height 17
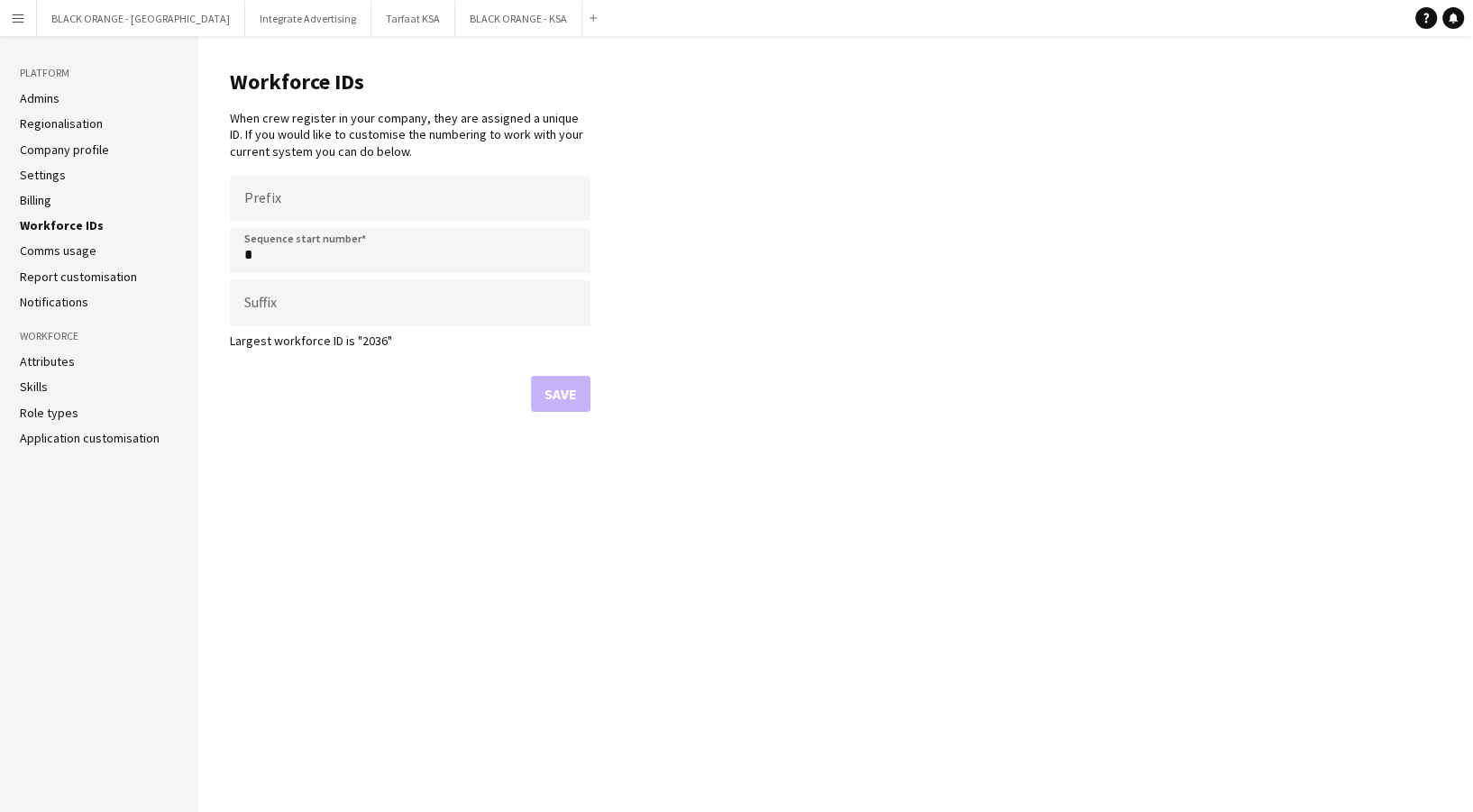
click at [27, 203] on link "Billing" at bounding box center [35, 200] width 31 height 17
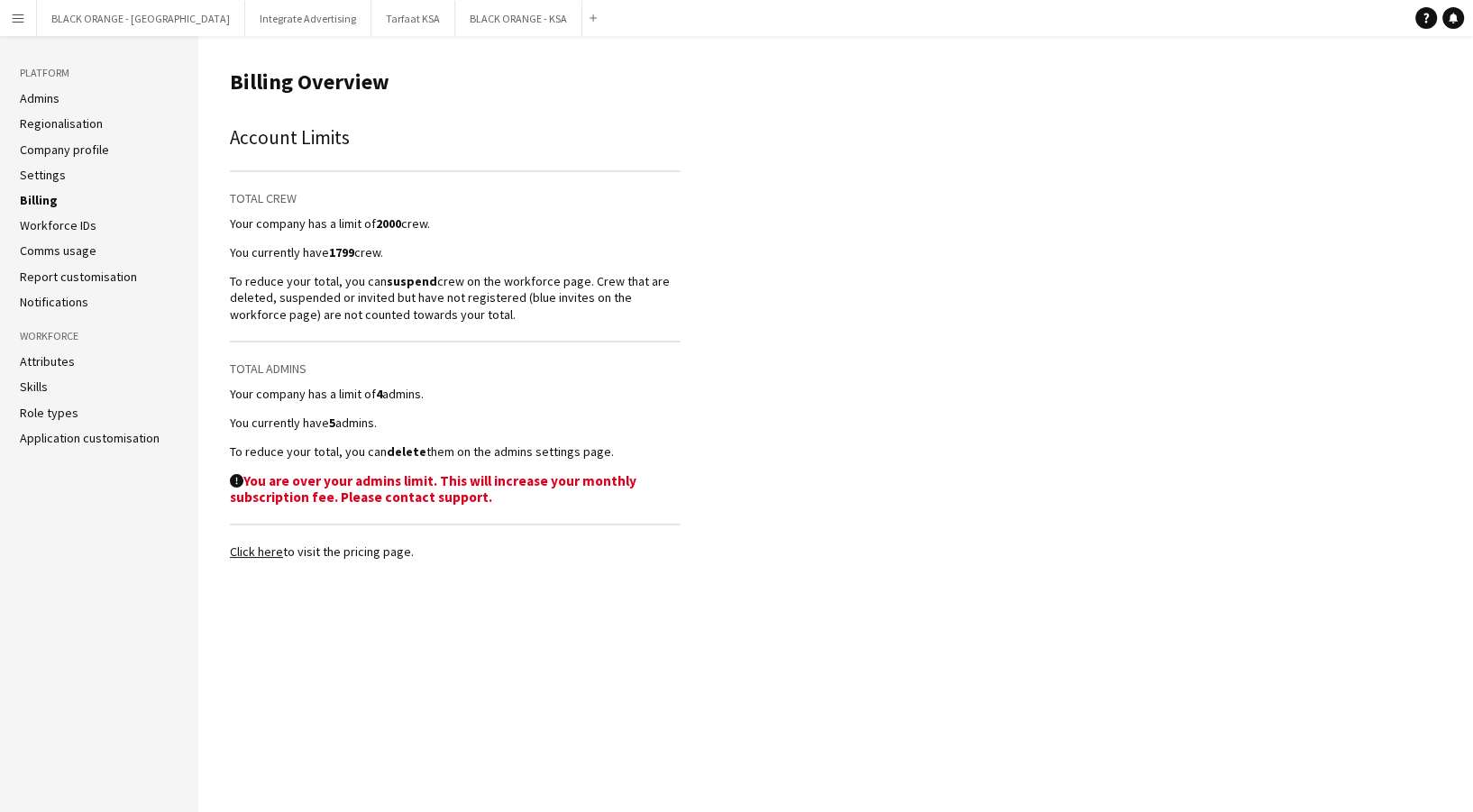
click at [31, 179] on link "Settings" at bounding box center [42, 175] width 46 height 17
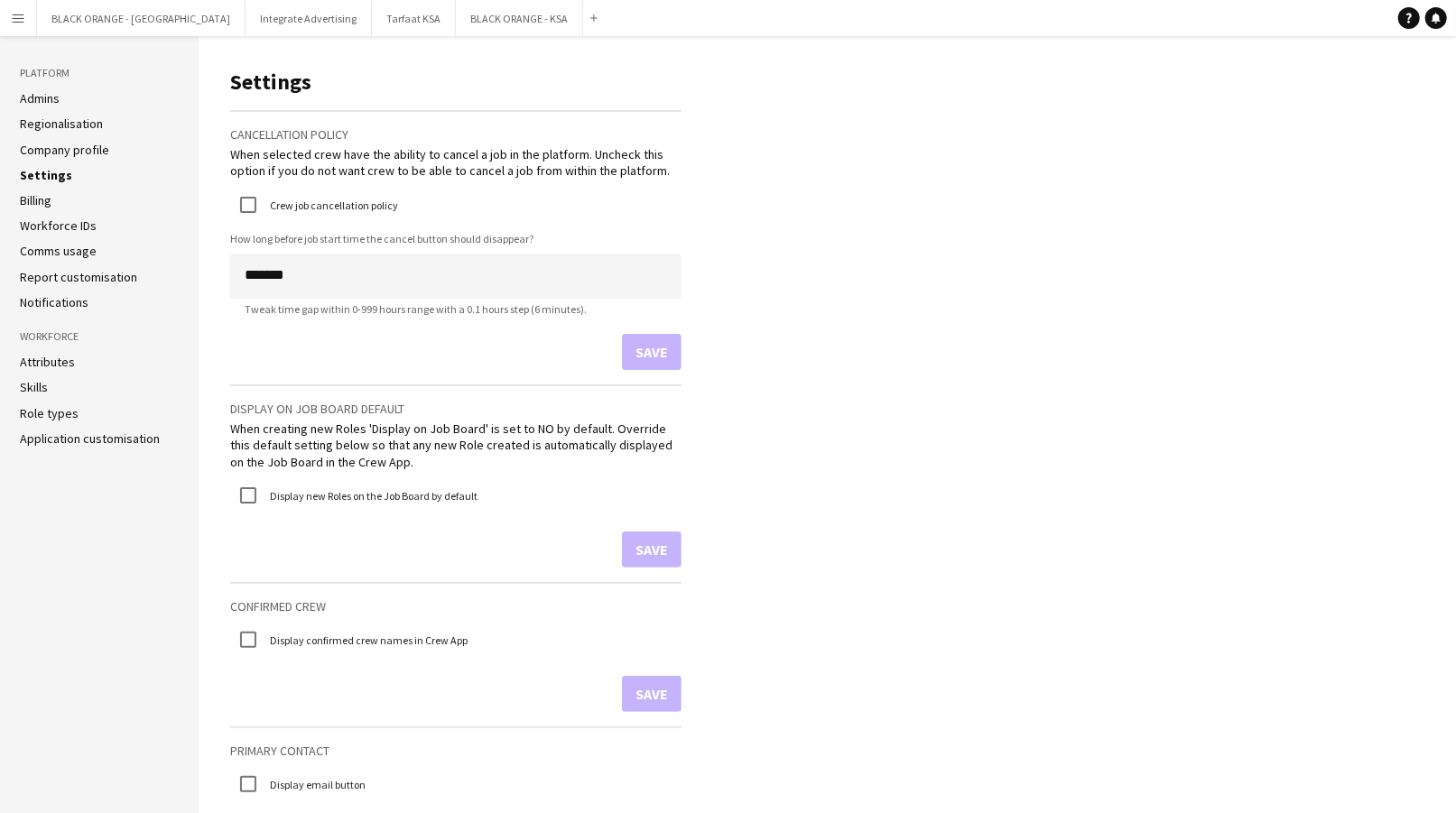
click at [37, 157] on li "Company profile" at bounding box center [98, 150] width 159 height 17
click at [43, 93] on link "Admins" at bounding box center [39, 98] width 40 height 17
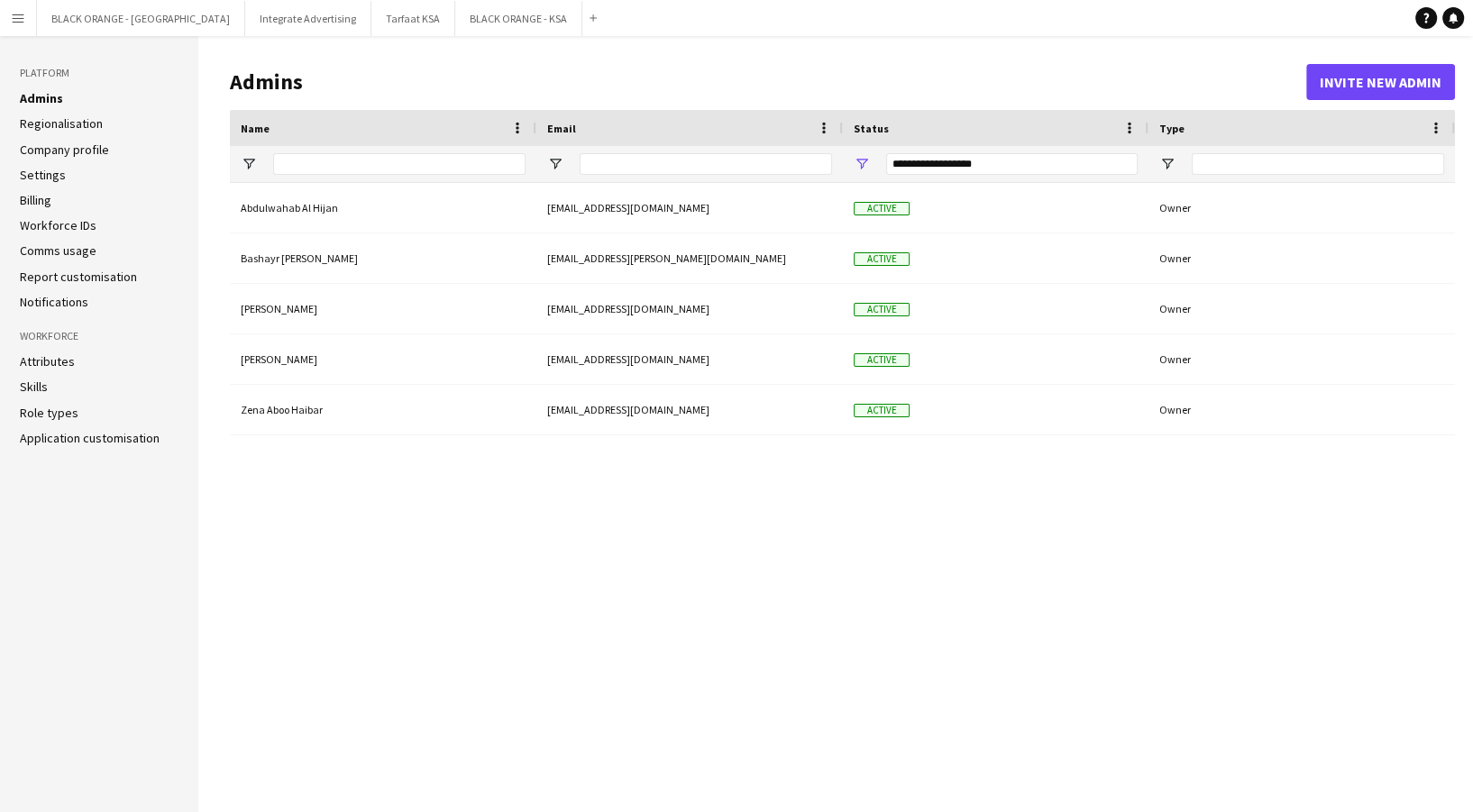
click at [18, 22] on app-icon "Menu" at bounding box center [17, 17] width 15 height 15
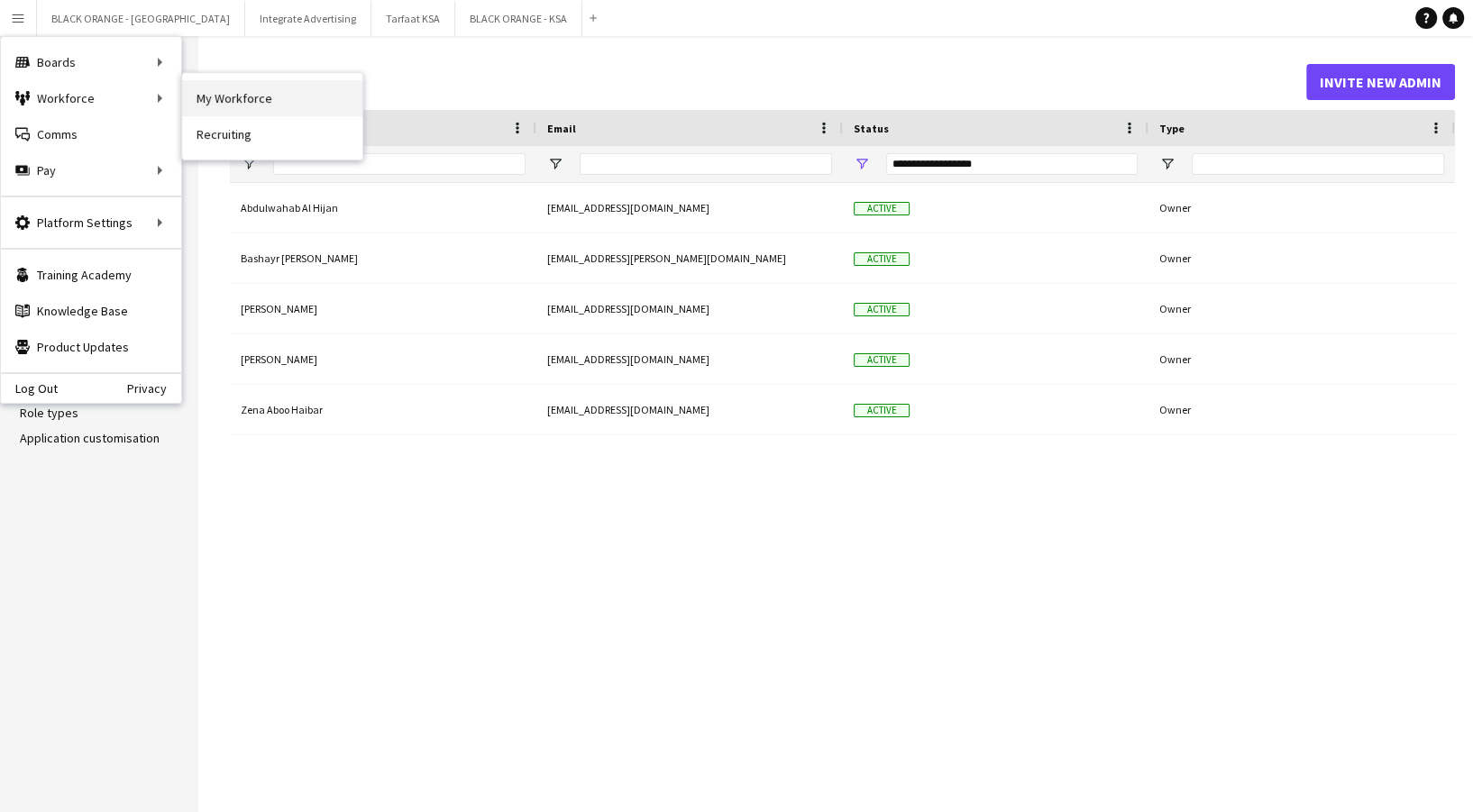
click at [236, 93] on link "My Workforce" at bounding box center [272, 98] width 181 height 36
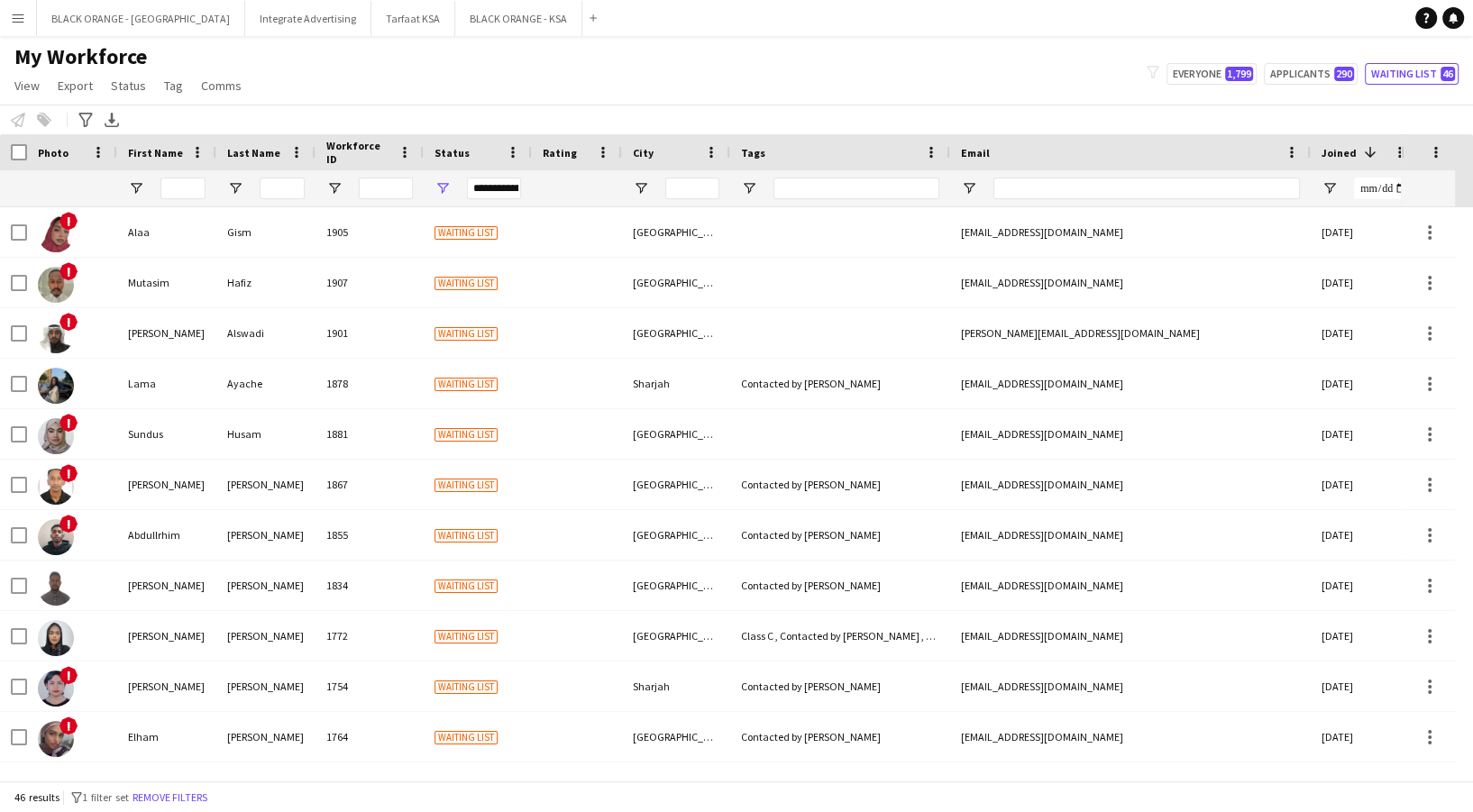
click at [174, 97] on app-page-menu "View Views Default view New view Update view Delete view Edit name Customise vi…" at bounding box center [129, 86] width 259 height 34
click at [169, 82] on span "Tag" at bounding box center [173, 85] width 18 height 17
click at [233, 120] on link "New tag" at bounding box center [219, 124] width 126 height 38
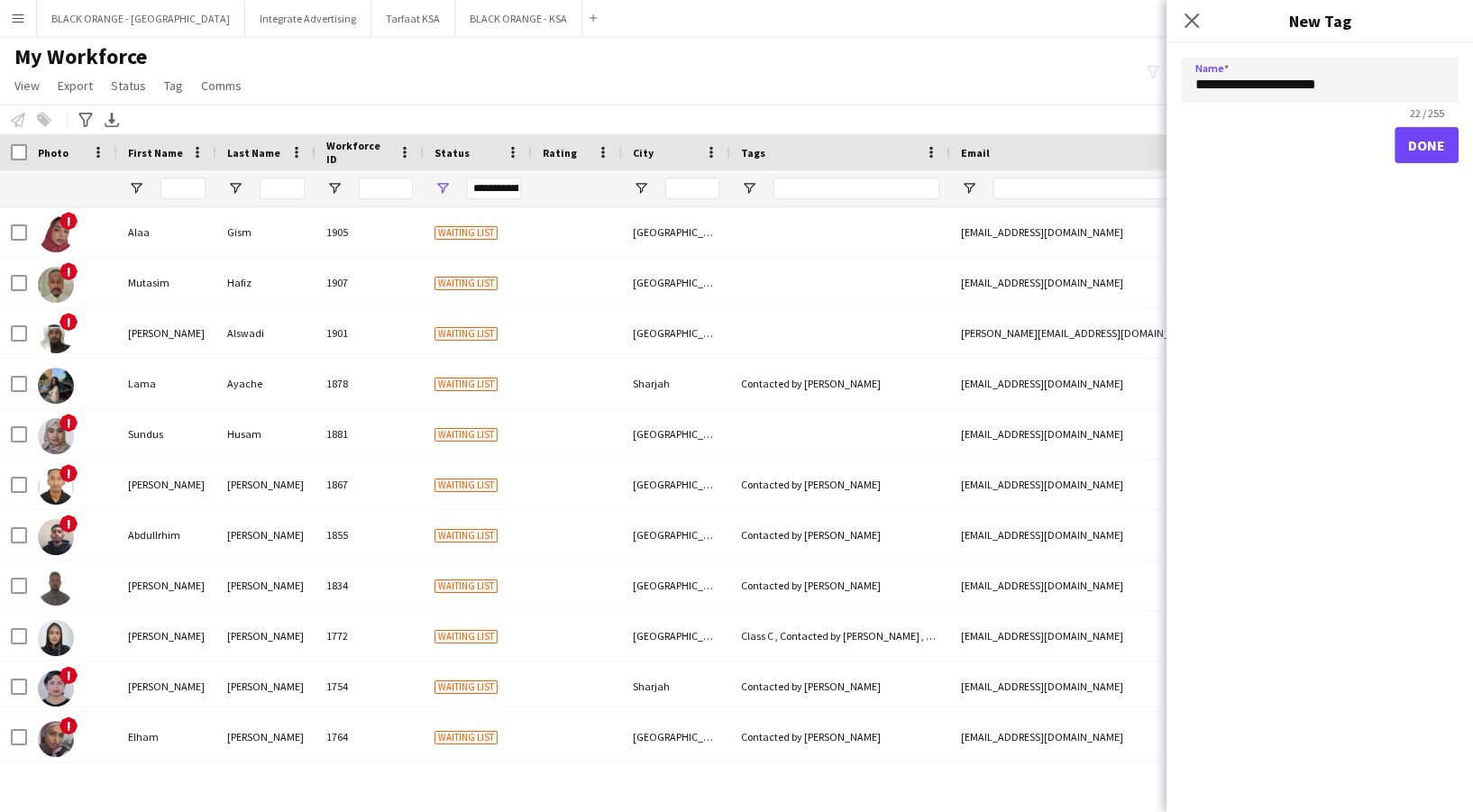
type input "**********"
click at [1436, 145] on button "Done" at bounding box center [1426, 145] width 64 height 36
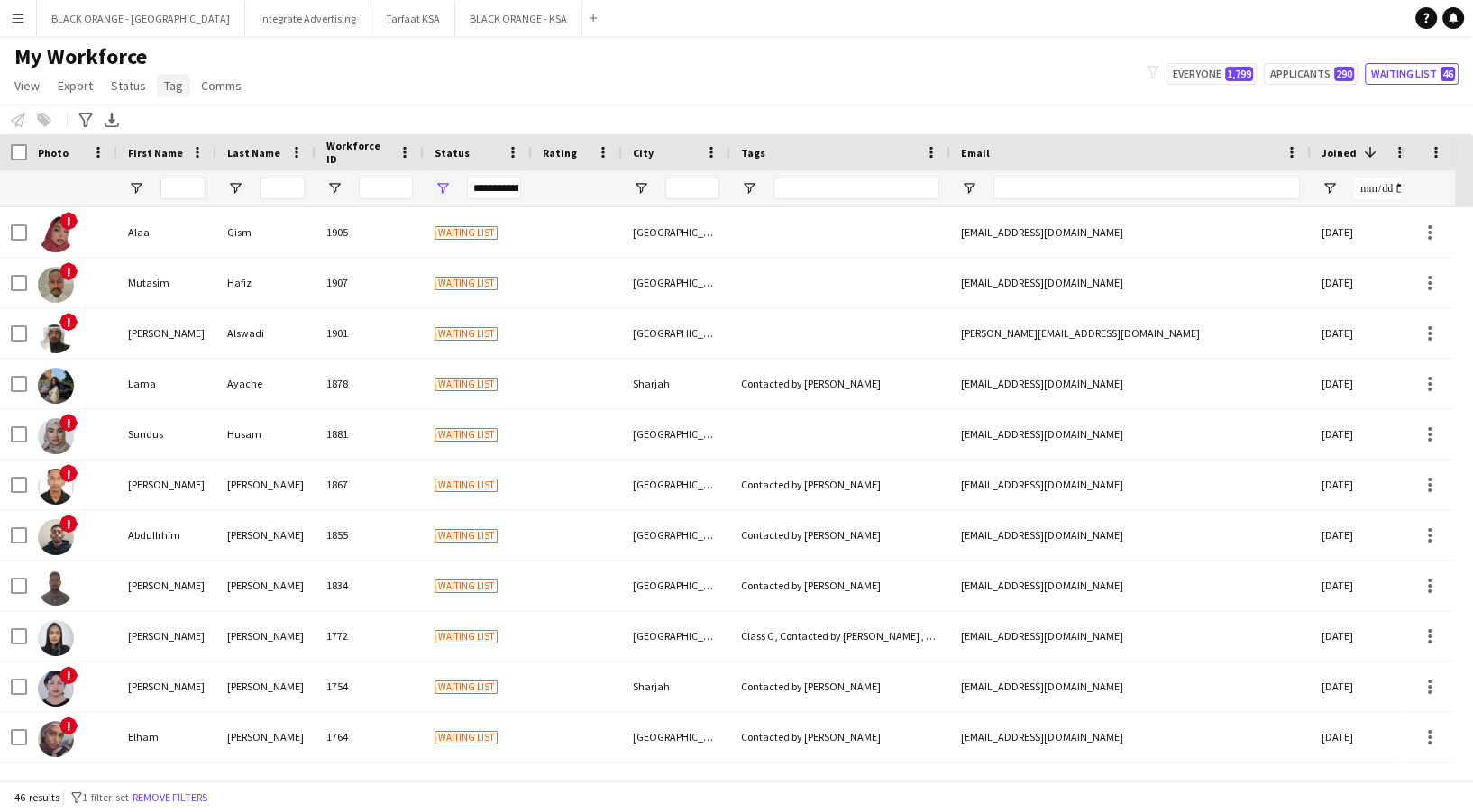
click at [170, 88] on span "Tag" at bounding box center [173, 85] width 18 height 17
click at [558, 53] on div "My Workforce View Views Default view New view Update view Delete view Edit name…" at bounding box center [736, 74] width 1473 height 61
click at [206, 796] on button "Remove filters" at bounding box center [170, 797] width 82 height 19
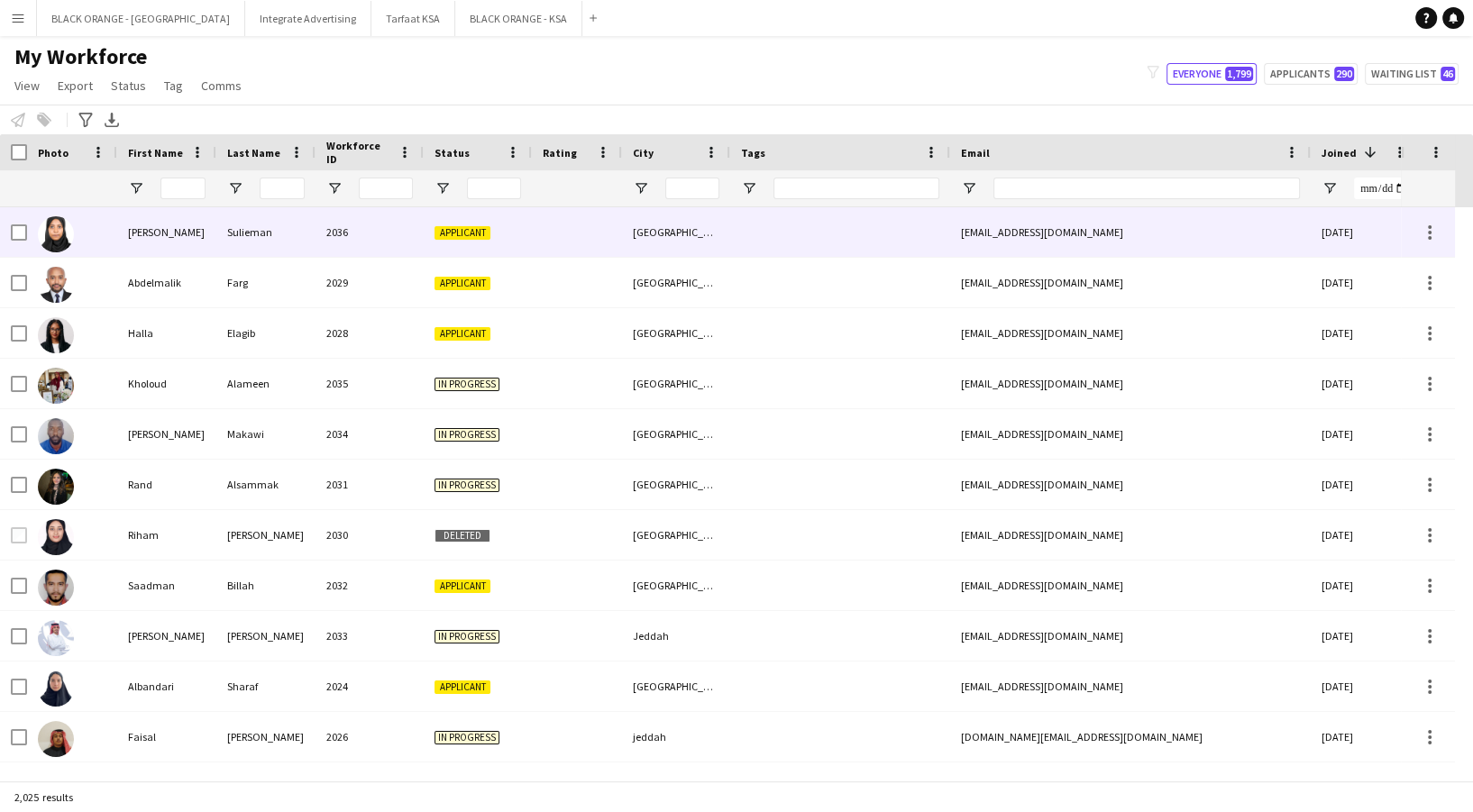
click at [528, 227] on div "Applicant" at bounding box center [477, 231] width 108 height 50
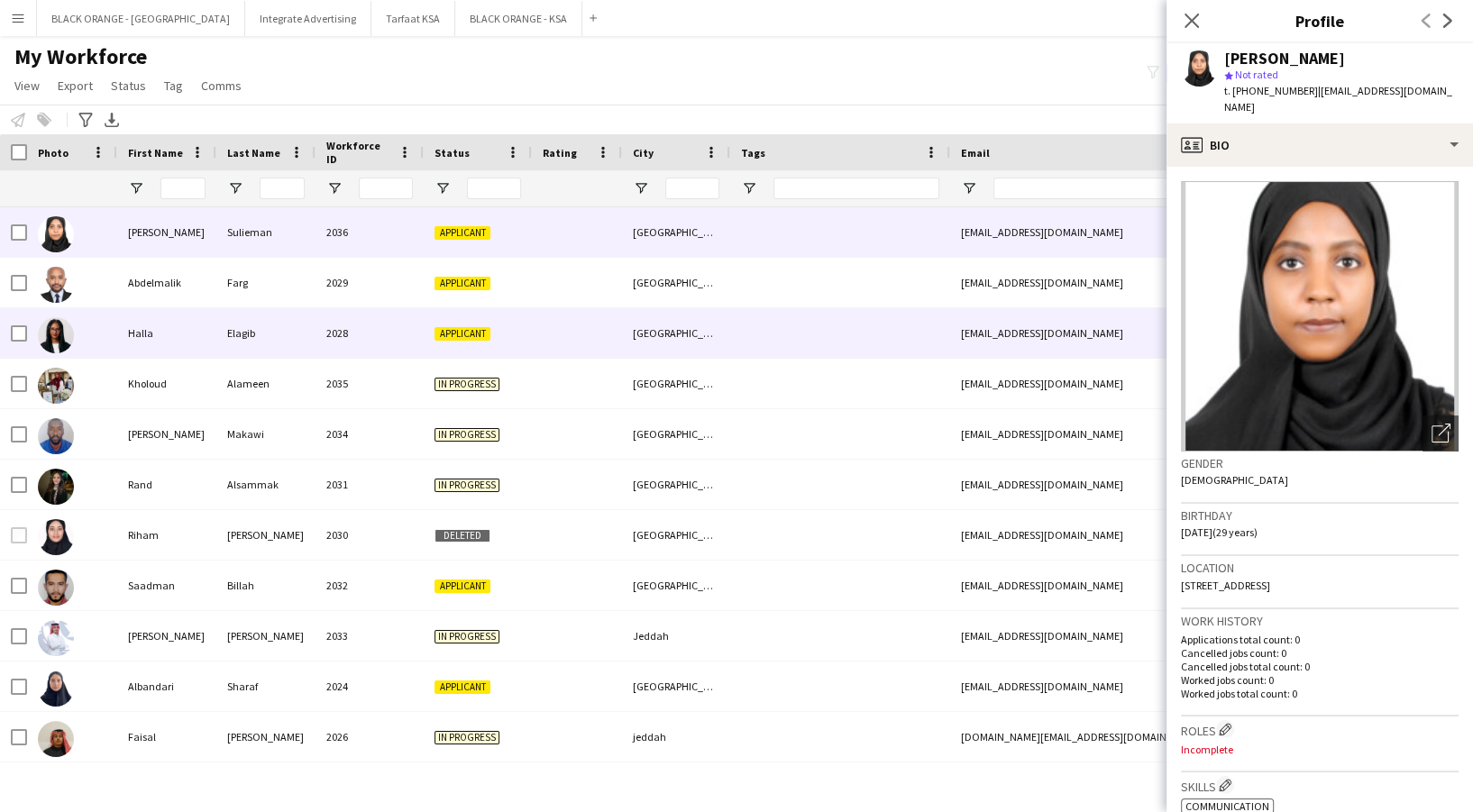
click at [632, 295] on div "[GEOGRAPHIC_DATA]" at bounding box center [675, 282] width 108 height 50
